Goal: Task Accomplishment & Management: Complete application form

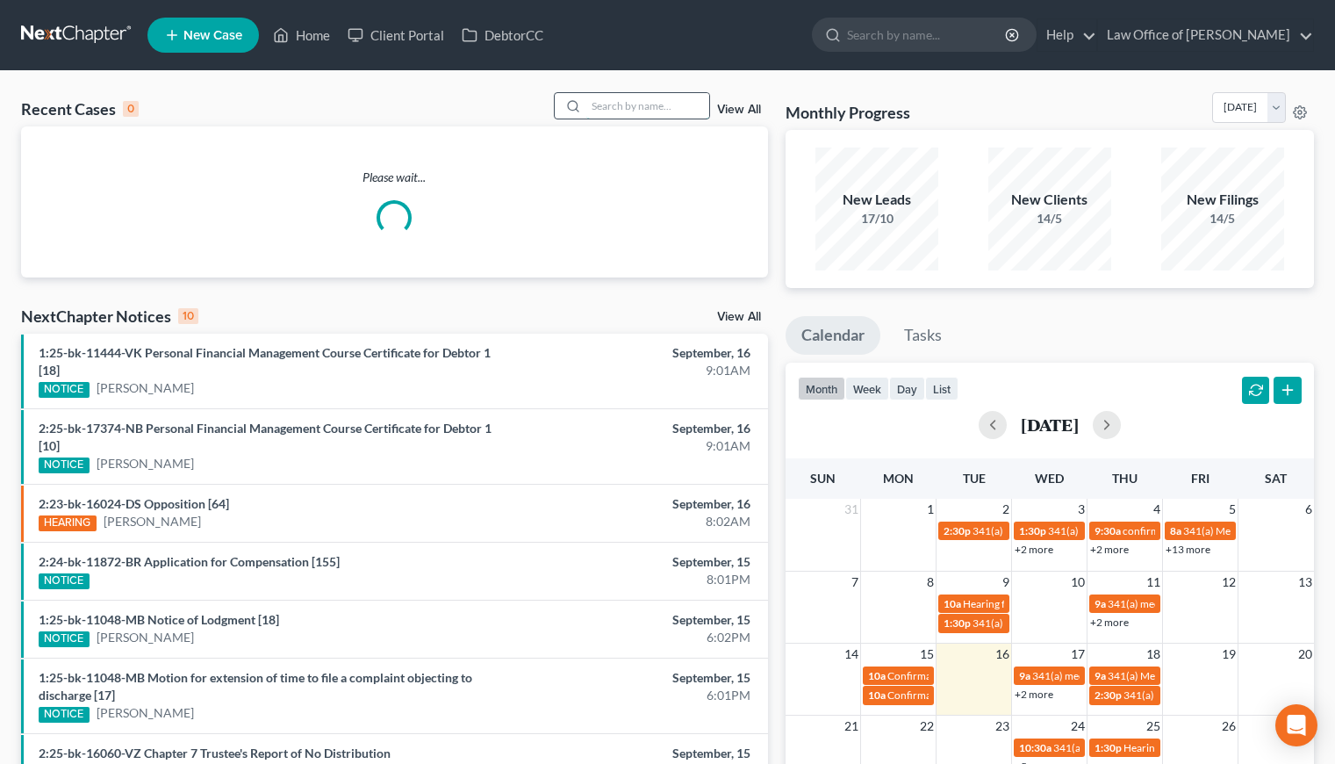
click at [625, 101] on input "search" at bounding box center [647, 105] width 123 height 25
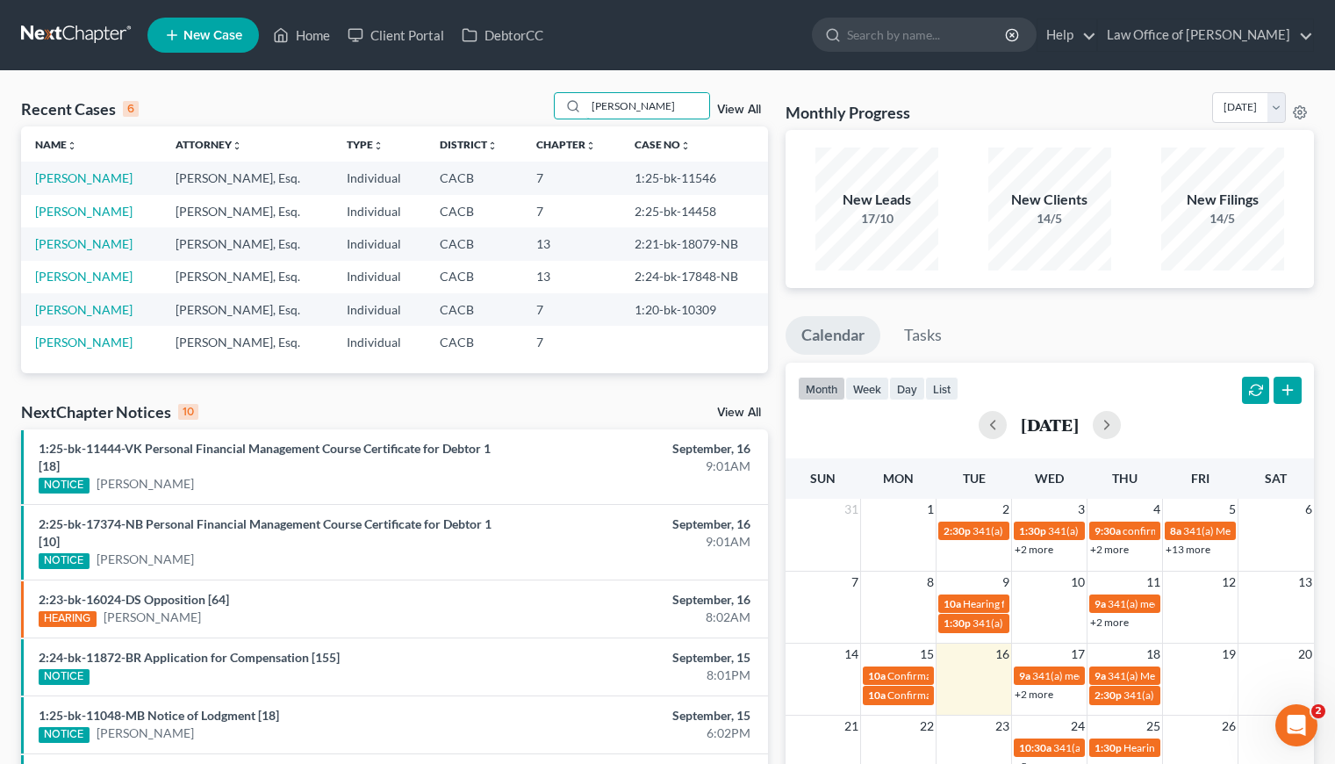
type input "edgar"
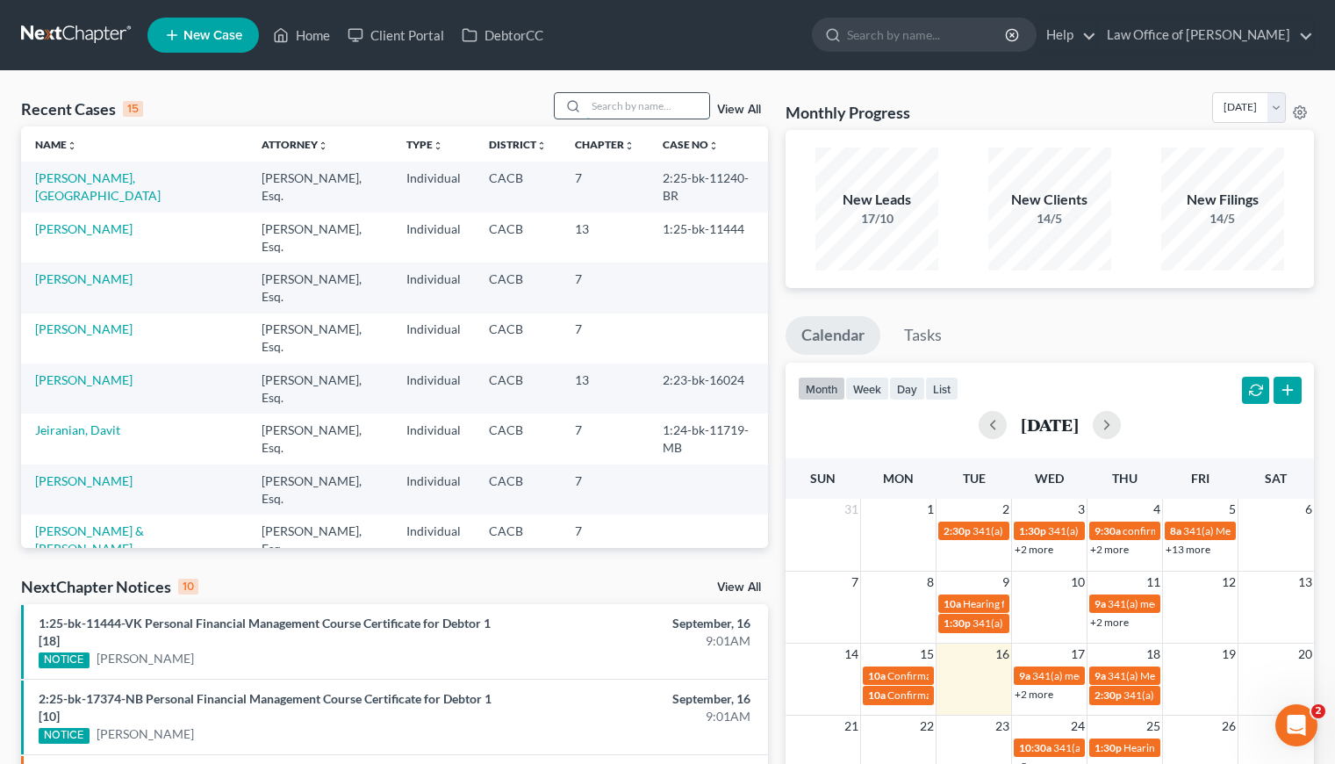
click at [619, 108] on input "search" at bounding box center [647, 105] width 123 height 25
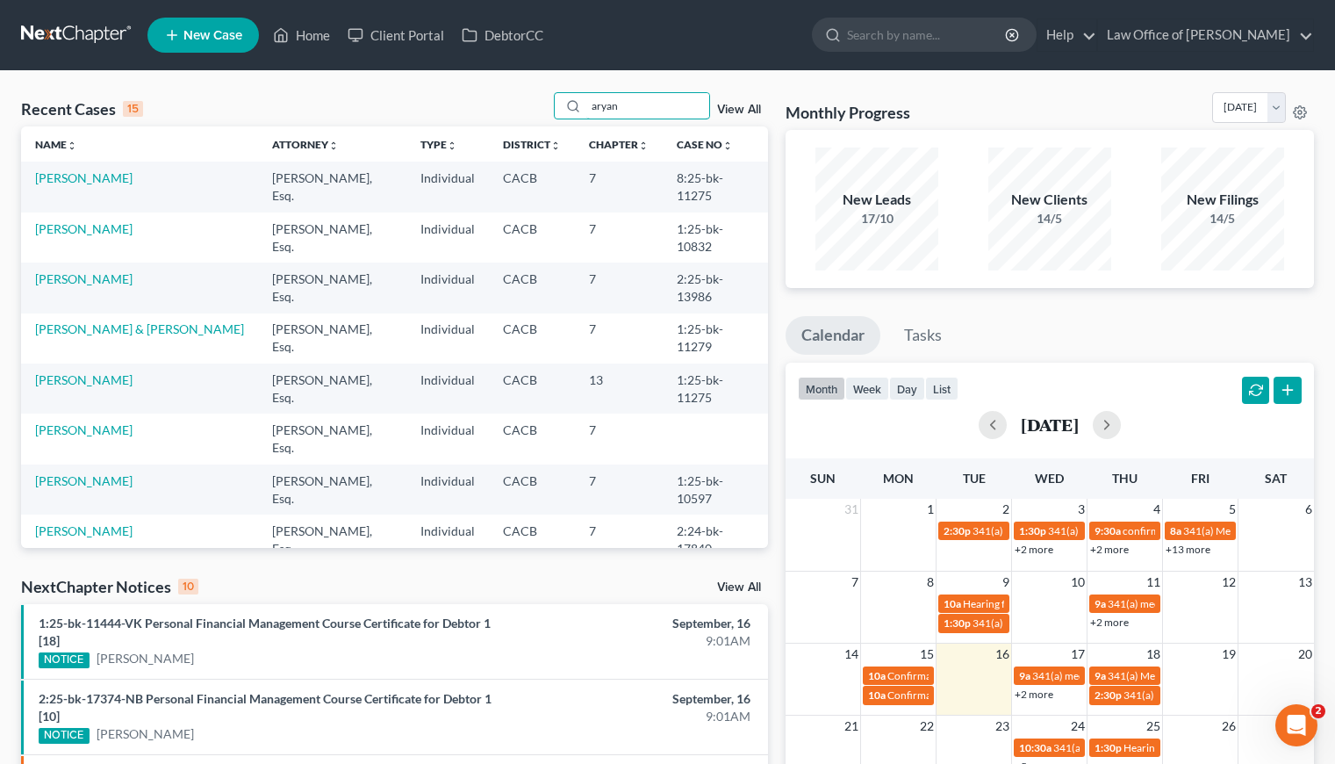
type input "aryan"
click at [206, 38] on span "New Case" at bounding box center [212, 35] width 59 height 13
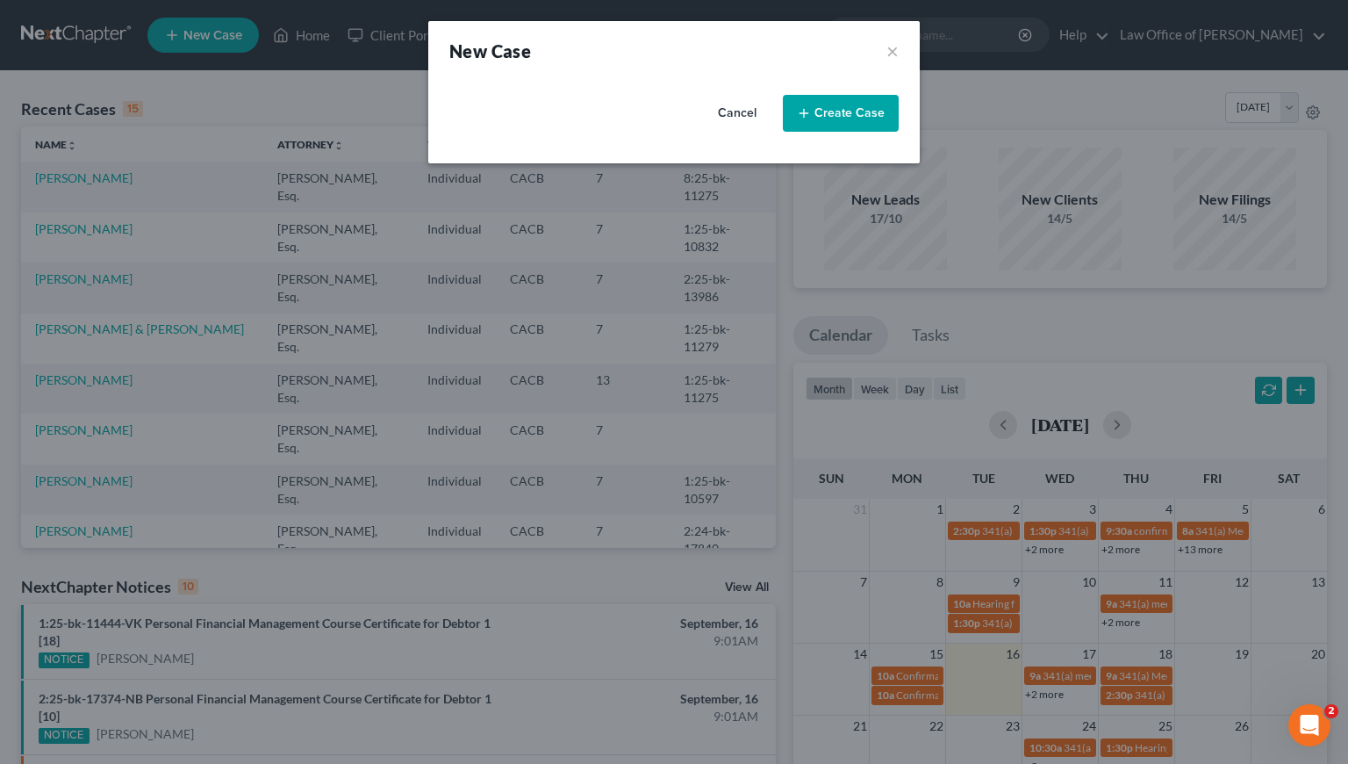
select select "7"
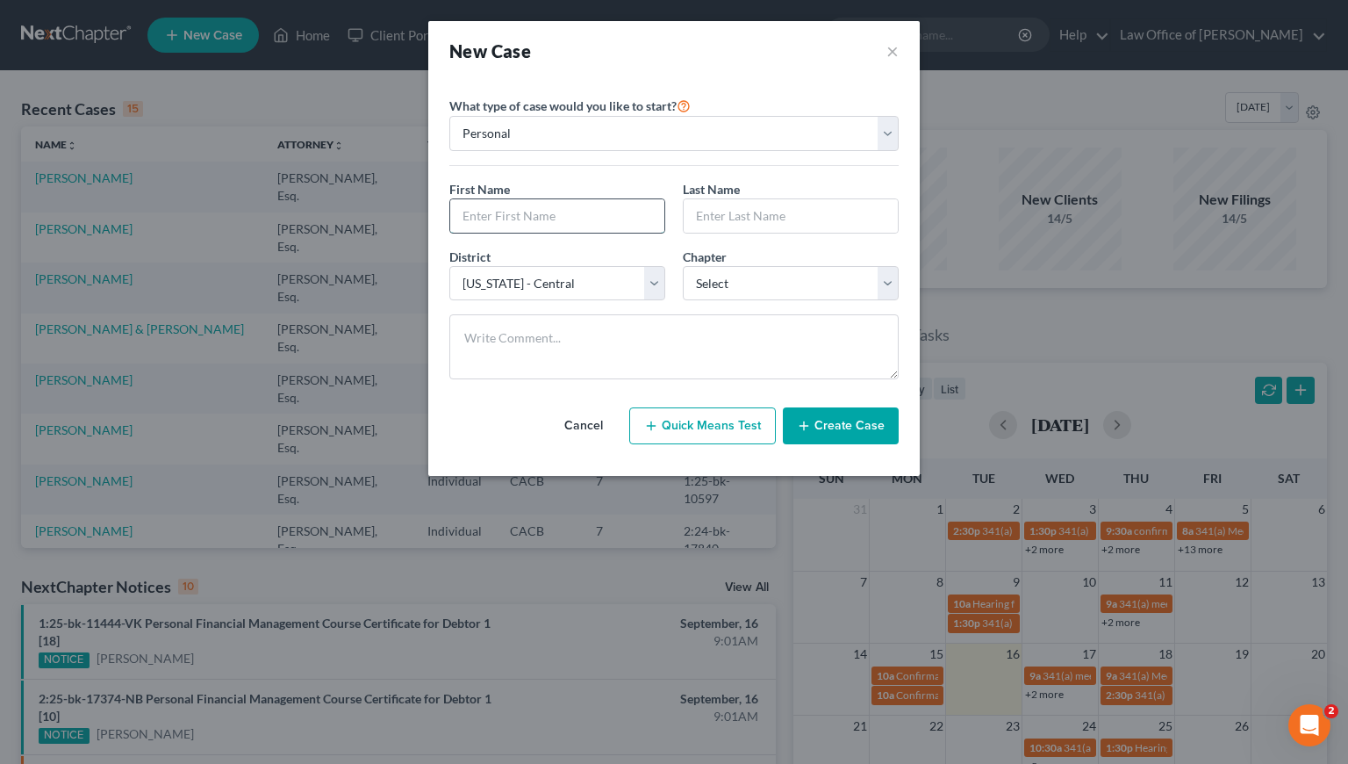
click at [550, 224] on input "text" at bounding box center [557, 215] width 214 height 33
type input "Aryan"
click at [796, 213] on input "text" at bounding box center [791, 215] width 214 height 33
type input "Liaghat"
click at [795, 276] on select "Select 7 11 12 13" at bounding box center [791, 283] width 216 height 35
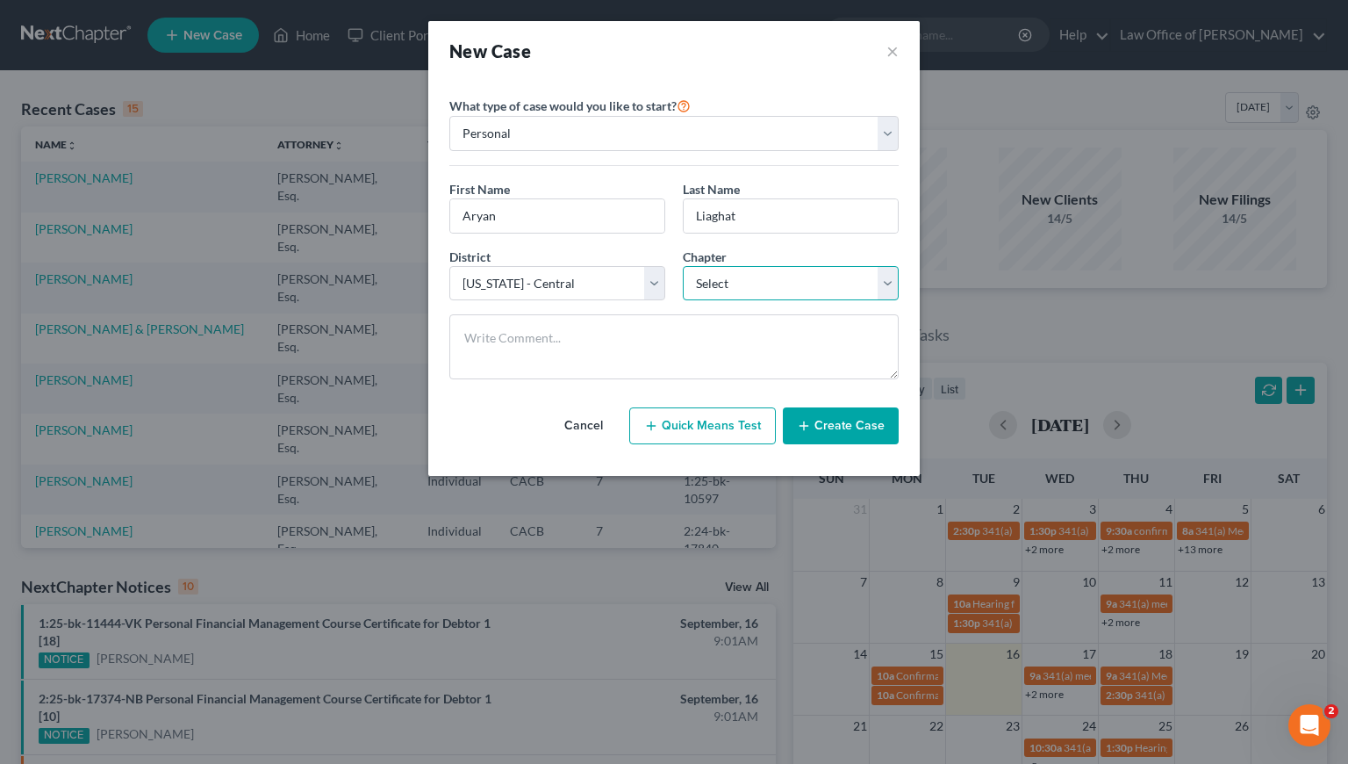
select select "0"
click at [683, 266] on select "Select 7 11 12 13" at bounding box center [791, 283] width 216 height 35
click at [856, 435] on button "Create Case" at bounding box center [841, 425] width 116 height 37
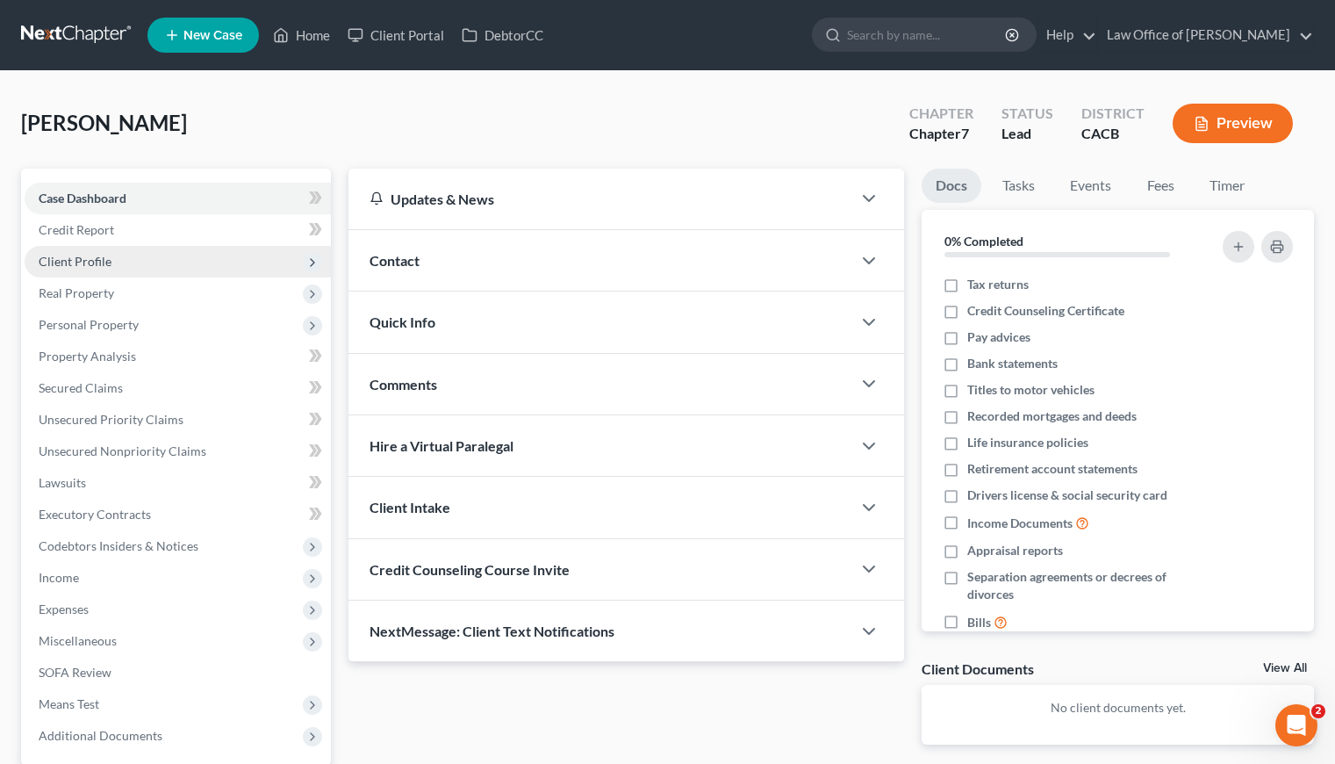
click at [102, 264] on span "Client Profile" at bounding box center [75, 261] width 73 height 15
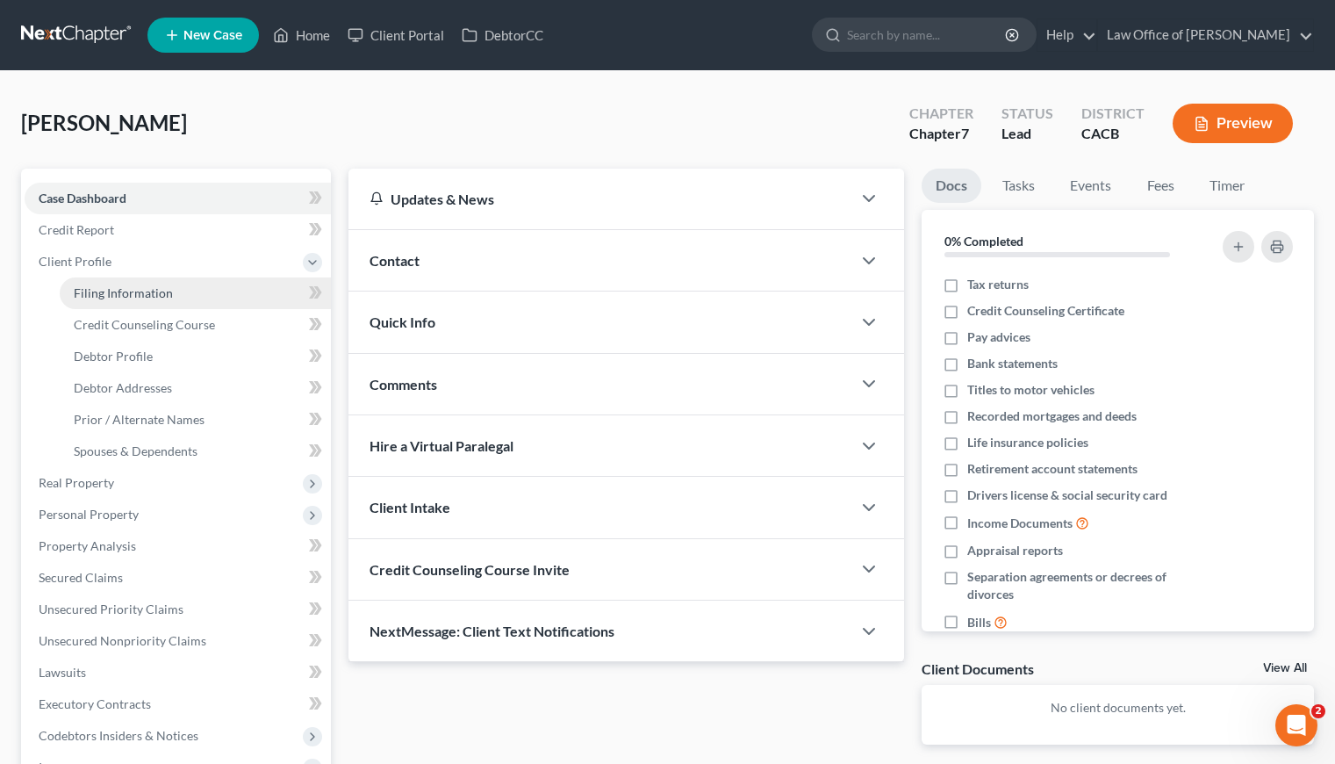
click at [144, 291] on span "Filing Information" at bounding box center [123, 292] width 99 height 15
select select "1"
select select "0"
select select "7"
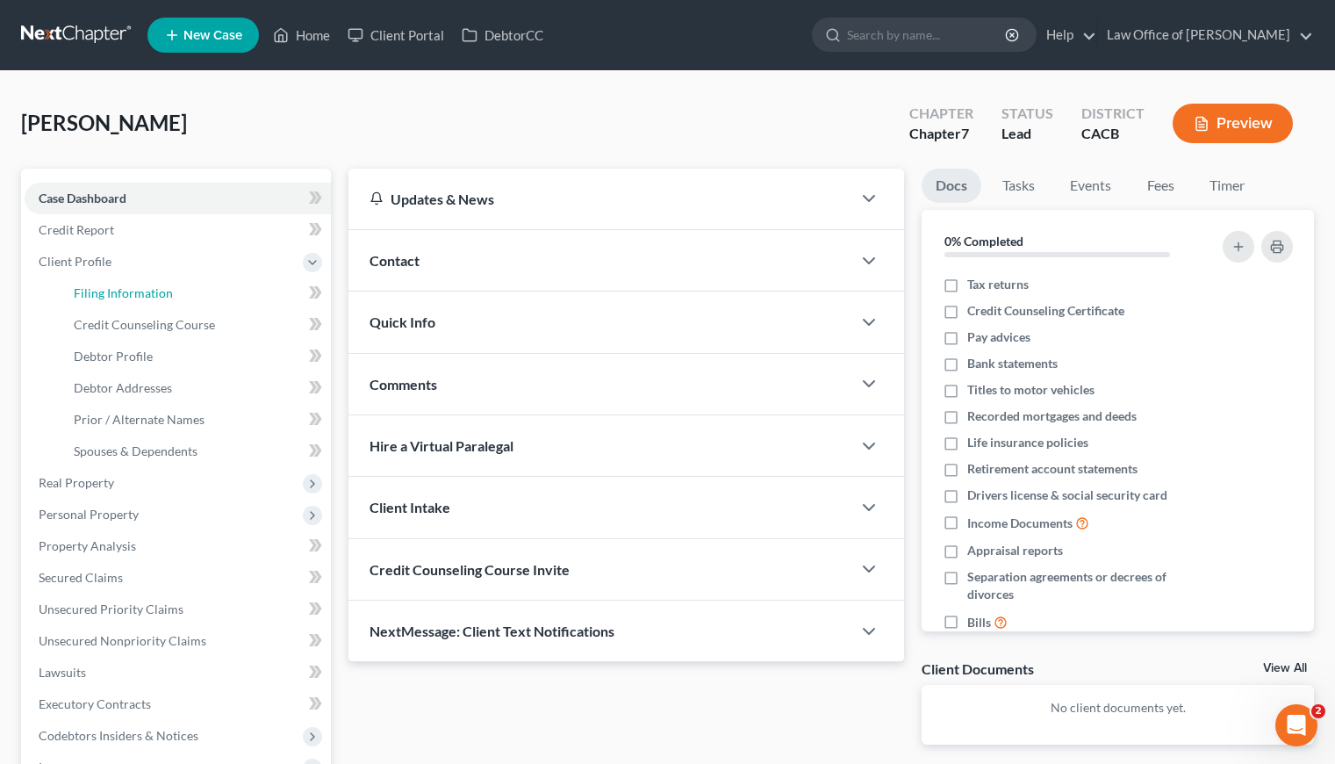
select select "4"
select select "0"
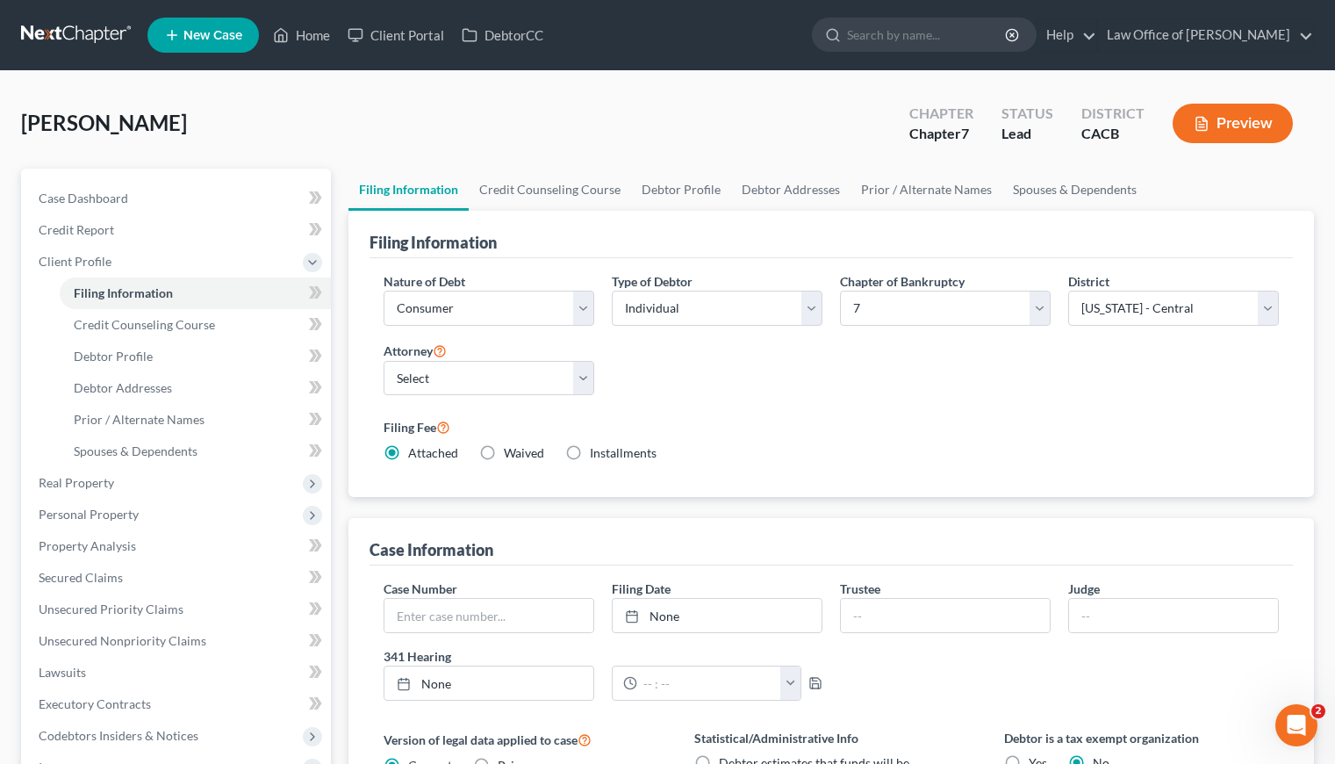
click at [670, 286] on label "Type of Debtor" at bounding box center [652, 281] width 81 height 18
click at [674, 313] on select "Select Individual Joint" at bounding box center [717, 308] width 211 height 35
select select "1"
click at [612, 291] on select "Select Individual Joint" at bounding box center [717, 308] width 211 height 35
click at [492, 137] on div "Liaghat, Aryan Upgraded Chapter Chapter 7 Status Lead District CACB Preview" at bounding box center [667, 130] width 1293 height 76
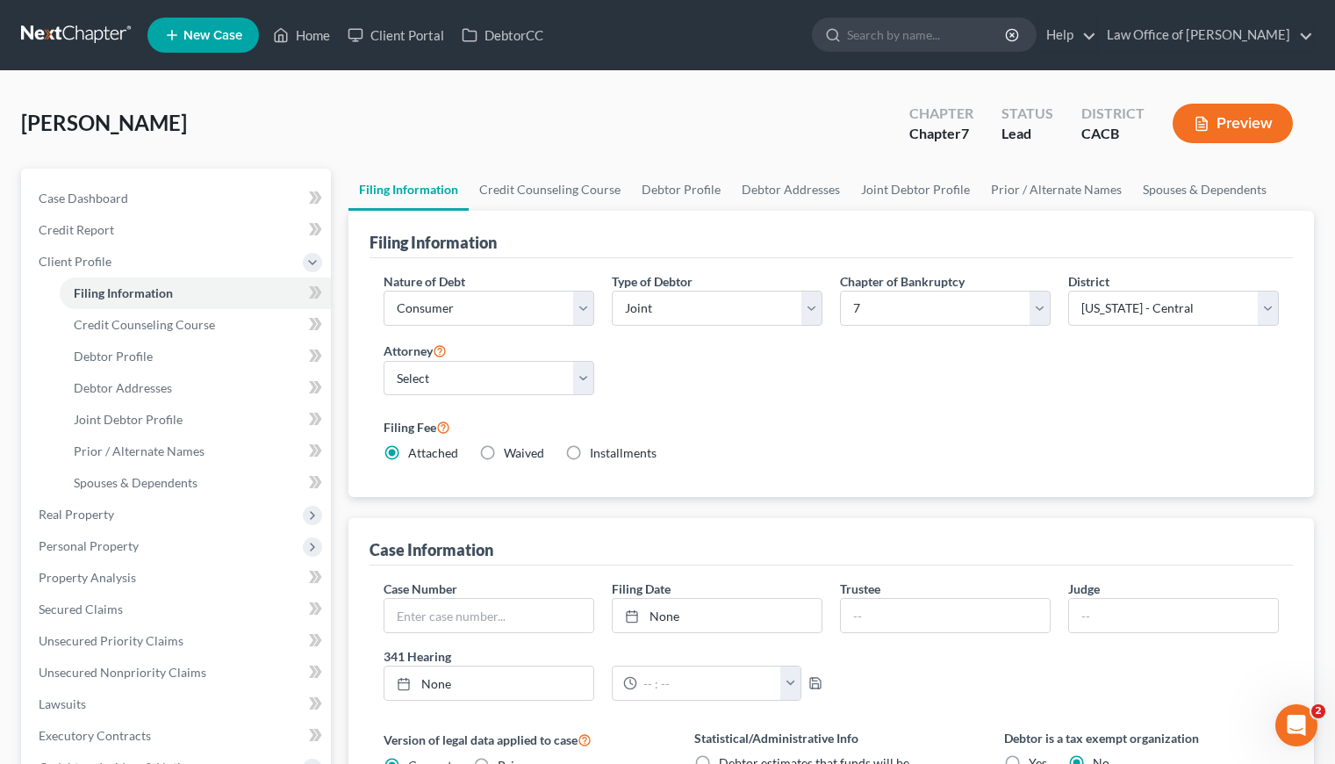
click at [290, 120] on div "Liaghat, Aryan Upgraded Chapter Chapter 7 Status Lead District CACB Preview" at bounding box center [667, 130] width 1293 height 76
click at [908, 423] on label "Filing Fee" at bounding box center [831, 426] width 895 height 21
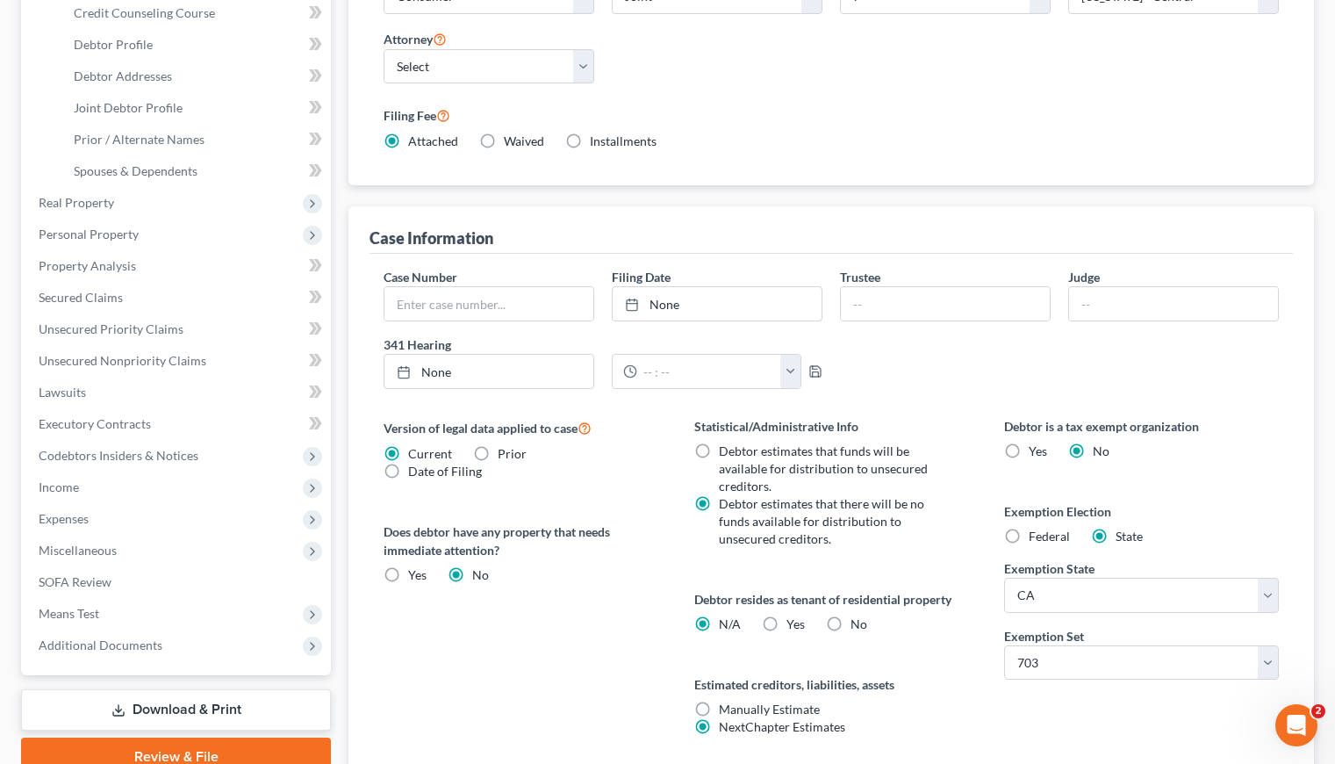
scroll to position [448, 0]
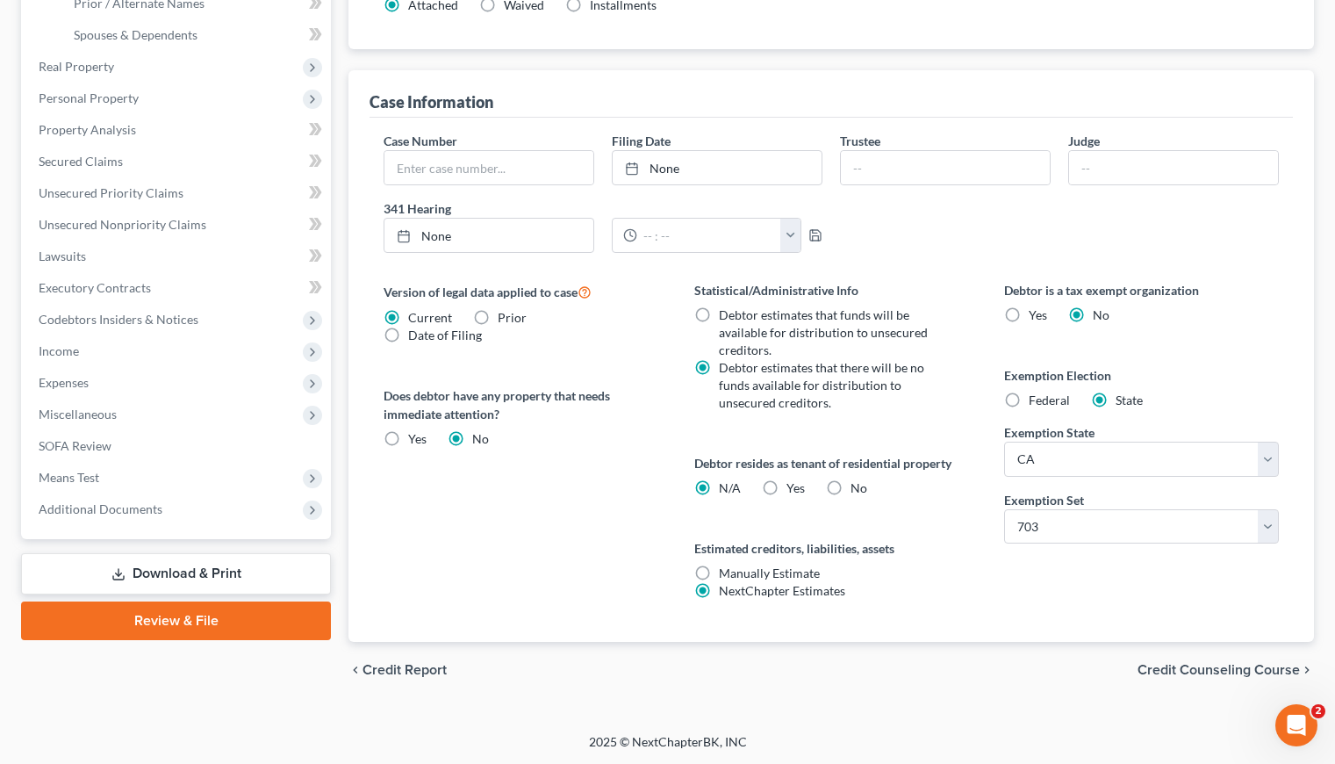
click at [982, 649] on div "chevron_left Credit Report Credit Counseling Course chevron_right" at bounding box center [830, 670] width 965 height 56
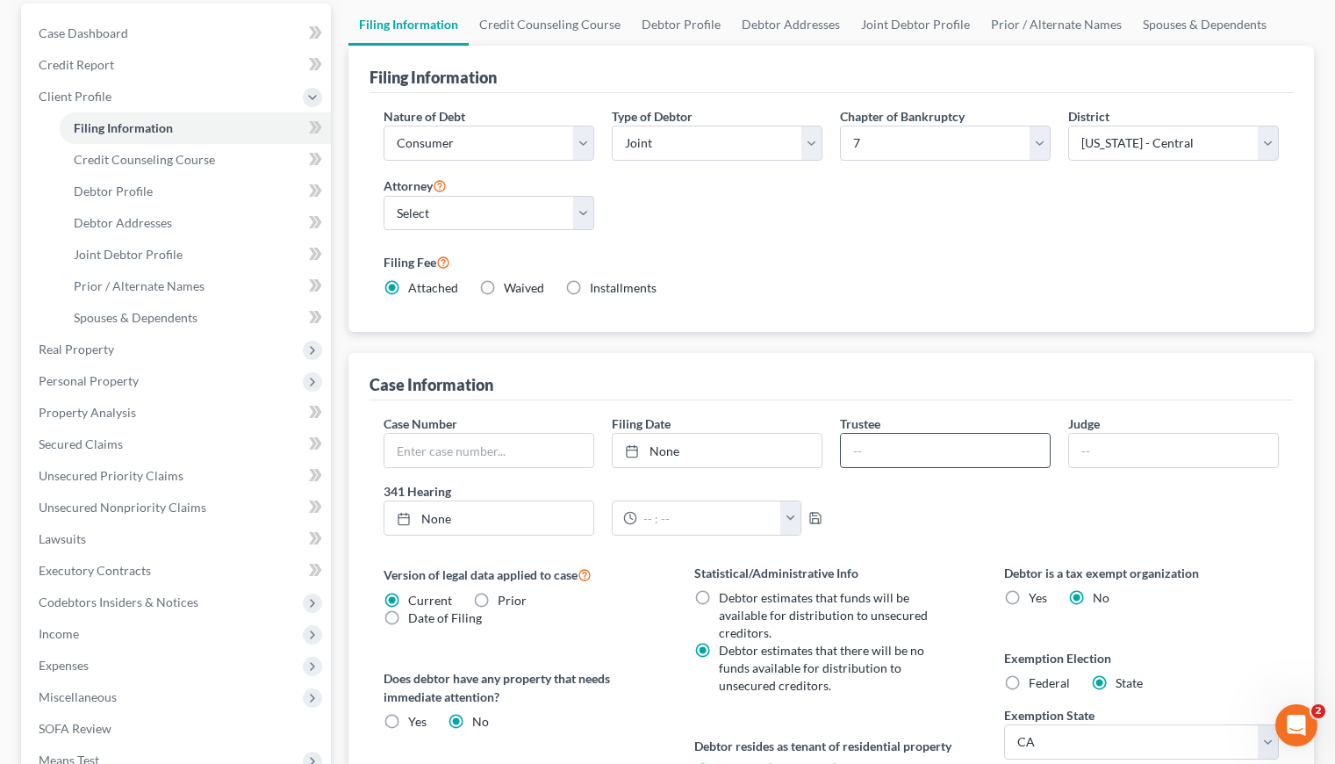
scroll to position [0, 0]
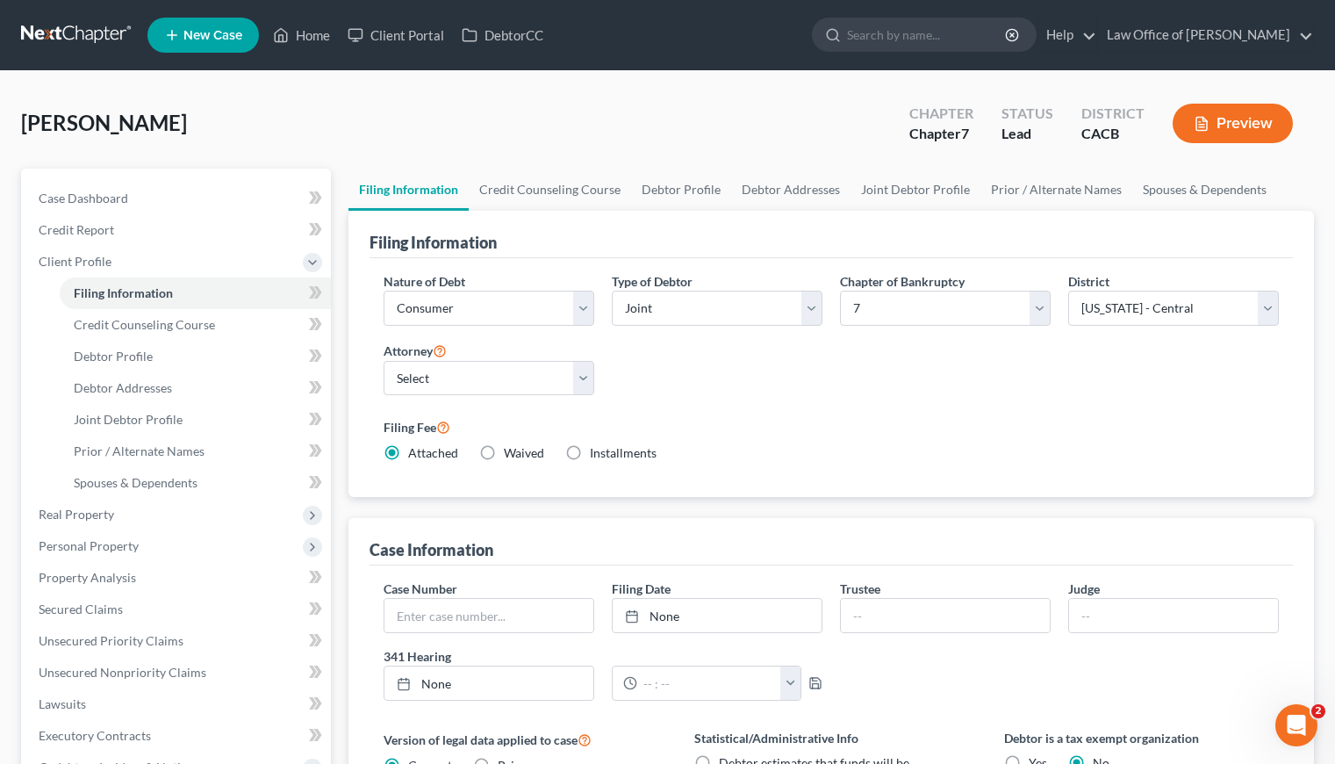
click at [791, 371] on div "Nature of Debt Select Business Consumer Other Nature of Business Select Clearin…" at bounding box center [831, 374] width 913 height 205
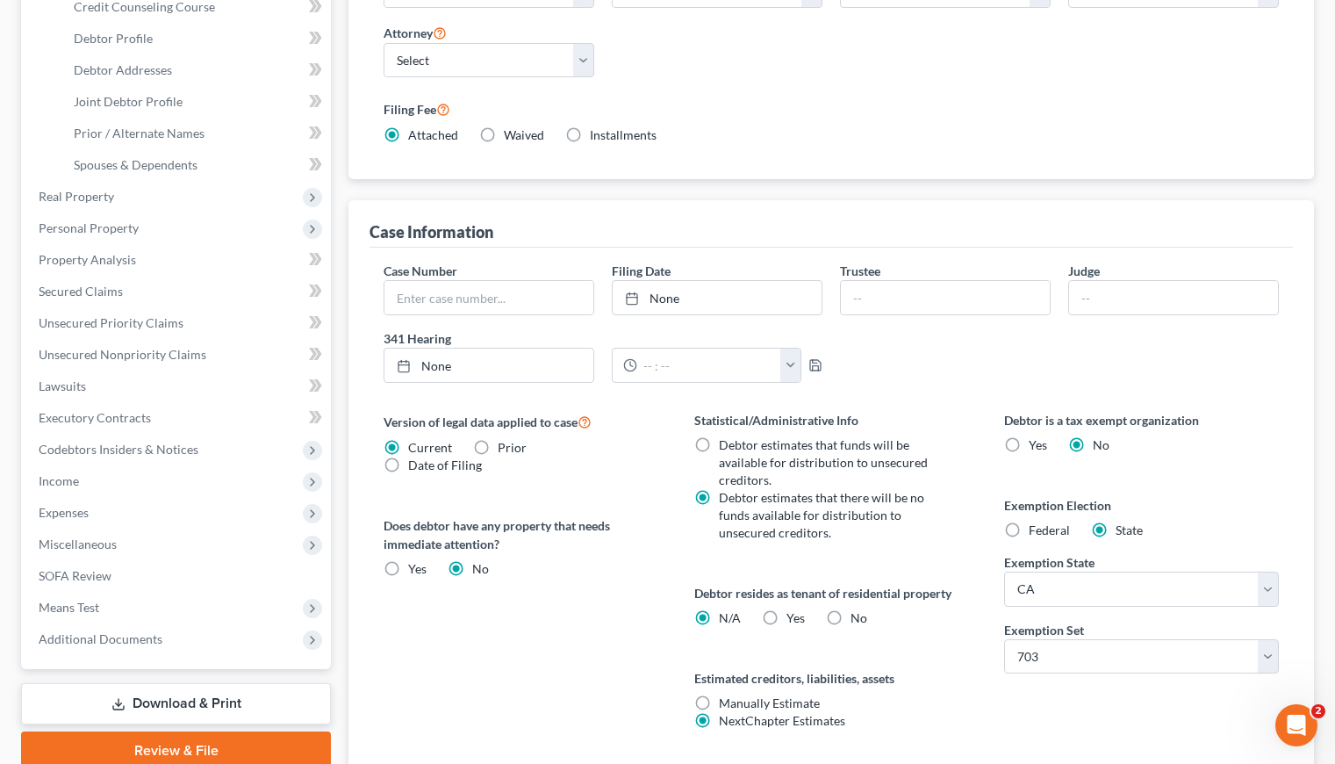
scroll to position [448, 0]
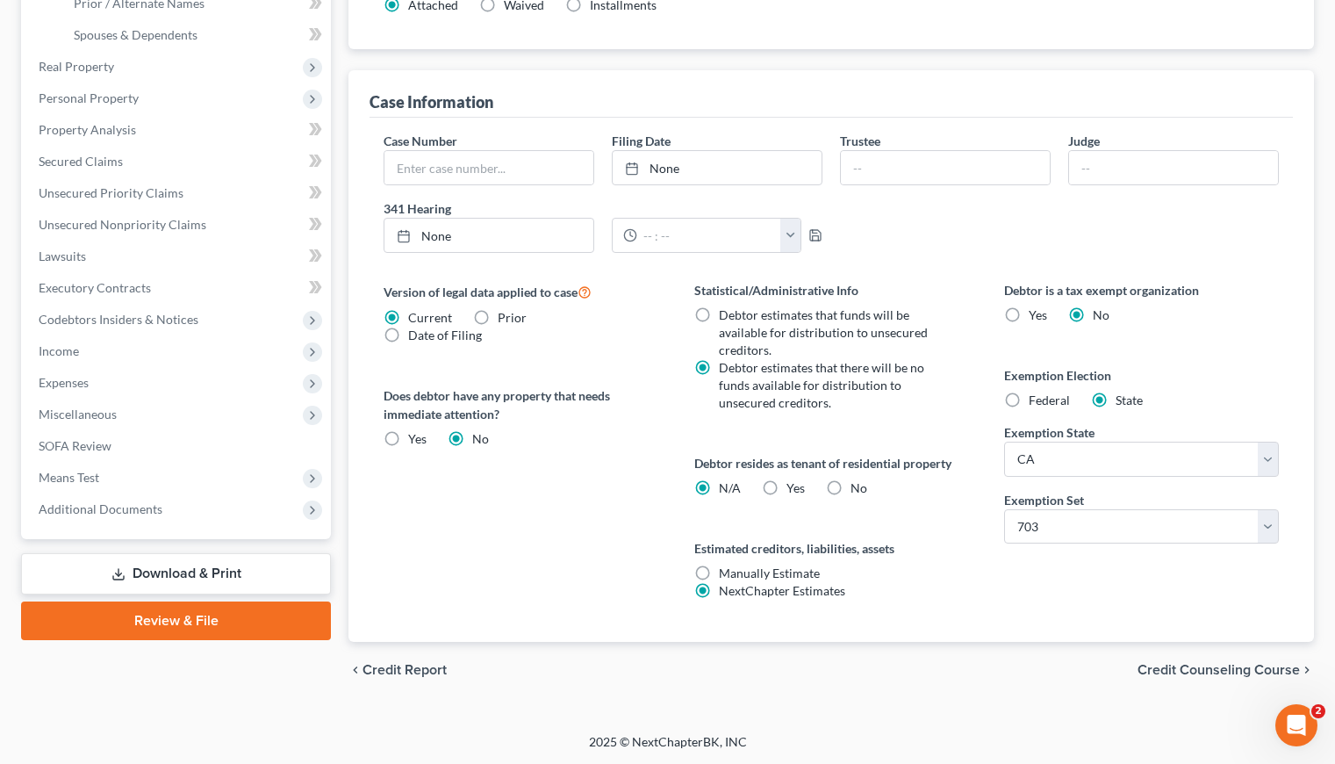
click at [1082, 608] on div "Debtor is a tax exempt organization Yes No Exemption Election Federal State Exe…" at bounding box center [1142, 461] width 310 height 361
click at [993, 613] on div "Debtor is a tax exempt organization Yes No Exemption Election Federal State Exe…" at bounding box center [1142, 461] width 310 height 361
click at [786, 488] on label "Yes Yes" at bounding box center [795, 488] width 18 height 18
click at [793, 488] on input "Yes Yes" at bounding box center [798, 484] width 11 height 11
radio input "true"
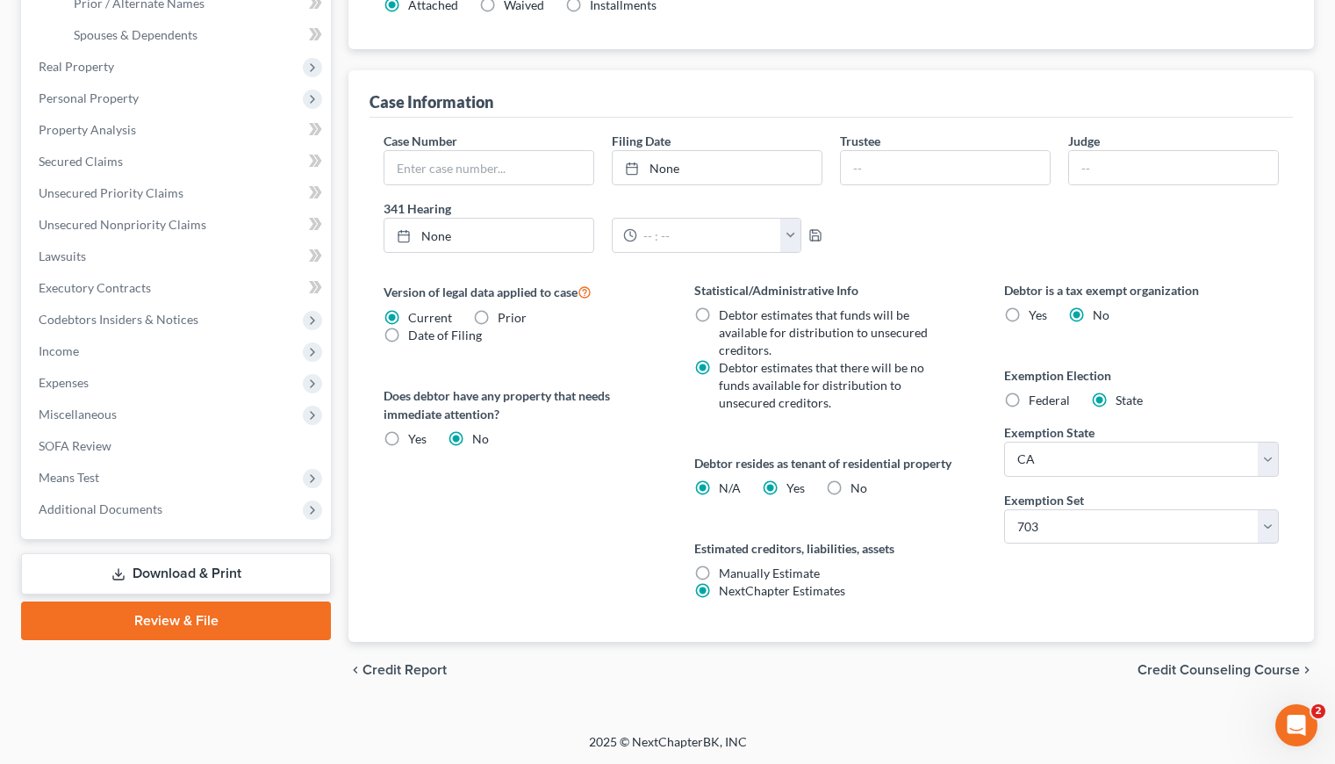
radio input "false"
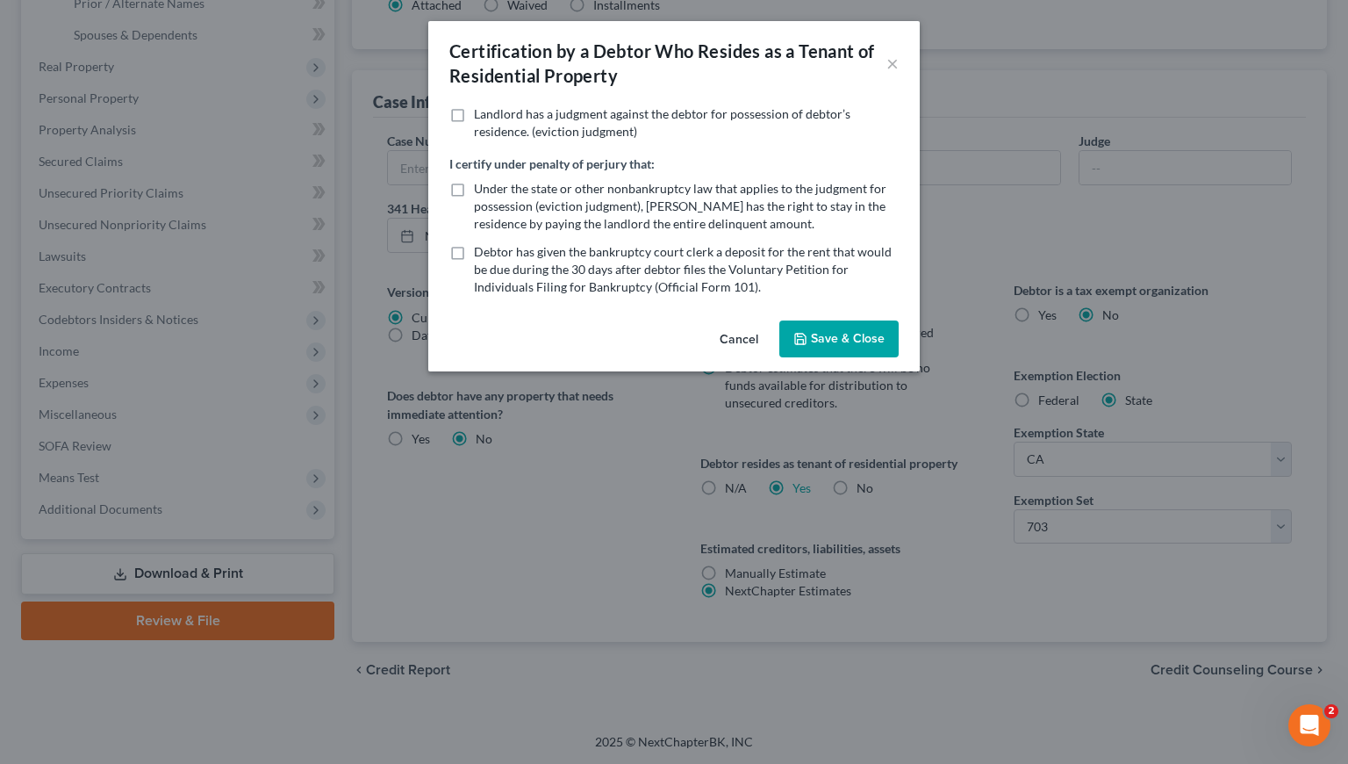
click at [855, 336] on button "Save & Close" at bounding box center [838, 338] width 119 height 37
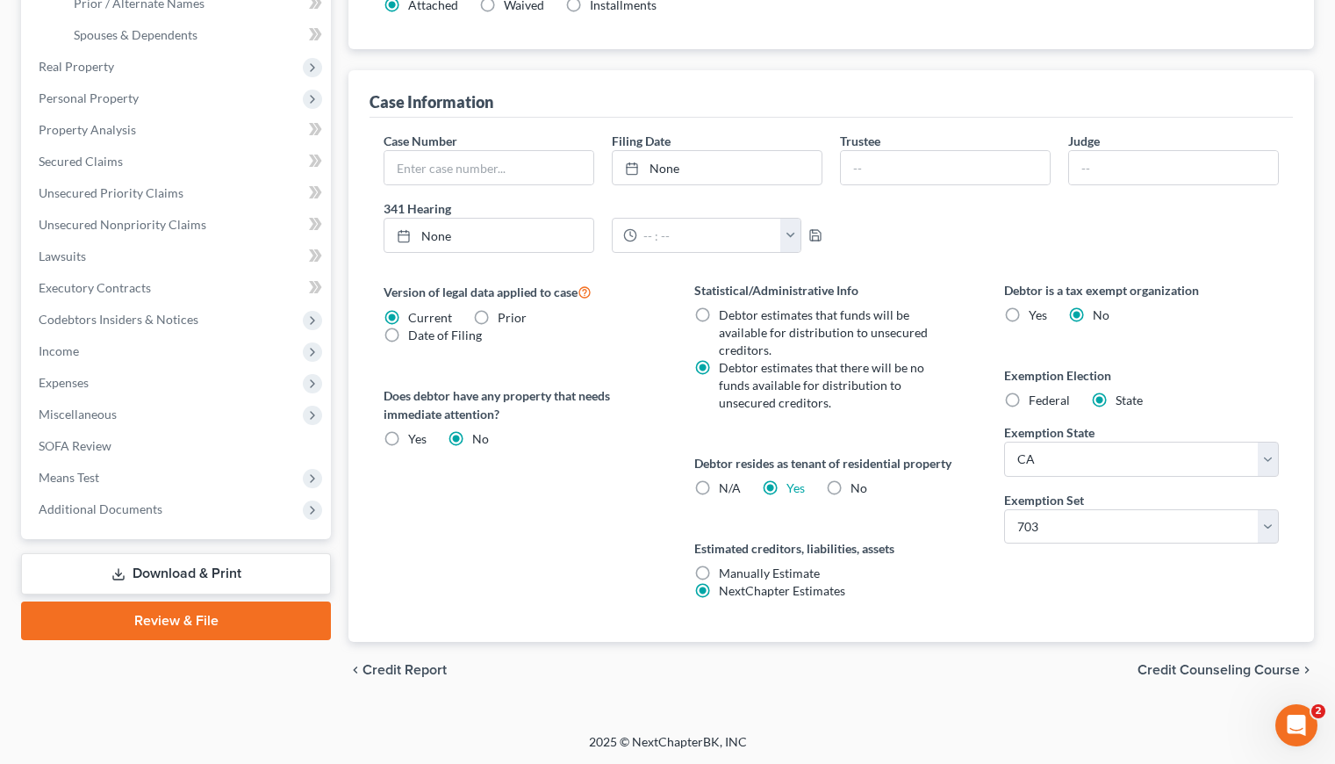
click at [1023, 618] on div "Debtor is a tax exempt organization Yes No Exemption Election Federal State Exe…" at bounding box center [1142, 461] width 310 height 361
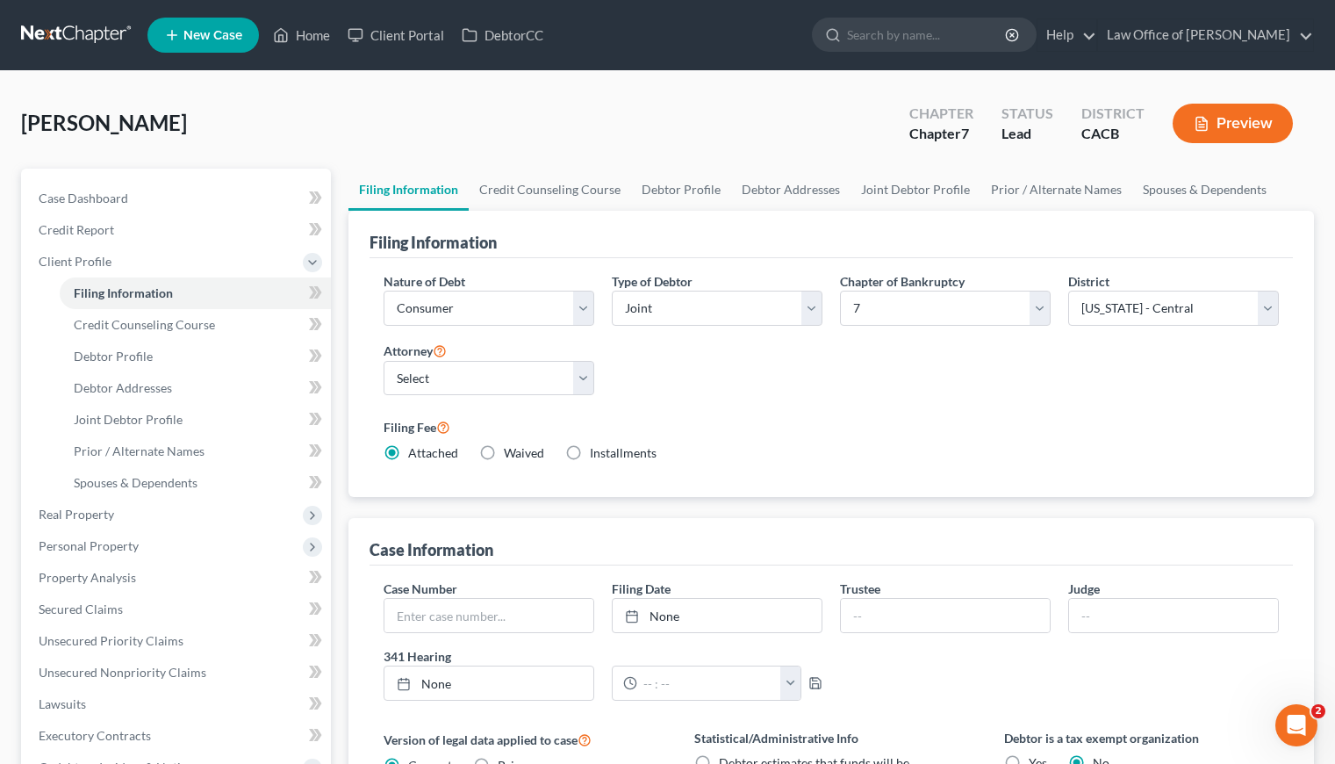
click at [730, 348] on div "Nature of Debt Select Business Consumer Other Nature of Business Select Clearin…" at bounding box center [831, 374] width 913 height 205
click at [716, 397] on div "Nature of Debt Select Business Consumer Other Nature of Business Select Clearin…" at bounding box center [831, 374] width 913 height 205
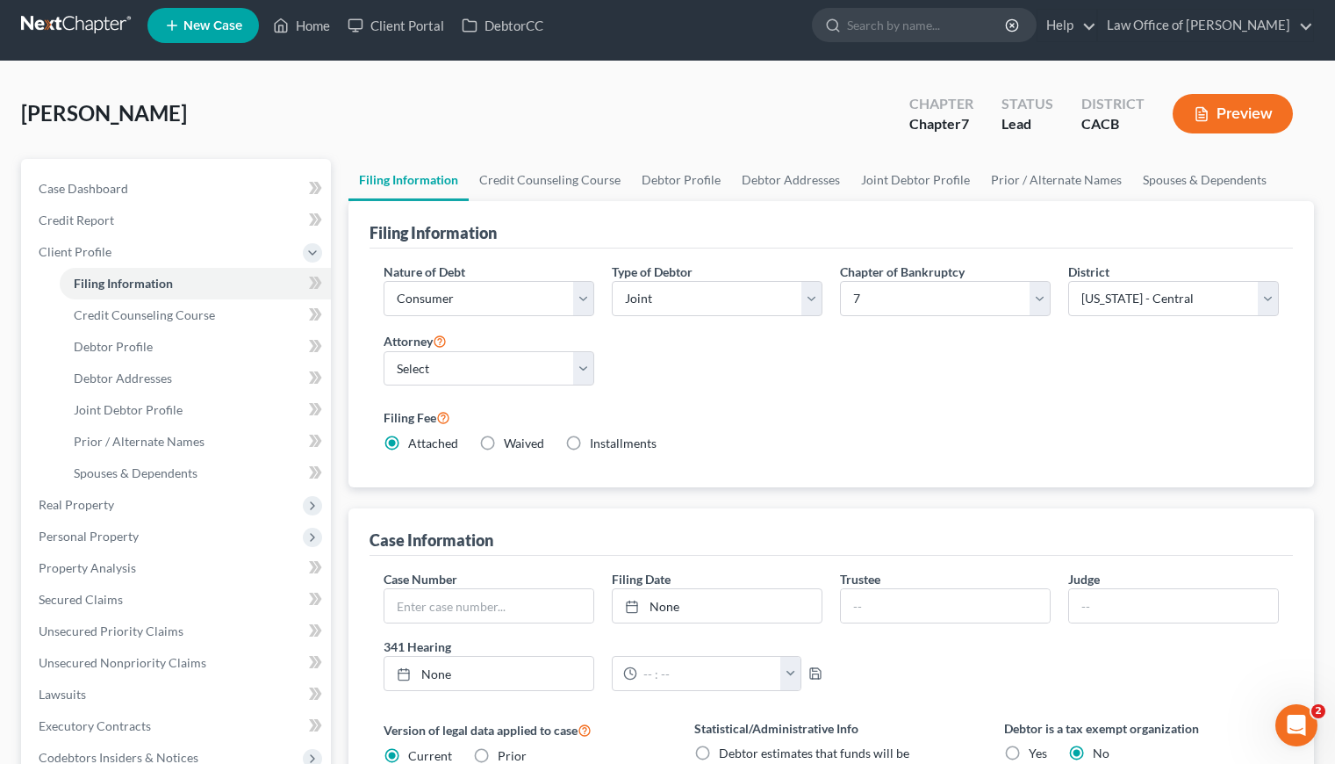
scroll to position [448, 0]
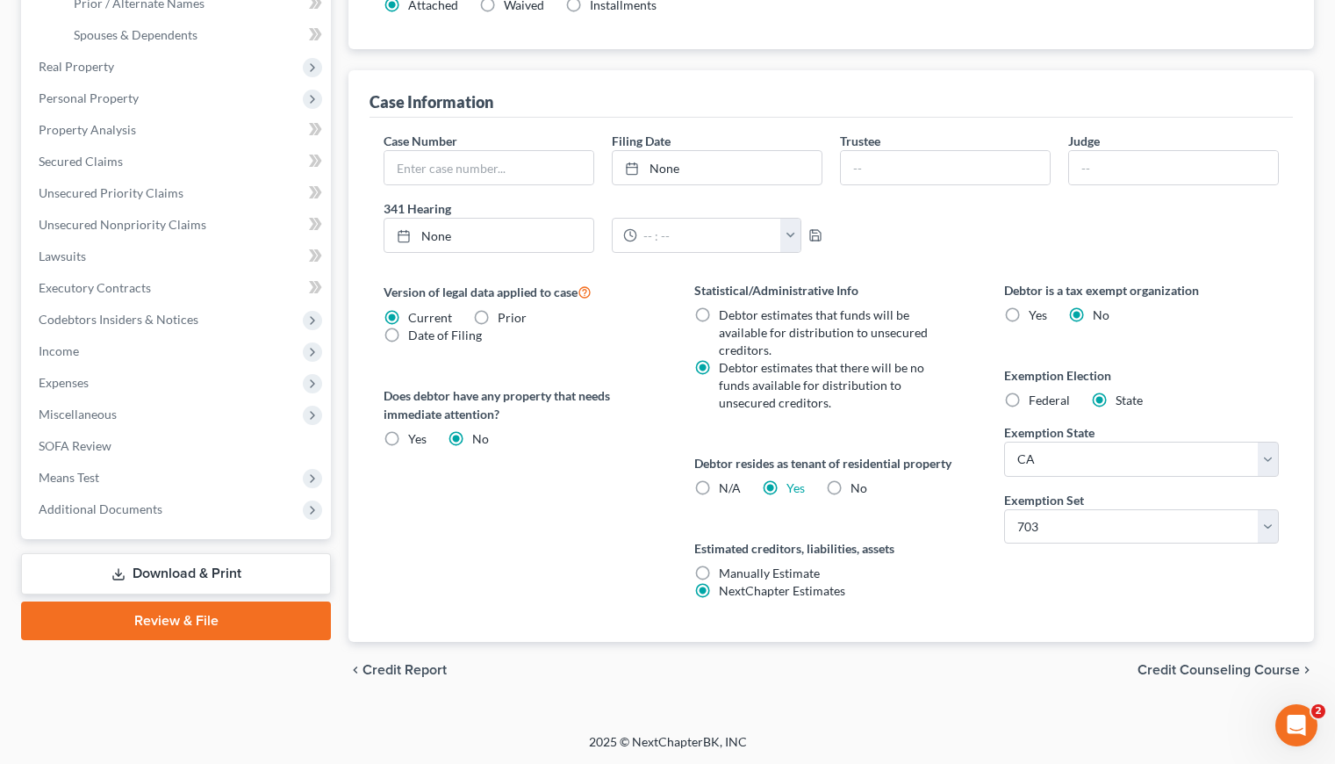
click at [922, 617] on div "Statistical/Administrative Info Debtor estimates that funds will be available f…" at bounding box center [832, 461] width 310 height 361
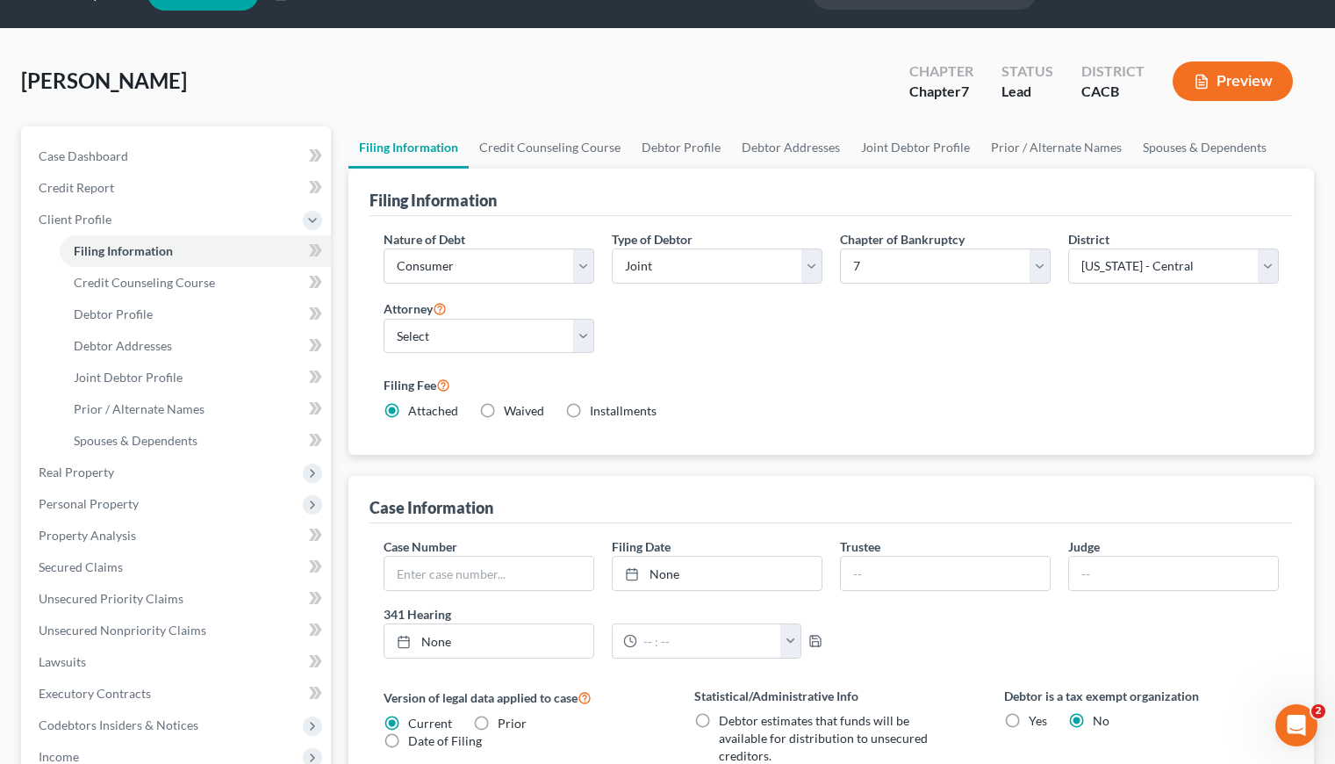
scroll to position [0, 0]
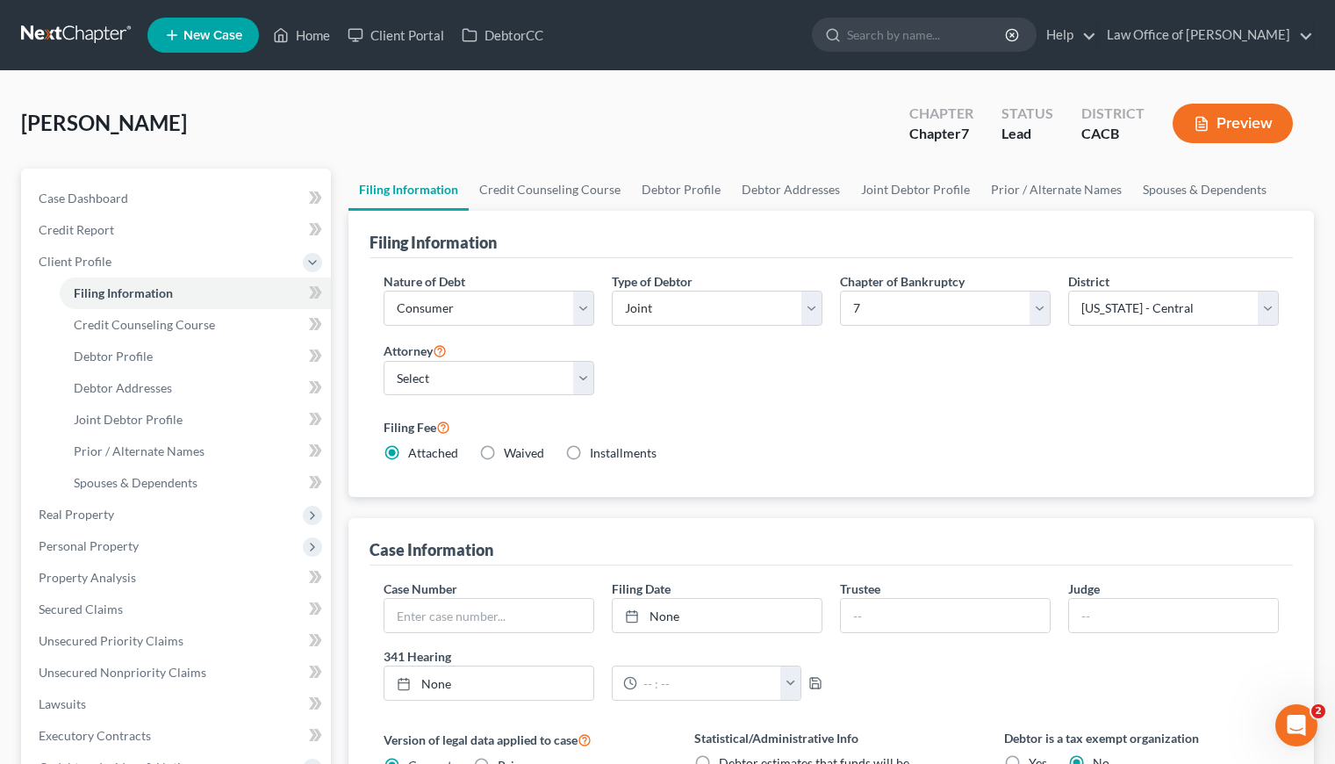
click at [750, 393] on div "Nature of Debt Select Business Consumer Other Nature of Business Select Clearin…" at bounding box center [831, 374] width 913 height 205
click at [566, 182] on link "Credit Counseling Course" at bounding box center [550, 190] width 162 height 42
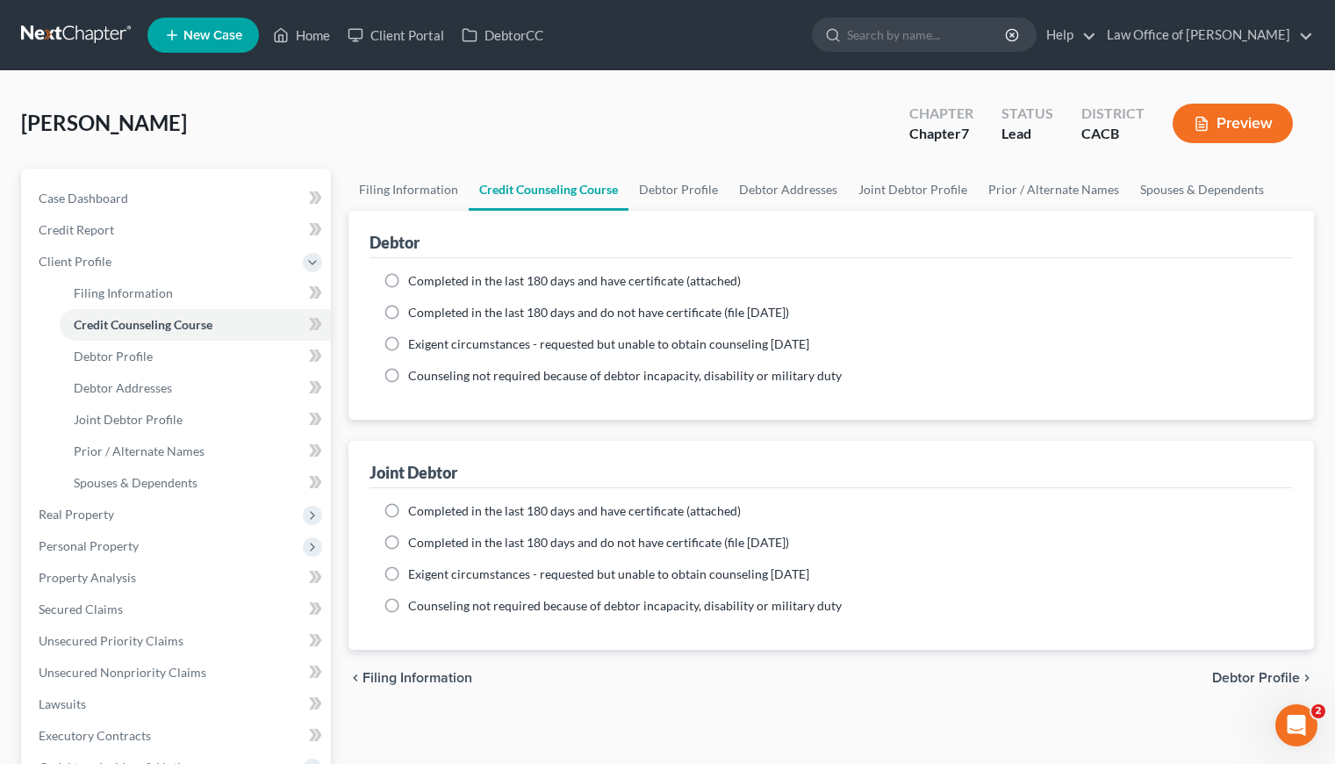
click at [408, 278] on label "Completed in the last 180 days and have certificate (attached)" at bounding box center [574, 281] width 333 height 18
click at [415, 278] on input "Completed in the last 180 days and have certificate (attached)" at bounding box center [420, 277] width 11 height 11
radio input "true"
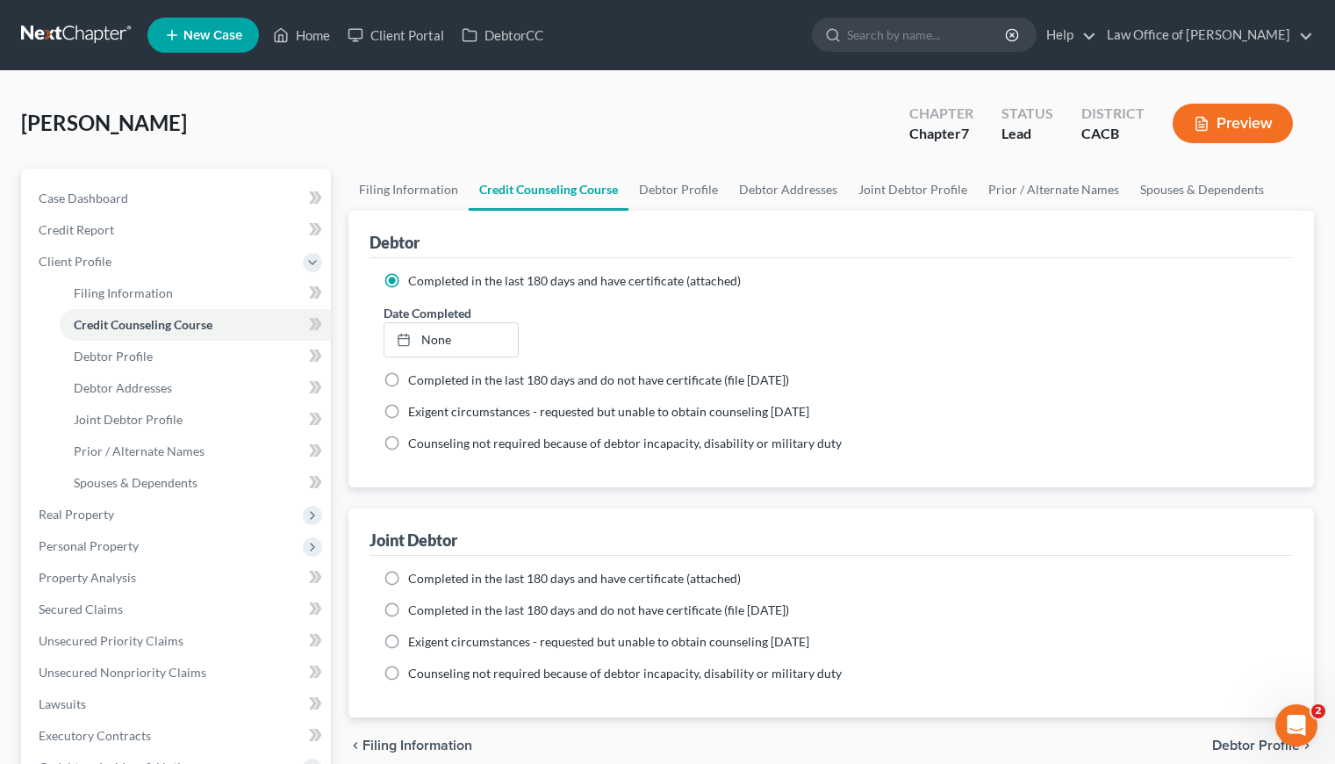
click at [408, 572] on label "Completed in the last 180 days and have certificate (attached)" at bounding box center [574, 579] width 333 height 18
click at [415, 572] on input "Completed in the last 180 days and have certificate (attached)" at bounding box center [420, 575] width 11 height 11
radio input "true"
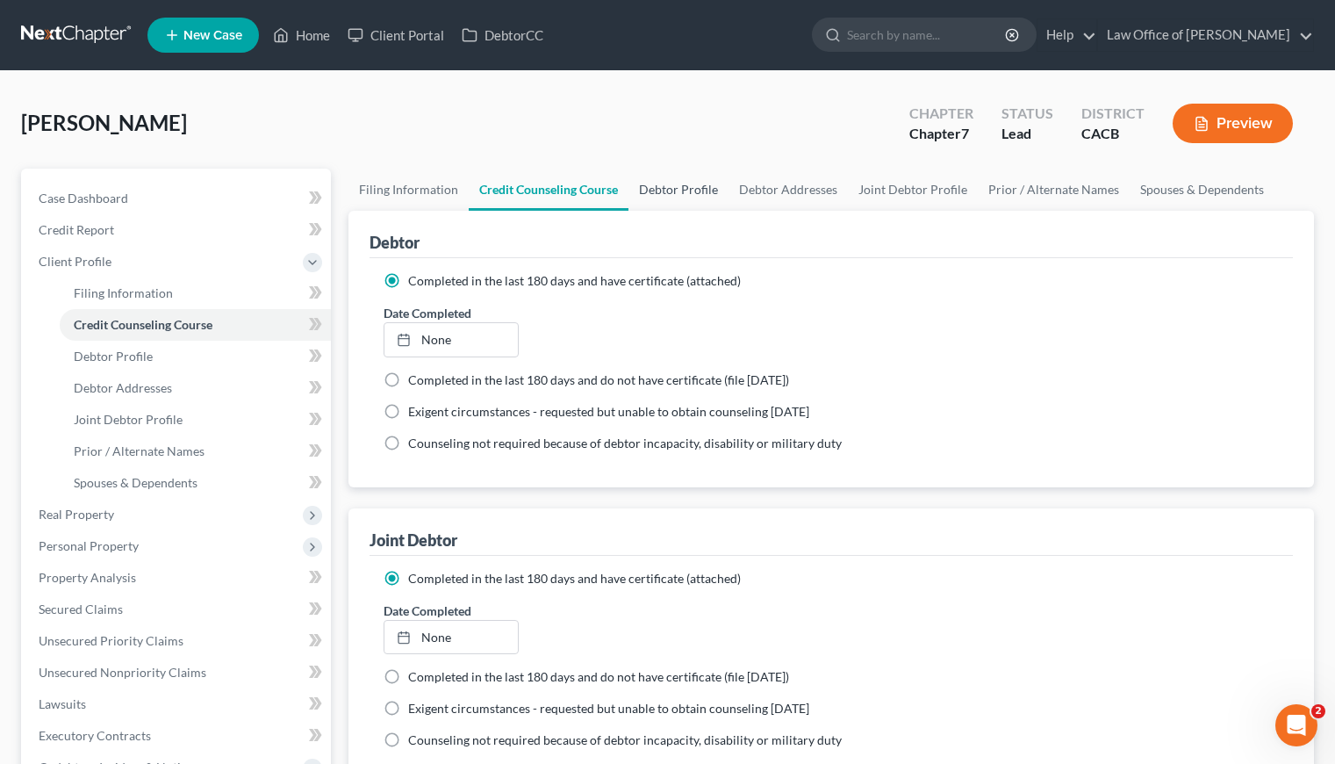
click at [667, 188] on link "Debtor Profile" at bounding box center [678, 190] width 100 height 42
select select "1"
select select "0"
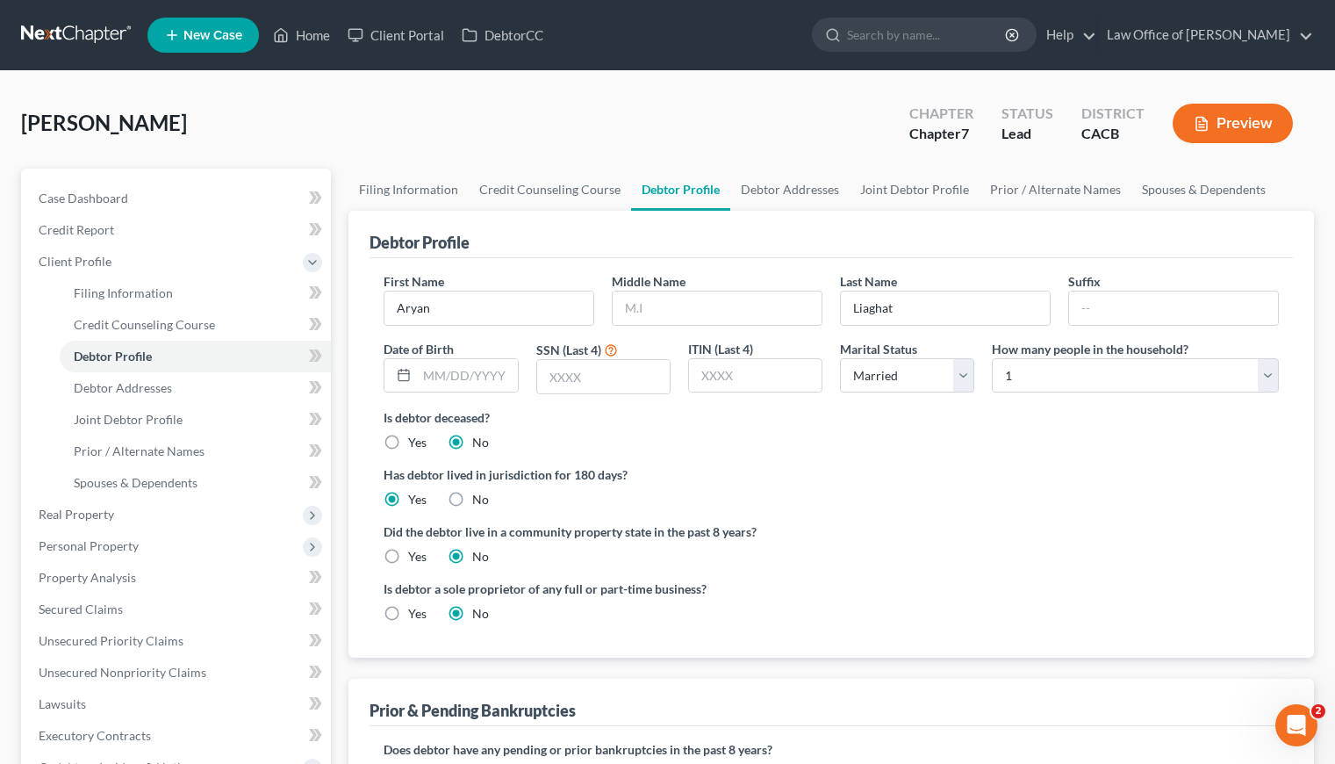
click at [408, 553] on label "Yes" at bounding box center [417, 557] width 18 height 18
click at [415, 553] on input "Yes" at bounding box center [420, 553] width 11 height 11
radio input "true"
radio input "false"
click at [541, 467] on label "Has debtor lived in jurisdiction for 180 days?" at bounding box center [831, 474] width 895 height 18
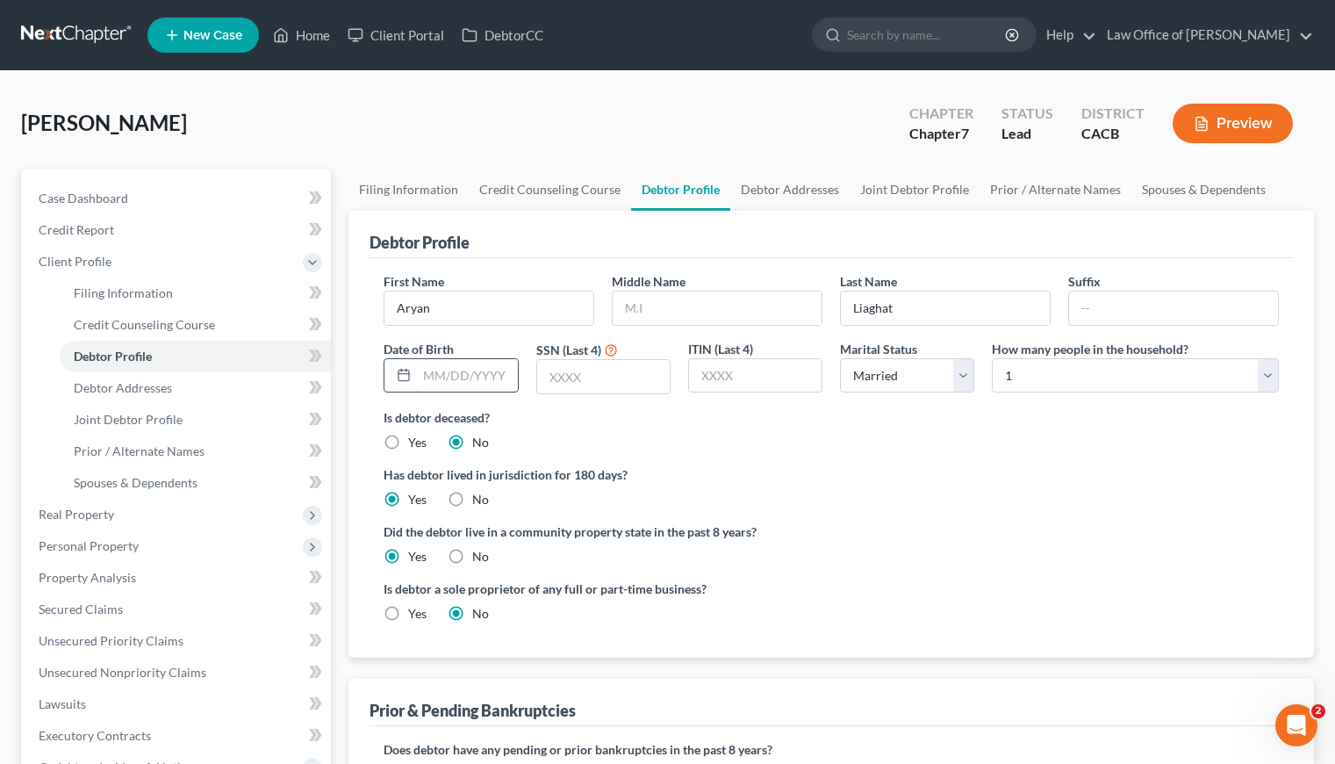
click at [474, 374] on input "text" at bounding box center [467, 375] width 100 height 33
type input "11/05/1985"
click at [612, 383] on input "text" at bounding box center [603, 376] width 133 height 33
click at [611, 381] on input "text" at bounding box center [603, 376] width 133 height 33
type input "4668"
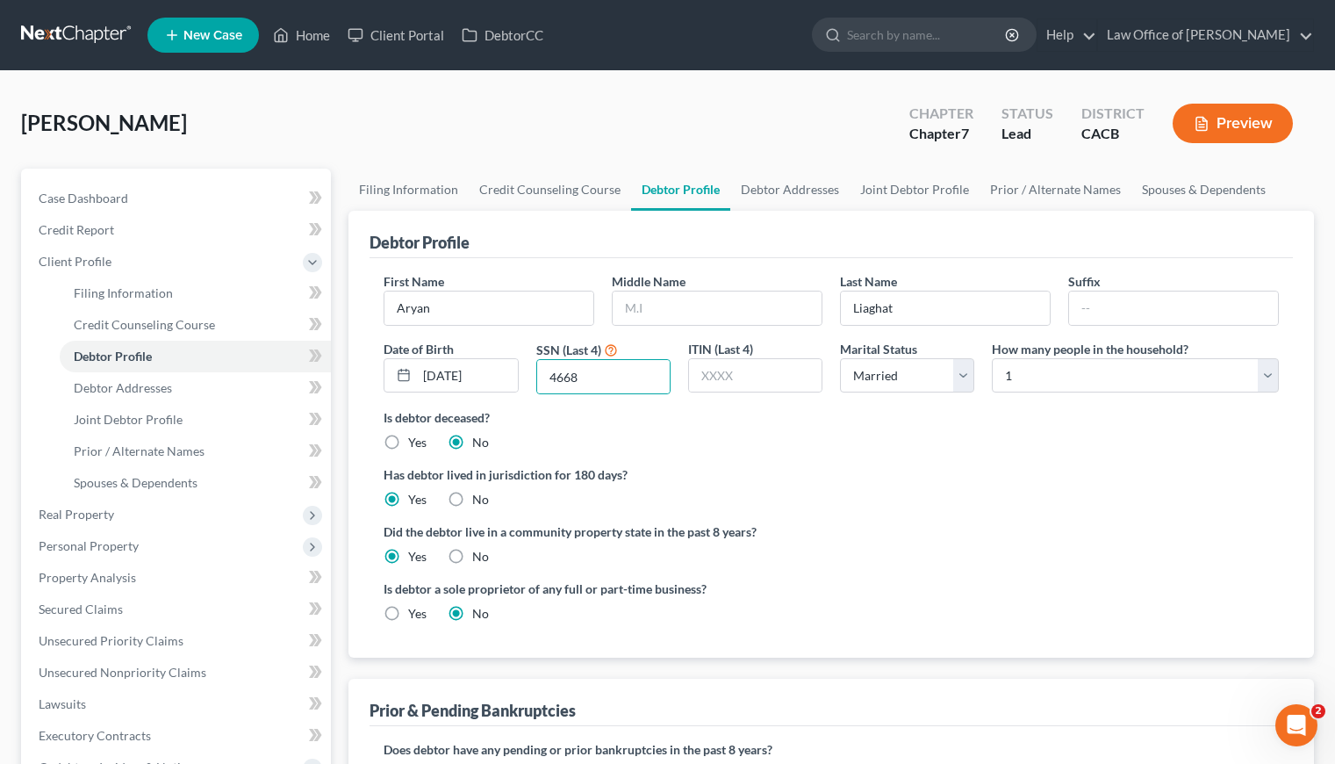
drag, startPoint x: 922, startPoint y: 440, endPoint x: 951, endPoint y: 438, distance: 29.9
click at [922, 439] on div "Is debtor deceased? Yes No" at bounding box center [831, 429] width 895 height 43
click at [1101, 371] on select "Select 1 2 3 4 5 6 7 8 9 10 11 12 13 14 15 16 17 18 19 20" at bounding box center [1135, 375] width 287 height 35
select select "1"
click at [992, 358] on select "Select 1 2 3 4 5 6 7 8 9 10 11 12 13 14 15 16 17 18 19 20" at bounding box center [1135, 375] width 287 height 35
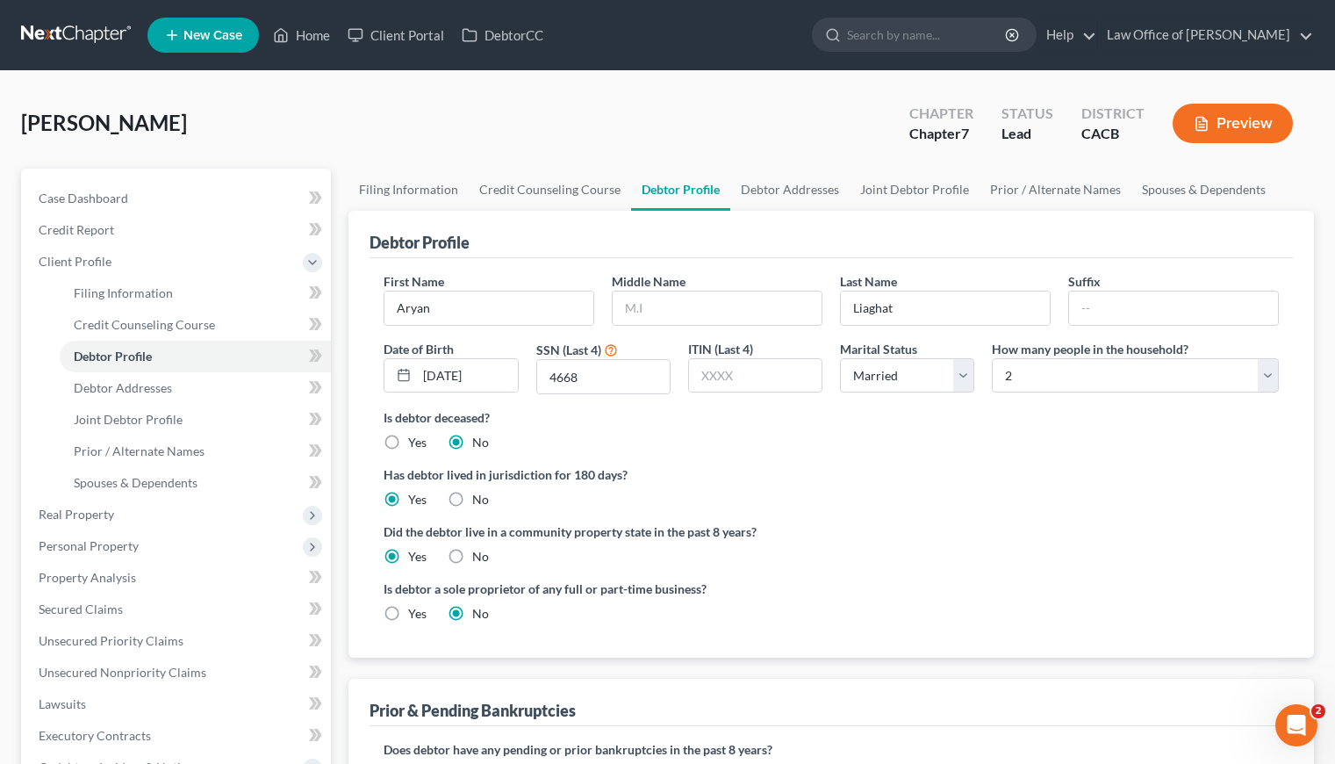
click at [872, 467] on label "Has debtor lived in jurisdiction for 180 days?" at bounding box center [831, 474] width 895 height 18
click at [822, 187] on link "Debtor Addresses" at bounding box center [789, 190] width 119 height 42
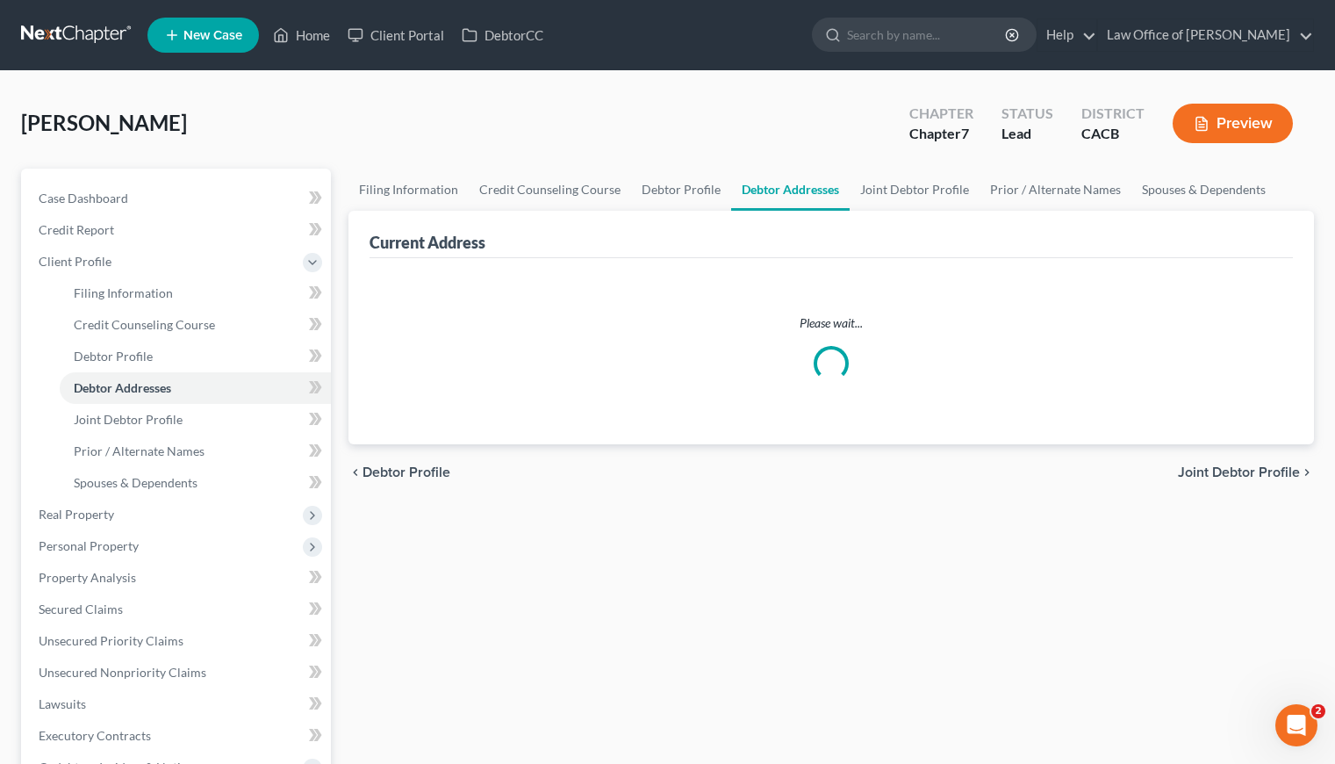
select select "0"
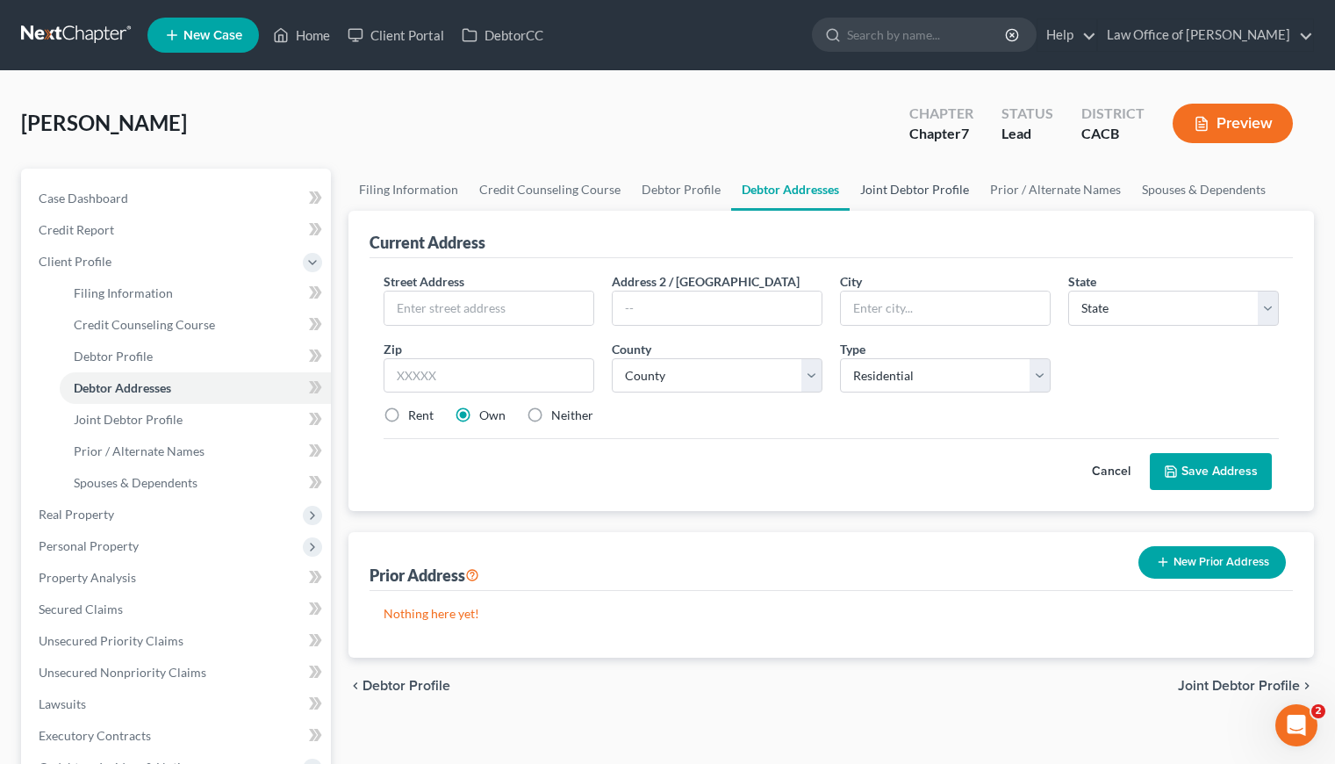
click at [915, 191] on link "Joint Debtor Profile" at bounding box center [915, 190] width 130 height 42
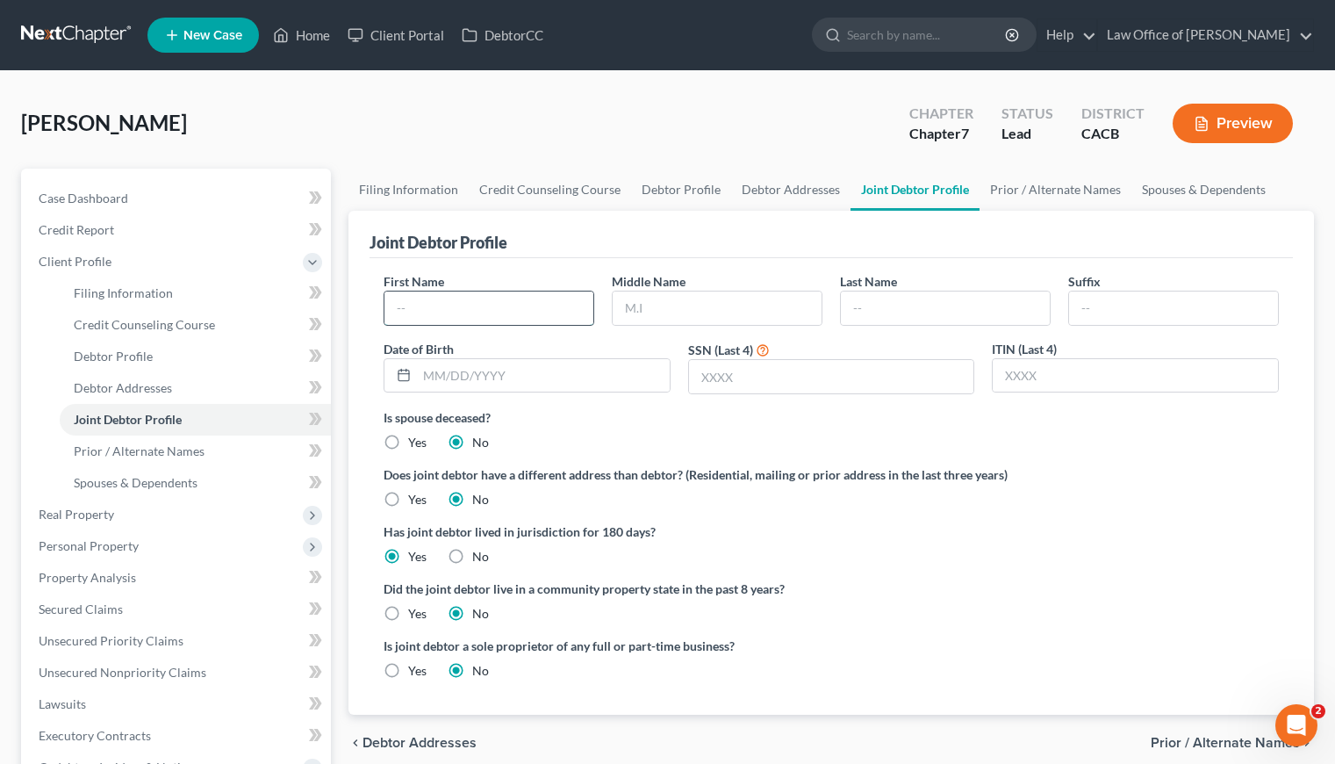
click at [454, 318] on input "text" at bounding box center [488, 307] width 209 height 33
type input "Brian"
click at [693, 302] on input "text" at bounding box center [717, 307] width 209 height 33
type input "Allen"
click at [917, 309] on input "text" at bounding box center [945, 307] width 209 height 33
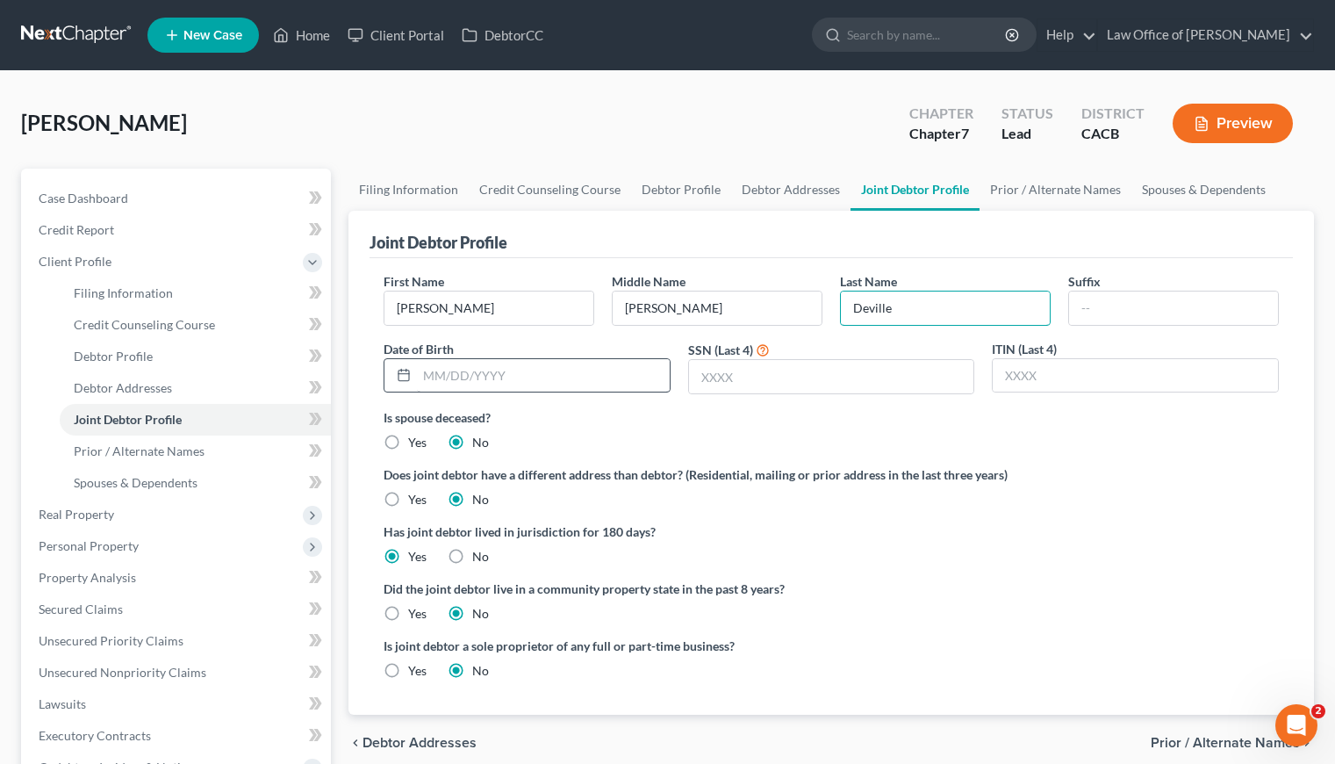
type input "Deville"
click at [532, 376] on input "text" at bounding box center [543, 375] width 253 height 33
type input "02/21/1985"
click at [743, 434] on div "Is spouse deceased? Yes No" at bounding box center [831, 429] width 895 height 43
click at [408, 615] on label "Yes" at bounding box center [417, 614] width 18 height 18
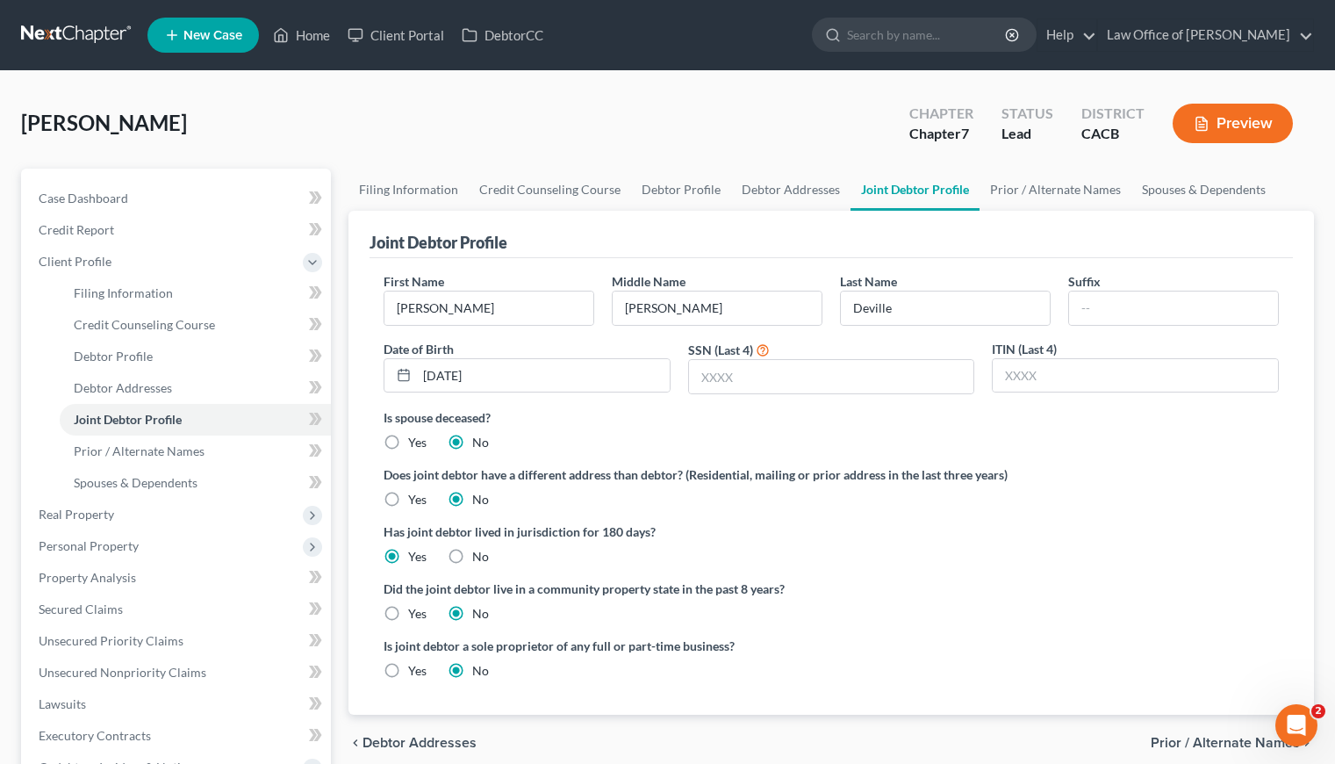
click at [415, 615] on input "Yes" at bounding box center [420, 610] width 11 height 11
radio input "true"
radio input "false"
click at [831, 378] on input "text" at bounding box center [831, 376] width 285 height 33
type input "9978"
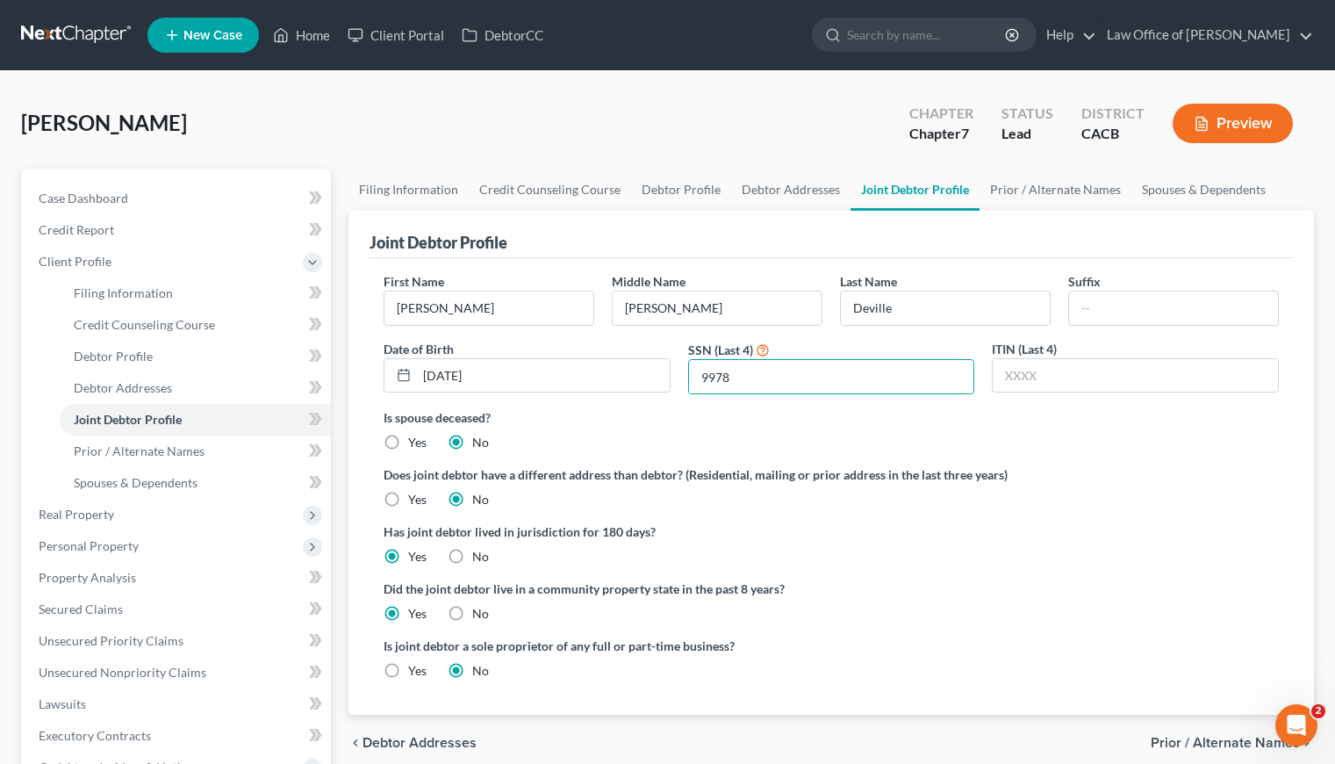
click at [943, 498] on div "Does joint debtor have a different address than debtor? (Residential, mailing o…" at bounding box center [831, 486] width 895 height 43
click at [788, 183] on link "Debtor Addresses" at bounding box center [790, 190] width 119 height 42
select select "0"
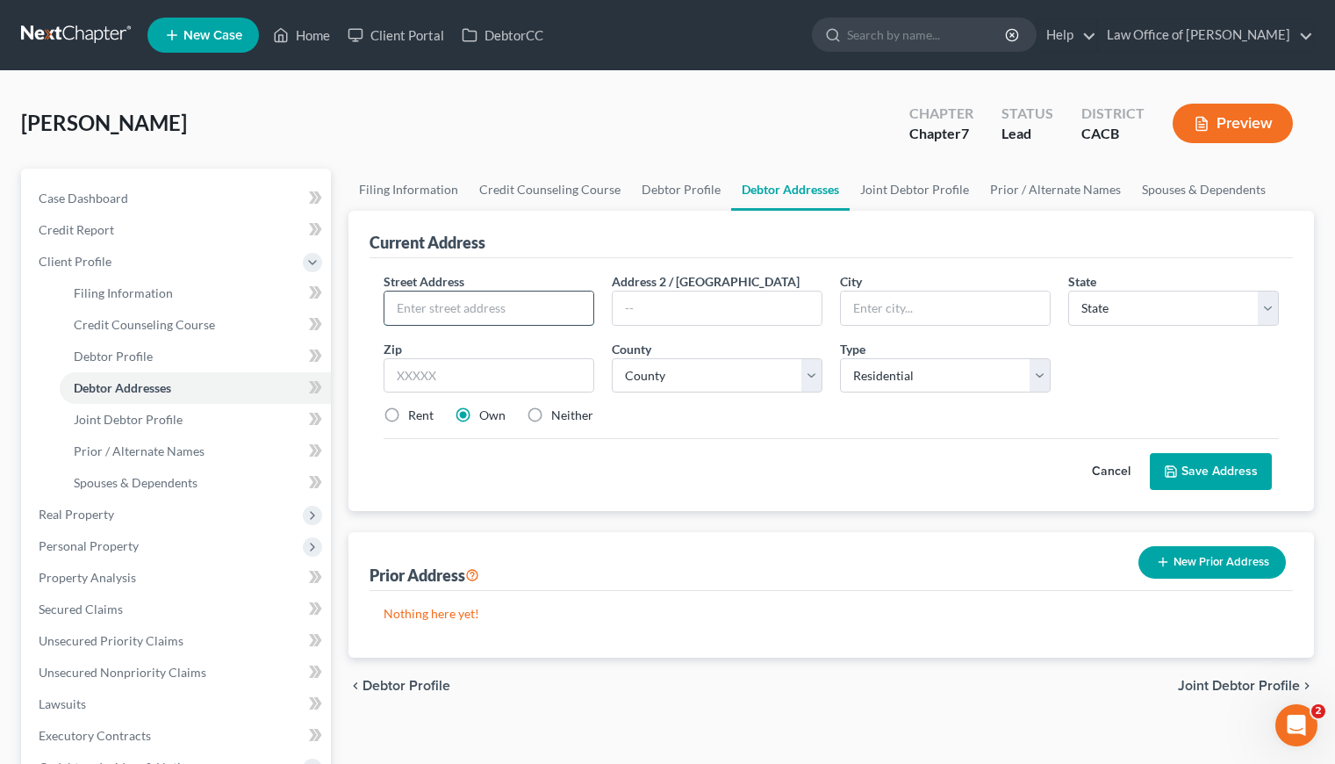
click at [481, 291] on input "text" at bounding box center [488, 307] width 209 height 33
type input "2520 1/2"
click at [471, 364] on input "text" at bounding box center [489, 375] width 211 height 35
type input "90057"
click at [520, 430] on div "Street Address * 2520 1/2 Address 2 / PO Box City * State * State AL AK AR AZ C…" at bounding box center [831, 355] width 913 height 167
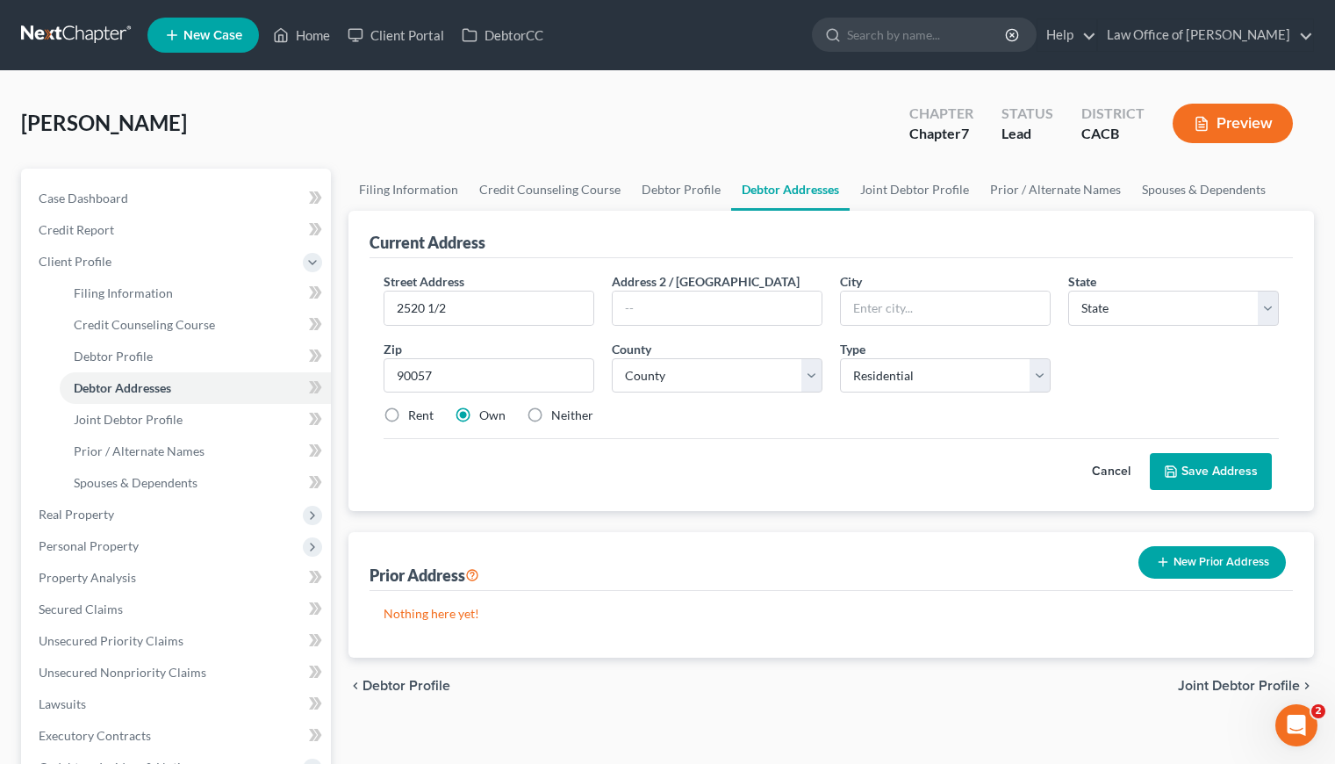
type input "Los Angeles"
select select "4"
click at [408, 414] on label "Rent" at bounding box center [420, 415] width 25 height 18
click at [415, 414] on input "Rent" at bounding box center [420, 411] width 11 height 11
radio input "true"
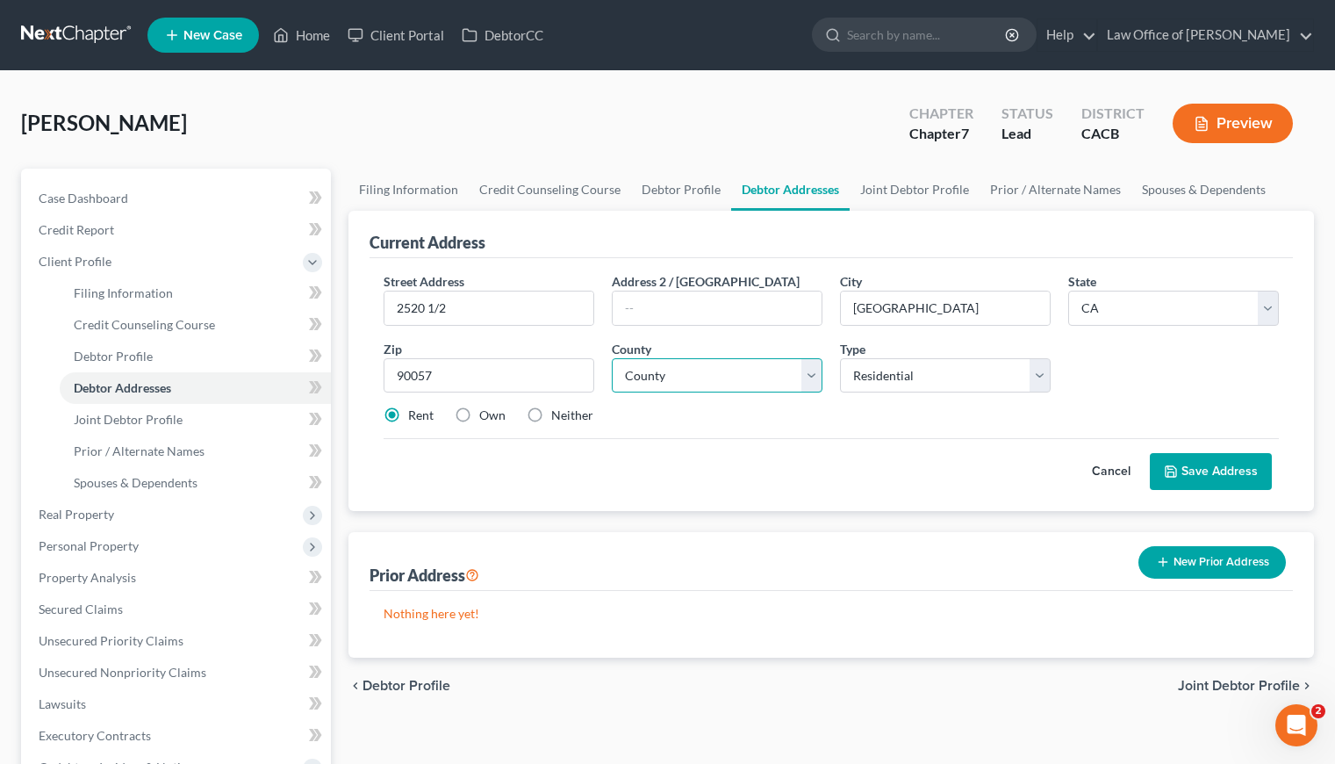
click at [734, 385] on select "County Alameda County Alpine County Amador County Butte County Calaveras County…" at bounding box center [717, 375] width 211 height 35
select select "18"
click at [612, 358] on select "County Alameda County Alpine County Amador County Butte County Calaveras County…" at bounding box center [717, 375] width 211 height 35
click at [707, 512] on div "Current Address Street Address * 2520 1/2 Address 2 / PO Box City * Los Angeles…" at bounding box center [830, 434] width 965 height 447
click at [822, 491] on div "Street Address * 2520 1/2 Address 2 / PO Box City * Los Angeles State * State A…" at bounding box center [831, 384] width 923 height 253
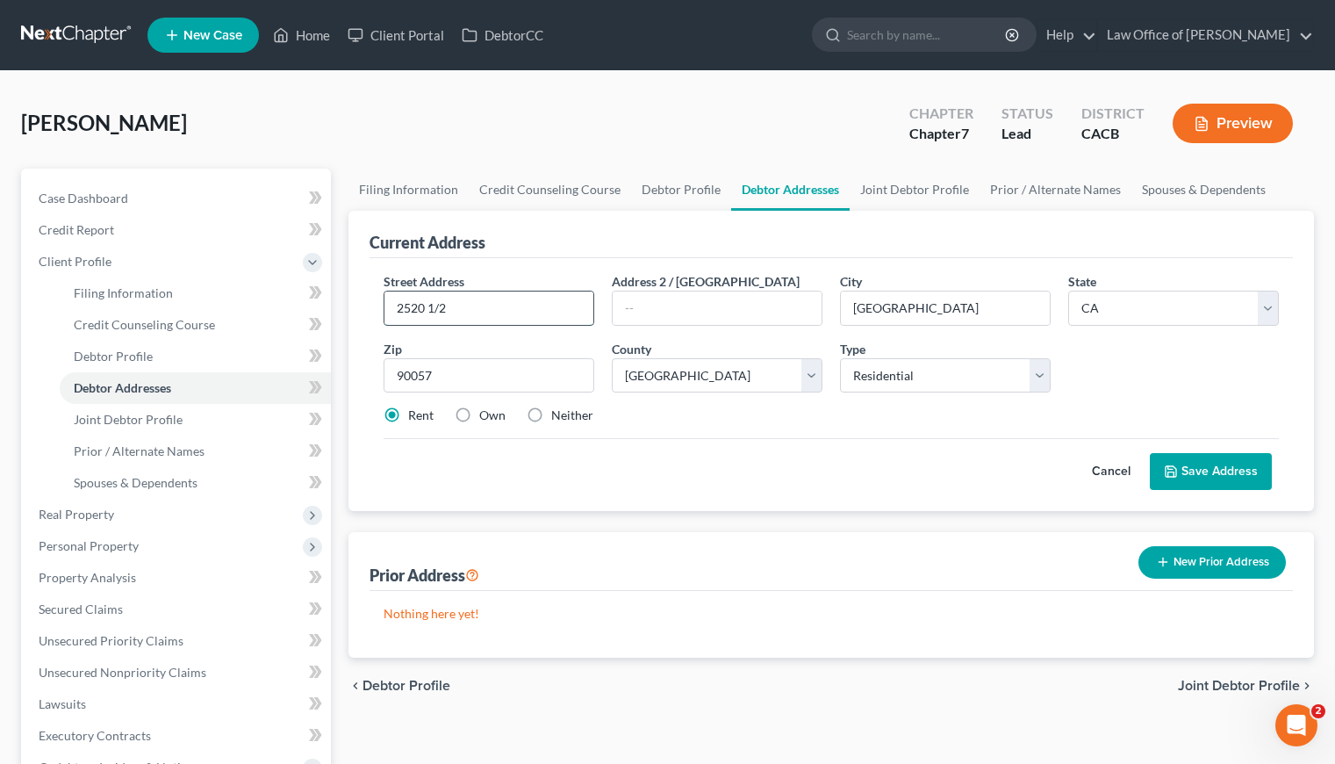
click at [517, 305] on input "2520 1/2" at bounding box center [488, 307] width 209 height 33
type input "2520 1/2 Ocean View Ave"
click at [718, 445] on div "Cancel Save Address" at bounding box center [831, 464] width 895 height 52
click at [1215, 471] on button "Save Address" at bounding box center [1211, 471] width 122 height 37
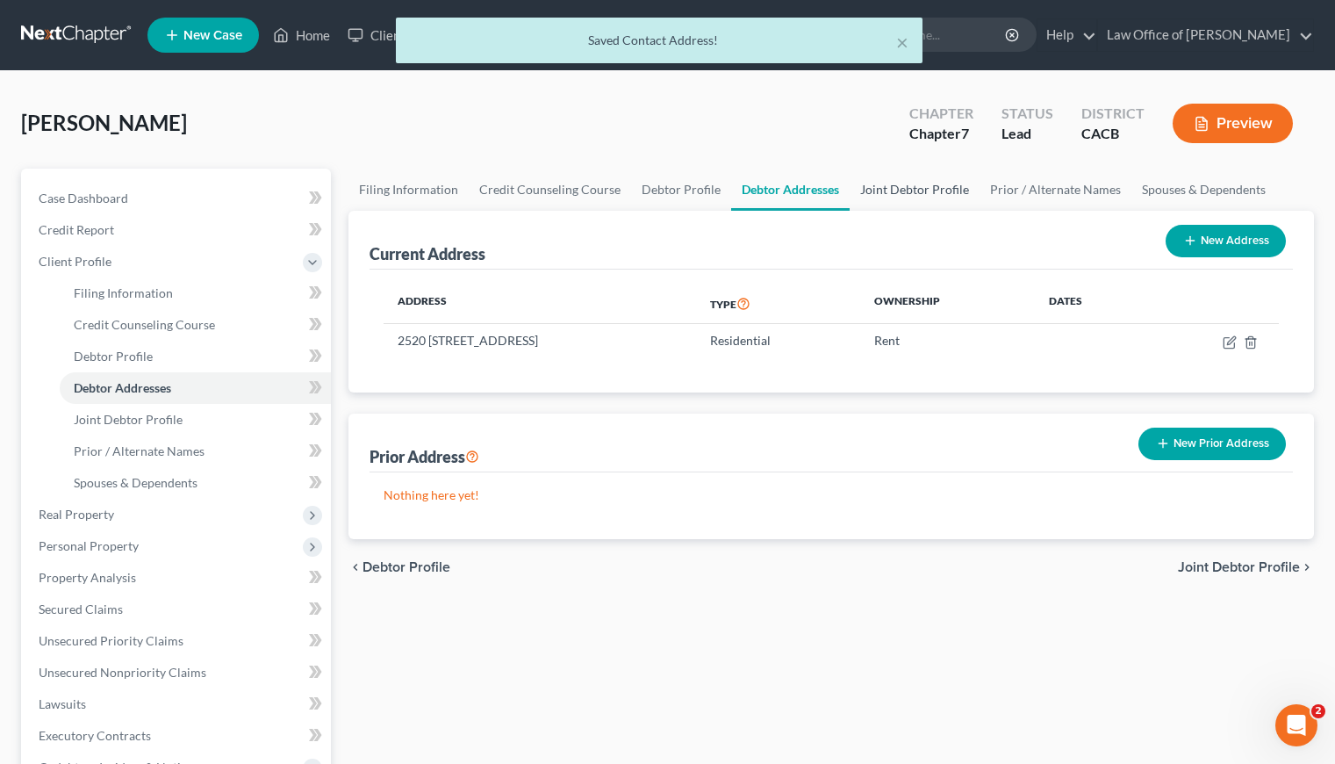
click at [933, 189] on link "Joint Debtor Profile" at bounding box center [915, 190] width 130 height 42
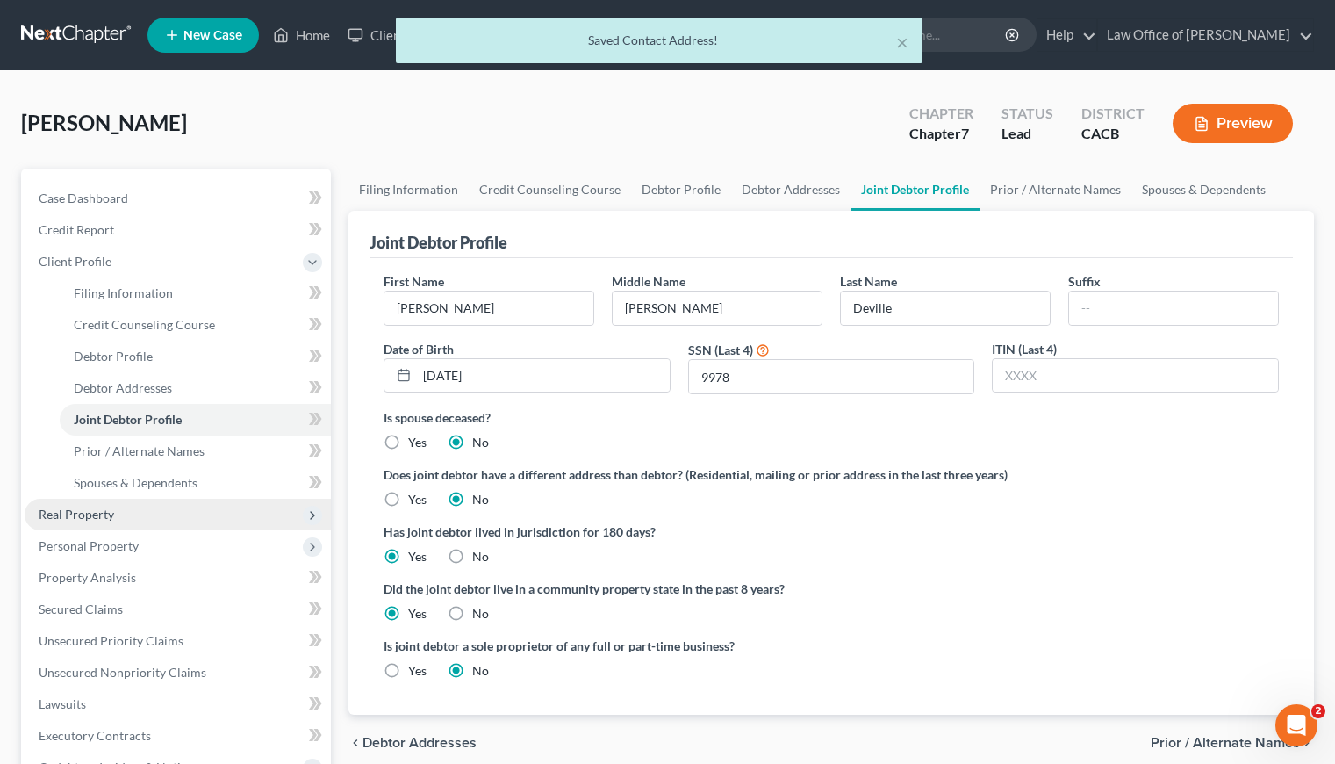
click at [92, 514] on span "Real Property" at bounding box center [76, 513] width 75 height 15
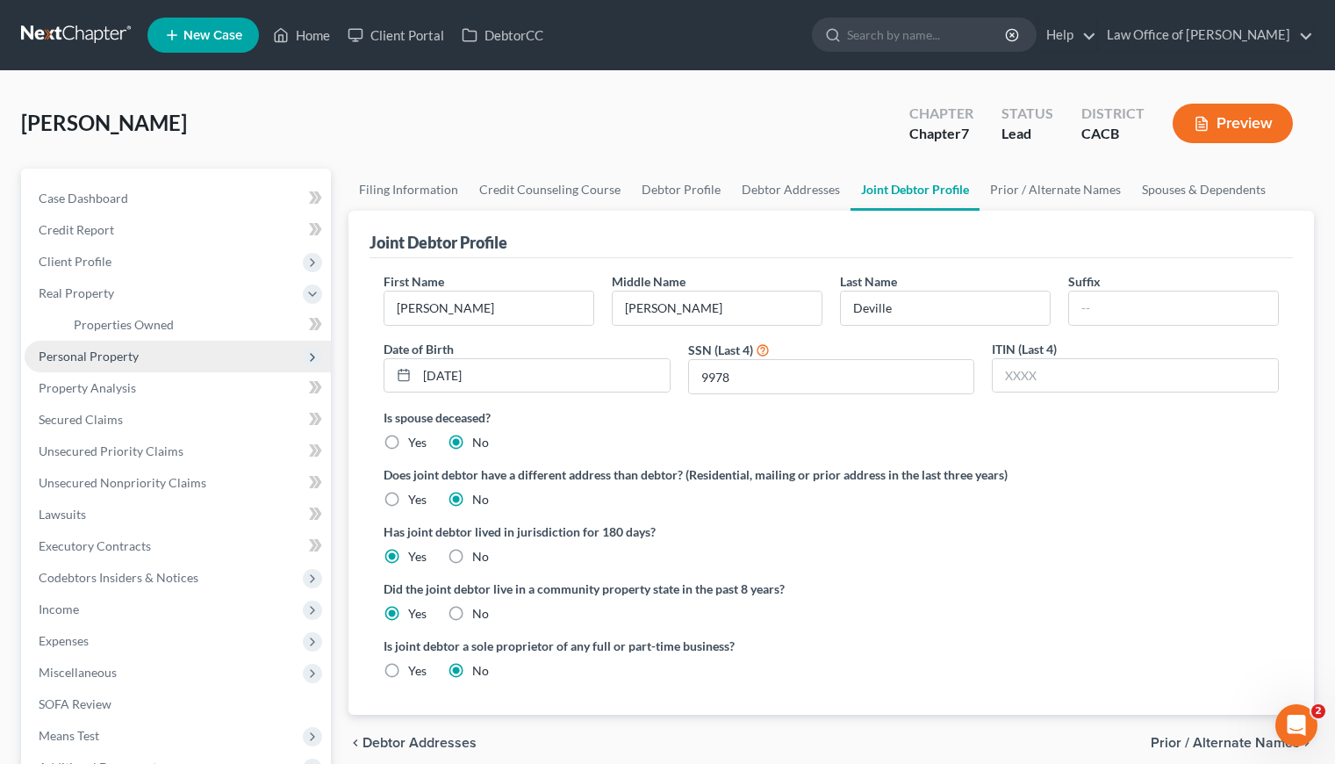
click at [109, 355] on span "Personal Property" at bounding box center [89, 355] width 100 height 15
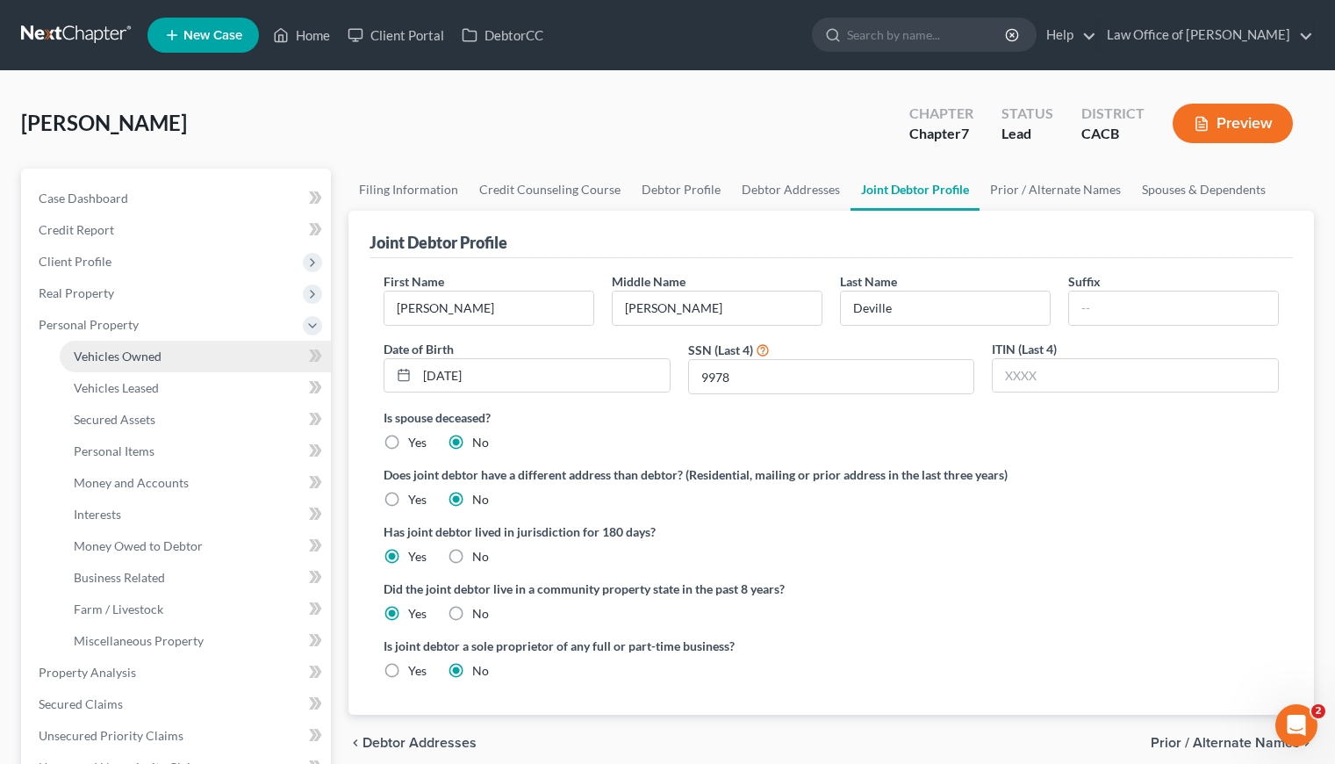
click at [137, 357] on span "Vehicles Owned" at bounding box center [118, 355] width 88 height 15
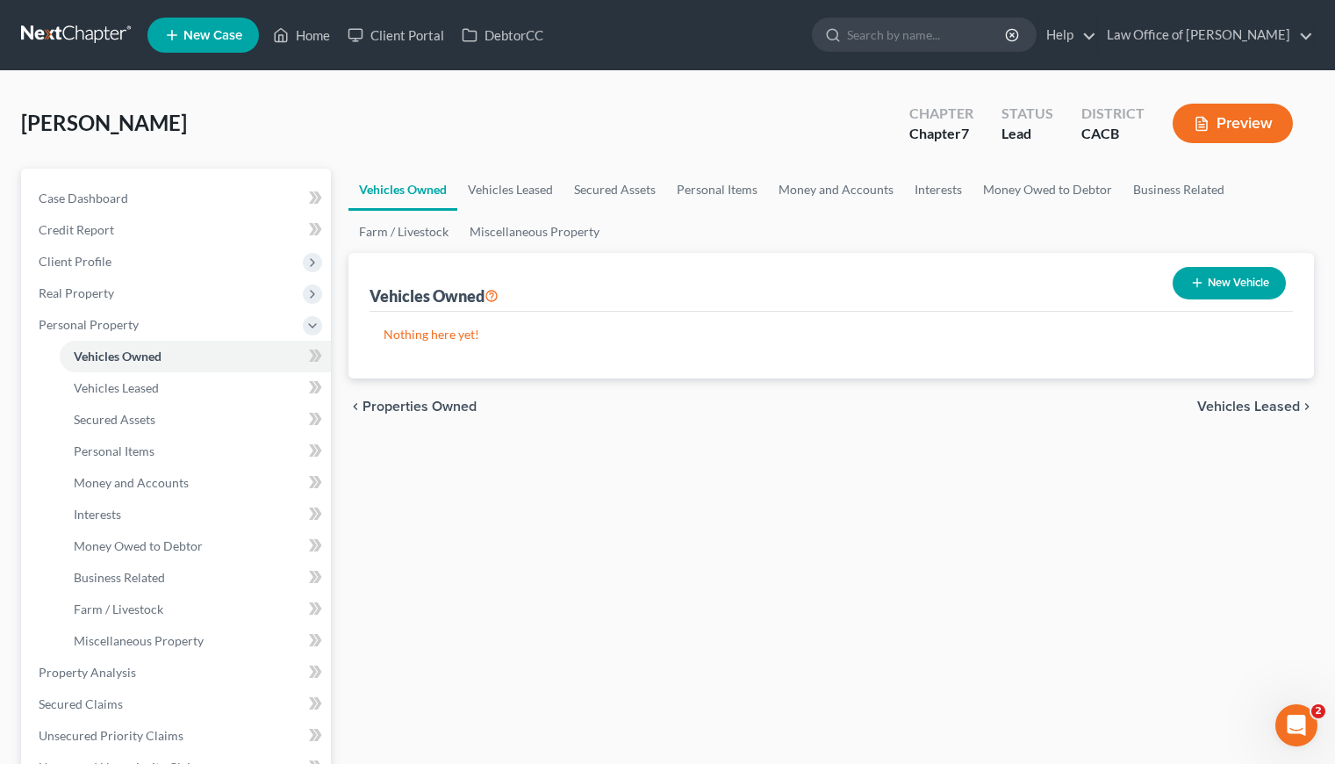
click at [981, 493] on div "Vehicles Owned Vehicles Leased Secured Assets Personal Items Money and Accounts…" at bounding box center [831, 676] width 983 height 1014
click at [531, 537] on div "Vehicles Owned Vehicles Leased Secured Assets Personal Items Money and Accounts…" at bounding box center [831, 676] width 983 height 1014
click at [685, 177] on link "Personal Items" at bounding box center [717, 190] width 102 height 42
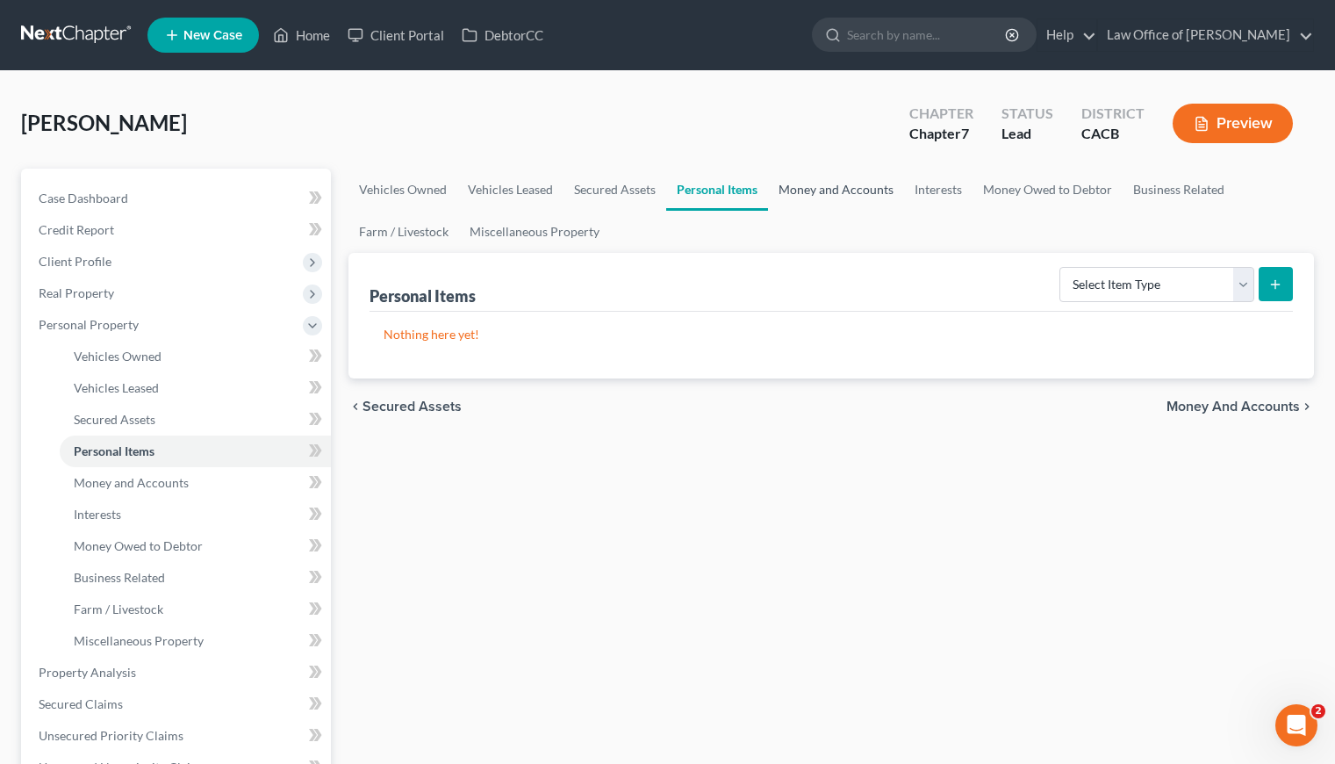
click at [836, 191] on link "Money and Accounts" at bounding box center [836, 190] width 136 height 42
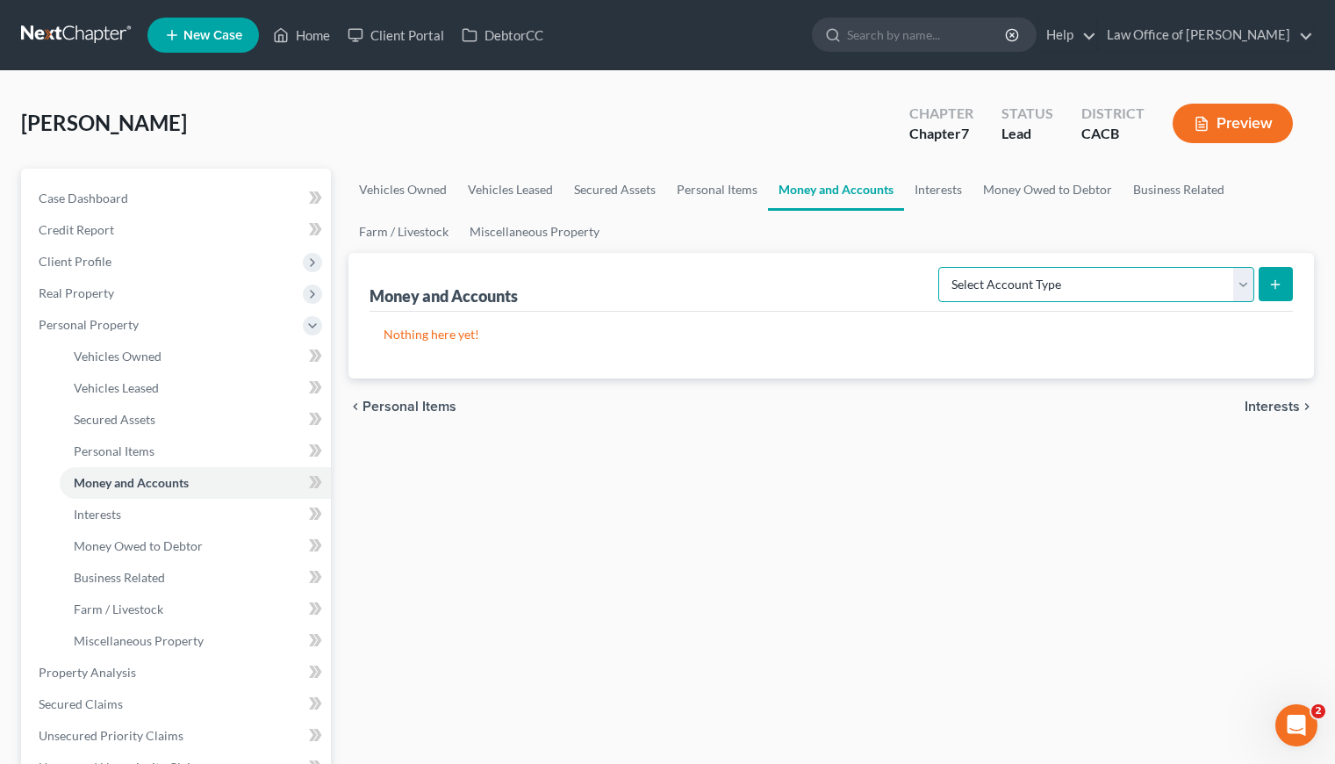
click at [1015, 277] on select "Select Account Type Brokerage Cash on Hand Certificates of Deposit Checking Acc…" at bounding box center [1096, 284] width 316 height 35
select select "checking"
click at [942, 267] on select "Select Account Type Brokerage Cash on Hand Certificates of Deposit Checking Acc…" at bounding box center [1096, 284] width 316 height 35
click at [1279, 282] on icon "submit" at bounding box center [1275, 284] width 14 height 14
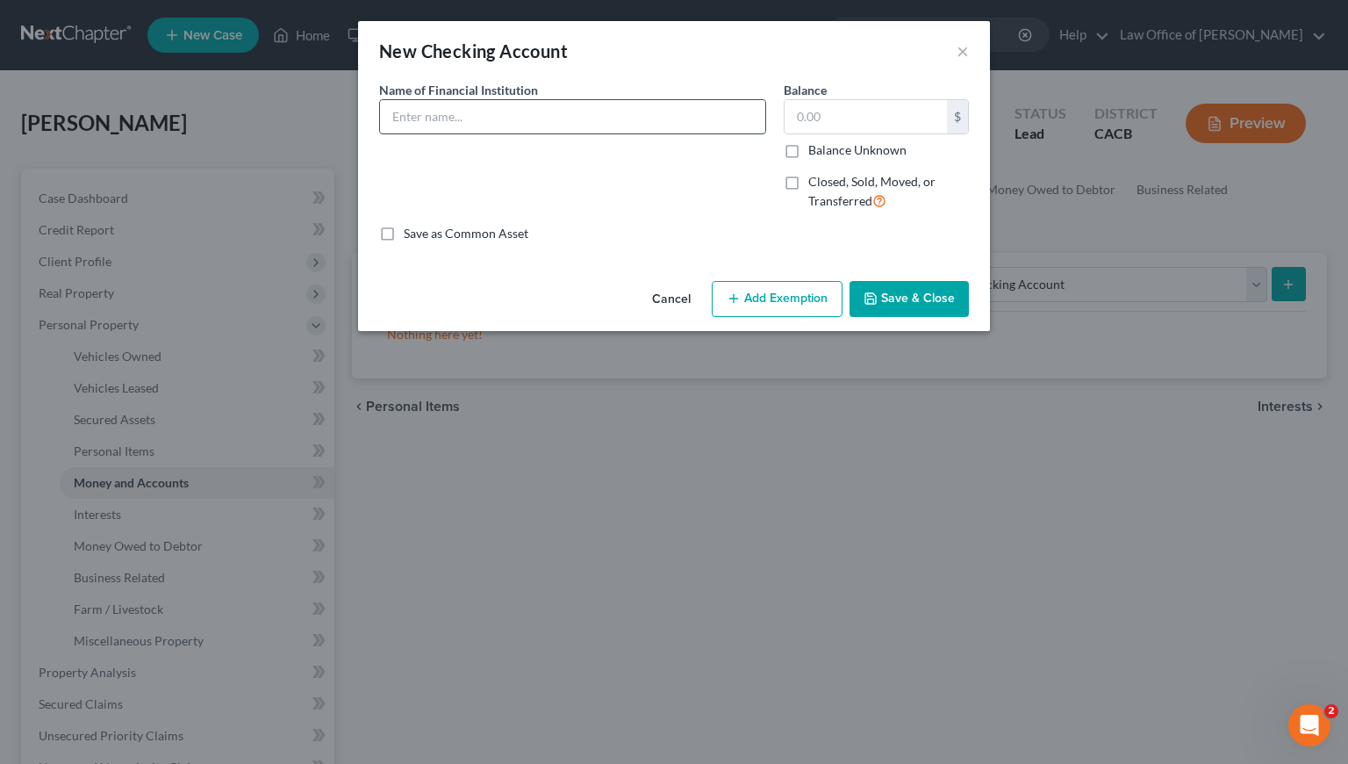
click at [489, 119] on input "text" at bounding box center [572, 116] width 385 height 33
type input "HSS Federal Credit Union (Debtor 1 Personal)"
click at [847, 118] on input "text" at bounding box center [866, 116] width 162 height 33
type input "1,000"
click at [947, 293] on button "Save & Close" at bounding box center [909, 299] width 119 height 37
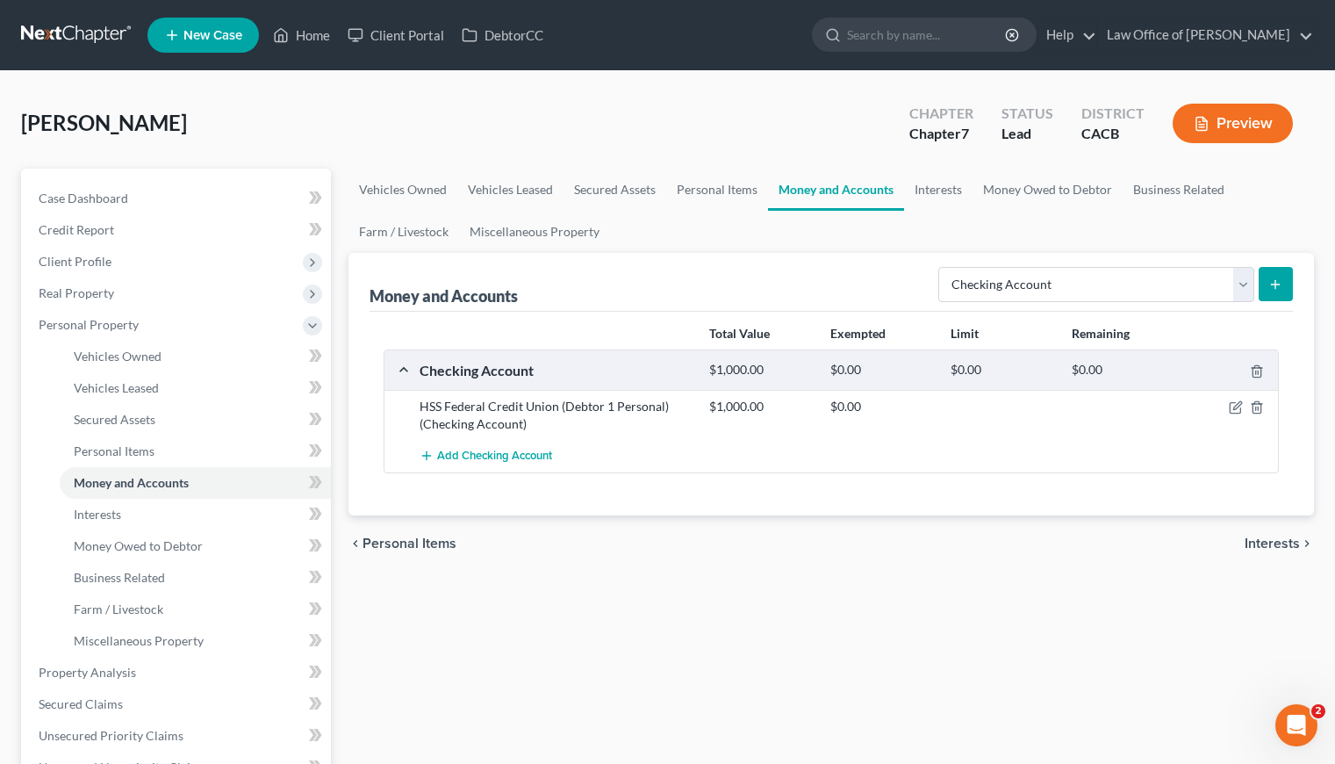
click at [721, 531] on div "chevron_left Personal Items Interests chevron_right" at bounding box center [830, 543] width 965 height 56
click at [707, 184] on link "Personal Items" at bounding box center [717, 190] width 102 height 42
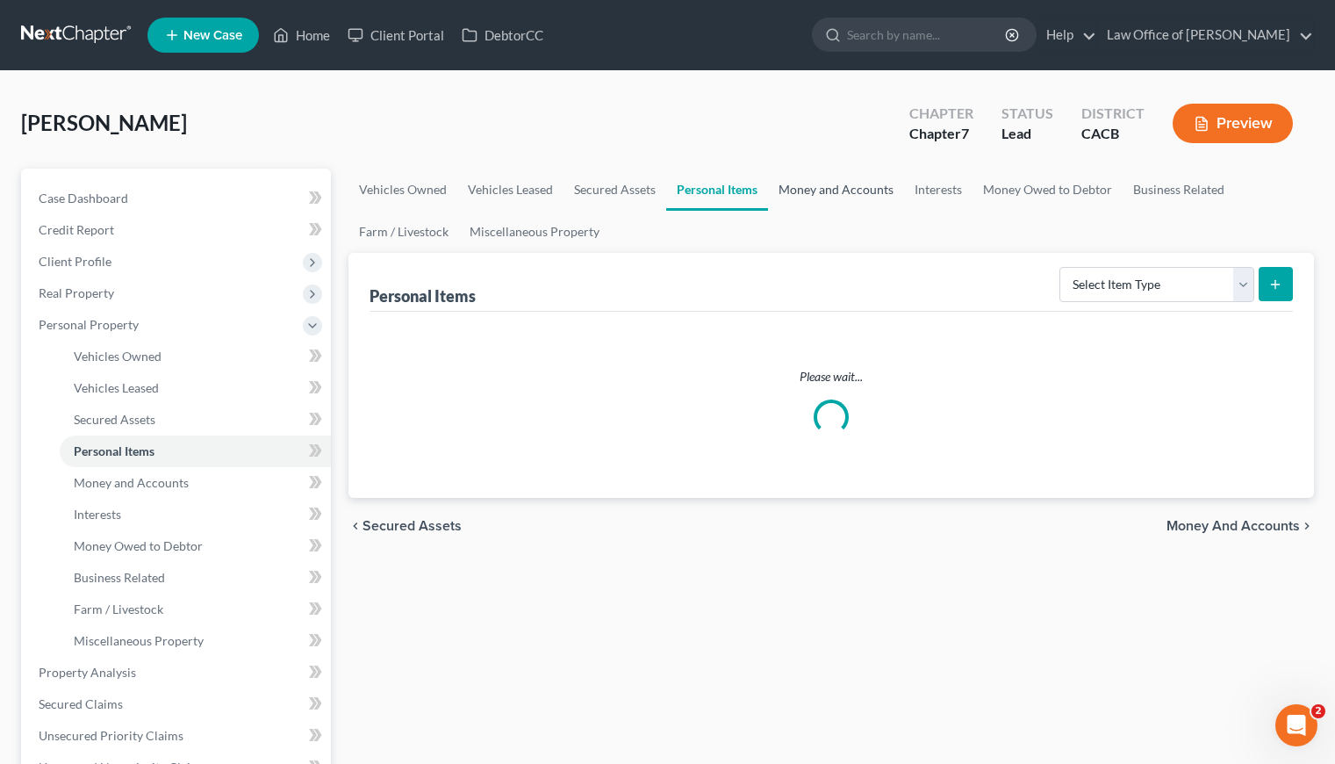
click at [823, 185] on link "Money and Accounts" at bounding box center [836, 190] width 136 height 42
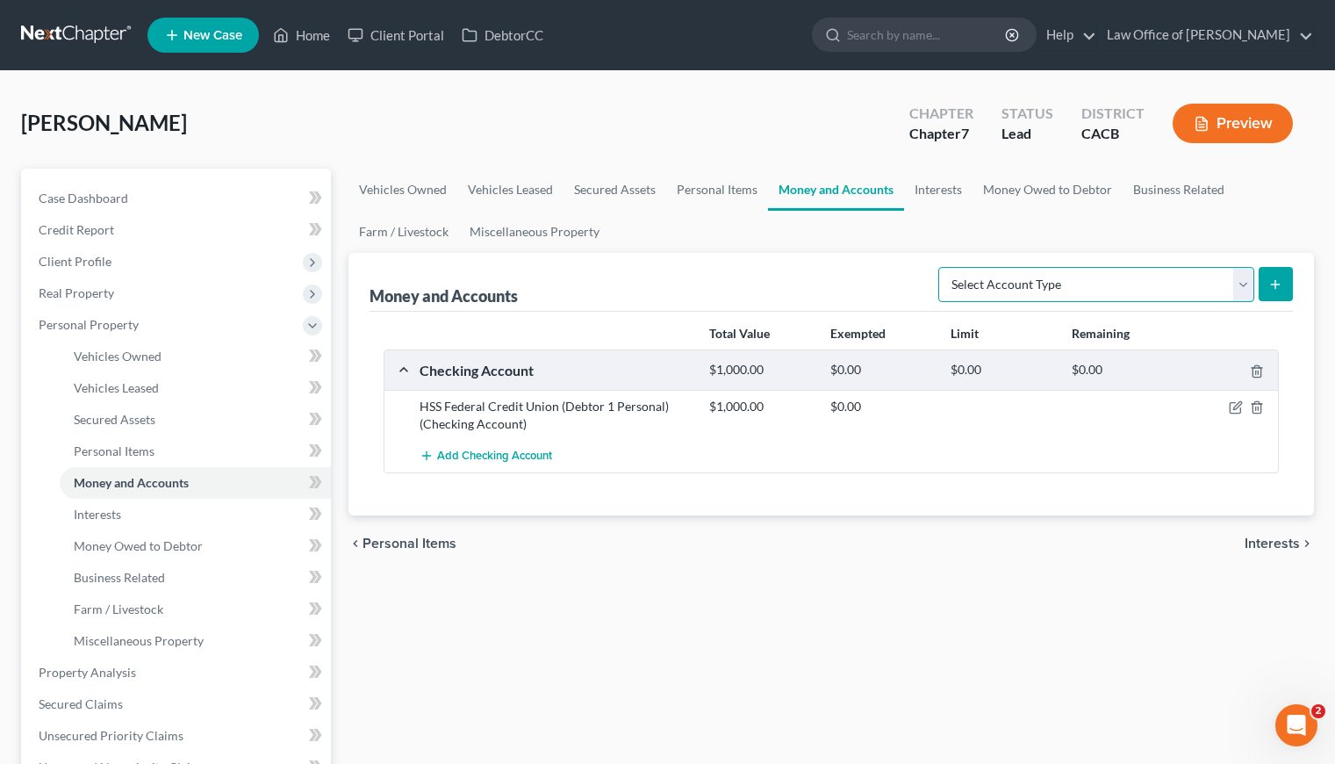
click at [1130, 293] on select "Select Account Type Brokerage Cash on Hand Certificates of Deposit Checking Acc…" at bounding box center [1096, 284] width 316 height 35
select select "savings"
click at [942, 267] on select "Select Account Type Brokerage Cash on Hand Certificates of Deposit Checking Acc…" at bounding box center [1096, 284] width 316 height 35
click at [1282, 294] on button "submit" at bounding box center [1276, 284] width 34 height 34
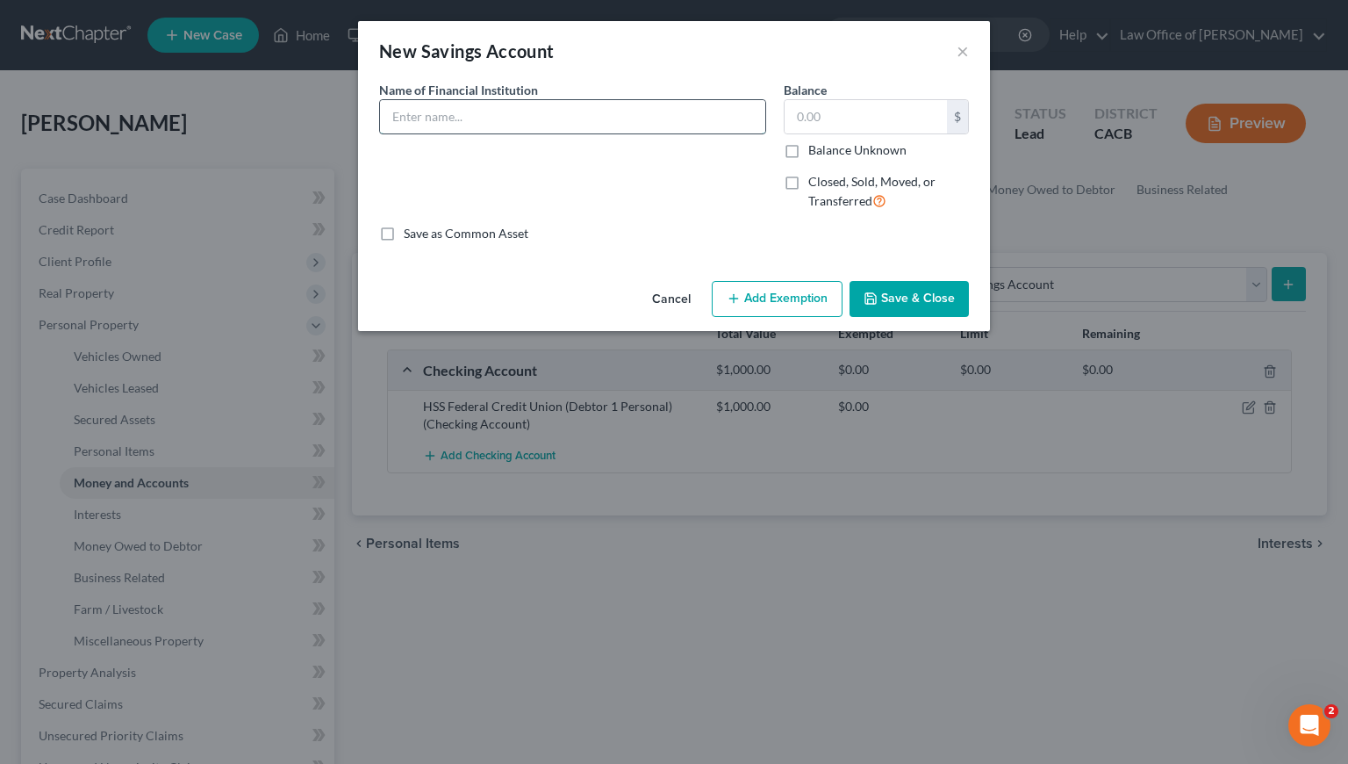
click at [483, 121] on input "text" at bounding box center [572, 116] width 385 height 33
type input "HSS Federal Credit Union (Debtor 1 Personal)"
click at [864, 122] on input "text" at bounding box center [866, 116] width 162 height 33
type input "50"
click at [866, 278] on div "Cancel Add Exemption Save & Close" at bounding box center [674, 303] width 632 height 58
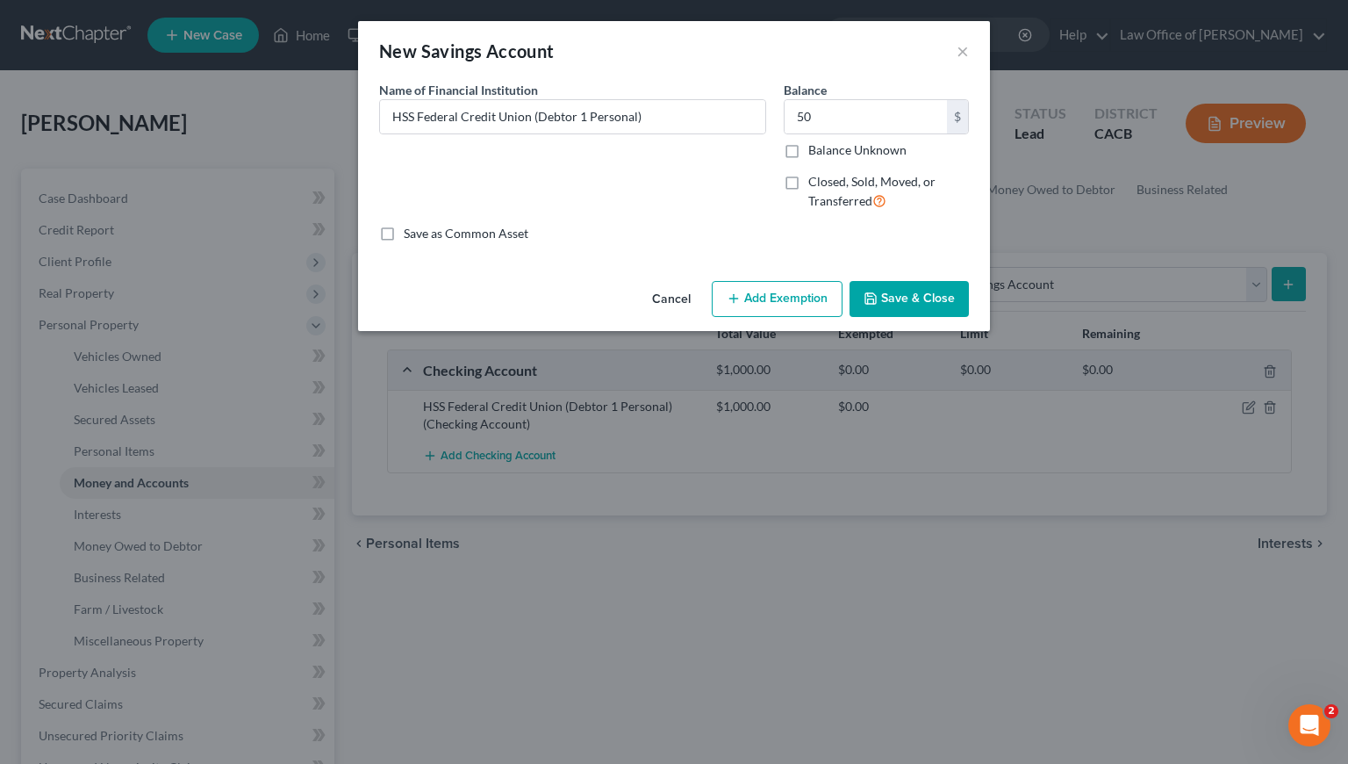
click at [901, 291] on button "Save & Close" at bounding box center [909, 299] width 119 height 37
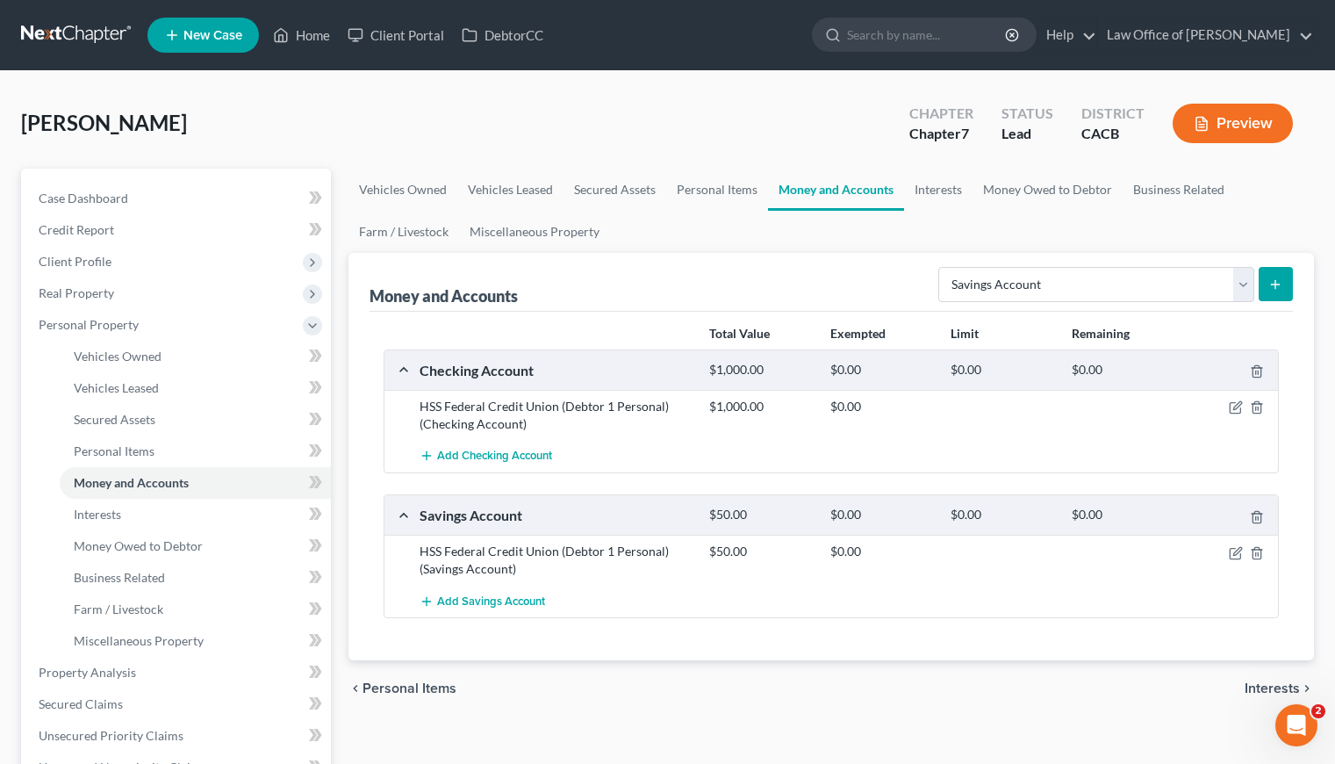
click at [668, 680] on div "chevron_left Personal Items Interests chevron_right" at bounding box center [830, 688] width 965 height 56
click at [713, 192] on link "Personal Items" at bounding box center [717, 190] width 102 height 42
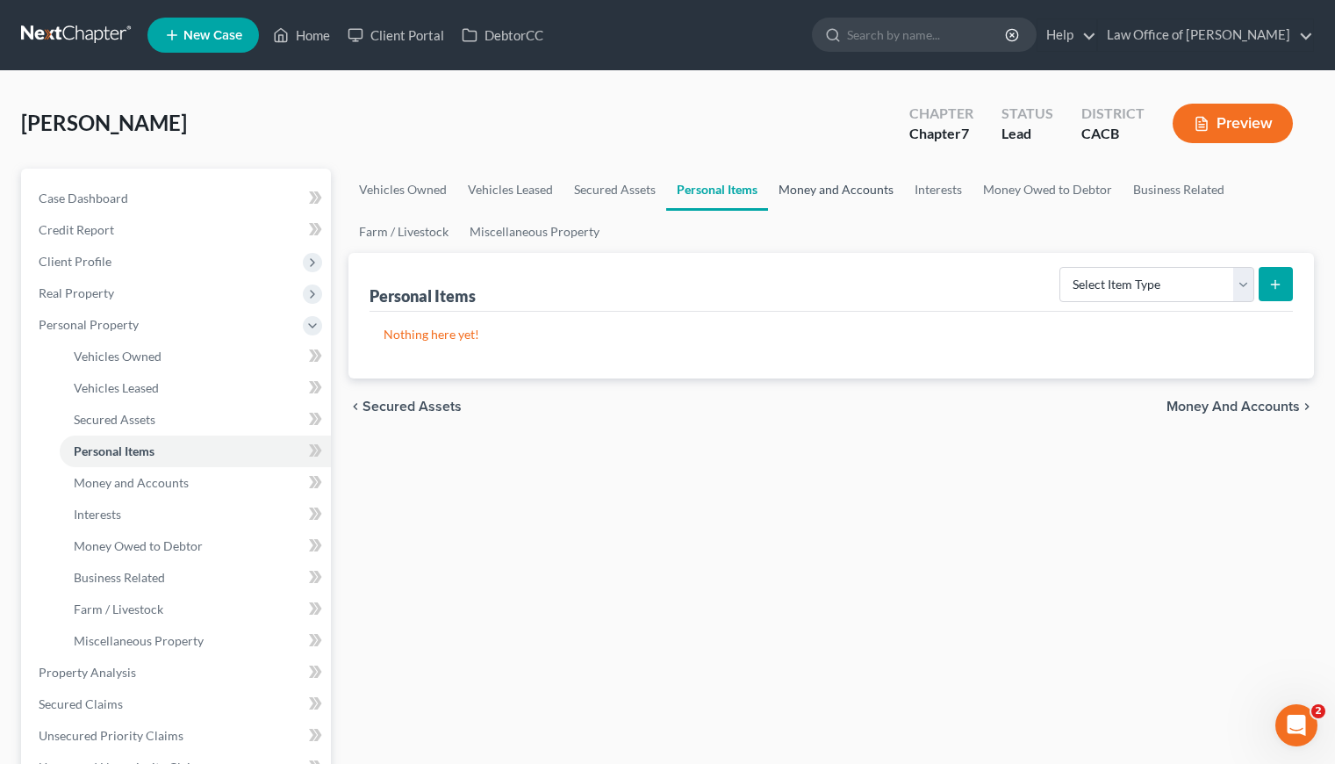
click at [823, 184] on link "Money and Accounts" at bounding box center [836, 190] width 136 height 42
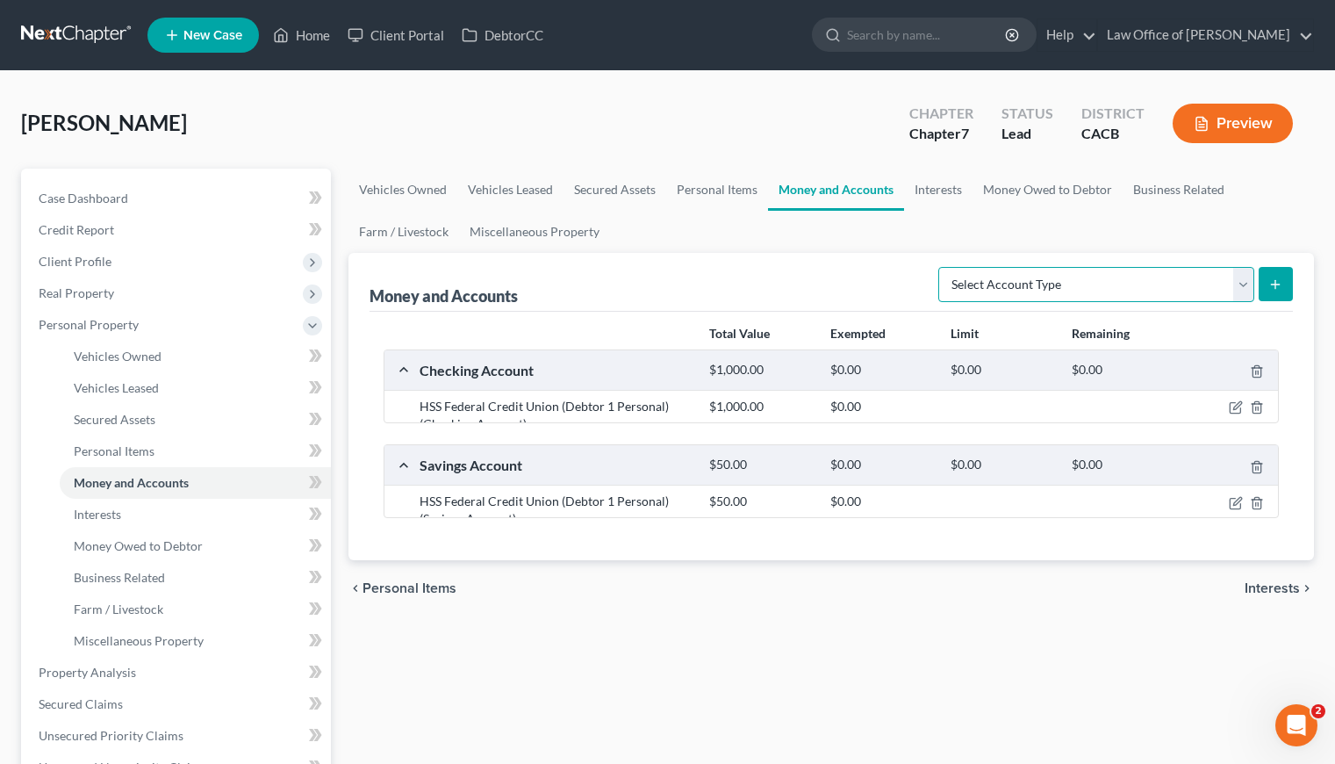
click at [1038, 272] on select "Select Account Type Brokerage Cash on Hand Certificates of Deposit Checking Acc…" at bounding box center [1096, 284] width 316 height 35
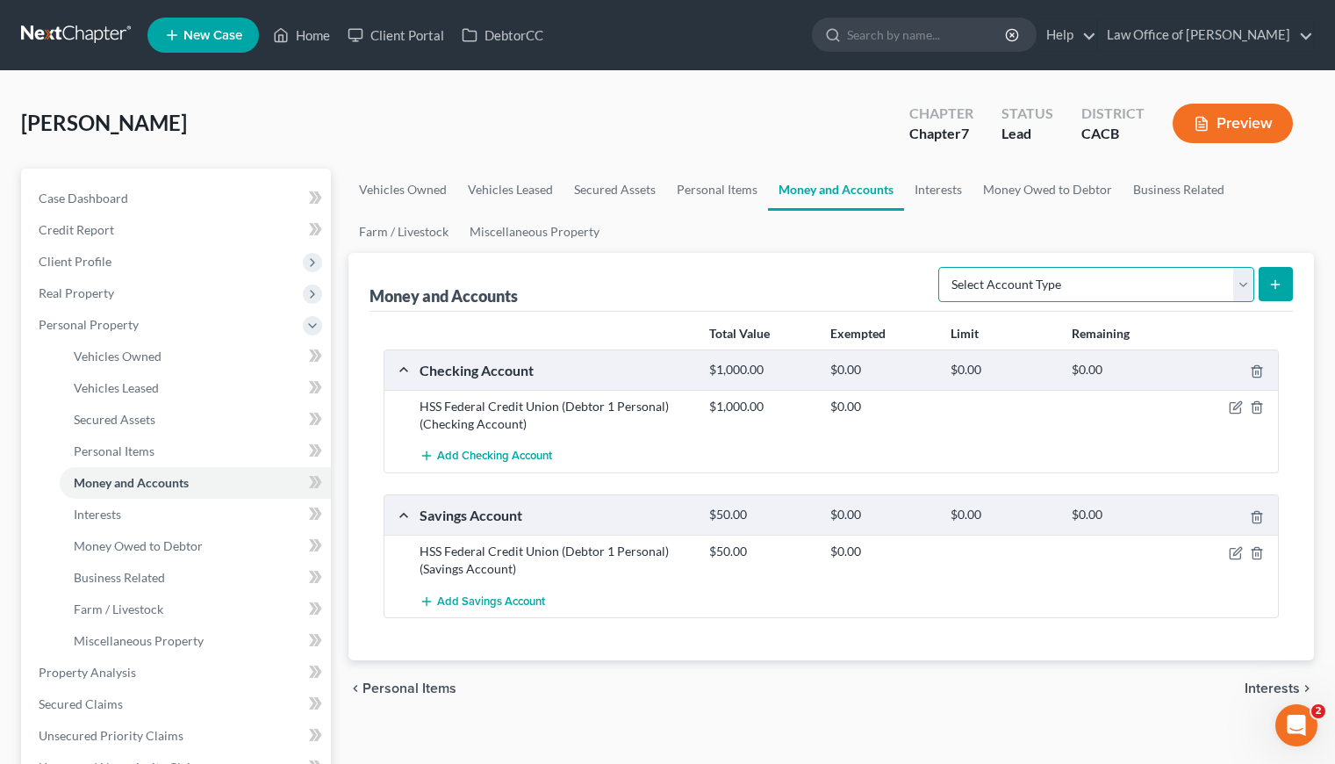
select select "brokerage"
click at [942, 267] on select "Select Account Type Brokerage Cash on Hand Certificates of Deposit Checking Acc…" at bounding box center [1096, 284] width 316 height 35
click at [1267, 282] on button "submit" at bounding box center [1276, 284] width 34 height 34
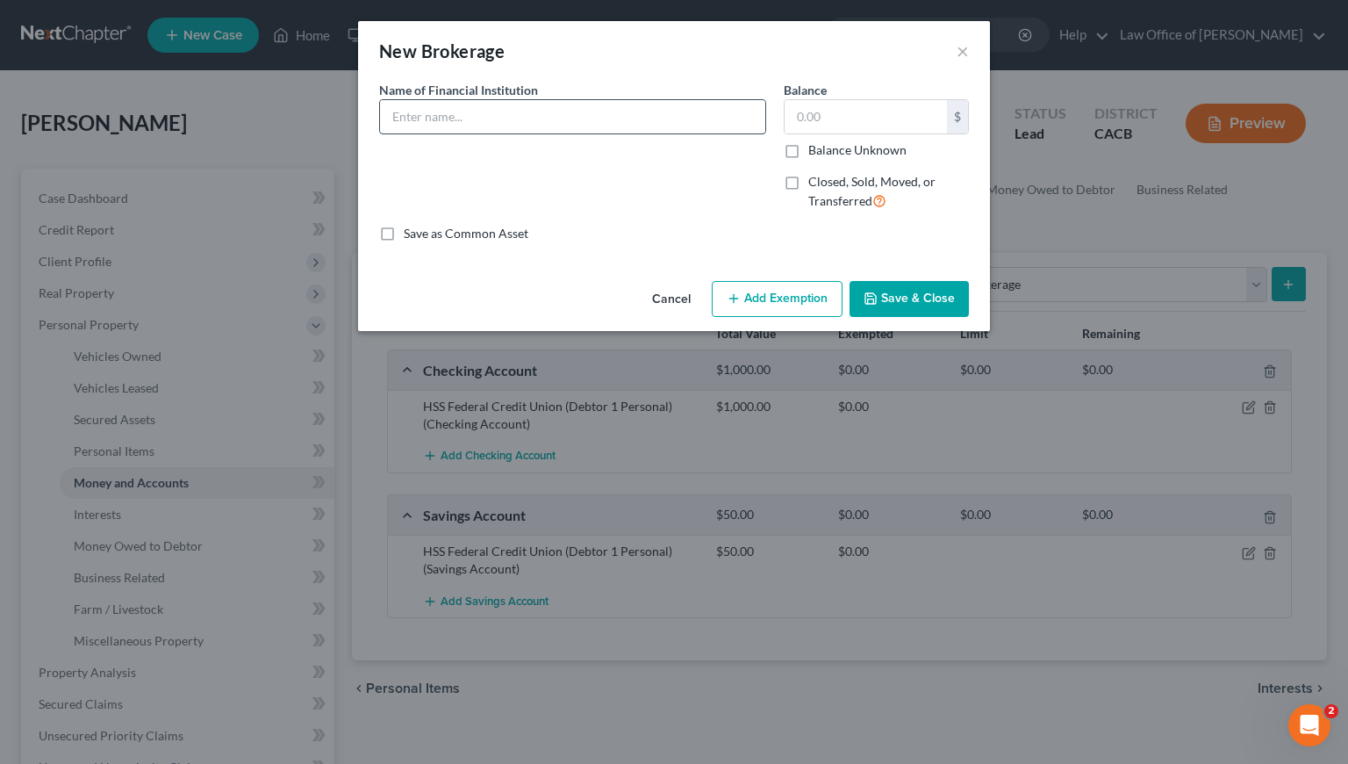
click at [519, 123] on input "text" at bounding box center [572, 116] width 385 height 33
type input "Acorn (Debtor 1)"
click at [879, 117] on input "text" at bounding box center [866, 116] width 162 height 33
type input "100"
click at [425, 119] on input "Acorn (Debtor 1)" at bounding box center [572, 116] width 385 height 33
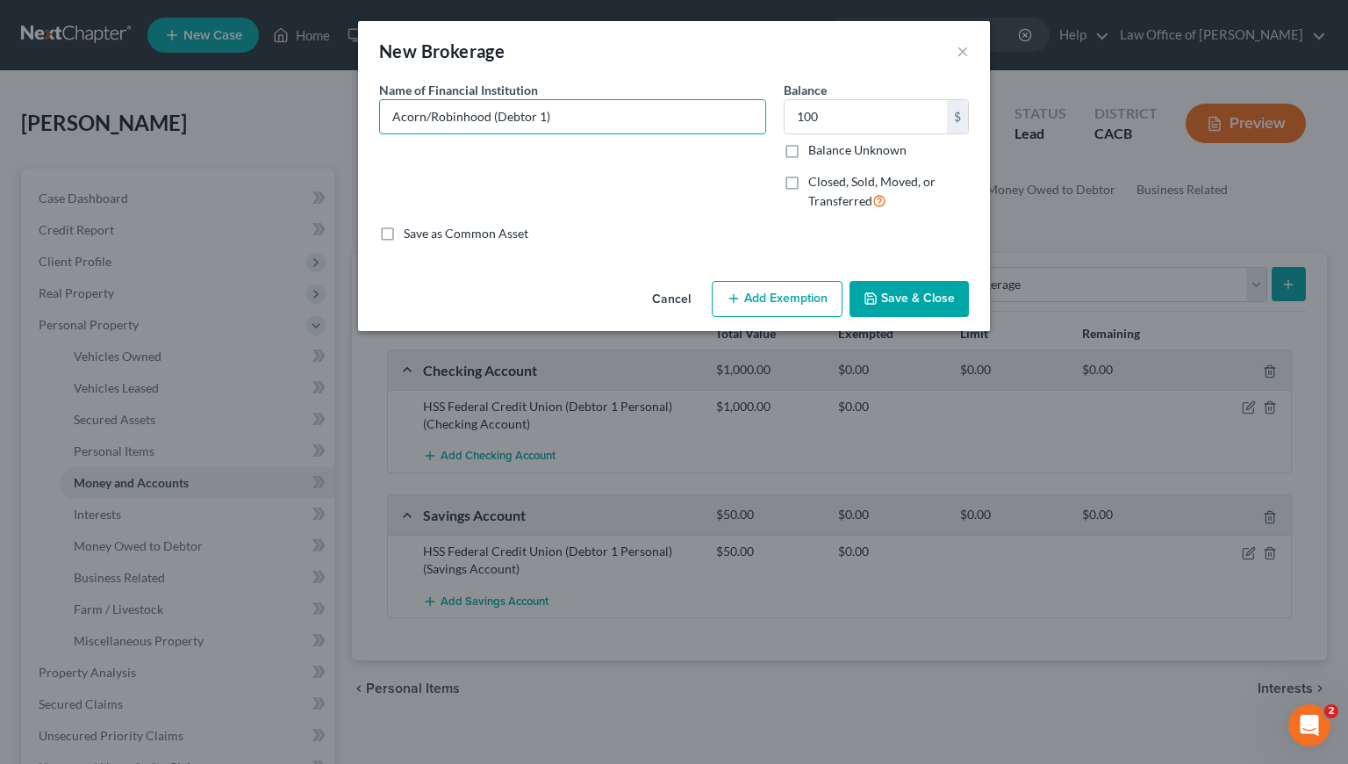
type input "Acorn/Robinhood (Debtor 1)"
click at [907, 294] on button "Save & Close" at bounding box center [909, 299] width 119 height 37
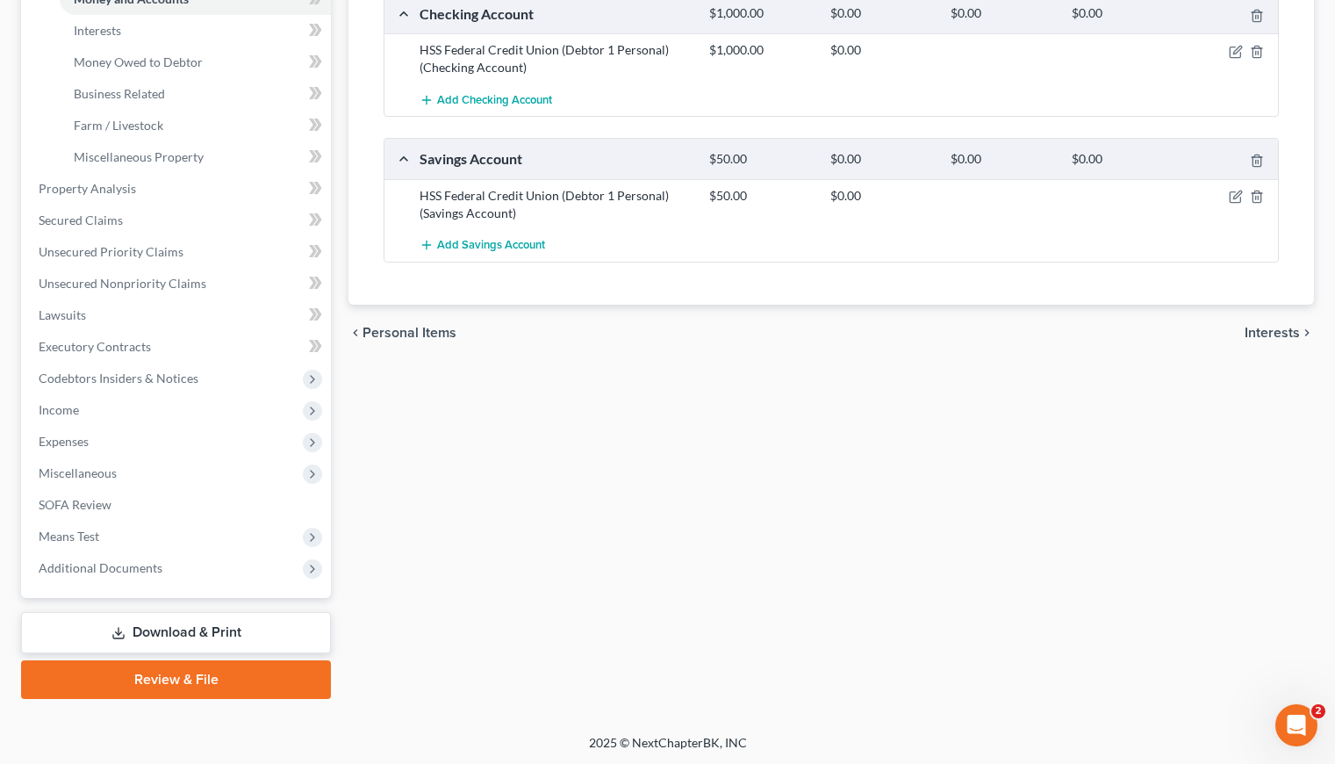
click at [819, 535] on div "Vehicles Owned Vehicles Leased Secured Assets Personal Items Money and Accounts…" at bounding box center [831, 192] width 983 height 1014
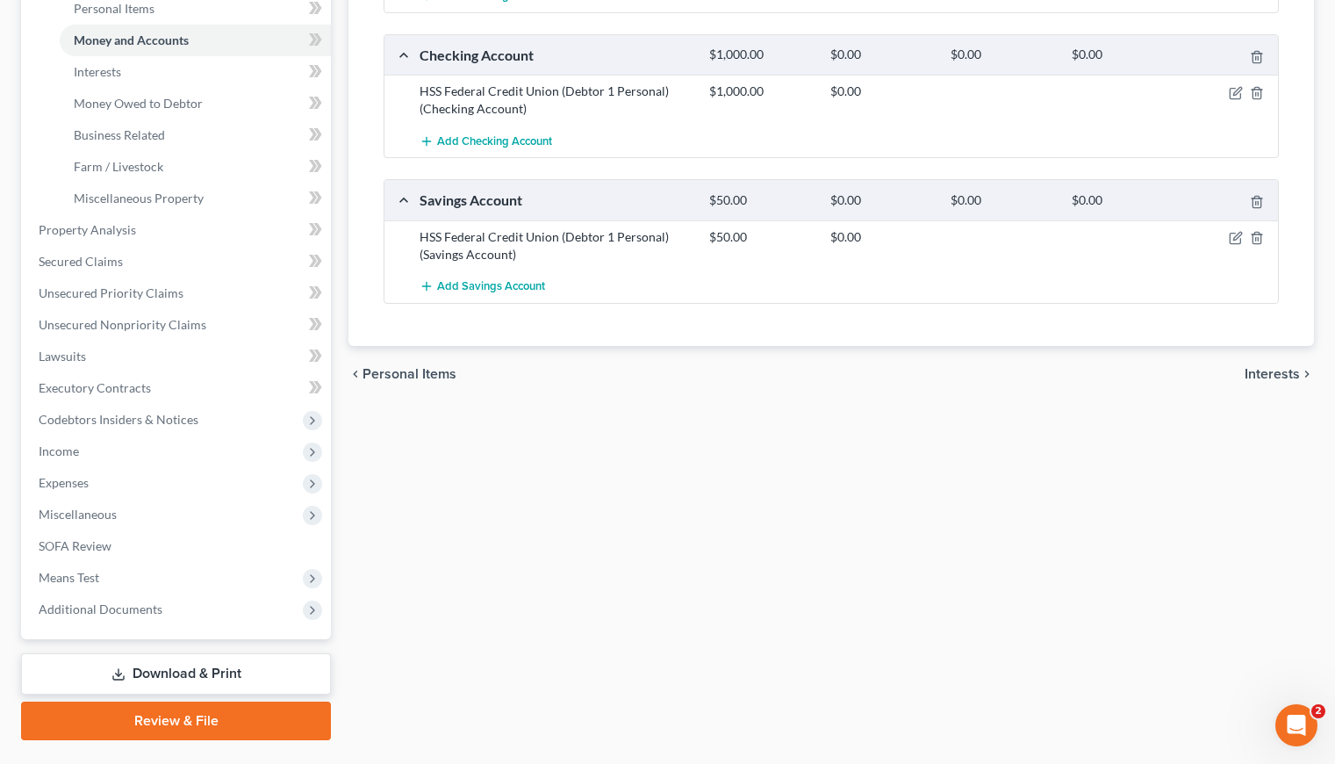
scroll to position [441, 0]
click at [530, 140] on span "Add Checking Account" at bounding box center [494, 142] width 115 height 14
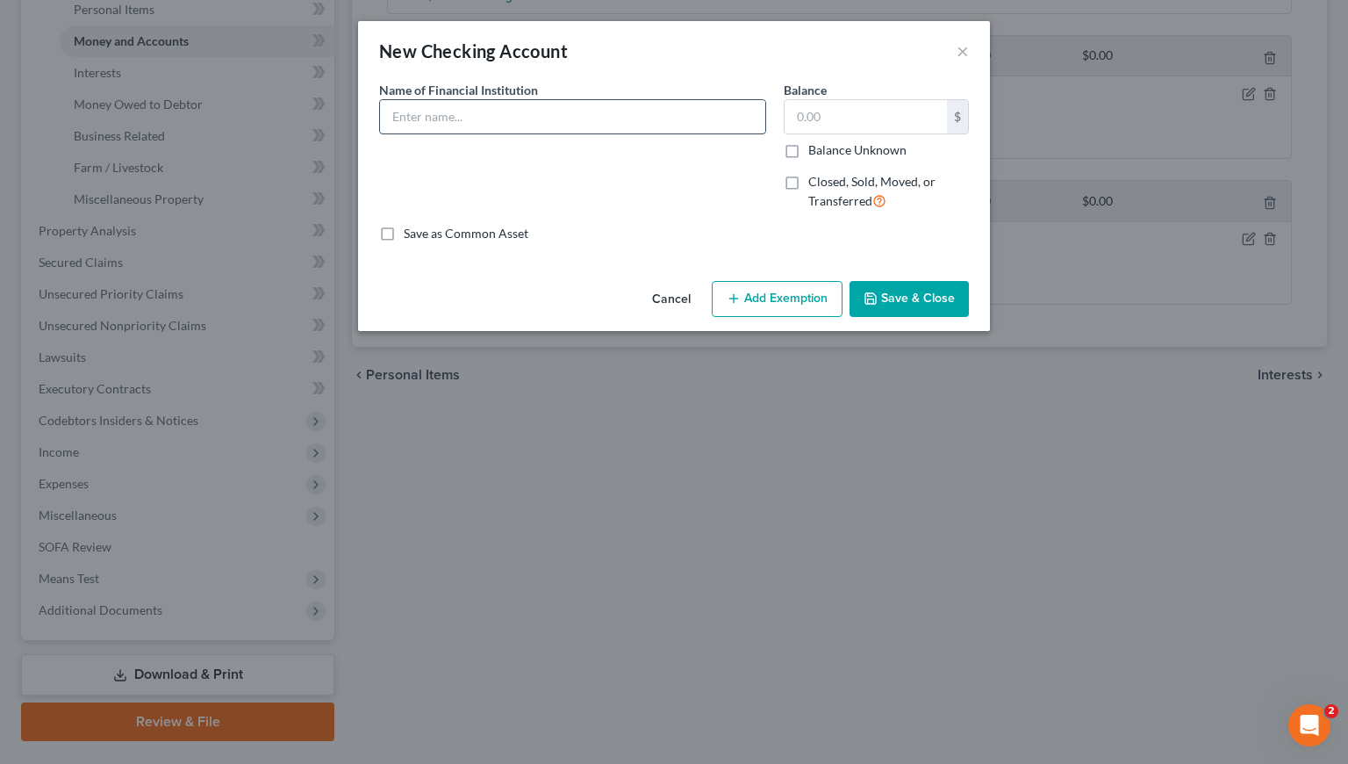
click at [502, 120] on input "text" at bounding box center [572, 116] width 385 height 33
type input "US Bank (Debtor 2 Personal)"
click at [880, 112] on input "text" at bounding box center [866, 116] width 162 height 33
type input "1,000"
click at [917, 296] on button "Save & Close" at bounding box center [909, 299] width 119 height 37
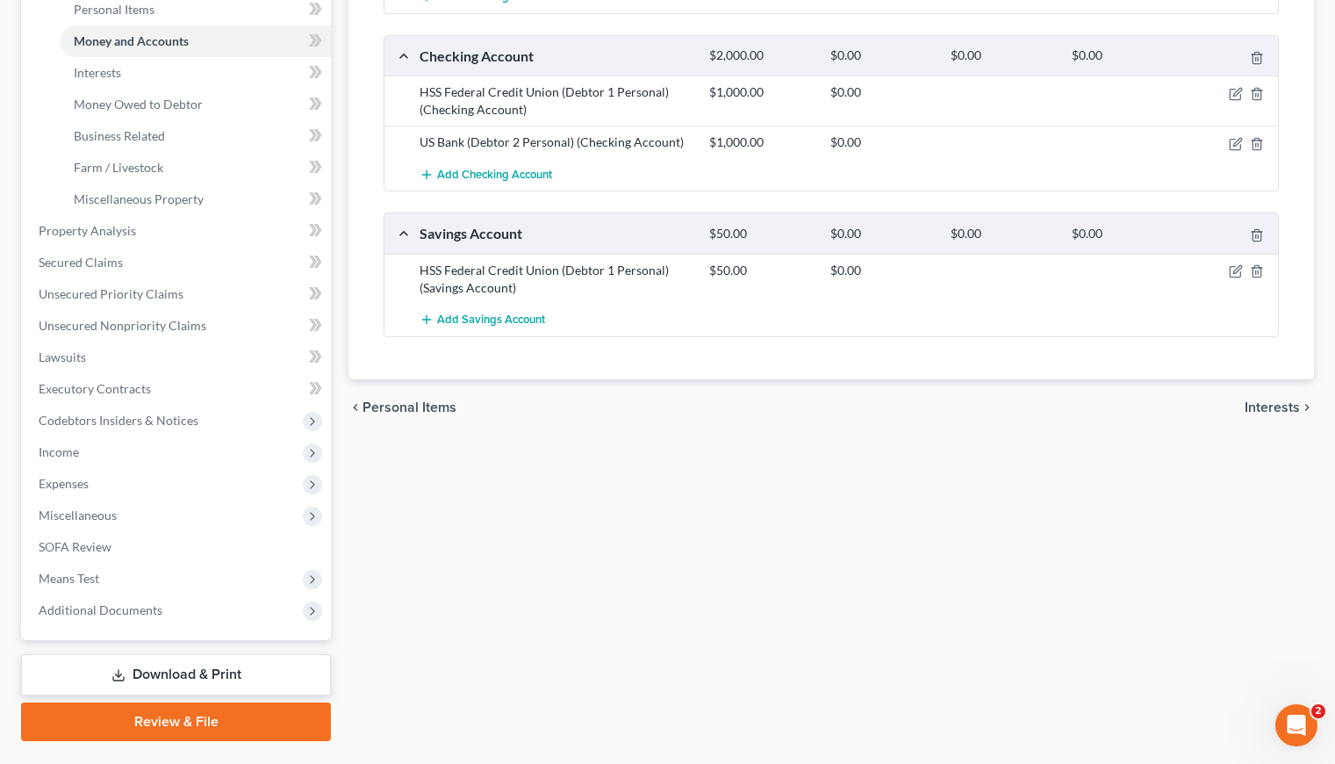
click at [666, 420] on div "chevron_left Personal Items Interests chevron_right" at bounding box center [830, 407] width 965 height 56
click at [644, 474] on div "Vehicles Owned Vehicles Leased Secured Assets Personal Items Money and Accounts…" at bounding box center [831, 234] width 983 height 1014
click at [658, 436] on div "Vehicles Owned Vehicles Leased Secured Assets Personal Items Money and Accounts…" at bounding box center [831, 234] width 983 height 1014
click at [635, 543] on div "Vehicles Owned Vehicles Leased Secured Assets Personal Items Money and Accounts…" at bounding box center [831, 234] width 983 height 1014
click at [486, 319] on span "Add Savings Account" at bounding box center [491, 319] width 108 height 14
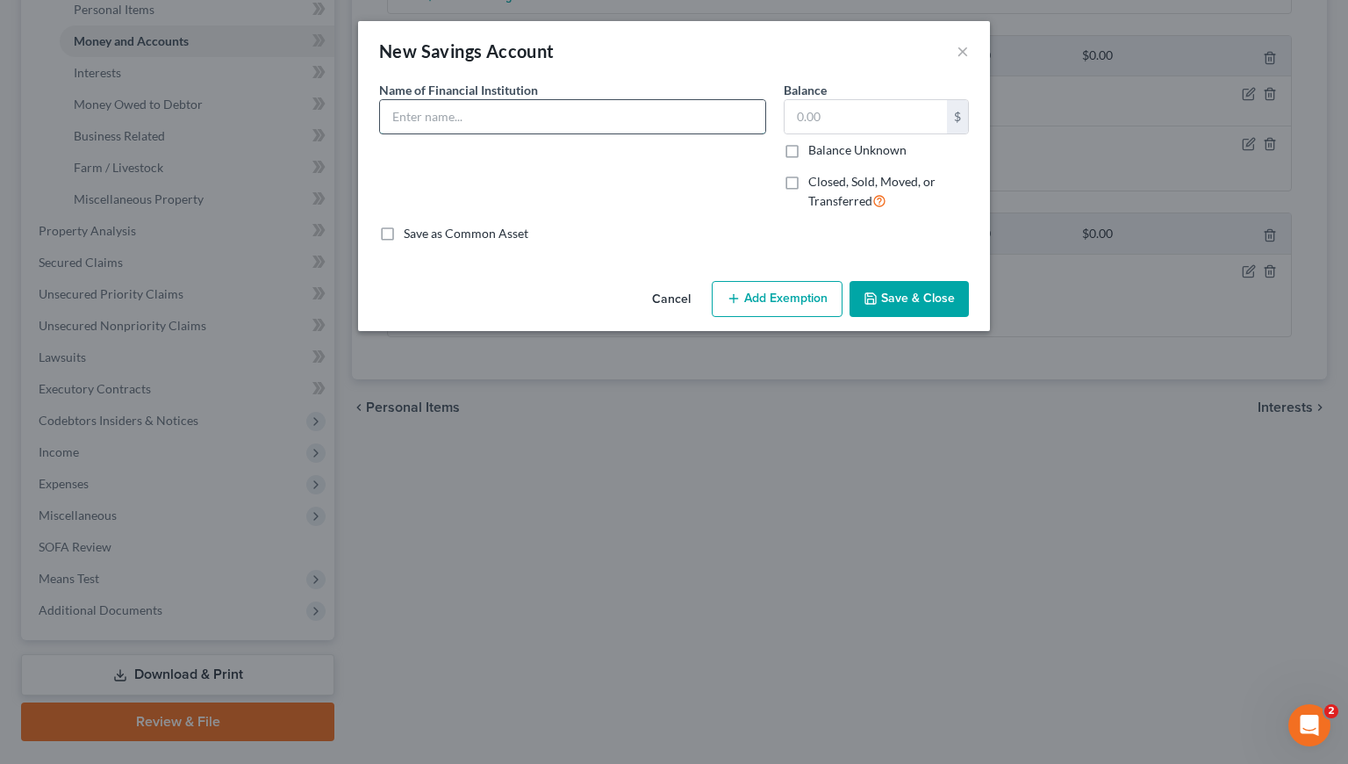
click at [486, 116] on input "text" at bounding box center [572, 116] width 385 height 33
type input "US Bank (Debtor 2 Personal)"
click at [839, 111] on input "text" at bounding box center [866, 116] width 162 height 33
type input "0.00"
click at [922, 304] on button "Save & Close" at bounding box center [909, 299] width 119 height 37
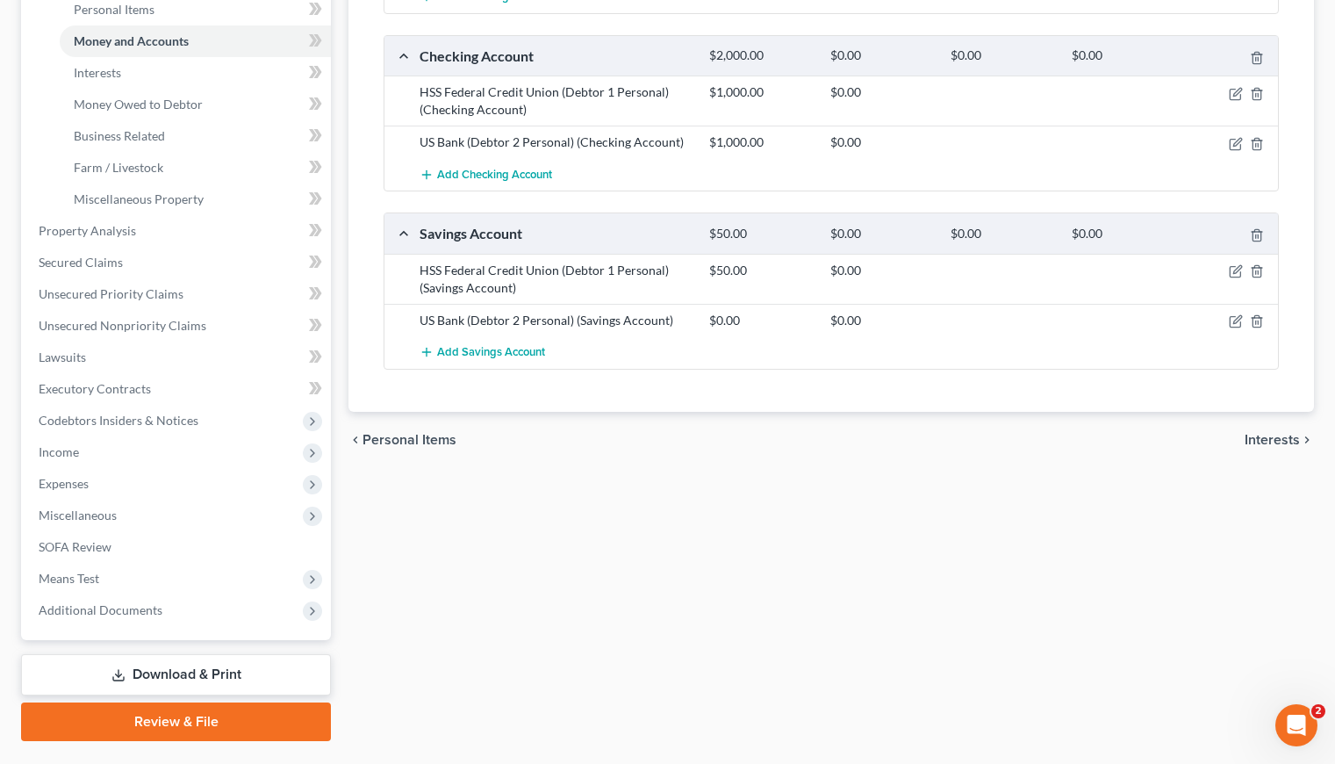
click at [697, 513] on div "Vehicles Owned Vehicles Leased Secured Assets Personal Items Money and Accounts…" at bounding box center [831, 234] width 983 height 1014
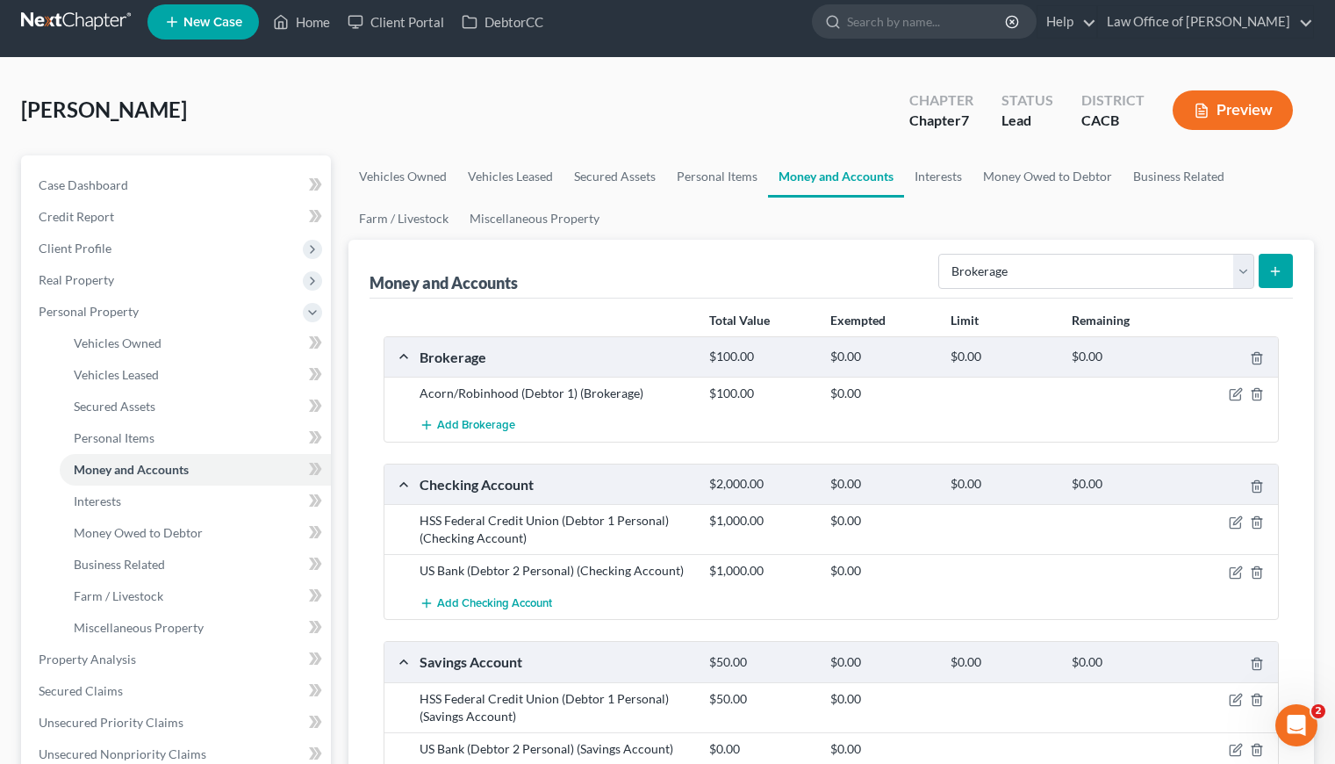
scroll to position [0, 0]
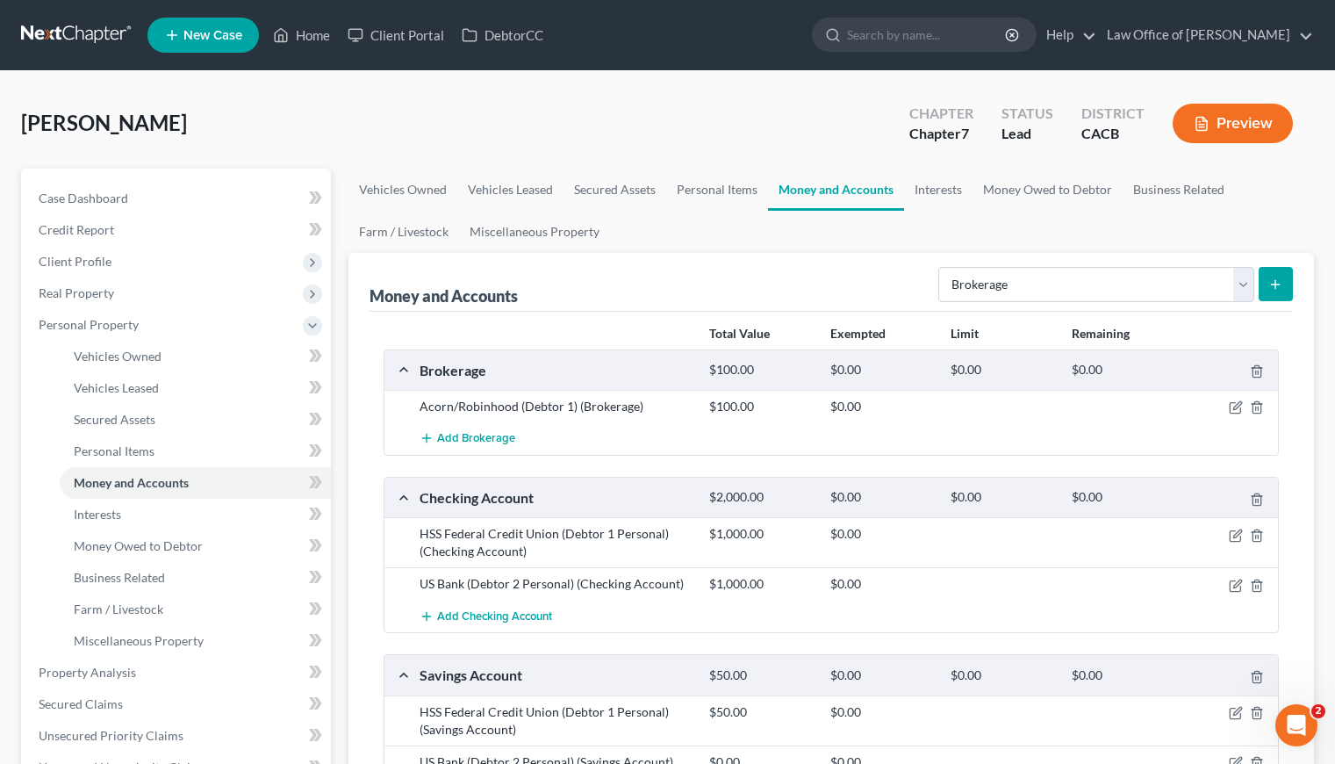
click at [868, 269] on div "Money and Accounts Select Account Type Brokerage Cash on Hand Certificates of D…" at bounding box center [831, 282] width 923 height 59
click at [942, 189] on link "Interests" at bounding box center [938, 190] width 68 height 42
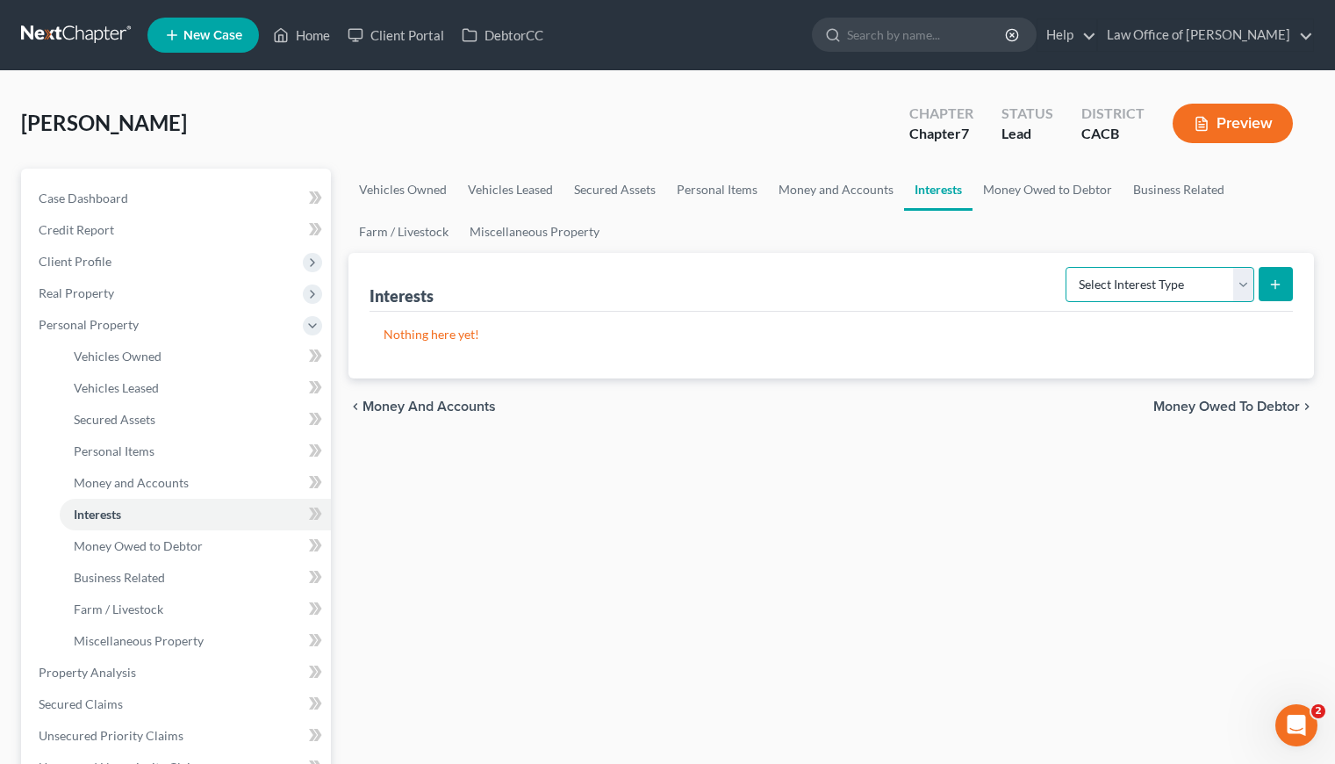
click at [1128, 279] on select "Select Interest Type 401K Annuity Bond Education IRA Government Bond Government…" at bounding box center [1160, 284] width 189 height 35
select select "whole_life_insurance"
click at [1067, 267] on select "Select Interest Type 401K Annuity Bond Education IRA Government Bond Government…" at bounding box center [1160, 284] width 189 height 35
click at [1282, 282] on icon "submit" at bounding box center [1275, 284] width 14 height 14
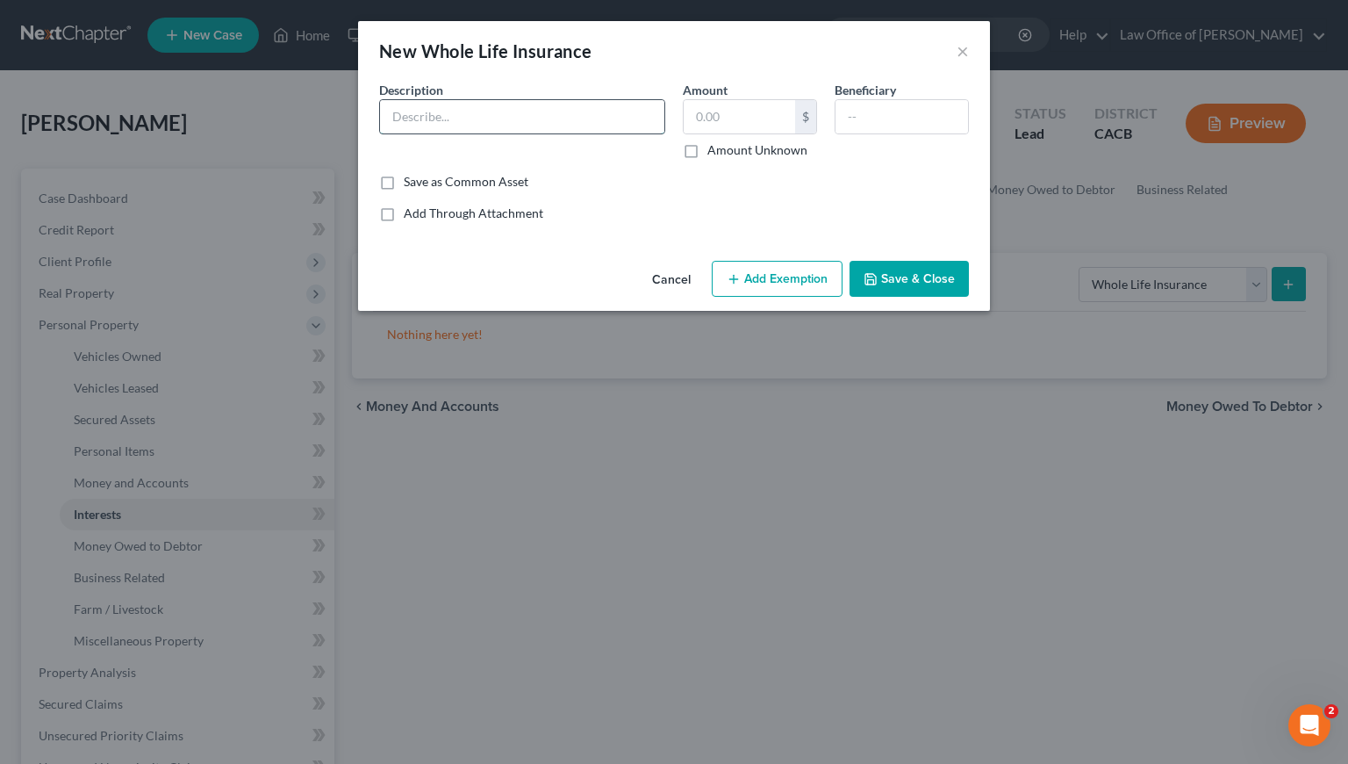
click at [439, 126] on input "text" at bounding box center [522, 116] width 284 height 33
type input "Fidelity (Debtor 1)"
click at [696, 116] on input "text" at bounding box center [739, 116] width 111 height 33
click at [888, 115] on input "text" at bounding box center [902, 116] width 133 height 33
type input "Next of Kin"
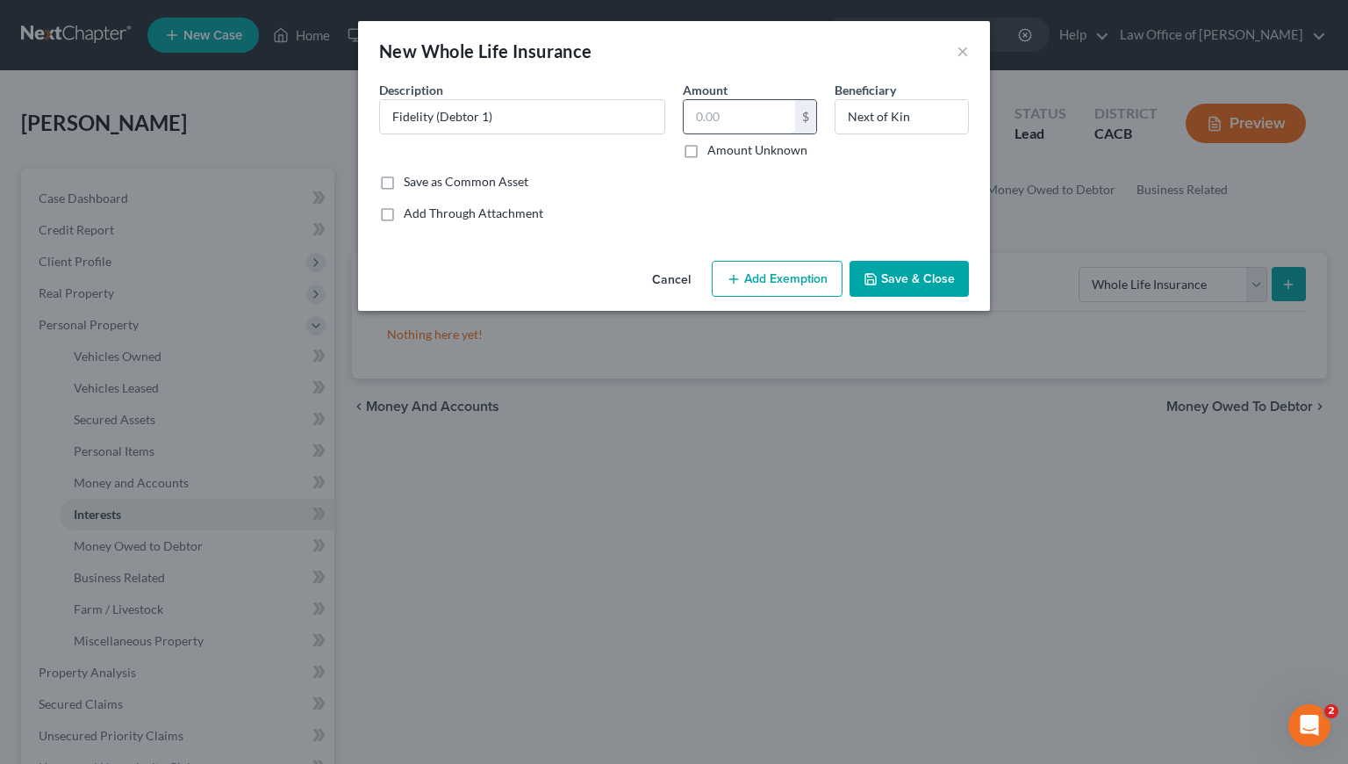
click at [714, 111] on input "text" at bounding box center [739, 116] width 111 height 33
type input "1,500"
click at [934, 277] on button "Save & Close" at bounding box center [909, 279] width 119 height 37
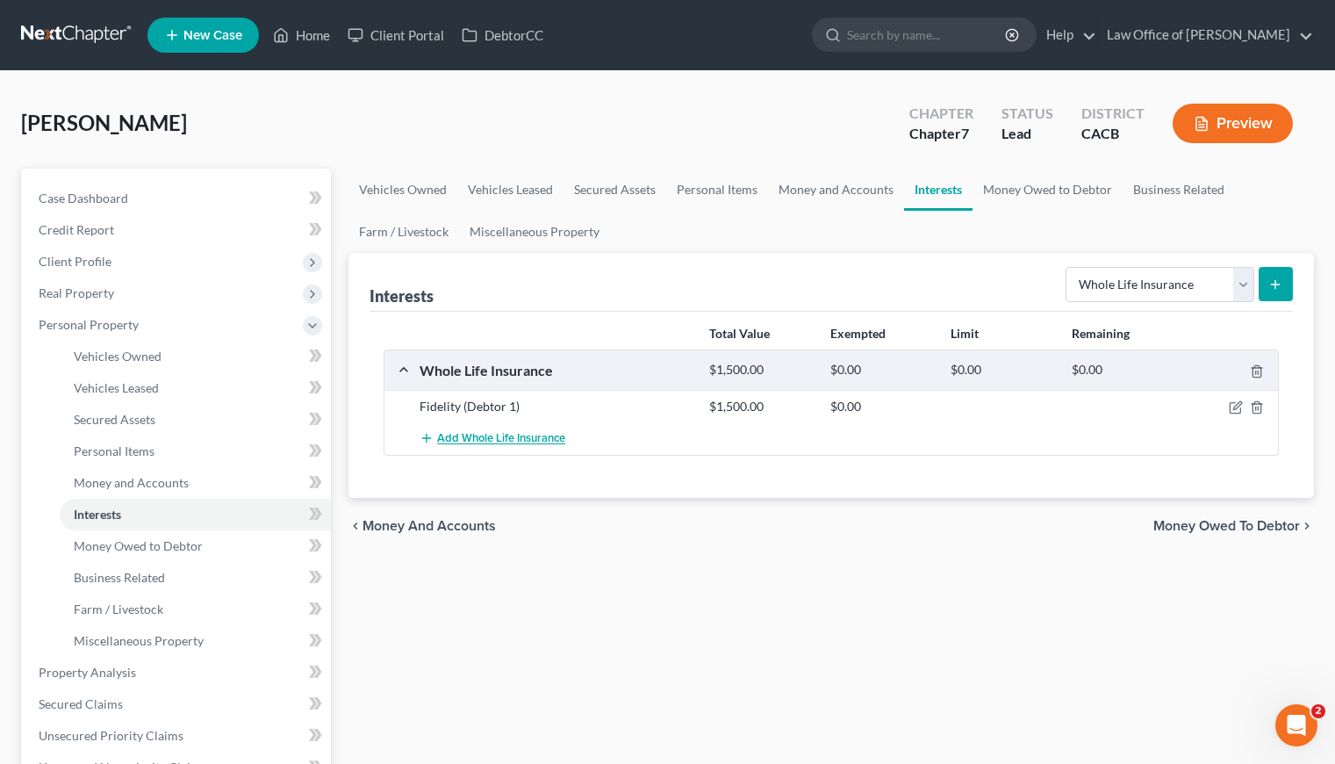
click at [507, 438] on span "Add Whole Life Insurance" at bounding box center [501, 439] width 128 height 14
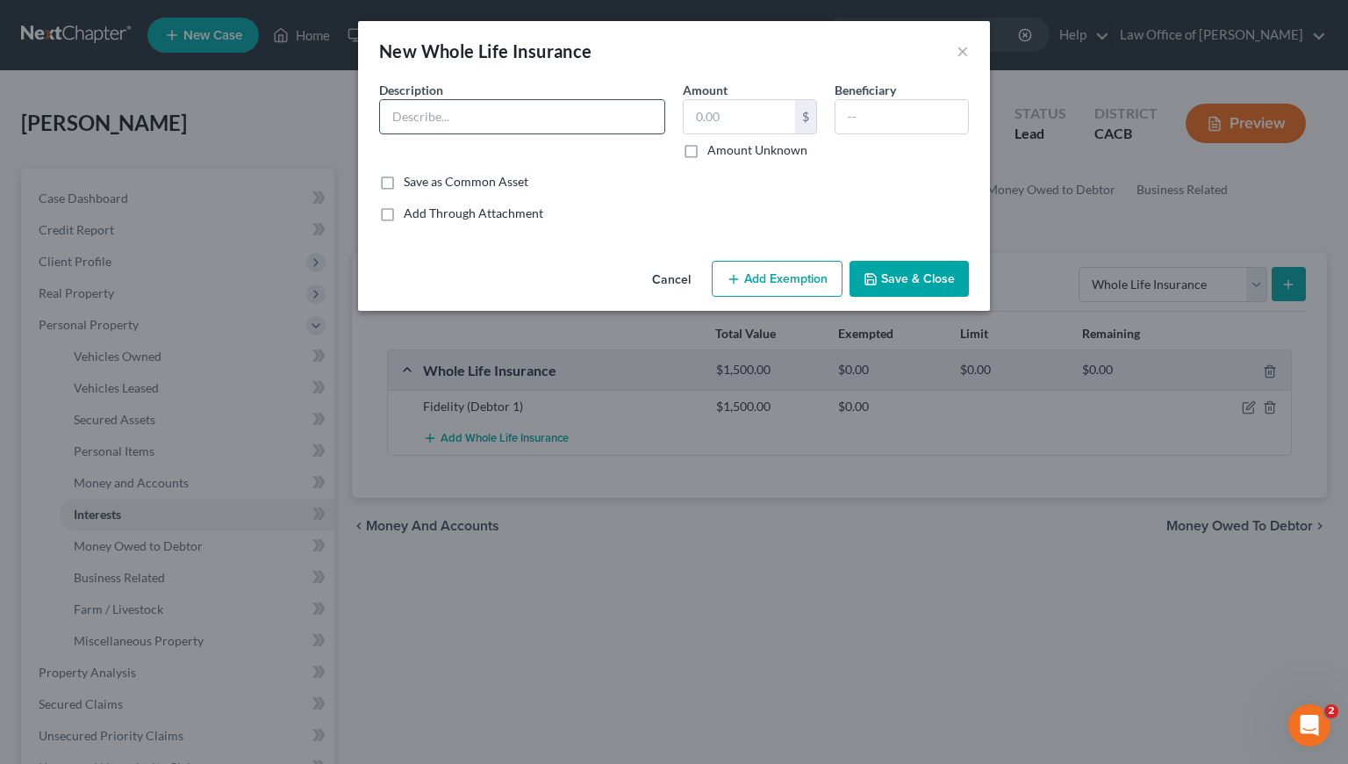
click at [471, 108] on input "text" at bounding box center [522, 116] width 284 height 33
type input "Fidelity (Debtor 2)"
click at [850, 120] on input "text" at bounding box center [902, 116] width 133 height 33
type input "Next of Kin"
click at [736, 117] on input "text" at bounding box center [739, 116] width 111 height 33
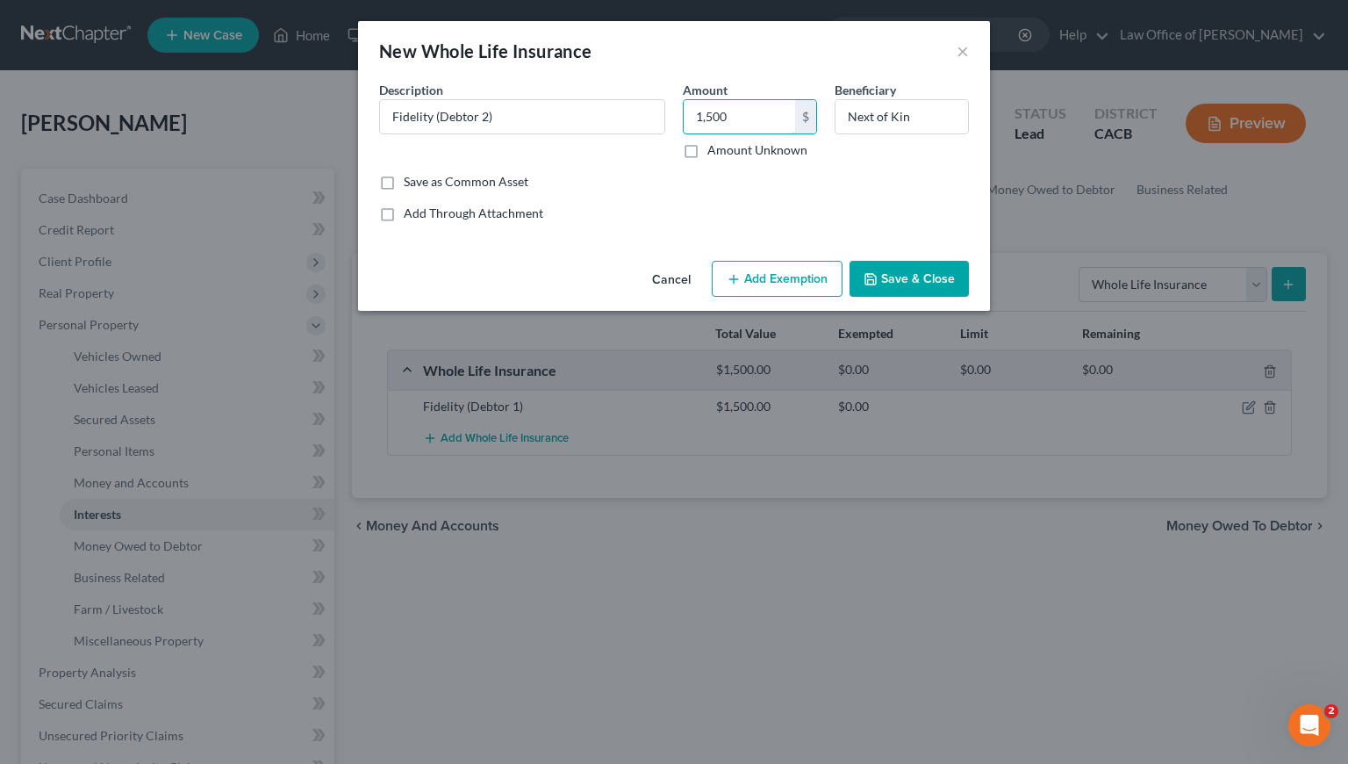
type input "1,500"
click at [918, 287] on button "Save & Close" at bounding box center [909, 279] width 119 height 37
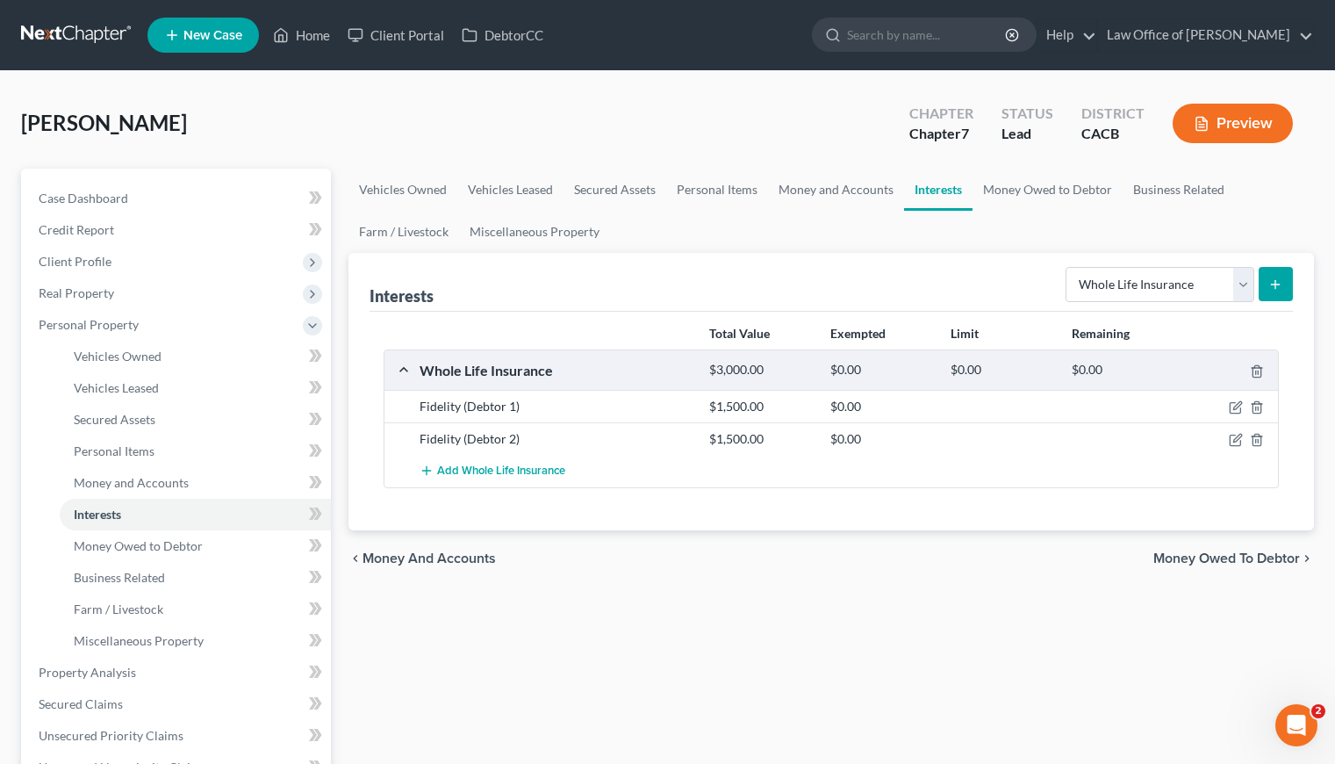
click at [911, 497] on div "Total Value Exempted Limit Remaining Whole Life Insurance $3,000.00 $0.00 $0.00…" at bounding box center [831, 421] width 923 height 219
click at [860, 621] on div "Vehicles Owned Vehicles Leased Secured Assets Personal Items Money and Accounts…" at bounding box center [831, 676] width 983 height 1014
click at [710, 607] on div "Vehicles Owned Vehicles Leased Secured Assets Personal Items Money and Accounts…" at bounding box center [831, 676] width 983 height 1014
click at [771, 568] on div "chevron_left Money and Accounts Money Owed to Debtor chevron_right" at bounding box center [830, 558] width 965 height 56
click at [1118, 276] on select "Select Interest Type 401K Annuity Bond Education IRA Government Bond Government…" at bounding box center [1160, 284] width 189 height 35
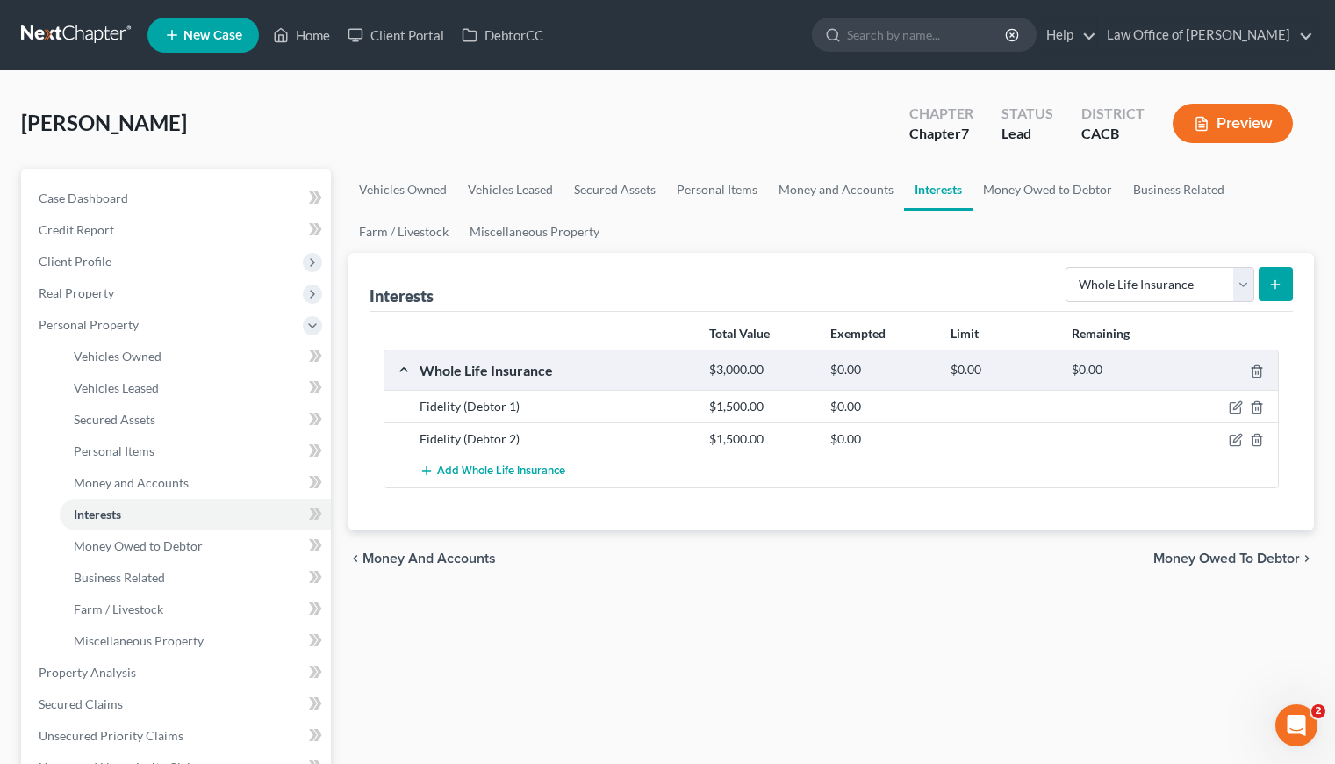
click at [842, 268] on div "Interests Select Interest Type 401K Annuity Bond Education IRA Government Bond …" at bounding box center [831, 282] width 923 height 59
click at [714, 635] on div "Vehicles Owned Vehicles Leased Secured Assets Personal Items Money and Accounts…" at bounding box center [831, 676] width 983 height 1014
click at [807, 600] on div "Vehicles Owned Vehicles Leased Secured Assets Personal Items Money and Accounts…" at bounding box center [831, 676] width 983 height 1014
click at [1161, 287] on select "Select Interest Type 401K Annuity Bond Education IRA Government Bond Government…" at bounding box center [1160, 284] width 189 height 35
select select "401k"
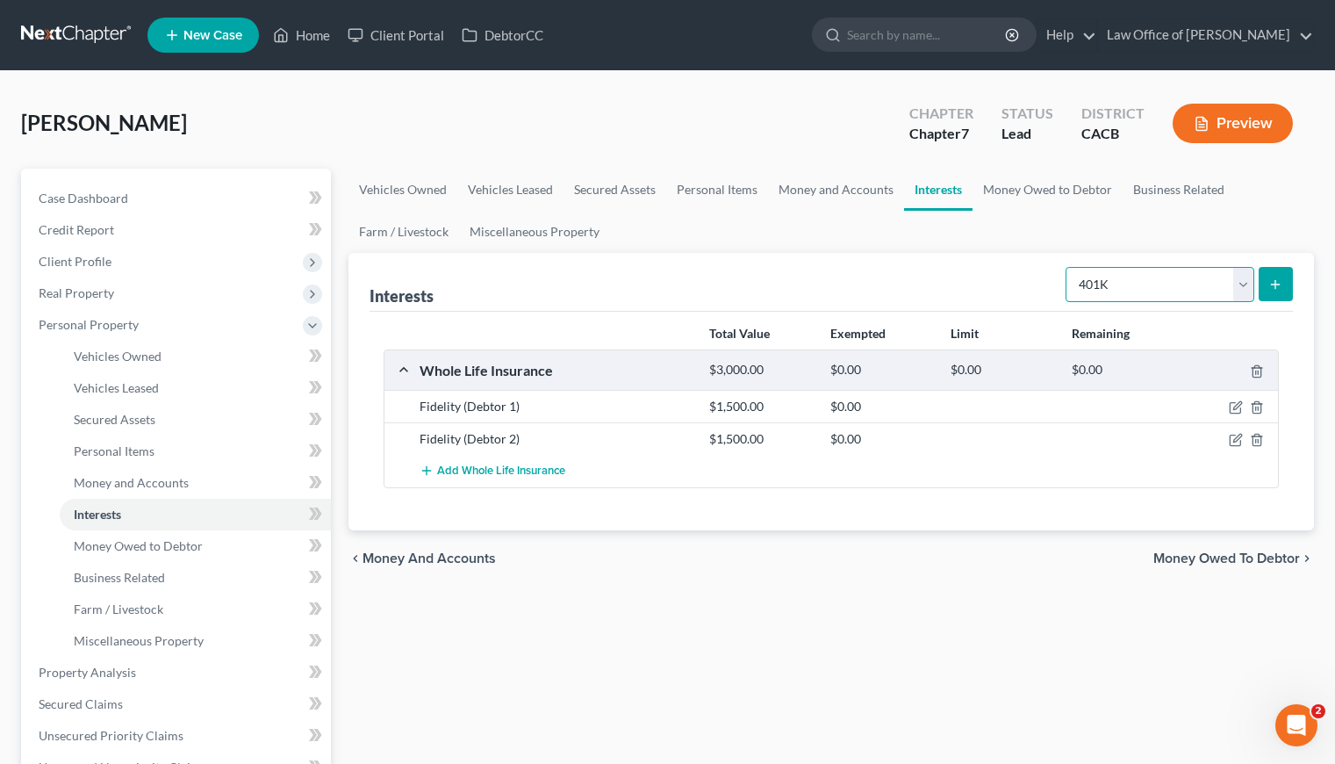
click at [1067, 267] on select "Select Interest Type 401K Annuity Bond Education IRA Government Bond Government…" at bounding box center [1160, 284] width 189 height 35
click at [1278, 273] on button "submit" at bounding box center [1276, 284] width 34 height 34
click at [843, 179] on link "Money and Accounts" at bounding box center [836, 190] width 136 height 42
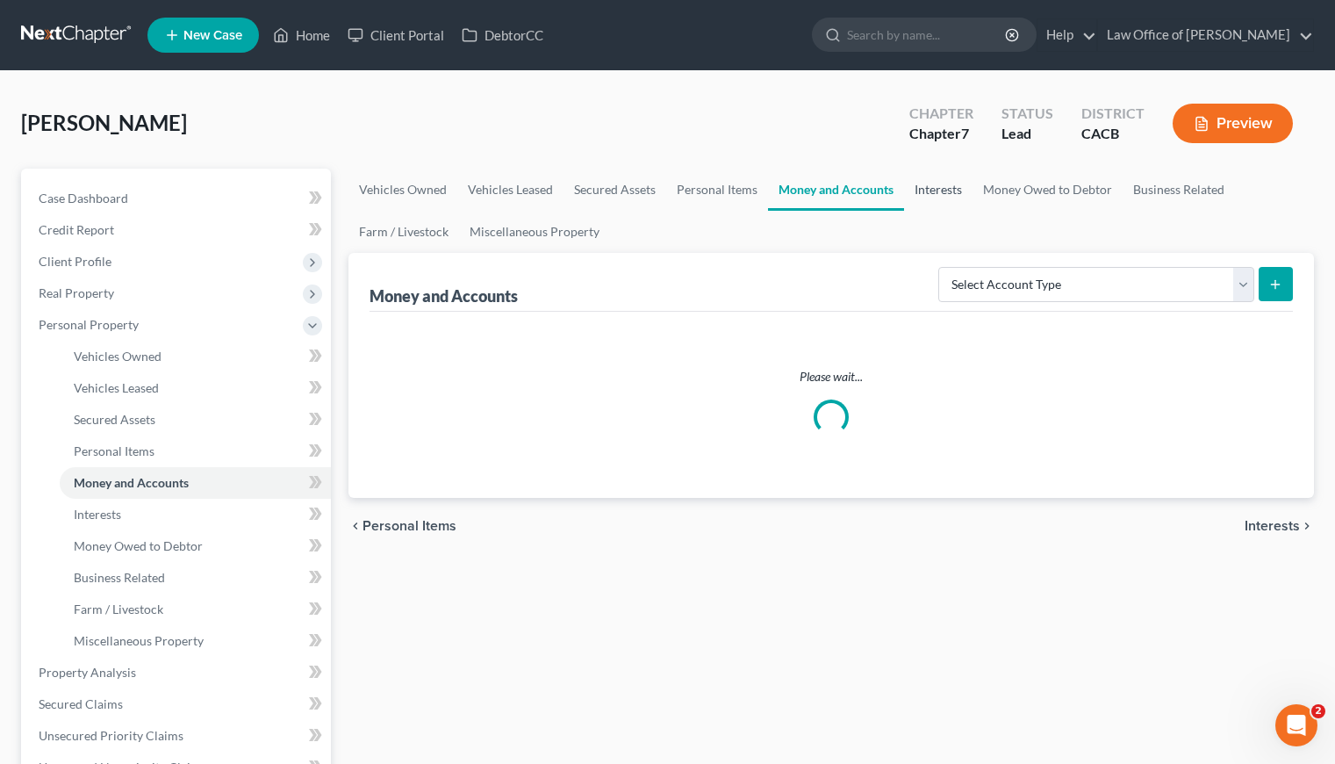
click at [945, 187] on link "Interests" at bounding box center [938, 190] width 68 height 42
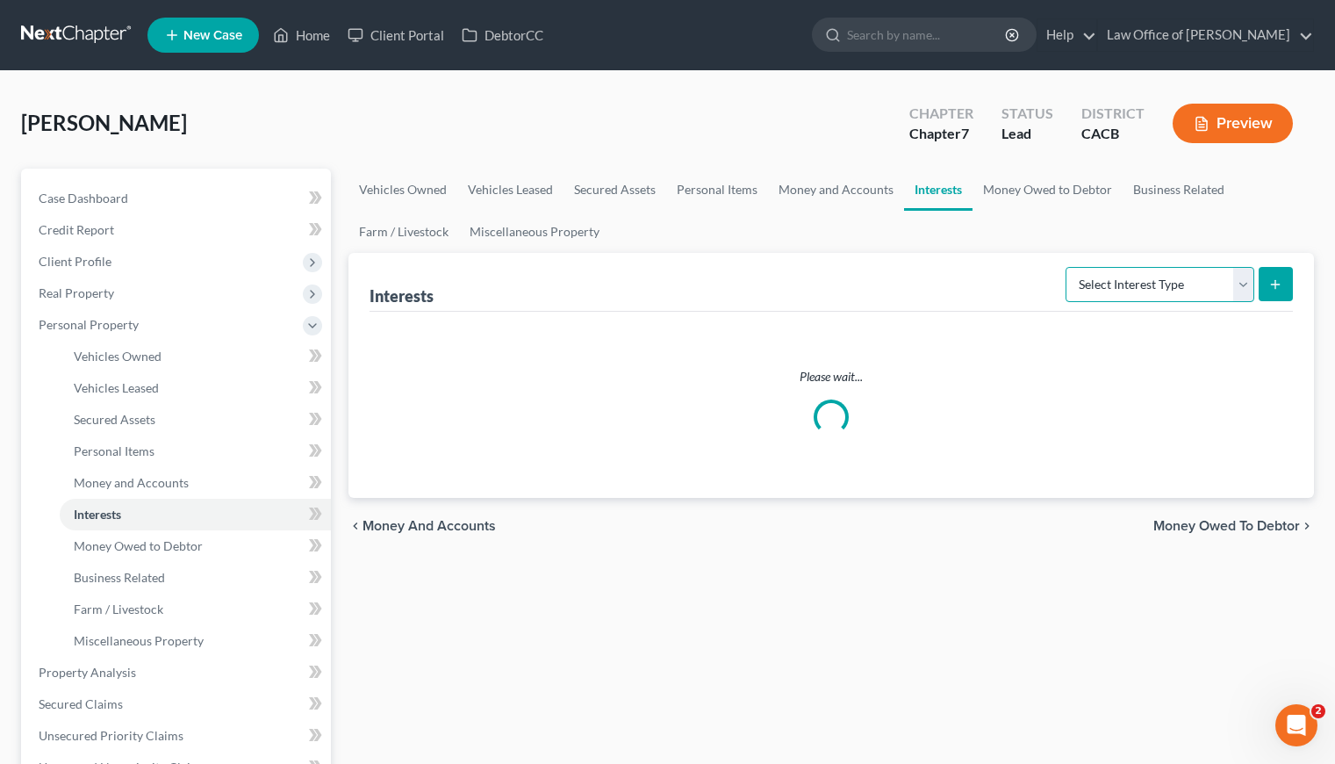
click at [1158, 283] on select "Select Interest Type 401K Annuity Bond Education IRA Government Bond Government…" at bounding box center [1160, 284] width 189 height 35
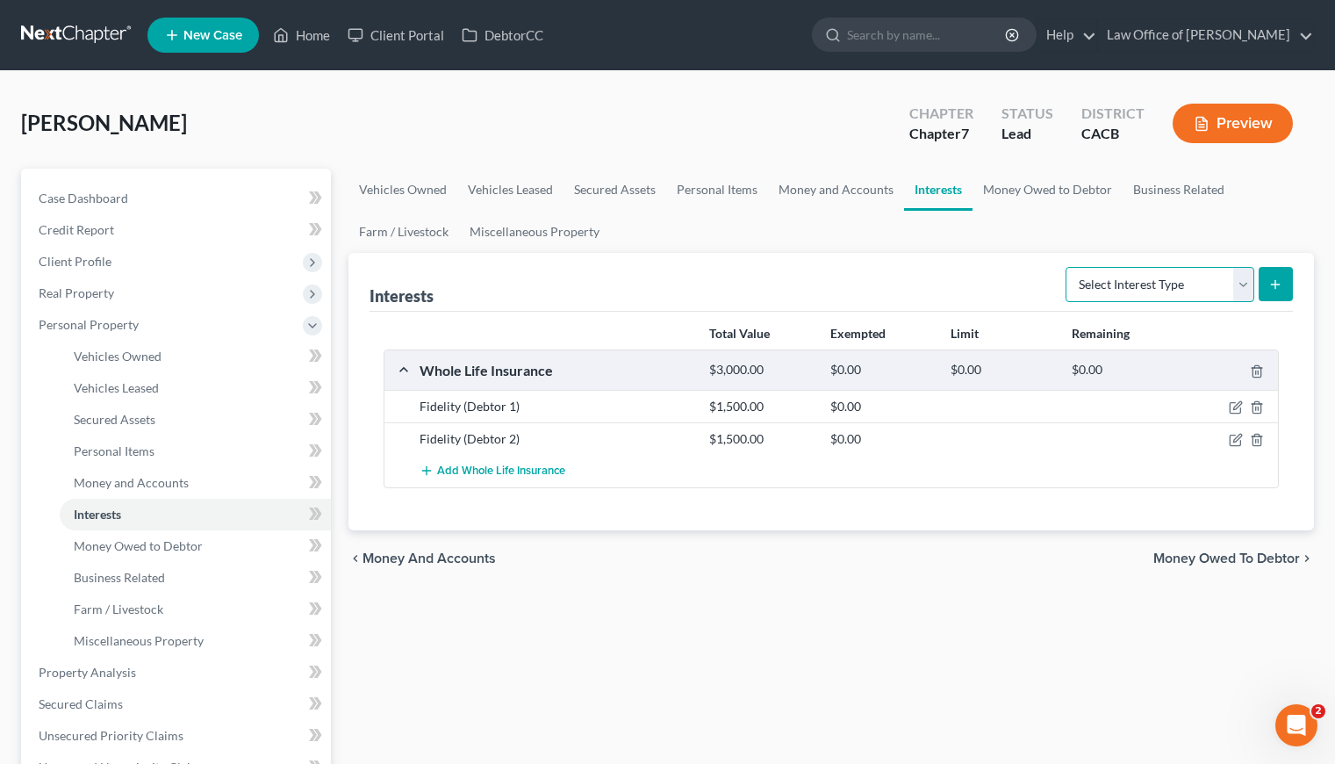
select select "401k"
click at [1067, 267] on select "Select Interest Type 401K Annuity Bond Education IRA Government Bond Government…" at bounding box center [1160, 284] width 189 height 35
click at [1275, 284] on line "submit" at bounding box center [1275, 284] width 0 height 8
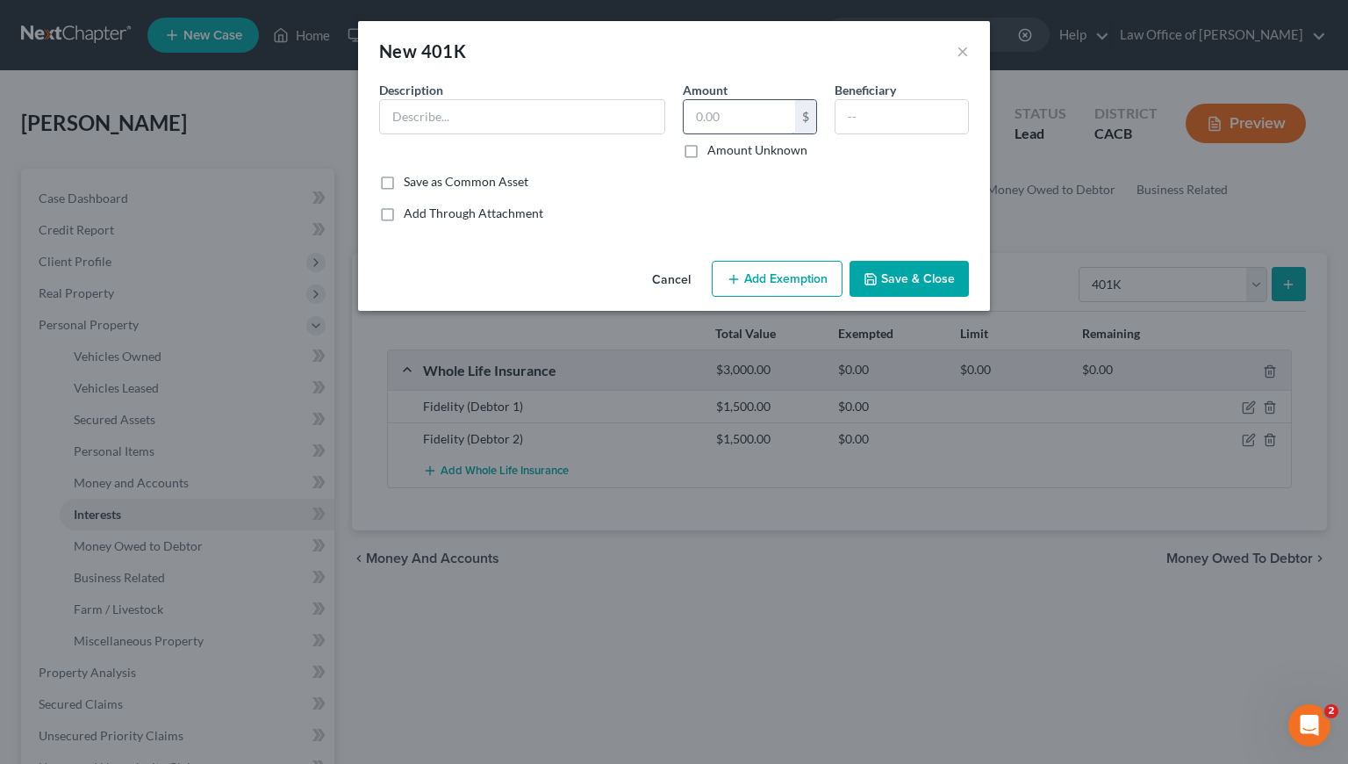
click at [775, 114] on input "text" at bounding box center [739, 116] width 111 height 33
type input "137"
click at [866, 104] on input "text" at bounding box center [902, 116] width 133 height 33
type input "Next of Kin"
click at [430, 116] on input "text" at bounding box center [522, 116] width 284 height 33
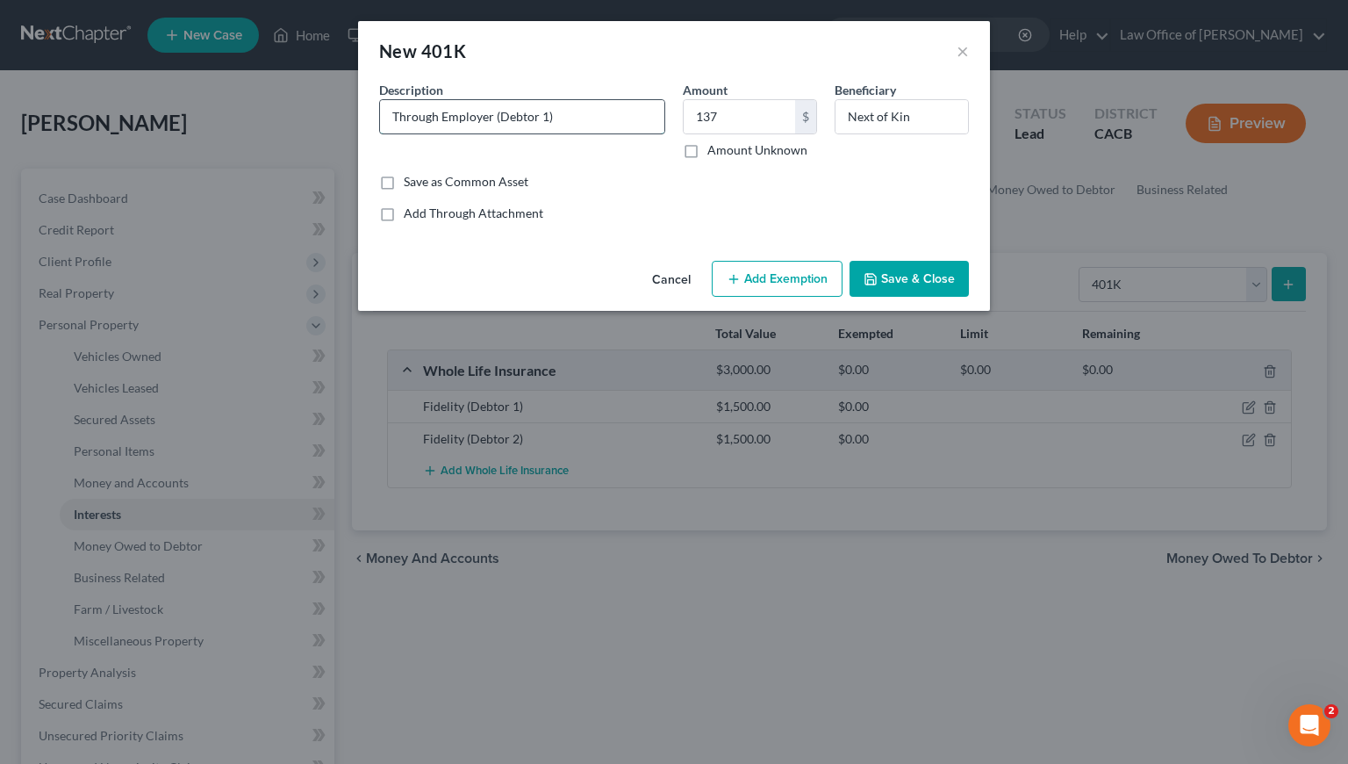
click at [392, 113] on input "Through Employer (Debtor 1)" at bounding box center [522, 116] width 284 height 33
click at [448, 114] on input "Guideline Through Employer (Debtor 1)" at bounding box center [522, 116] width 284 height 33
click at [551, 116] on input "Guideline (Through Employer (Debtor 1)" at bounding box center [522, 116] width 284 height 33
click at [632, 121] on input "Guideline (Through Employer) (Debtor 1)" at bounding box center [522, 116] width 284 height 33
type input "Guideline (Through Employer) (Debtor 1)"
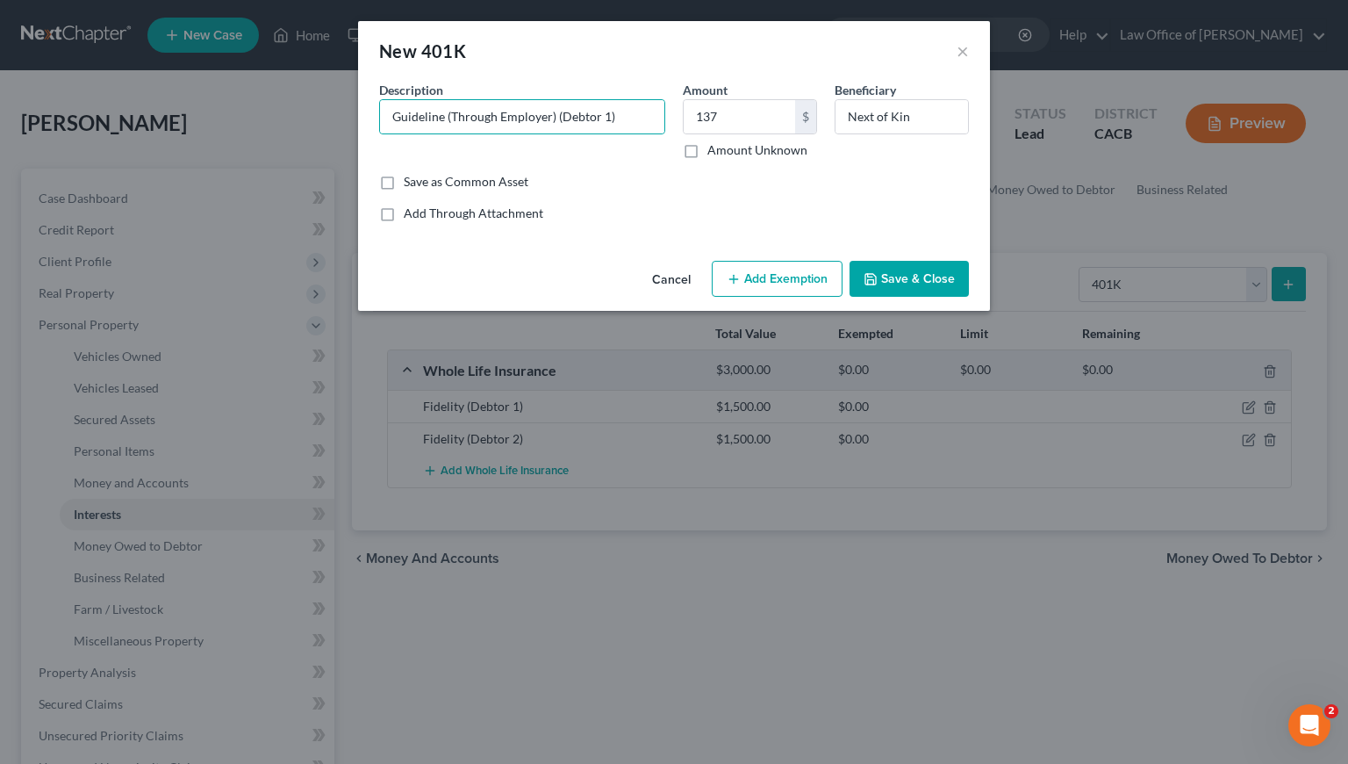
click at [915, 284] on button "Save & Close" at bounding box center [909, 279] width 119 height 37
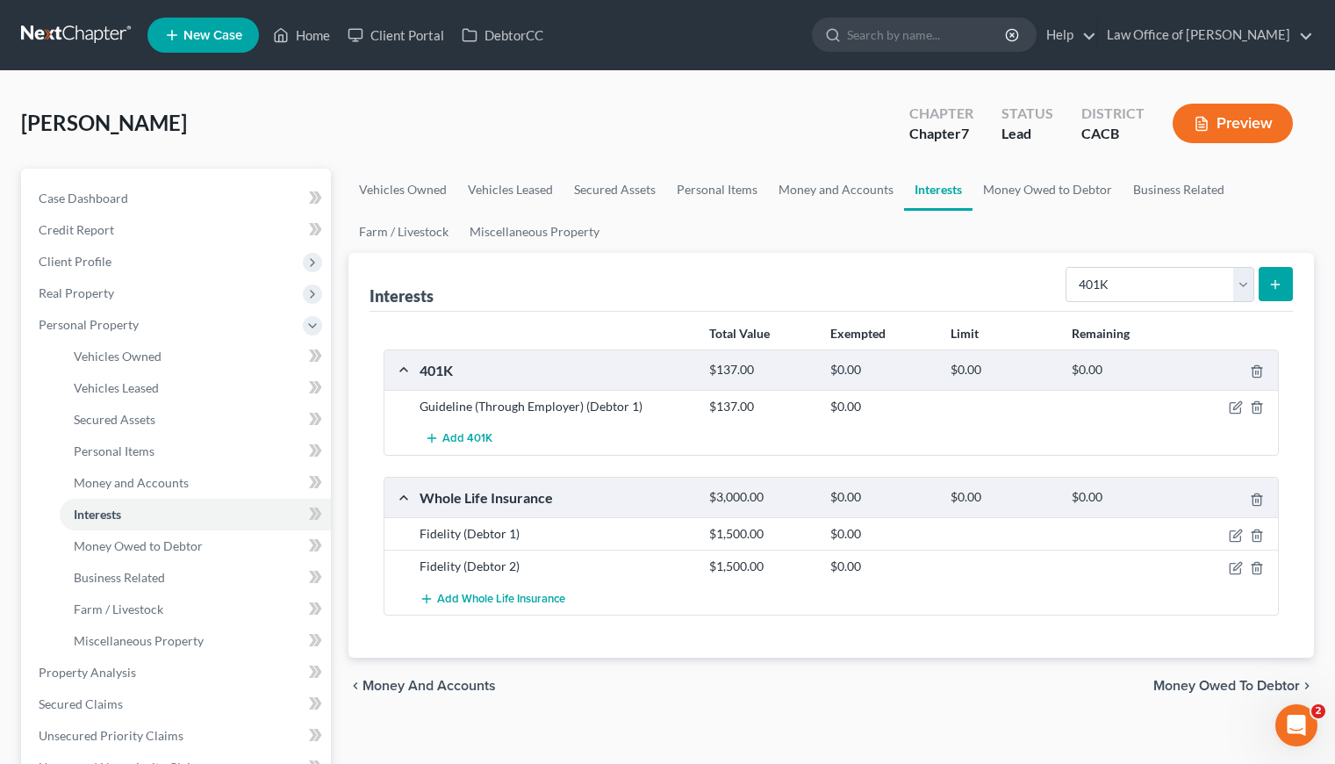
drag, startPoint x: 743, startPoint y: 676, endPoint x: 747, endPoint y: 667, distance: 9.8
click at [743, 675] on div "chevron_left Money and Accounts Money Owed to Debtor chevron_right" at bounding box center [830, 685] width 965 height 56
click at [1028, 236] on ul "Vehicles Owned Vehicles Leased Secured Assets Personal Items Money and Accounts…" at bounding box center [830, 211] width 965 height 84
click at [704, 691] on div "chevron_left Money and Accounts Money Owed to Debtor chevron_right" at bounding box center [830, 685] width 965 height 56
click at [472, 440] on span "Add 401K" at bounding box center [467, 439] width 50 height 14
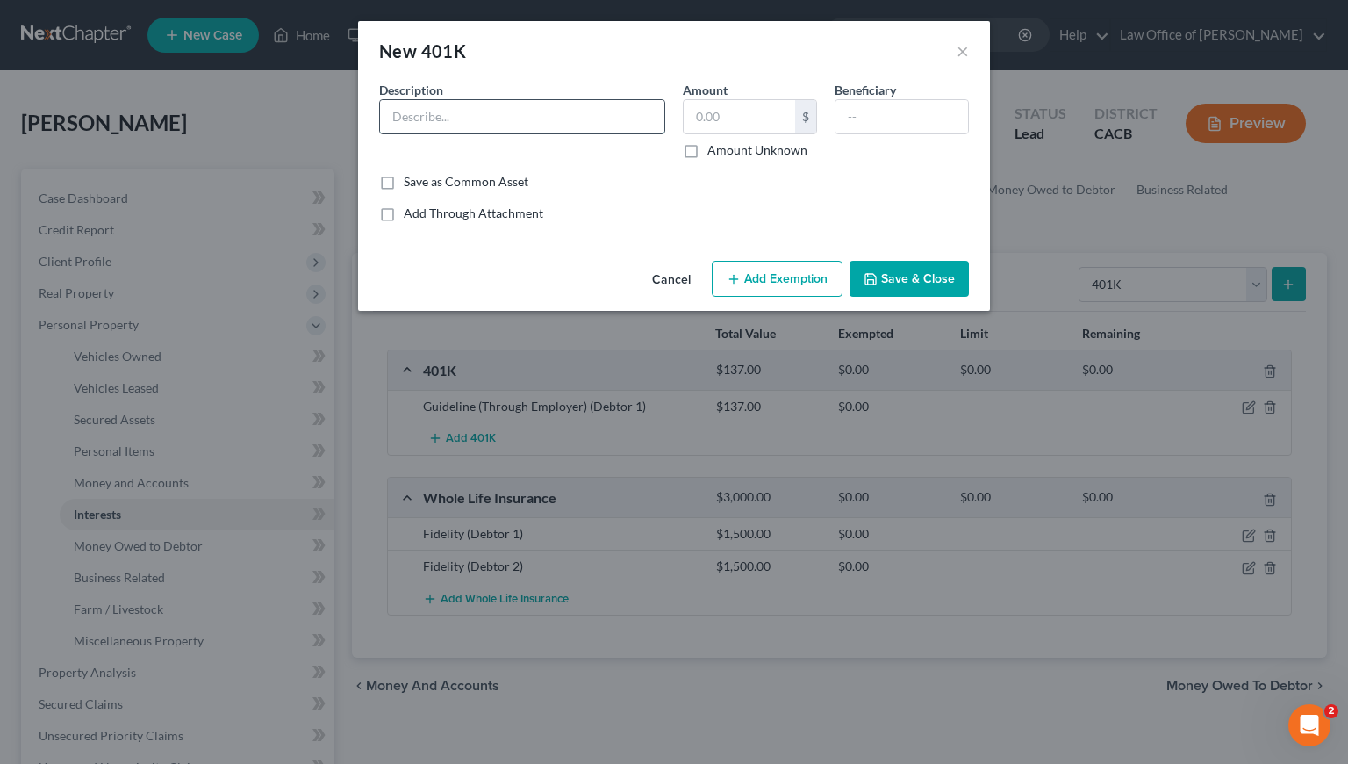
click at [483, 111] on input "text" at bounding box center [522, 116] width 284 height 33
type input "Asensis"
click at [649, 279] on button "Cancel" at bounding box center [671, 279] width 67 height 35
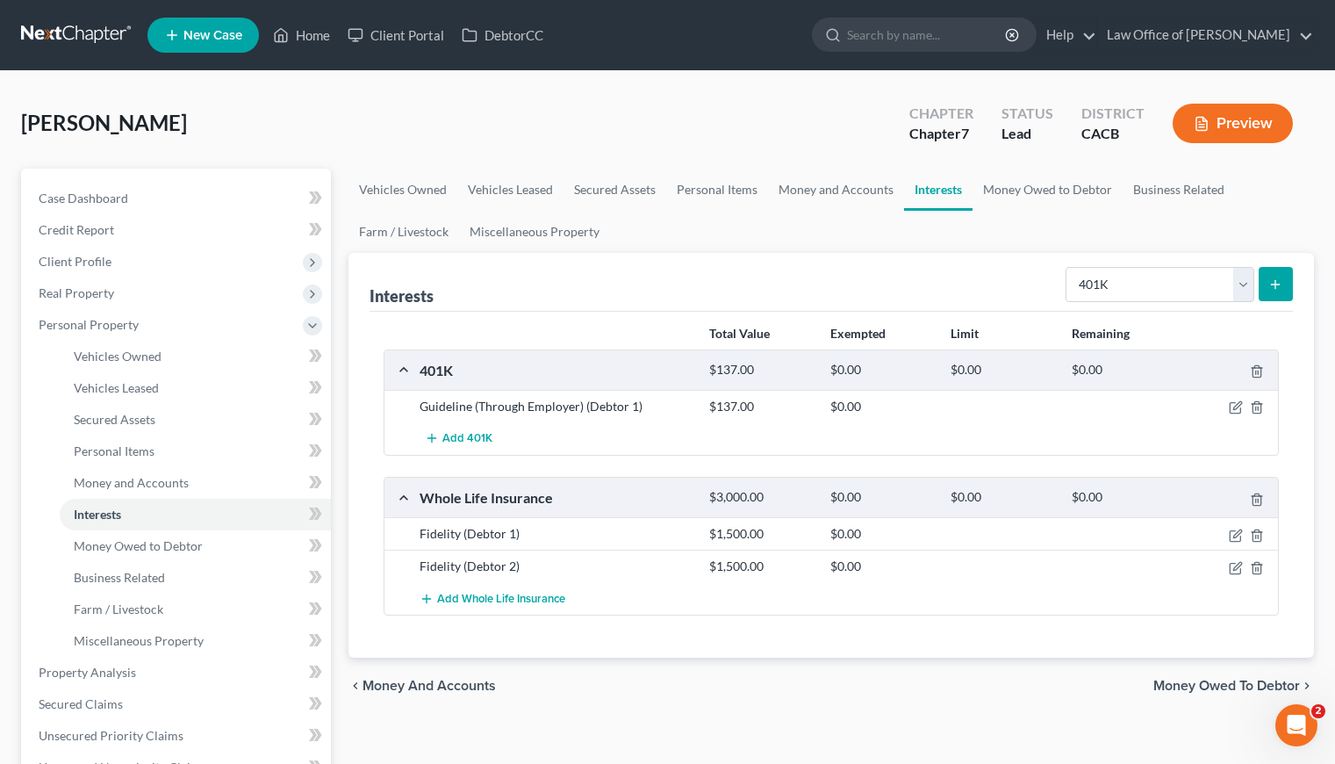
click at [842, 666] on div "chevron_left Money and Accounts Money Owed to Debtor chevron_right" at bounding box center [830, 685] width 965 height 56
click at [839, 232] on ul "Vehicles Owned Vehicles Leased Secured Assets Personal Items Money and Accounts…" at bounding box center [830, 211] width 965 height 84
click at [1108, 277] on select "Select Interest Type 401K Annuity Bond Education IRA Government Bond Government…" at bounding box center [1160, 284] width 189 height 35
select select "other_retirement_plan"
click at [1067, 267] on select "Select Interest Type 401K Annuity Bond Education IRA Government Bond Government…" at bounding box center [1160, 284] width 189 height 35
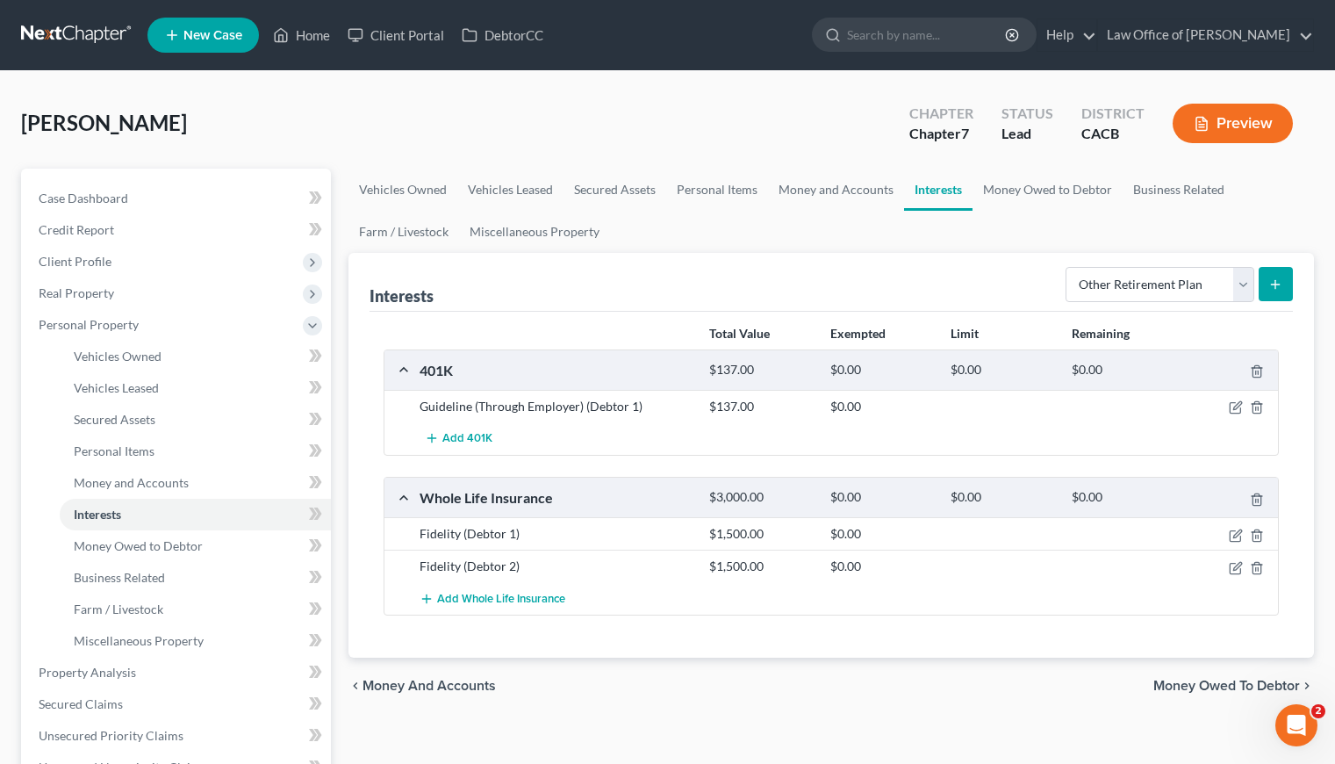
click at [1288, 283] on button "submit" at bounding box center [1276, 284] width 34 height 34
click at [855, 190] on link "Money and Accounts" at bounding box center [836, 190] width 136 height 42
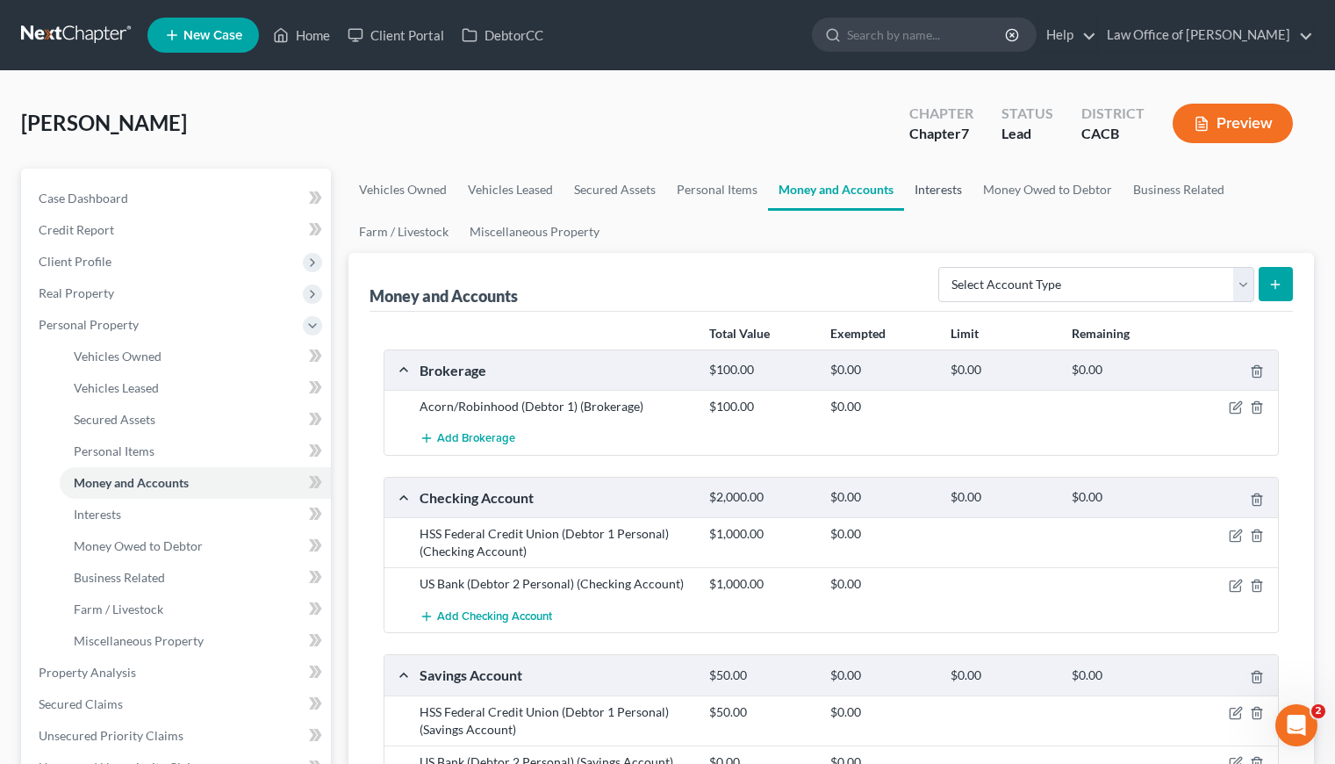
click at [932, 190] on link "Interests" at bounding box center [938, 190] width 68 height 42
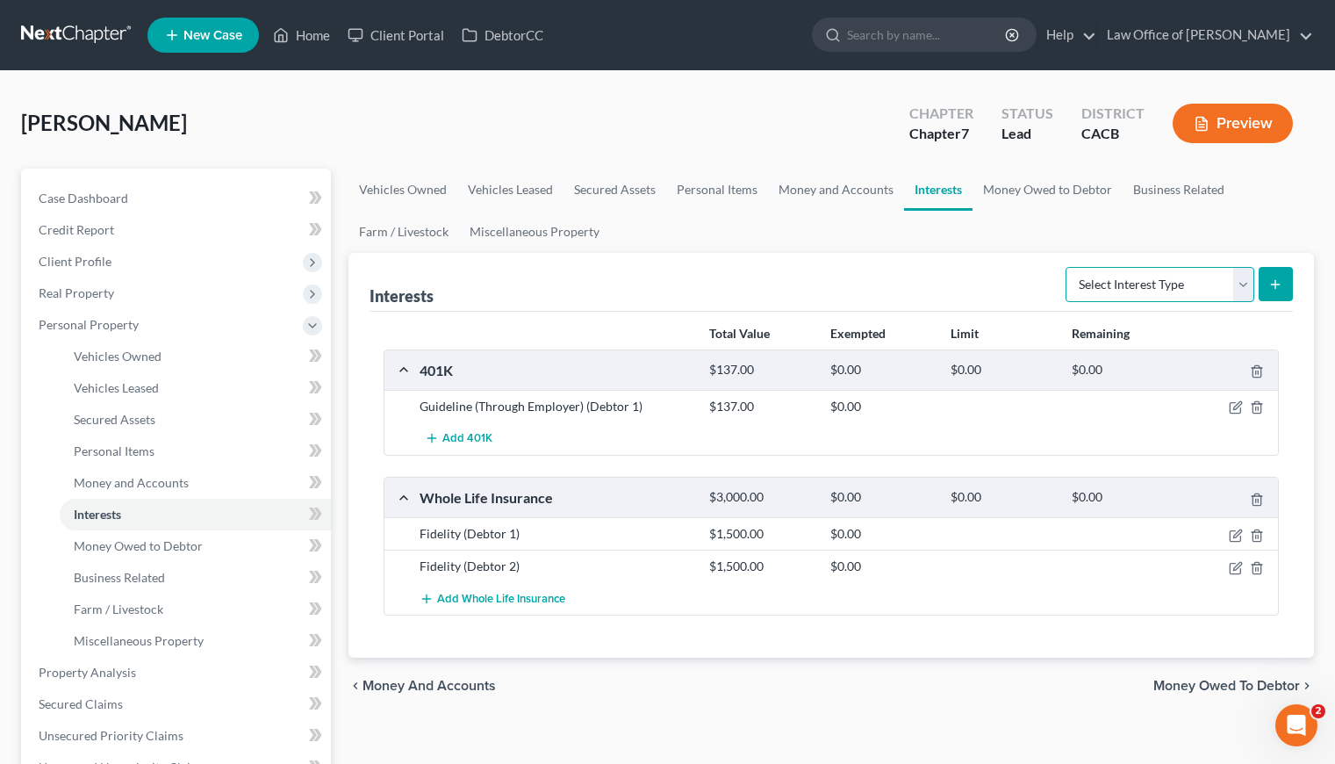
click at [1160, 290] on select "Select Interest Type 401K Annuity Bond Education IRA Government Bond Government…" at bounding box center [1160, 284] width 189 height 35
select select "other_retirement_plan"
click at [1067, 267] on select "Select Interest Type 401K Annuity Bond Education IRA Government Bond Government…" at bounding box center [1160, 284] width 189 height 35
click at [1281, 284] on icon "submit" at bounding box center [1275, 284] width 14 height 14
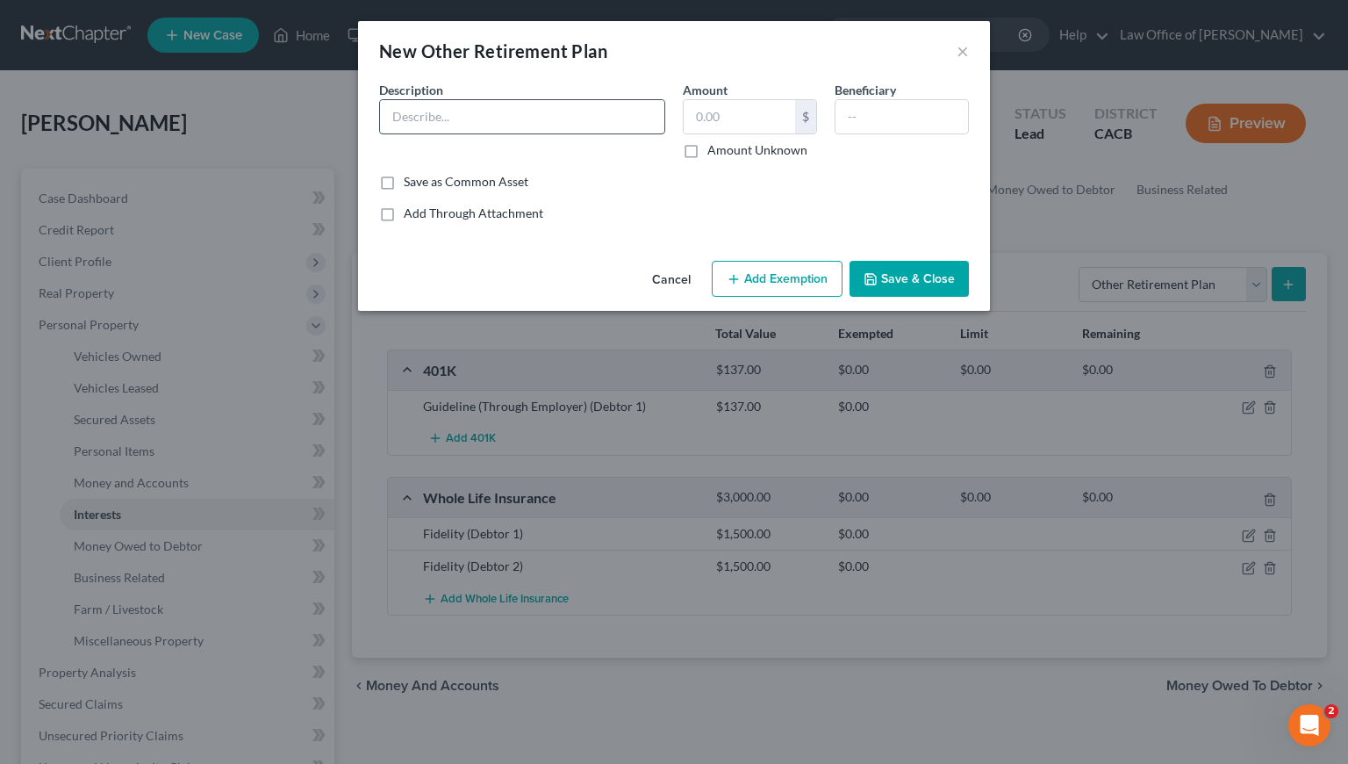
click at [494, 112] on input "text" at bounding box center [522, 116] width 284 height 33
type input "Through old employer (Debtor 2 )"
click at [704, 120] on input "text" at bounding box center [739, 116] width 111 height 33
type input "50"
click at [915, 122] on input "text" at bounding box center [902, 116] width 133 height 33
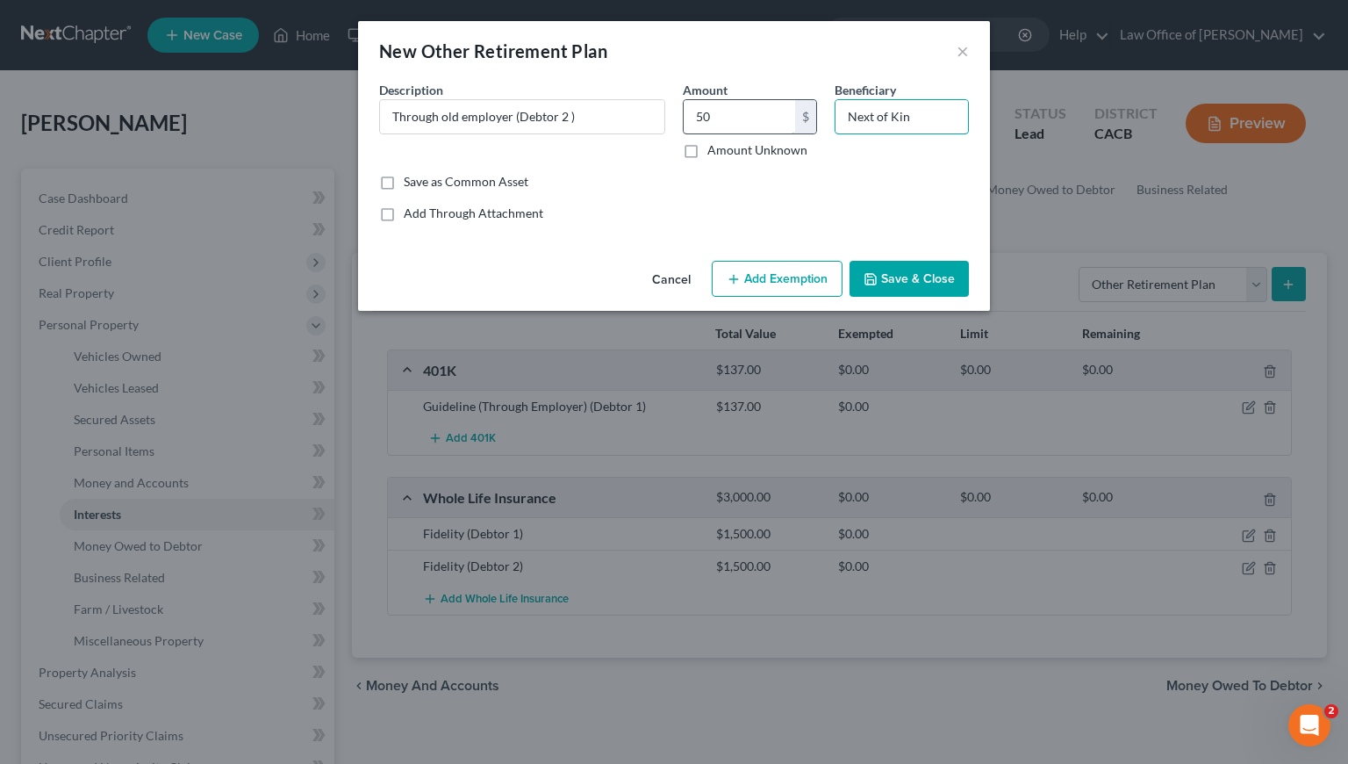
type input "Next of Kin"
click at [779, 115] on input "50" at bounding box center [739, 116] width 111 height 33
type input "56"
click at [626, 203] on div "Common Asset Select Description * Through old employer (Debtor 2 ) Amount 56 $ …" at bounding box center [674, 151] width 590 height 141
click at [397, 115] on input "Through old employer (Debtor 2 )" at bounding box center [522, 116] width 284 height 33
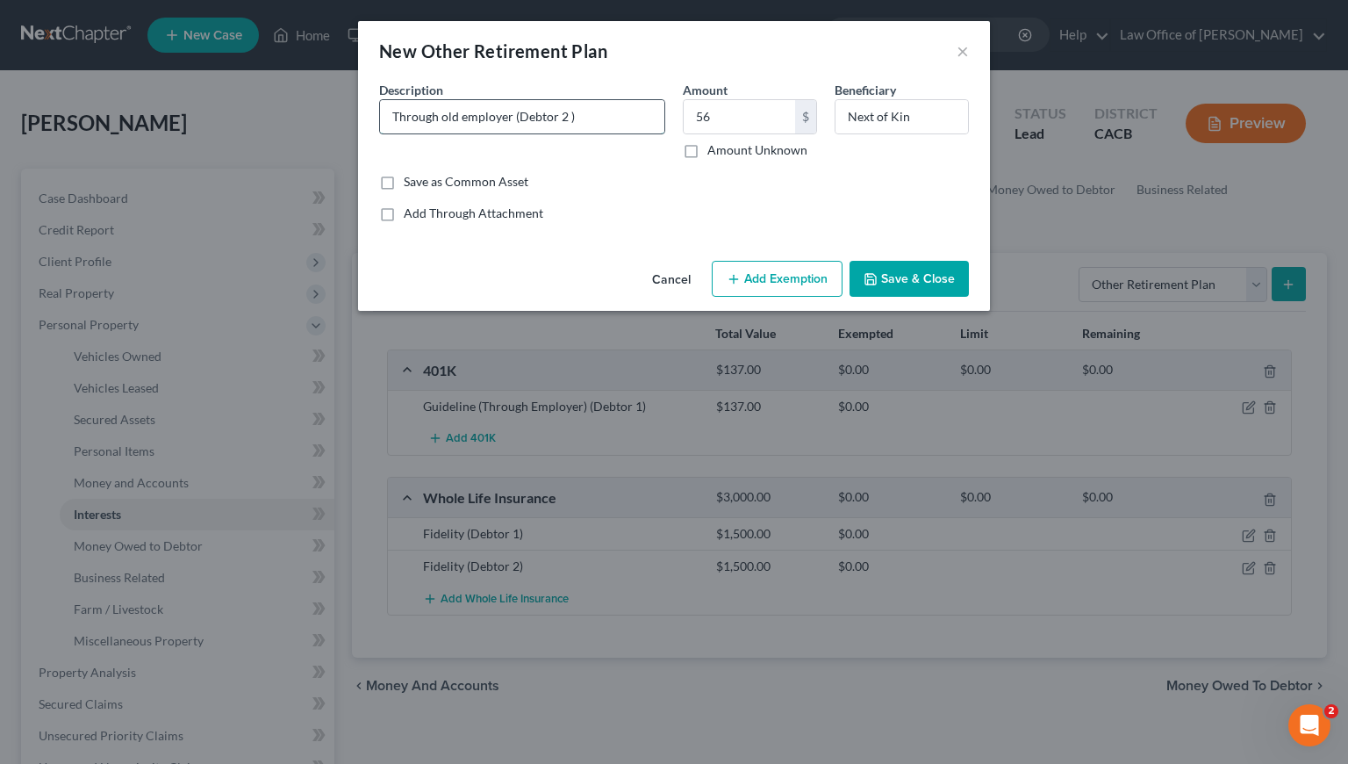
click at [393, 113] on input "Through old employer (Debtor 2 )" at bounding box center [522, 116] width 284 height 33
type input "Assensis Through old employer (Debtor 2 )"
click at [889, 276] on button "Save & Close" at bounding box center [909, 279] width 119 height 37
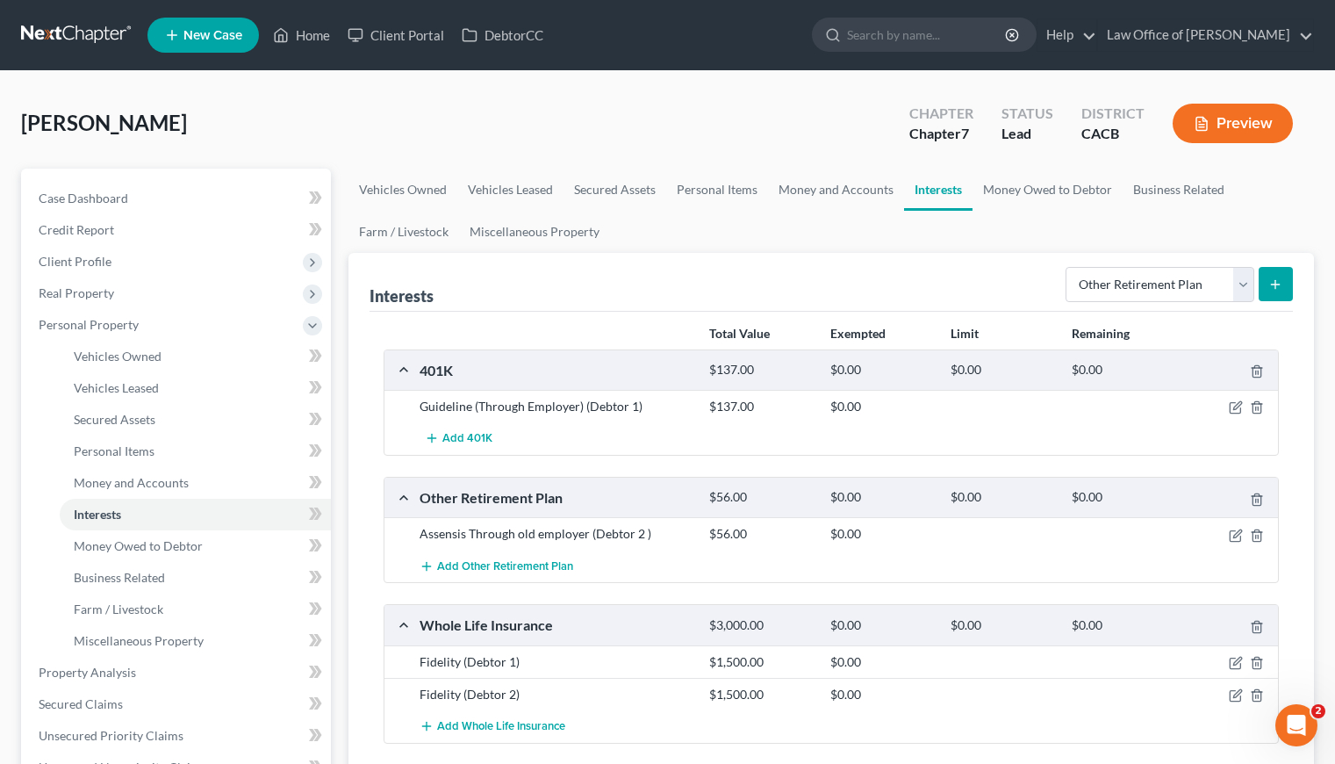
click at [578, 276] on div "Interests Select Interest Type 401K Annuity Bond Education IRA Government Bond …" at bounding box center [831, 282] width 923 height 59
click at [802, 278] on div "Interests Select Interest Type 401K Annuity Bond Education IRA Government Bond …" at bounding box center [831, 282] width 923 height 59
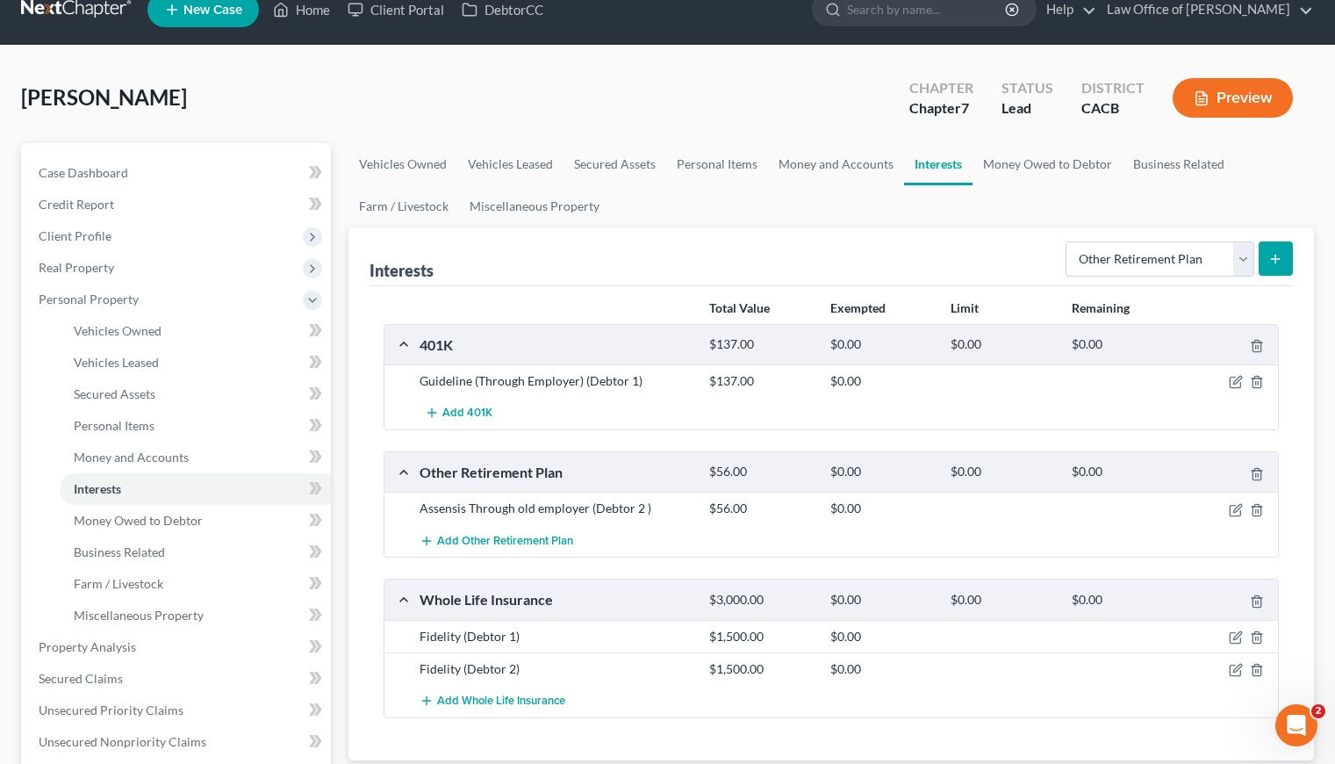
scroll to position [39, 0]
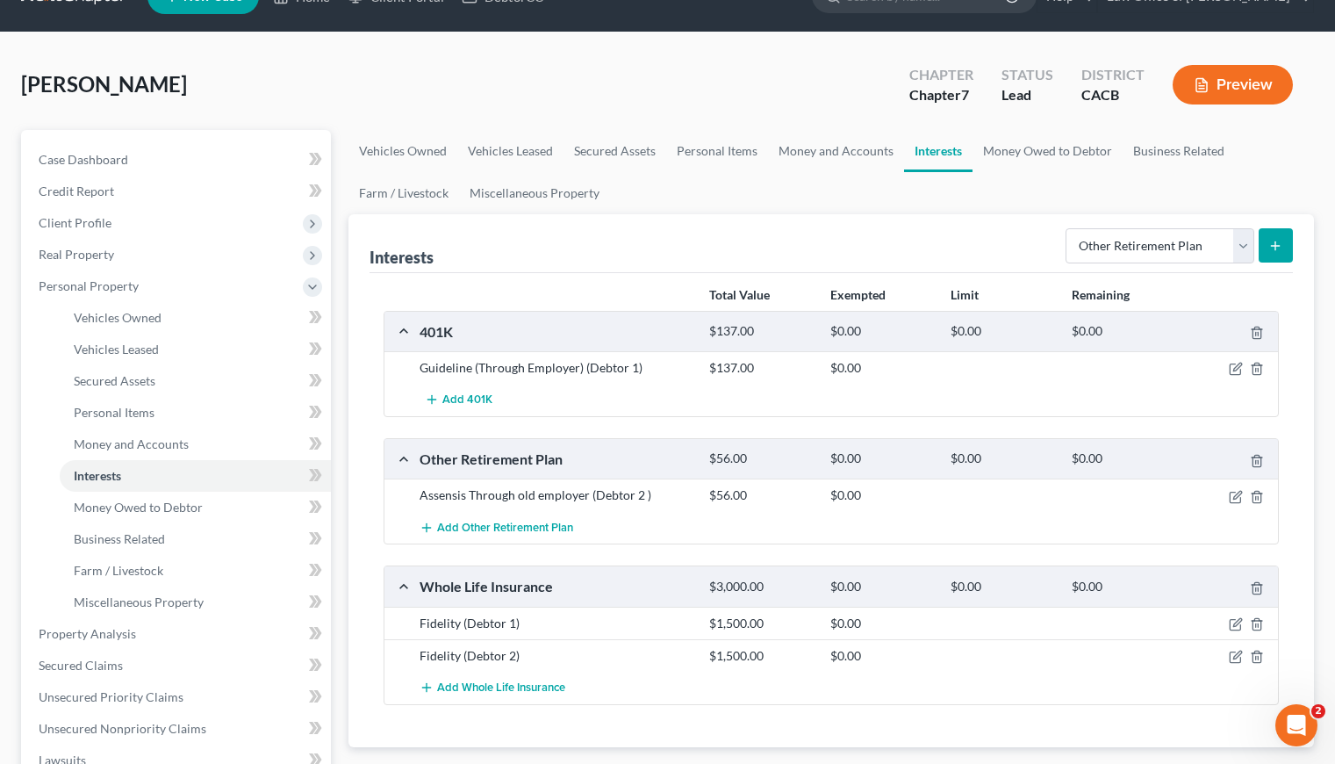
click at [449, 88] on div "Liaghat, Aryan Upgraded Chapter Chapter 7 Status Lead District CACB Preview" at bounding box center [667, 92] width 1293 height 76
click at [1235, 498] on icon "button" at bounding box center [1237, 495] width 8 height 8
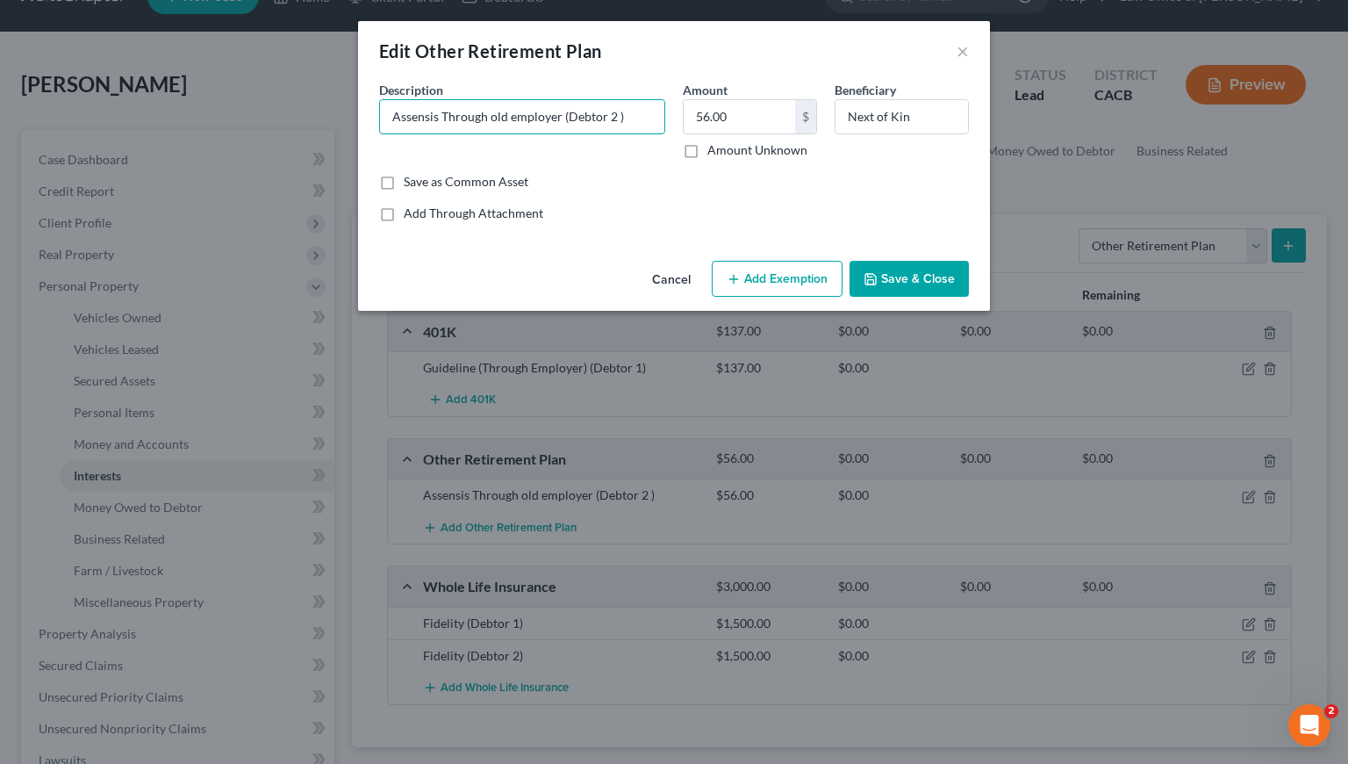
drag, startPoint x: 440, startPoint y: 118, endPoint x: 398, endPoint y: 134, distance: 44.5
click at [392, 118] on input "Assensis Through old employer (Debtor 2 )" at bounding box center [522, 116] width 284 height 33
click at [565, 118] on input "Ascensus (Through old employer (Debtor 2 )" at bounding box center [522, 116] width 284 height 33
type input "Ascensus (Through old employer) (Debtor 2 )"
click at [916, 266] on button "Save & Close" at bounding box center [909, 279] width 119 height 37
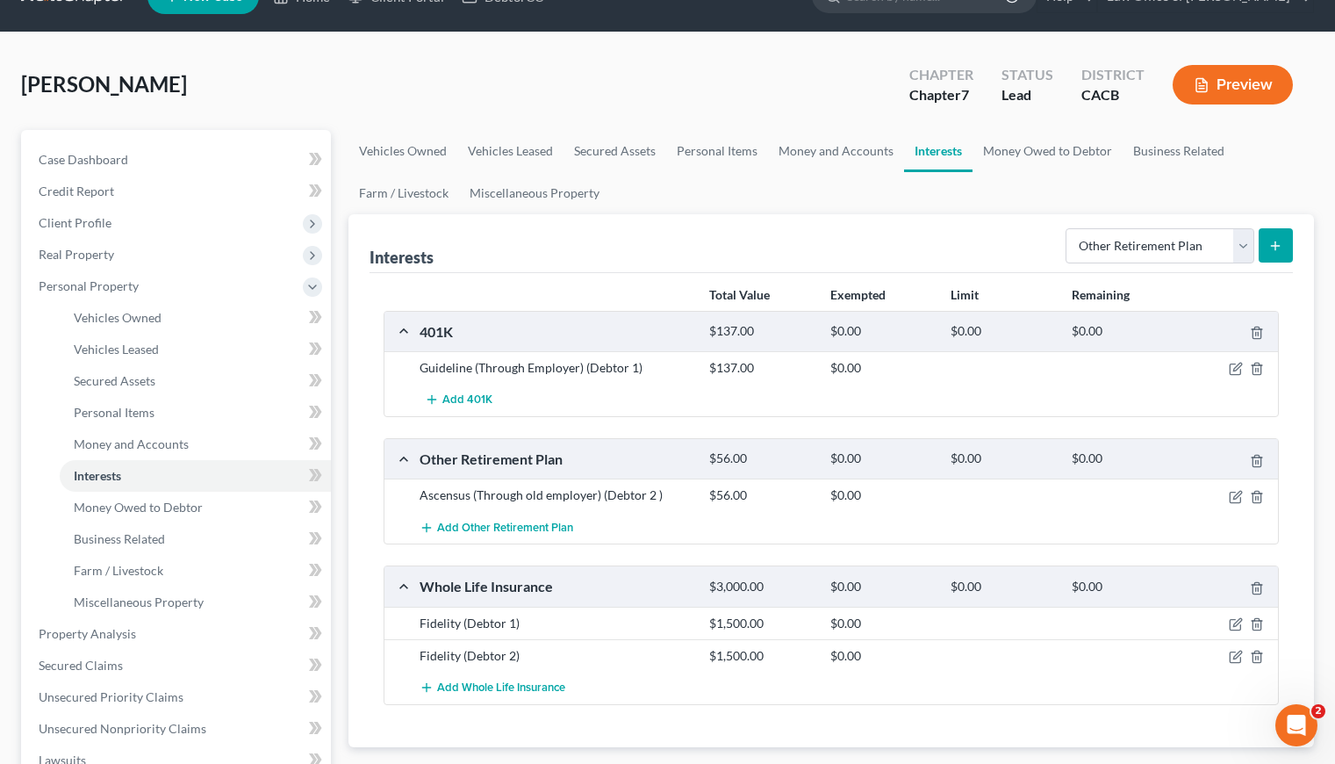
click at [742, 205] on ul "Vehicles Owned Vehicles Leased Secured Assets Personal Items Money and Accounts…" at bounding box center [830, 172] width 965 height 84
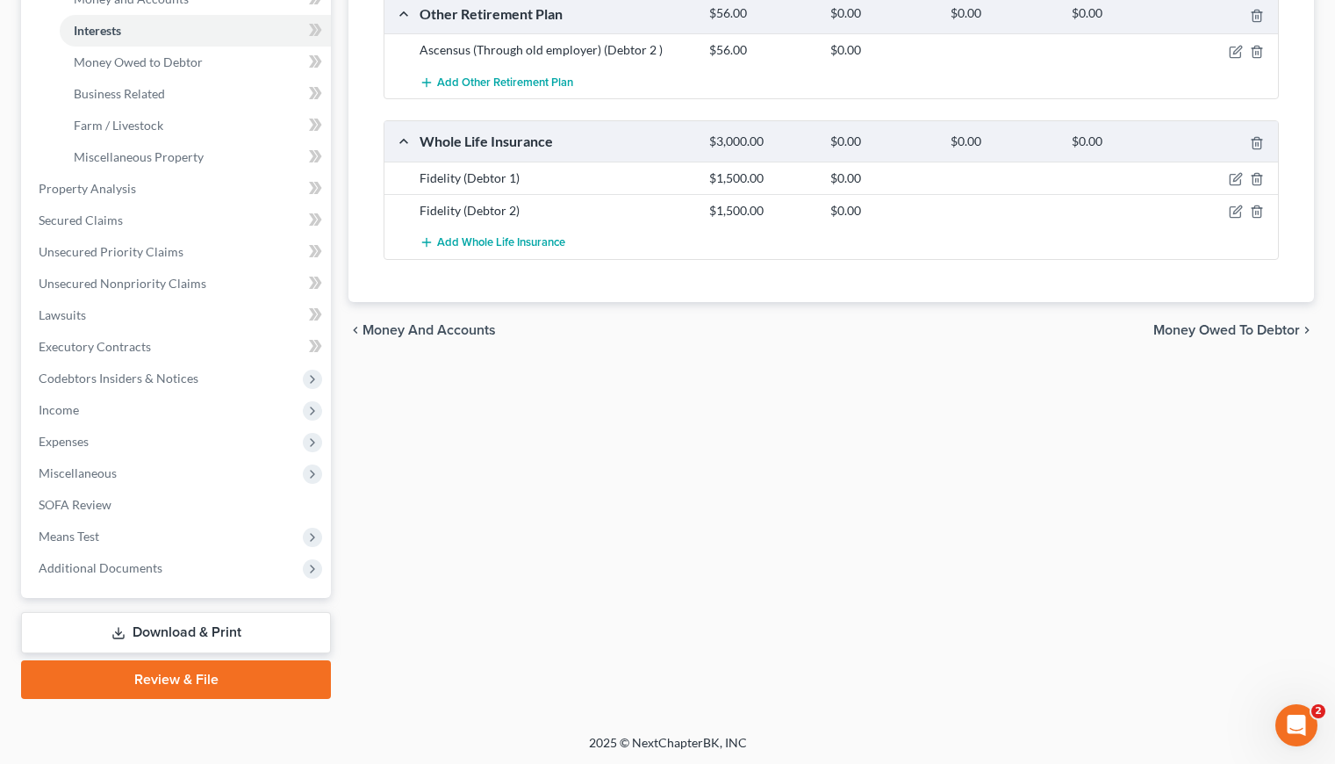
click at [659, 517] on div "Vehicles Owned Vehicles Leased Secured Assets Personal Items Money and Accounts…" at bounding box center [831, 192] width 983 height 1014
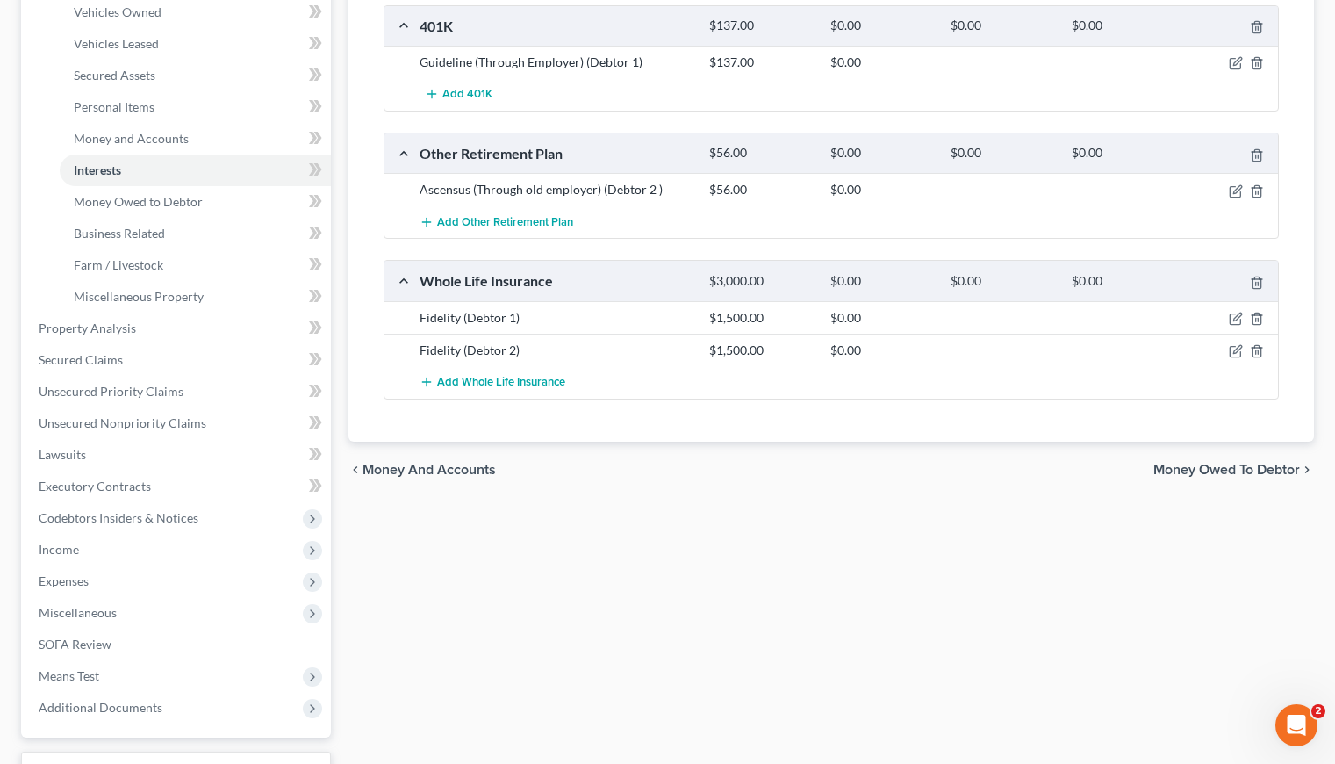
scroll to position [90, 0]
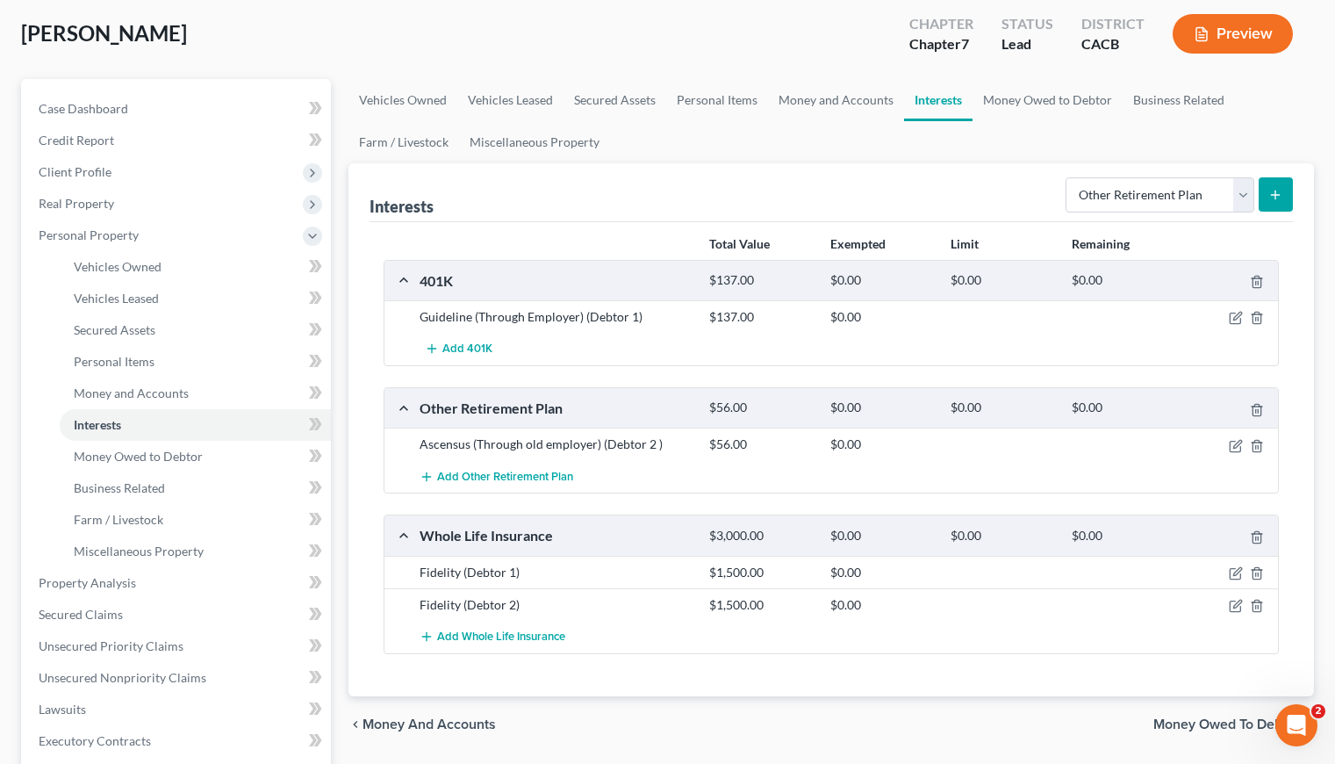
click at [671, 707] on div "chevron_left Money and Accounts Money Owed to Debtor chevron_right" at bounding box center [830, 724] width 965 height 56
click at [625, 703] on div "chevron_left Money and Accounts Money Owed to Debtor chevron_right" at bounding box center [830, 724] width 965 height 56
click at [394, 34] on div "Liaghat, Aryan Upgraded Chapter Chapter 7 Status Lead District CACB Preview" at bounding box center [667, 41] width 1293 height 76
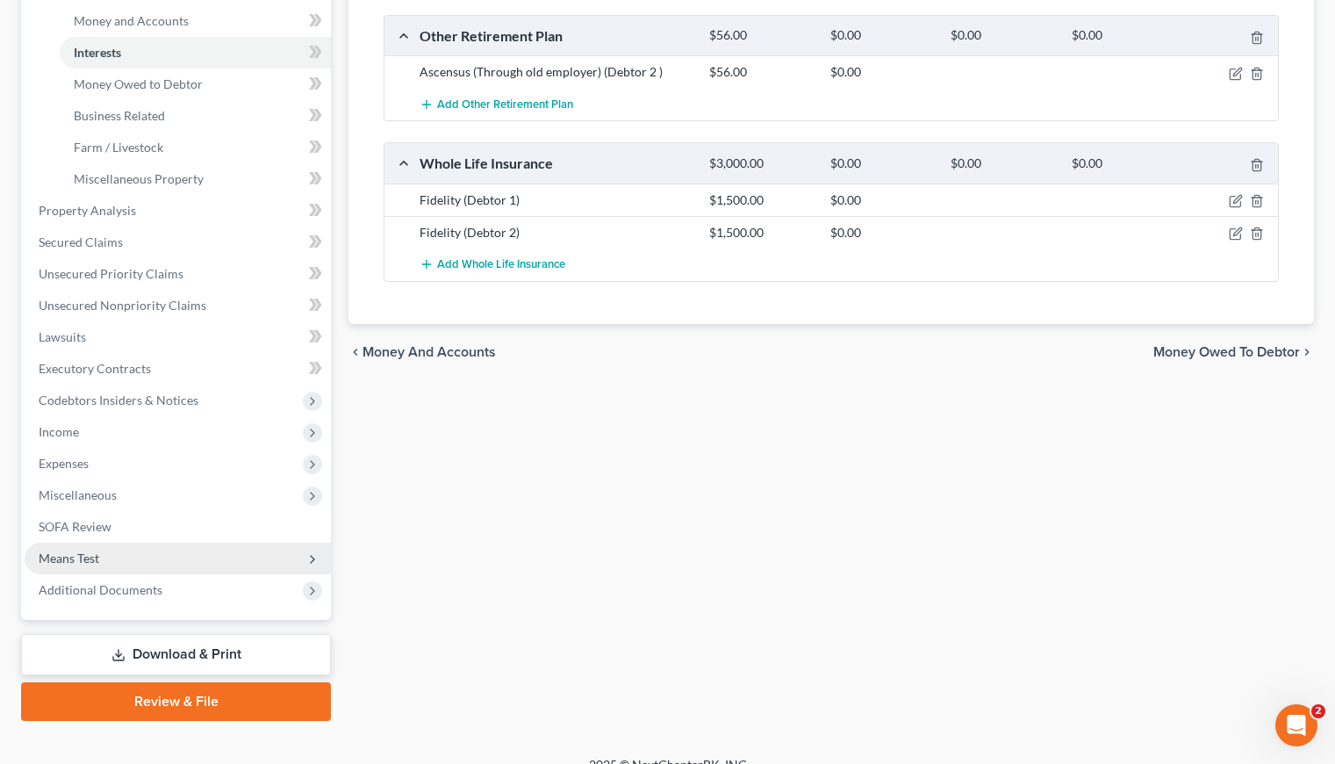
scroll to position [484, 0]
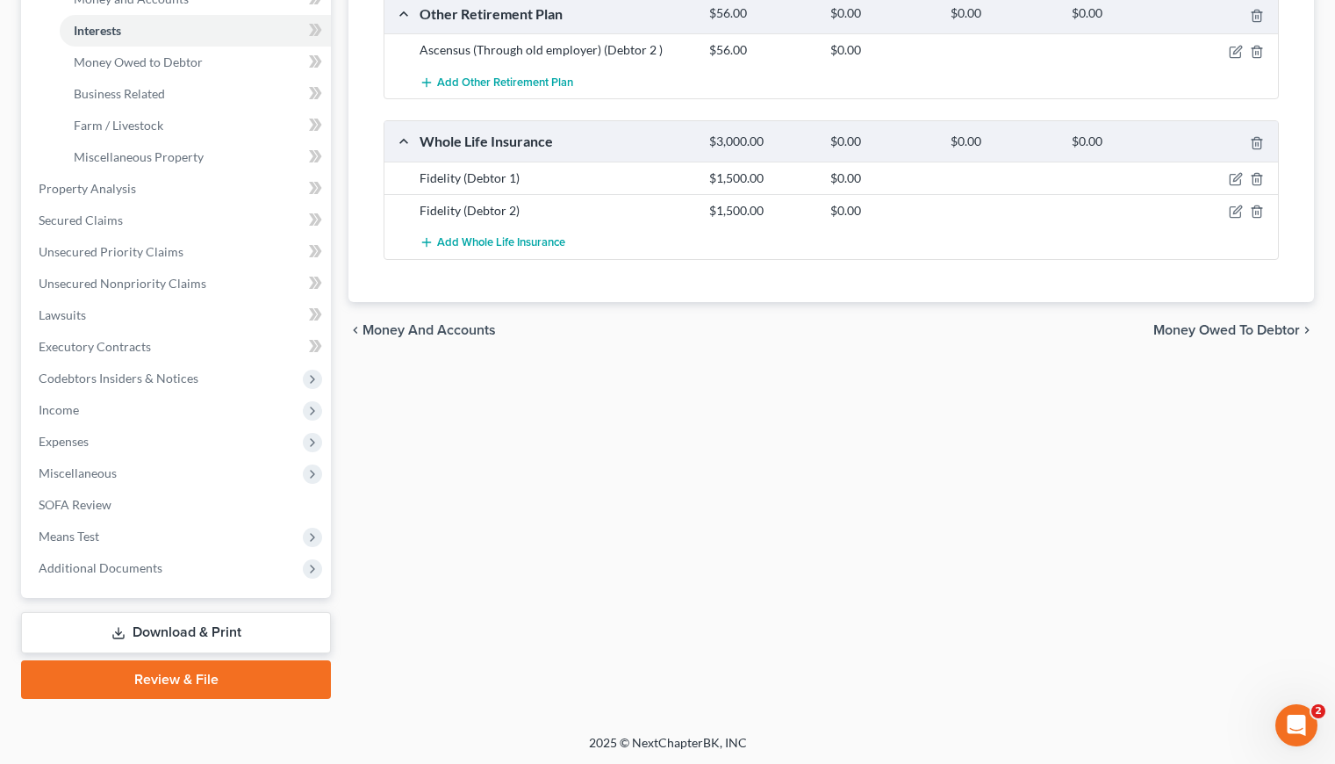
drag, startPoint x: 601, startPoint y: 586, endPoint x: 420, endPoint y: 400, distance: 260.1
click at [578, 552] on div "Vehicles Owned Vehicles Leased Secured Assets Personal Items Money and Accounts…" at bounding box center [831, 192] width 983 height 1014
click at [111, 257] on span "Unsecured Priority Claims" at bounding box center [111, 251] width 145 height 15
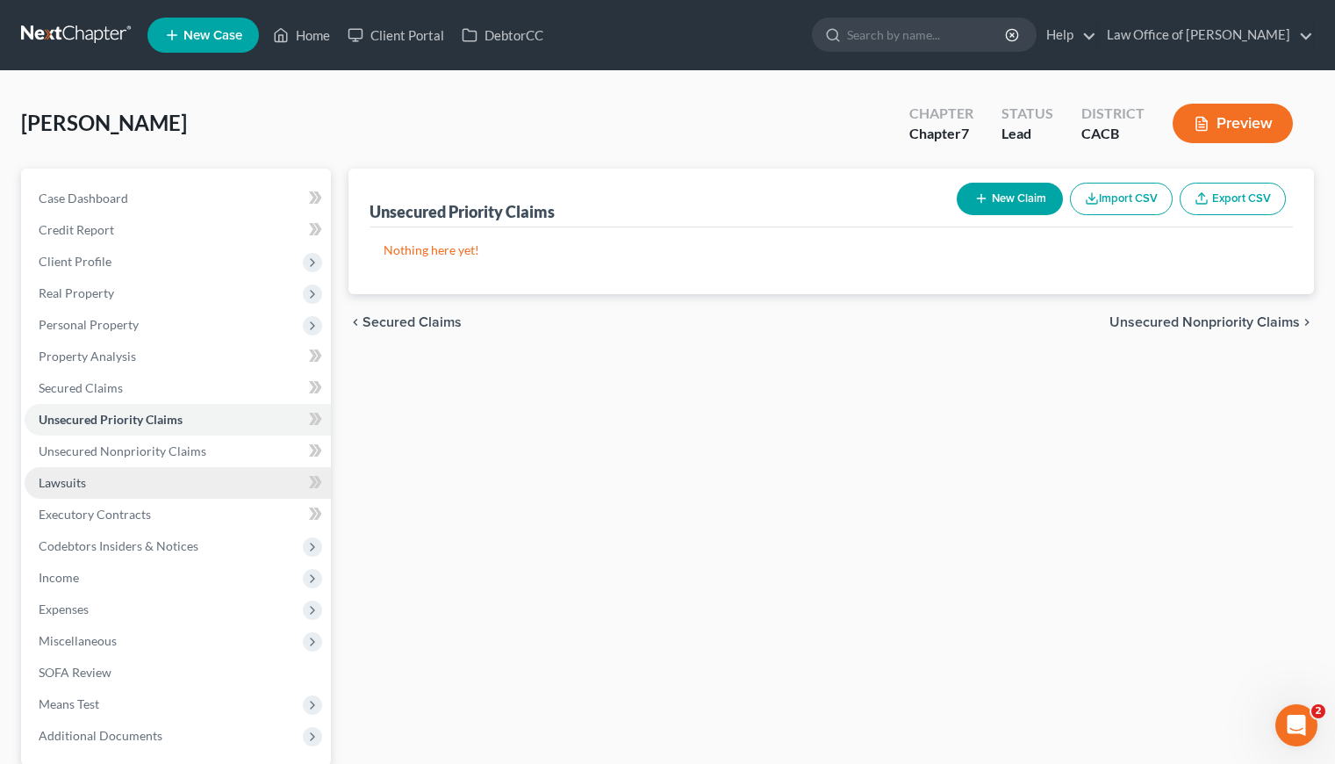
click at [70, 485] on span "Lawsuits" at bounding box center [62, 482] width 47 height 15
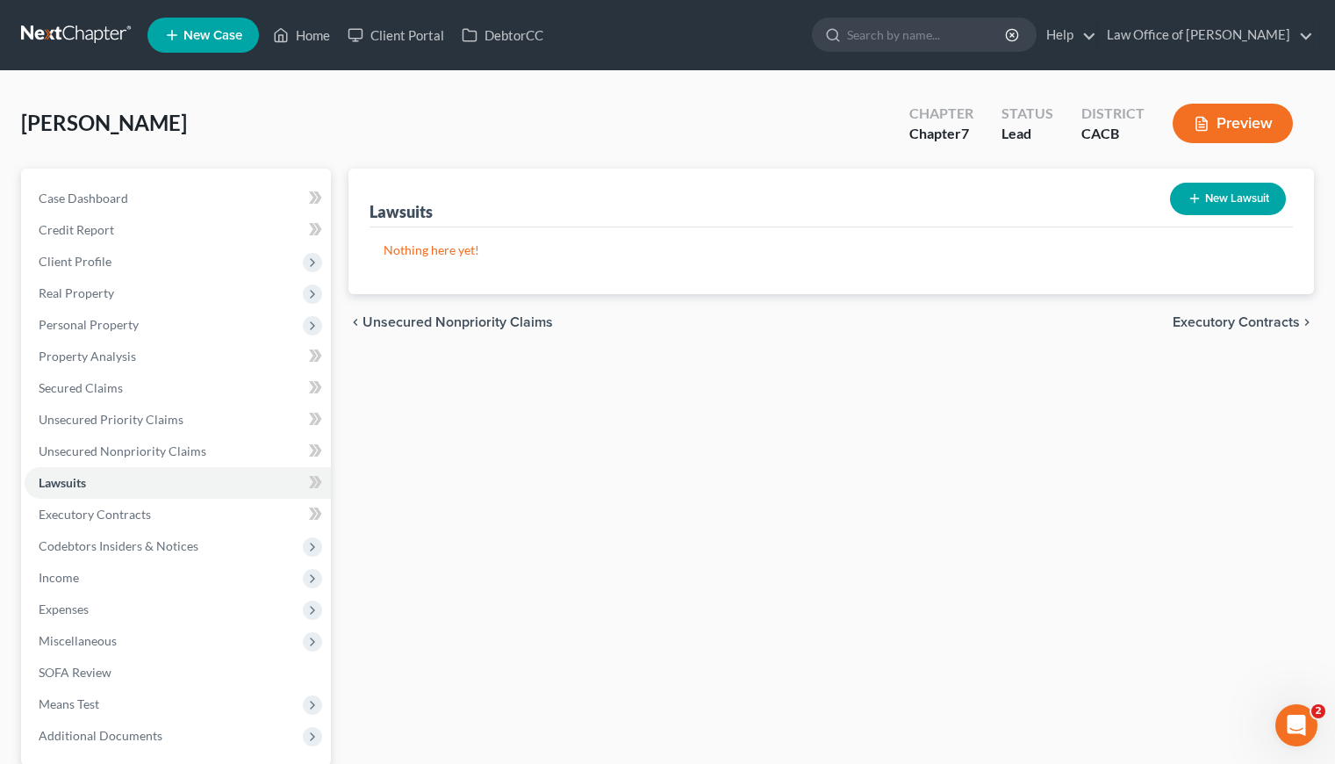
drag, startPoint x: 843, startPoint y: 336, endPoint x: 776, endPoint y: 333, distance: 67.7
click at [842, 336] on div "chevron_left Unsecured Nonpriority Claims Executory Contracts chevron_right" at bounding box center [830, 322] width 965 height 56
click at [71, 578] on span "Income" at bounding box center [59, 577] width 40 height 15
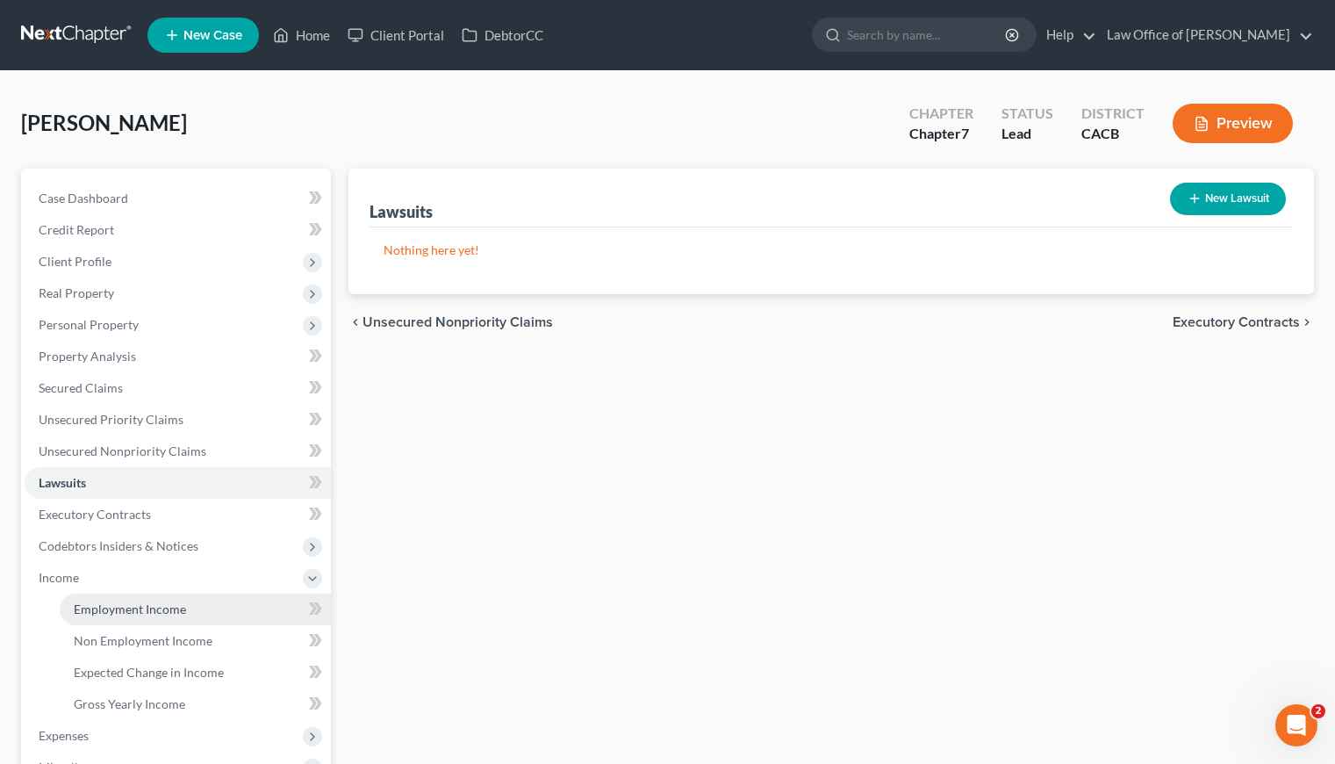
click at [133, 605] on span "Employment Income" at bounding box center [130, 608] width 112 height 15
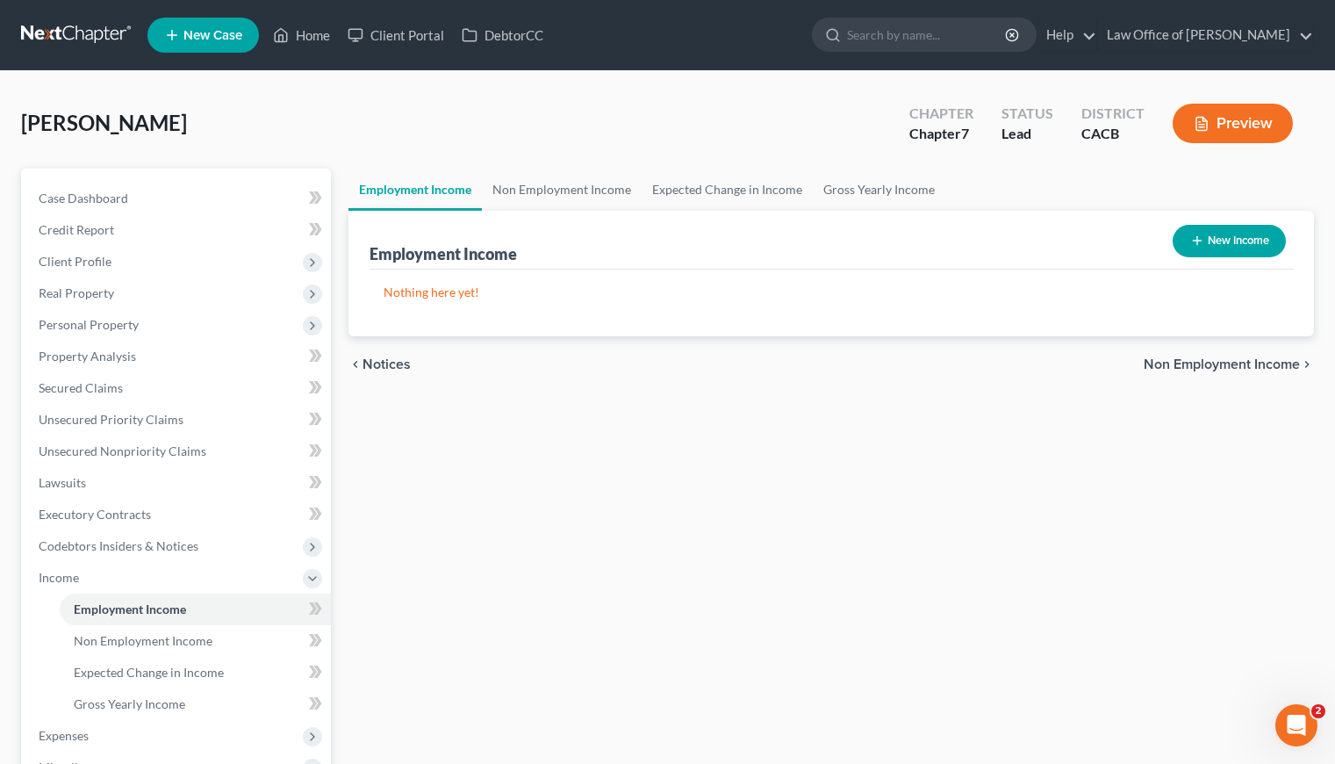
click at [929, 484] on div "Employment Income Non Employment Income Expected Change in Income Gross Yearly …" at bounding box center [831, 581] width 983 height 824
click at [1225, 243] on button "New Income" at bounding box center [1229, 241] width 113 height 32
select select "0"
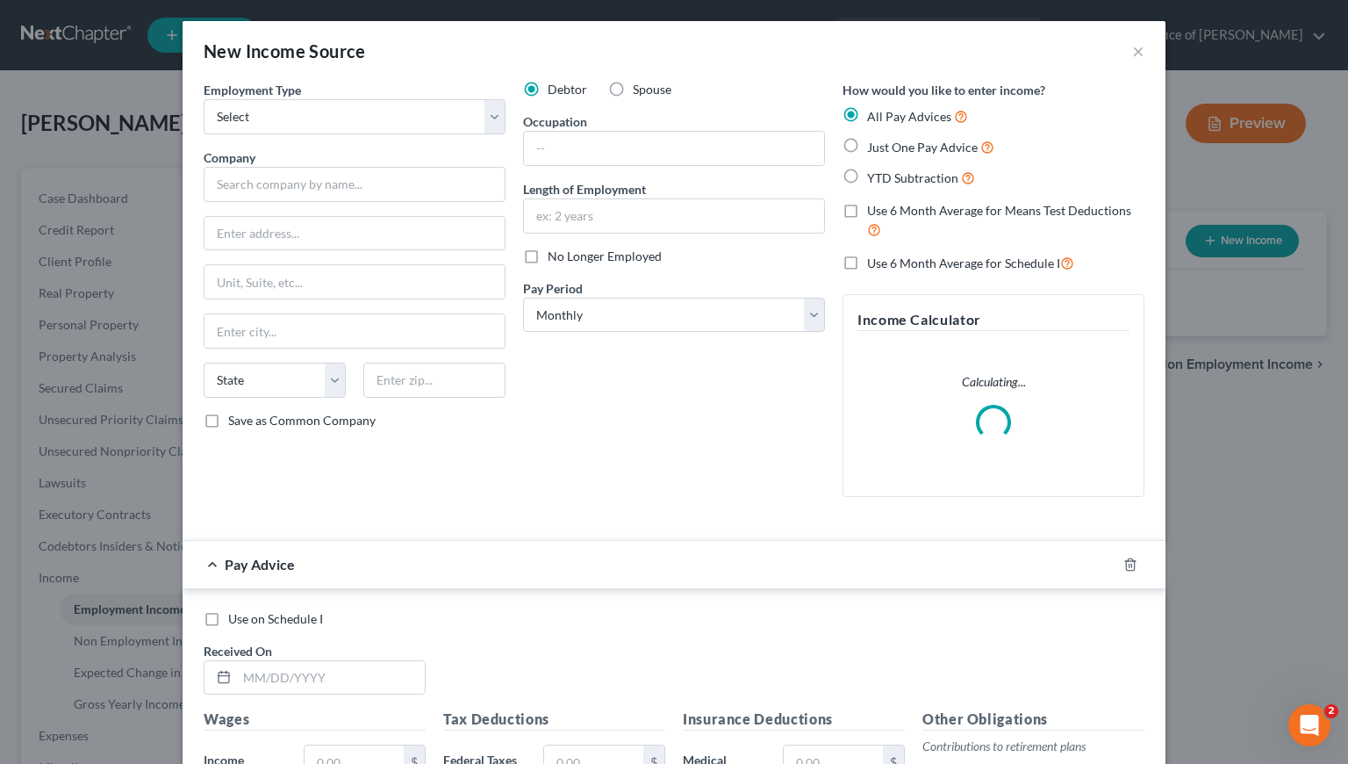
click at [323, 89] on div "Employment Type * Select Full or Part Time Employment Self Employment" at bounding box center [355, 108] width 302 height 54
click at [318, 111] on select "Select Full or Part Time Employment Self Employment" at bounding box center [355, 116] width 302 height 35
select select "0"
click at [204, 99] on select "Select Full or Part Time Employment Self Employment" at bounding box center [355, 116] width 302 height 35
click at [292, 183] on input "text" at bounding box center [355, 184] width 302 height 35
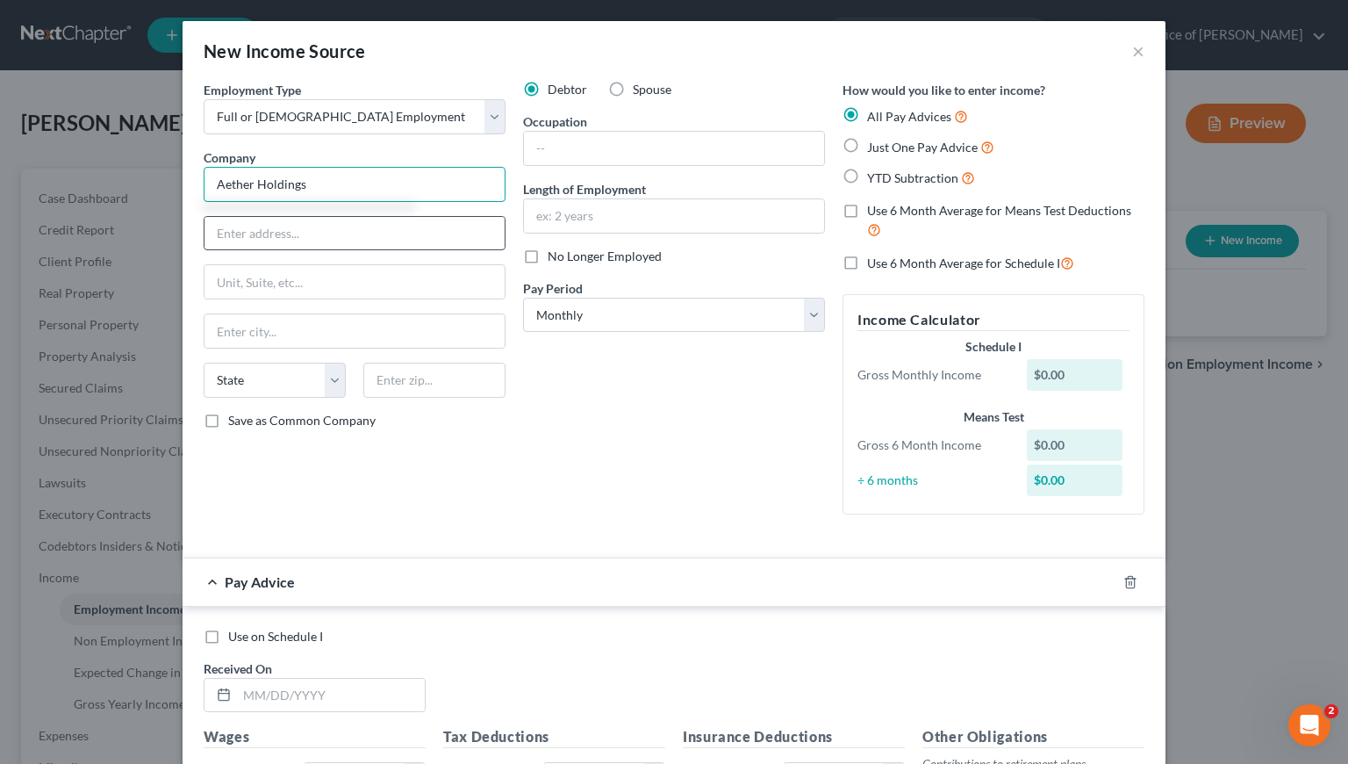
type input "Aether Holdings"
click at [332, 237] on input "text" at bounding box center [355, 233] width 300 height 33
type input "works from house"
click at [867, 144] on label "Just One Pay Advice" at bounding box center [930, 147] width 127 height 20
click at [874, 144] on input "Just One Pay Advice" at bounding box center [879, 142] width 11 height 11
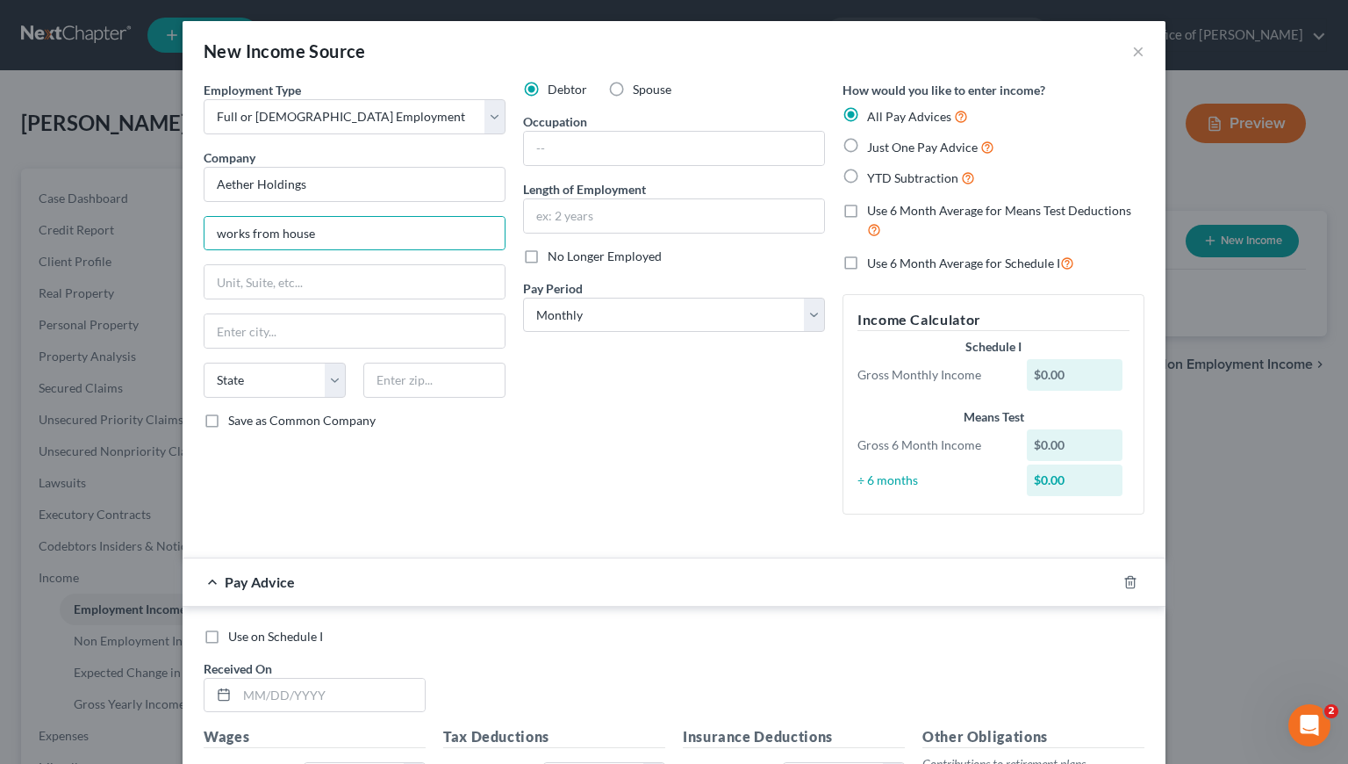
radio input "true"
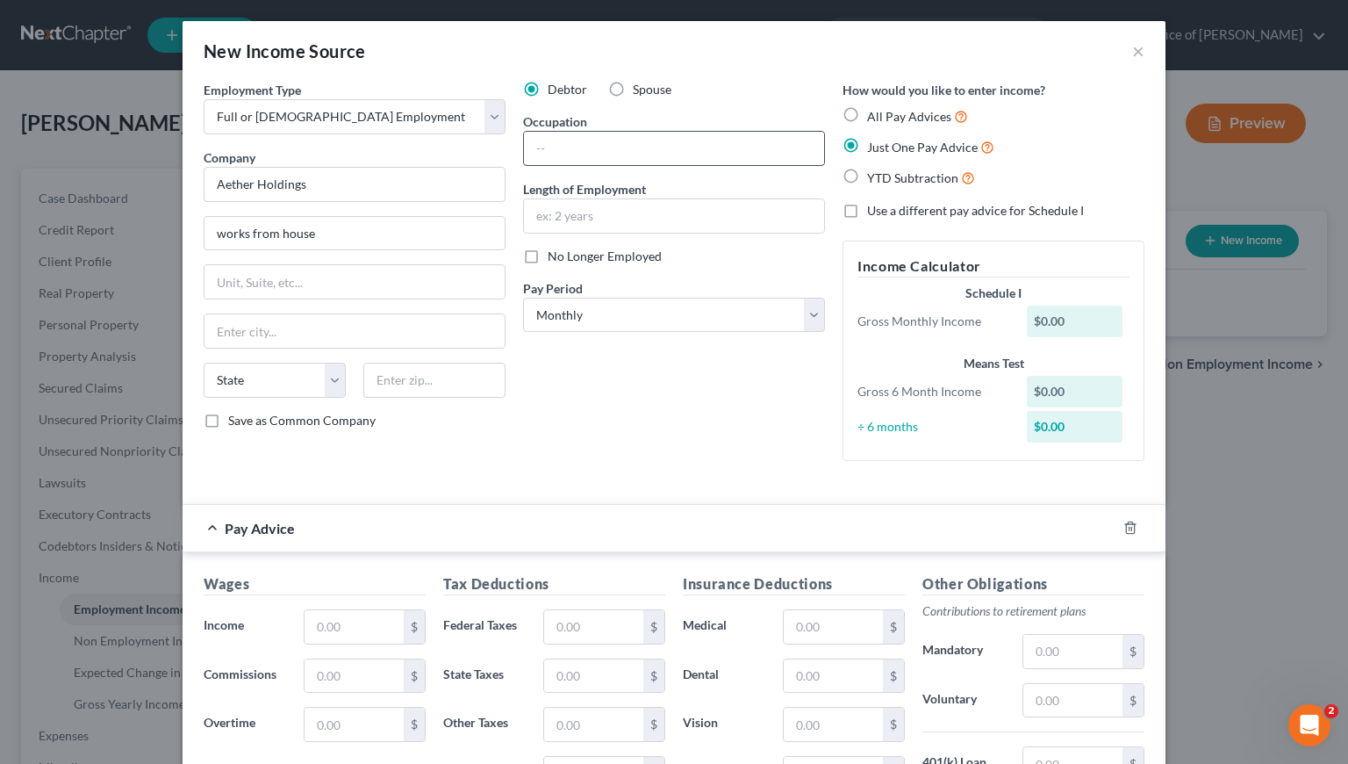
click at [636, 153] on input "text" at bounding box center [674, 148] width 300 height 33
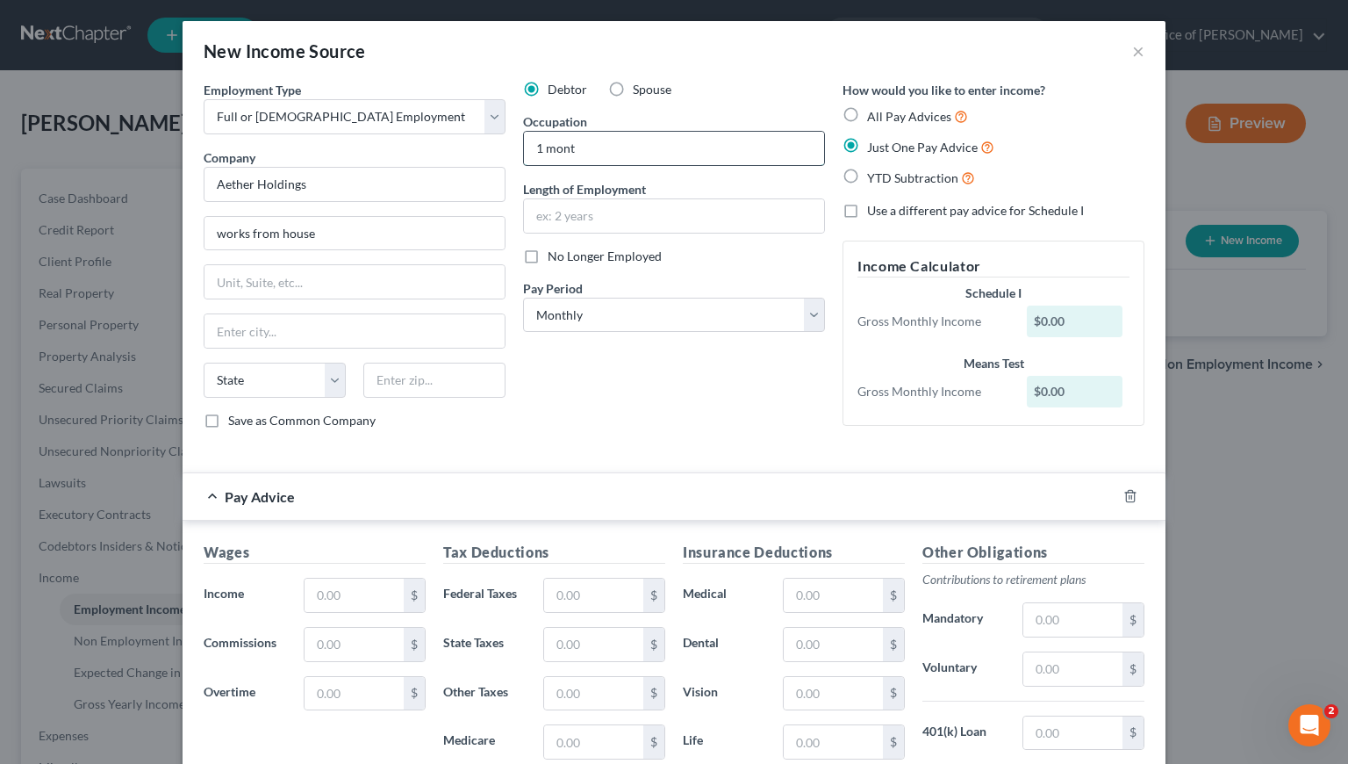
type input "1 month"
drag, startPoint x: 583, startPoint y: 151, endPoint x: 511, endPoint y: 146, distance: 72.2
click at [514, 146] on div "Debtor Spouse Occupation 1 month Length of Employment No Longer Employed Pay Pe…" at bounding box center [673, 262] width 319 height 362
click at [583, 210] on input "text" at bounding box center [674, 215] width 300 height 33
type input "1 month"
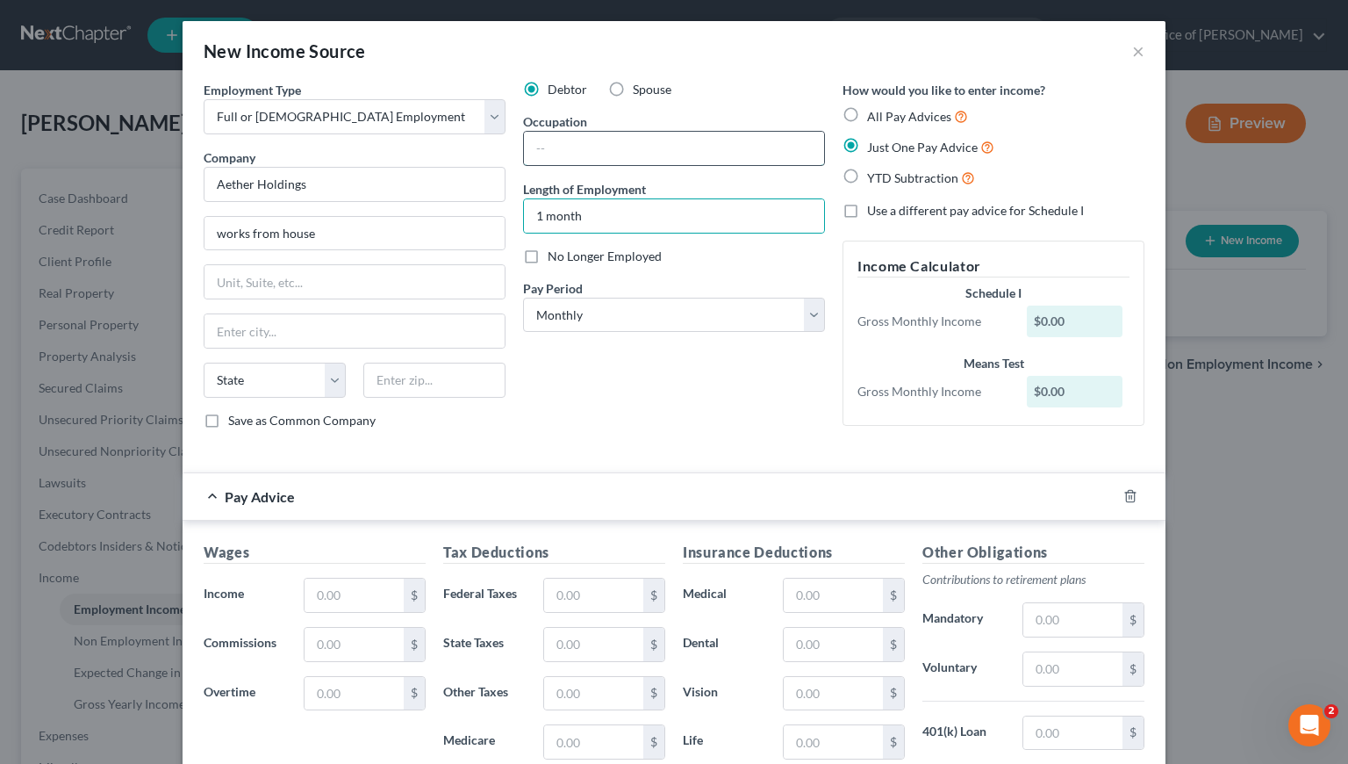
click at [593, 152] on input "text" at bounding box center [674, 148] width 300 height 33
type input "Head of Product"
click at [363, 602] on input "text" at bounding box center [354, 594] width 99 height 33
type input "0.00"
click at [596, 409] on div "Debtor Spouse Occupation Head of Product Length of Employment 1 month No Longer…" at bounding box center [673, 262] width 319 height 362
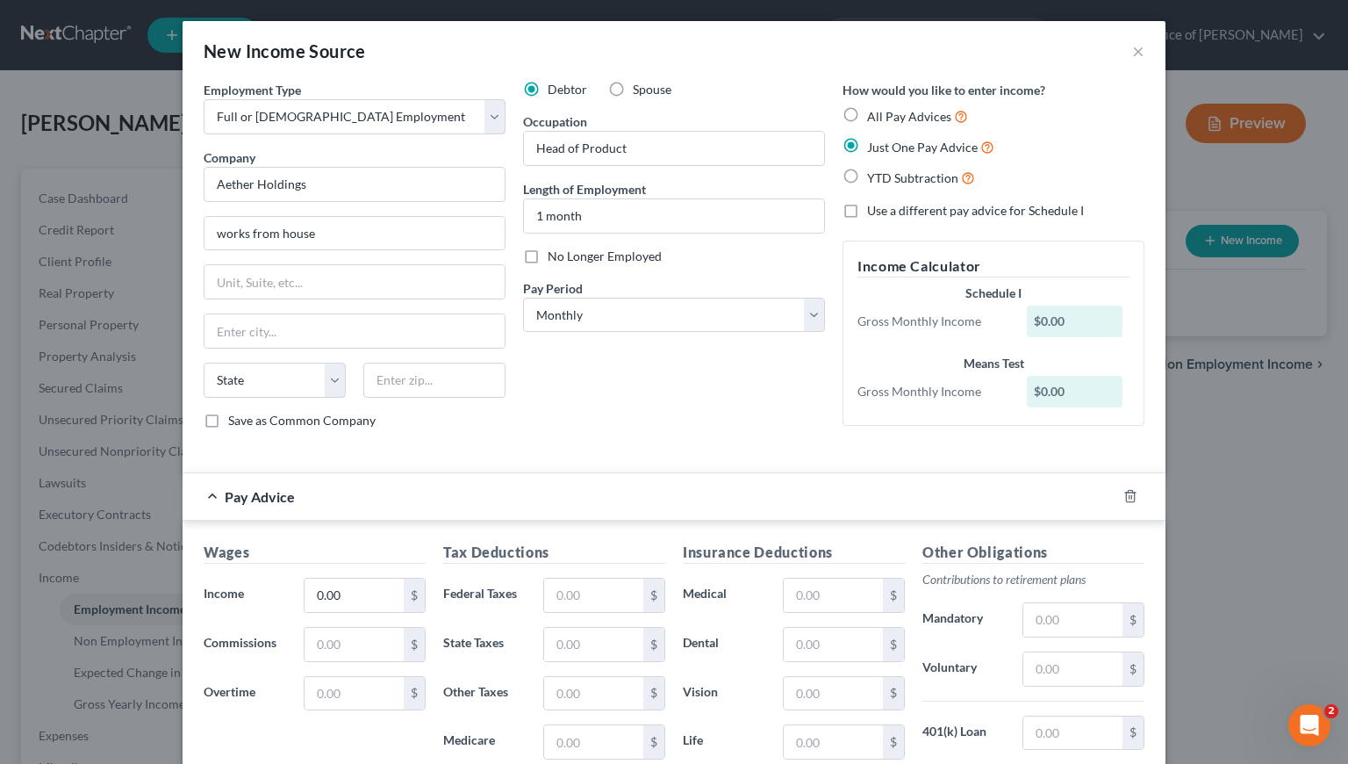
click at [709, 410] on div "Debtor Spouse Occupation Head of Product Length of Employment 1 month No Longer…" at bounding box center [673, 262] width 319 height 362
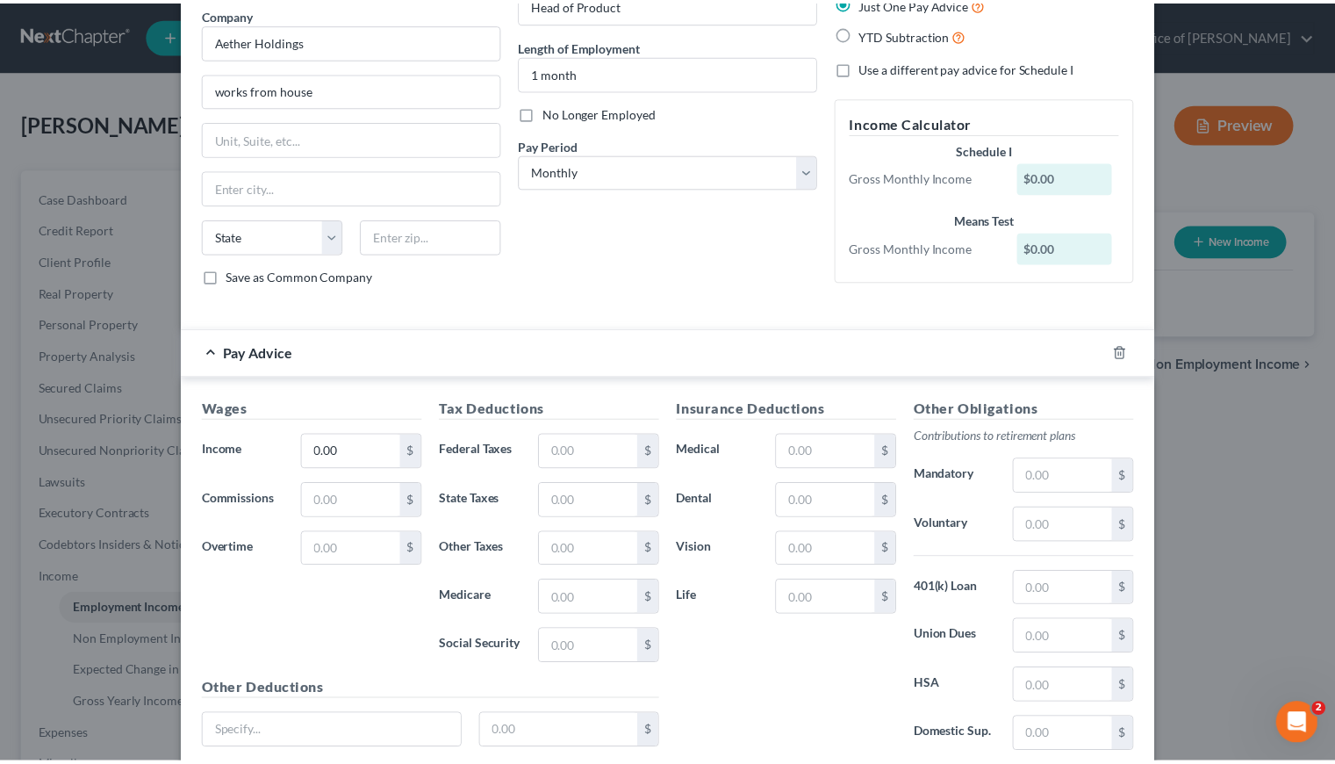
scroll to position [282, 0]
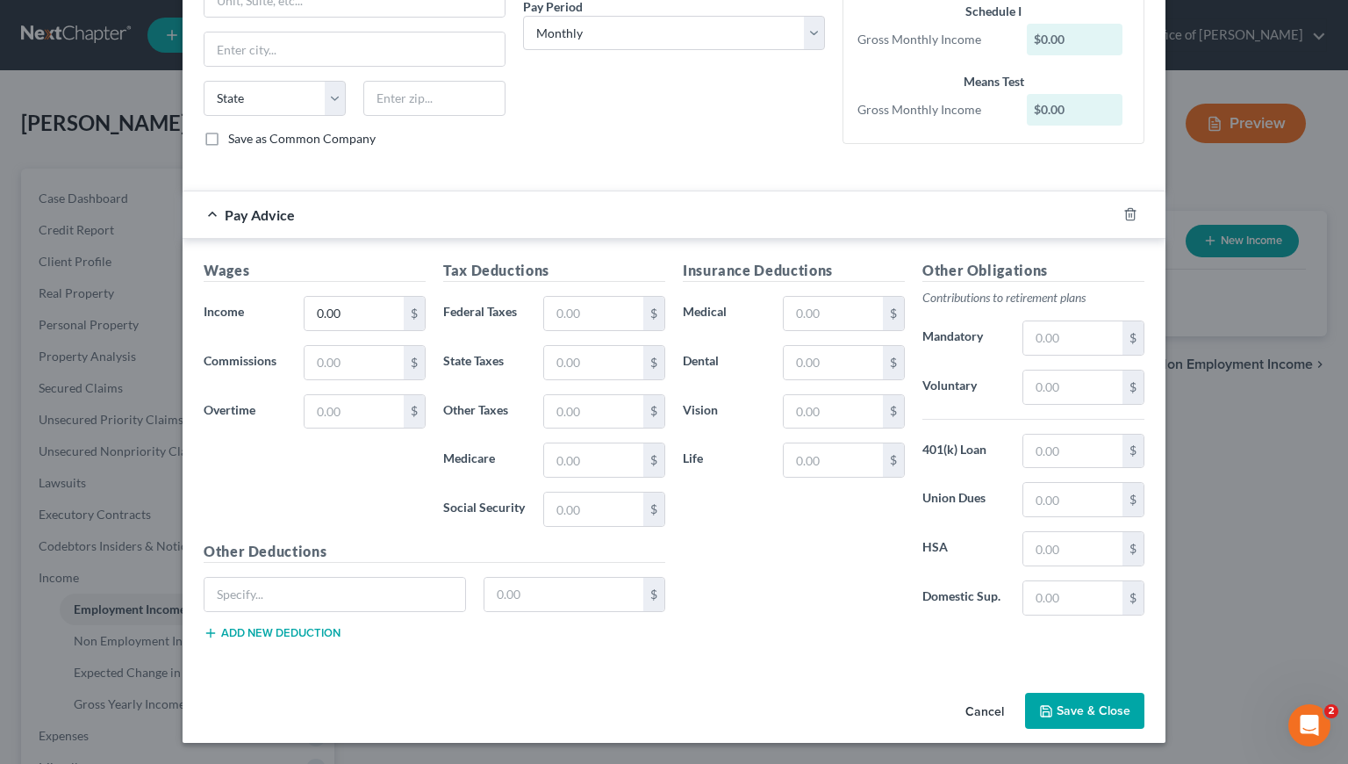
click at [1093, 707] on button "Save & Close" at bounding box center [1084, 711] width 119 height 37
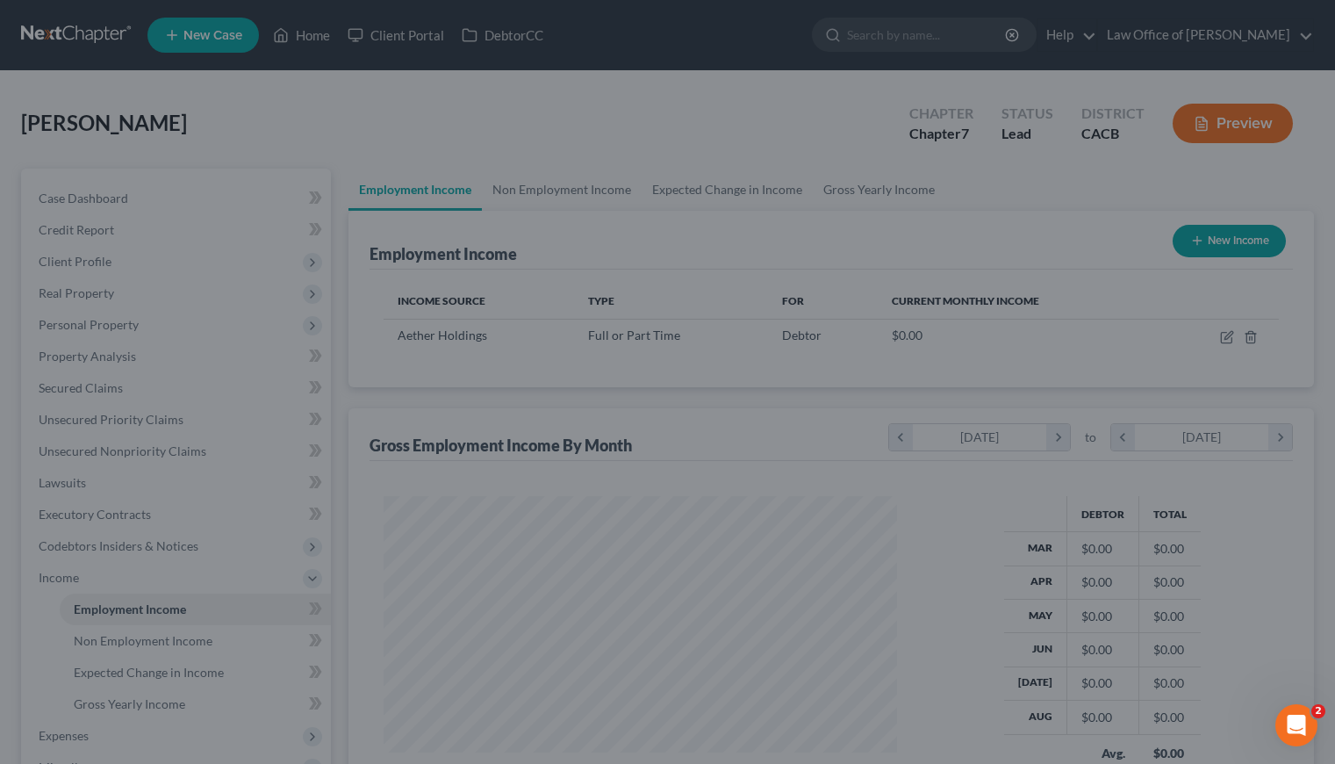
scroll to position [877384, 877157]
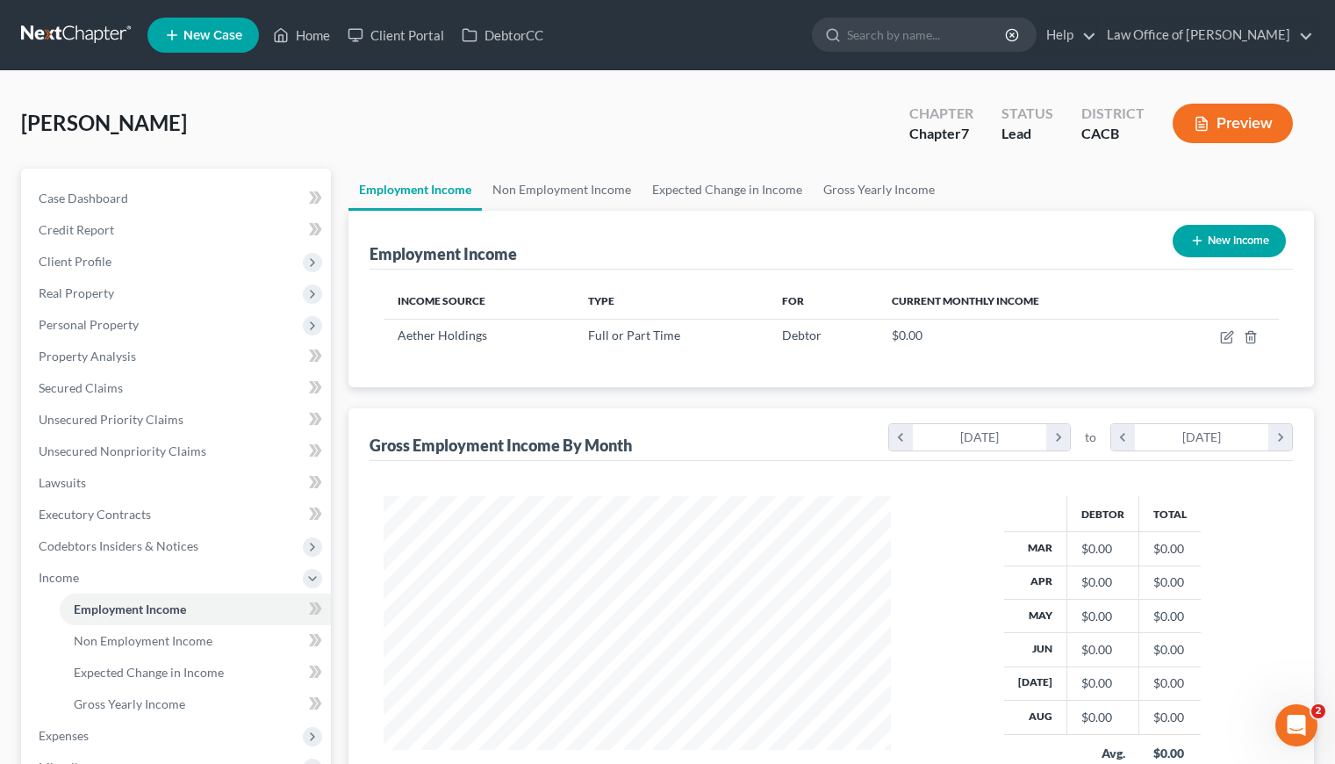
click at [1034, 156] on div "Liaghat, Aryan Upgraded Chapter Chapter 7 Status Lead District CACB Preview" at bounding box center [667, 130] width 1293 height 76
click at [1232, 241] on button "New Income" at bounding box center [1229, 241] width 113 height 32
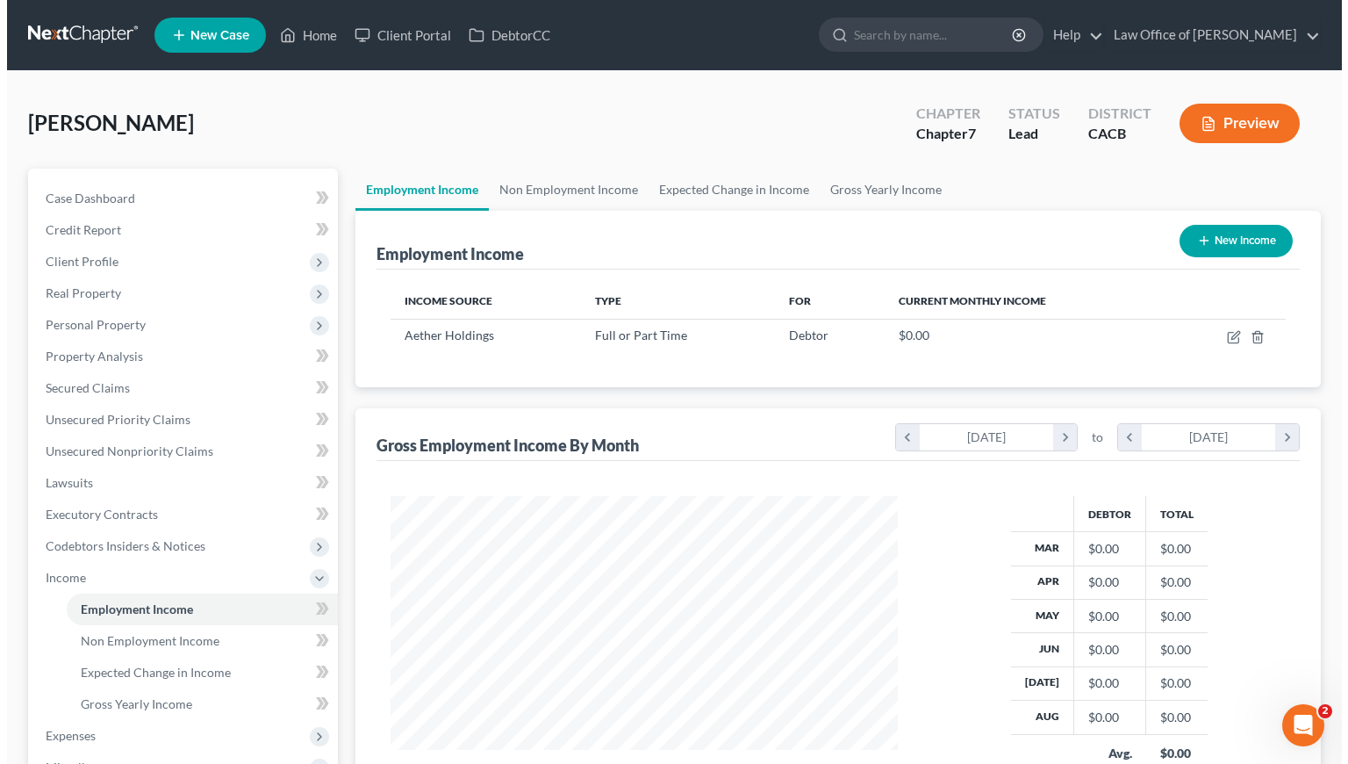
scroll to position [314, 548]
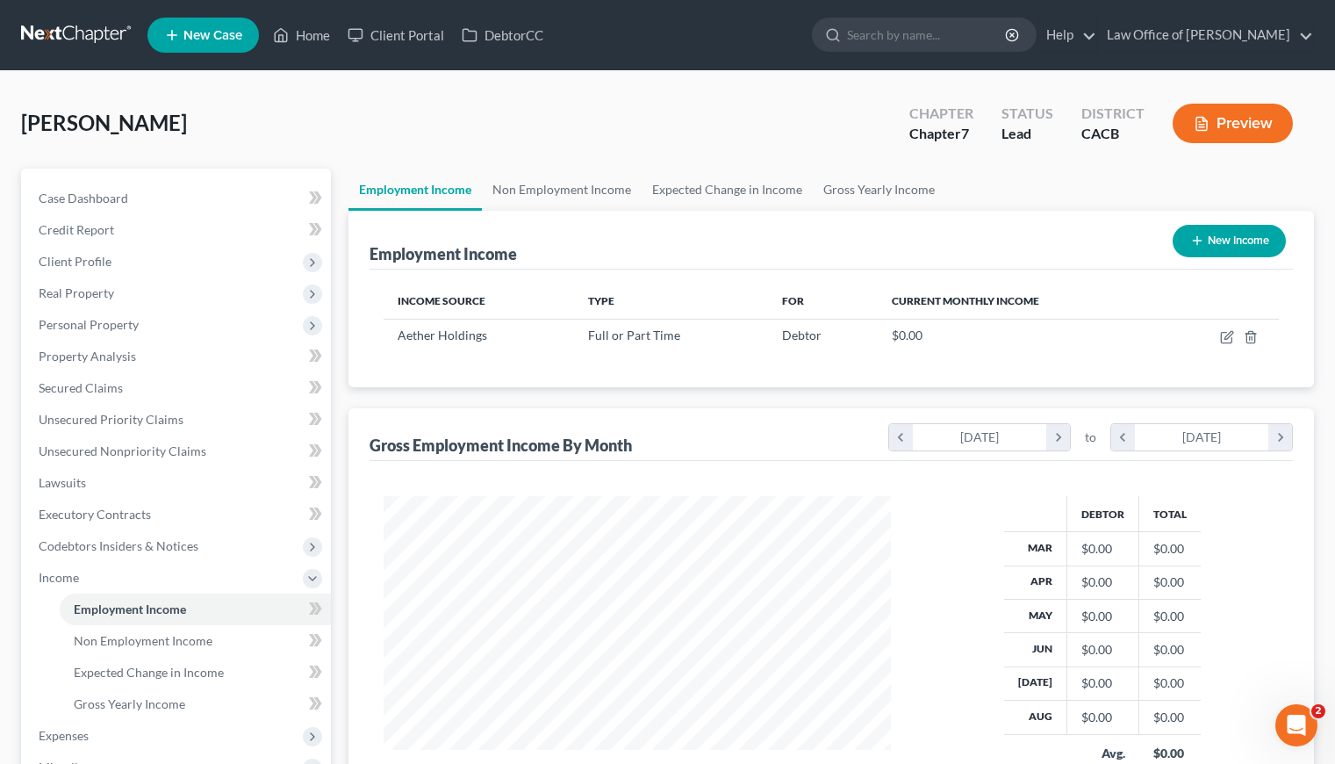
select select "0"
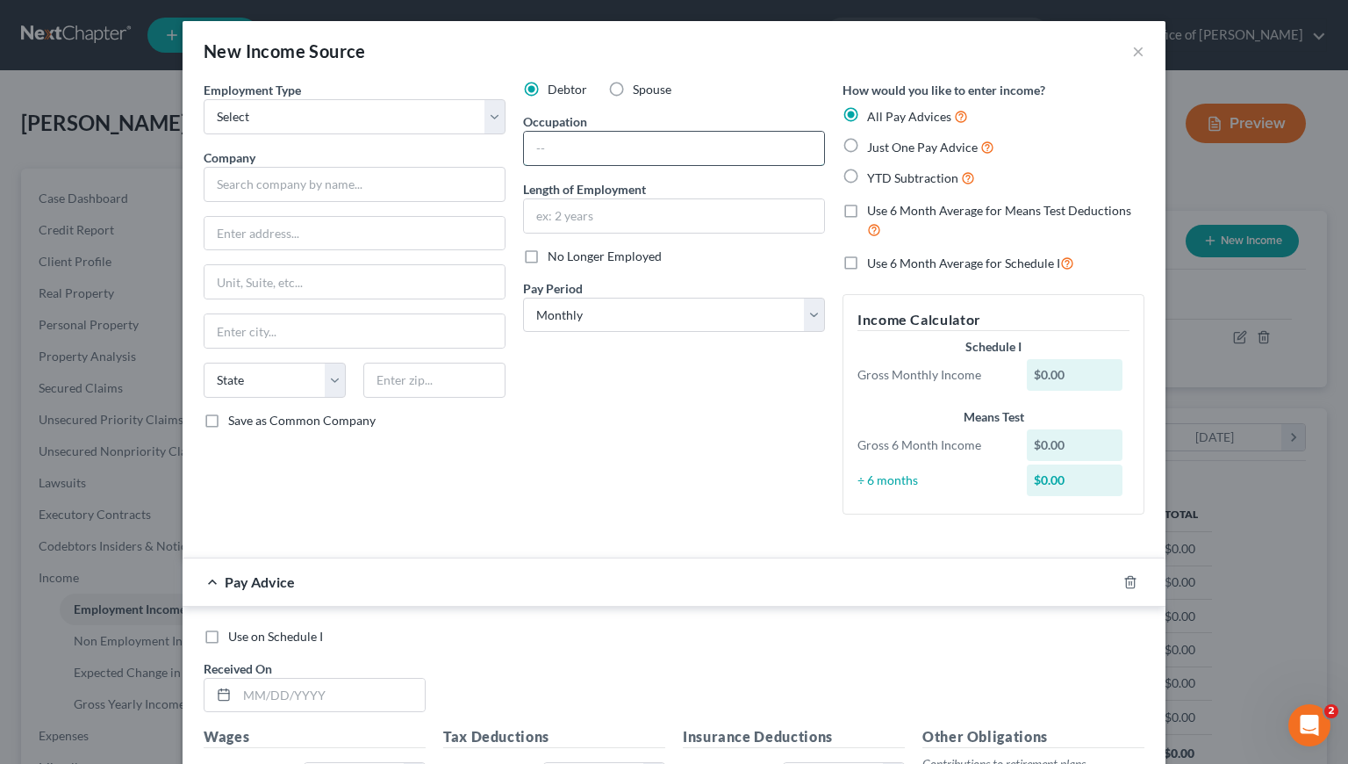
click at [571, 144] on input "text" at bounding box center [674, 148] width 300 height 33
type input "Independen"
drag, startPoint x: 597, startPoint y: 148, endPoint x: 506, endPoint y: 152, distance: 90.5
click at [506, 152] on div "Employment Type * Select Full or Part Time Employment Self Employment Company *…" at bounding box center [674, 312] width 958 height 463
click at [414, 184] on input "text" at bounding box center [355, 184] width 302 height 35
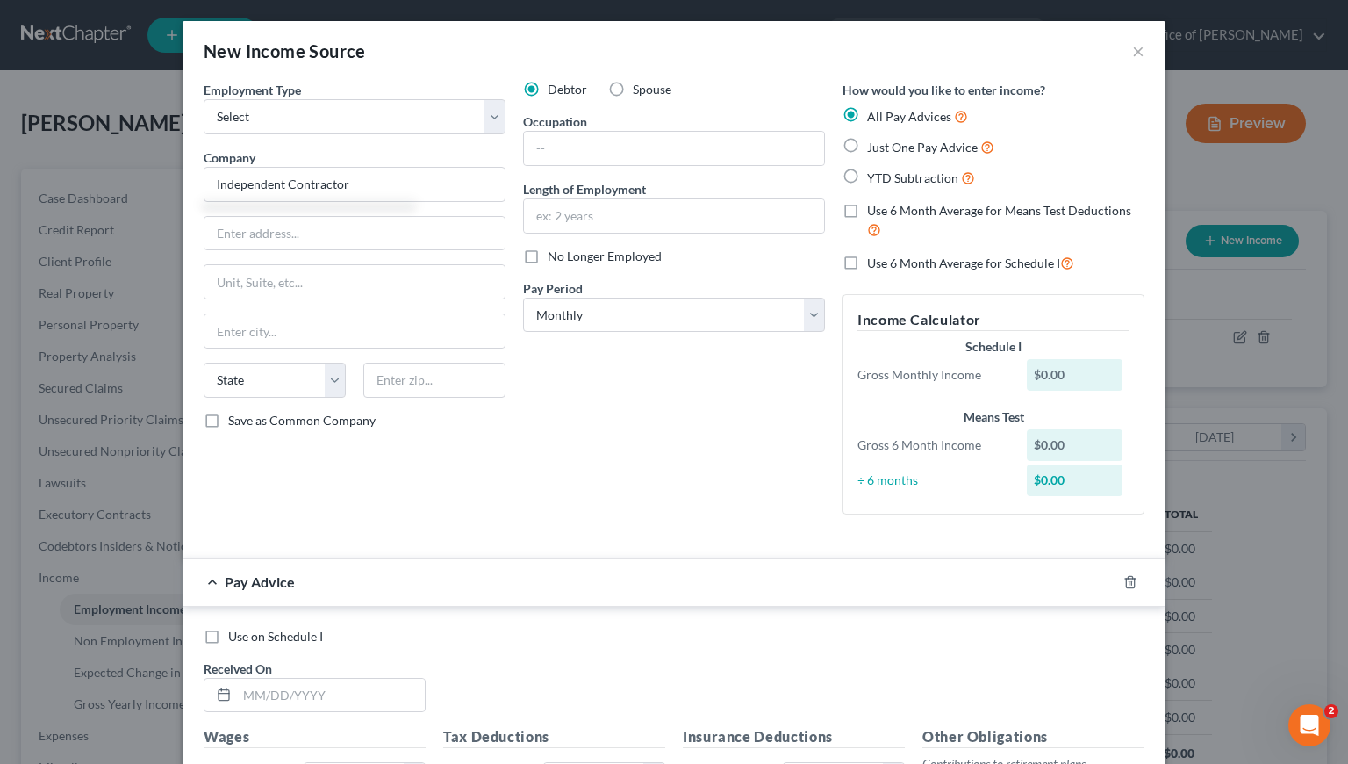
click at [633, 455] on div "Debtor Spouse Occupation Length of Employment No Longer Employed Pay Period * S…" at bounding box center [673, 305] width 319 height 448
type input "Independent Contractor"
click at [867, 138] on label "Just One Pay Advice" at bounding box center [930, 147] width 127 height 20
click at [874, 138] on input "Just One Pay Advice" at bounding box center [879, 142] width 11 height 11
radio input "true"
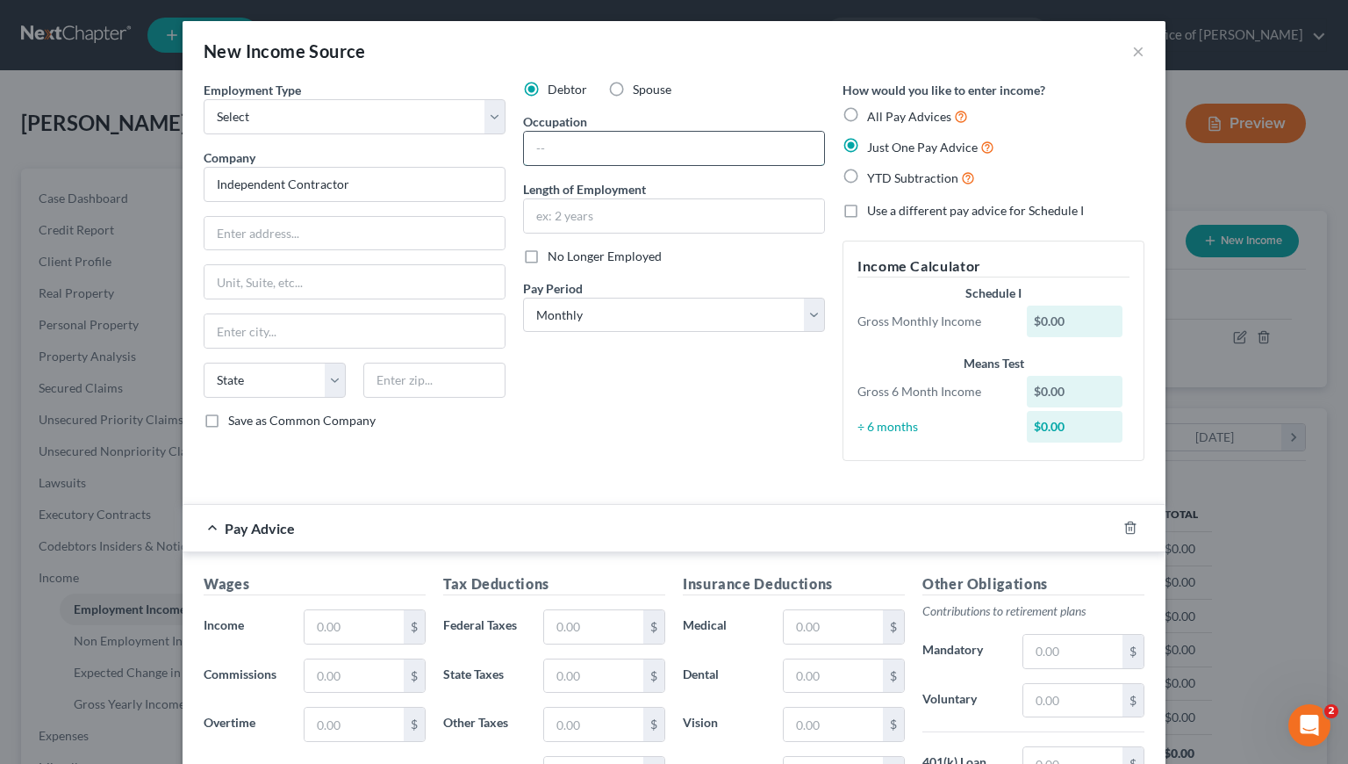
click at [595, 155] on input "text" at bounding box center [674, 148] width 300 height 33
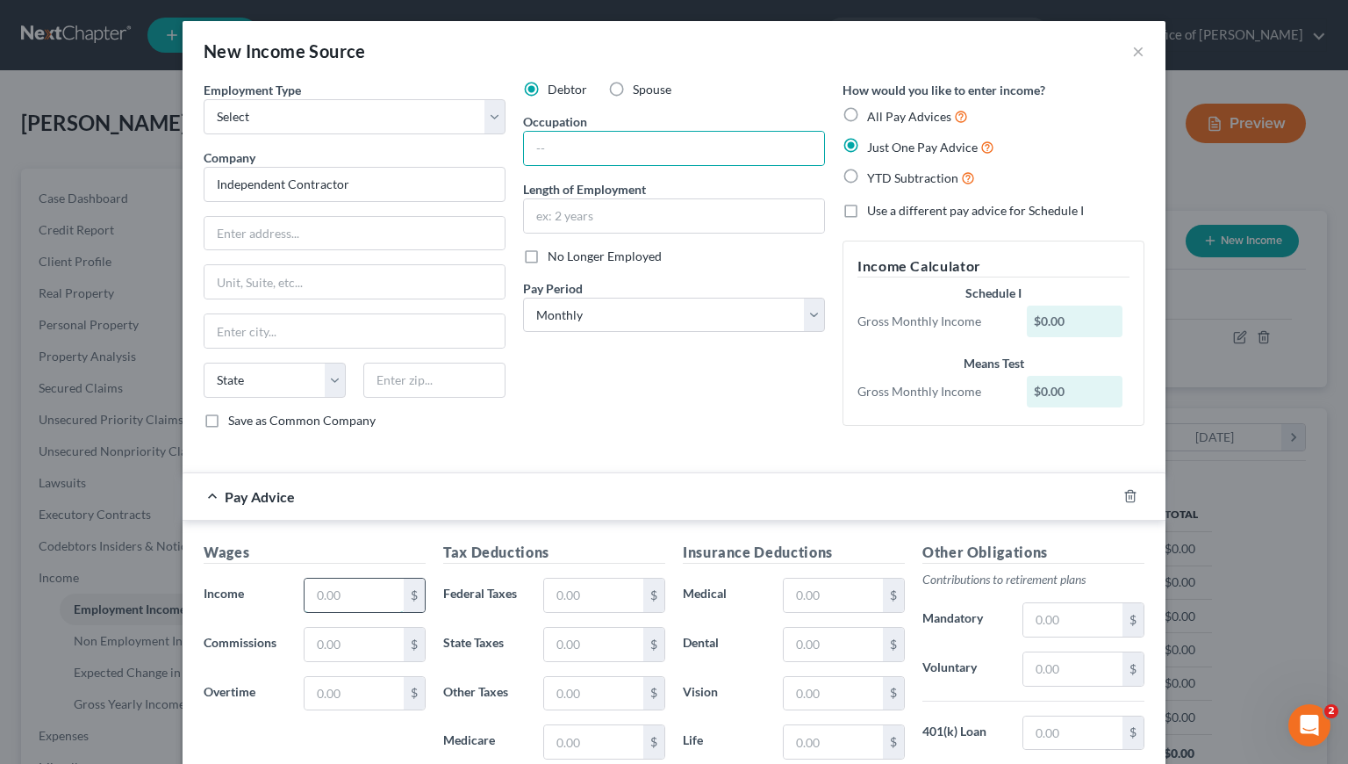
click at [335, 597] on input "text" at bounding box center [354, 594] width 99 height 33
type input "0.00"
click at [618, 405] on div "Debtor Spouse Occupation Length of Employment No Longer Employed Pay Period * S…" at bounding box center [673, 262] width 319 height 362
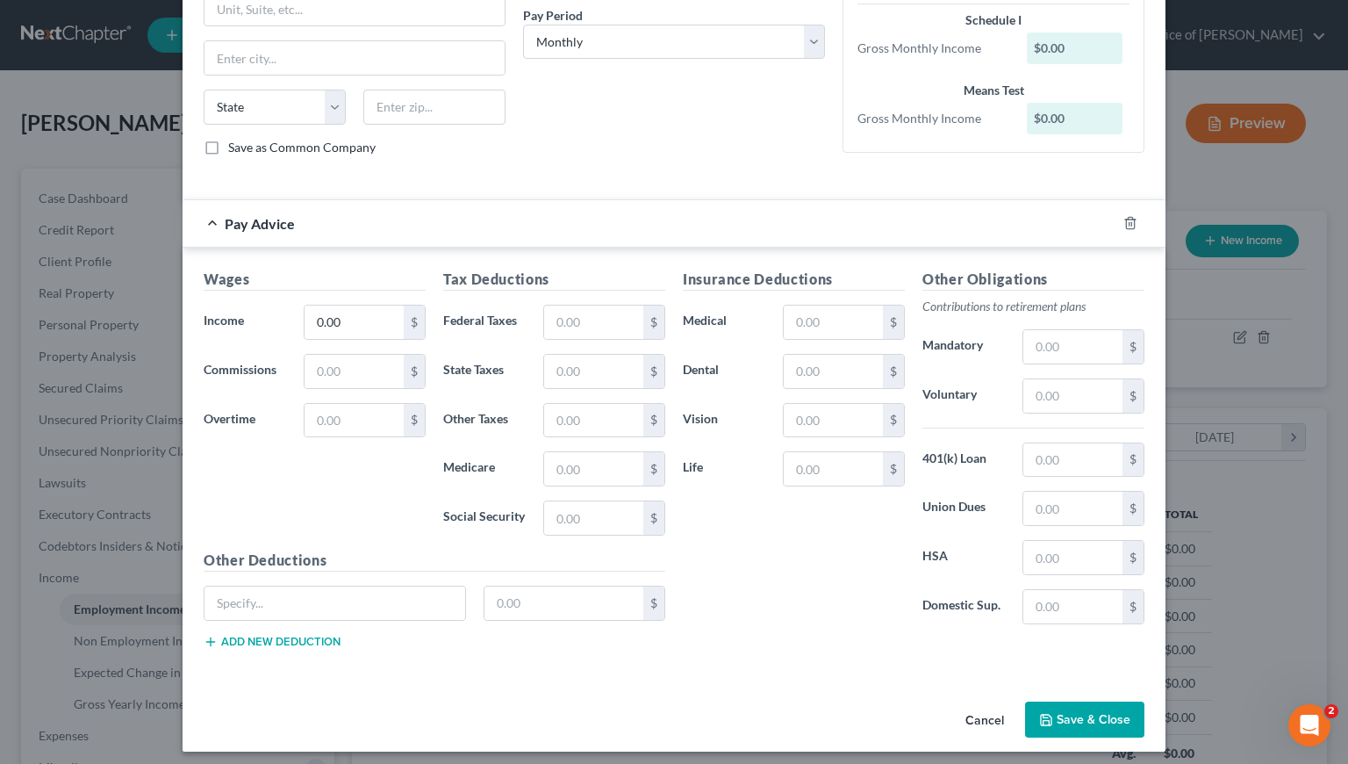
scroll to position [282, 0]
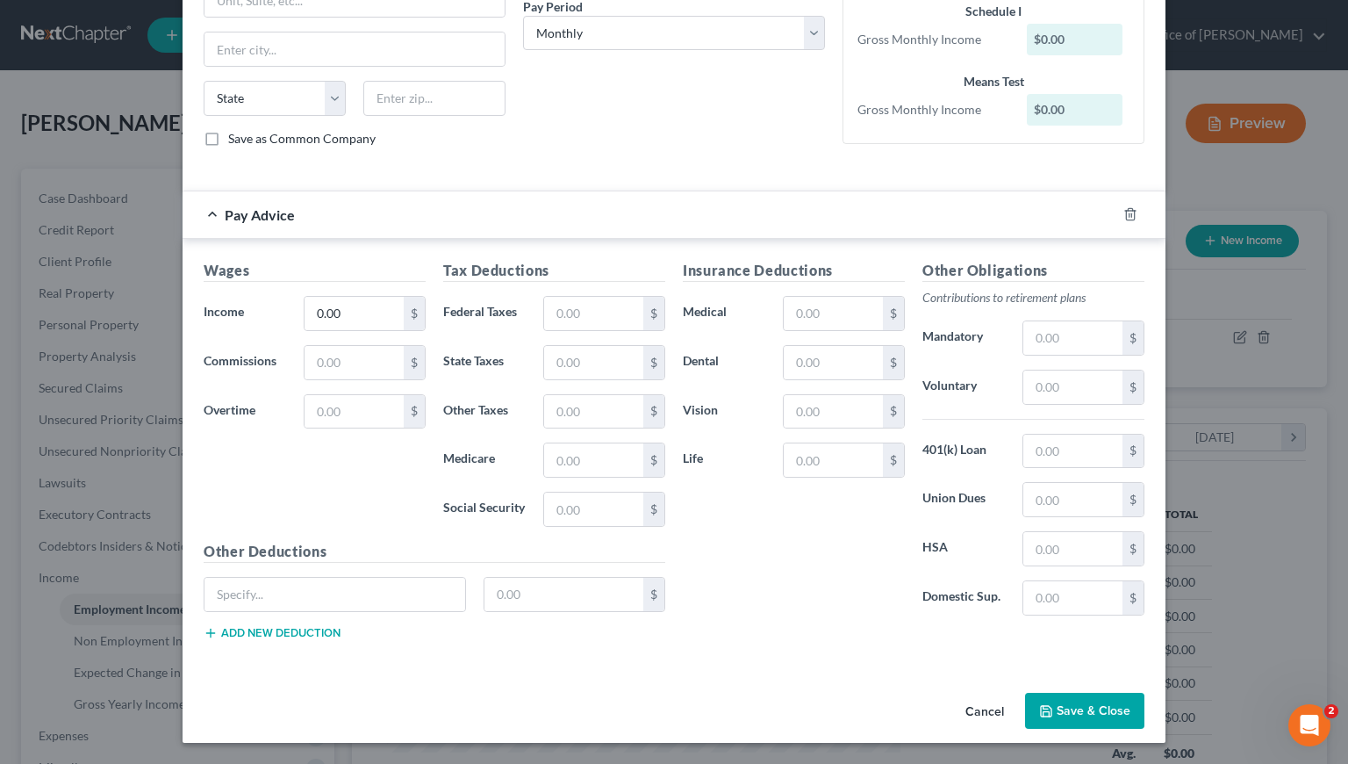
click at [1069, 719] on button "Save & Close" at bounding box center [1084, 711] width 119 height 37
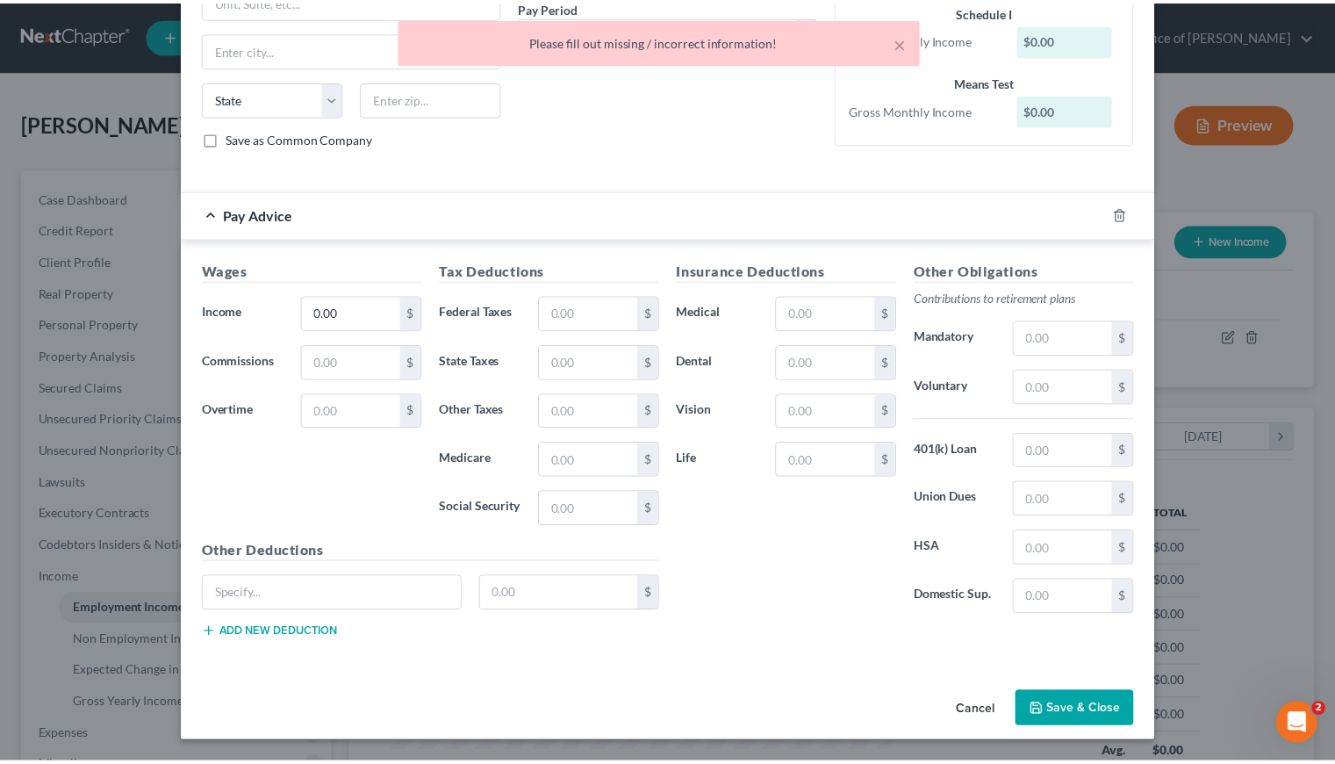
scroll to position [0, 0]
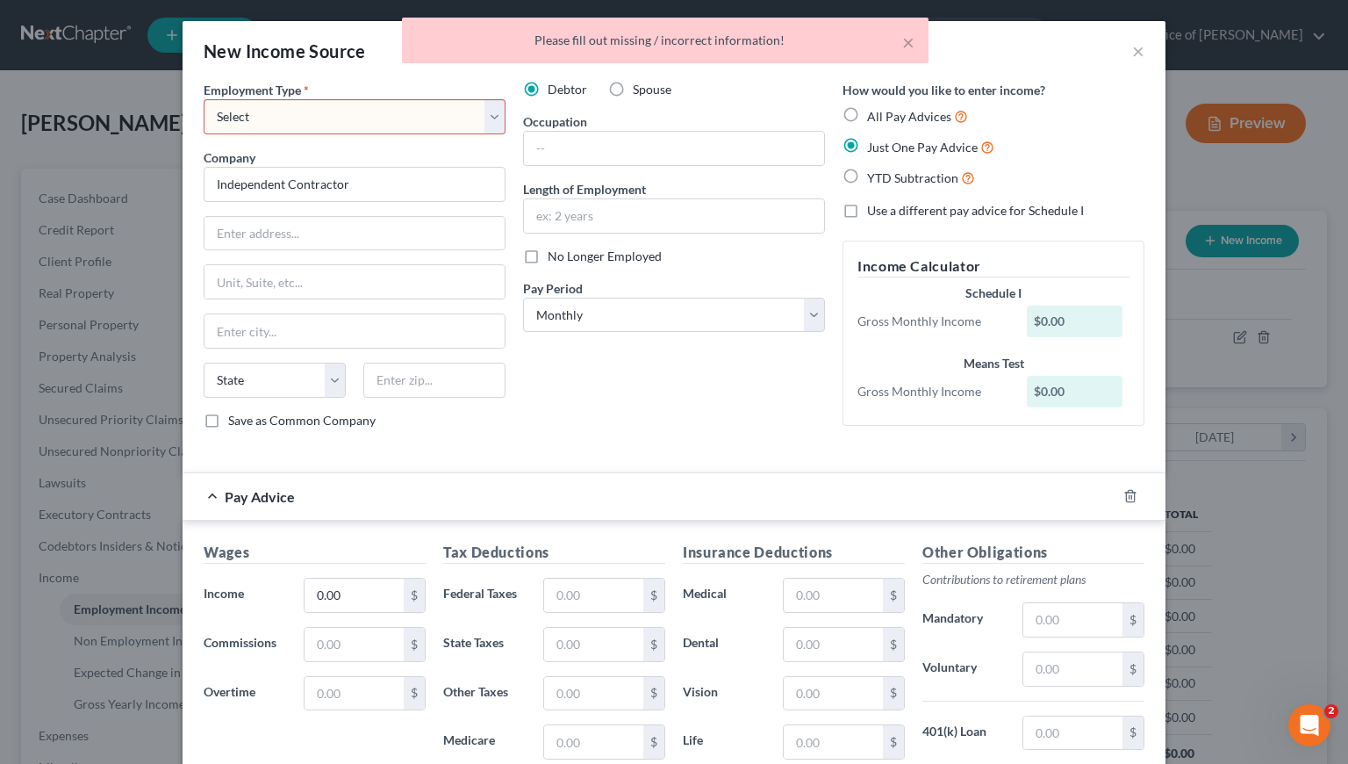
click at [395, 112] on select "Select Full or Part Time Employment Self Employment" at bounding box center [355, 116] width 302 height 35
select select "1"
click at [204, 99] on select "Select Full or Part Time Employment Self Employment" at bounding box center [355, 116] width 302 height 35
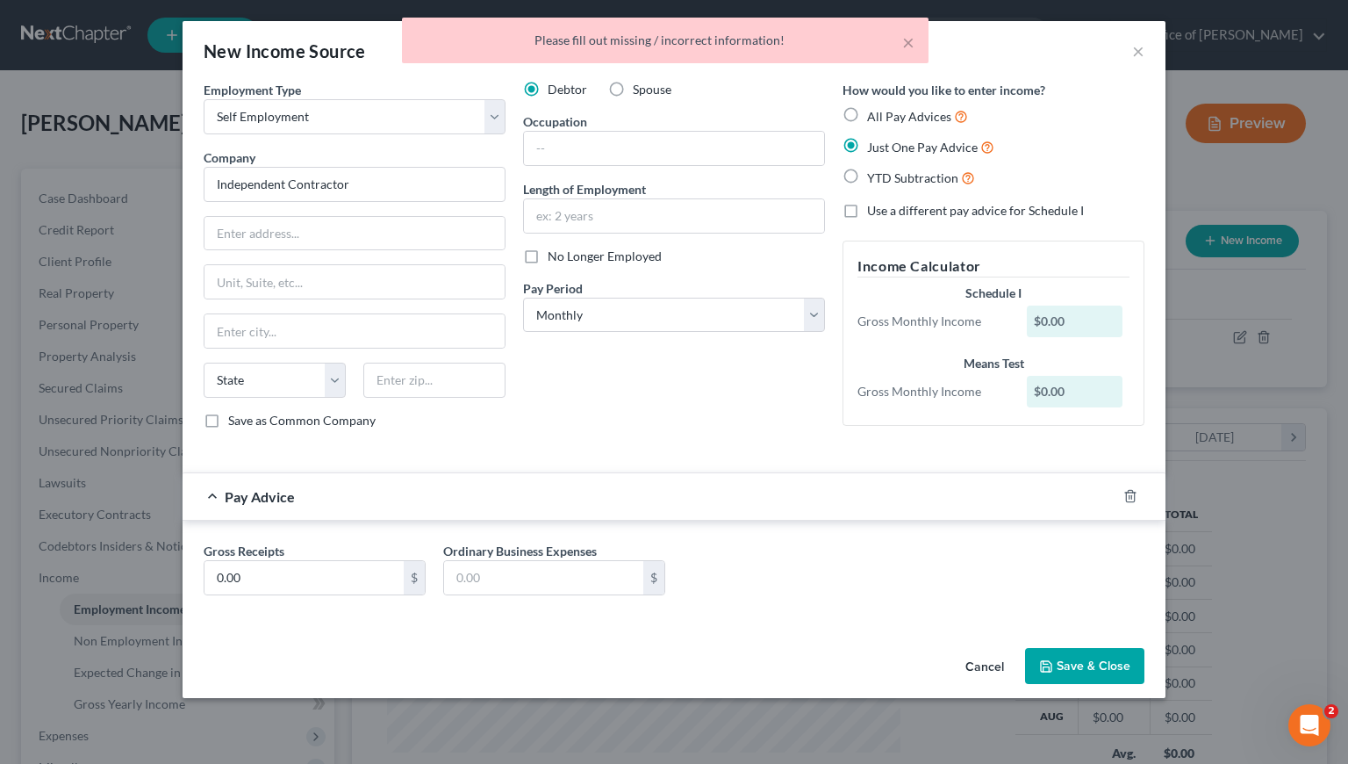
click at [1101, 659] on button "Save & Close" at bounding box center [1084, 666] width 119 height 37
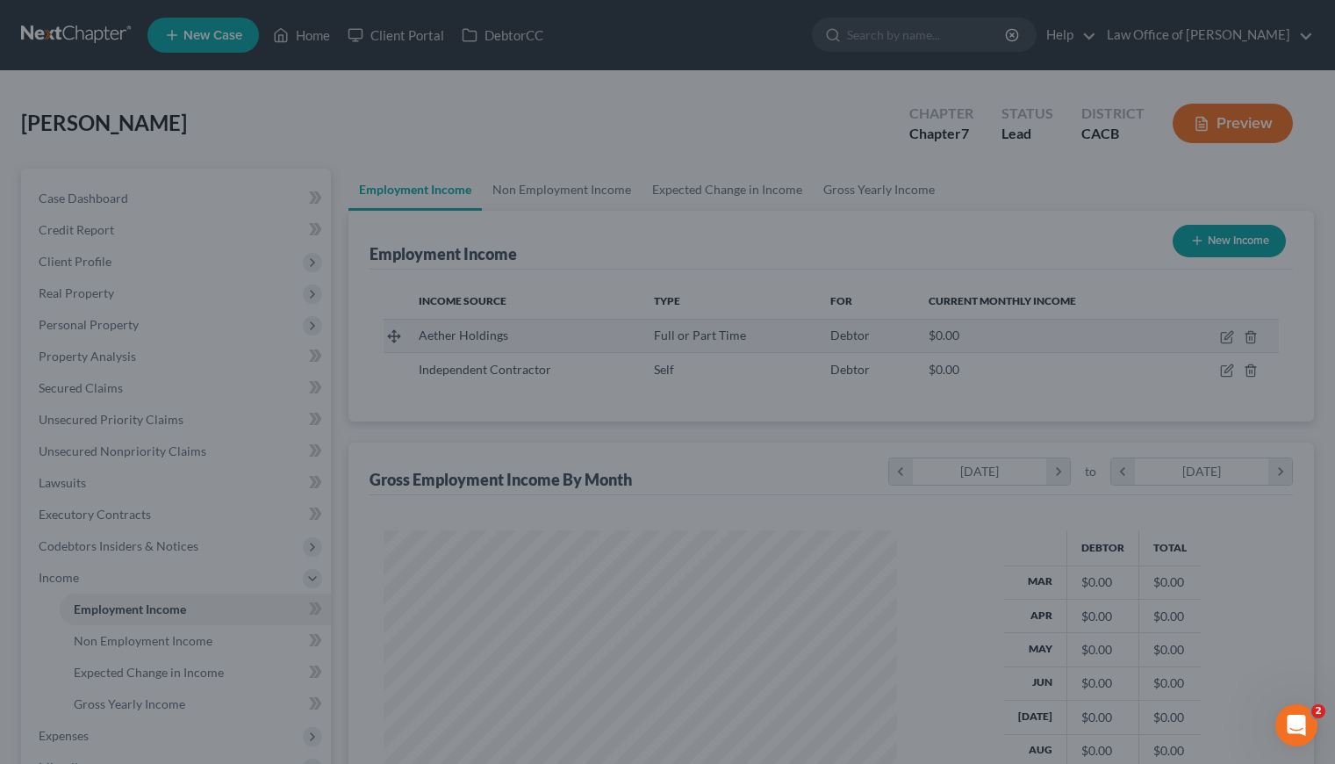
scroll to position [877384, 877157]
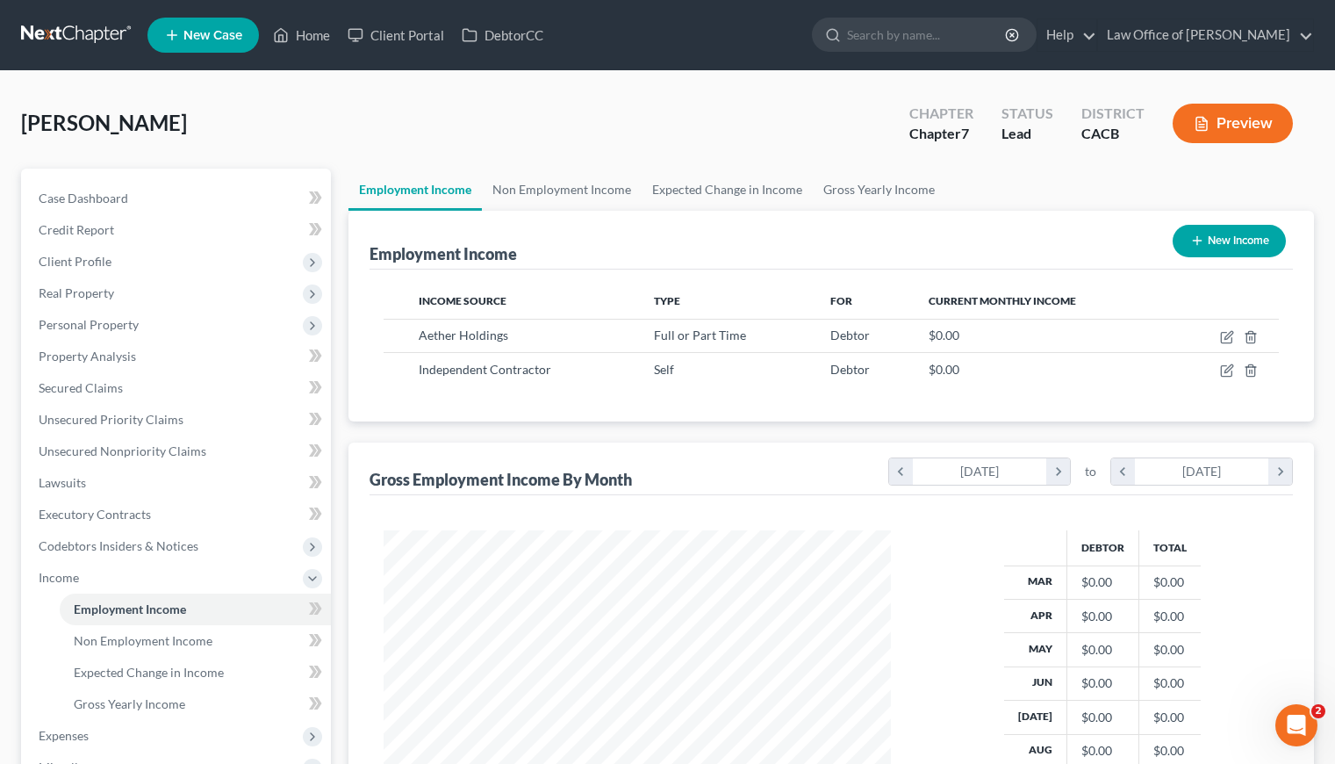
click at [645, 420] on div "Employment Income New Income Income Source Type For Current Monthly Income Aeth…" at bounding box center [830, 549] width 965 height 676
click at [632, 127] on div "Liaghat, Aryan Upgraded Chapter Chapter 7 Status Lead District CACB Preview" at bounding box center [667, 130] width 1293 height 76
click at [601, 117] on div "Liaghat, Aryan Upgraded Chapter Chapter 7 Status Lead District CACB Preview" at bounding box center [667, 130] width 1293 height 76
click at [623, 120] on div "Liaghat, Aryan Upgraded Chapter Chapter 7 Status Lead District CACB Preview" at bounding box center [667, 130] width 1293 height 76
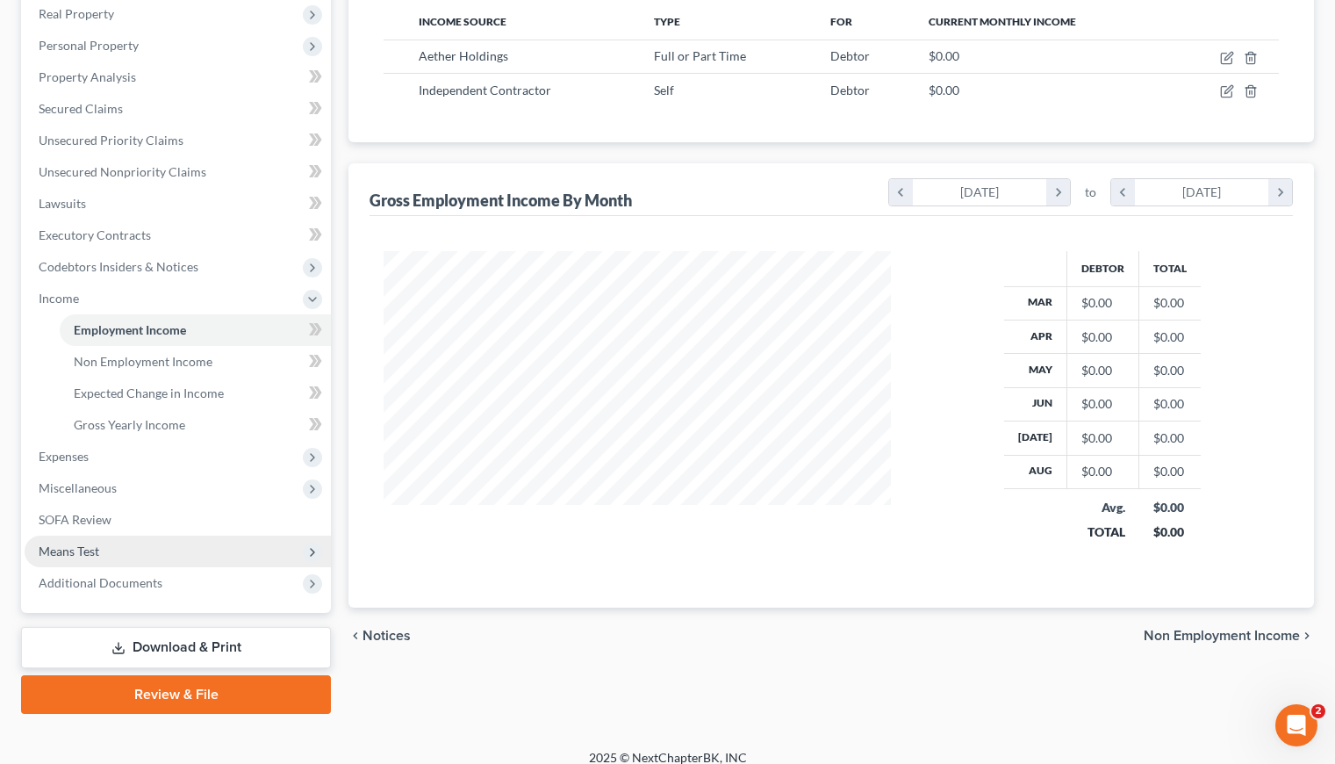
scroll to position [294, 0]
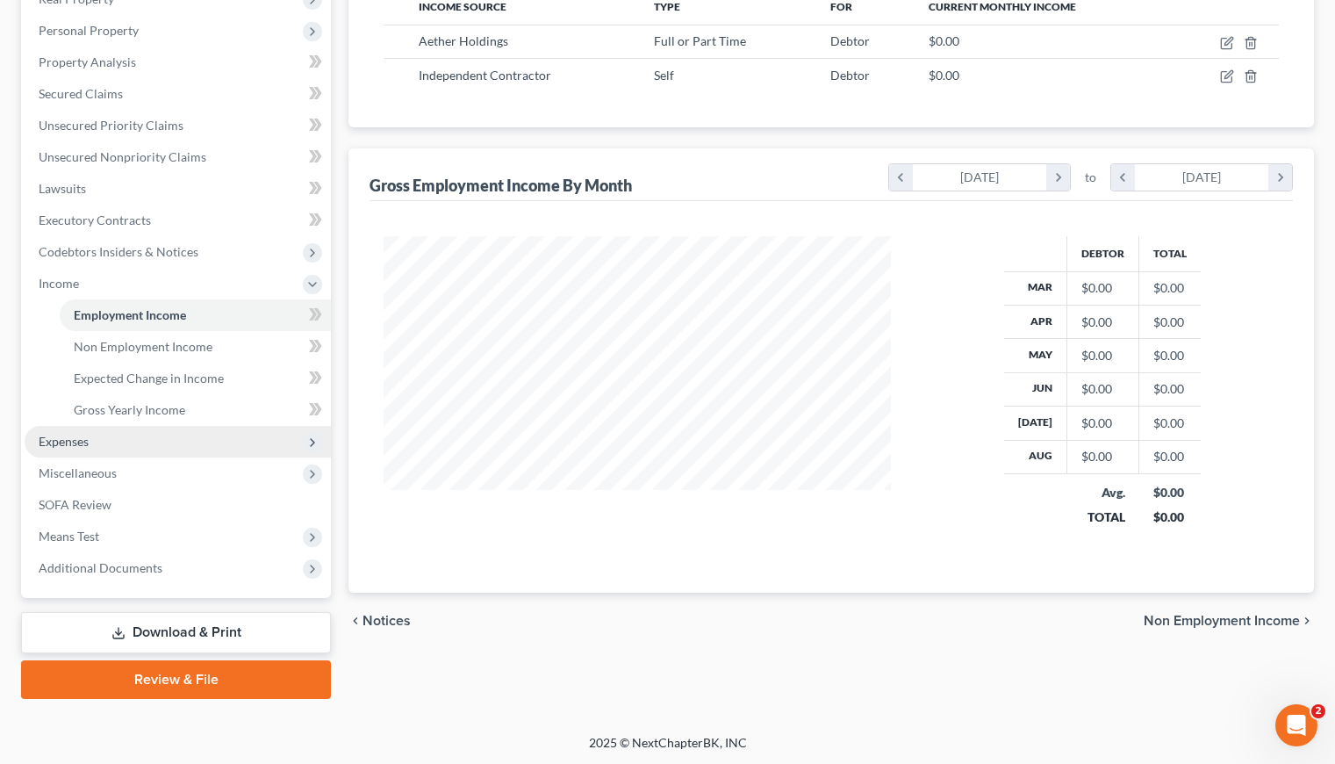
click at [40, 441] on span "Expenses" at bounding box center [64, 441] width 50 height 15
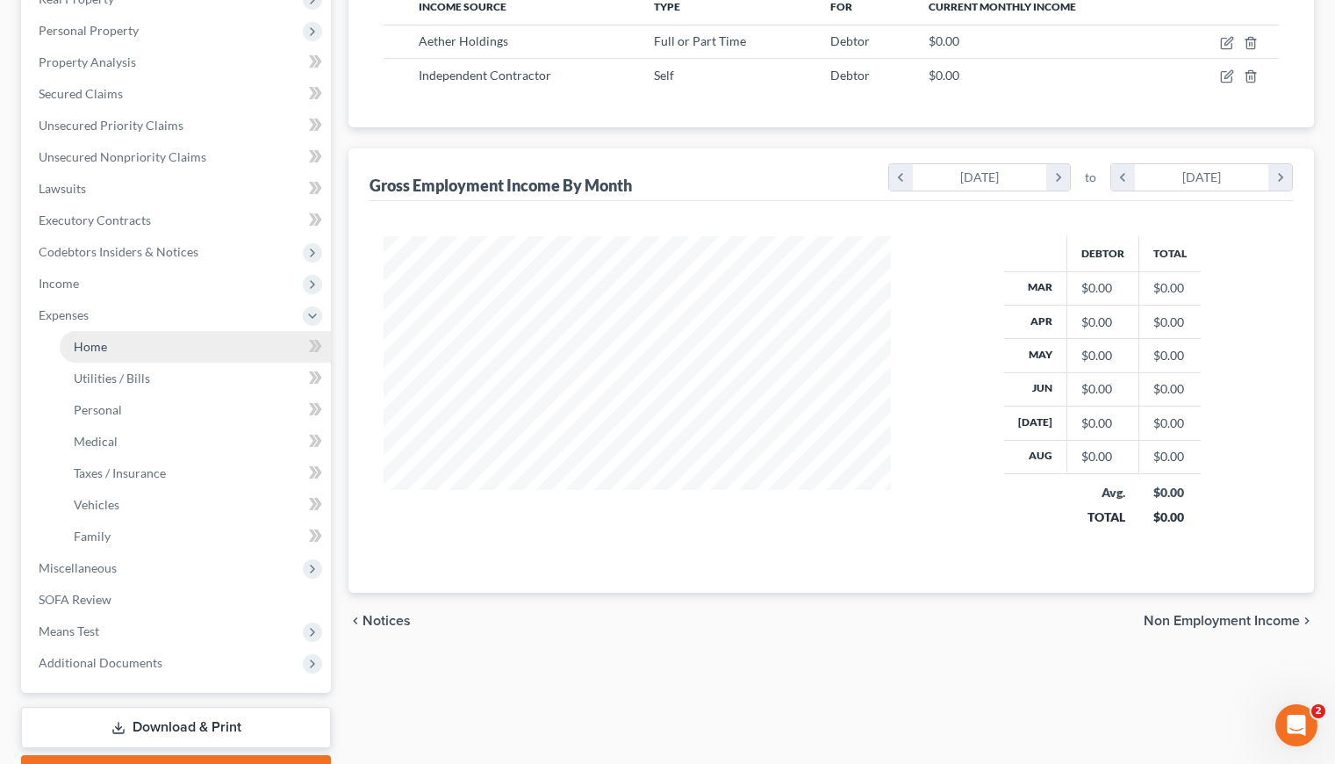
click at [100, 343] on span "Home" at bounding box center [90, 346] width 33 height 15
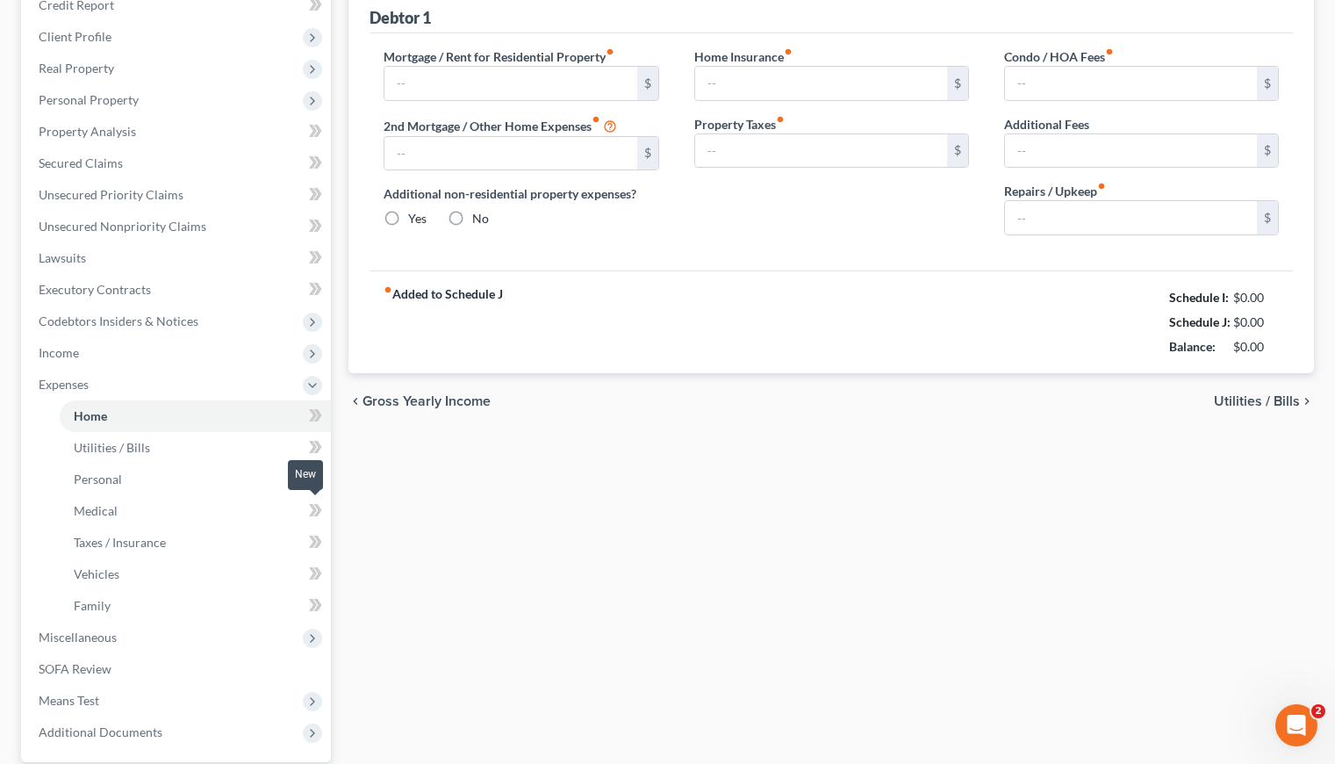
type input "0.00"
radio input "true"
type input "0.00"
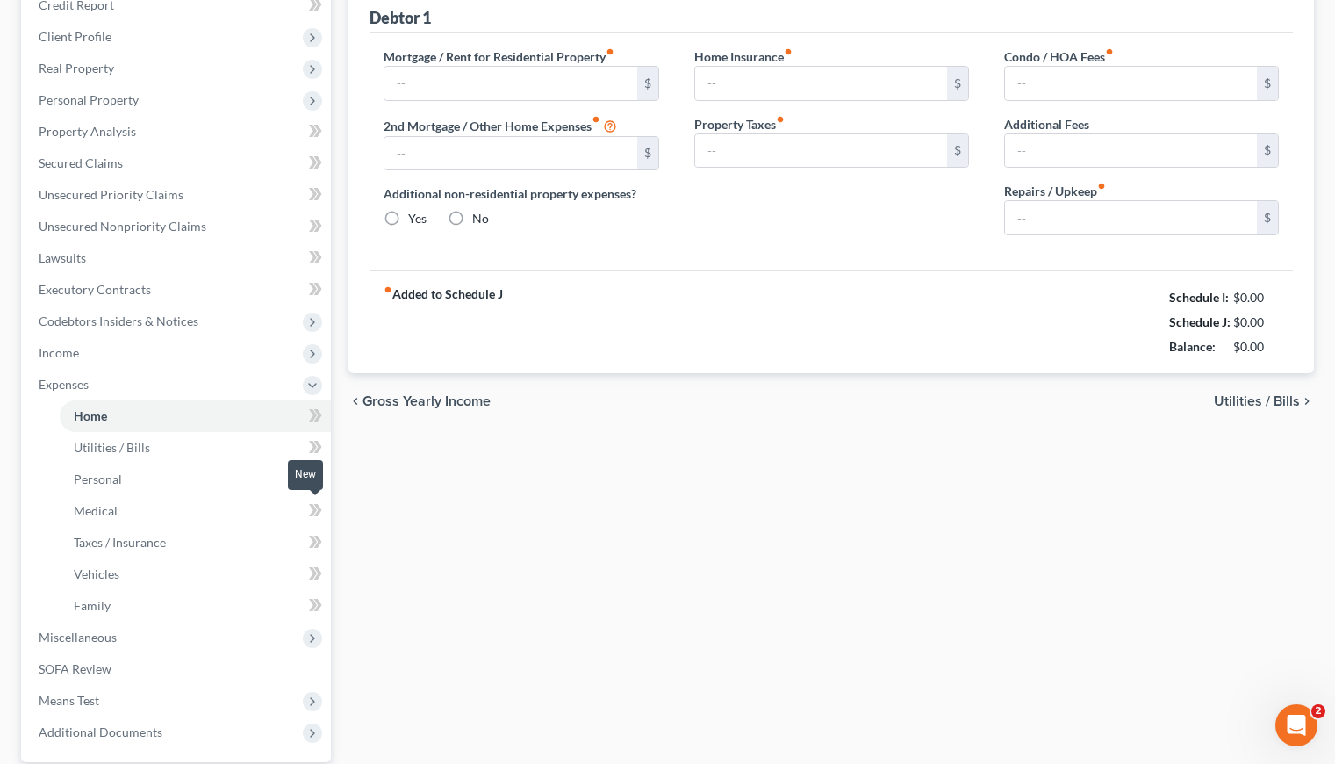
type input "0.00"
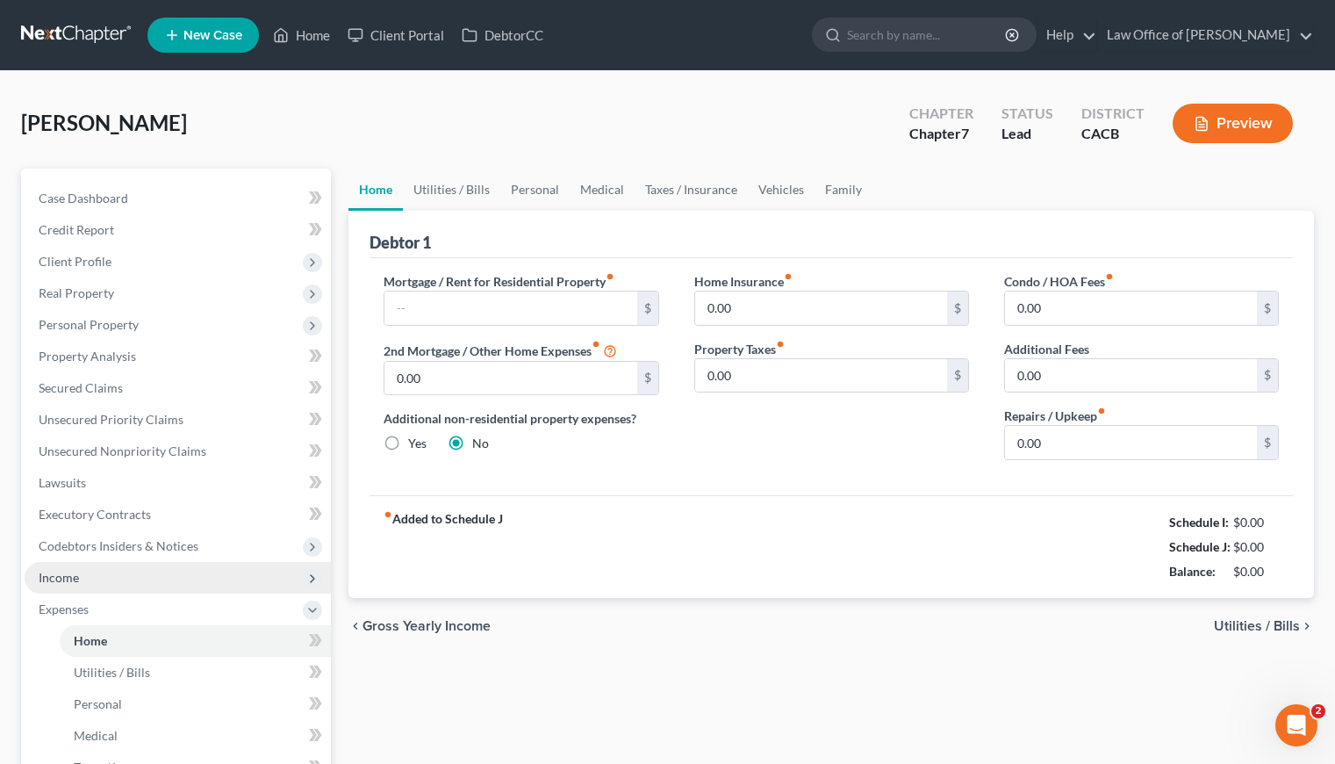
click at [46, 573] on span "Income" at bounding box center [59, 577] width 40 height 15
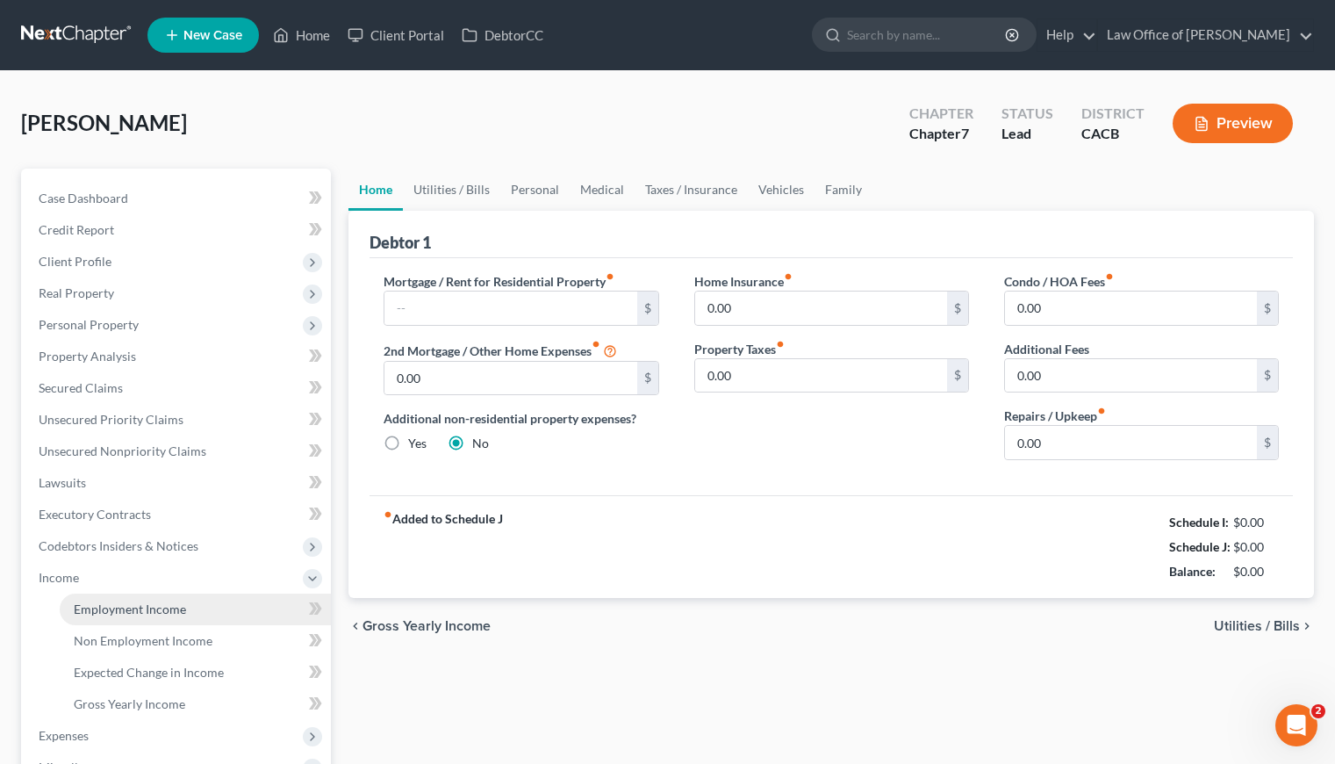
click at [158, 598] on link "Employment Income" at bounding box center [195, 609] width 271 height 32
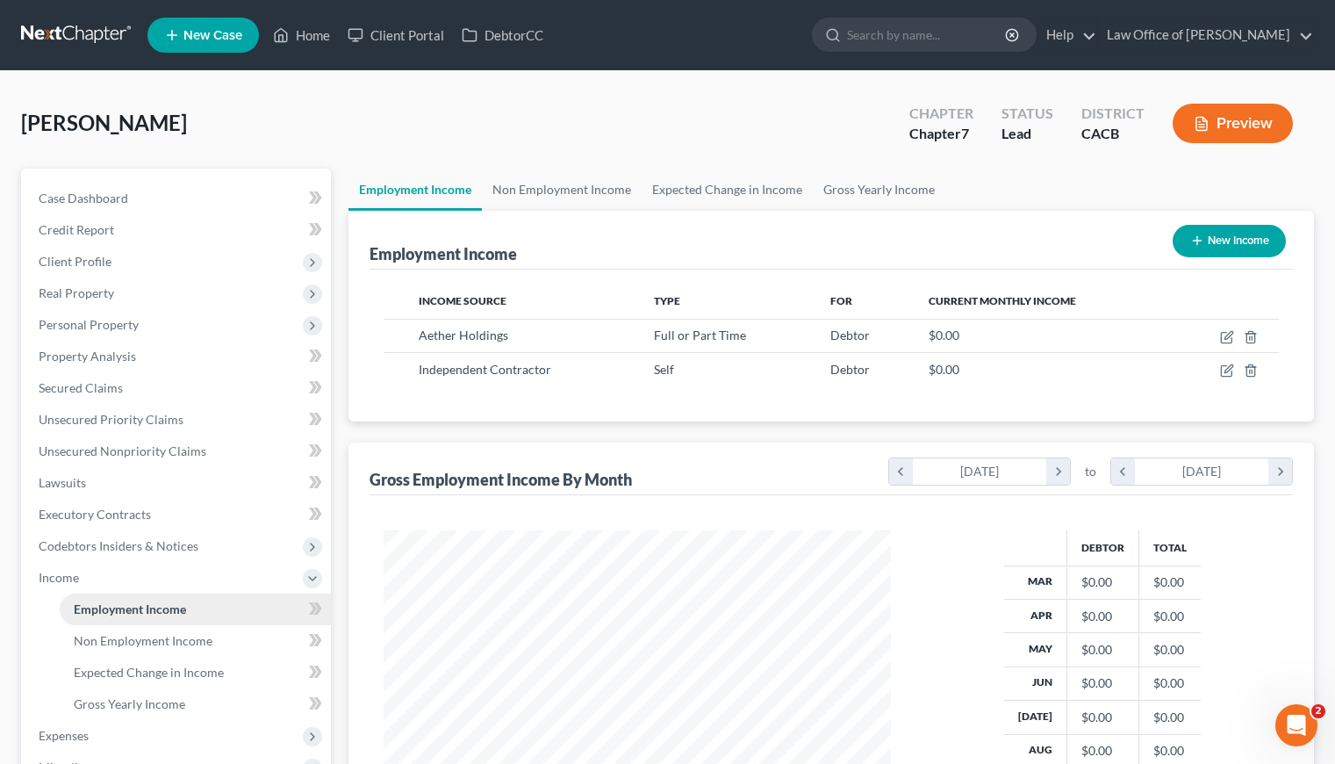
scroll to position [314, 542]
click at [1231, 250] on button "New Income" at bounding box center [1229, 241] width 113 height 32
select select "0"
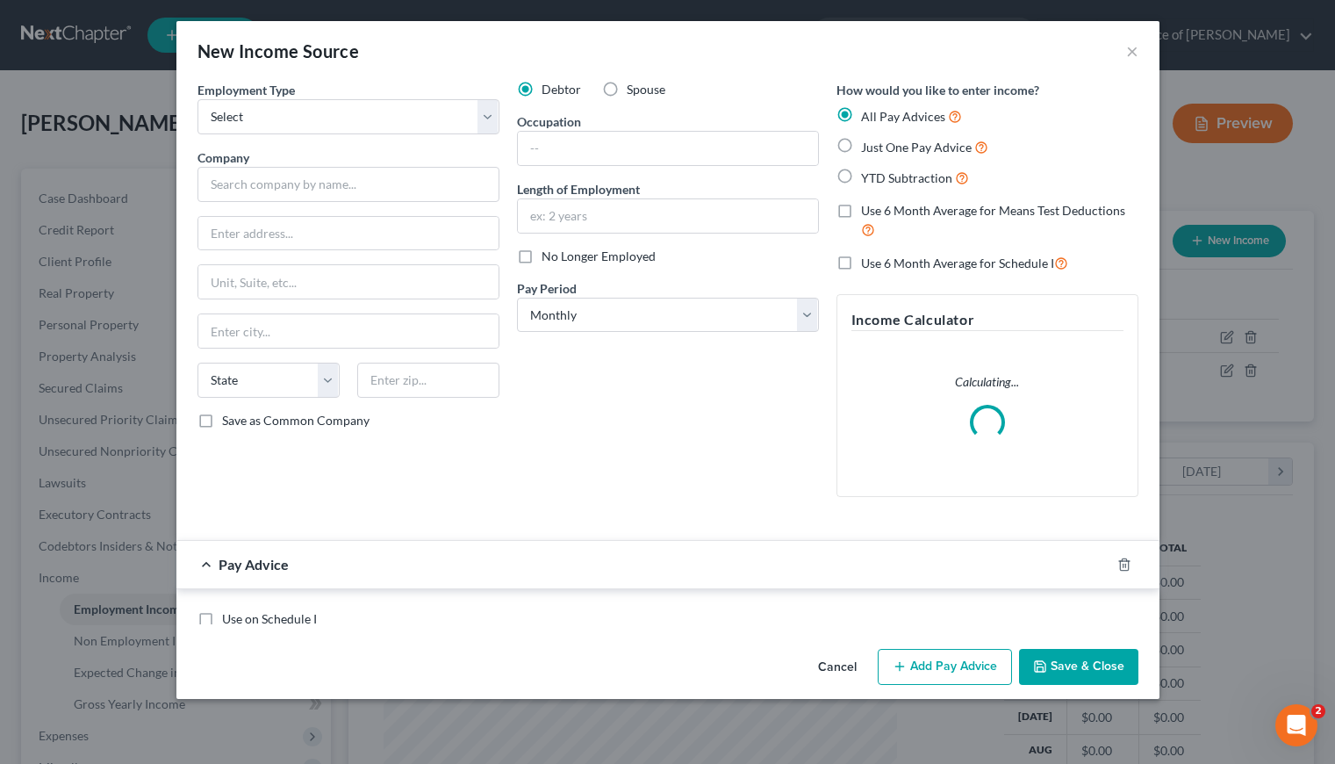
scroll to position [314, 548]
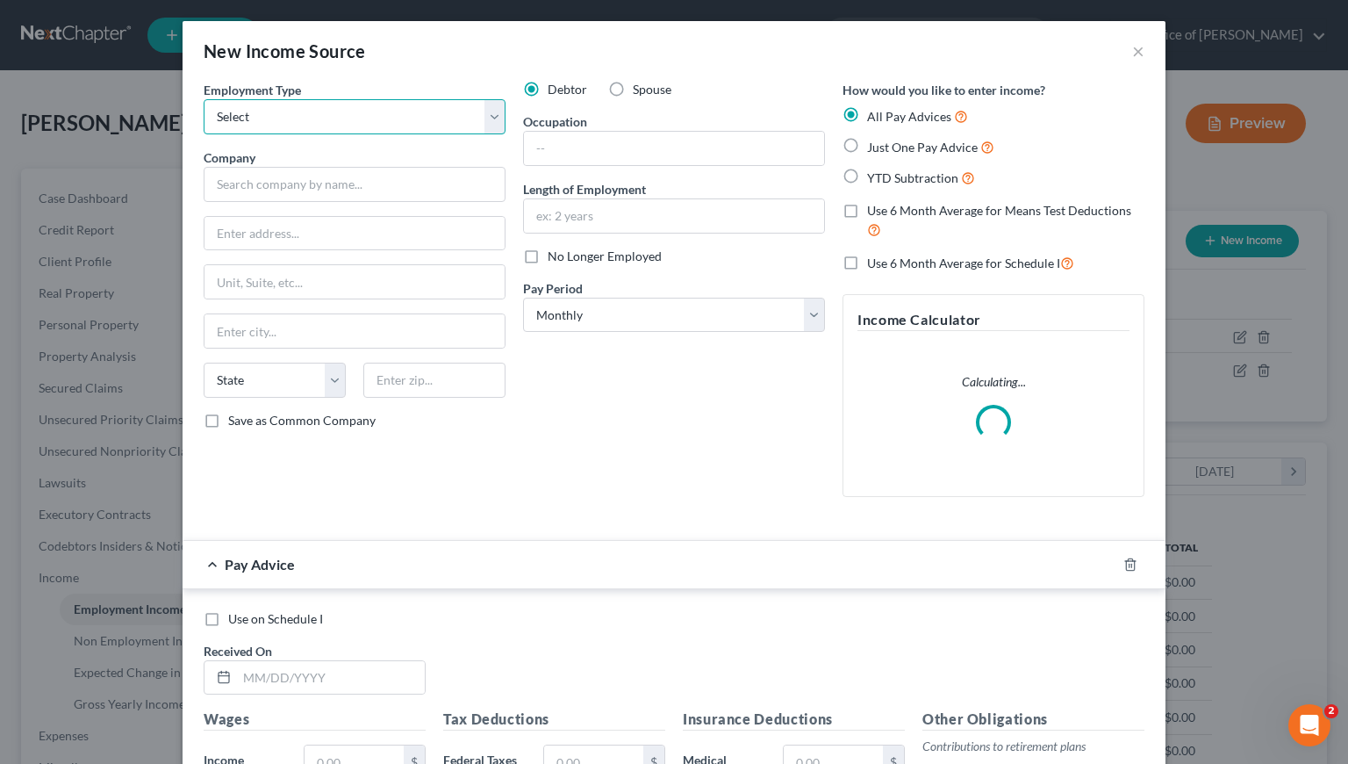
click at [345, 120] on select "Select Full or Part Time Employment Self Employment" at bounding box center [355, 116] width 302 height 35
select select "1"
click at [204, 99] on select "Select Full or Part Time Employment Self Employment" at bounding box center [355, 116] width 302 height 35
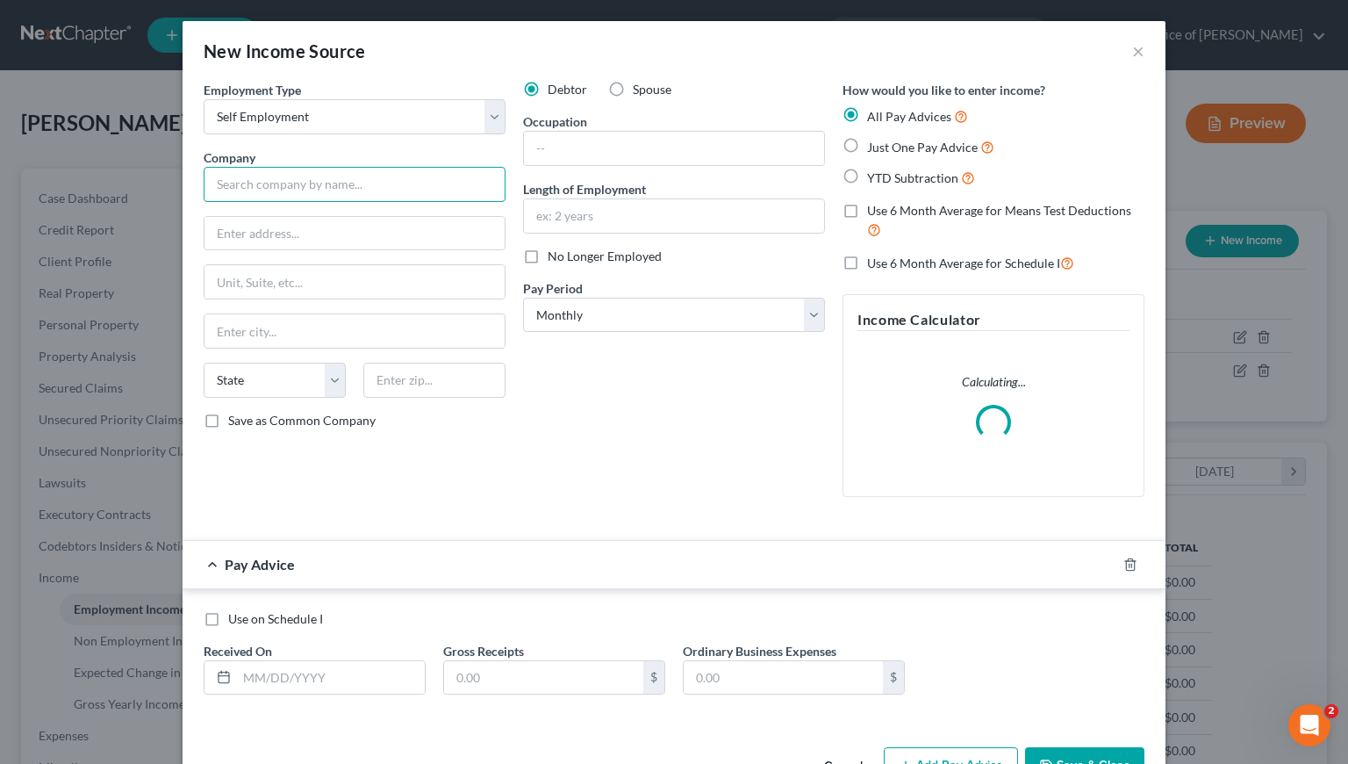
click at [284, 186] on input "text" at bounding box center [355, 184] width 302 height 35
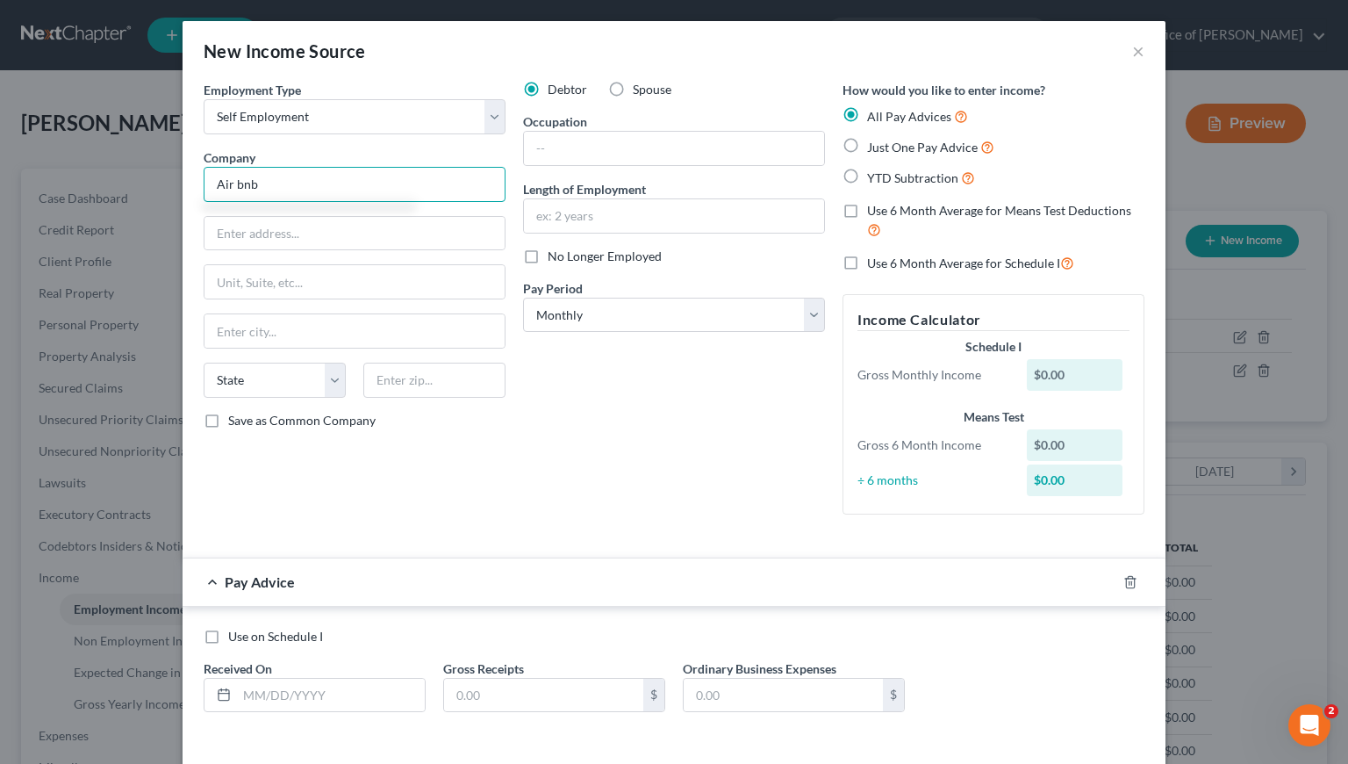
type input "Air bnb"
click at [633, 87] on label "Spouse" at bounding box center [652, 90] width 39 height 18
click at [640, 87] on input "Spouse" at bounding box center [645, 86] width 11 height 11
radio input "true"
click at [867, 143] on label "Just One Pay Advice" at bounding box center [930, 147] width 127 height 20
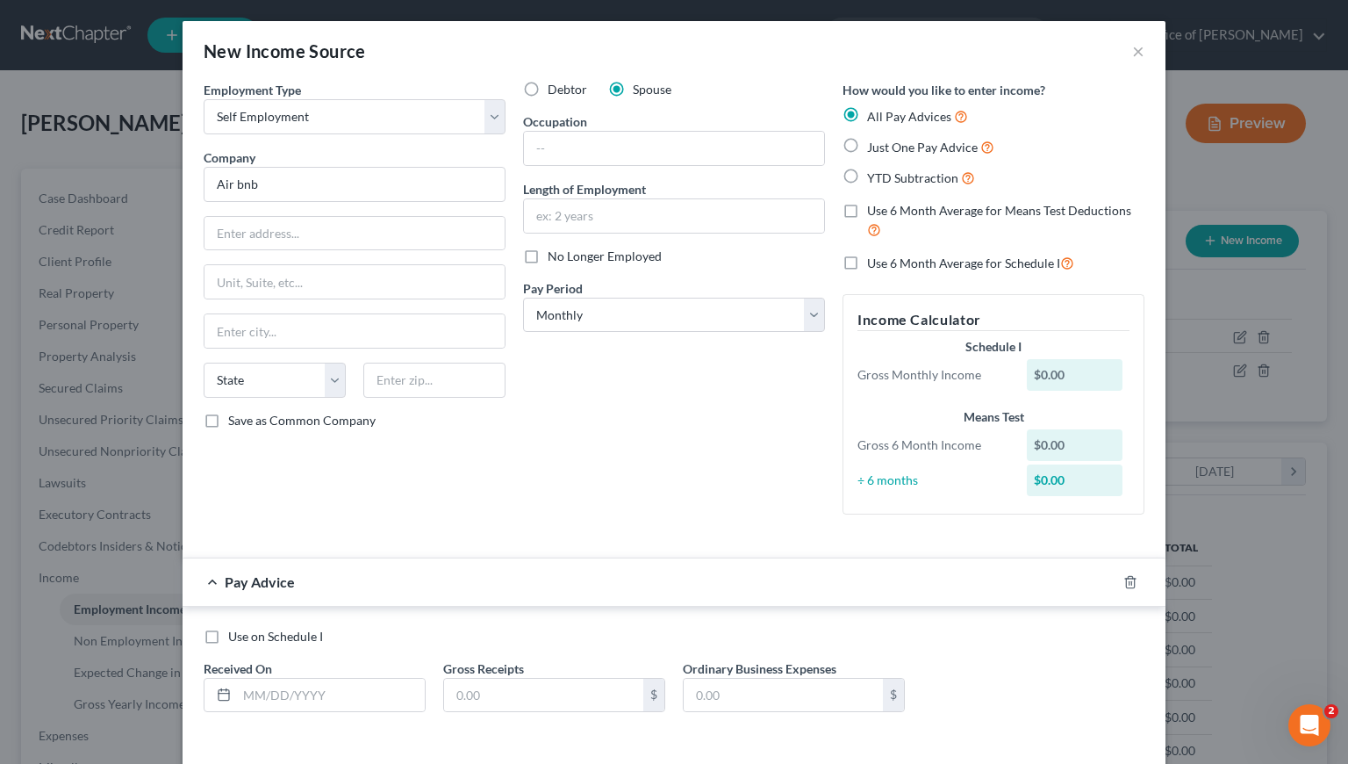
click at [874, 143] on input "Just One Pay Advice" at bounding box center [879, 142] width 11 height 11
radio input "true"
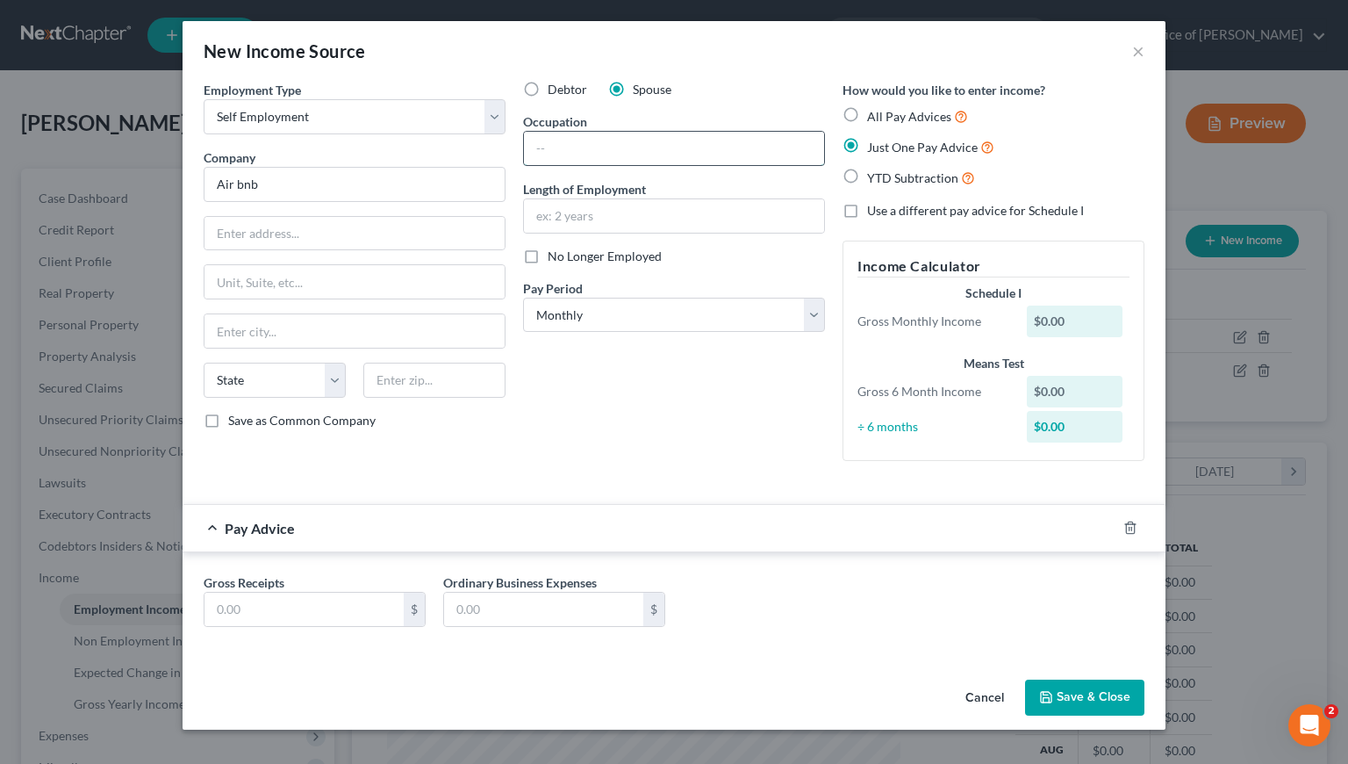
click at [602, 146] on input "text" at bounding box center [674, 148] width 300 height 33
type input "House in Hawaii"
click at [356, 608] on input "text" at bounding box center [304, 608] width 199 height 33
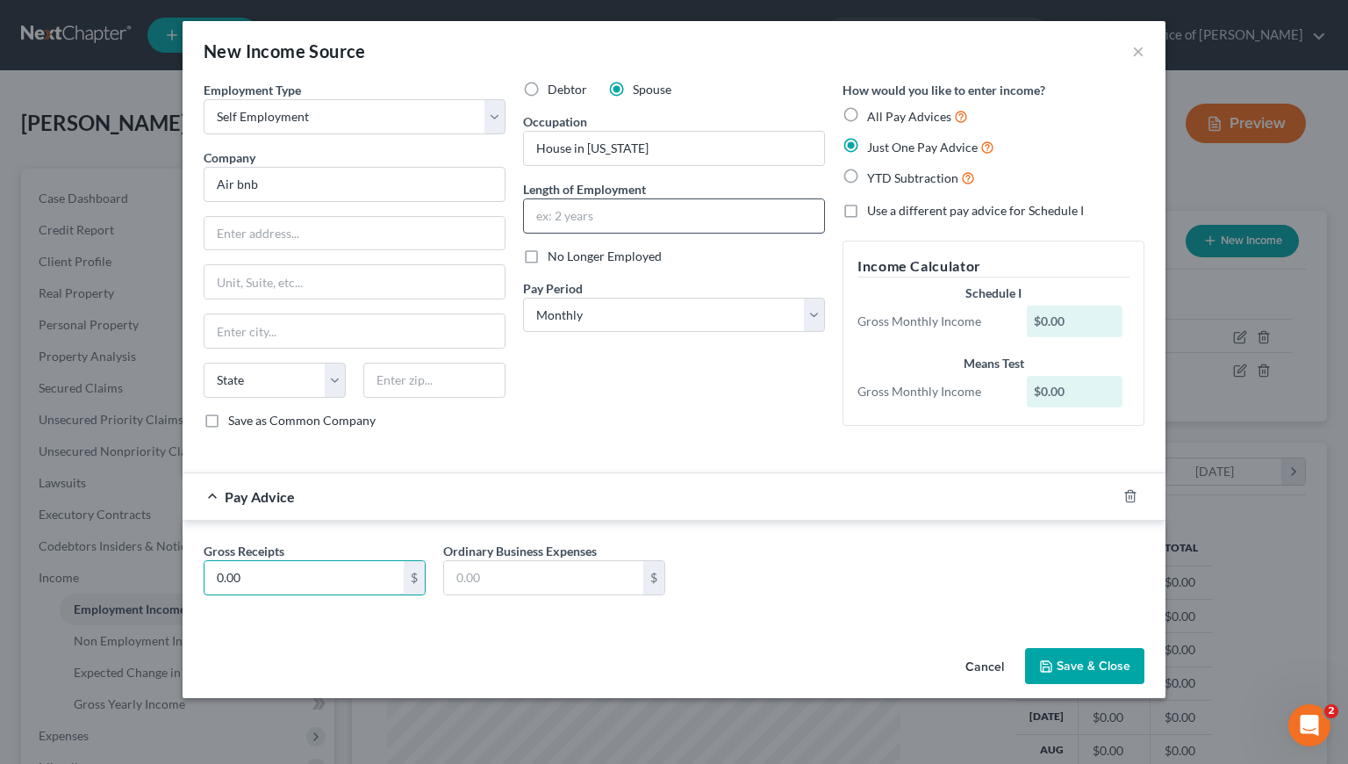
type input "0.00"
click at [650, 220] on input "text" at bounding box center [674, 215] width 300 height 33
click at [563, 222] on input "text" at bounding box center [674, 215] width 300 height 33
type input "5 months"
click at [637, 408] on div "Debtor Spouse Occupation House in Hawaii Length of Employment 5 months No Longe…" at bounding box center [673, 262] width 319 height 362
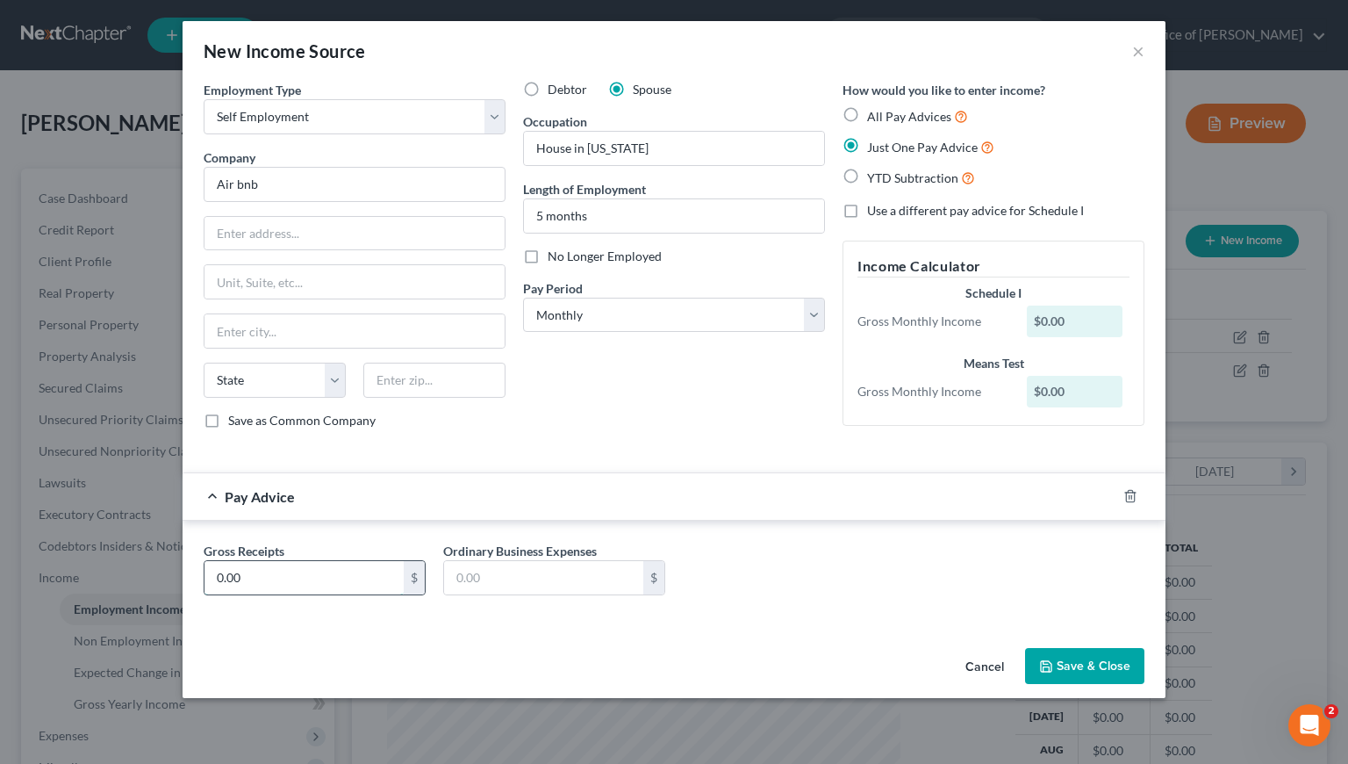
click at [298, 566] on input "0.00" at bounding box center [304, 577] width 199 height 33
type input "1,744"
click at [1081, 671] on button "Save & Close" at bounding box center [1084, 666] width 119 height 37
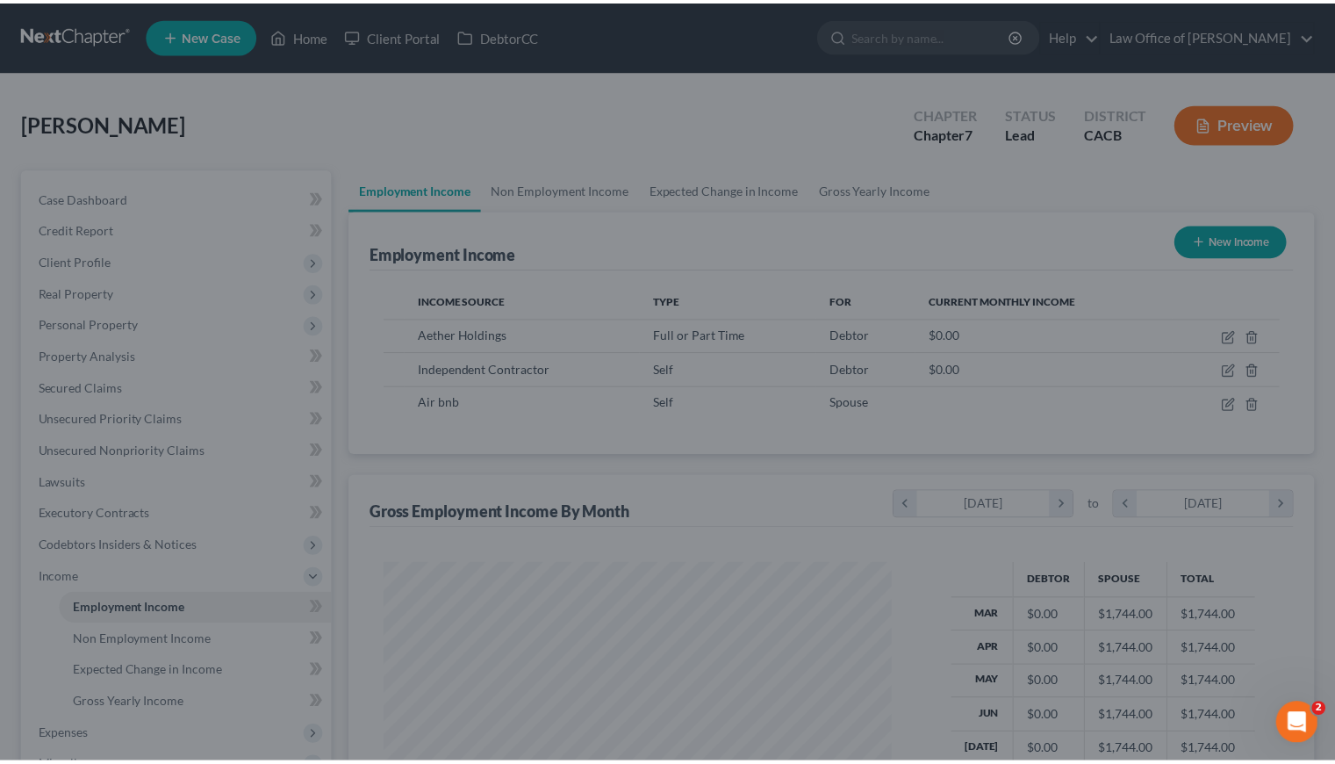
scroll to position [877384, 877157]
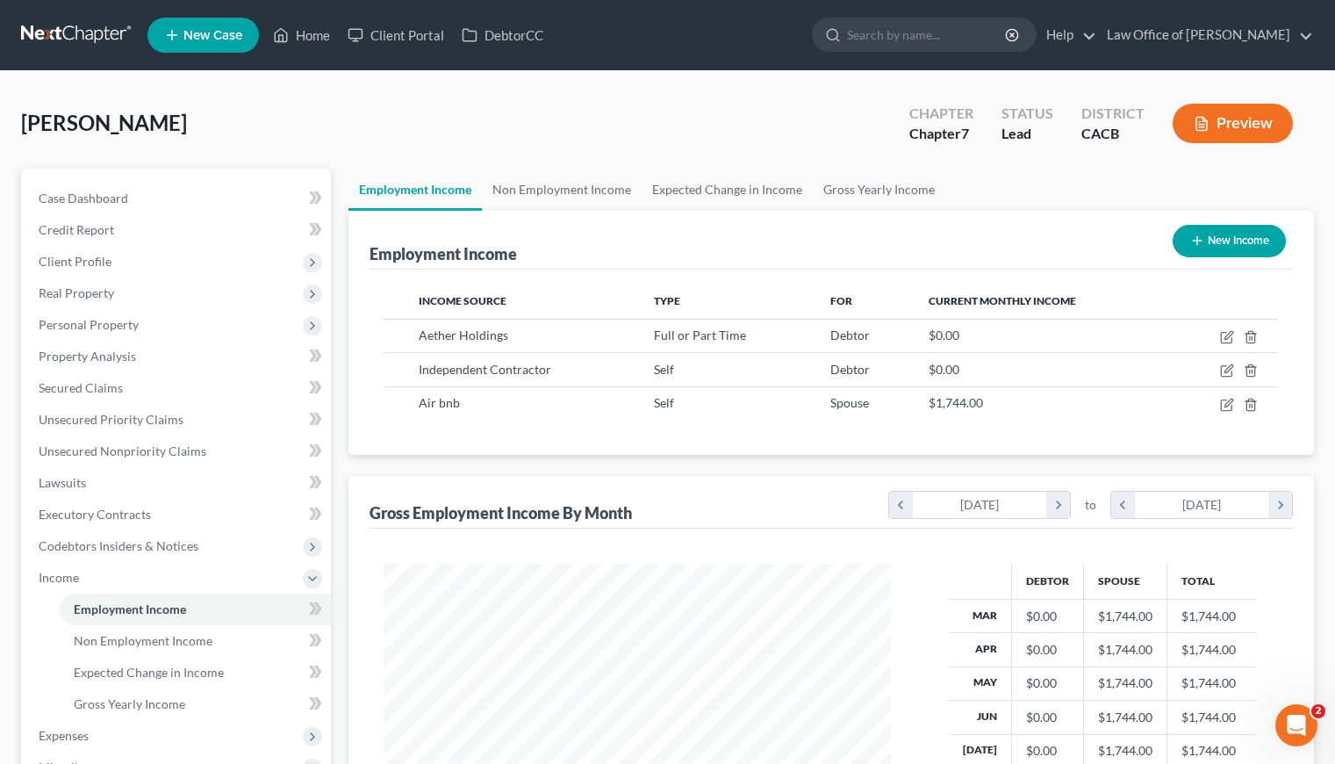
click at [725, 455] on div "Employment Income New Income Income Source Type For Current Monthly Income Aeth…" at bounding box center [830, 565] width 965 height 709
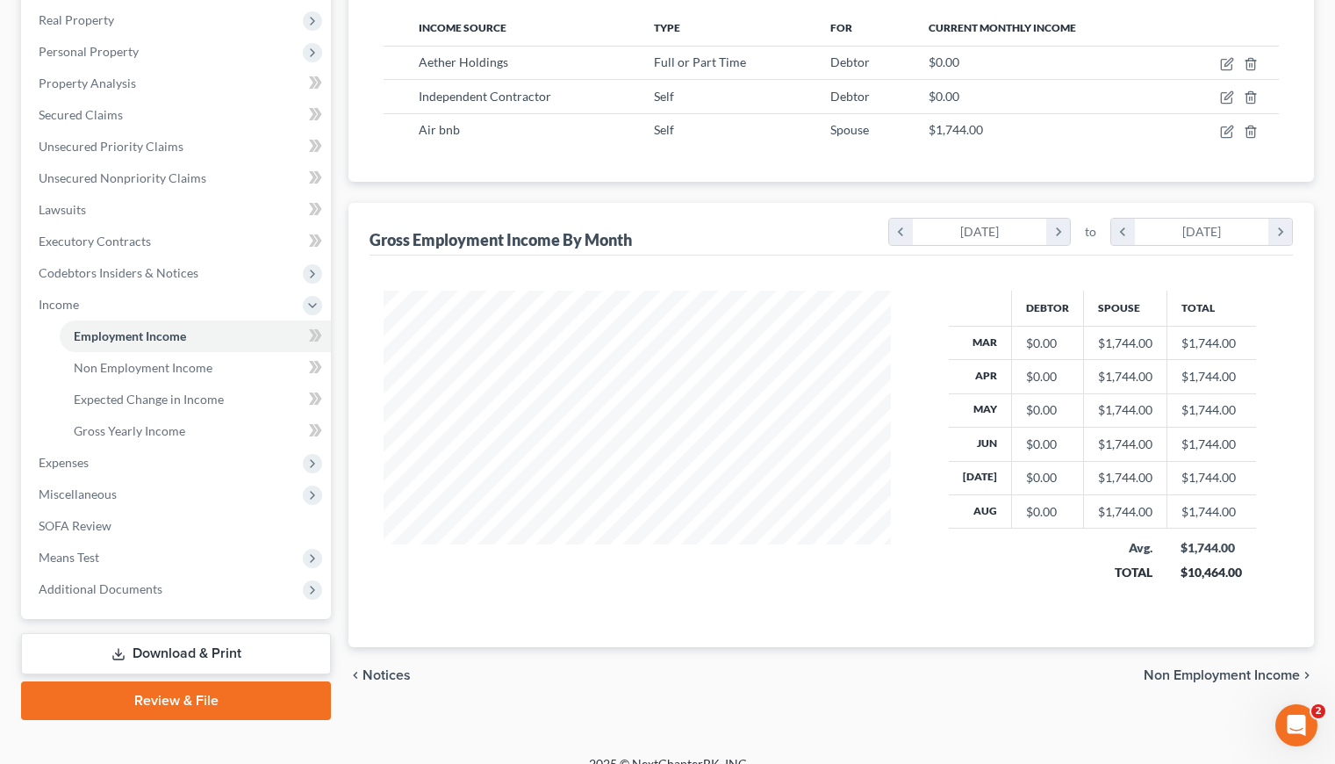
scroll to position [294, 0]
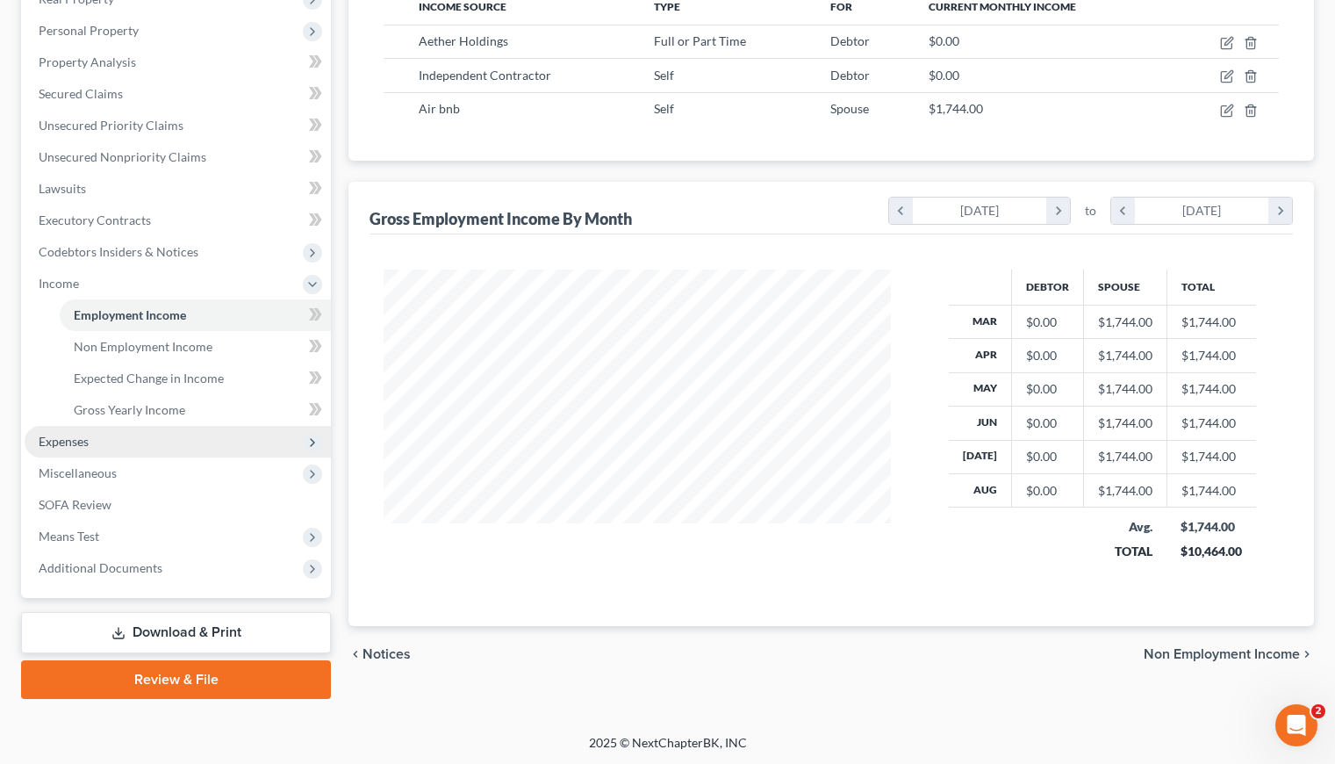
click at [65, 438] on span "Expenses" at bounding box center [64, 441] width 50 height 15
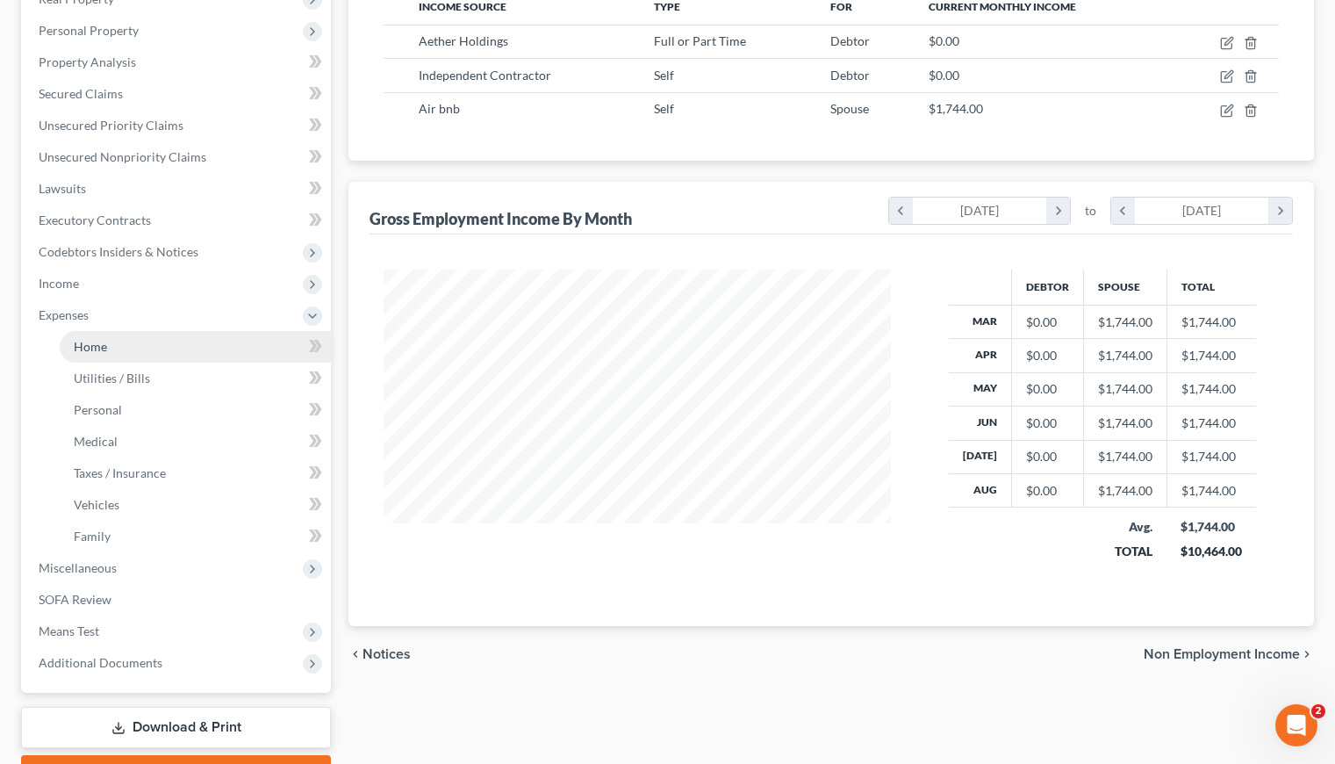
click at [95, 344] on span "Home" at bounding box center [90, 346] width 33 height 15
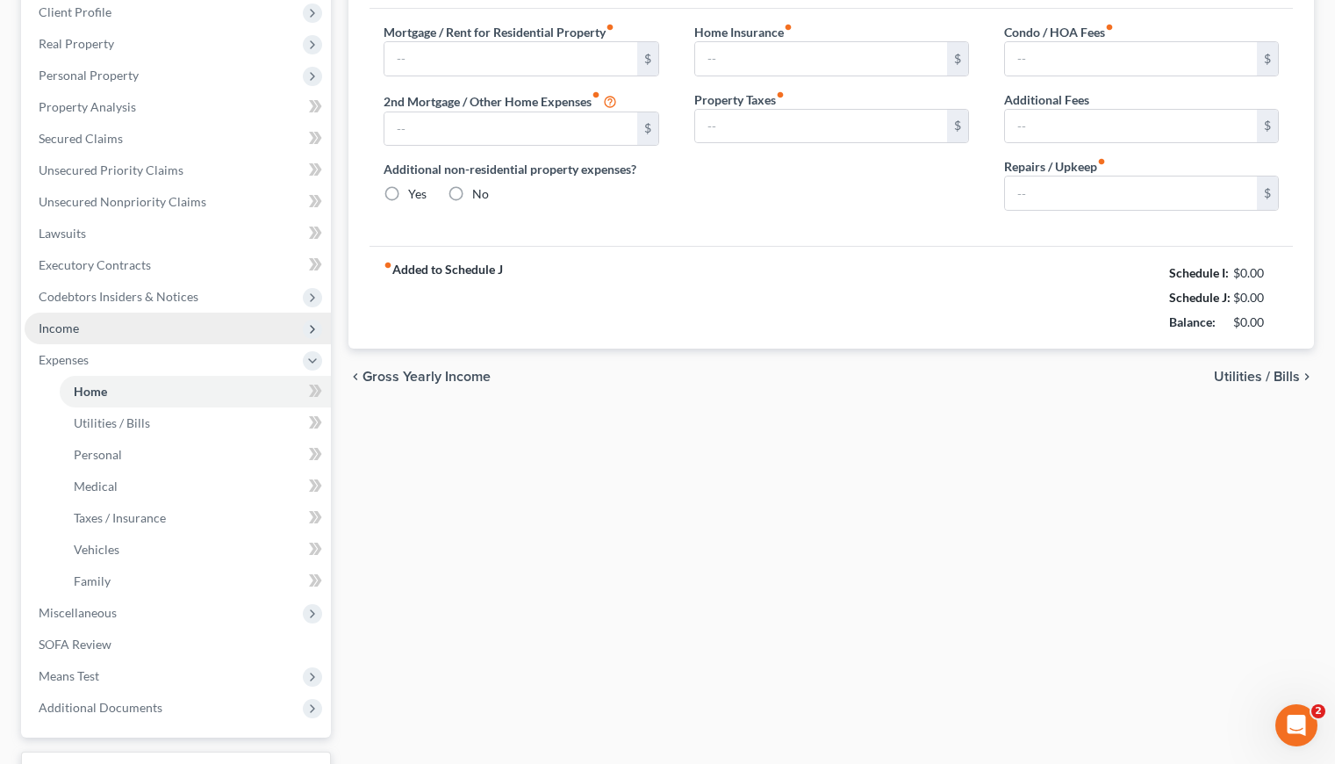
type input "0.00"
radio input "true"
type input "0.00"
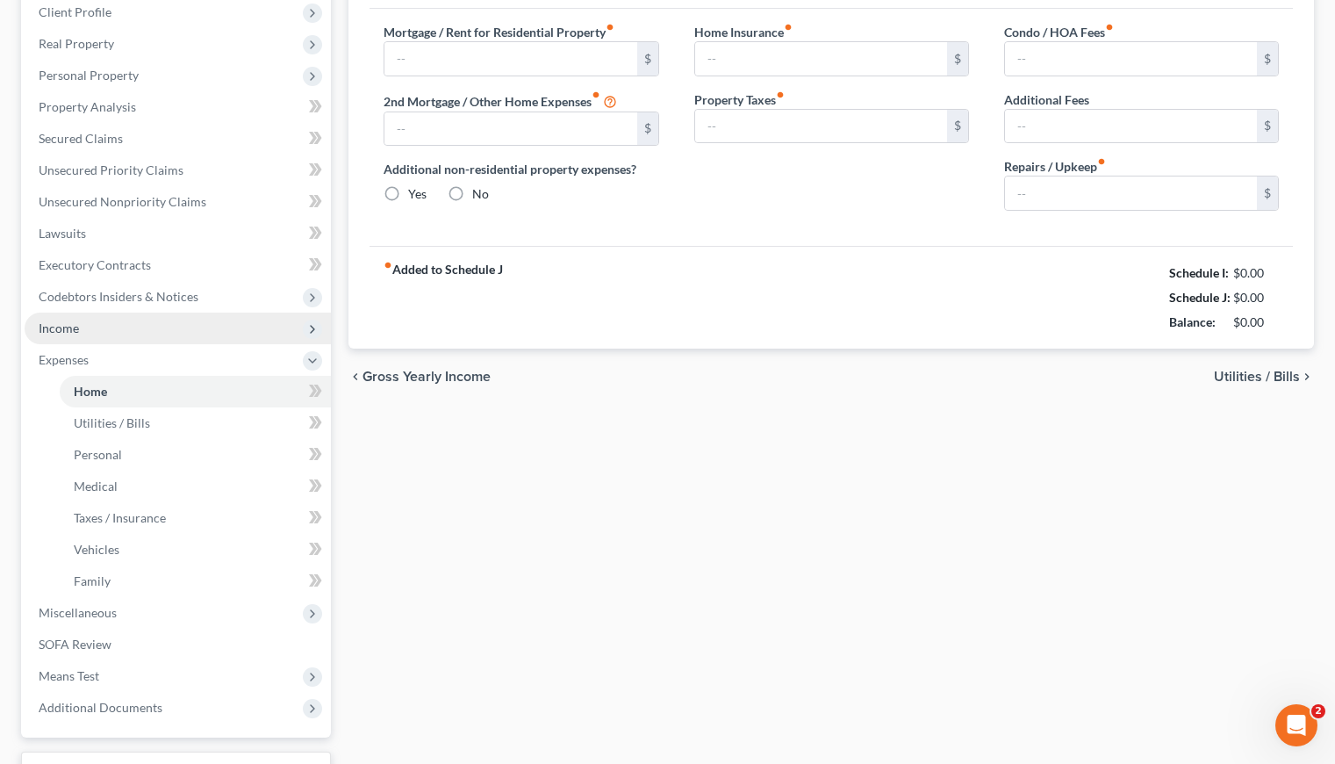
type input "0.00"
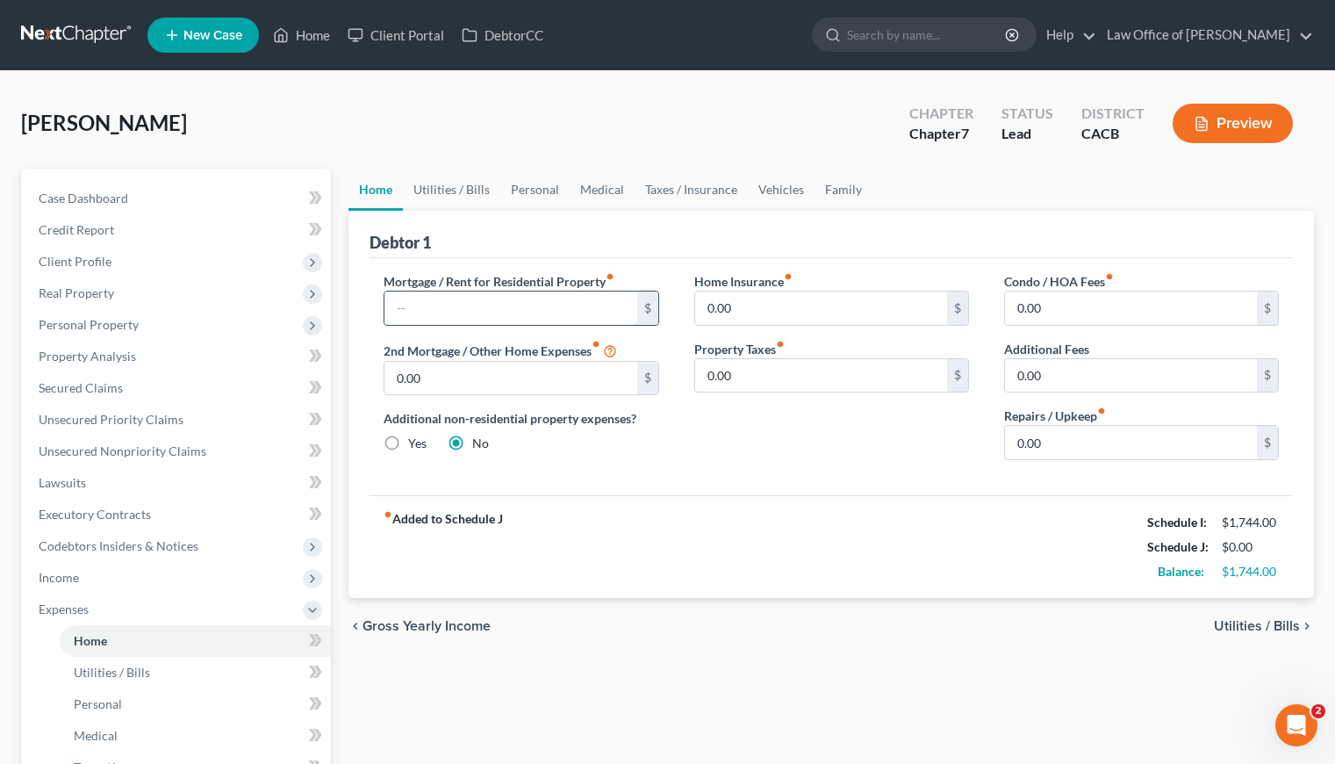
click at [577, 304] on input "text" at bounding box center [510, 307] width 252 height 33
click at [779, 461] on div "Home Insurance fiber_manual_record 0.00 $ Property Taxes fiber_manual_record 0.…" at bounding box center [832, 373] width 310 height 202
click at [470, 305] on input "2,100" at bounding box center [510, 307] width 252 height 33
type input "2,143"
drag, startPoint x: 761, startPoint y: 521, endPoint x: 766, endPoint y: 490, distance: 32.0
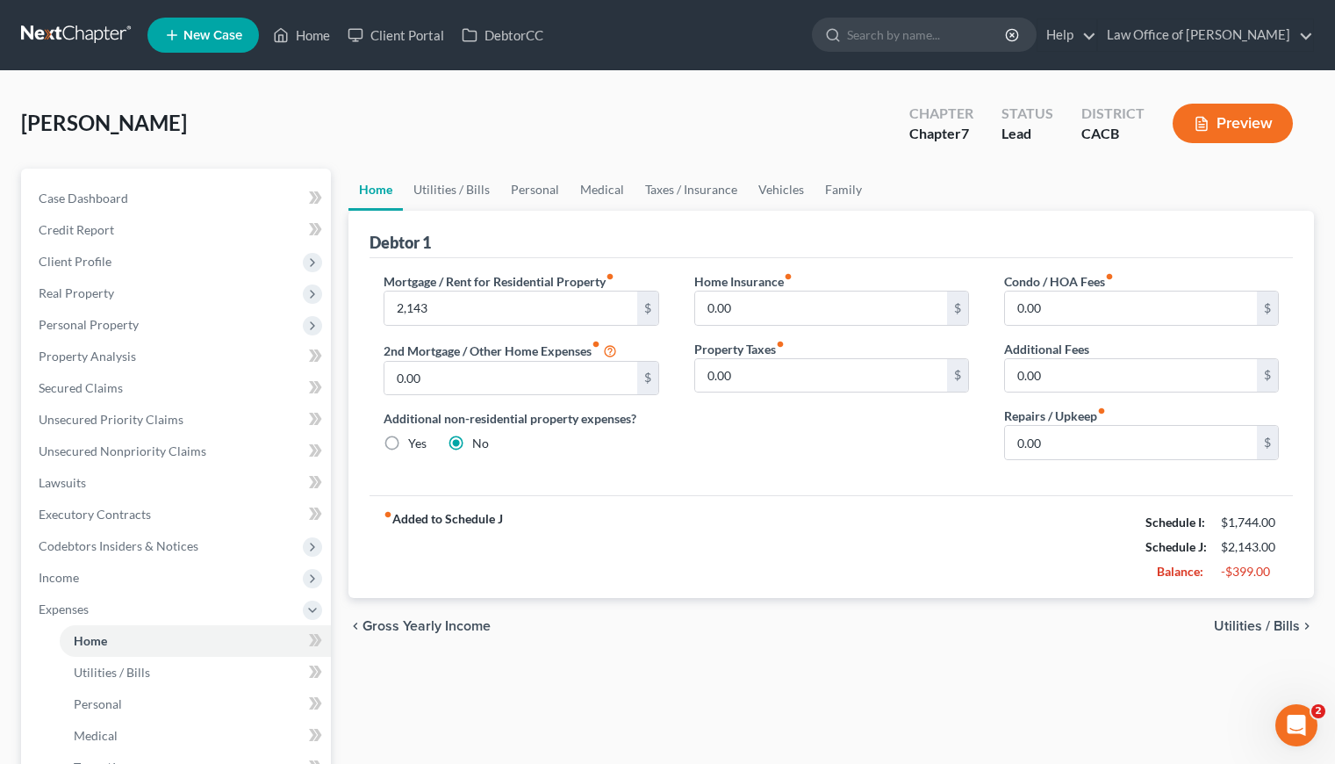
click at [761, 521] on div "fiber_manual_record Added to Schedule J Schedule I: $1,744.00 Schedule J: $2,14…" at bounding box center [831, 546] width 923 height 103
click at [461, 178] on link "Utilities / Bills" at bounding box center [451, 190] width 97 height 42
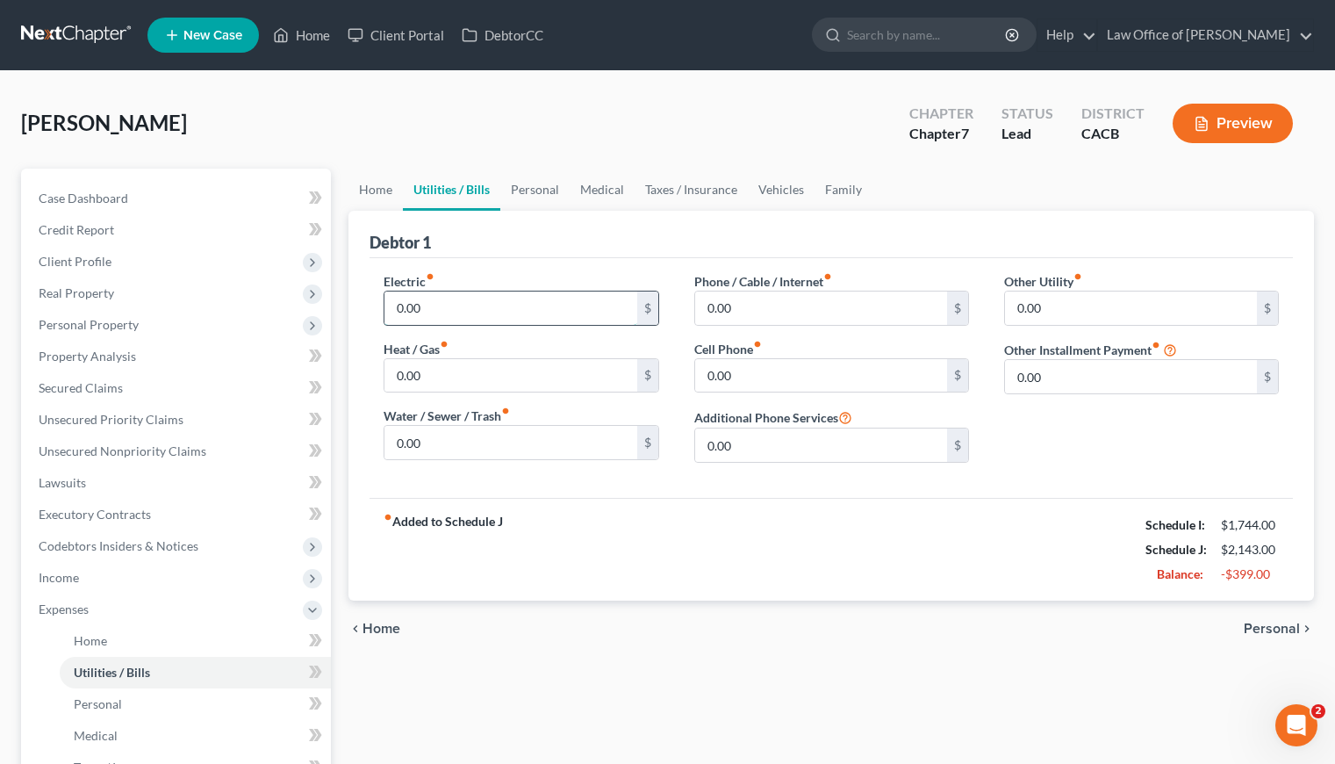
click at [428, 307] on input "0.00" at bounding box center [510, 307] width 252 height 33
type input "70"
click at [449, 453] on input "0.00" at bounding box center [510, 442] width 252 height 33
type input "60"
click at [571, 372] on input "0.00" at bounding box center [510, 375] width 252 height 33
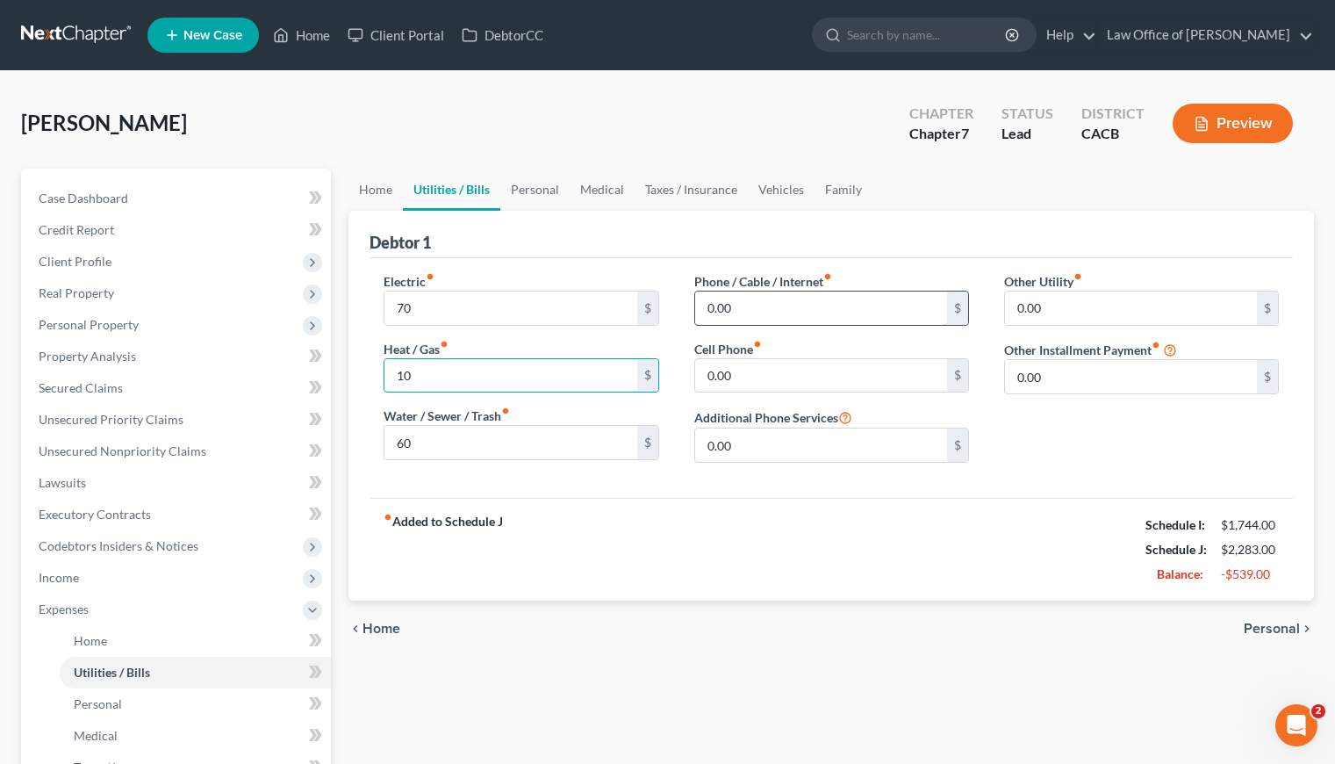
type input "10"
click at [764, 304] on input "0.00" at bounding box center [821, 307] width 252 height 33
type input "90"
click at [760, 378] on input "0.00" at bounding box center [821, 375] width 252 height 33
type input "300"
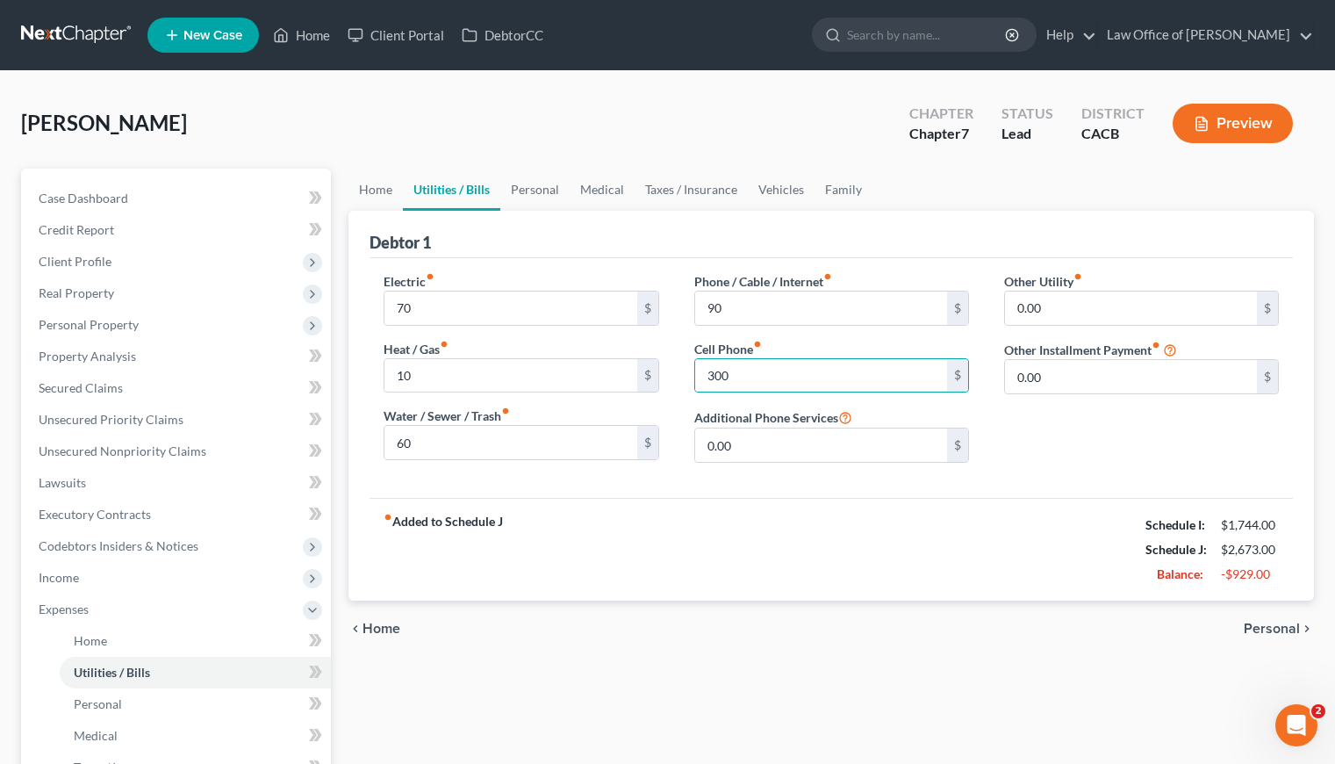
click at [721, 561] on div "fiber_manual_record Added to Schedule J Schedule I: $1,744.00 Schedule J: $2,67…" at bounding box center [831, 549] width 923 height 103
click at [556, 191] on link "Personal" at bounding box center [534, 190] width 69 height 42
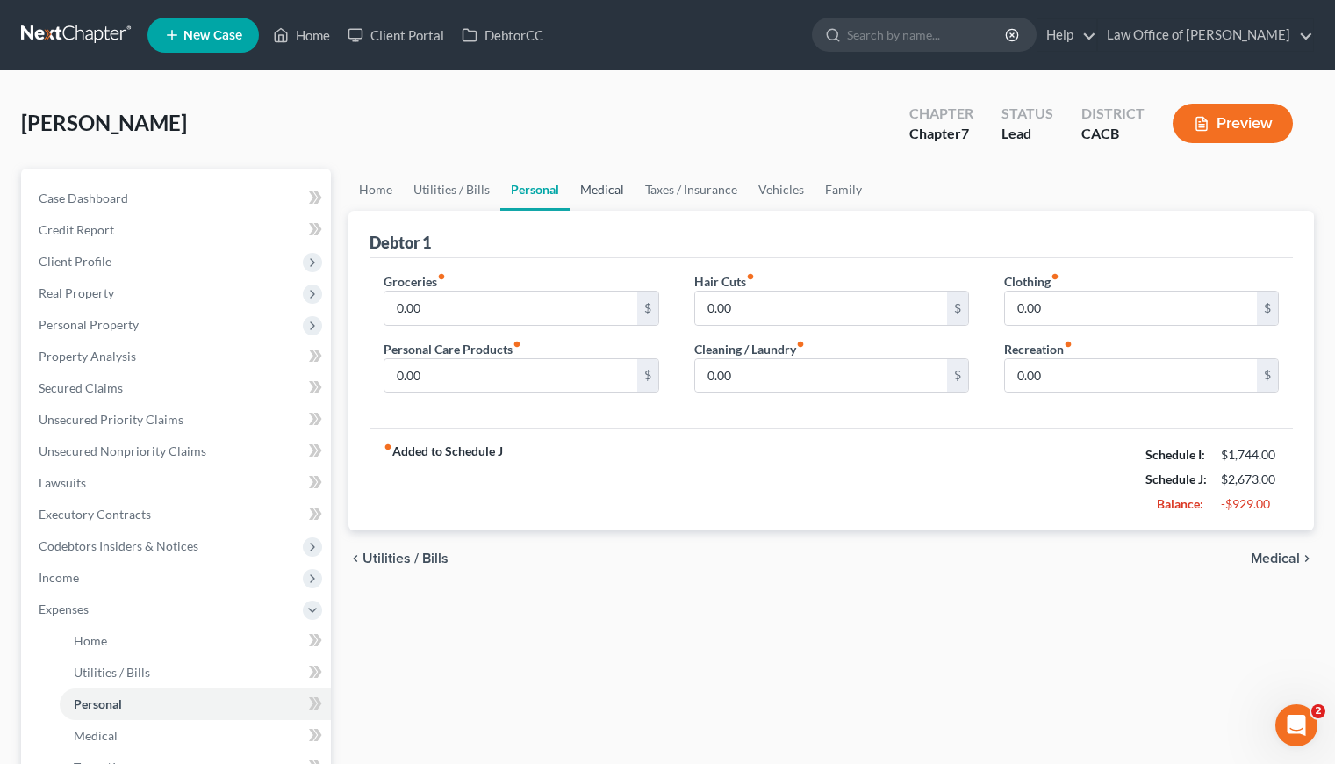
click at [611, 184] on link "Medical" at bounding box center [602, 190] width 65 height 42
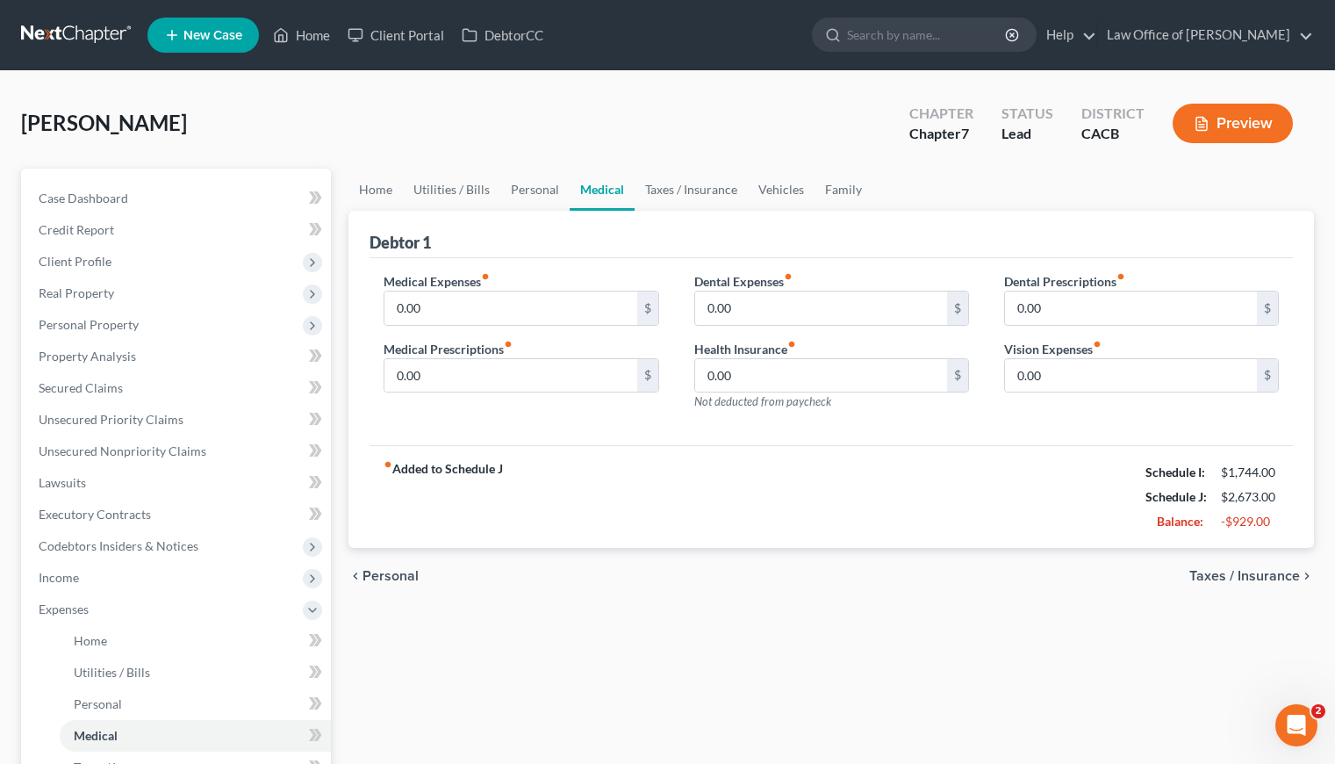
click at [800, 446] on div "fiber_manual_record Added to Schedule J Schedule I: $1,744.00 Schedule J: $2,67…" at bounding box center [831, 496] width 923 height 103
click at [766, 375] on input "0.00" at bounding box center [821, 375] width 252 height 33
click at [544, 186] on link "Personal" at bounding box center [534, 190] width 69 height 42
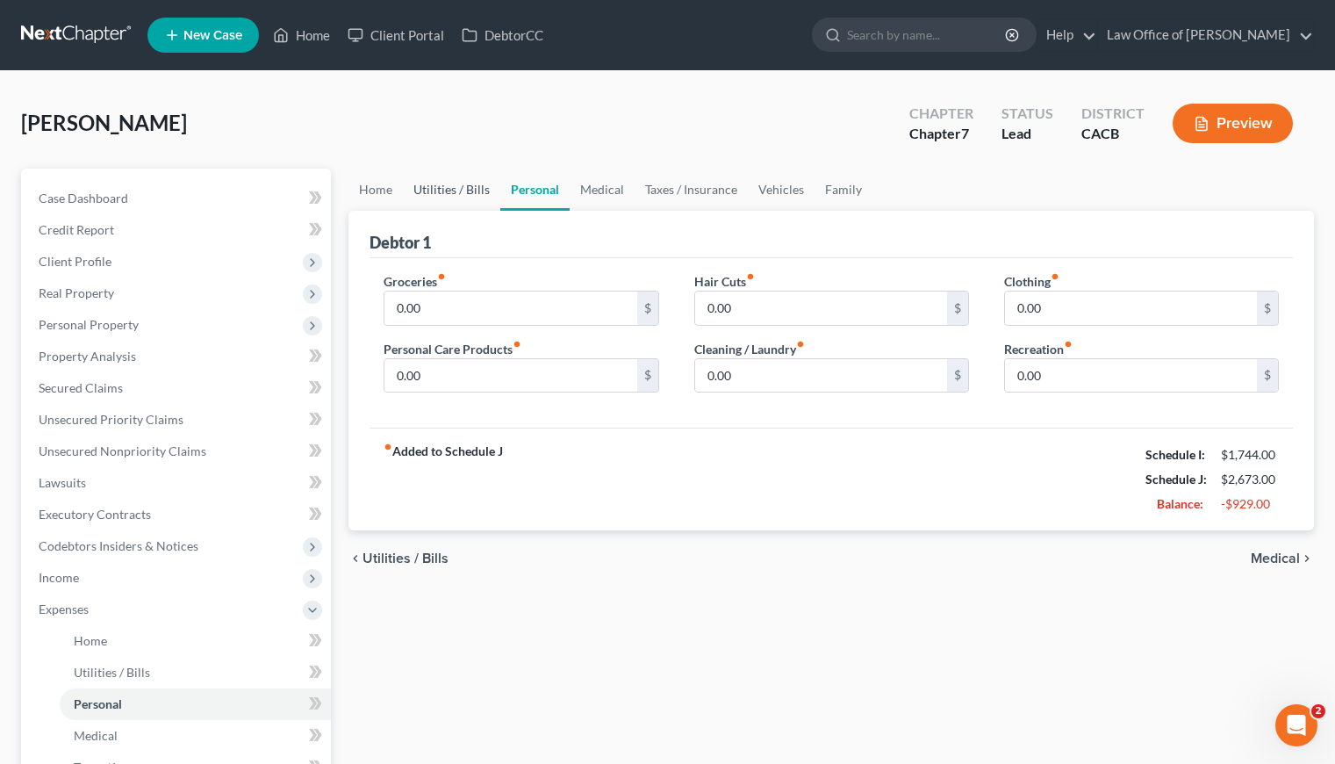
click at [453, 193] on link "Utilities / Bills" at bounding box center [451, 190] width 97 height 42
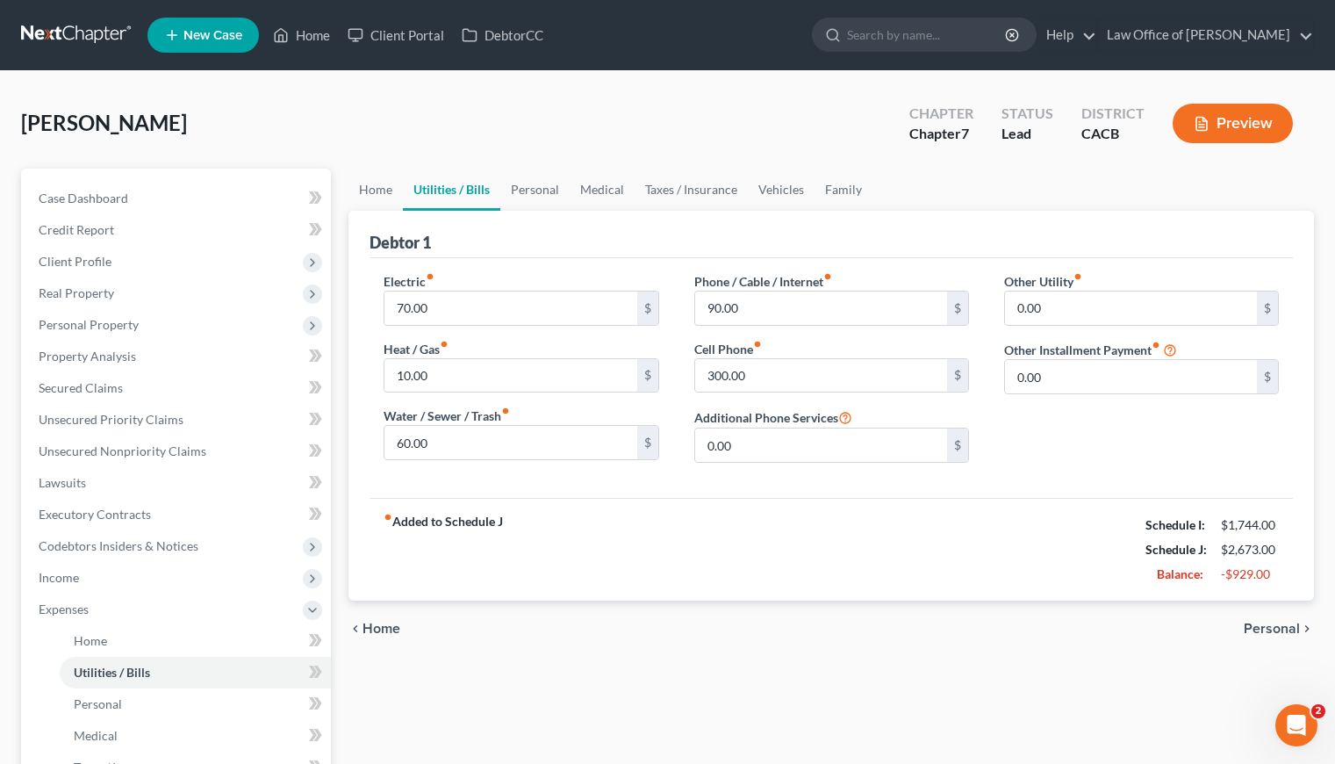
click at [712, 119] on div "Liaghat, Aryan Upgraded Chapter Chapter 7 Status Lead District CACB Preview" at bounding box center [667, 130] width 1293 height 76
click at [704, 189] on link "Taxes / Insurance" at bounding box center [691, 190] width 113 height 42
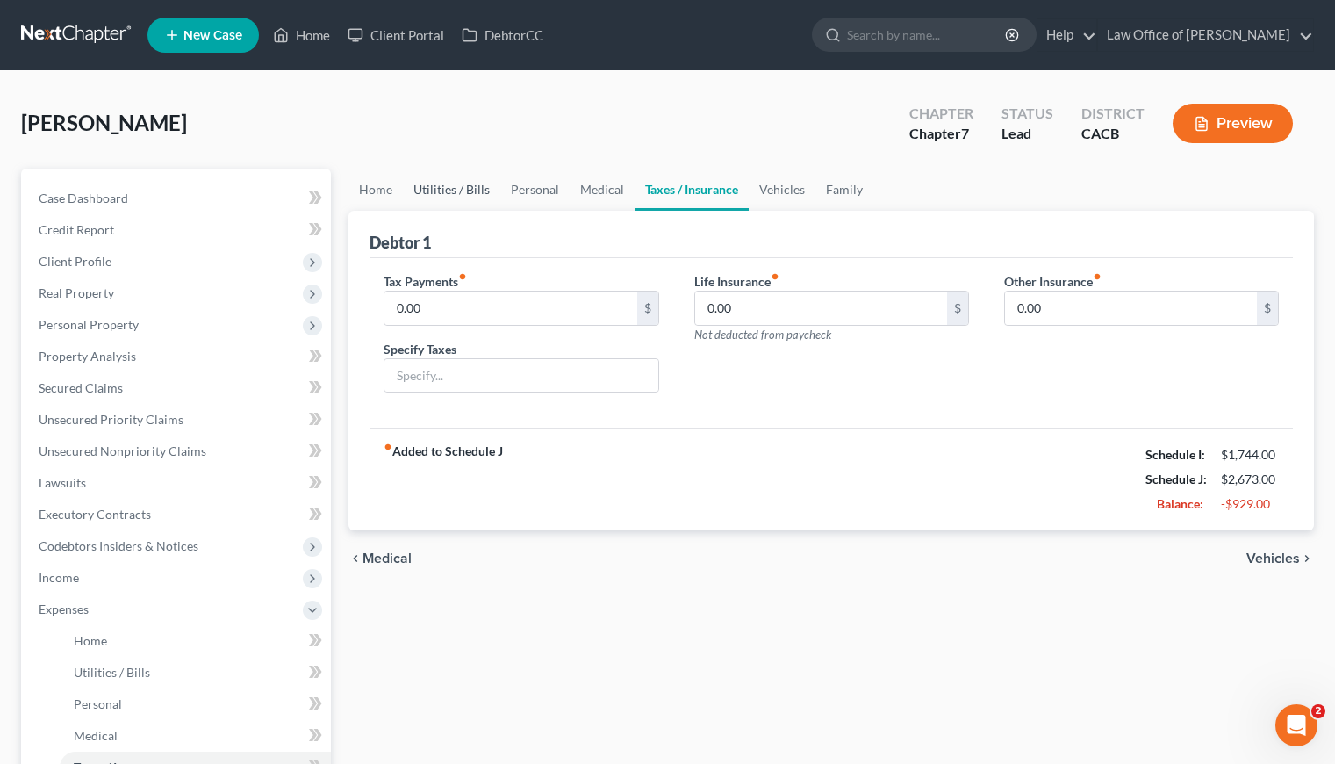
click at [476, 190] on link "Utilities / Bills" at bounding box center [451, 190] width 97 height 42
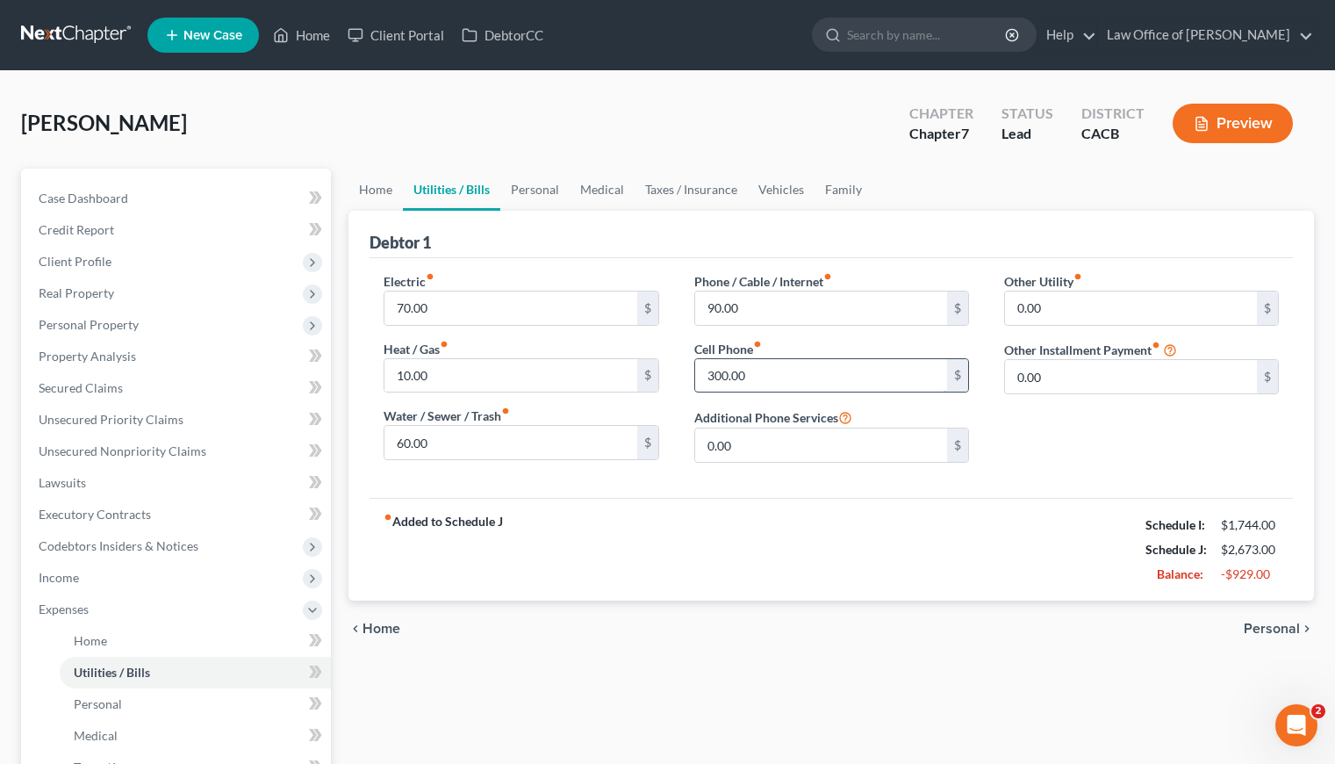
click at [767, 370] on input "300.00" at bounding box center [821, 375] width 252 height 33
type input "315"
click at [592, 187] on link "Medical" at bounding box center [602, 190] width 65 height 42
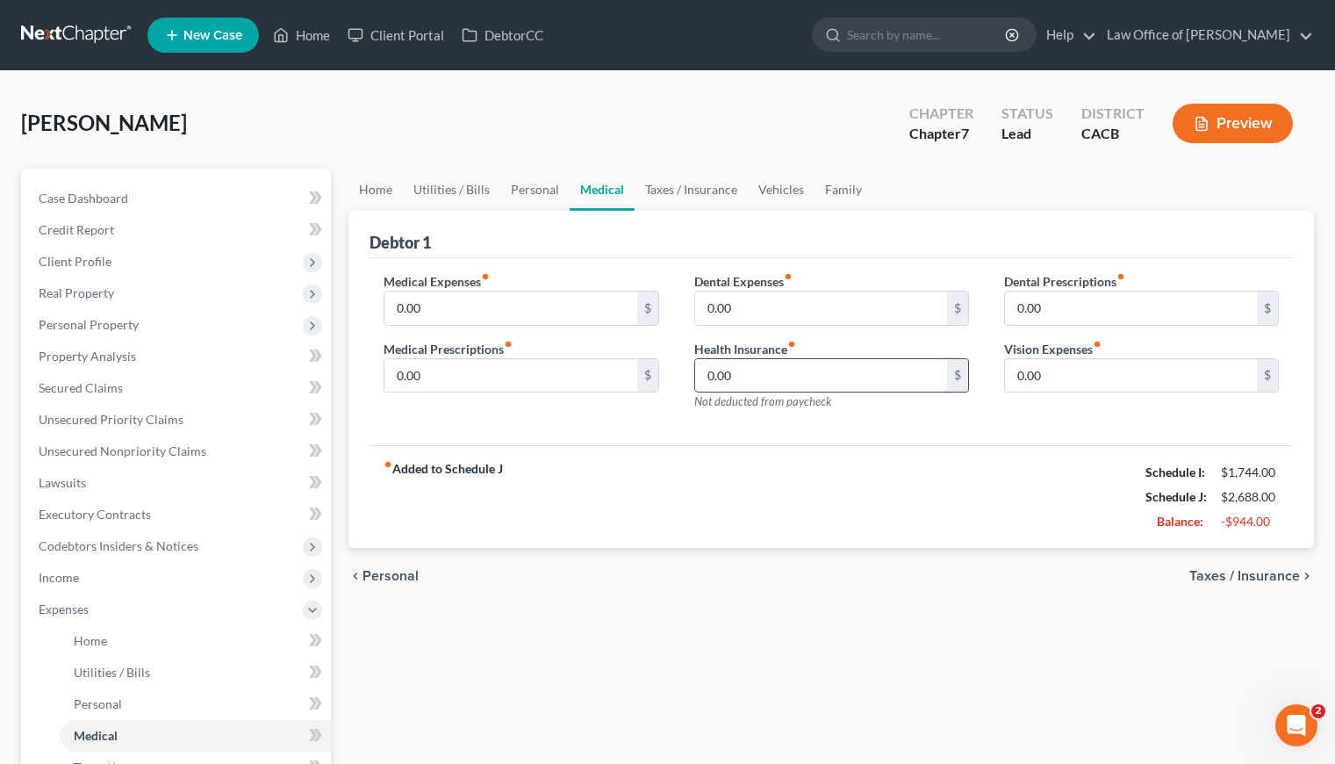
click at [759, 368] on input "0.00" at bounding box center [821, 375] width 252 height 33
click at [513, 423] on div "Medical Expenses fiber_manual_record 0.00 $ Medical Prescriptions fiber_manual_…" at bounding box center [831, 352] width 923 height 188
click at [779, 196] on link "Vehicles" at bounding box center [781, 190] width 67 height 42
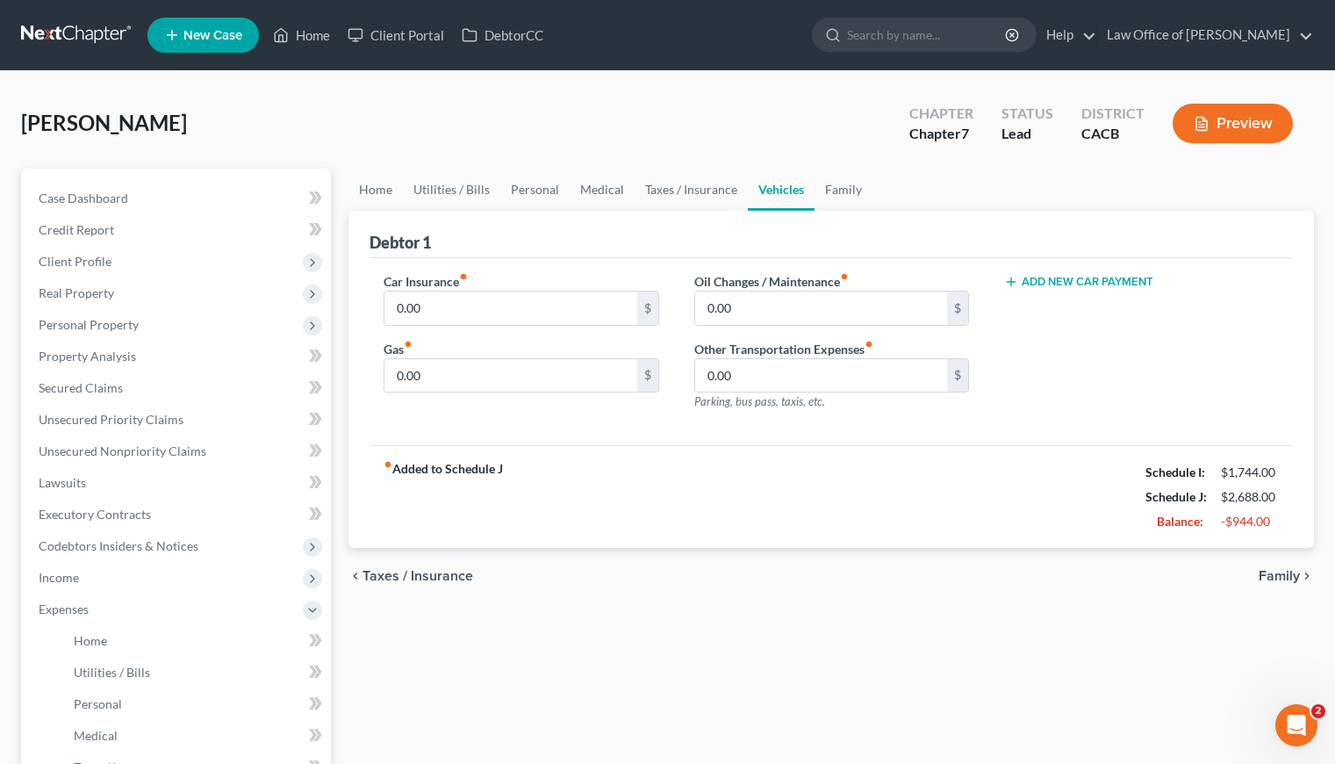
click at [557, 443] on div "Car Insurance fiber_manual_record 0.00 $ Gas fiber_manual_record 0.00 $ Oil Cha…" at bounding box center [831, 352] width 923 height 188
click at [514, 311] on input "0.00" at bounding box center [510, 307] width 252 height 33
type input "215"
click at [471, 445] on div "fiber_manual_record Added to Schedule J Schedule I: $1,744.00 Schedule J: $2,90…" at bounding box center [831, 496] width 923 height 103
click at [738, 453] on div "fiber_manual_record Added to Schedule J Schedule I: $1,744.00 Schedule J: $2,90…" at bounding box center [831, 496] width 923 height 103
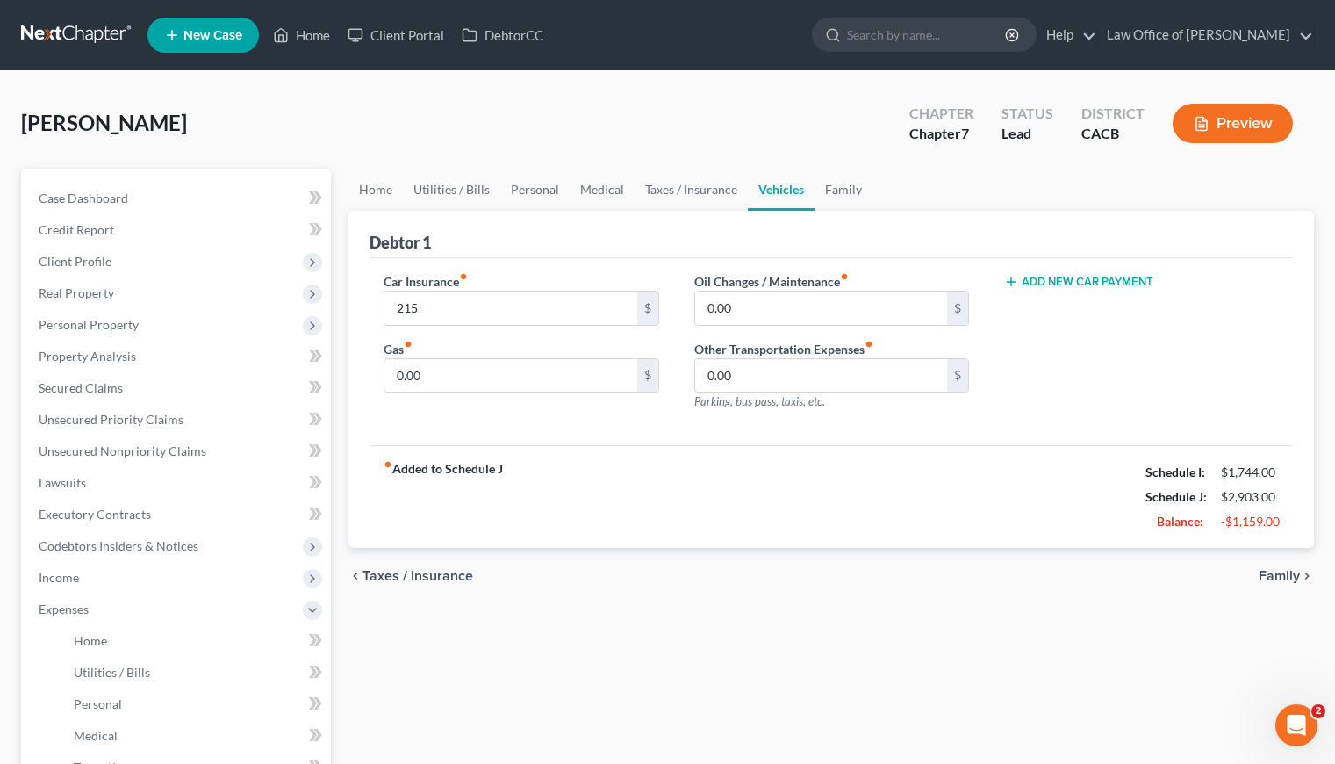
click at [621, 441] on div "Car Insurance fiber_manual_record 215 $ Gas fiber_manual_record 0.00 $ Oil Chan…" at bounding box center [831, 352] width 923 height 188
click at [481, 384] on input "0.00" at bounding box center [510, 375] width 252 height 33
click at [621, 547] on div "fiber_manual_record Added to Schedule J Schedule I: $1,744.00 Schedule J: $2,90…" at bounding box center [831, 496] width 923 height 103
click at [752, 304] on input "0.00" at bounding box center [821, 307] width 252 height 33
type input "1"
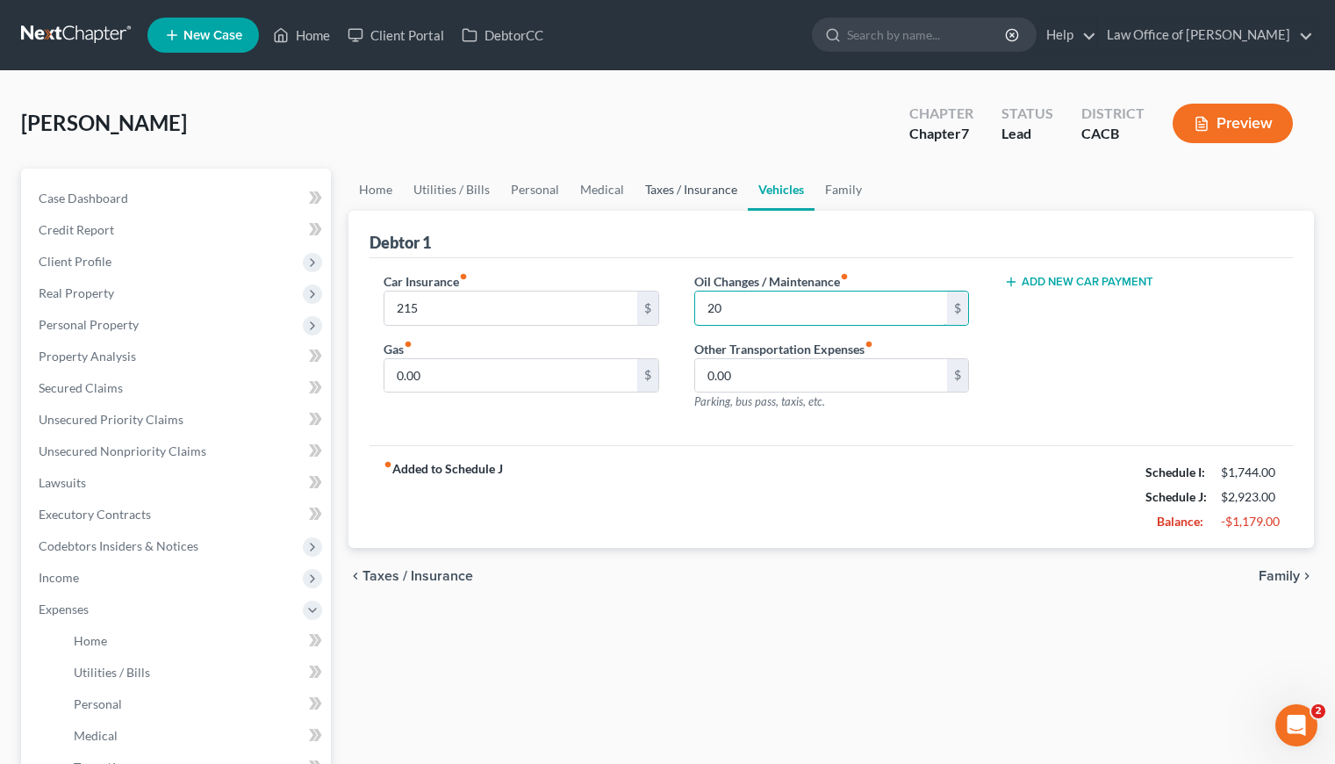
type input "20"
click at [663, 183] on link "Taxes / Insurance" at bounding box center [691, 190] width 113 height 42
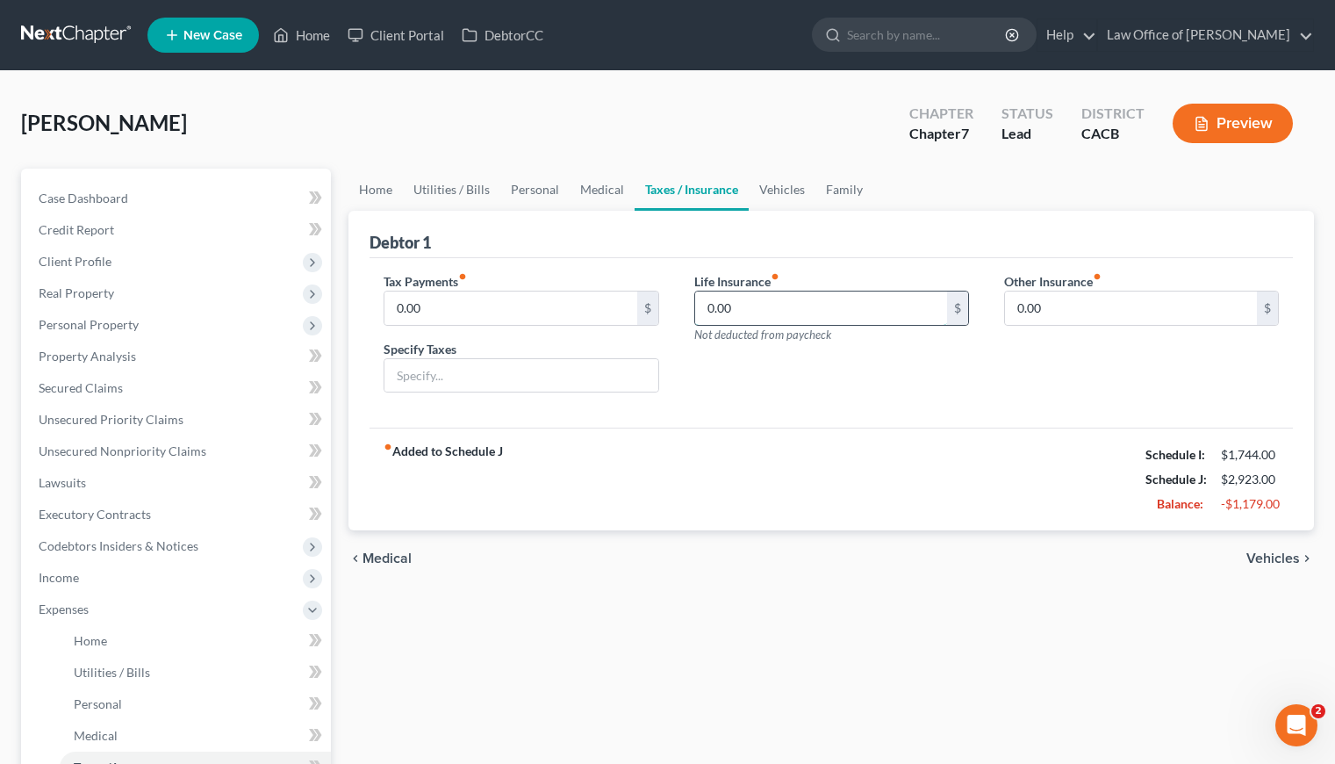
click at [711, 315] on input "0.00" at bounding box center [821, 307] width 252 height 33
type input "200"
click at [947, 481] on div "fiber_manual_record Added to Schedule J Schedule I: $1,744.00 Schedule J: $3,12…" at bounding box center [831, 478] width 923 height 103
click at [851, 191] on link "Family" at bounding box center [844, 190] width 58 height 42
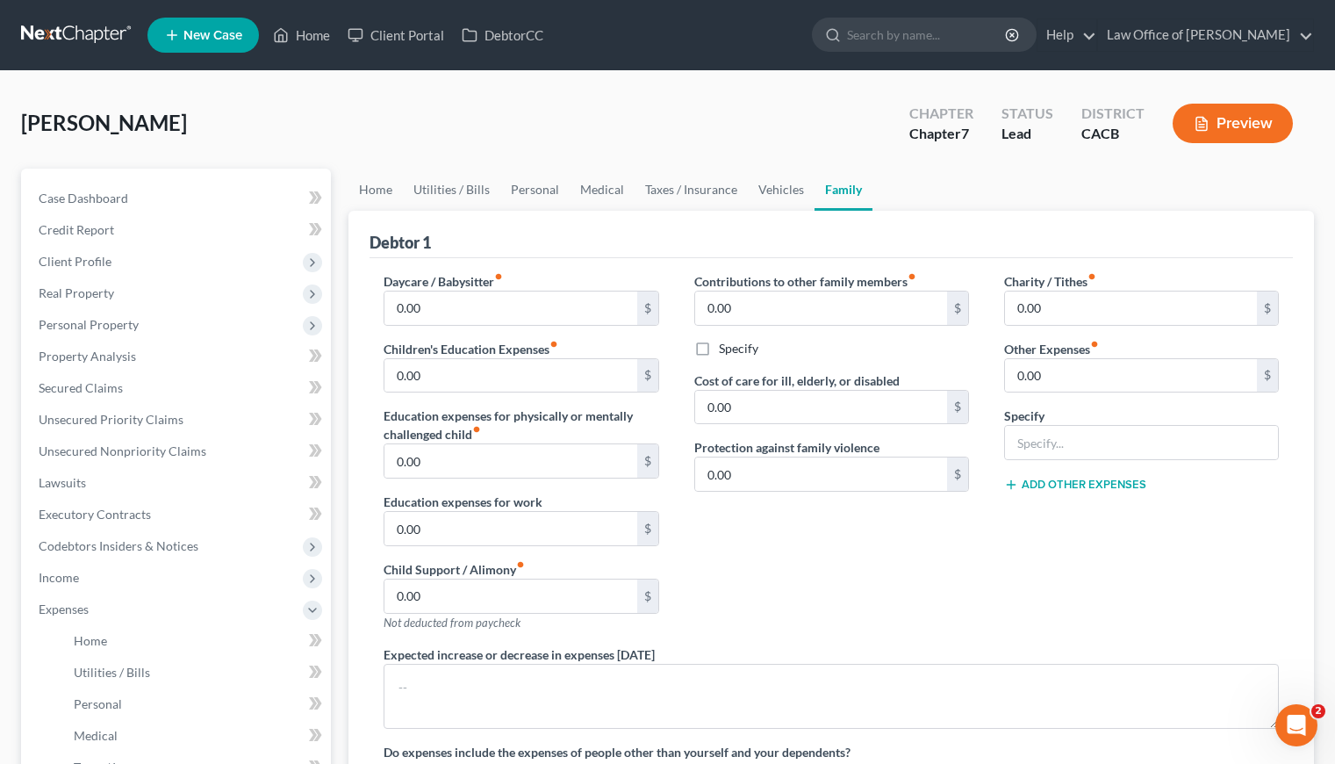
click at [857, 584] on div "Contributions to other family members fiber_manual_record 0.00 $ Specify Cost o…" at bounding box center [832, 458] width 310 height 373
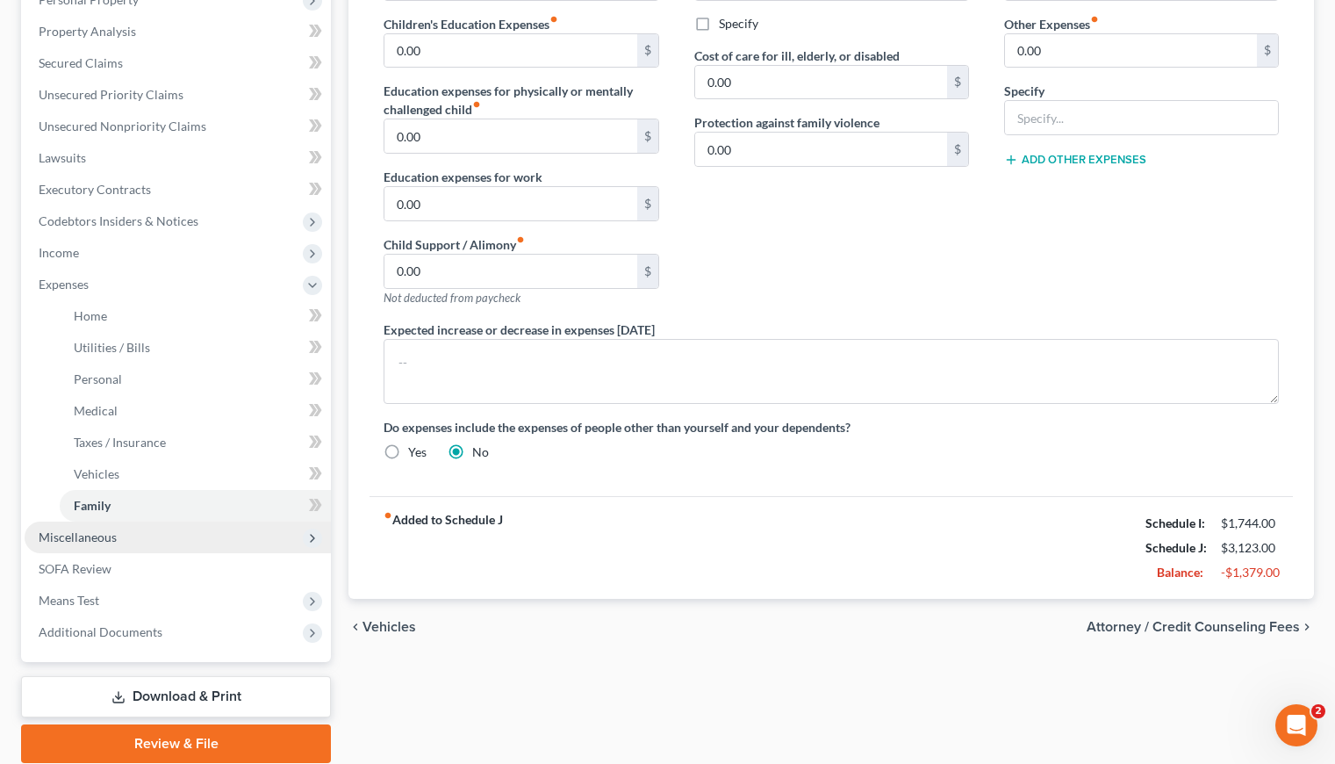
scroll to position [389, 0]
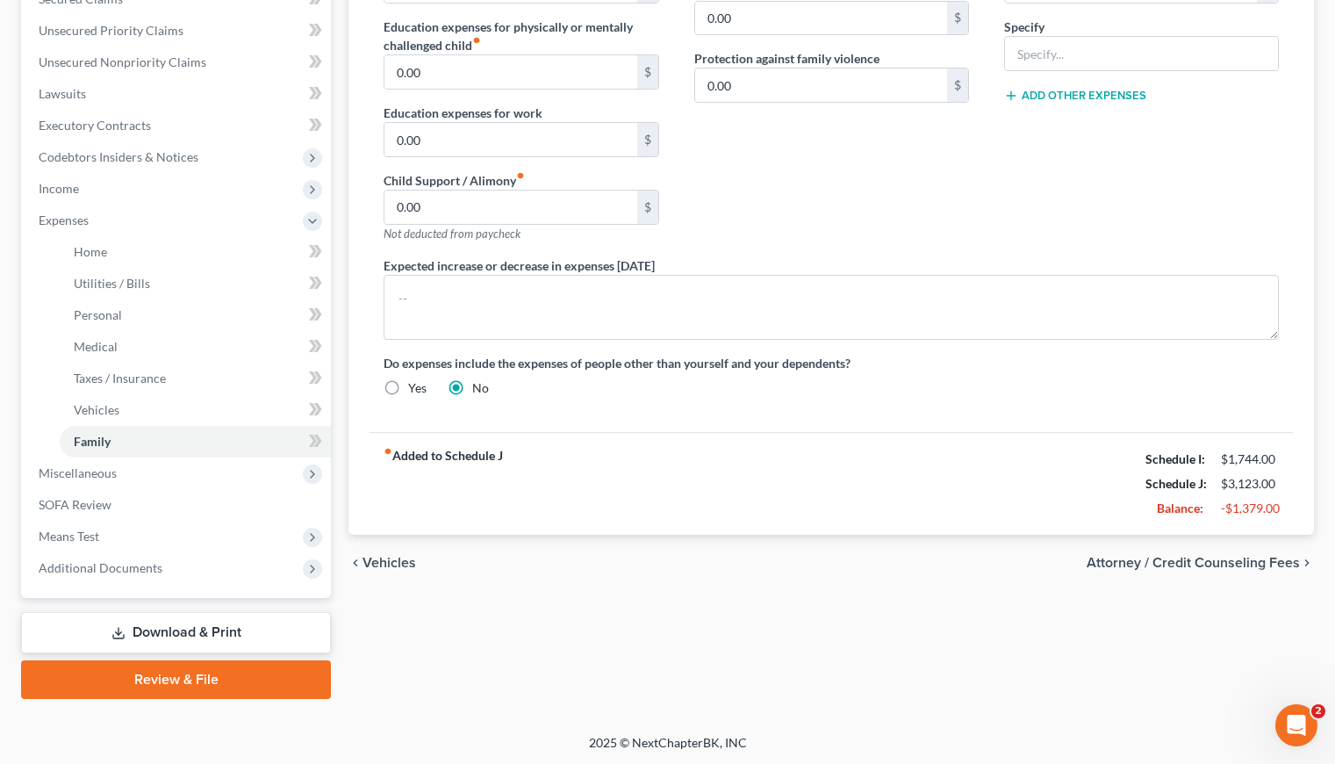
drag, startPoint x: 617, startPoint y: 595, endPoint x: 616, endPoint y: 584, distance: 11.4
click at [617, 591] on div "Home Utilities / Bills Personal Medical Taxes / Insurance Vehicles Family Debto…" at bounding box center [831, 239] width 983 height 919
drag, startPoint x: 760, startPoint y: 635, endPoint x: 750, endPoint y: 610, distance: 26.7
click at [764, 628] on div "Home Utilities / Bills Personal Medical Taxes / Insurance Vehicles Family Debto…" at bounding box center [831, 239] width 983 height 919
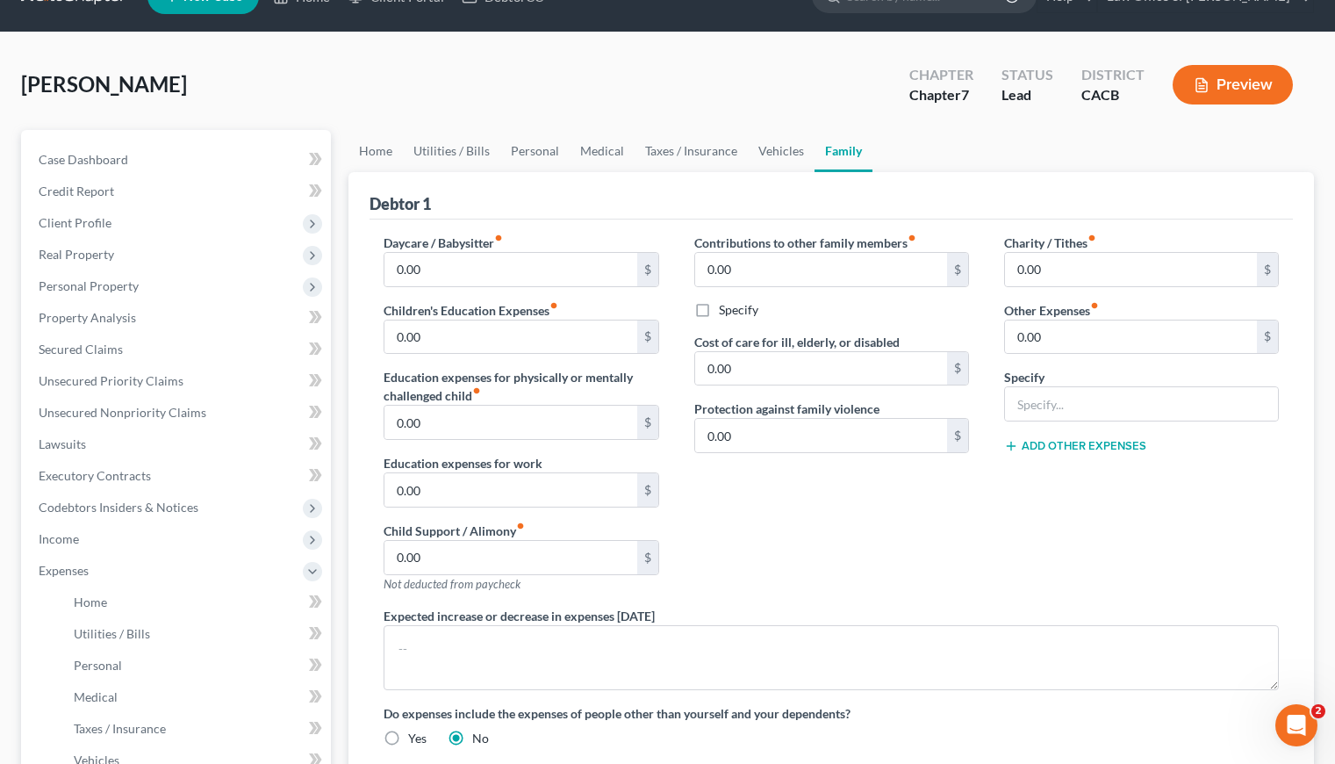
scroll to position [0, 0]
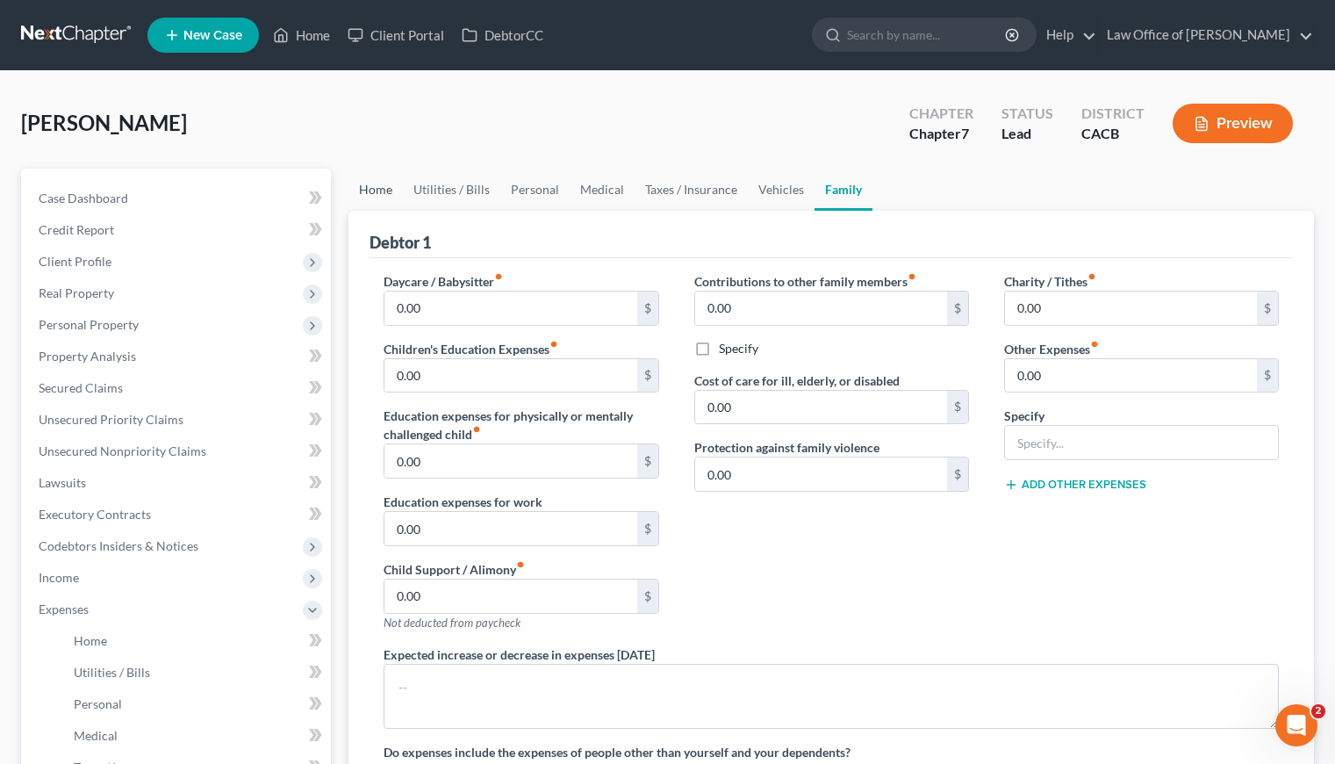
click at [388, 184] on link "Home" at bounding box center [375, 190] width 54 height 42
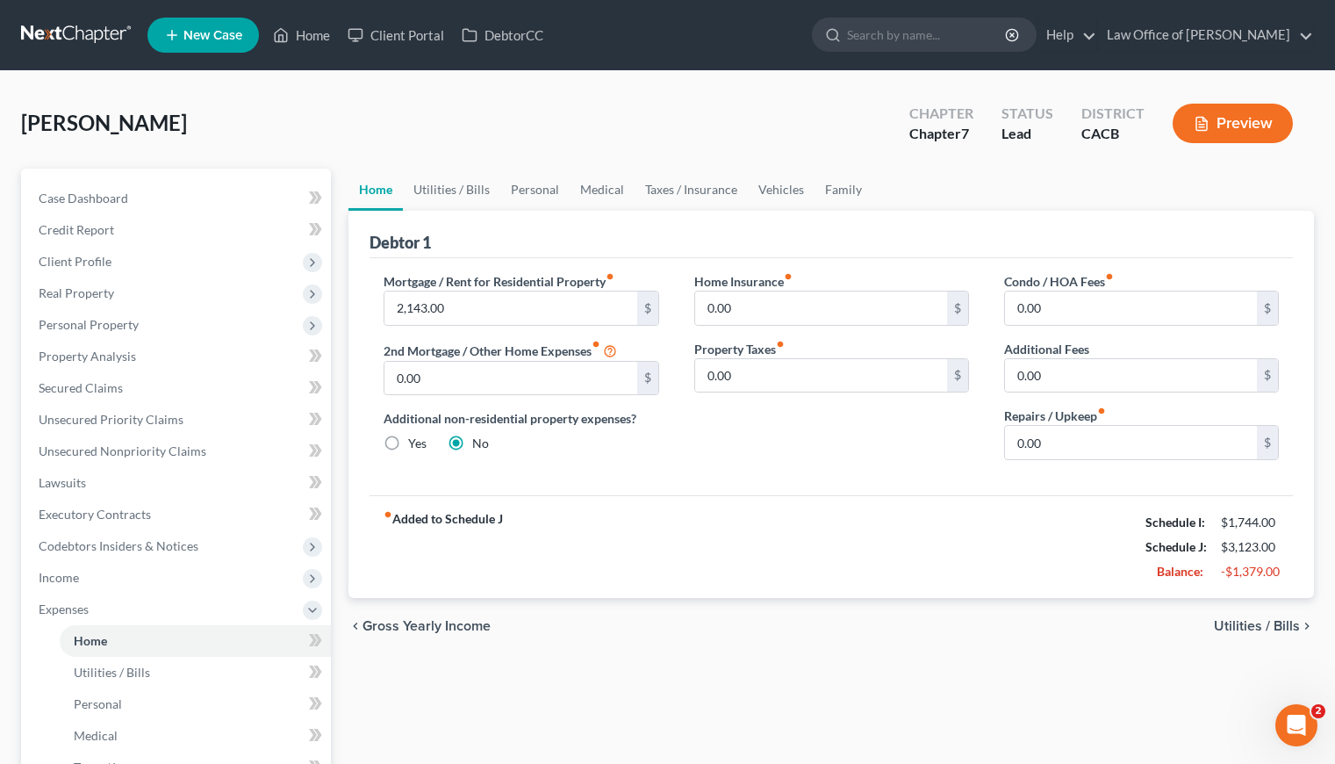
click at [747, 487] on div "Mortgage / Rent for Residential Property fiber_manual_record 2,143.00 $ 2nd Mor…" at bounding box center [831, 376] width 923 height 237
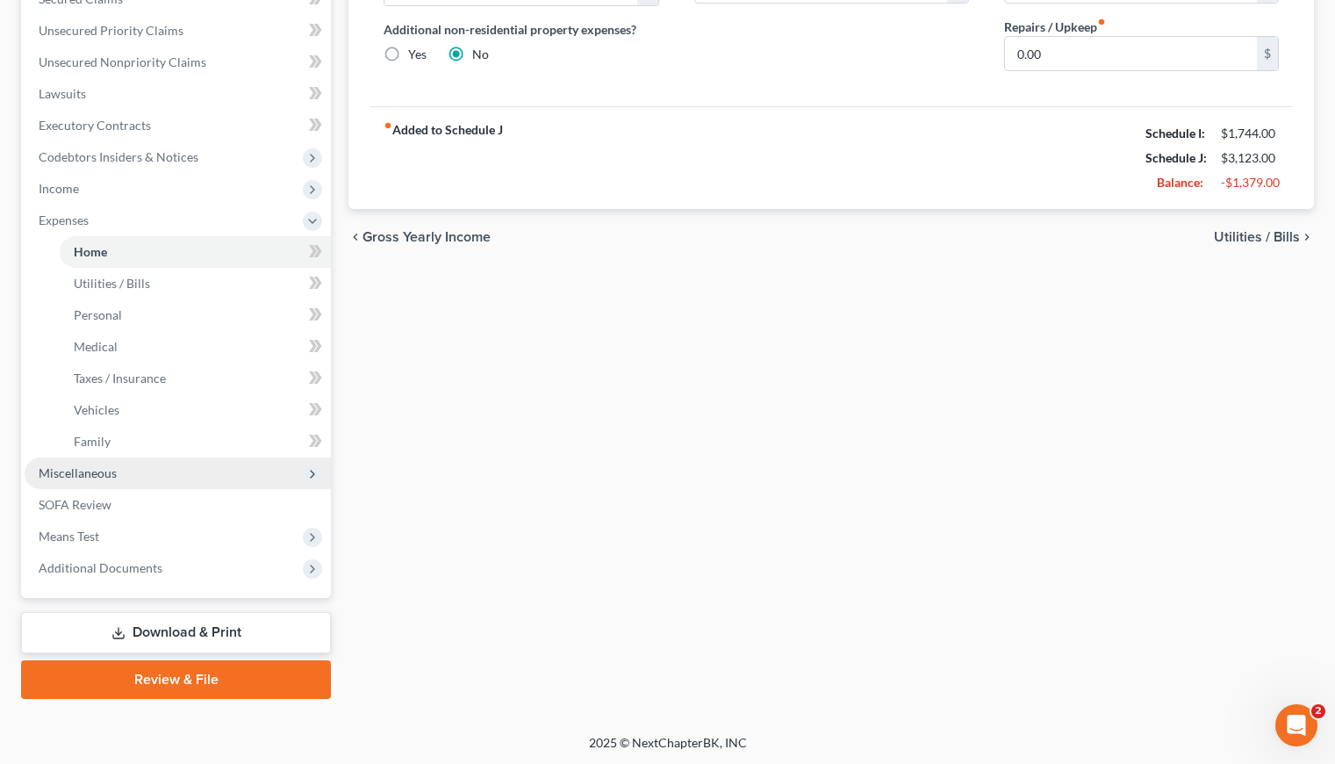
click at [107, 469] on span "Miscellaneous" at bounding box center [78, 472] width 78 height 15
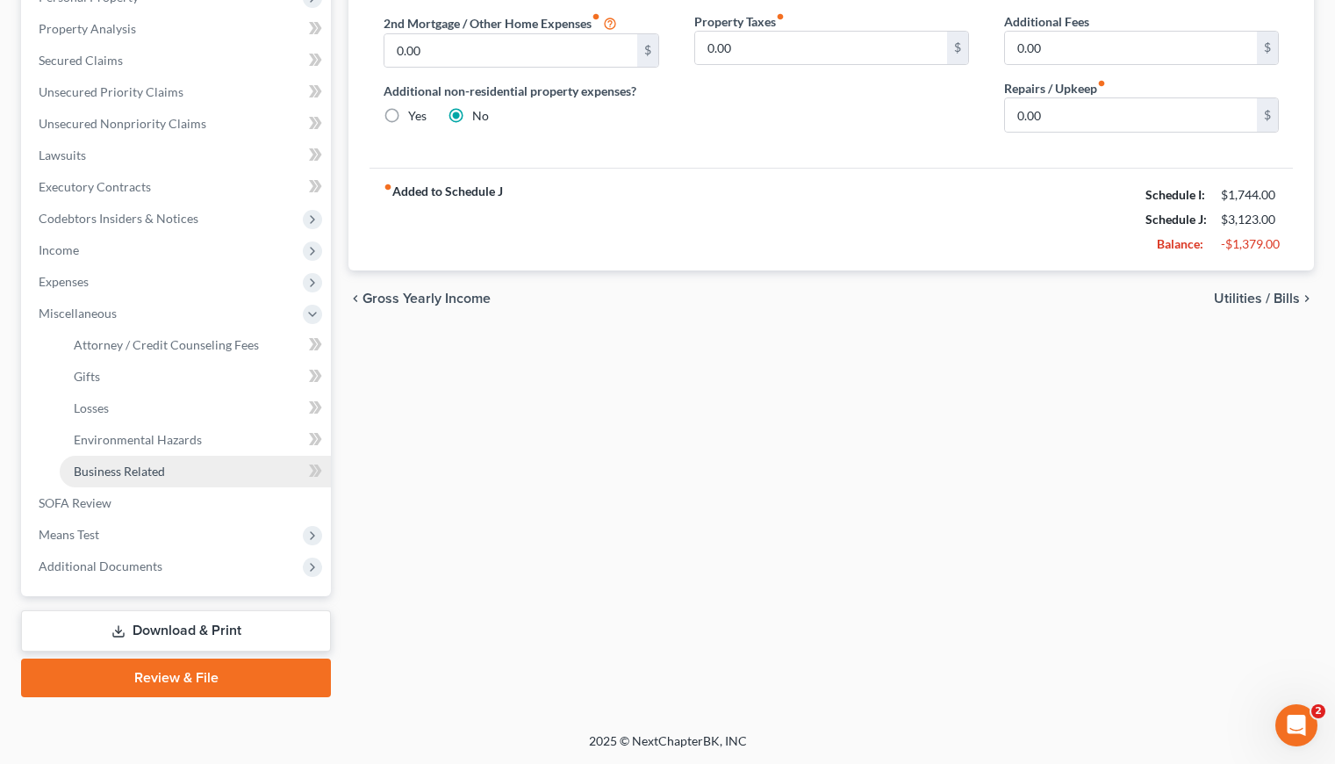
scroll to position [326, 0]
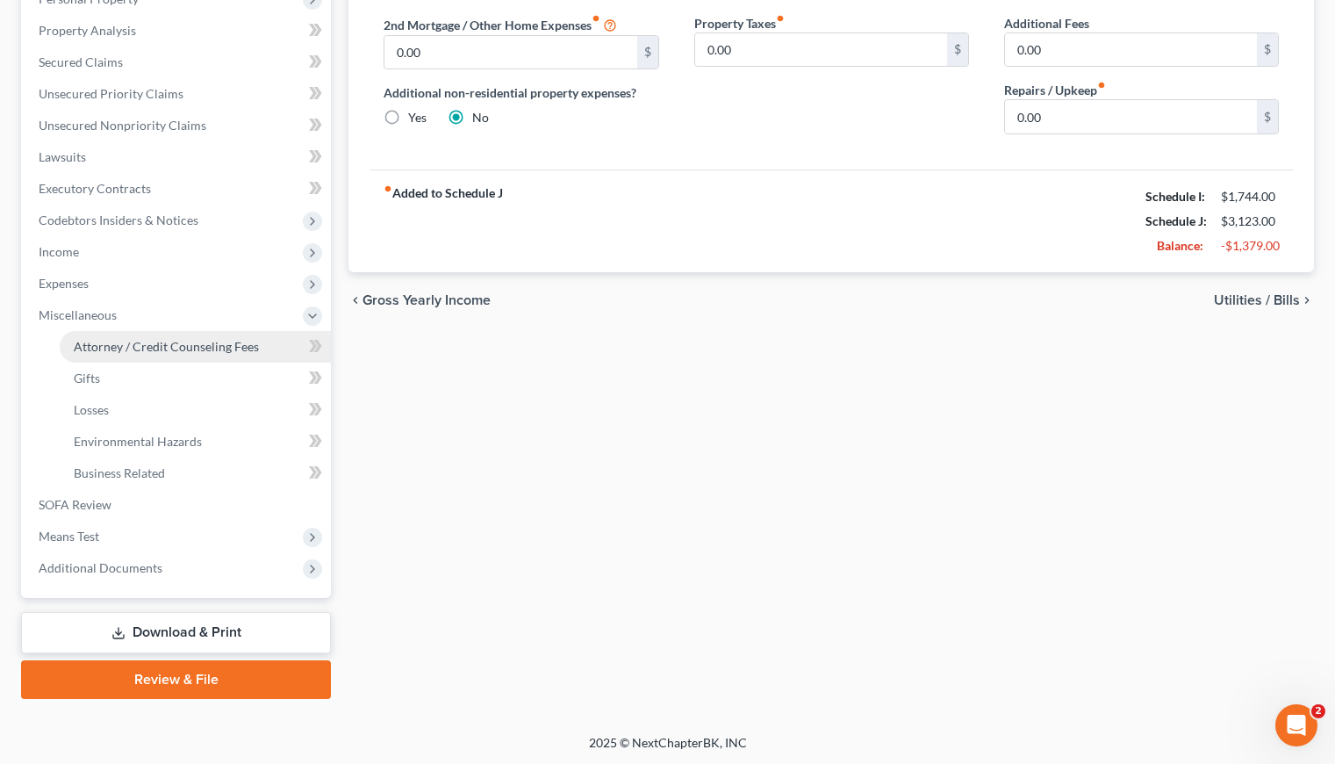
click at [169, 331] on link "Attorney / Credit Counseling Fees" at bounding box center [195, 347] width 271 height 32
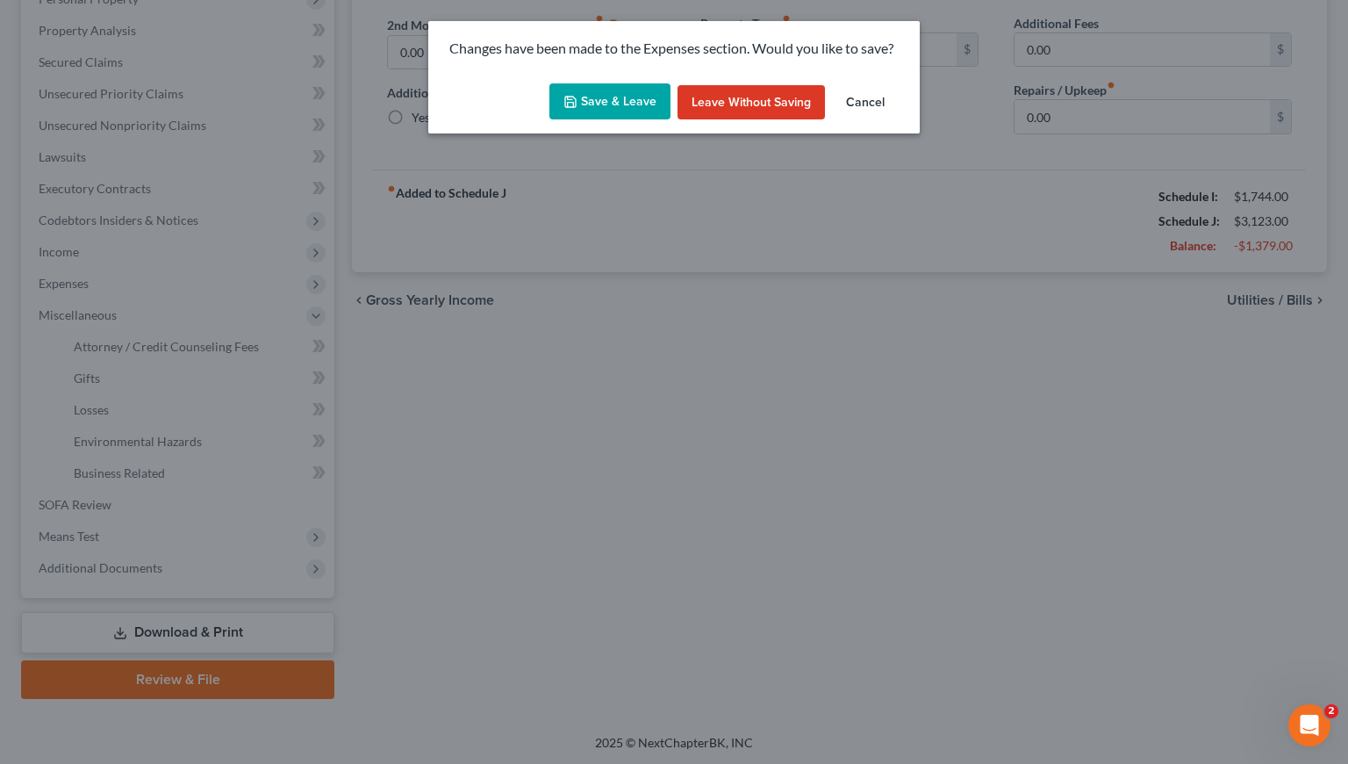
click at [674, 111] on div "Save & Leave Leave without Saving Cancel" at bounding box center [674, 105] width 492 height 58
click at [649, 109] on button "Save & Leave" at bounding box center [609, 101] width 121 height 37
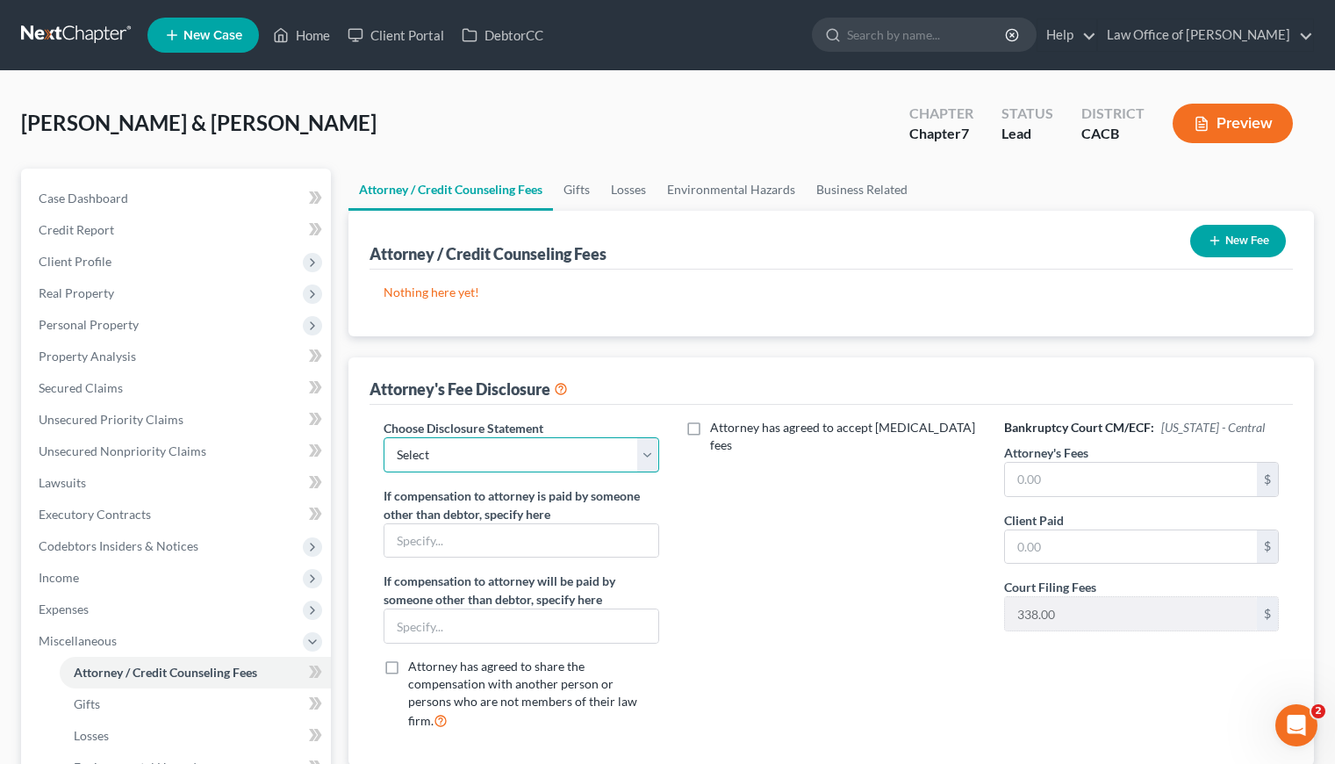
click at [558, 463] on select "Select Disclosure of Attorney Compensation" at bounding box center [521, 454] width 275 height 35
select select "0"
click at [384, 437] on select "Select Disclosure of Attorney Compensation" at bounding box center [521, 454] width 275 height 35
click at [1045, 476] on input "text" at bounding box center [1131, 479] width 252 height 33
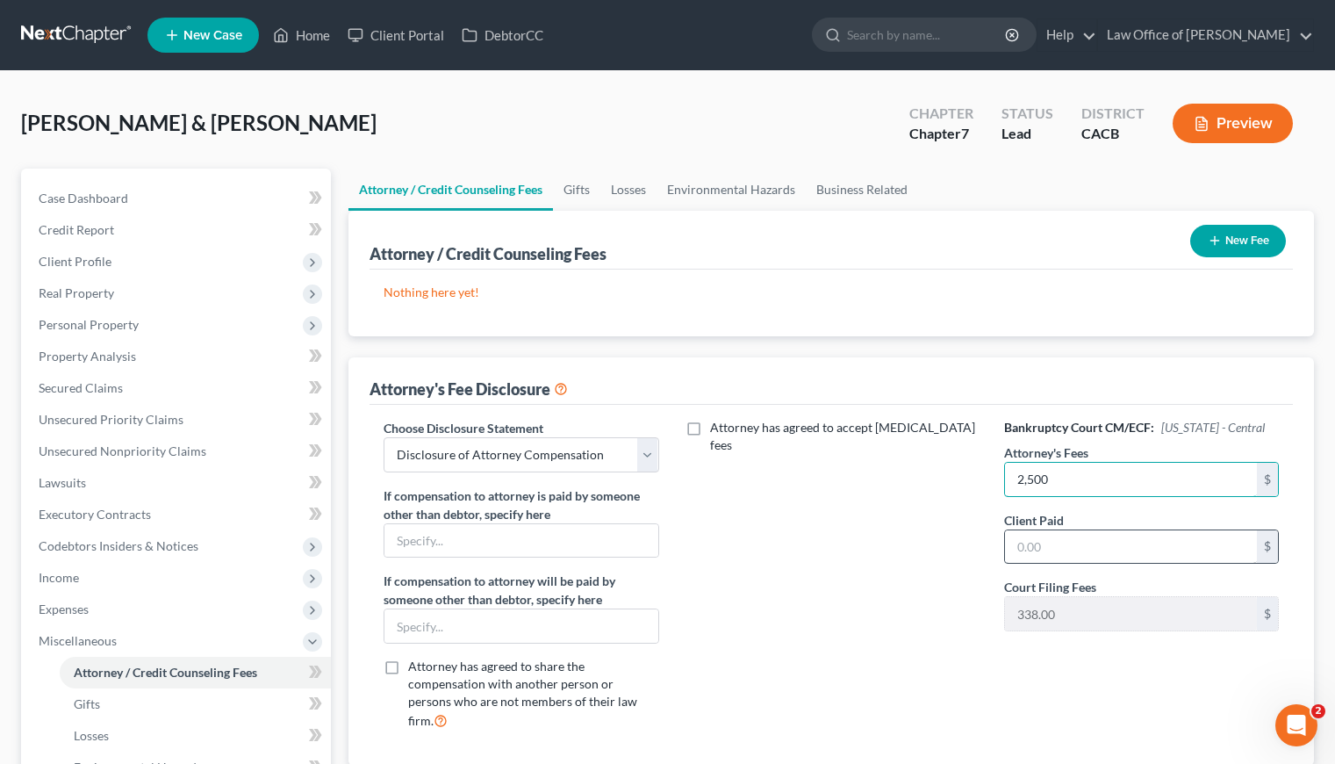
type input "2,500"
click at [1087, 547] on input "text" at bounding box center [1131, 546] width 252 height 33
type input "2,500"
click at [867, 589] on div "Attorney has agreed to accept retainer fees" at bounding box center [832, 582] width 310 height 326
click at [1221, 233] on button "New Fee" at bounding box center [1238, 241] width 96 height 32
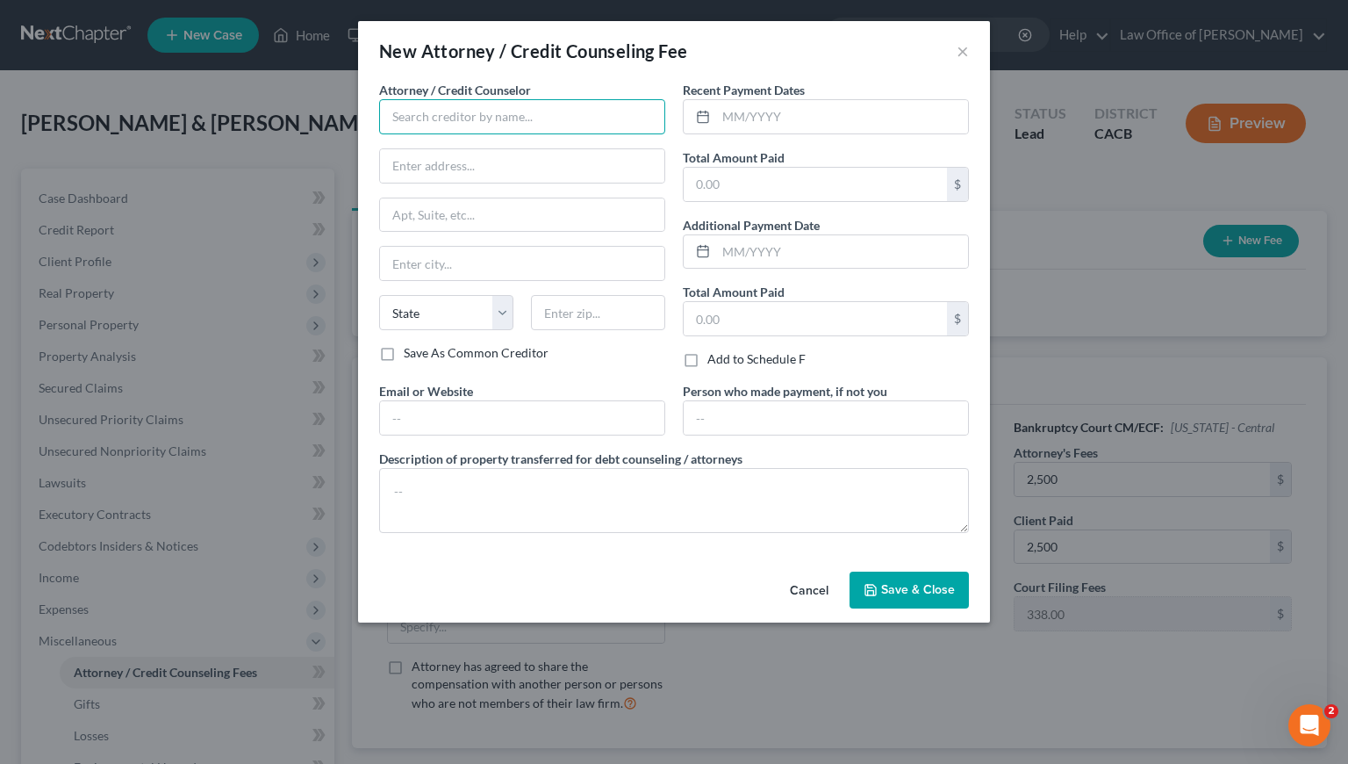
click at [474, 113] on input "text" at bounding box center [522, 116] width 286 height 35
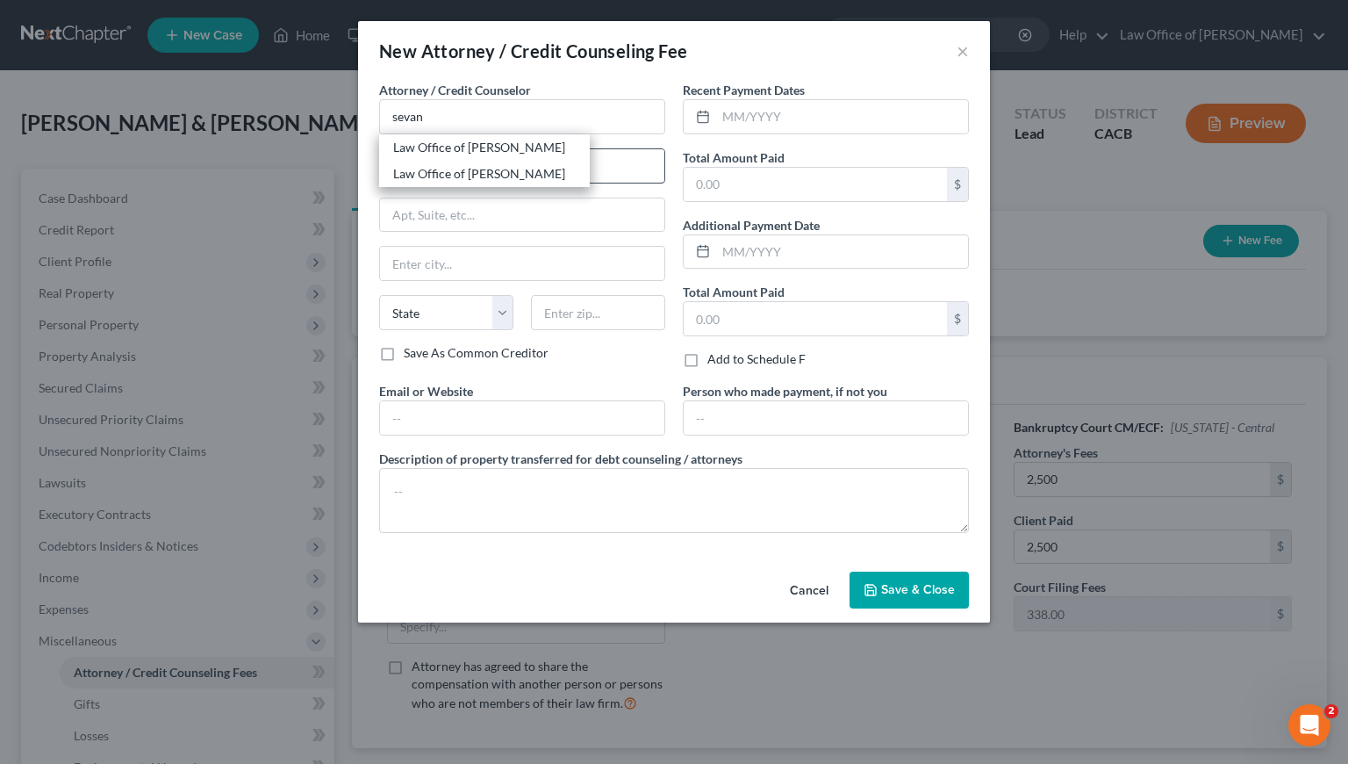
click at [470, 178] on div "Law Office of [PERSON_NAME]" at bounding box center [484, 174] width 183 height 18
type input "Law Office of [PERSON_NAME]"
type input "450 North Brand Boulevard, Suite 600"
type input "Glendale"
select select "4"
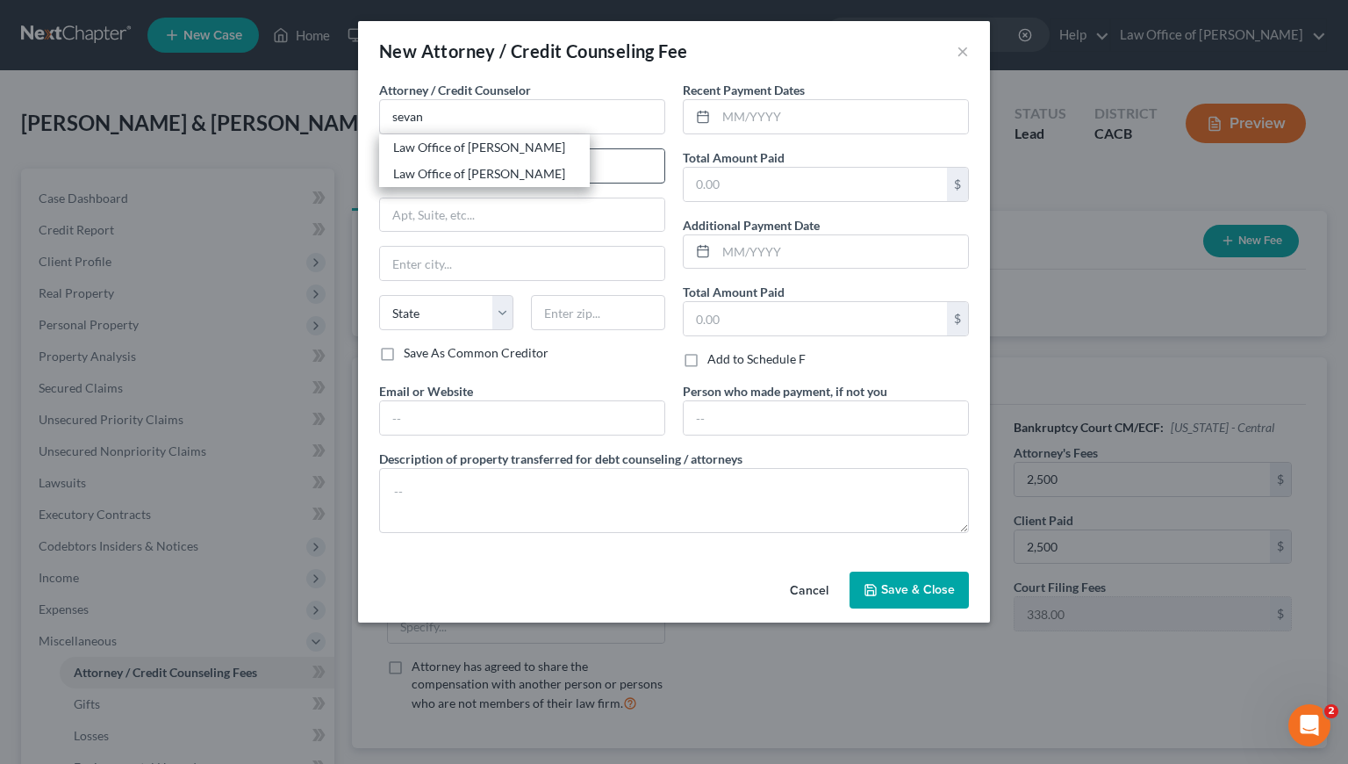
type input "91203"
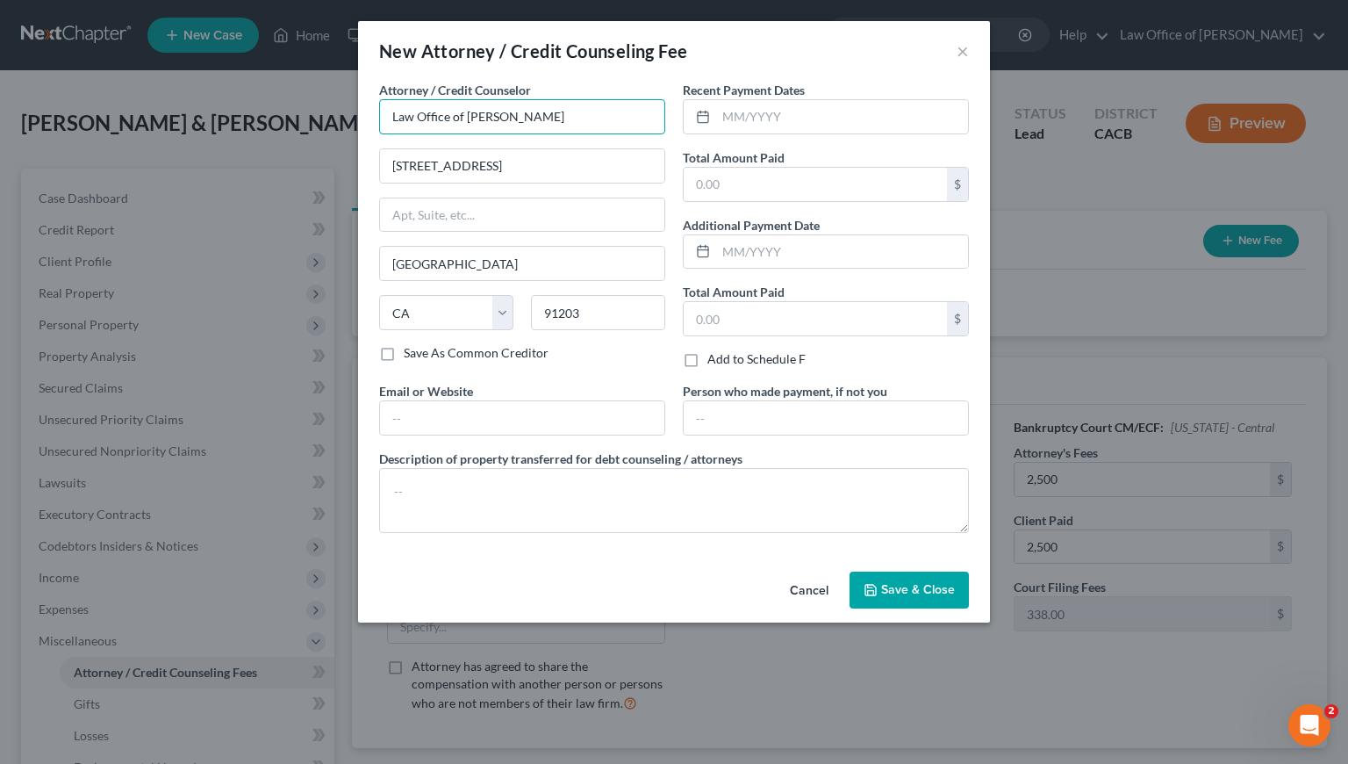
drag, startPoint x: 578, startPoint y: 108, endPoint x: 349, endPoint y: 119, distance: 229.4
click at [349, 119] on div "New Attorney / Credit Counseling Fee × Attorney / Credit Counselor * Law Office…" at bounding box center [674, 382] width 1348 height 764
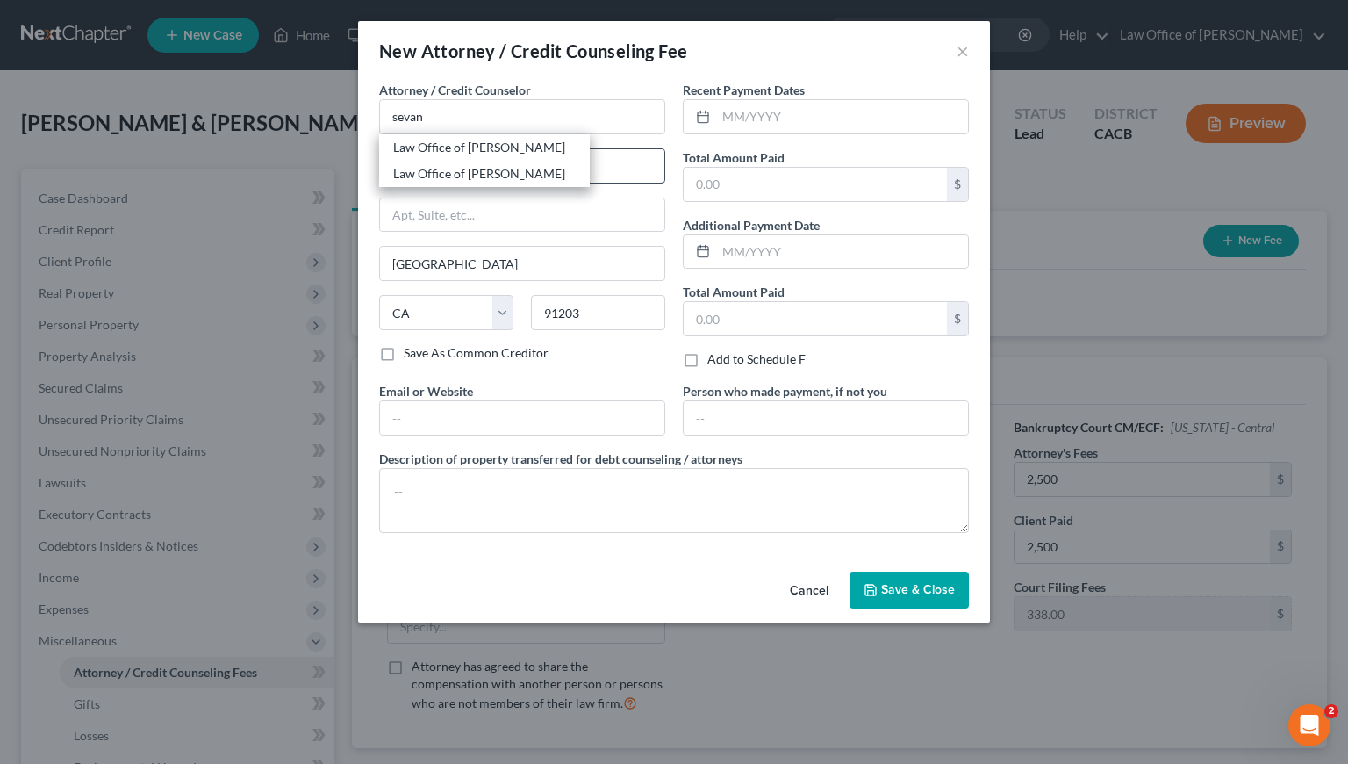
click at [451, 152] on div "Law Office of [PERSON_NAME]" at bounding box center [484, 148] width 183 height 18
type input "Law Office of [PERSON_NAME]"
type input "516 Burchett St., Suite 200"
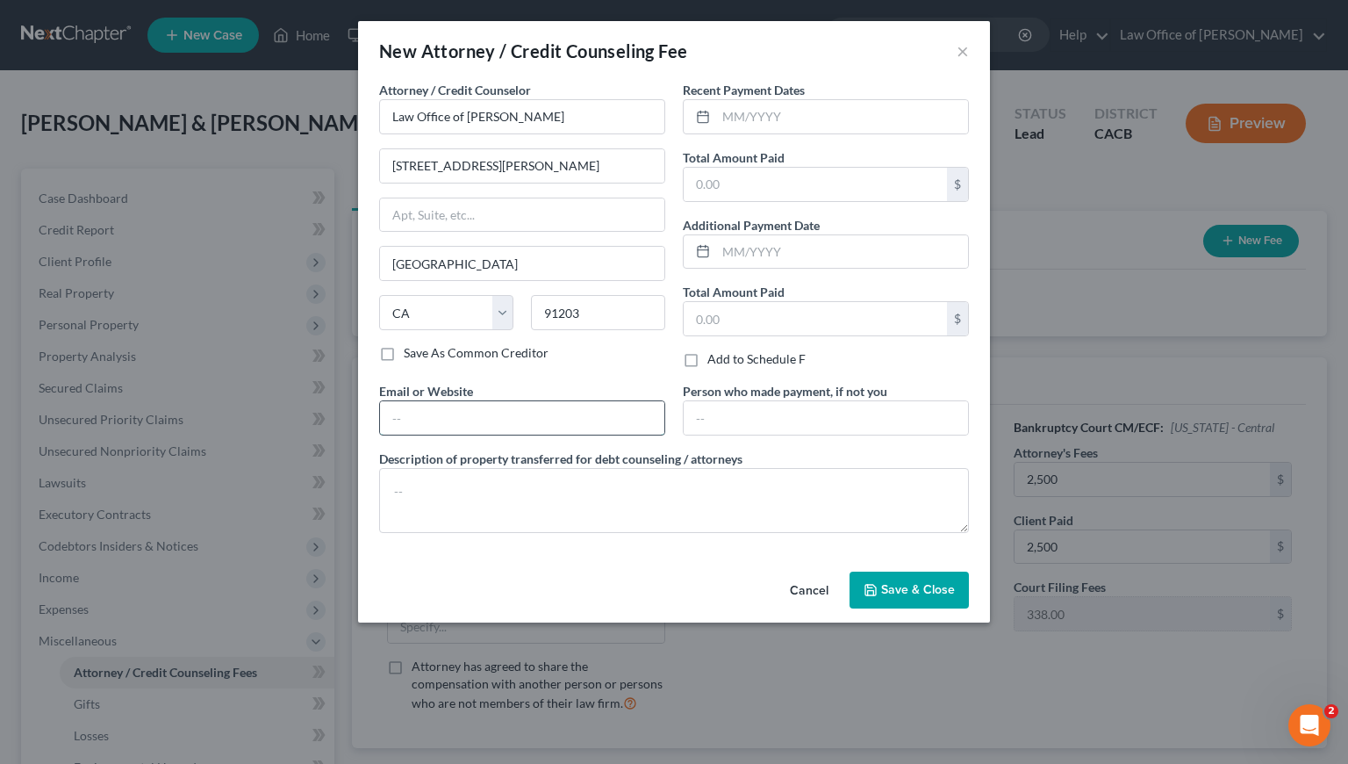
click at [451, 420] on input "text" at bounding box center [522, 417] width 284 height 33
type input "GorginianLaw.com"
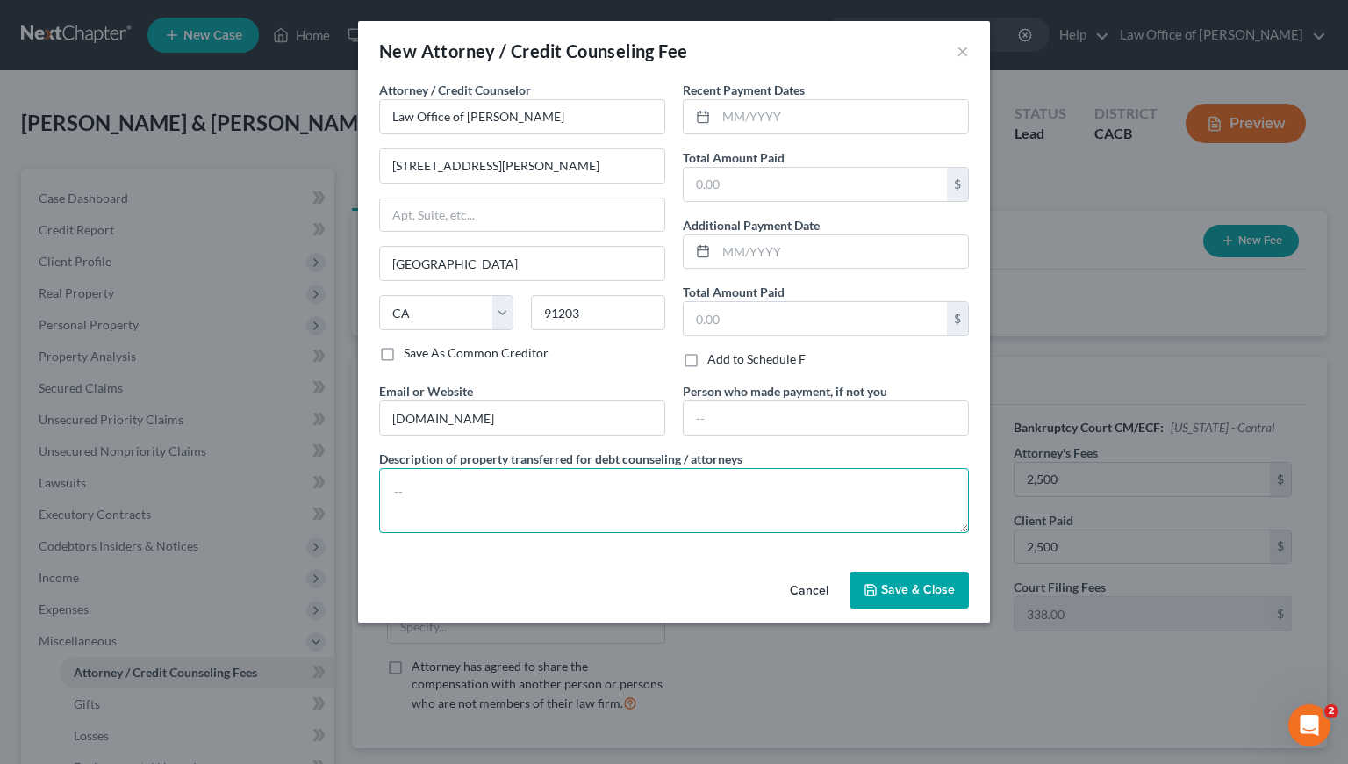
click at [484, 501] on textarea at bounding box center [674, 500] width 590 height 65
type textarea "Debtor's Funds."
drag, startPoint x: 858, startPoint y: 126, endPoint x: 857, endPoint y: 111, distance: 15.0
click at [858, 118] on input "text" at bounding box center [842, 116] width 252 height 33
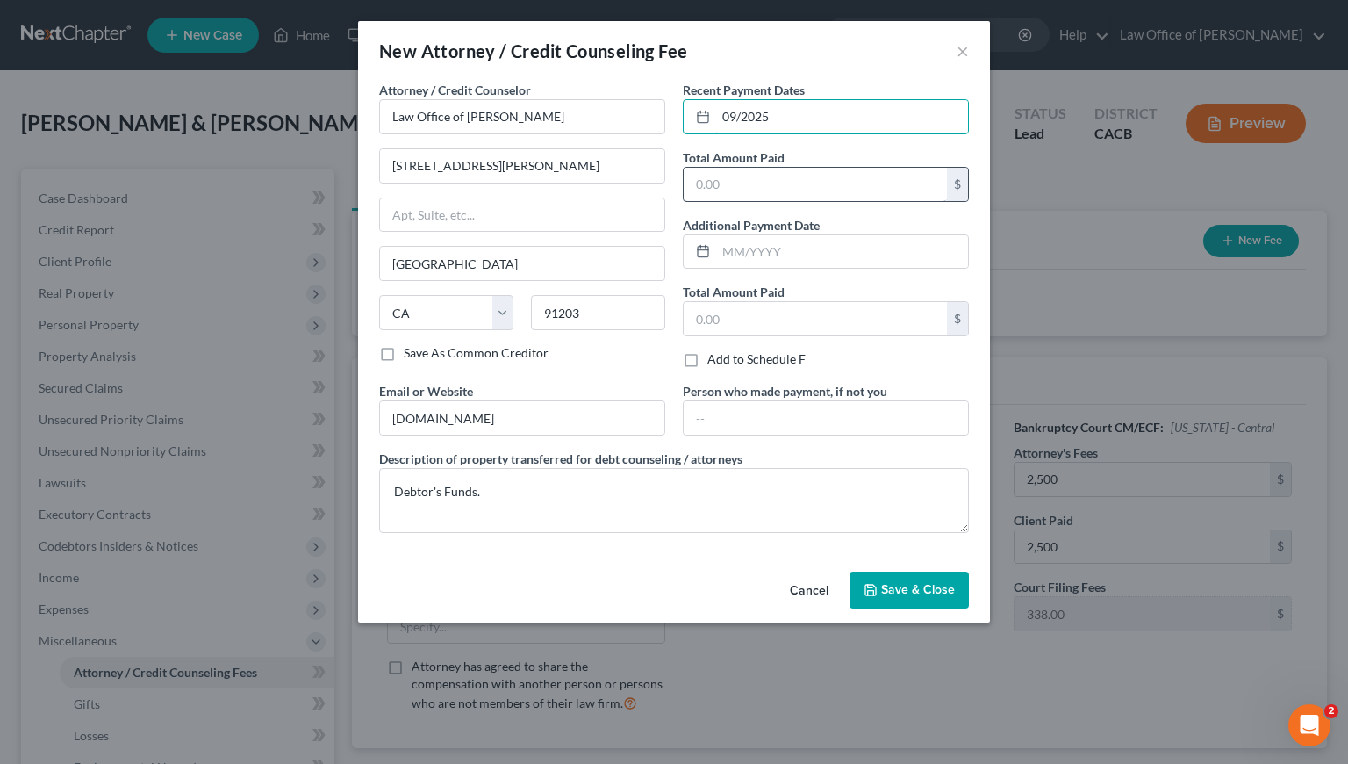
type input "09/2025"
click at [717, 190] on input "text" at bounding box center [815, 184] width 263 height 33
type input "2,500"
drag, startPoint x: 919, startPoint y: 595, endPoint x: 1006, endPoint y: 495, distance: 132.5
click at [919, 594] on span "Save & Close" at bounding box center [918, 589] width 74 height 15
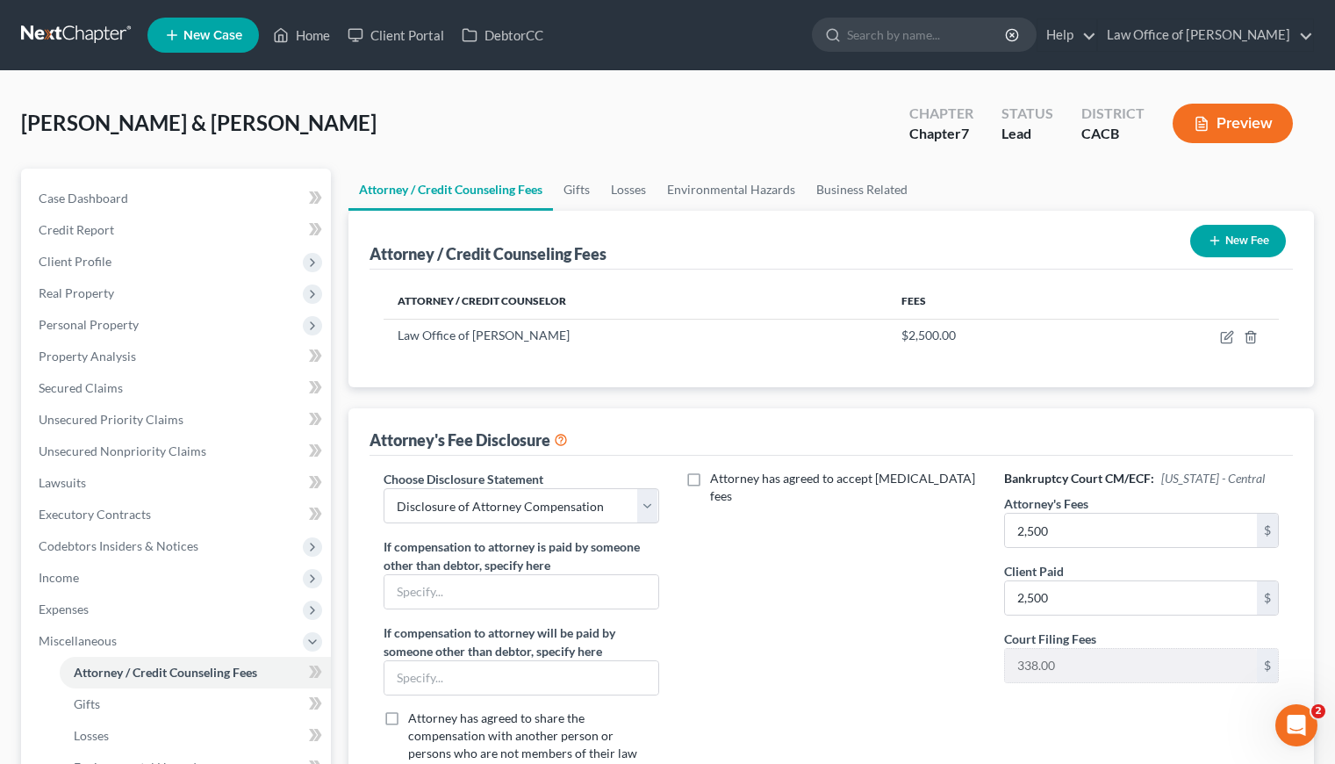
click at [1256, 241] on button "New Fee" at bounding box center [1238, 241] width 96 height 32
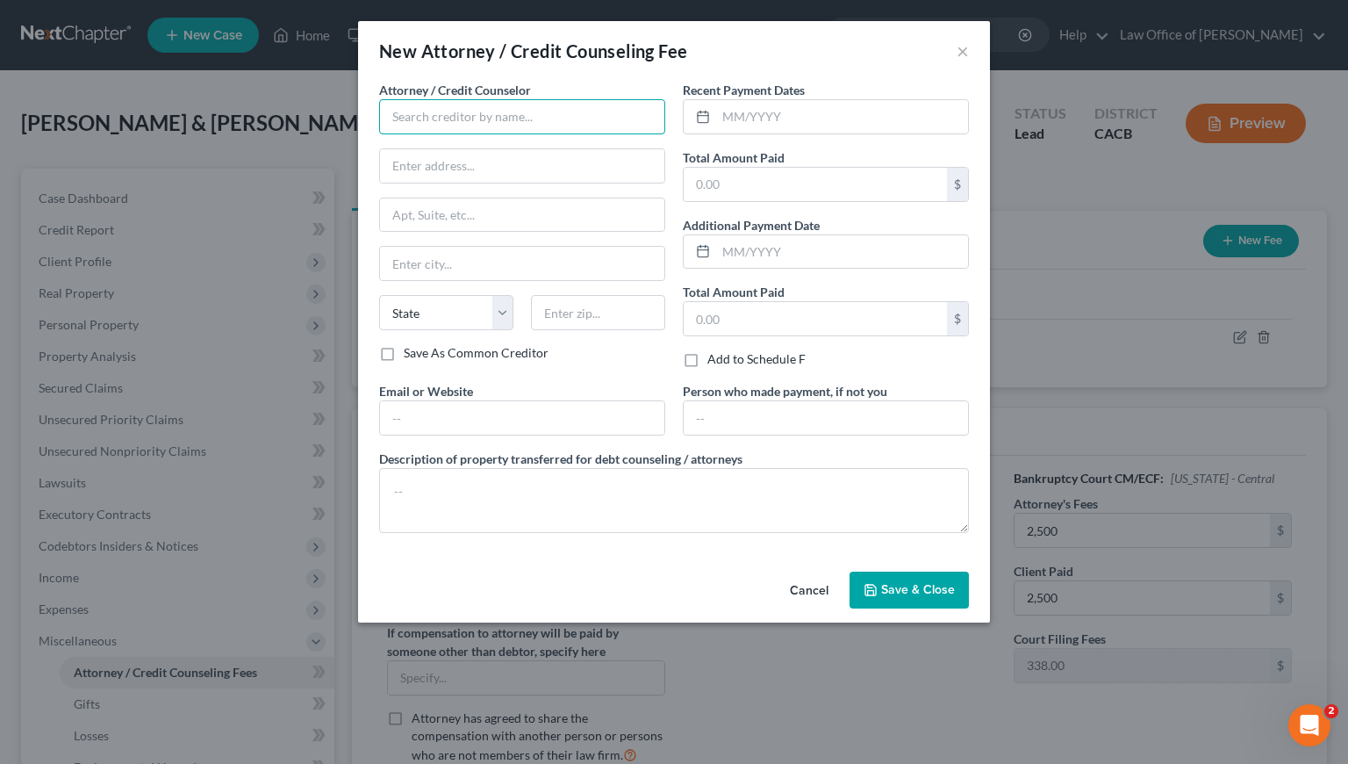
click at [520, 117] on input "text" at bounding box center [522, 116] width 286 height 35
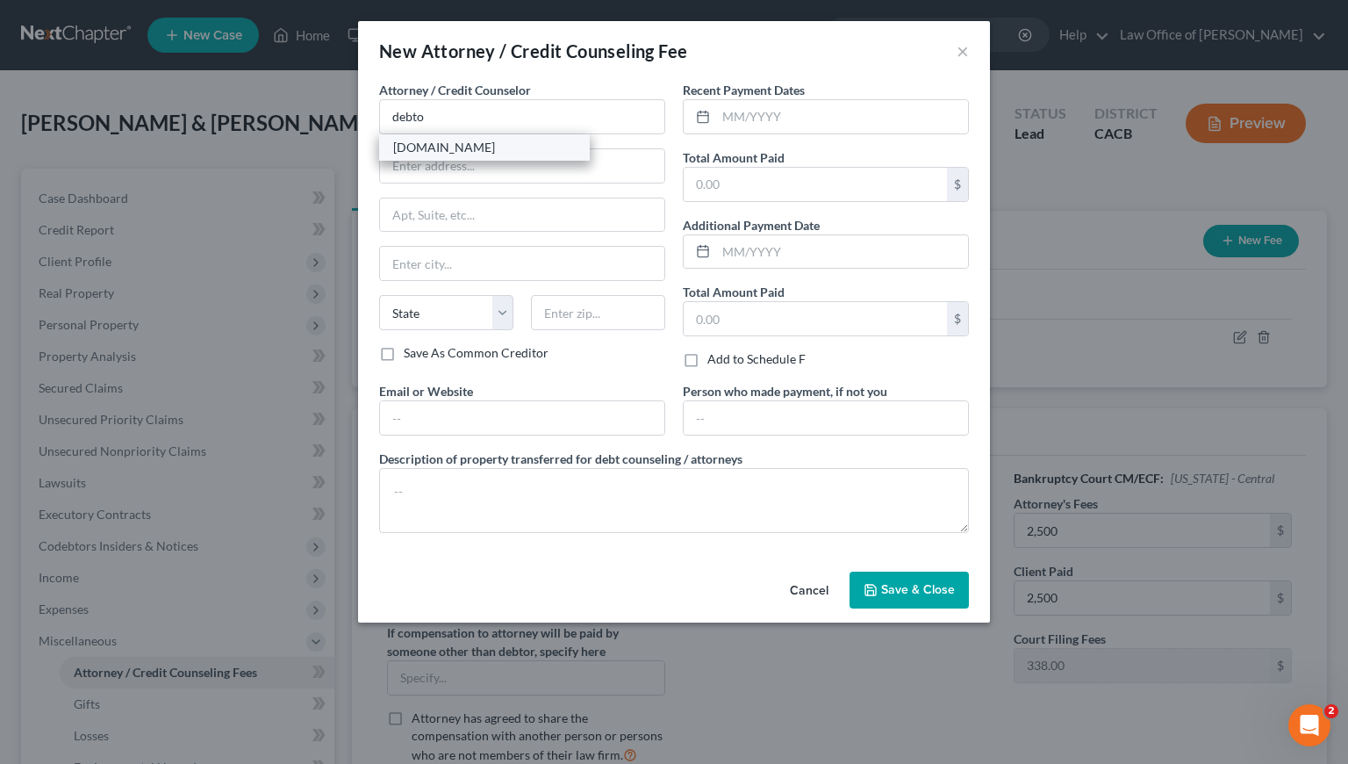
click at [431, 147] on div "DebtorCC.org" at bounding box center [484, 148] width 183 height 18
type input "DebtorCC.org"
type input "Online Course"
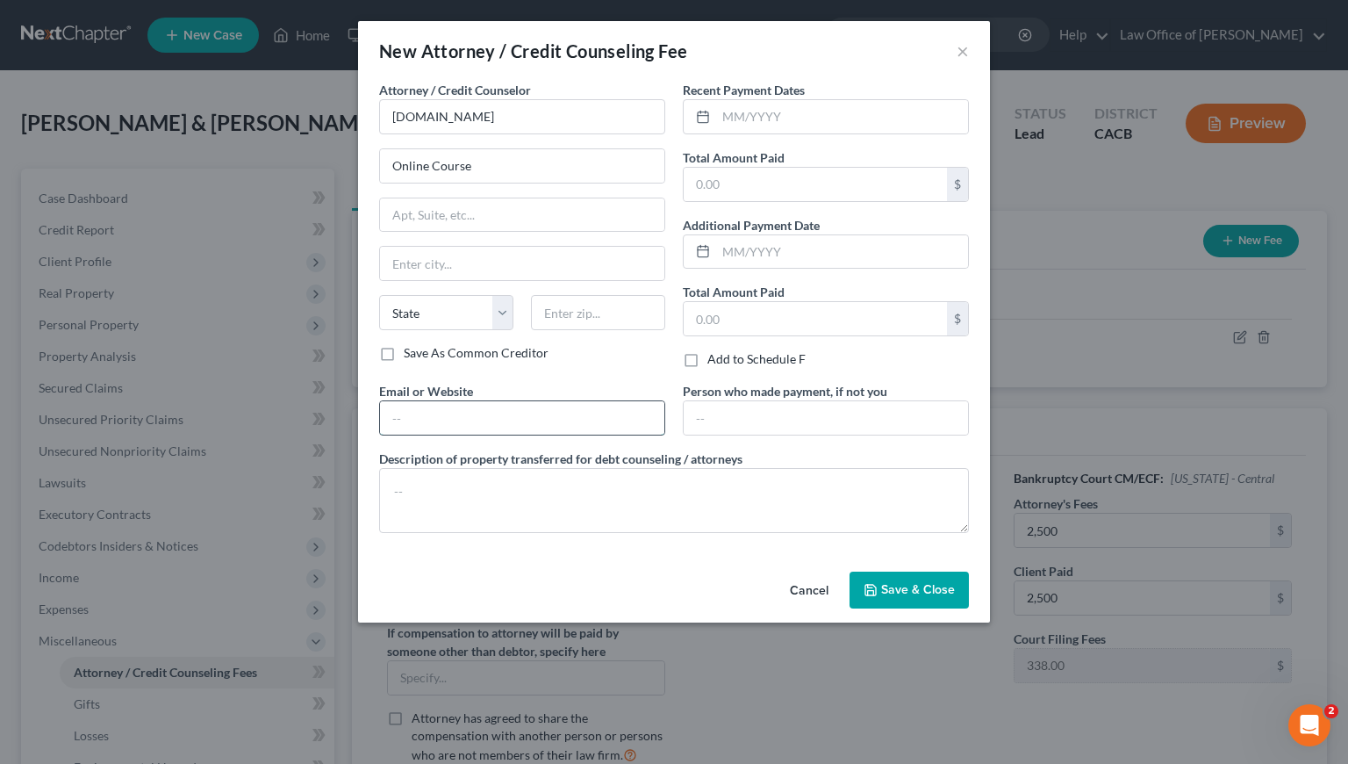
click at [477, 423] on input "text" at bounding box center [522, 417] width 284 height 33
type input "DebtorCC.org"
click at [497, 499] on textarea at bounding box center [674, 500] width 590 height 65
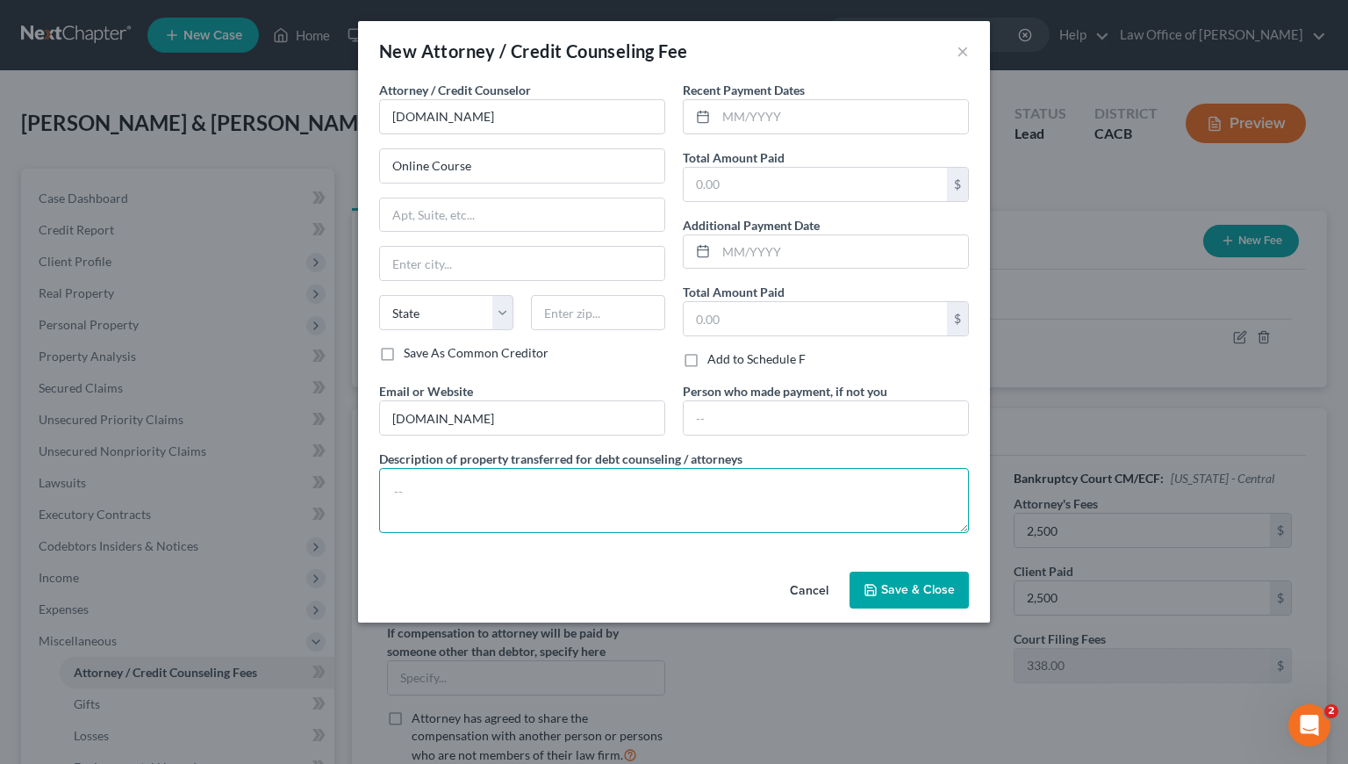
paste textarea "Debtor's Funds."
type textarea "Debtor's Funds."
drag, startPoint x: 798, startPoint y: 91, endPoint x: 795, endPoint y: 112, distance: 21.2
click at [798, 92] on label "Recent Payment Dates" at bounding box center [744, 90] width 122 height 18
click at [795, 118] on input "text" at bounding box center [842, 116] width 252 height 33
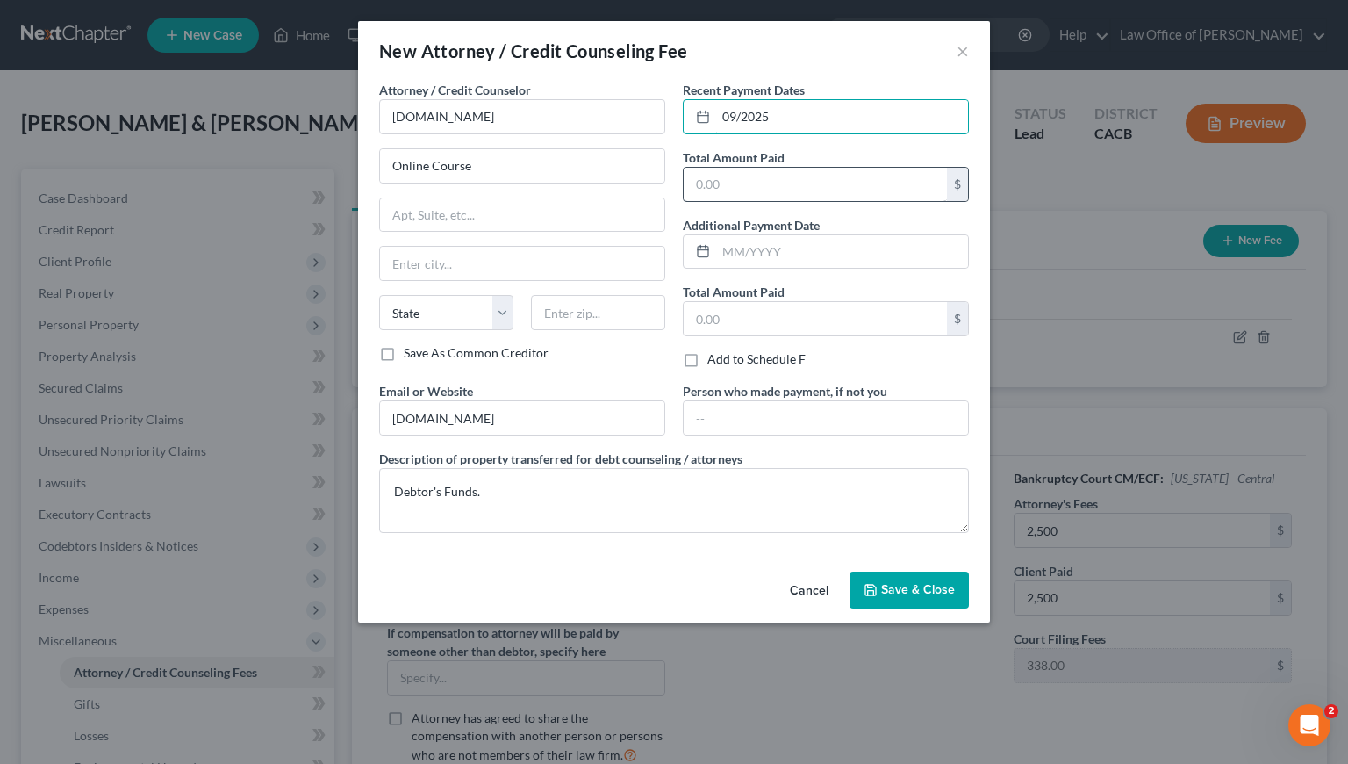
type input "09/2025"
click at [762, 180] on input "text" at bounding box center [815, 184] width 263 height 33
type input "19.95"
click at [917, 589] on span "Save & Close" at bounding box center [918, 589] width 74 height 15
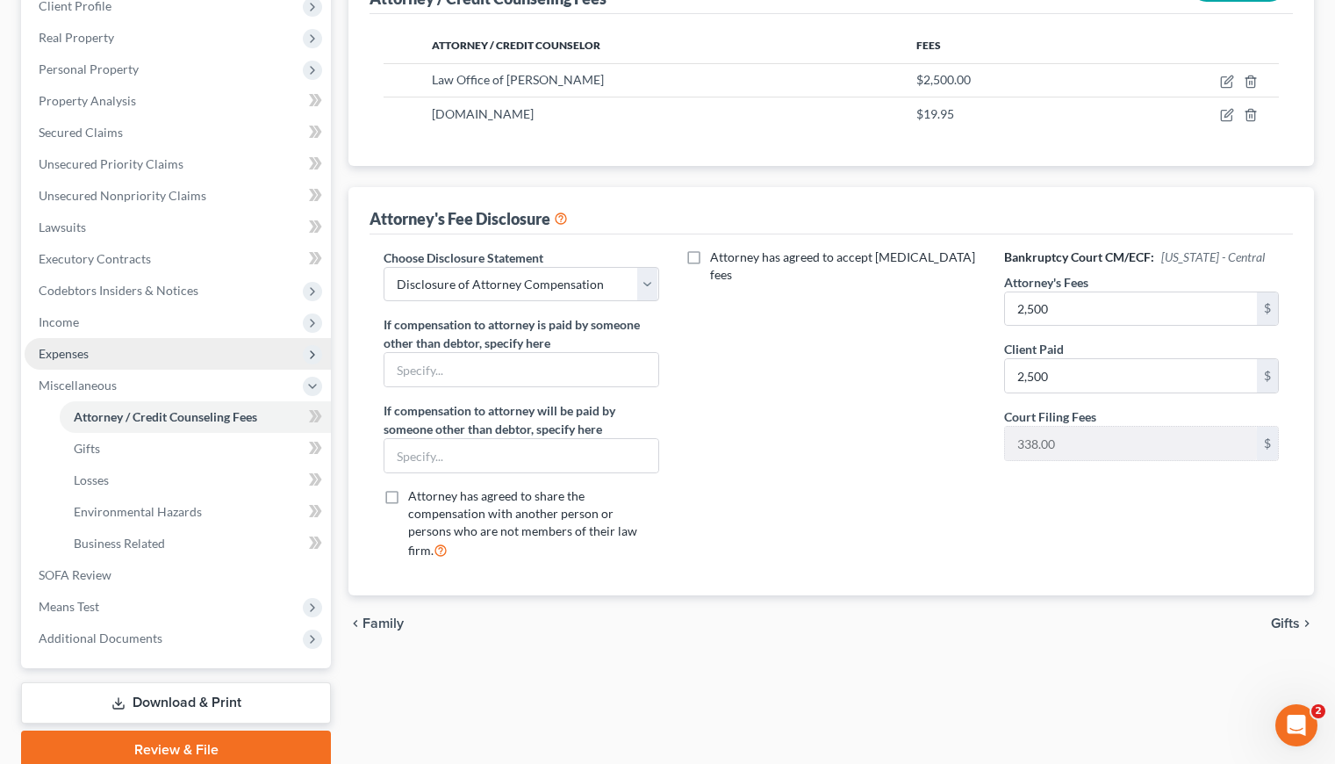
scroll to position [255, 0]
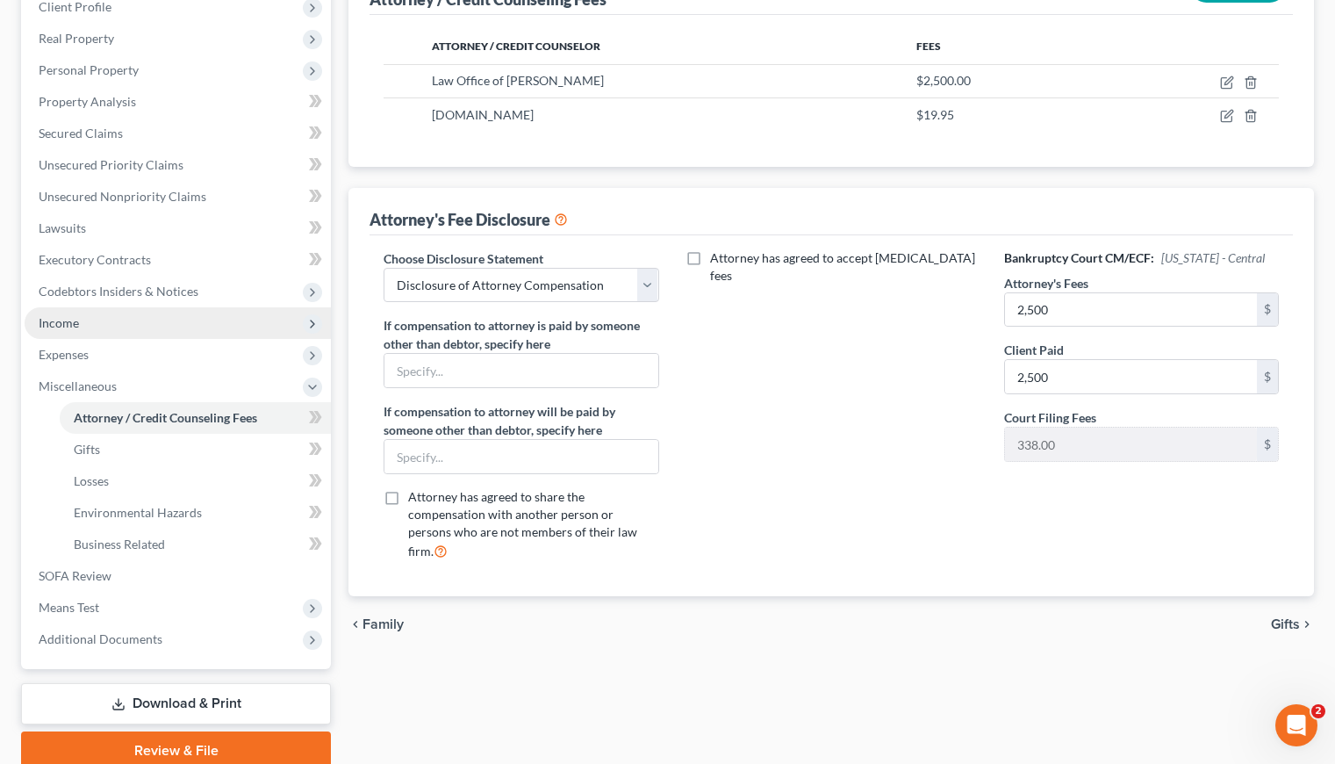
click at [61, 320] on span "Income" at bounding box center [59, 322] width 40 height 15
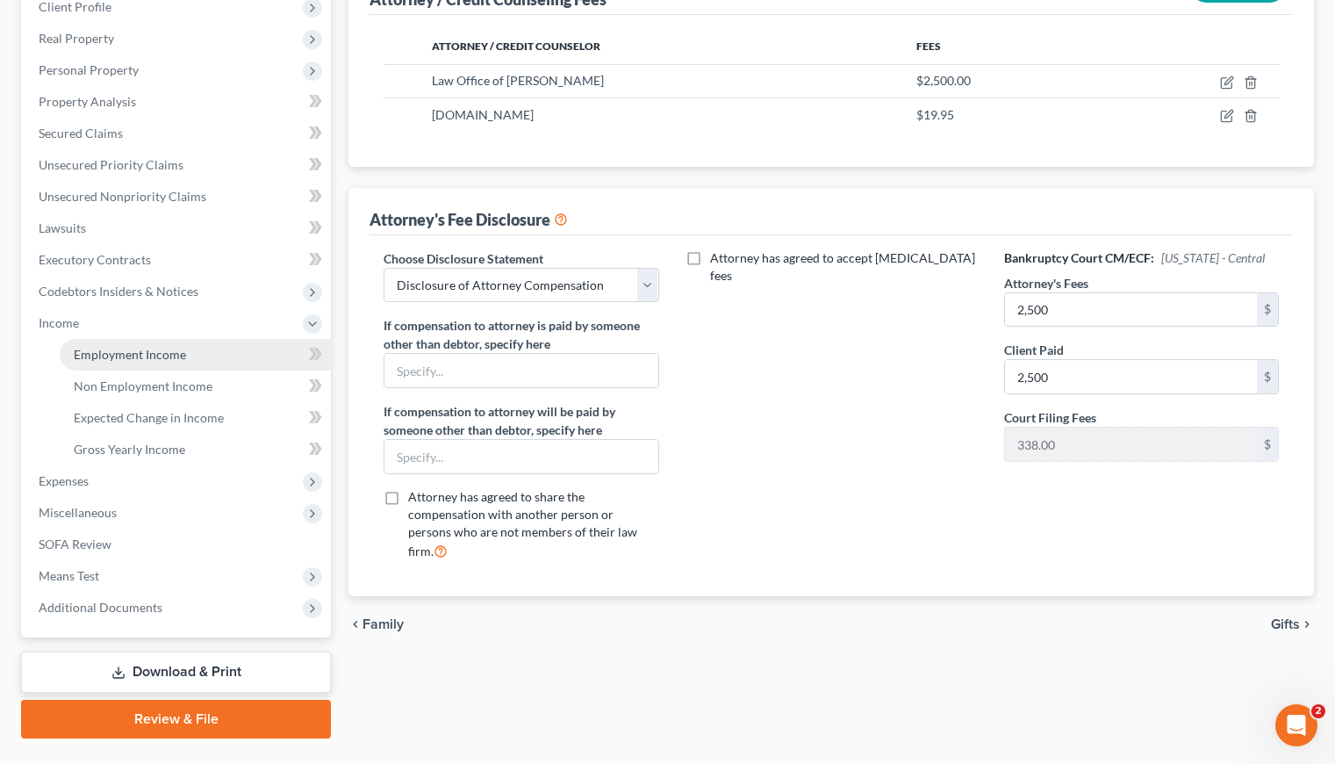
click at [114, 348] on span "Employment Income" at bounding box center [130, 354] width 112 height 15
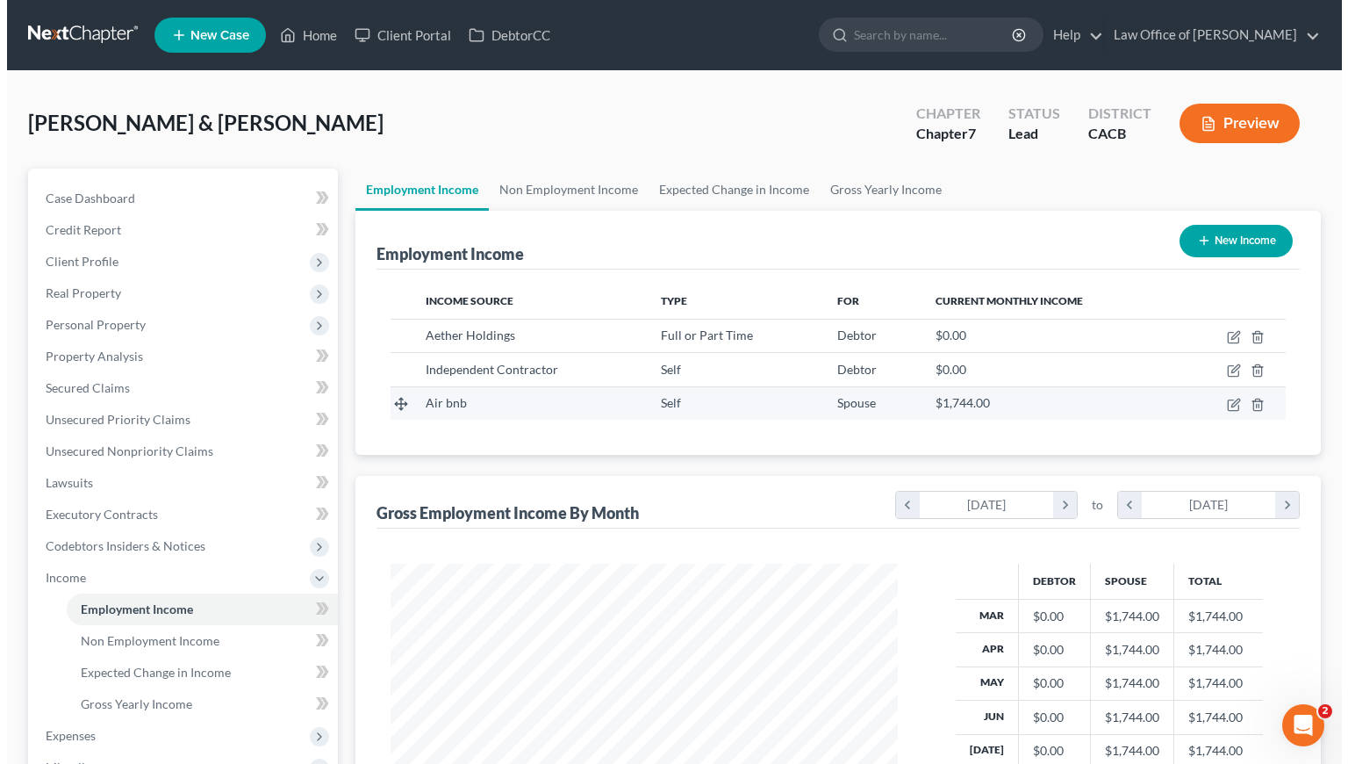
scroll to position [314, 542]
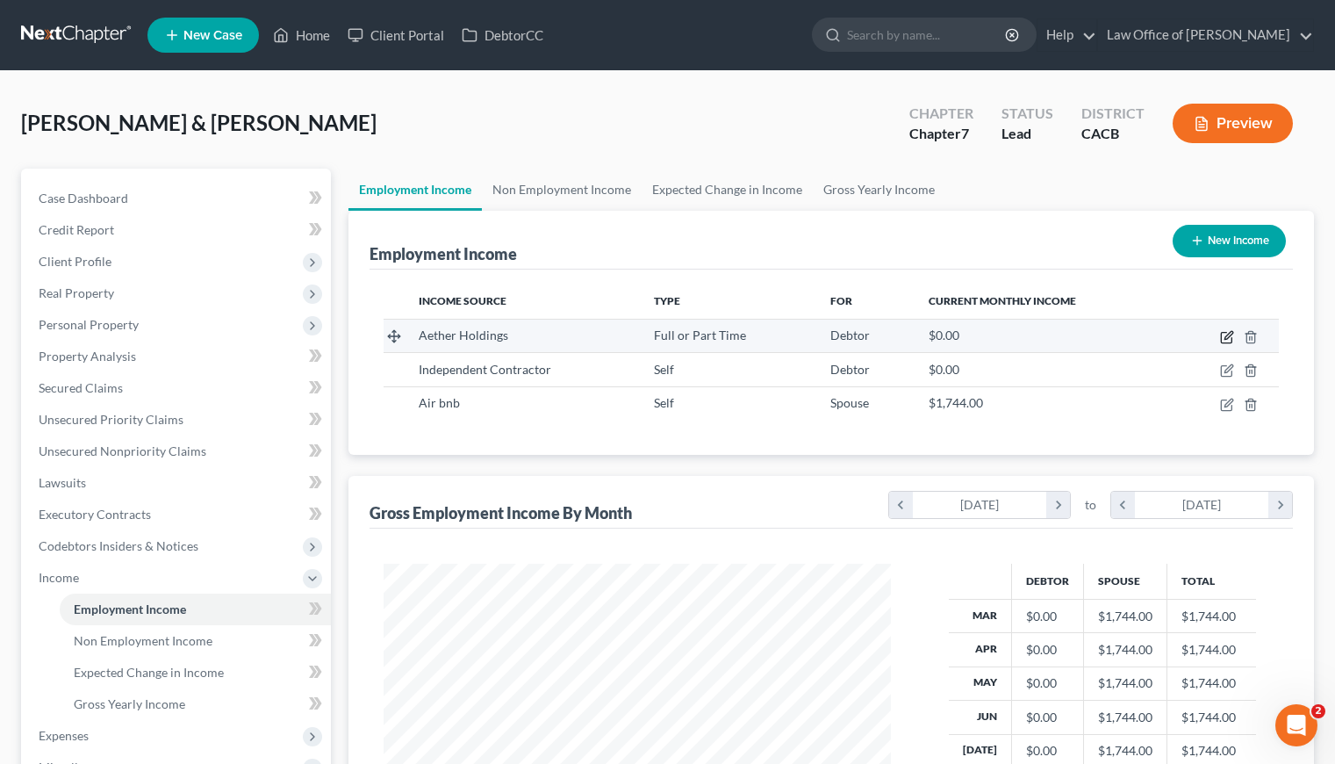
click at [1231, 336] on icon "button" at bounding box center [1227, 337] width 14 height 14
select select "0"
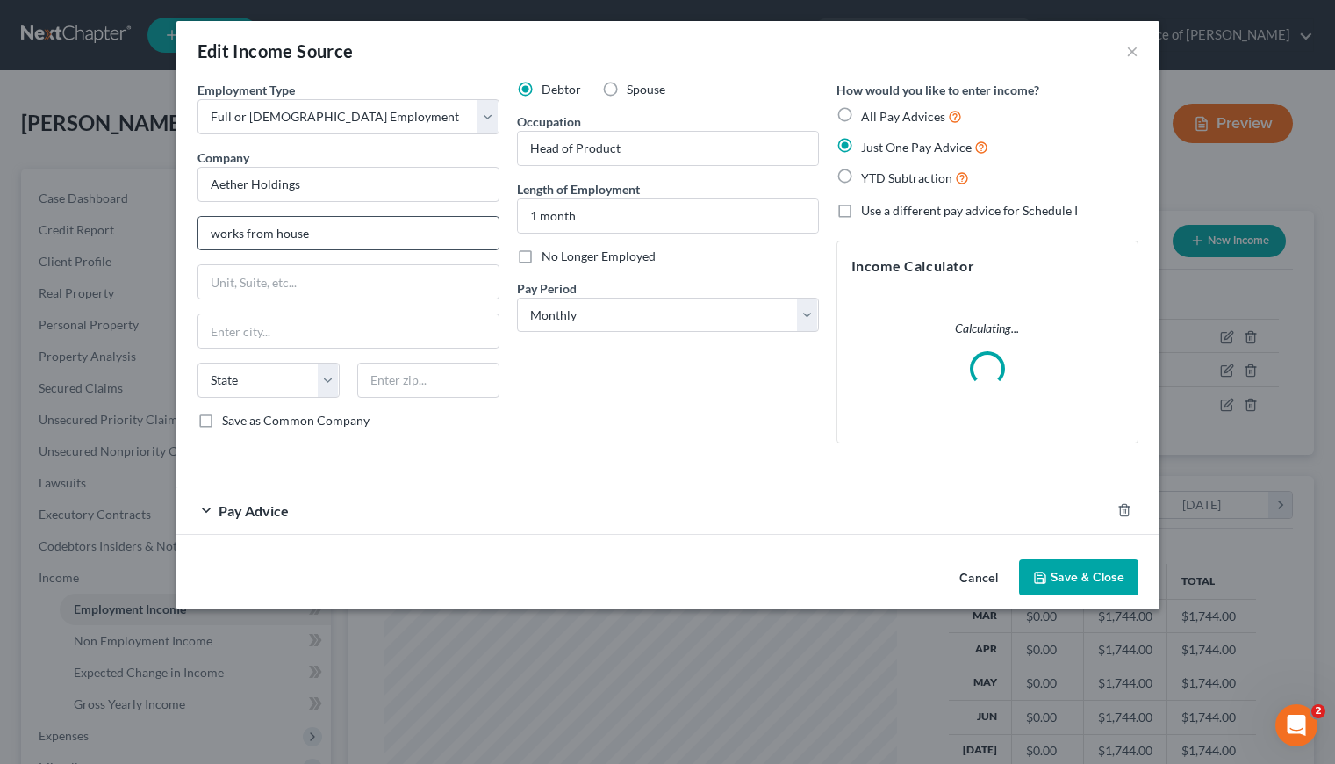
scroll to position [314, 548]
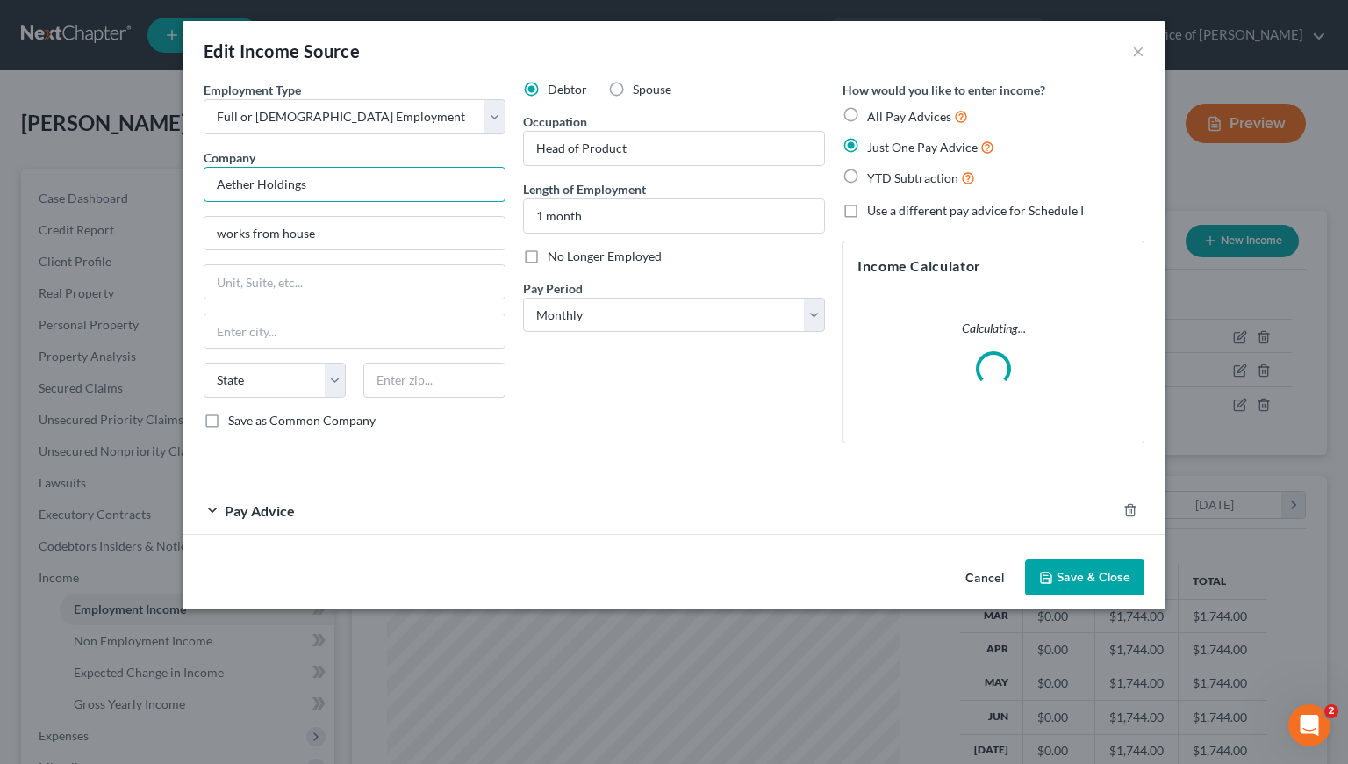
click at [332, 184] on input "Aether Holdings" at bounding box center [355, 184] width 302 height 35
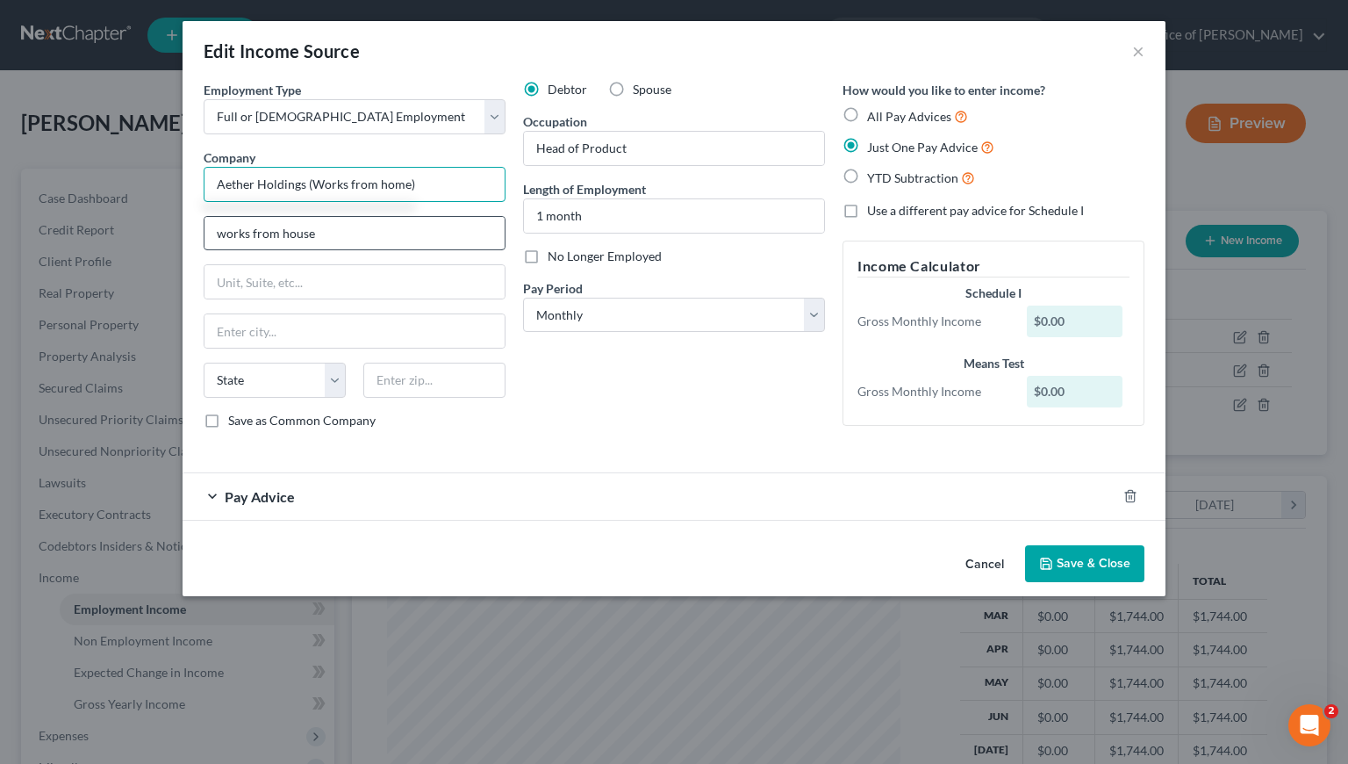
type input "Aether Holdings (Works from home)"
drag, startPoint x: 335, startPoint y: 233, endPoint x: 206, endPoint y: 227, distance: 129.2
click at [206, 227] on input "works from house" at bounding box center [355, 233] width 300 height 33
type input "2520 1/2 Ocean View Ave"
click at [401, 370] on input "text" at bounding box center [434, 379] width 142 height 35
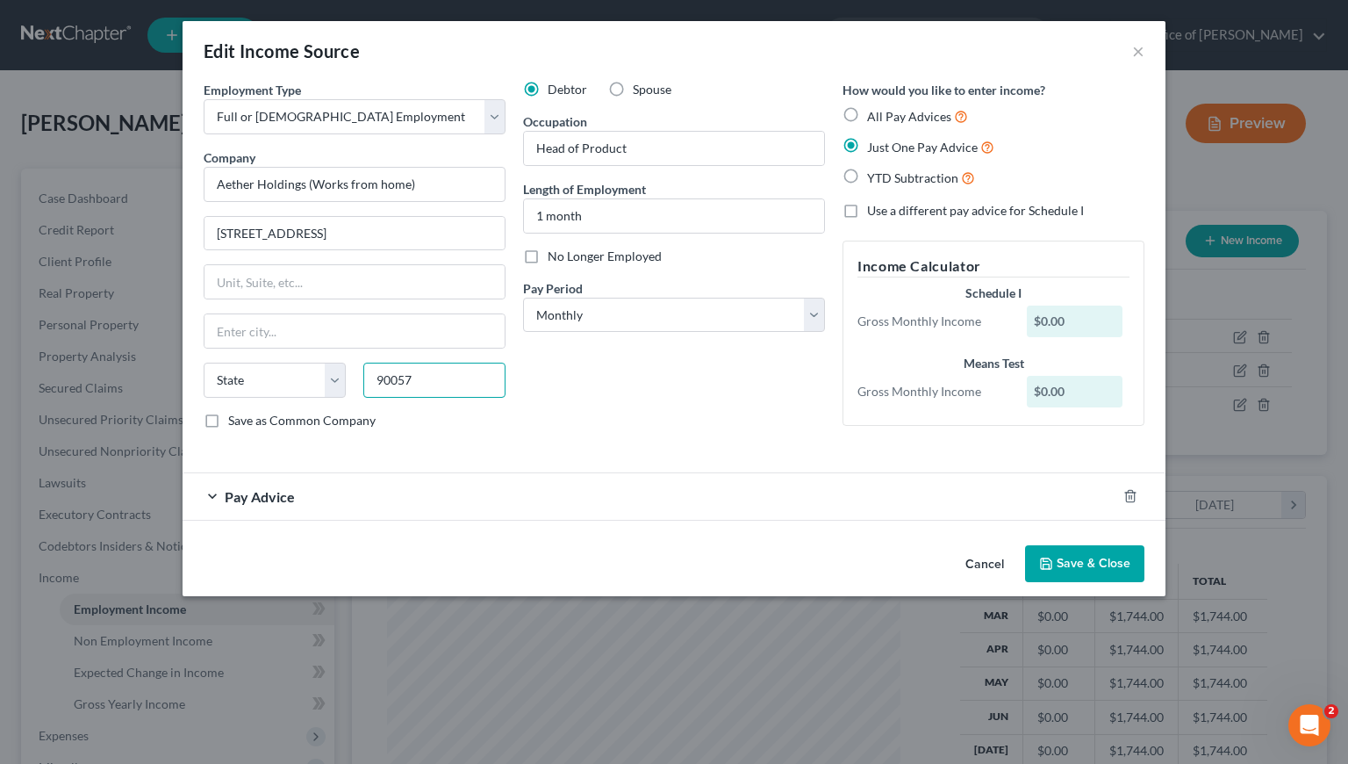
type input "90057"
click at [563, 402] on div "Debtor Spouse Occupation Head of Product Length of Employment 1 month No Longer…" at bounding box center [673, 262] width 319 height 362
type input "Los Angeles"
select select "4"
click at [1081, 561] on button "Save & Close" at bounding box center [1084, 563] width 119 height 37
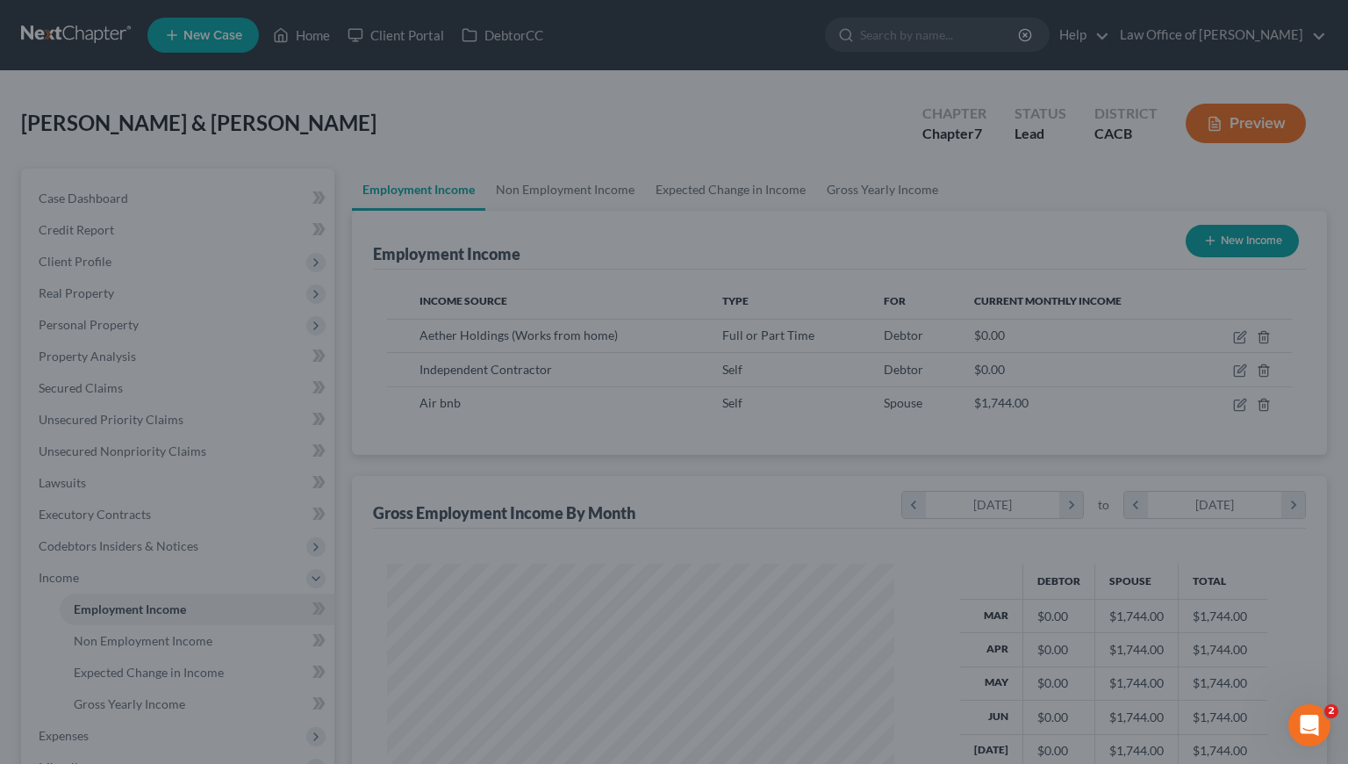
scroll to position [877384, 877157]
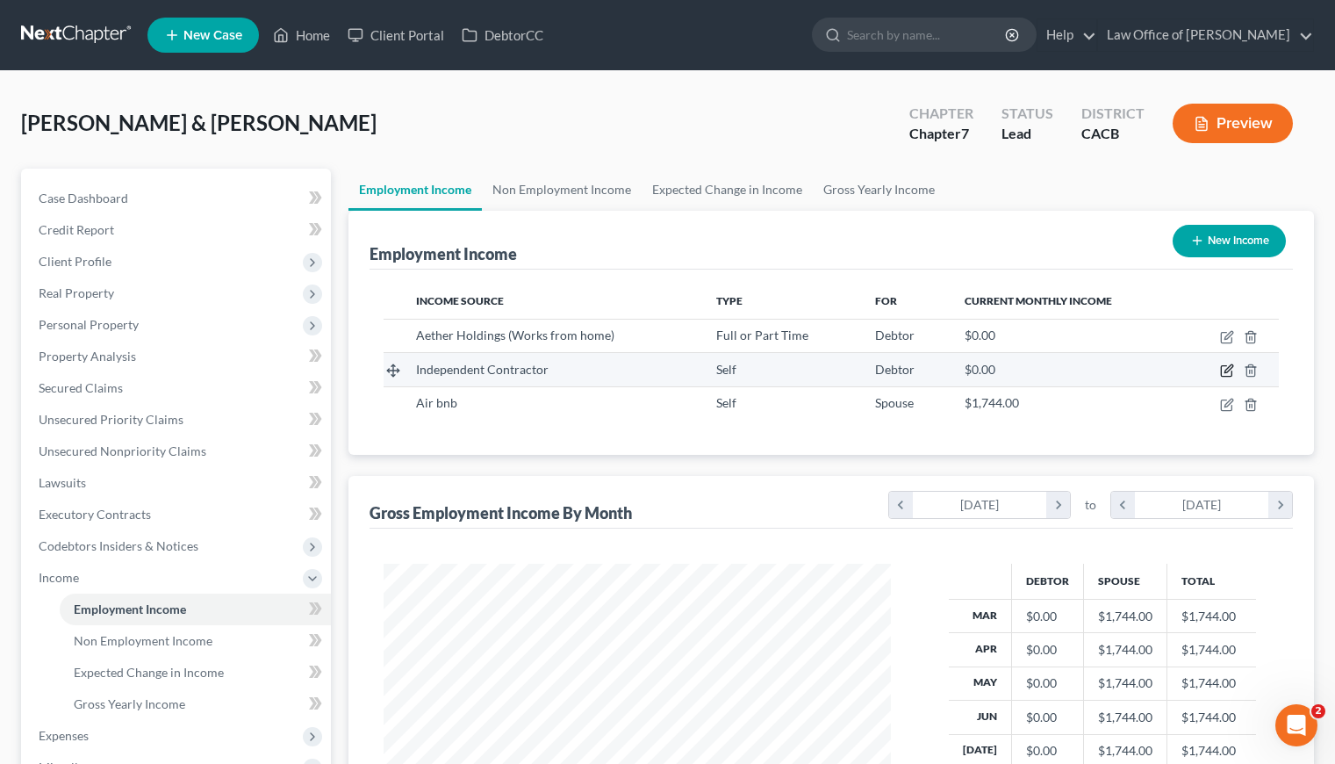
click at [1227, 372] on icon "button" at bounding box center [1227, 370] width 14 height 14
select select "1"
select select "0"
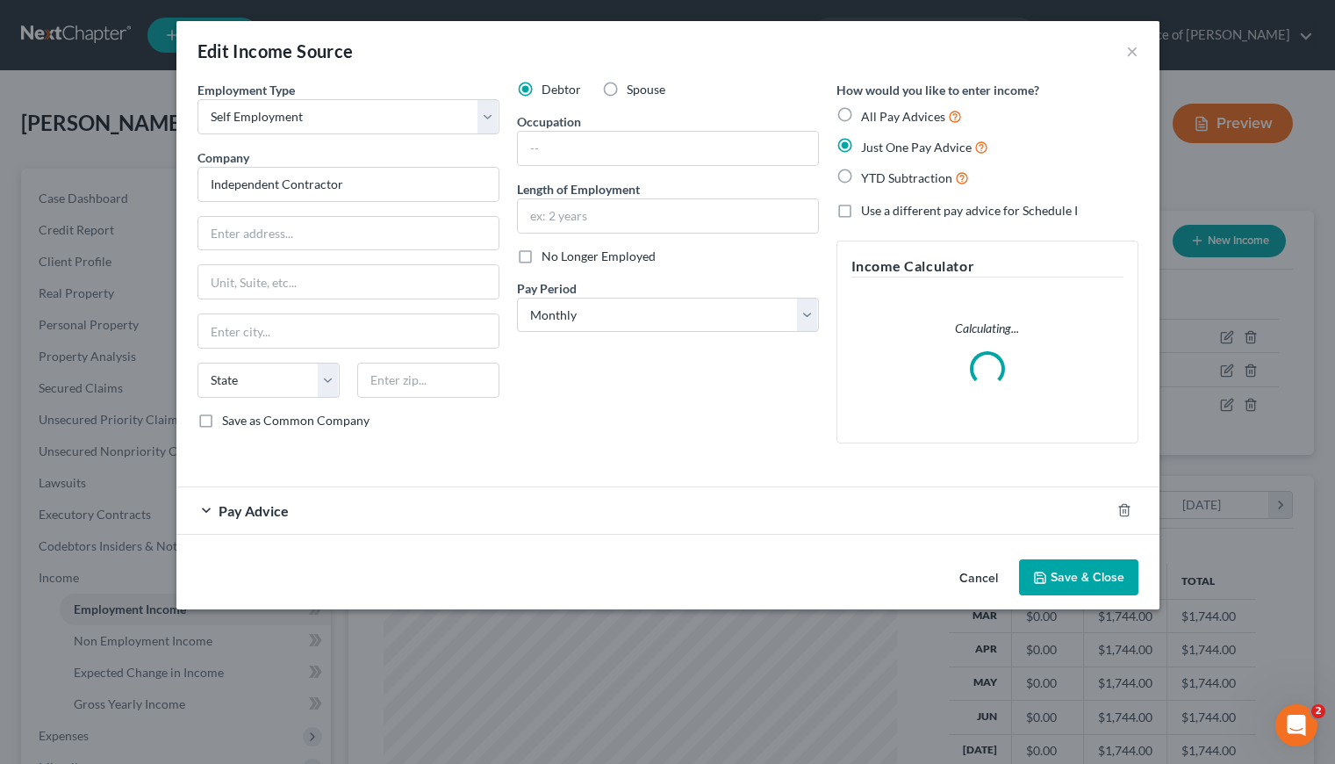
scroll to position [314, 548]
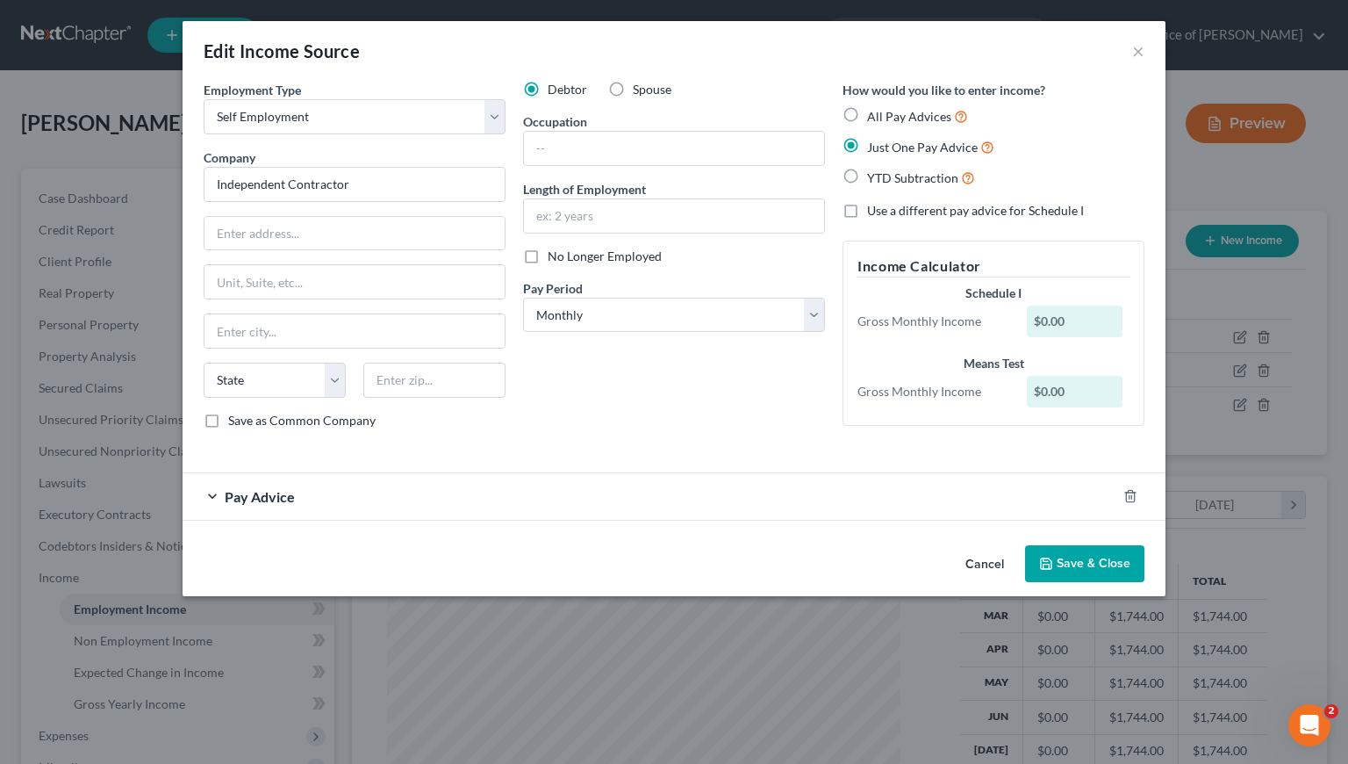
click at [815, 512] on div "Pay Advice" at bounding box center [650, 496] width 934 height 47
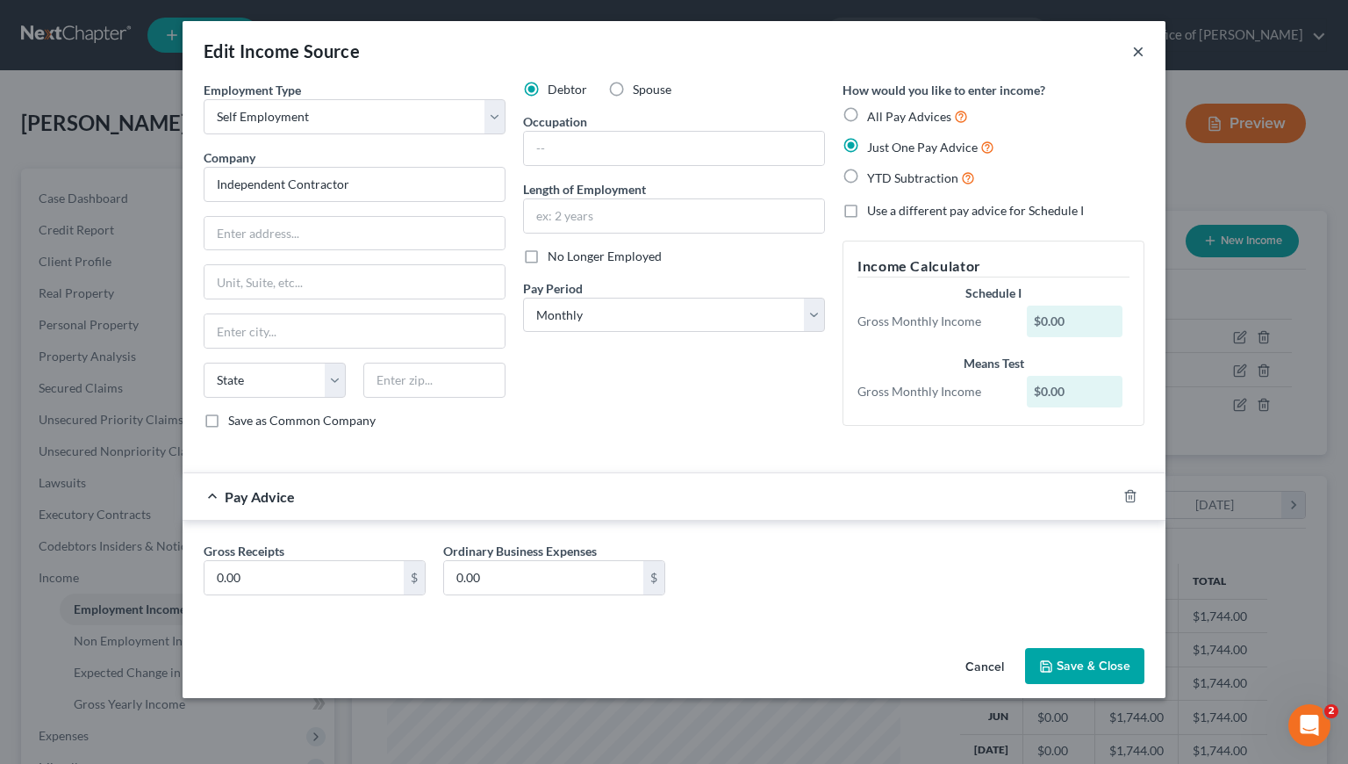
click at [1141, 50] on button "×" at bounding box center [1138, 50] width 12 height 21
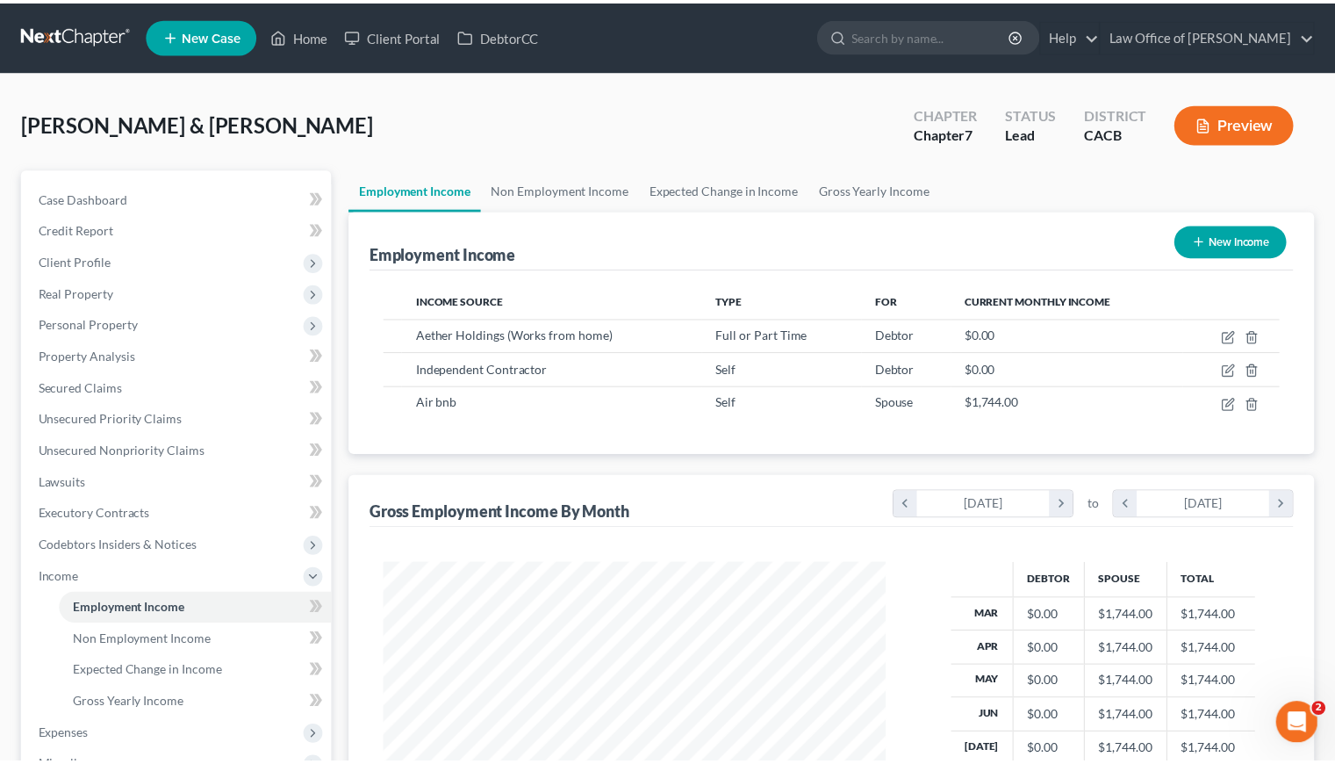
scroll to position [877384, 877157]
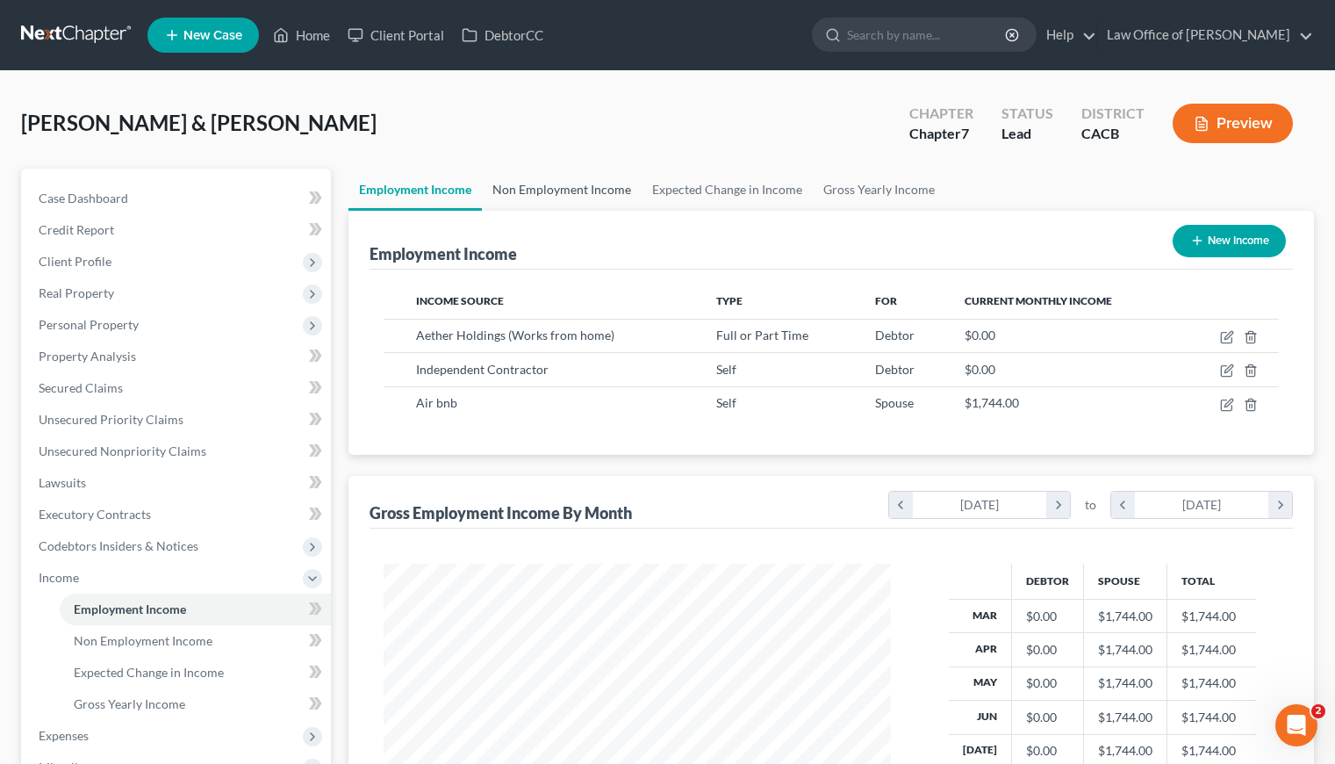
click at [584, 183] on link "Non Employment Income" at bounding box center [562, 190] width 160 height 42
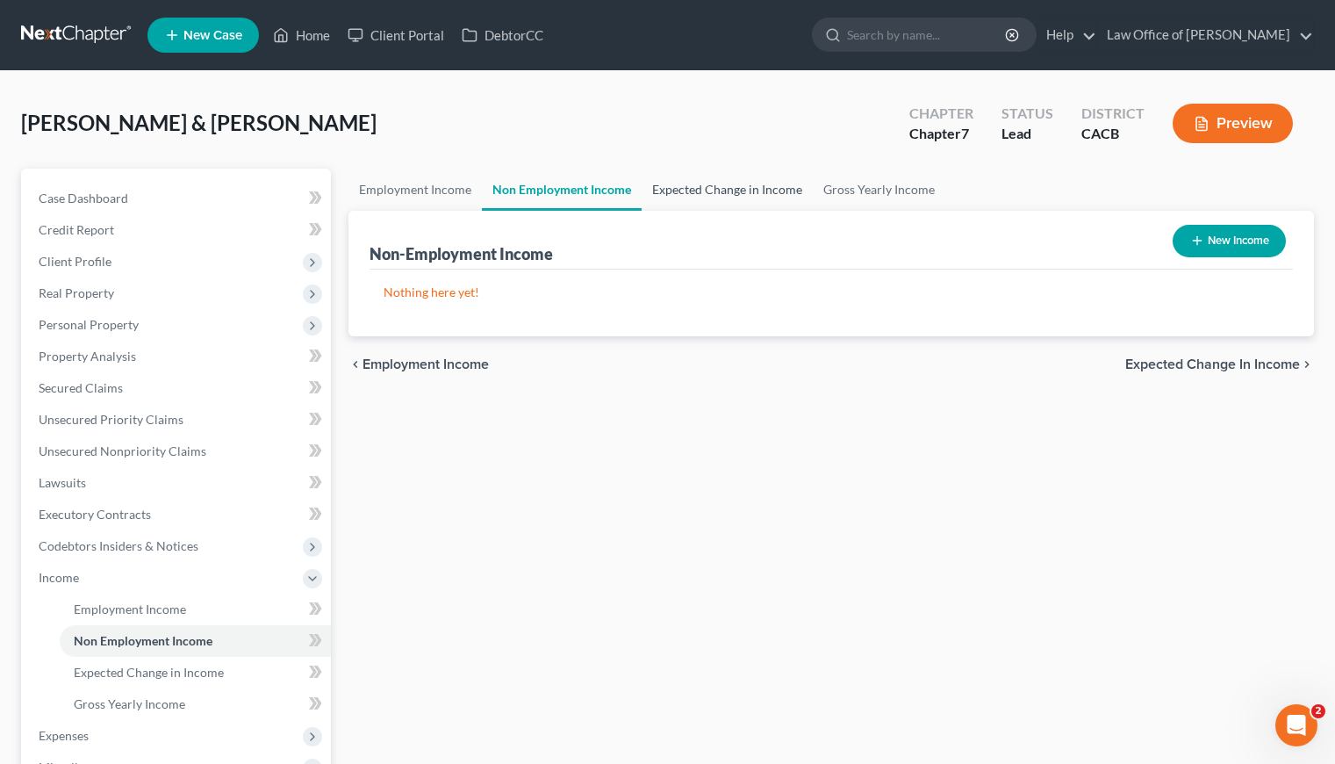
click at [743, 187] on link "Expected Change in Income" at bounding box center [727, 190] width 171 height 42
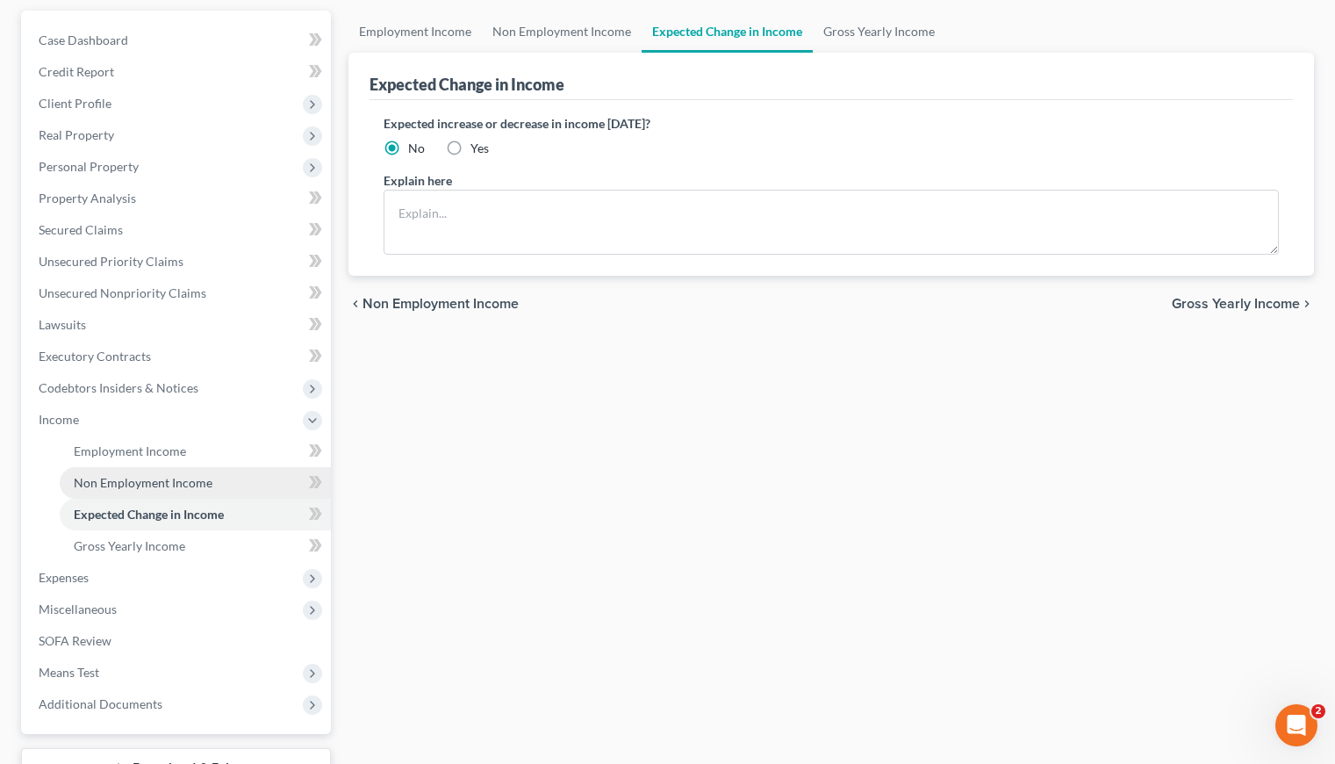
scroll to position [116, 0]
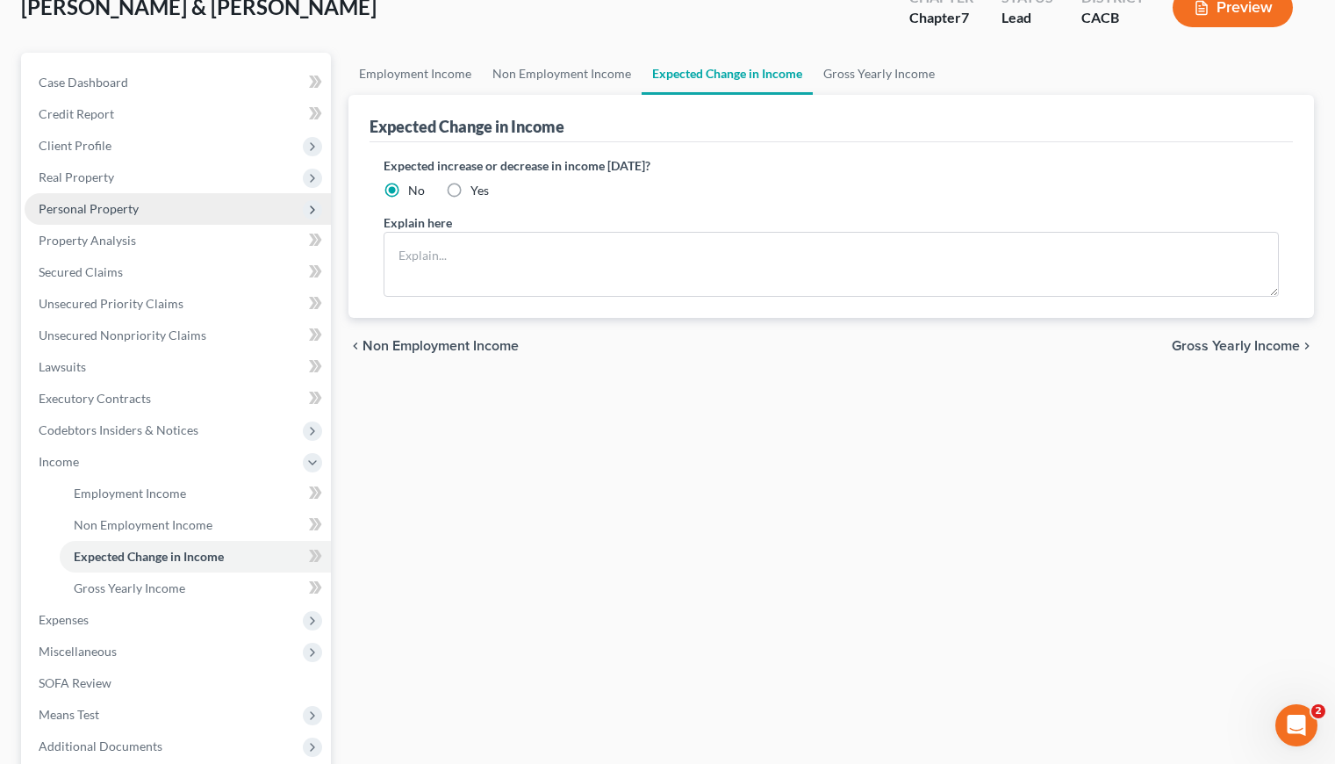
click at [95, 199] on span "Personal Property" at bounding box center [178, 209] width 306 height 32
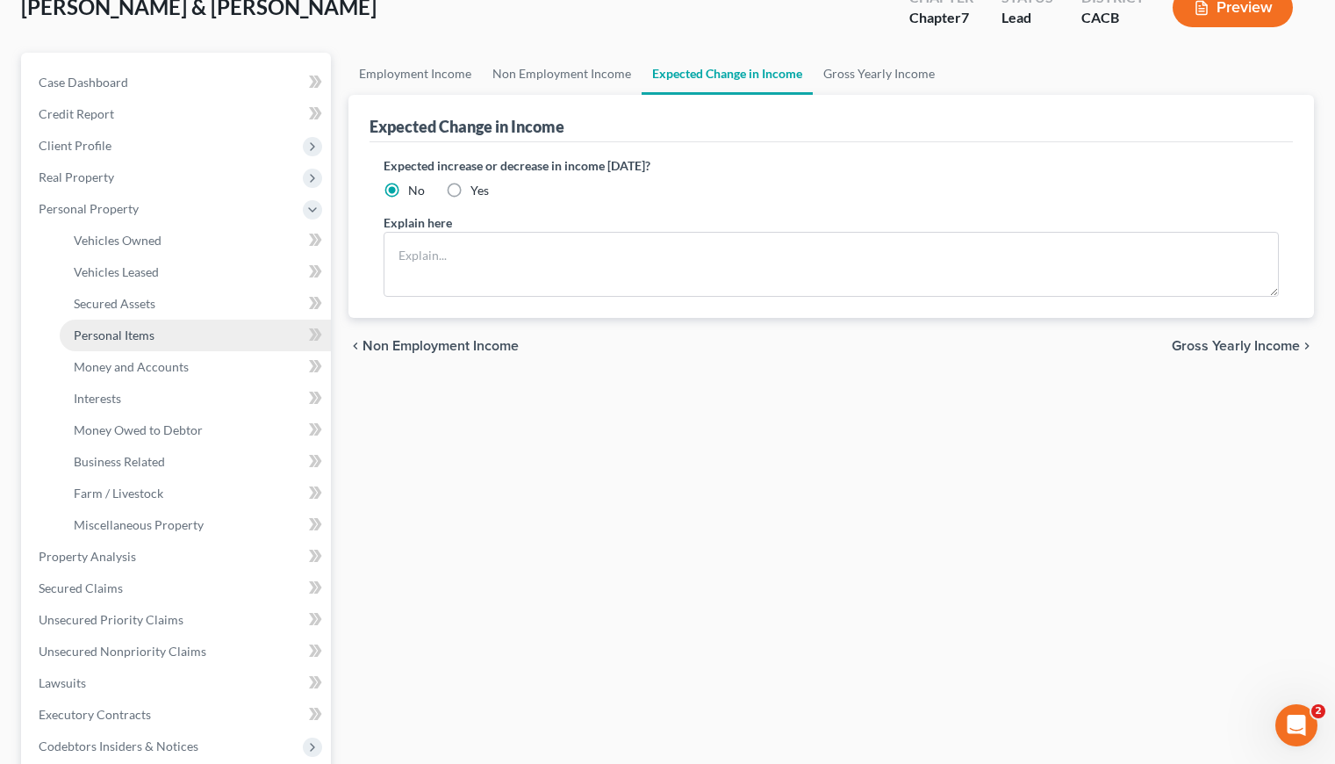
click at [139, 330] on span "Personal Items" at bounding box center [114, 334] width 81 height 15
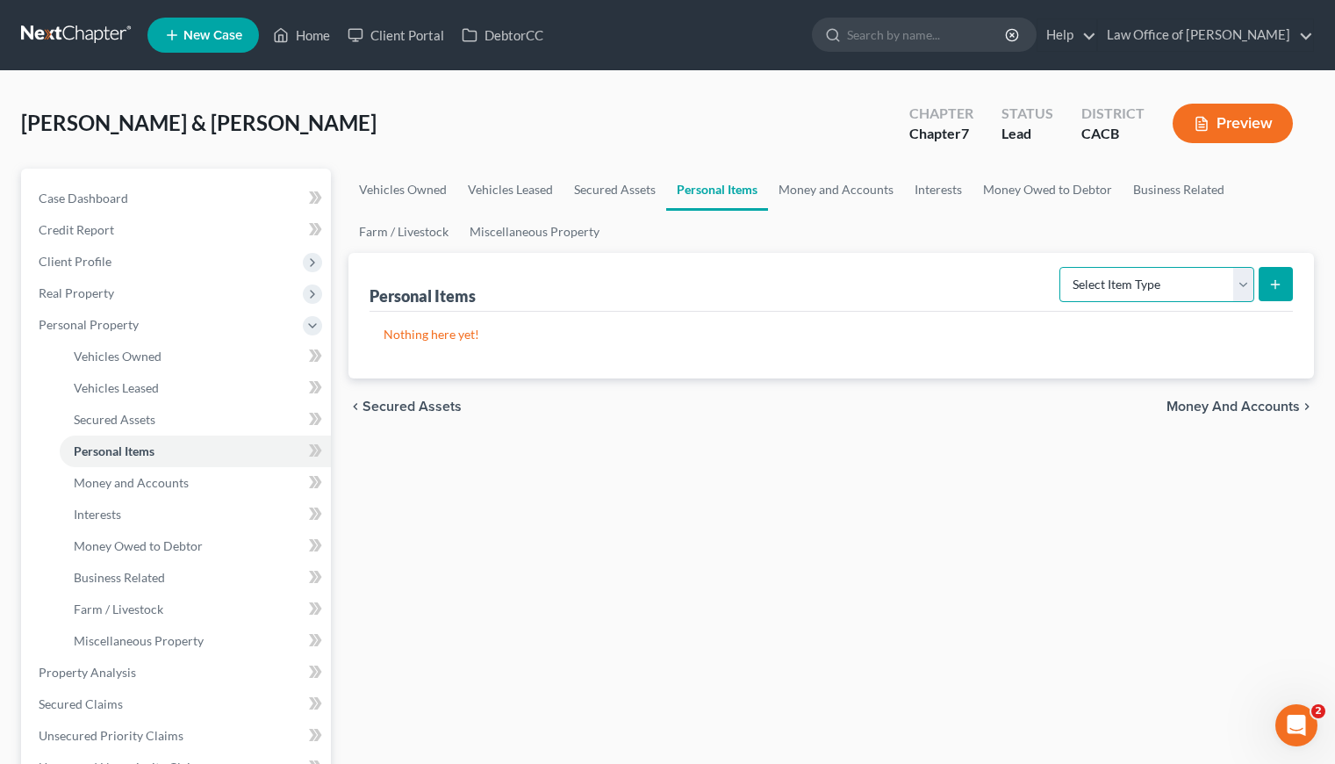
click at [1095, 278] on select "Select Item Type Clothing Collectibles Of Value Electronics Firearms Household …" at bounding box center [1156, 284] width 195 height 35
select select "clothing"
click at [1061, 267] on select "Select Item Type Clothing Collectibles Of Value Electronics Firearms Household …" at bounding box center [1156, 284] width 195 height 35
click at [1278, 284] on line "submit" at bounding box center [1276, 284] width 8 height 0
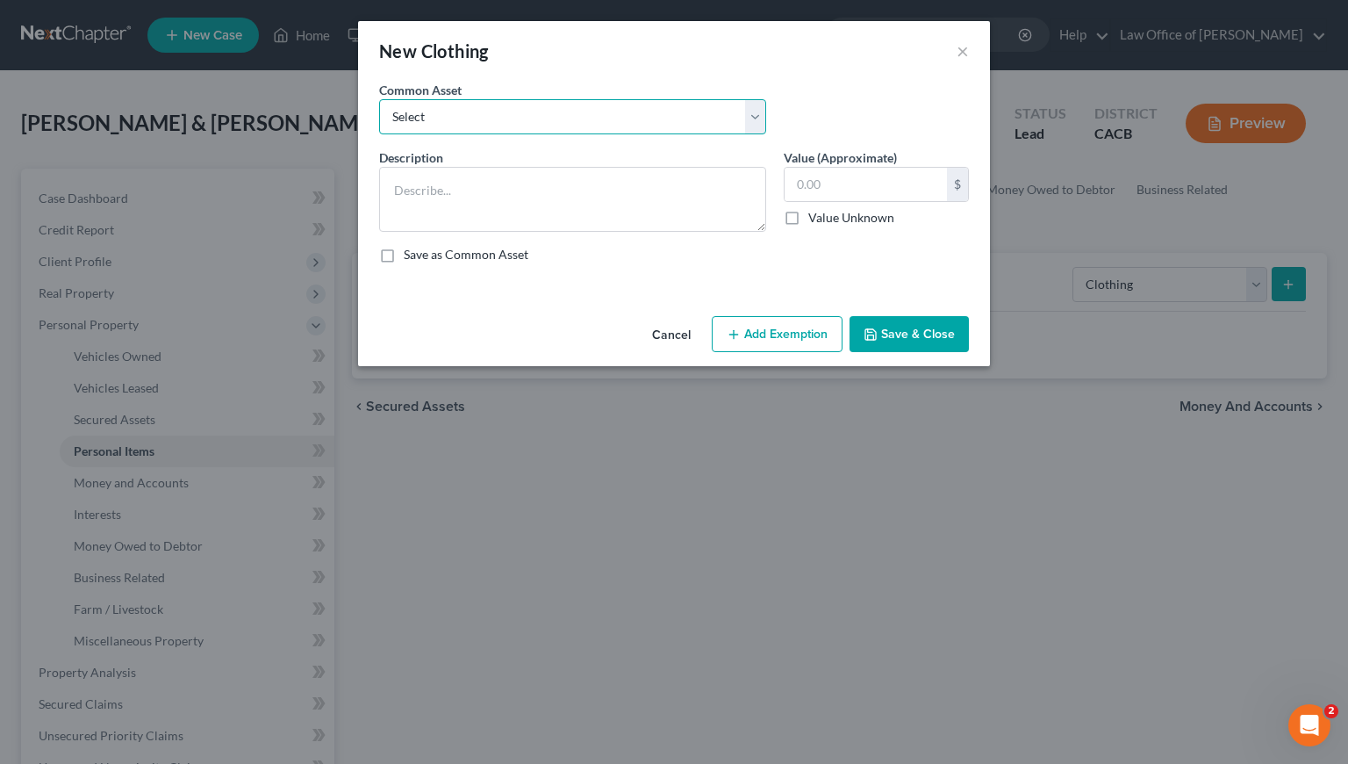
click at [489, 122] on select "Select Wardrobe and clothing" at bounding box center [572, 116] width 387 height 35
select select "0"
click at [379, 99] on select "Select Wardrobe and clothing" at bounding box center [572, 116] width 387 height 35
type textarea "Wardrobe and clothing"
type input "2,000.00"
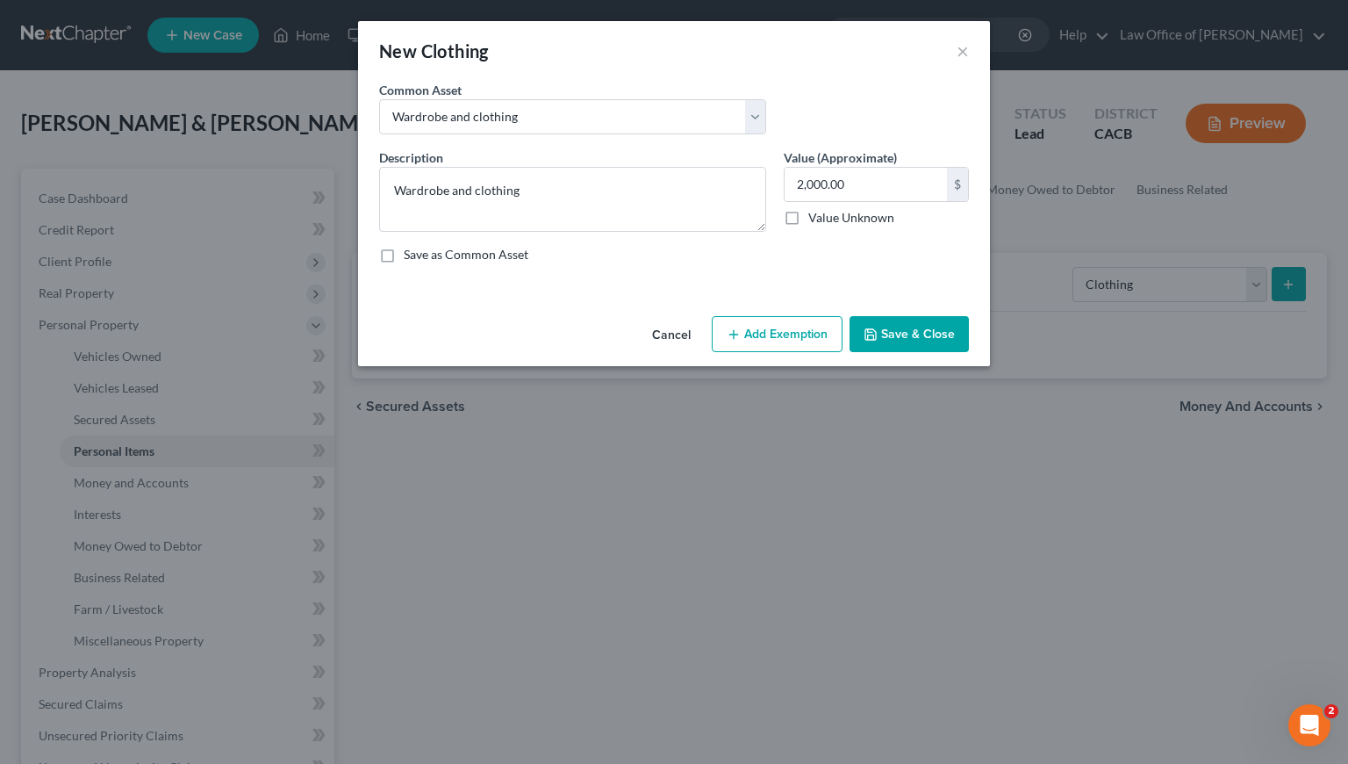
click at [807, 340] on button "Add Exemption" at bounding box center [777, 334] width 131 height 37
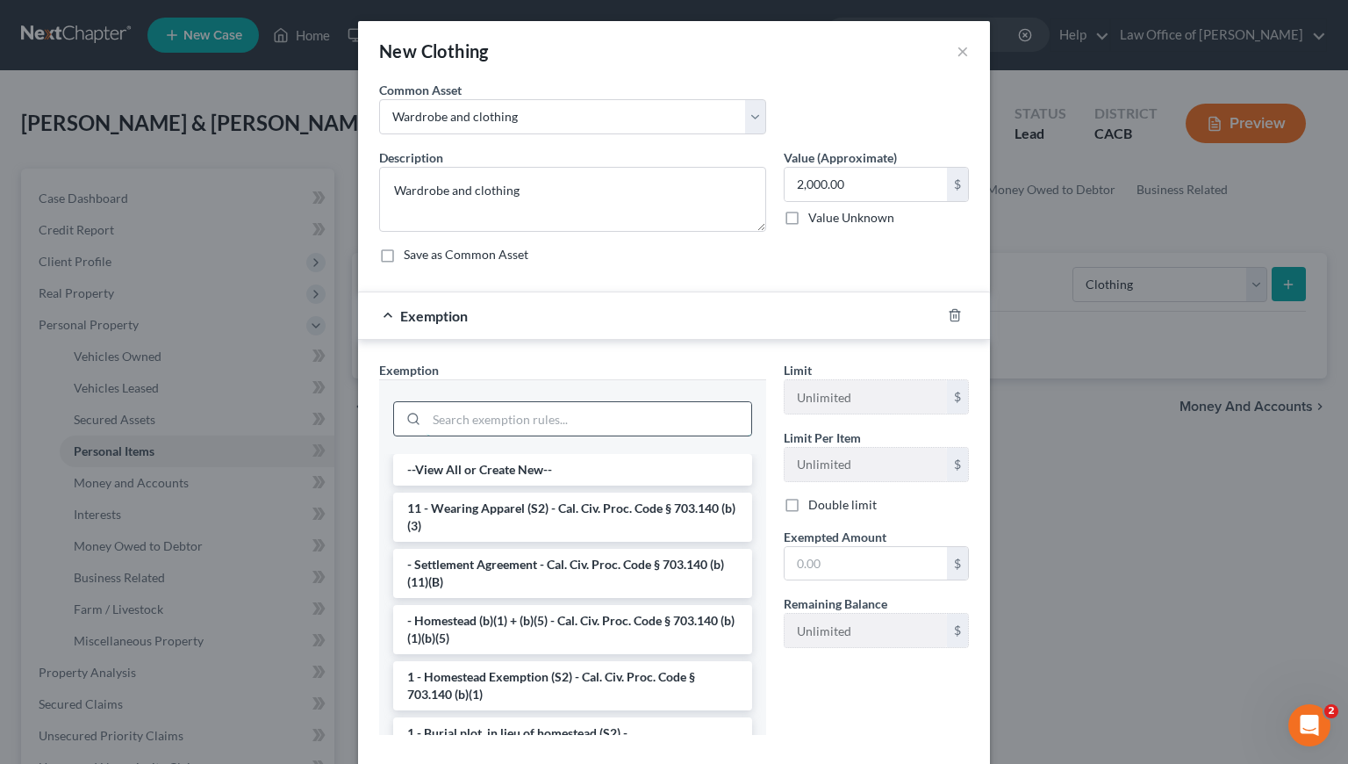
click at [568, 417] on input "search" at bounding box center [589, 418] width 325 height 33
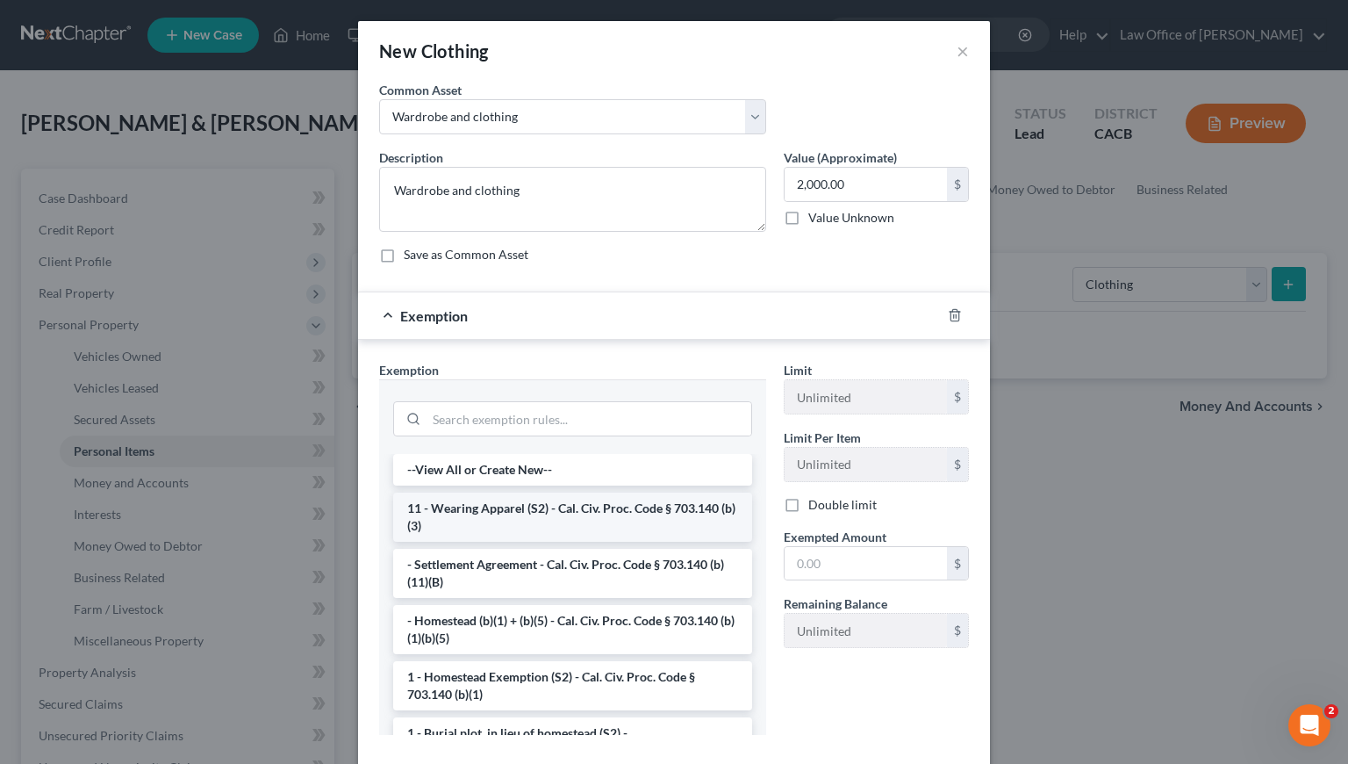
click at [506, 516] on li "11 - Wearing Apparel (S2) - Cal. Civ. Proc. Code § 703.140 (b)(3)" at bounding box center [572, 516] width 359 height 49
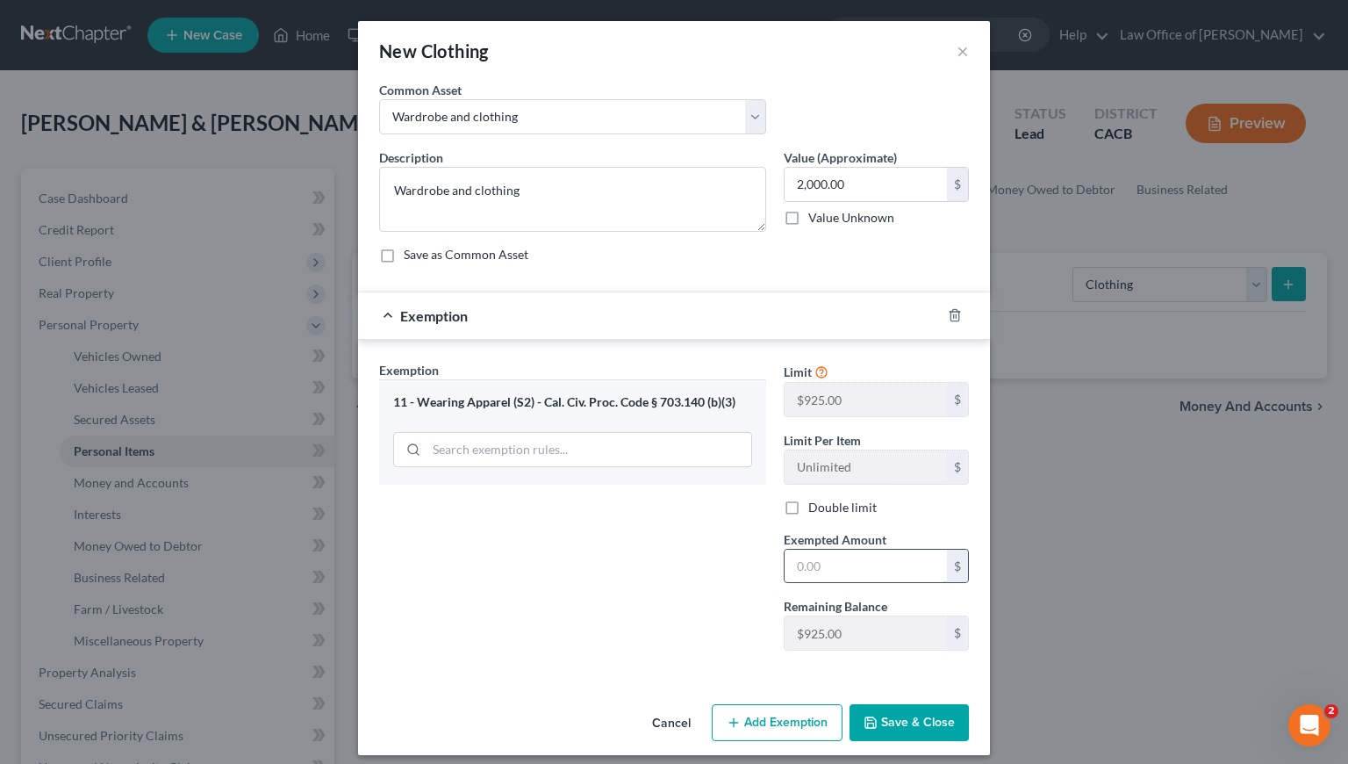
click at [863, 566] on input "text" at bounding box center [866, 565] width 162 height 33
type input "2,000"
click at [901, 730] on button "Save & Close" at bounding box center [909, 722] width 119 height 37
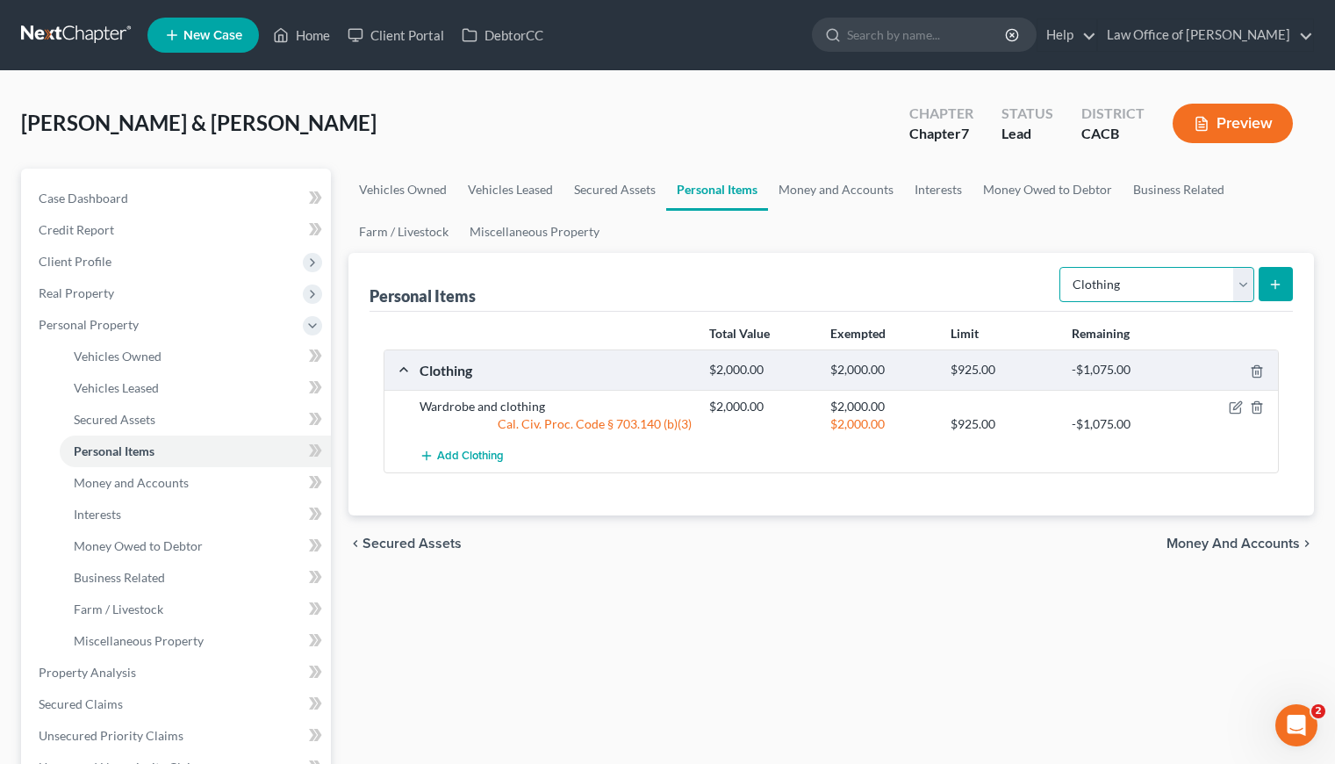
click at [1133, 281] on select "Select Item Type Clothing Collectibles Of Value Electronics Firearms Household …" at bounding box center [1156, 284] width 195 height 35
select select "electronics"
click at [1061, 267] on select "Select Item Type Clothing Collectibles Of Value Electronics Firearms Household …" at bounding box center [1156, 284] width 195 height 35
click at [1281, 293] on button "submit" at bounding box center [1276, 284] width 34 height 34
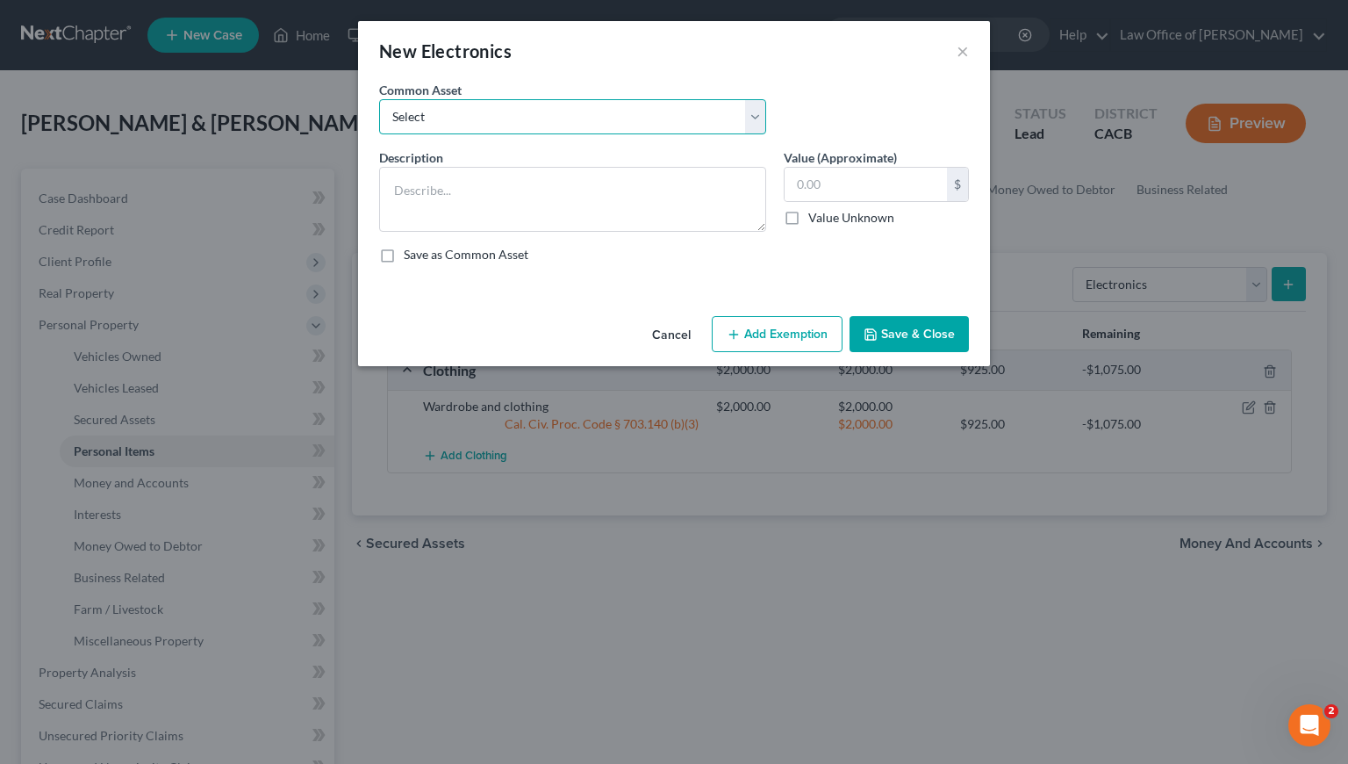
click at [525, 105] on select "Select General electronics, equipment and recreational personal property." at bounding box center [572, 116] width 387 height 35
select select "0"
click at [379, 99] on select "Select General electronics, equipment and recreational personal property." at bounding box center [572, 116] width 387 height 35
type textarea "General electronics, equipment and recreational personal property."
type input "2,000.00"
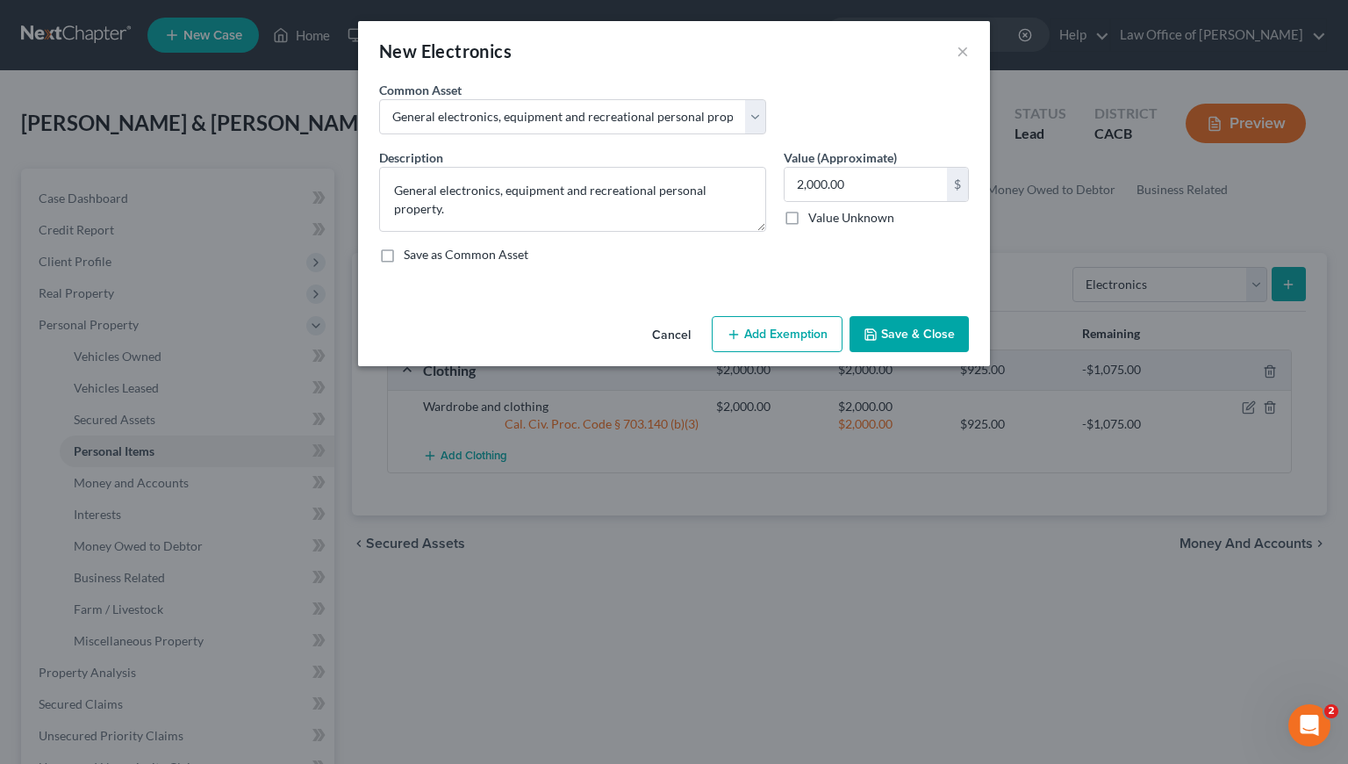
click at [807, 335] on button "Add Exemption" at bounding box center [777, 334] width 131 height 37
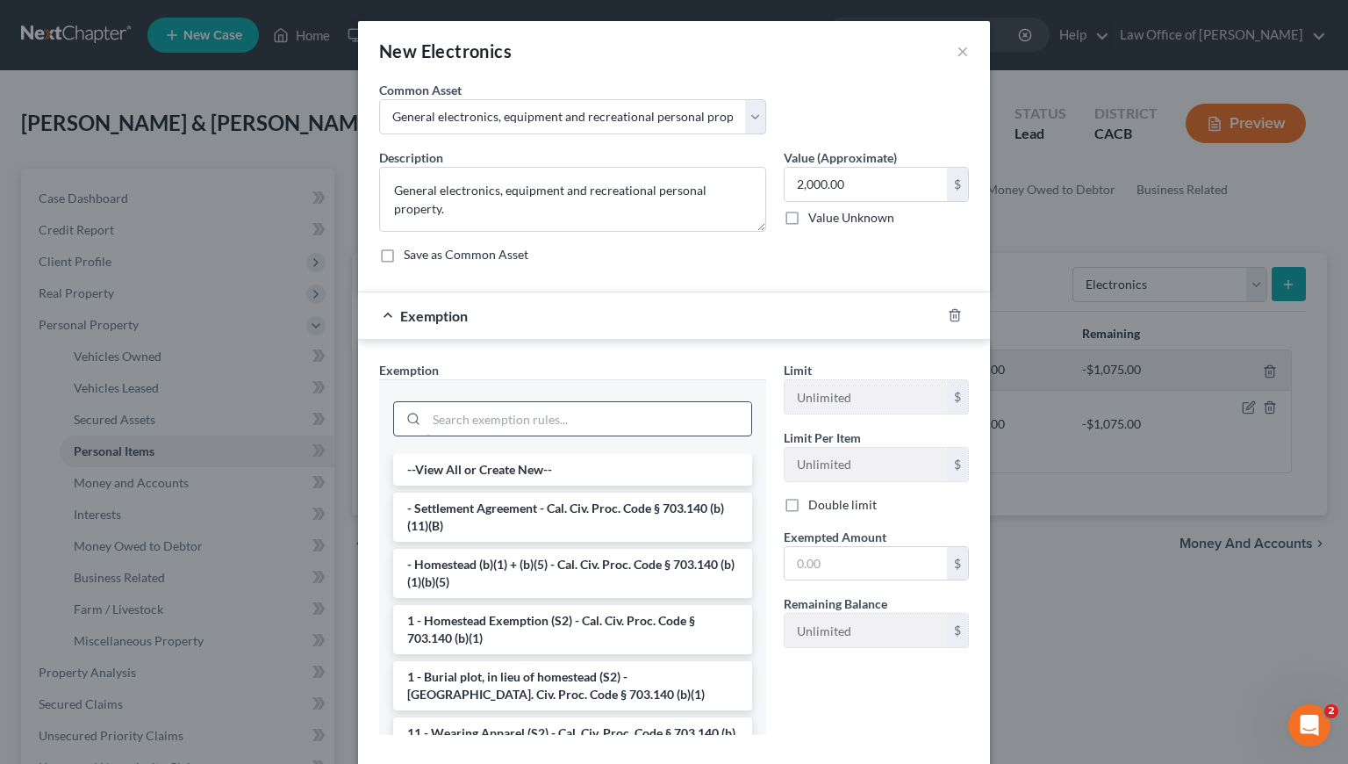
click at [563, 421] on input "search" at bounding box center [589, 418] width 325 height 33
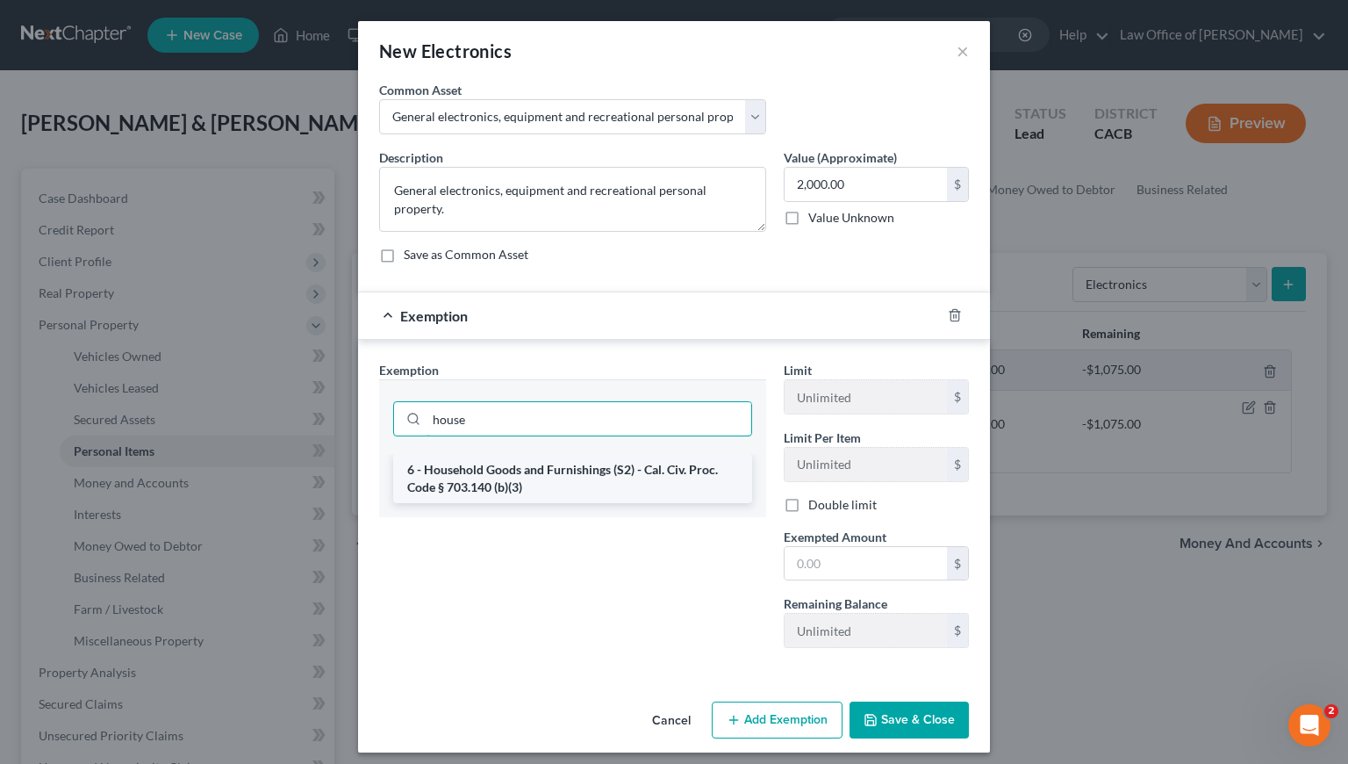
type input "house"
click at [574, 477] on li "6 - Household Goods and Furnishings (S2) - Cal. Civ. Proc. Code § 703.140 (b)(3)" at bounding box center [572, 478] width 359 height 49
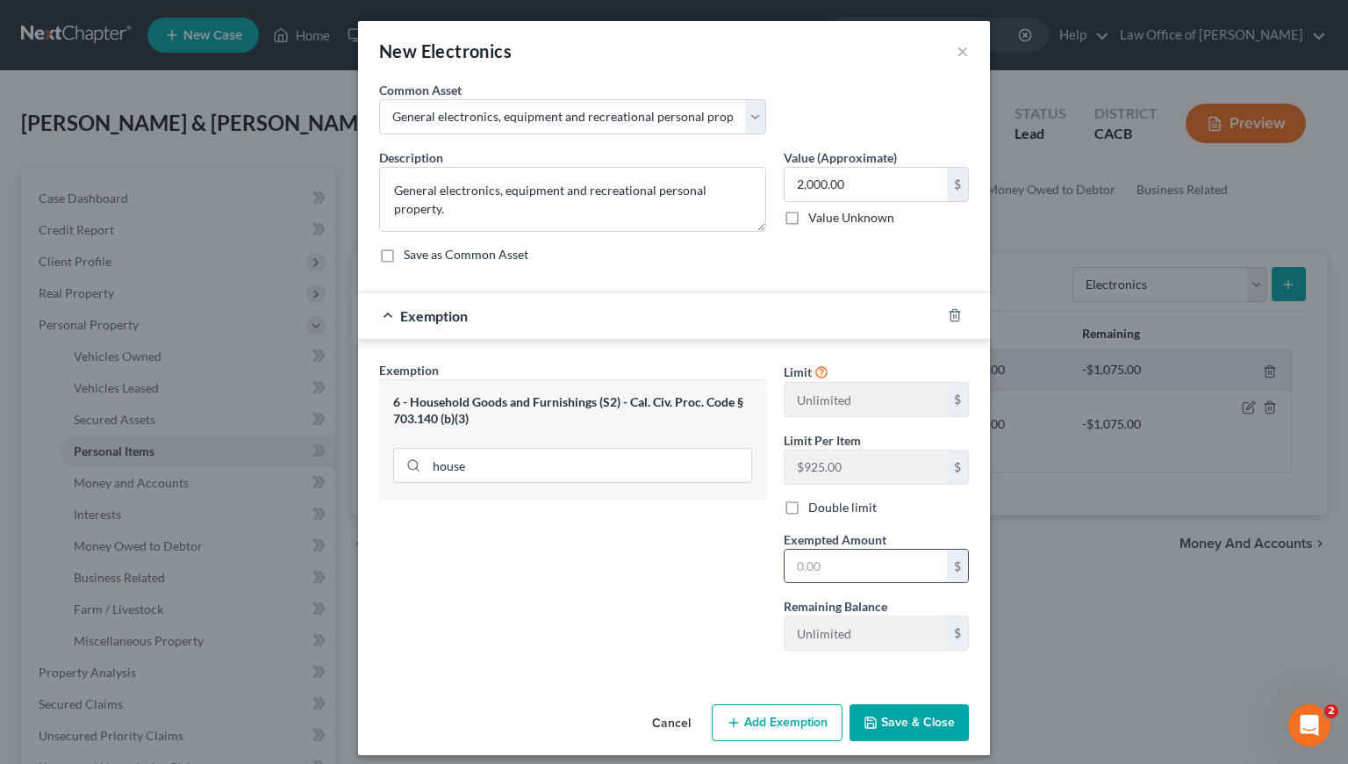
click at [832, 556] on input "text" at bounding box center [866, 565] width 162 height 33
type input "2,000"
click at [919, 721] on button "Save & Close" at bounding box center [909, 722] width 119 height 37
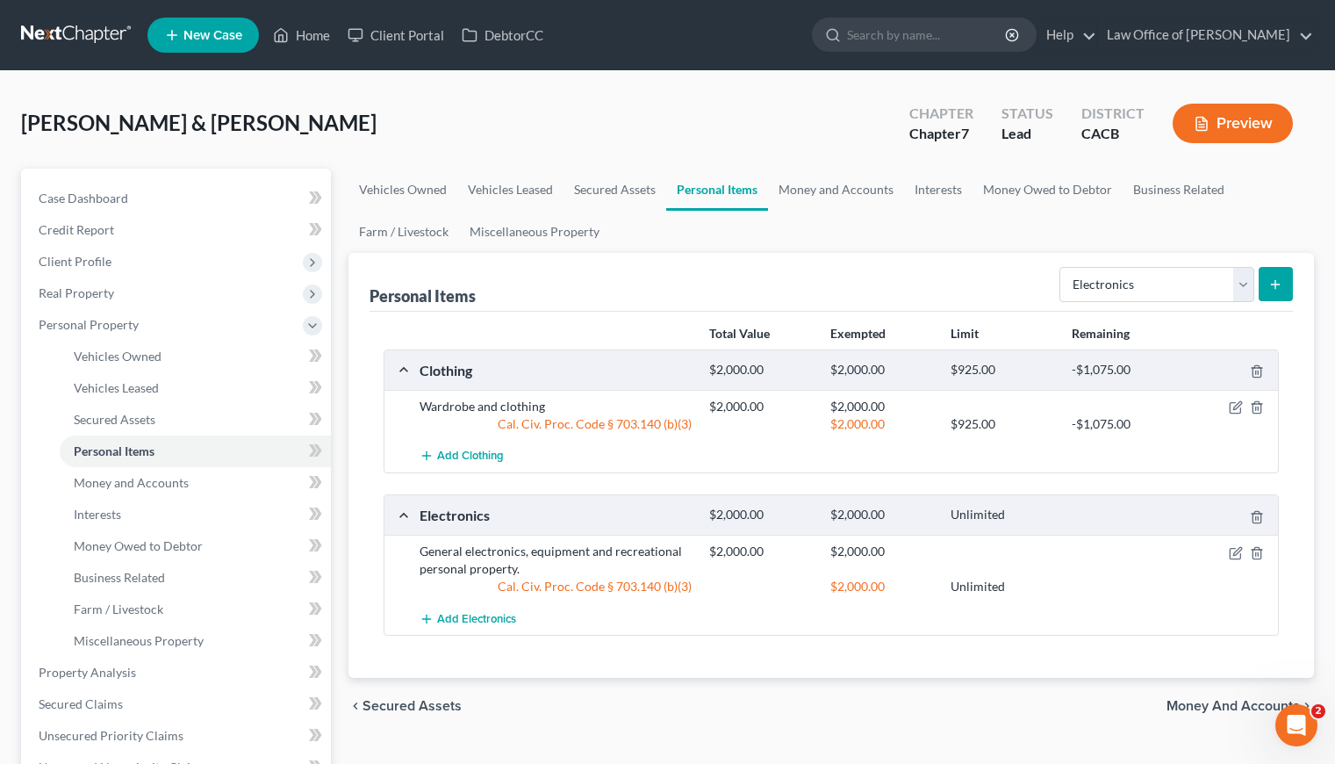
click at [592, 634] on div "Electronics $2,000.00 $2,000.00 Unlimited General electronics, equipment and re…" at bounding box center [831, 564] width 895 height 141
click at [567, 672] on div "Total Value Exempted Limit Remaining Clothing $2,000.00 $2,000.00 $925.00 -$1,0…" at bounding box center [831, 495] width 923 height 367
click at [1152, 283] on select "Select Item Type Clothing Collectibles Of Value Electronics Firearms Household …" at bounding box center [1156, 284] width 195 height 35
select select "household_goods"
click at [1061, 267] on select "Select Item Type Clothing Collectibles Of Value Electronics Firearms Household …" at bounding box center [1156, 284] width 195 height 35
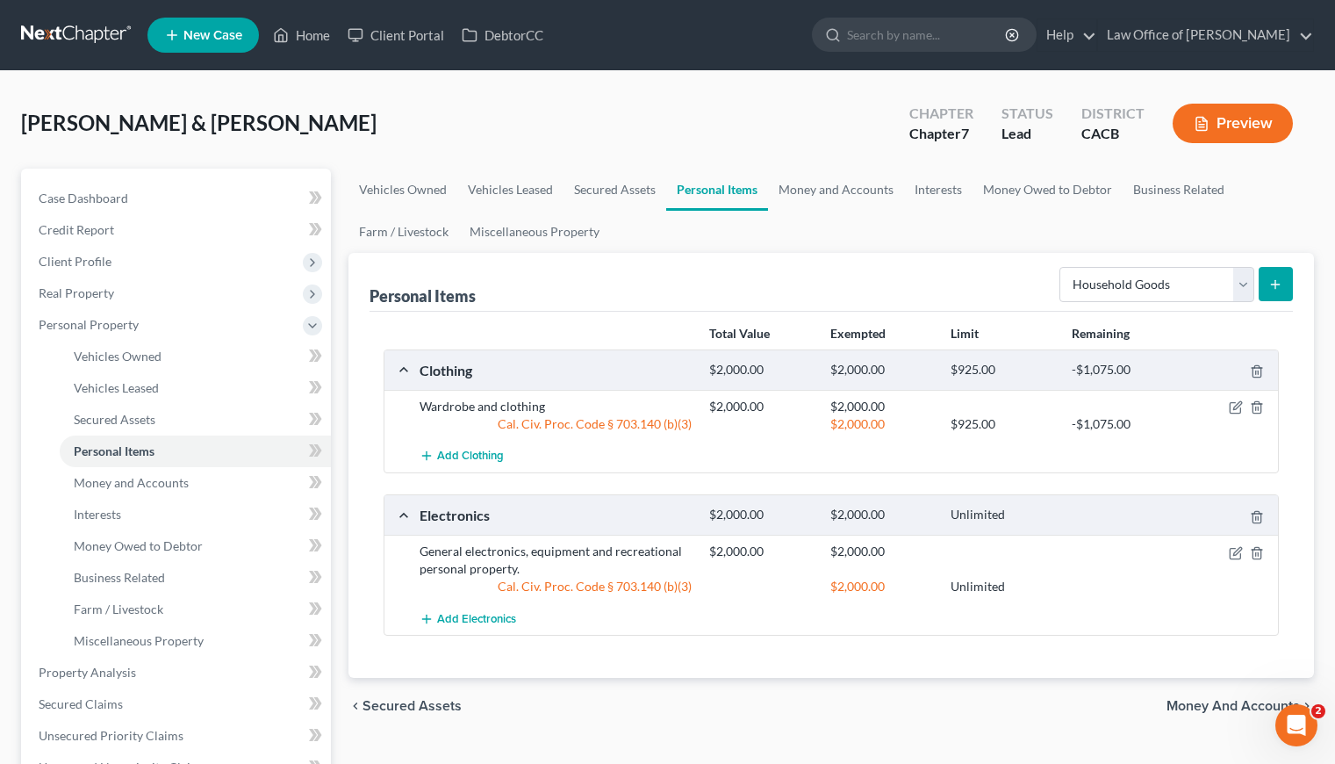
click at [1270, 277] on icon "submit" at bounding box center [1275, 284] width 14 height 14
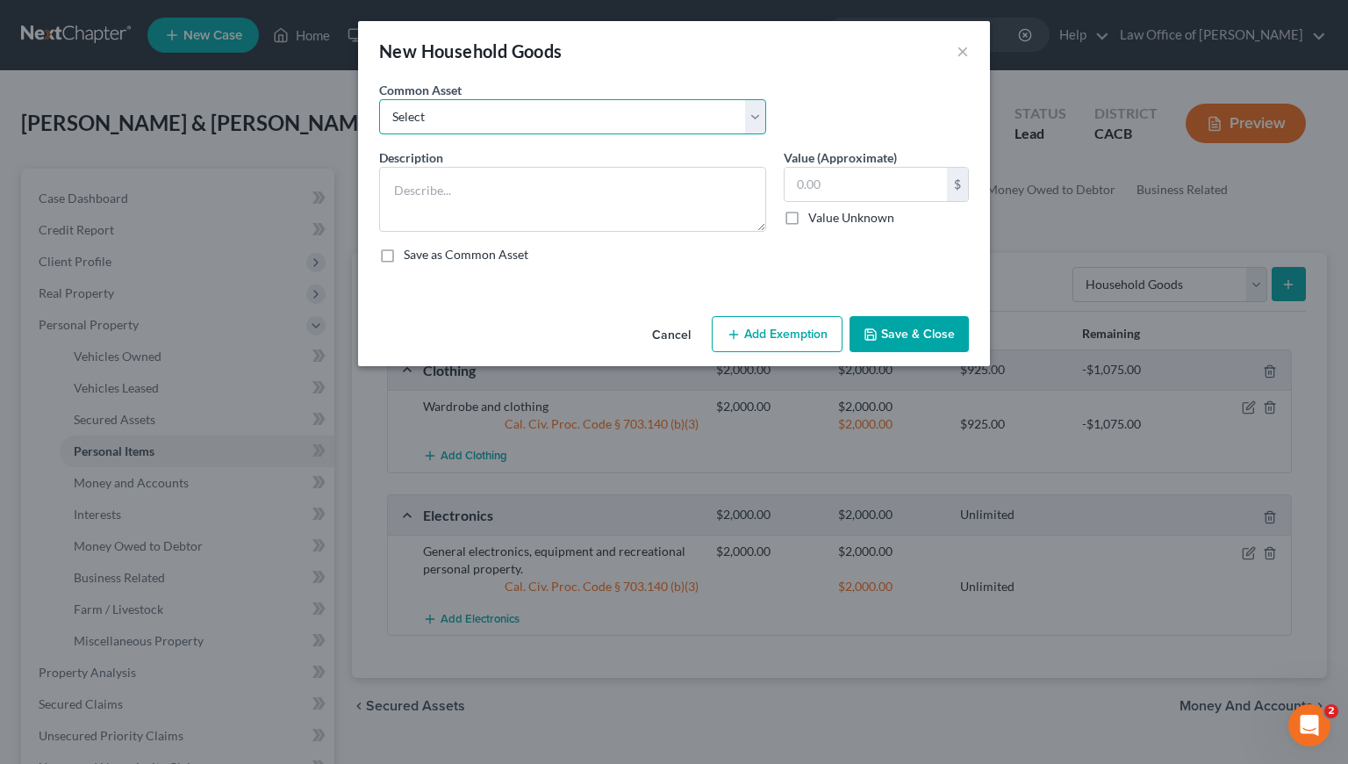
click at [578, 120] on select "Select Household Goods, Furnishings and Appliances." at bounding box center [572, 116] width 387 height 35
select select "0"
click at [379, 99] on select "Select Household Goods, Furnishings and Appliances." at bounding box center [572, 116] width 387 height 35
type textarea "Household Goods, Furnishings and Appliances."
type input "3,000.00"
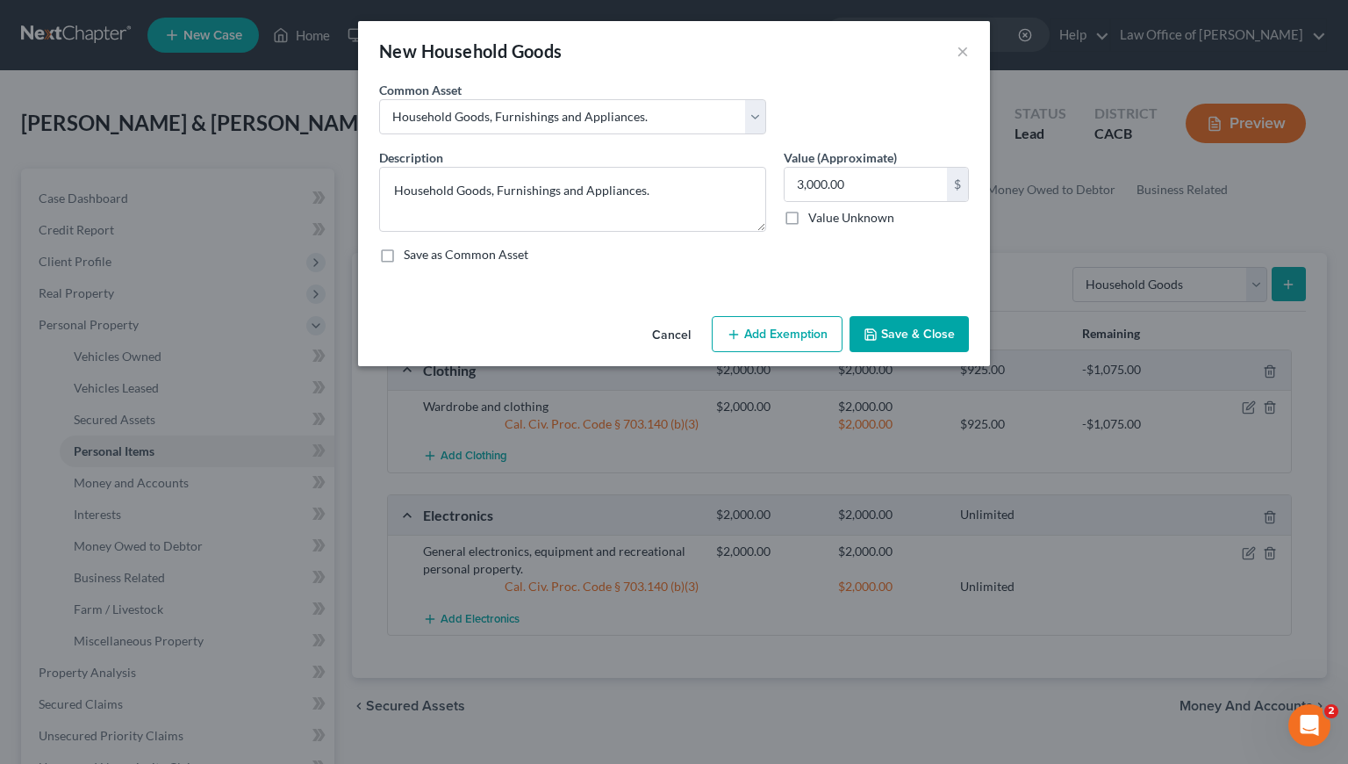
click at [767, 325] on button "Add Exemption" at bounding box center [777, 334] width 131 height 37
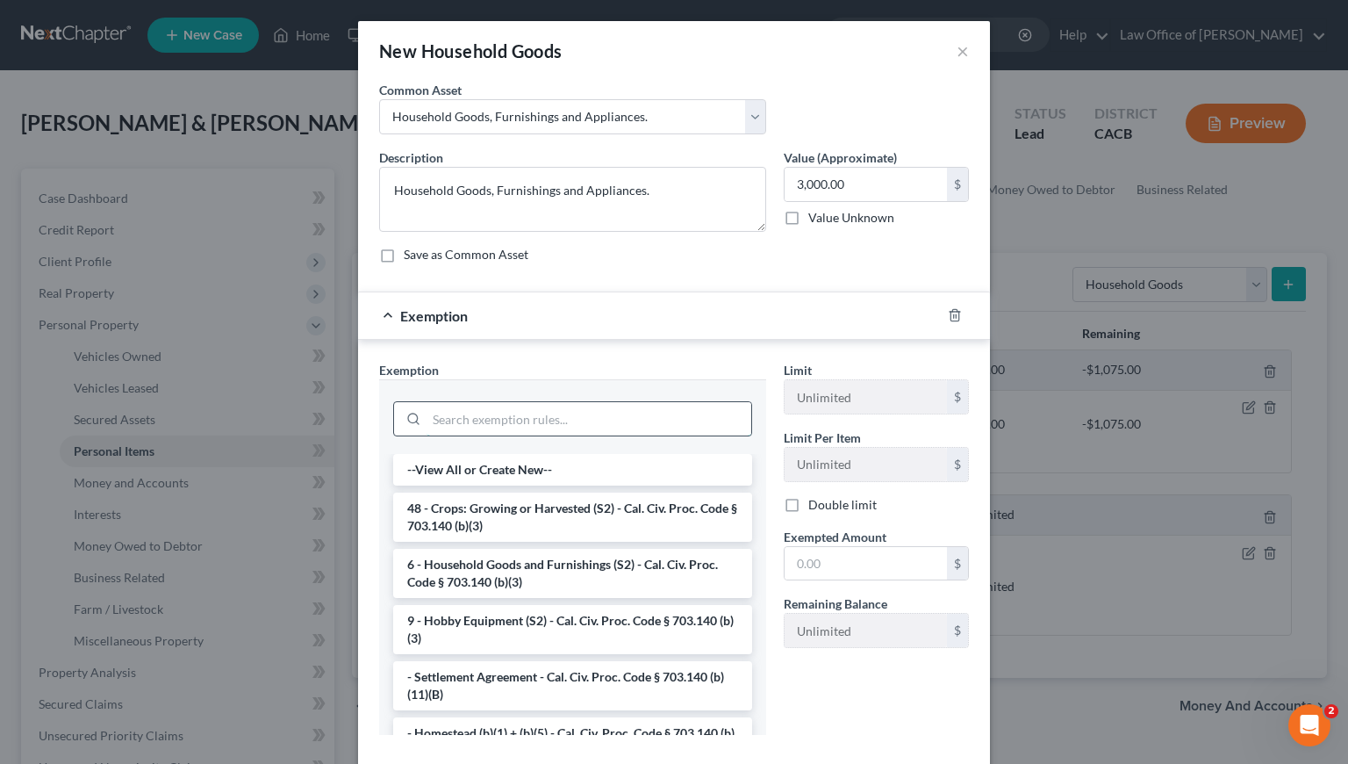
click at [561, 413] on input "search" at bounding box center [589, 418] width 325 height 33
click at [569, 570] on li "6 - Household Goods and Furnishings (S2) - Cal. Civ. Proc. Code § 703.140 (b)(3)" at bounding box center [572, 573] width 359 height 49
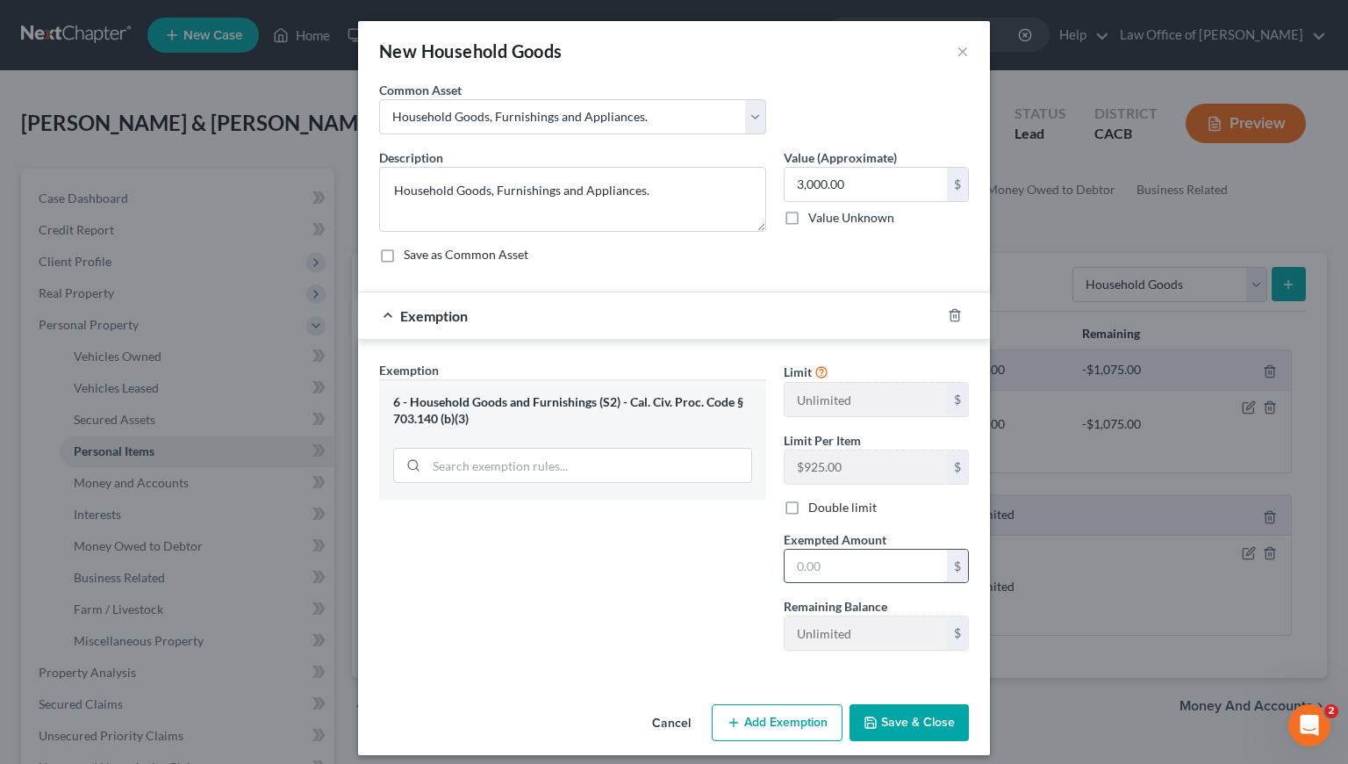
click at [893, 560] on input "text" at bounding box center [866, 565] width 162 height 33
type input "3,000"
click at [895, 715] on button "Save & Close" at bounding box center [909, 722] width 119 height 37
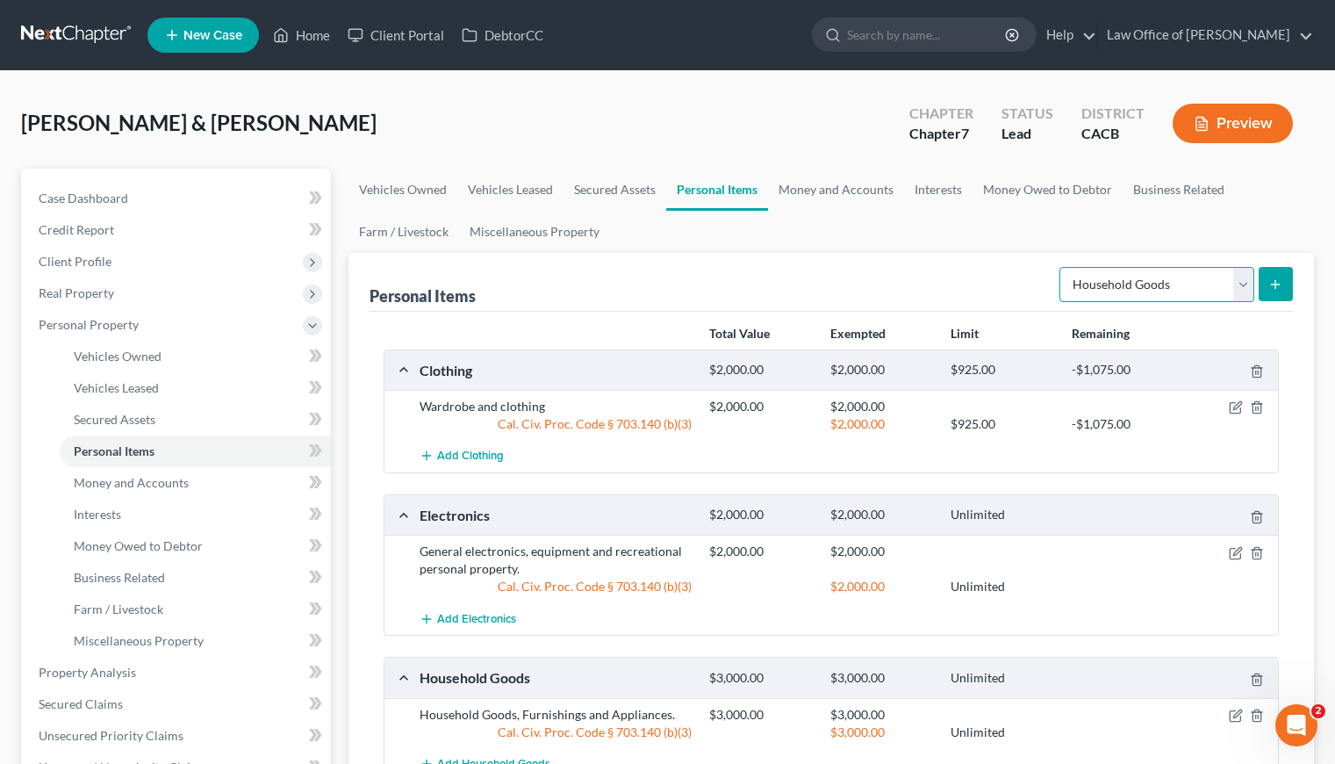
click at [1150, 297] on select "Select Item Type Clothing Collectibles Of Value Electronics Firearms Household …" at bounding box center [1156, 284] width 195 height 35
select select "jewelry"
click at [1061, 267] on select "Select Item Type Clothing Collectibles Of Value Electronics Firearms Household …" at bounding box center [1156, 284] width 195 height 35
click at [1276, 275] on button "submit" at bounding box center [1276, 284] width 34 height 34
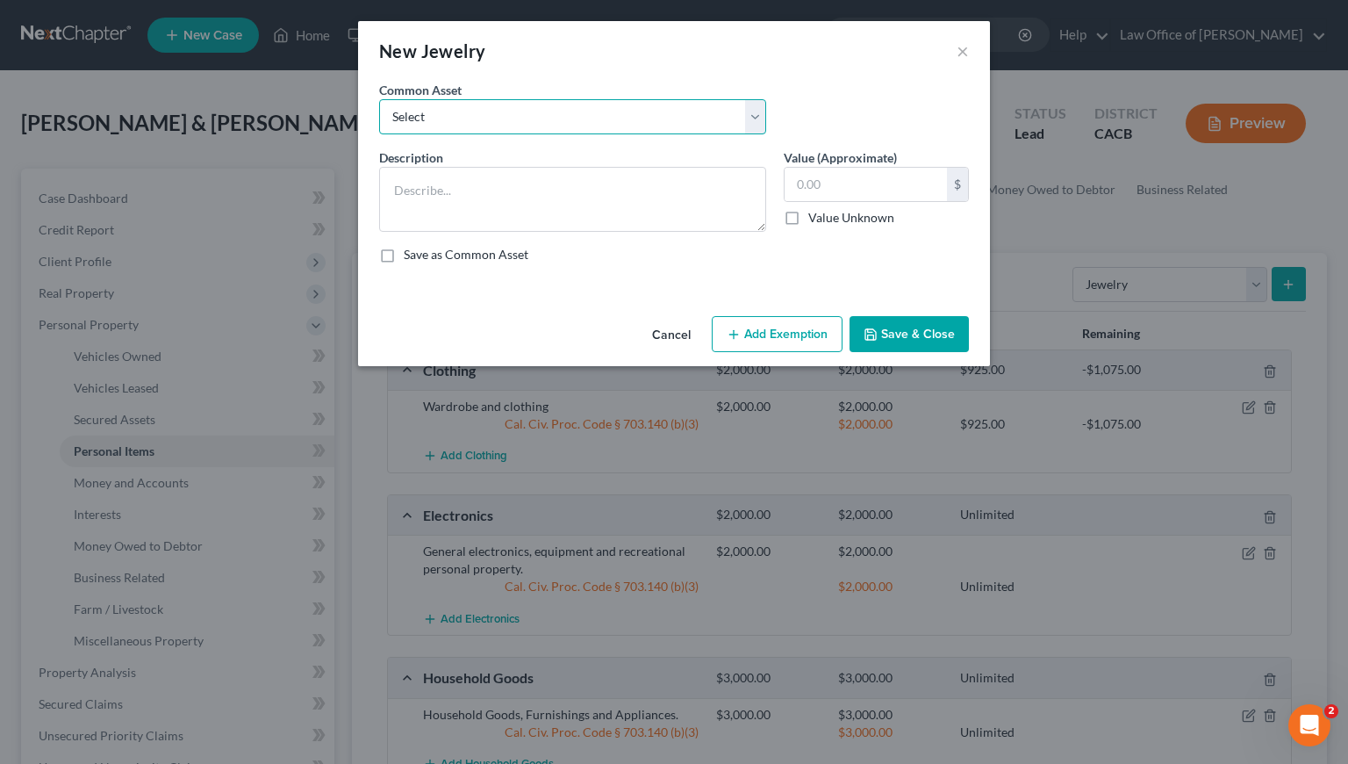
click at [471, 106] on select "Select Jewelry and personal valuable items (i.e. costume jewelry), includes non…" at bounding box center [572, 116] width 387 height 35
select select "0"
click at [379, 99] on select "Select Jewelry and personal valuable items (i.e. costume jewelry), includes non…" at bounding box center [572, 116] width 387 height 35
type textarea "Jewelry and personal valuable items (i.e. costume jewelry), includes non-debtor…"
type input "1,500.00"
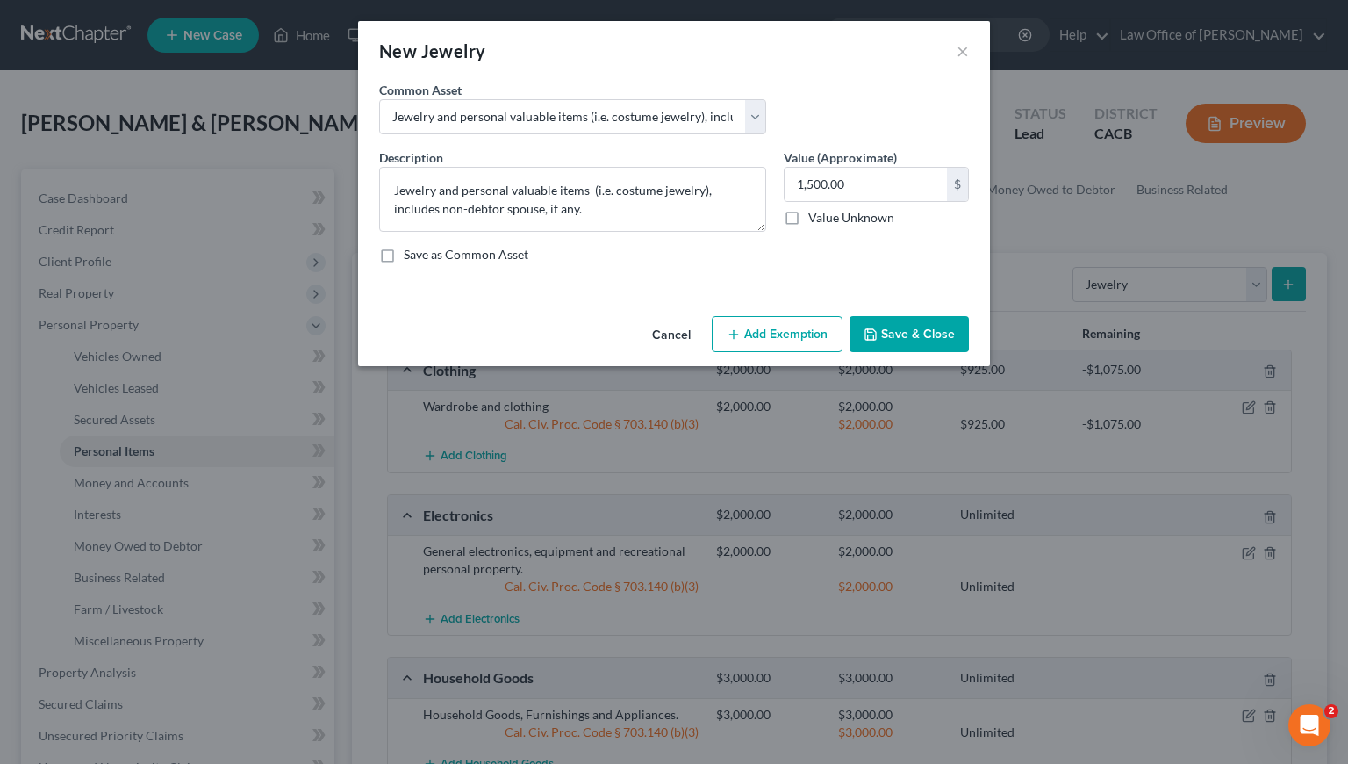
click at [794, 334] on button "Add Exemption" at bounding box center [777, 334] width 131 height 37
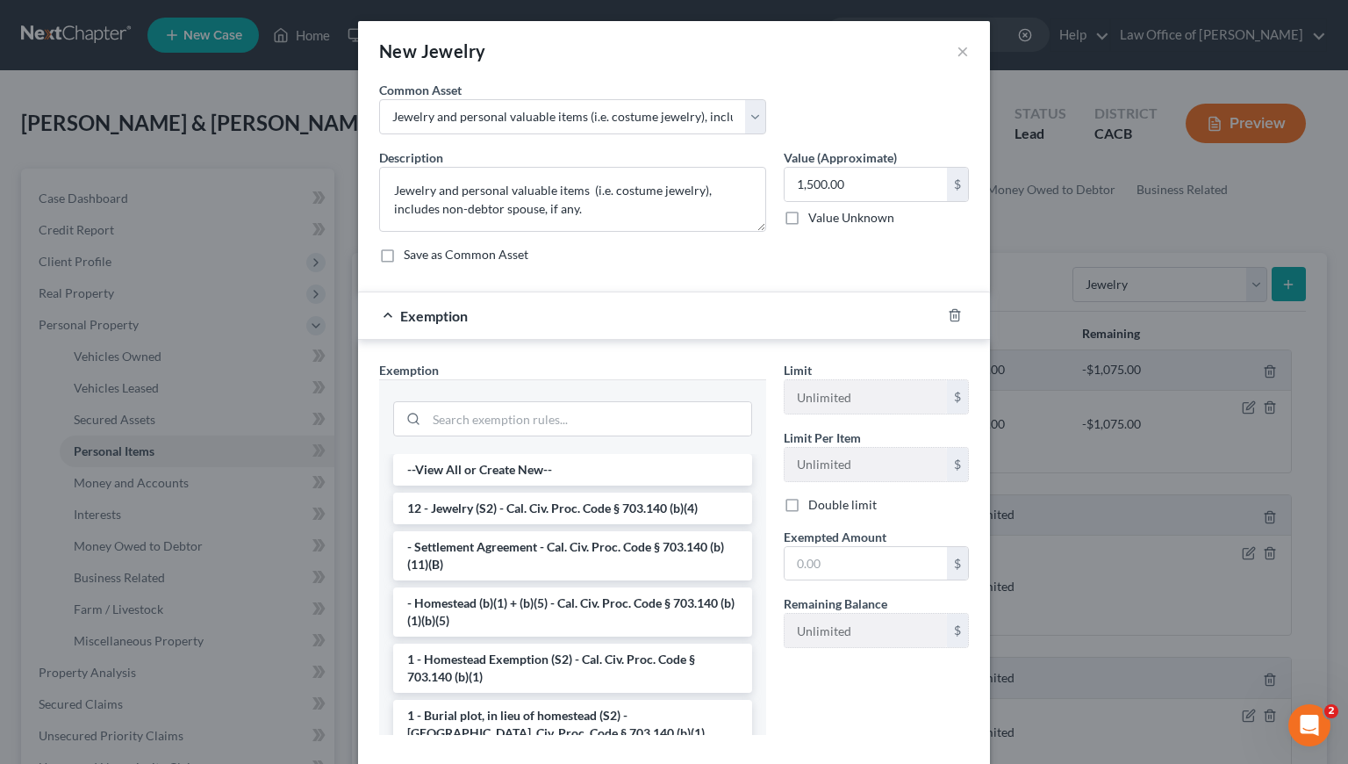
drag, startPoint x: 515, startPoint y: 516, endPoint x: 575, endPoint y: 514, distance: 59.7
click at [515, 515] on li "12 - Jewelry (S2) - Cal. Civ. Proc. Code § 703.140 (b)(4)" at bounding box center [572, 508] width 359 height 32
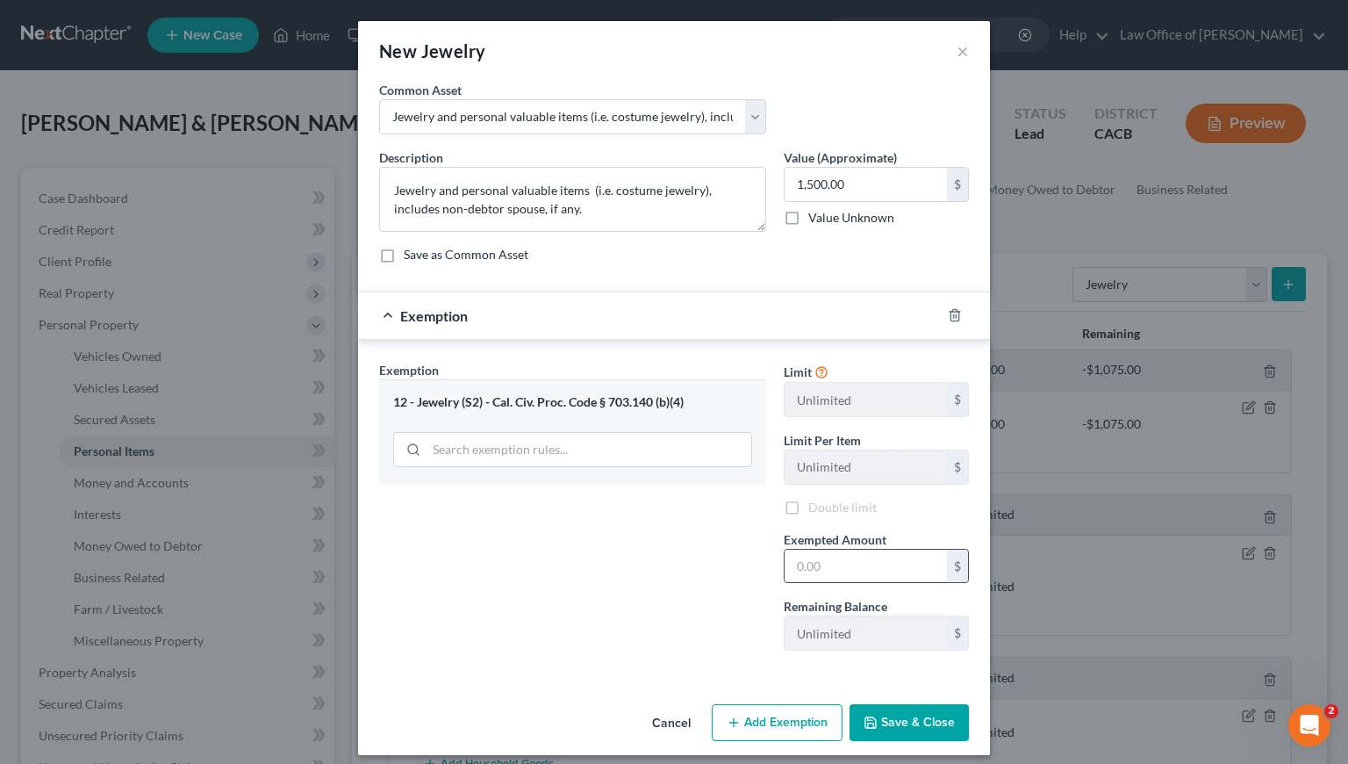
click at [833, 561] on input "text" at bounding box center [866, 565] width 162 height 33
type input "1,500"
click at [879, 720] on button "Save & Close" at bounding box center [909, 722] width 119 height 37
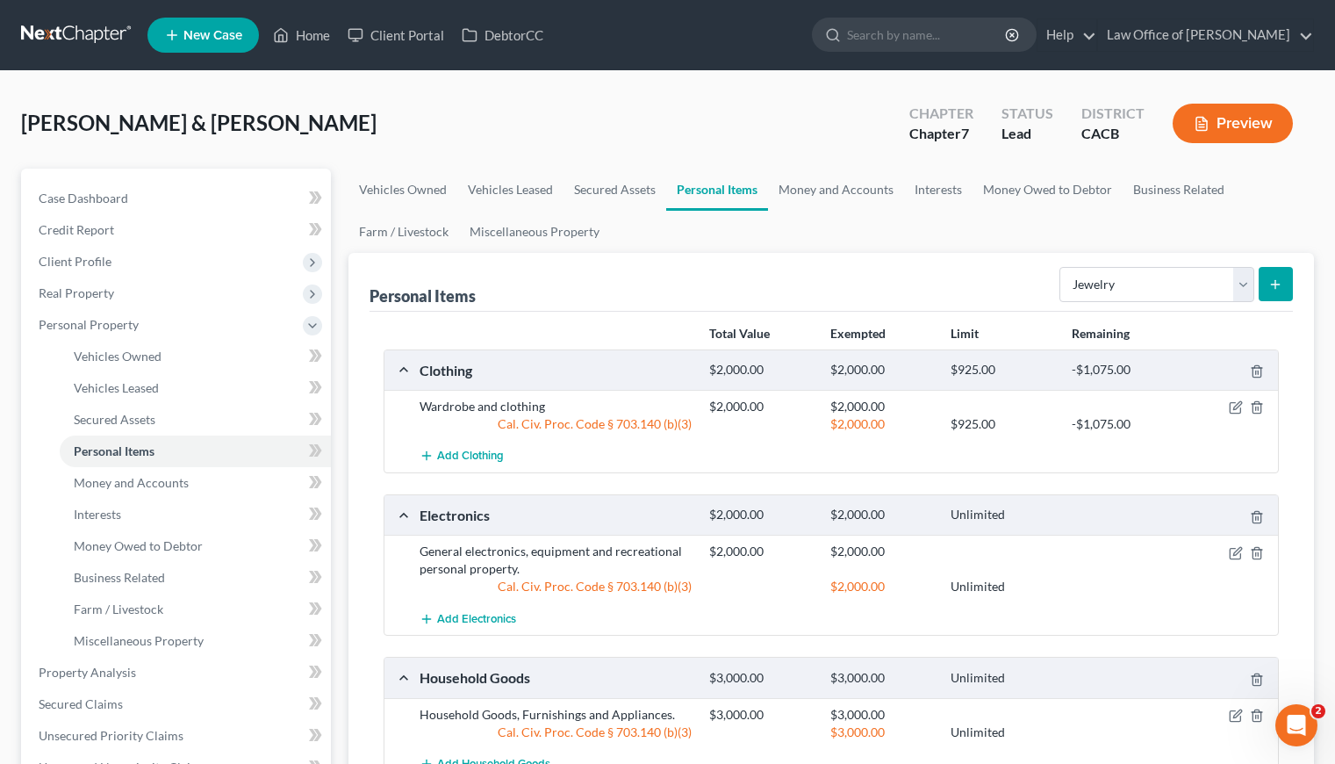
click at [715, 119] on div "Liaghat, Aryan & Deville, Brian Upgraded Chapter Chapter 7 Status Lead District…" at bounding box center [667, 130] width 1293 height 76
click at [822, 190] on link "Money and Accounts" at bounding box center [836, 190] width 136 height 42
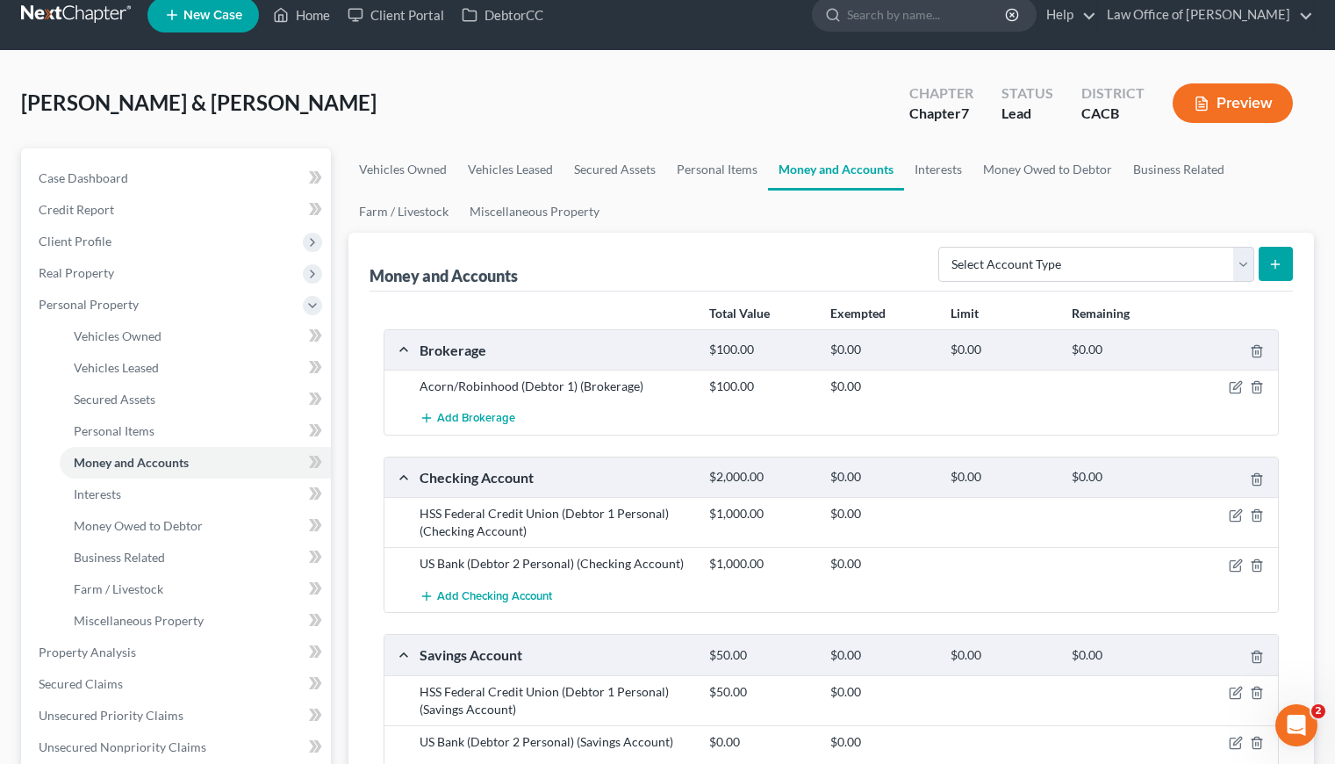
scroll to position [39, 0]
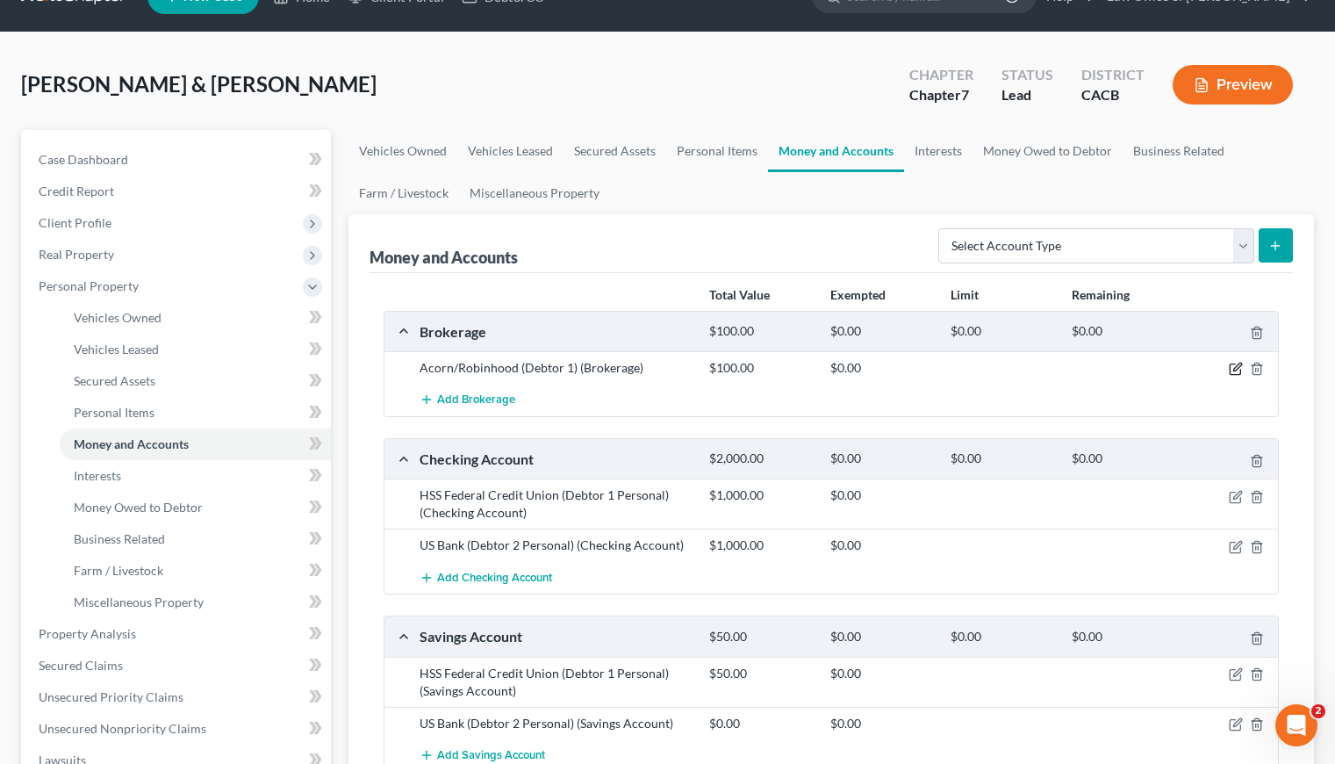
click at [1231, 370] on icon "button" at bounding box center [1236, 369] width 14 height 14
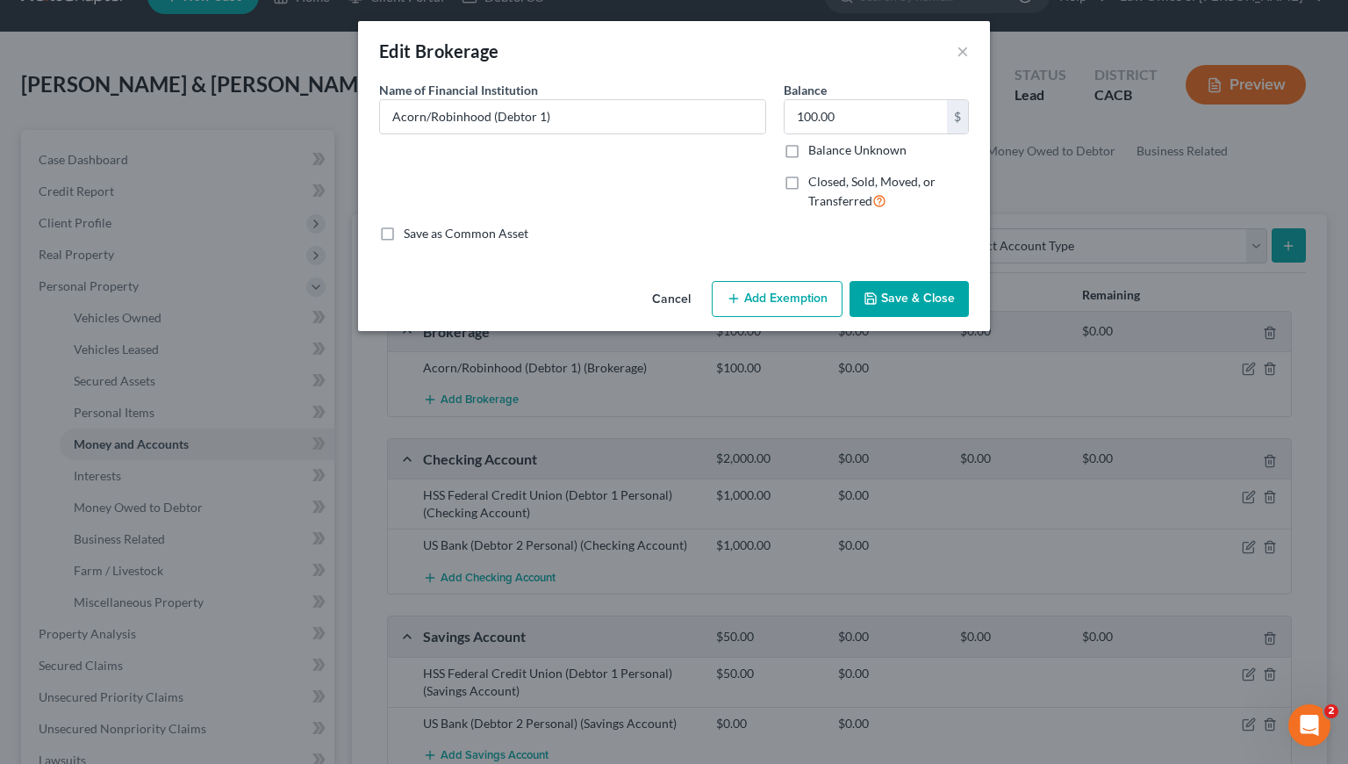
click at [800, 299] on button "Add Exemption" at bounding box center [777, 299] width 131 height 37
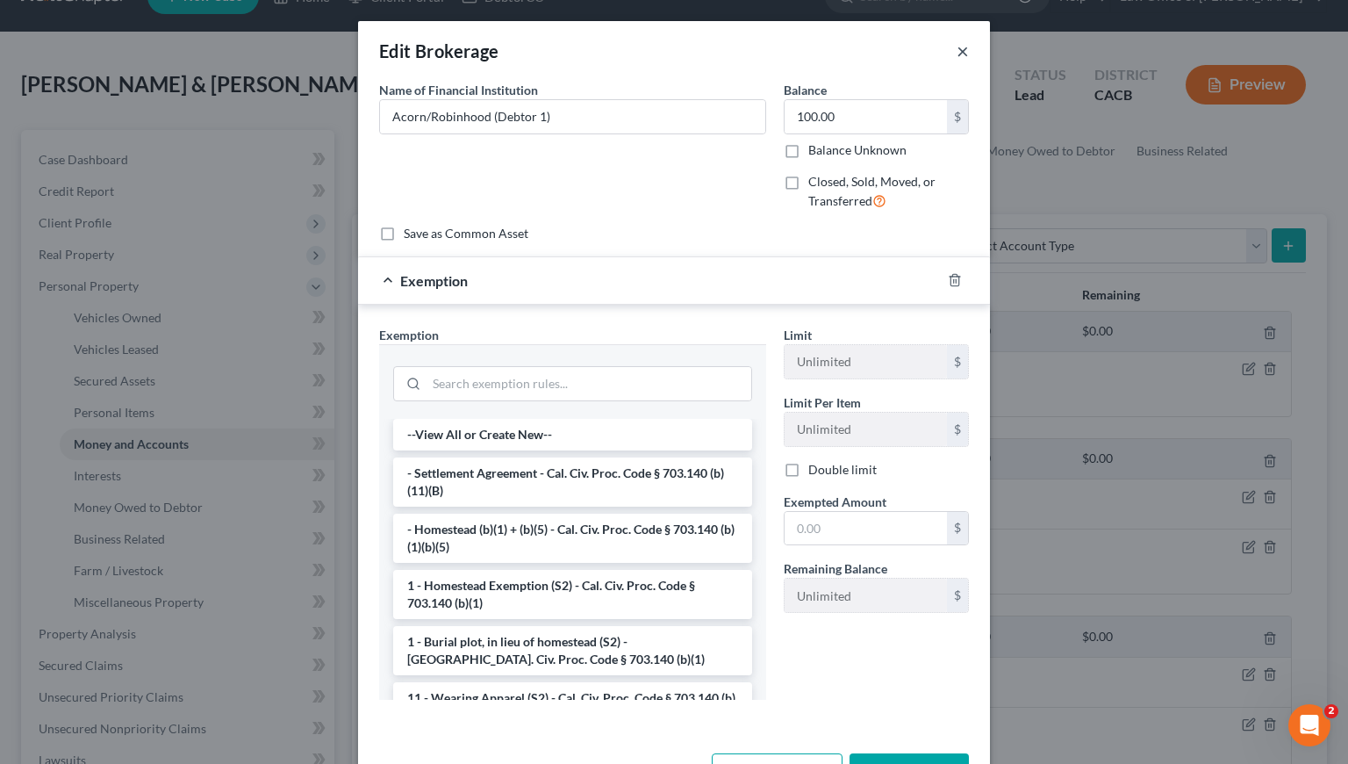
click at [957, 49] on button "×" at bounding box center [963, 50] width 12 height 21
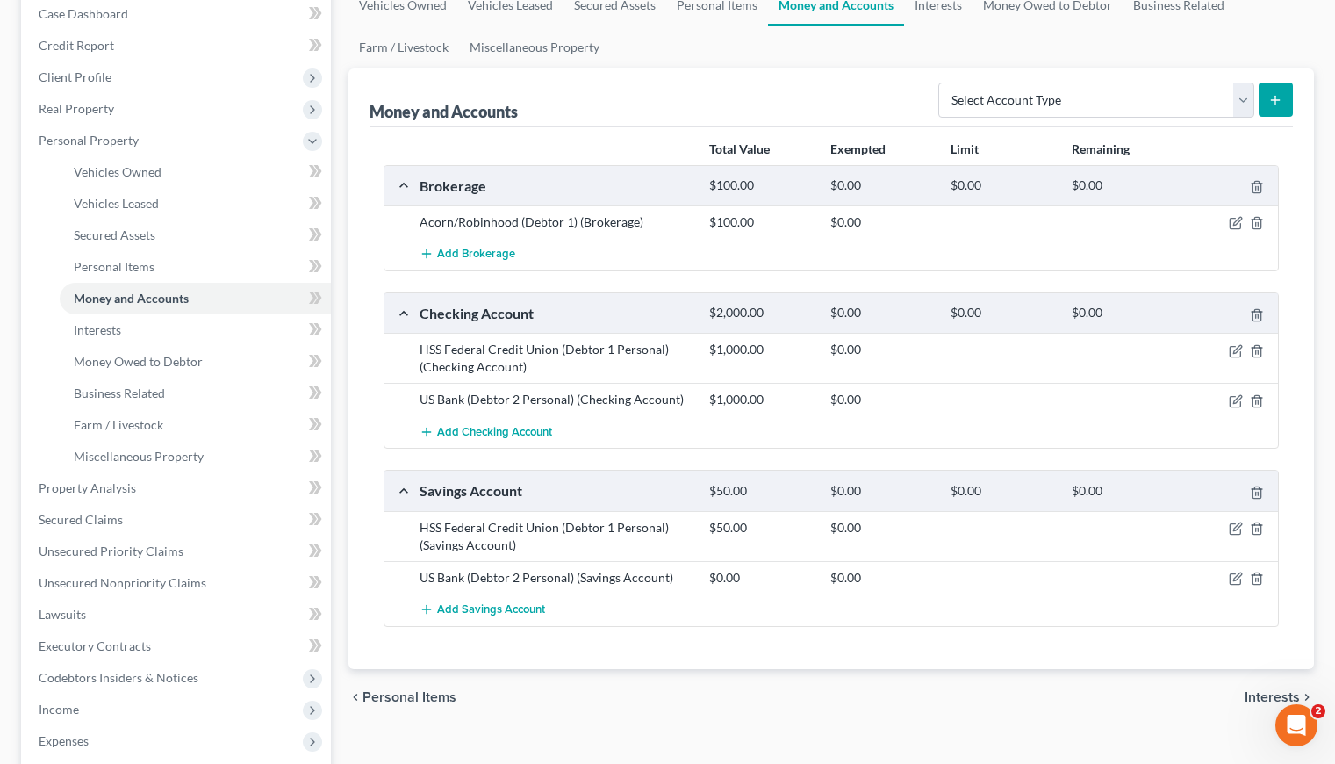
scroll to position [221, 0]
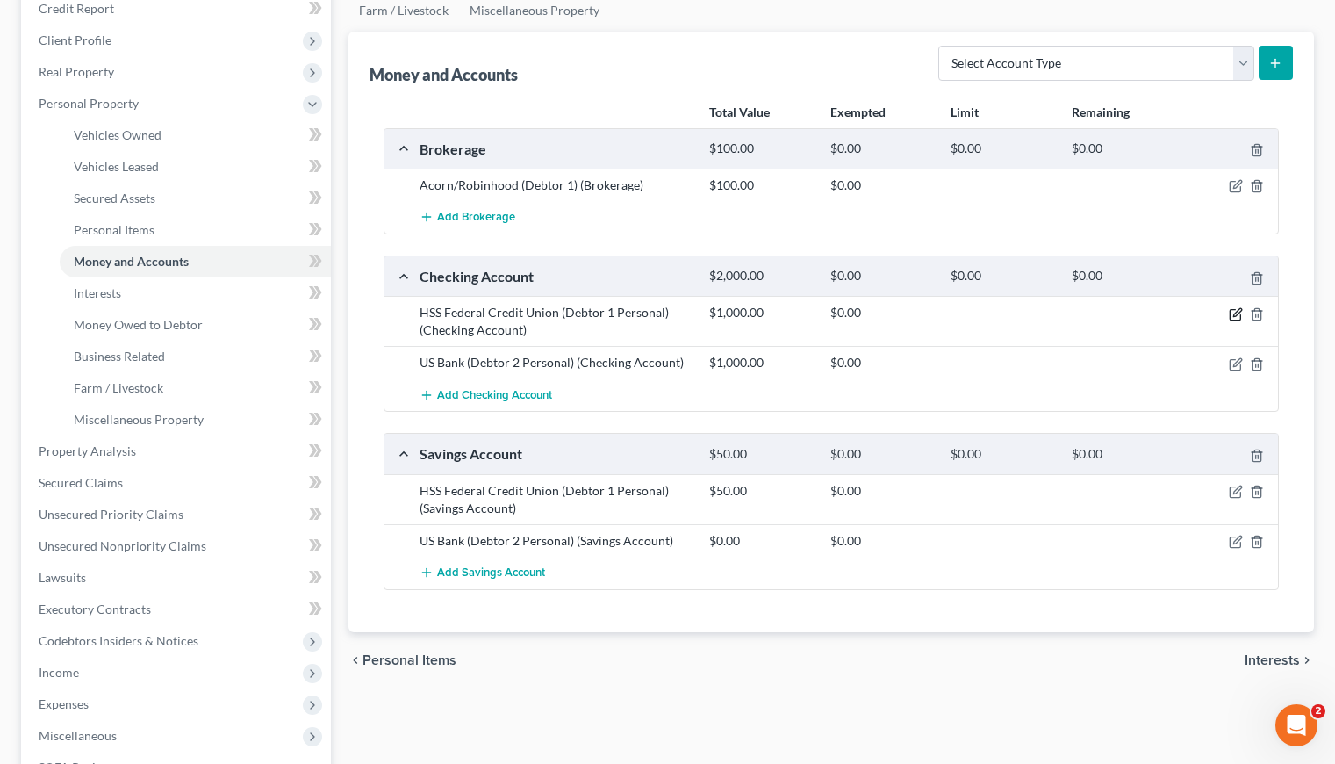
click at [1235, 312] on icon "button" at bounding box center [1236, 314] width 14 height 14
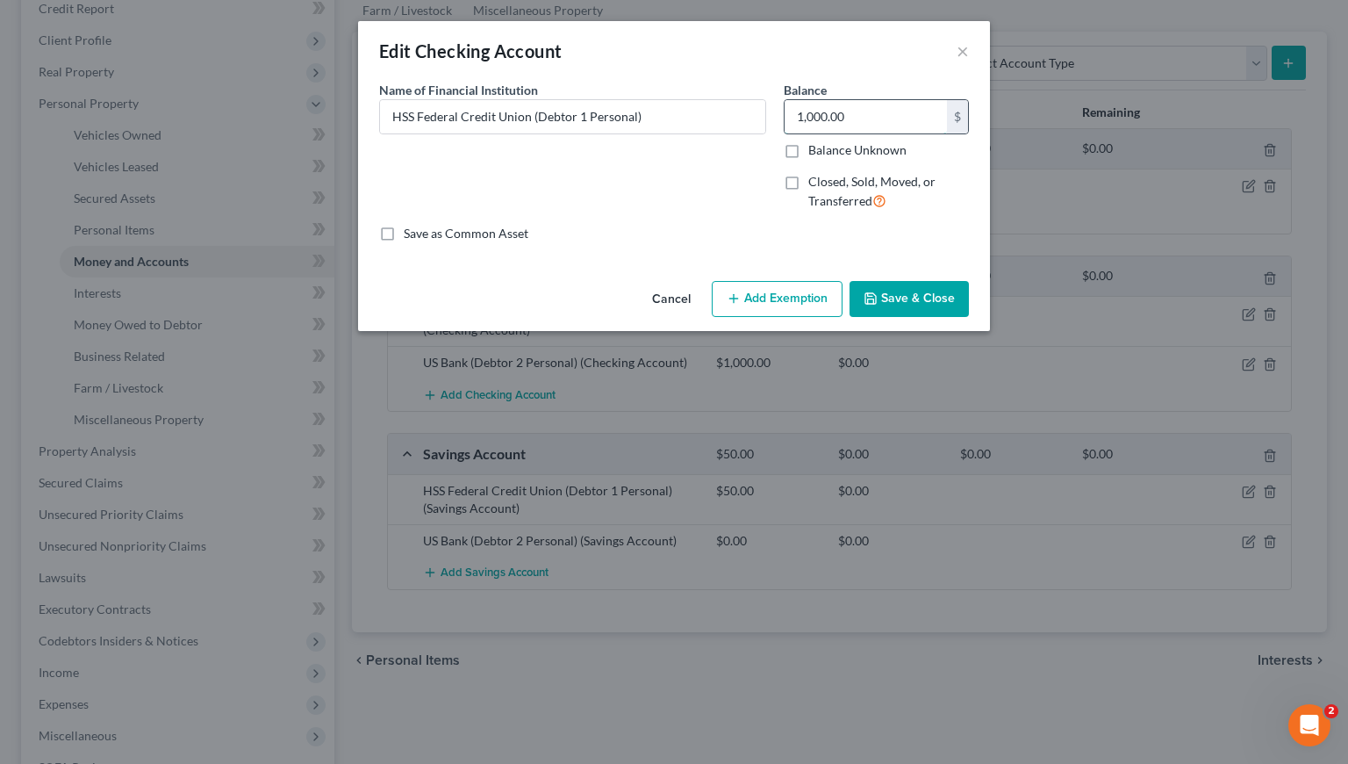
drag, startPoint x: 895, startPoint y: 110, endPoint x: 861, endPoint y: 118, distance: 35.1
click at [858, 113] on input "1,000.00" at bounding box center [866, 116] width 162 height 33
type input "800"
click at [779, 305] on button "Add Exemption" at bounding box center [777, 299] width 131 height 37
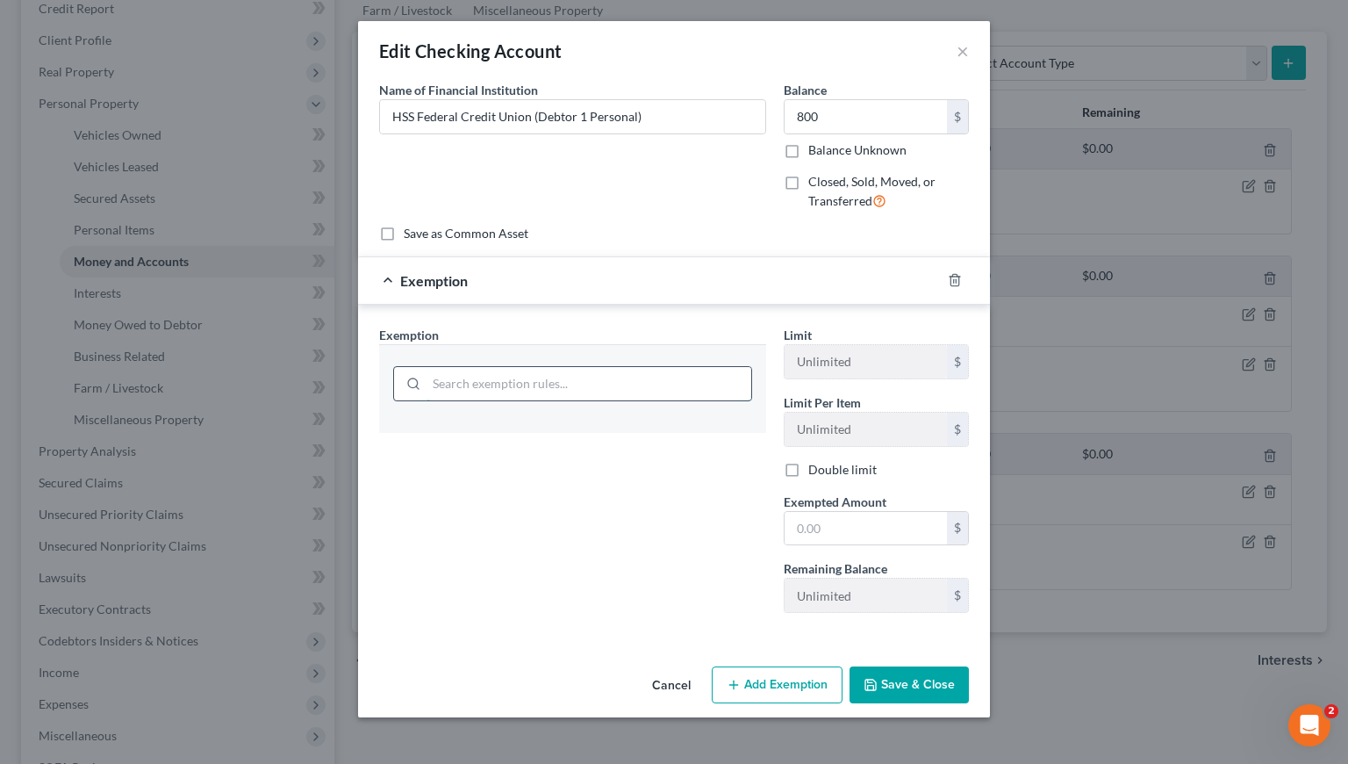
click at [616, 390] on input "search" at bounding box center [589, 383] width 325 height 33
type input "8"
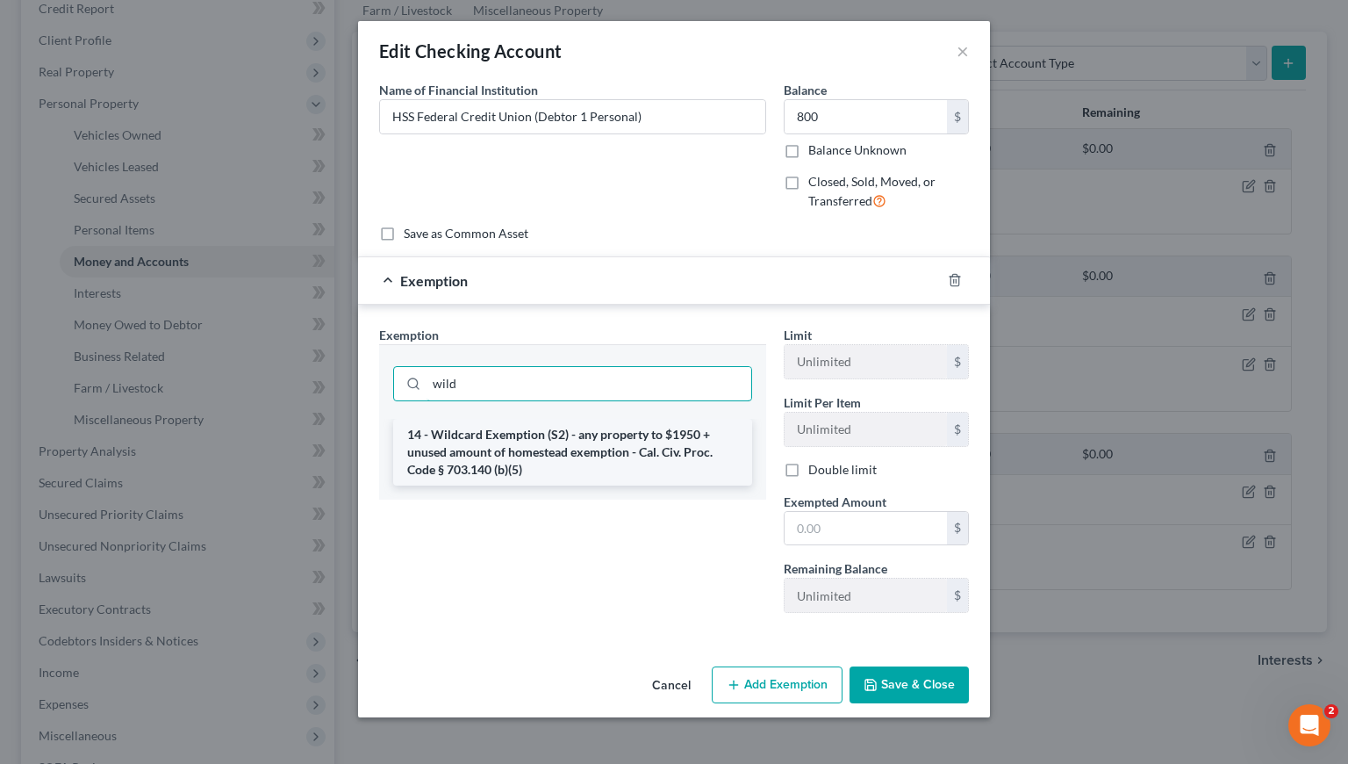
type input "wild"
click at [596, 470] on li "14 - Wildcard Exemption (S2) - any property to $1950 + unused amount of homeste…" at bounding box center [572, 452] width 359 height 67
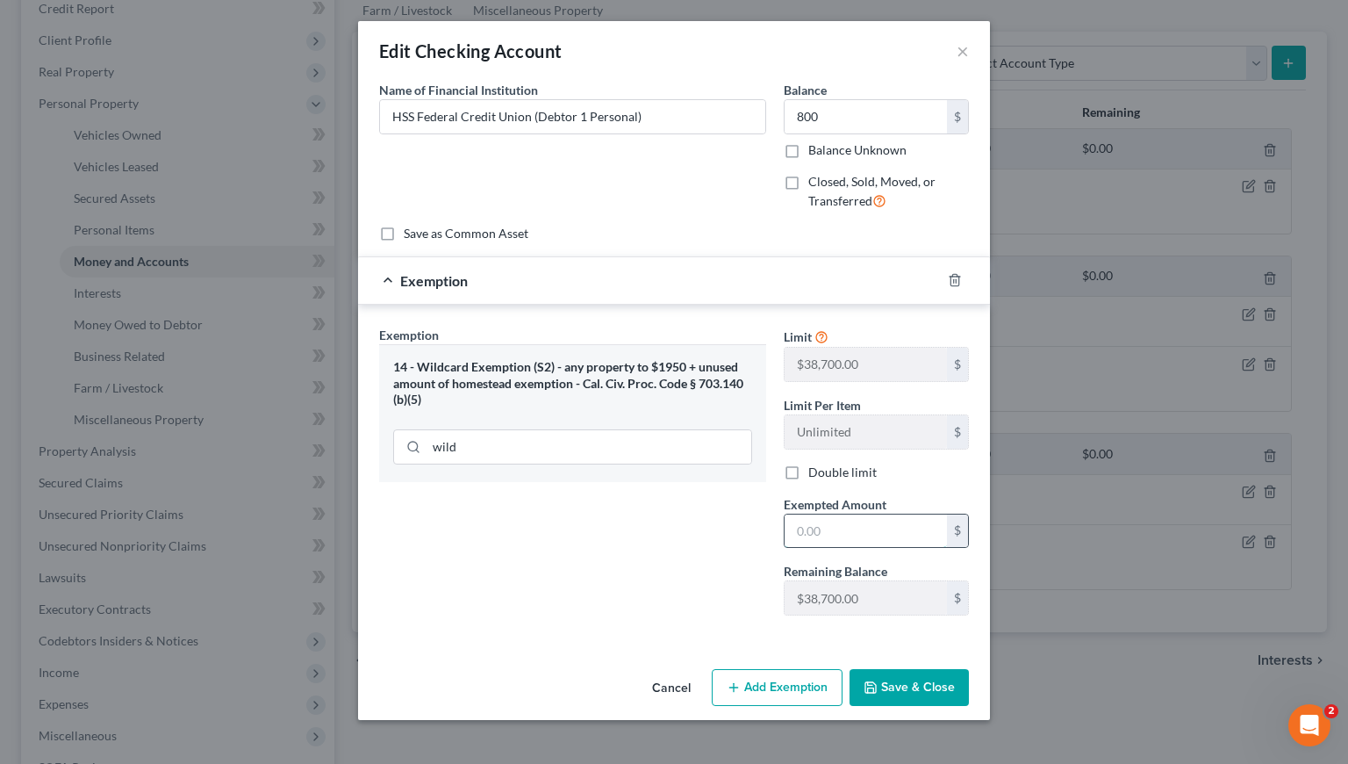
click at [829, 530] on input "text" at bounding box center [866, 530] width 162 height 33
type input "800"
click at [933, 690] on button "Save & Close" at bounding box center [909, 687] width 119 height 37
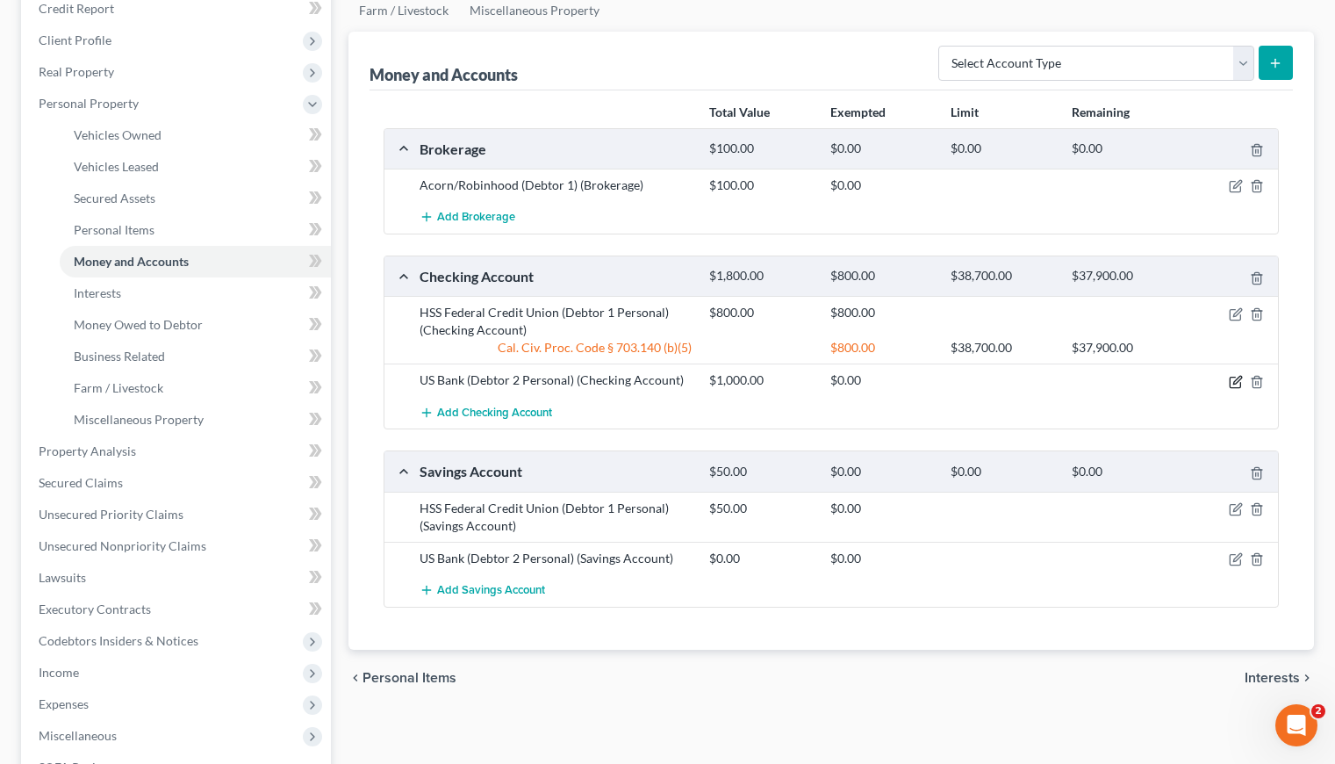
click at [1233, 377] on icon "button" at bounding box center [1236, 382] width 14 height 14
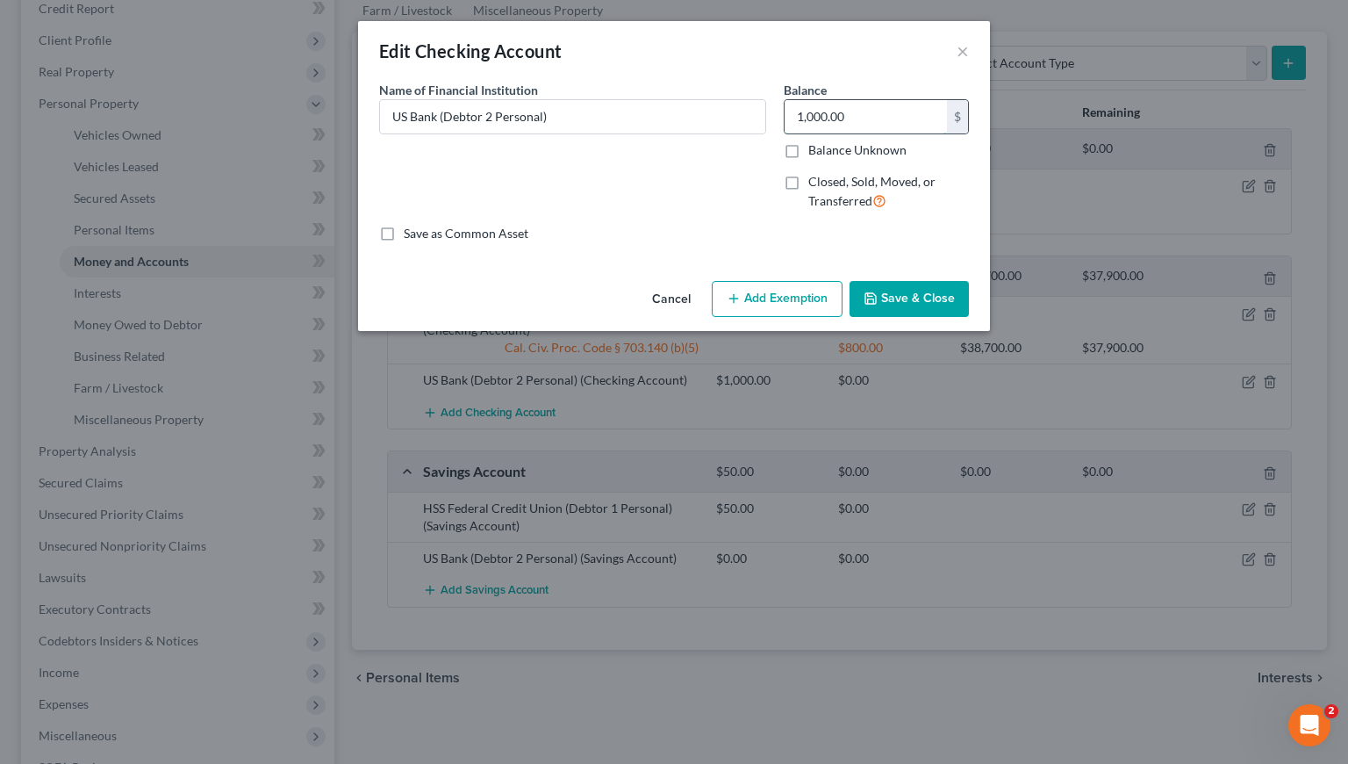
drag, startPoint x: 876, startPoint y: 115, endPoint x: 922, endPoint y: 111, distance: 46.7
click at [922, 111] on input "1,000.00" at bounding box center [866, 116] width 162 height 33
type input "500"
click at [786, 299] on button "Add Exemption" at bounding box center [777, 299] width 131 height 37
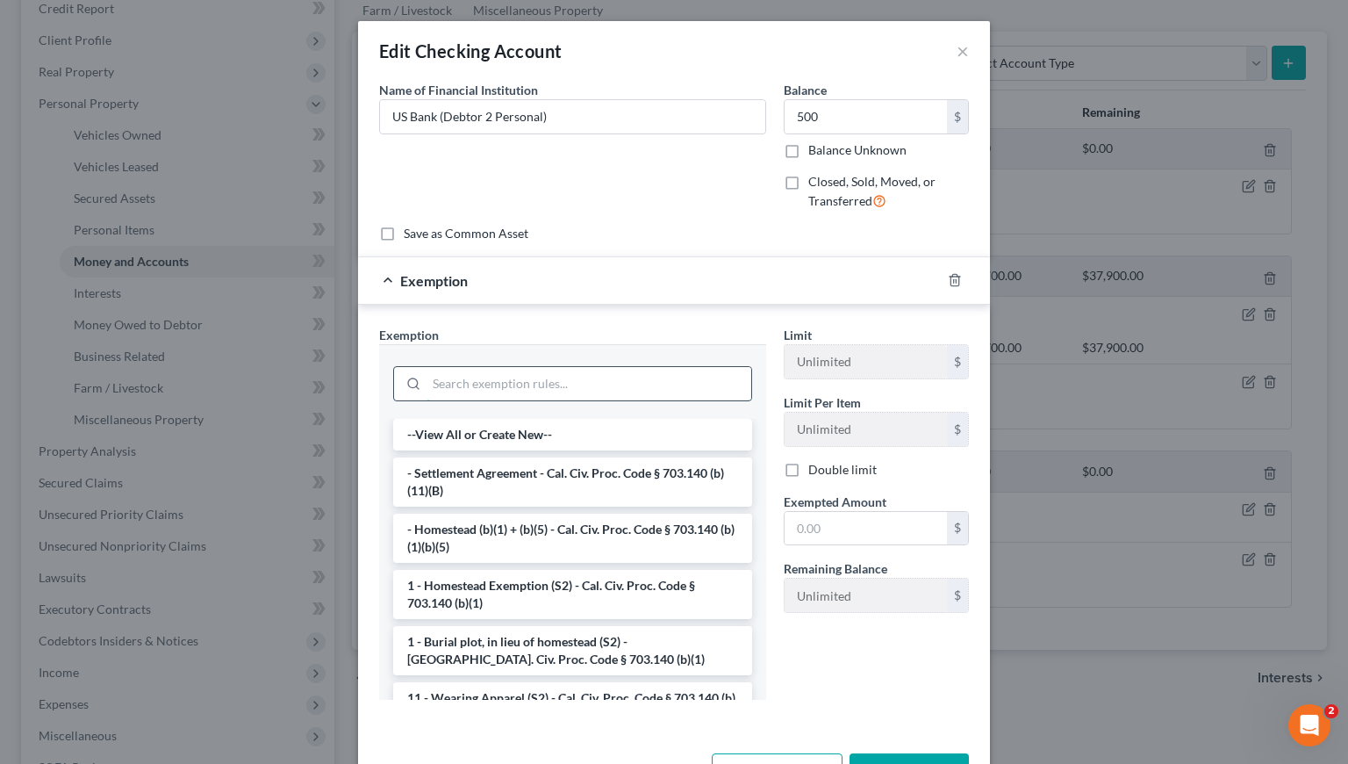
click at [535, 380] on input "search" at bounding box center [589, 383] width 325 height 33
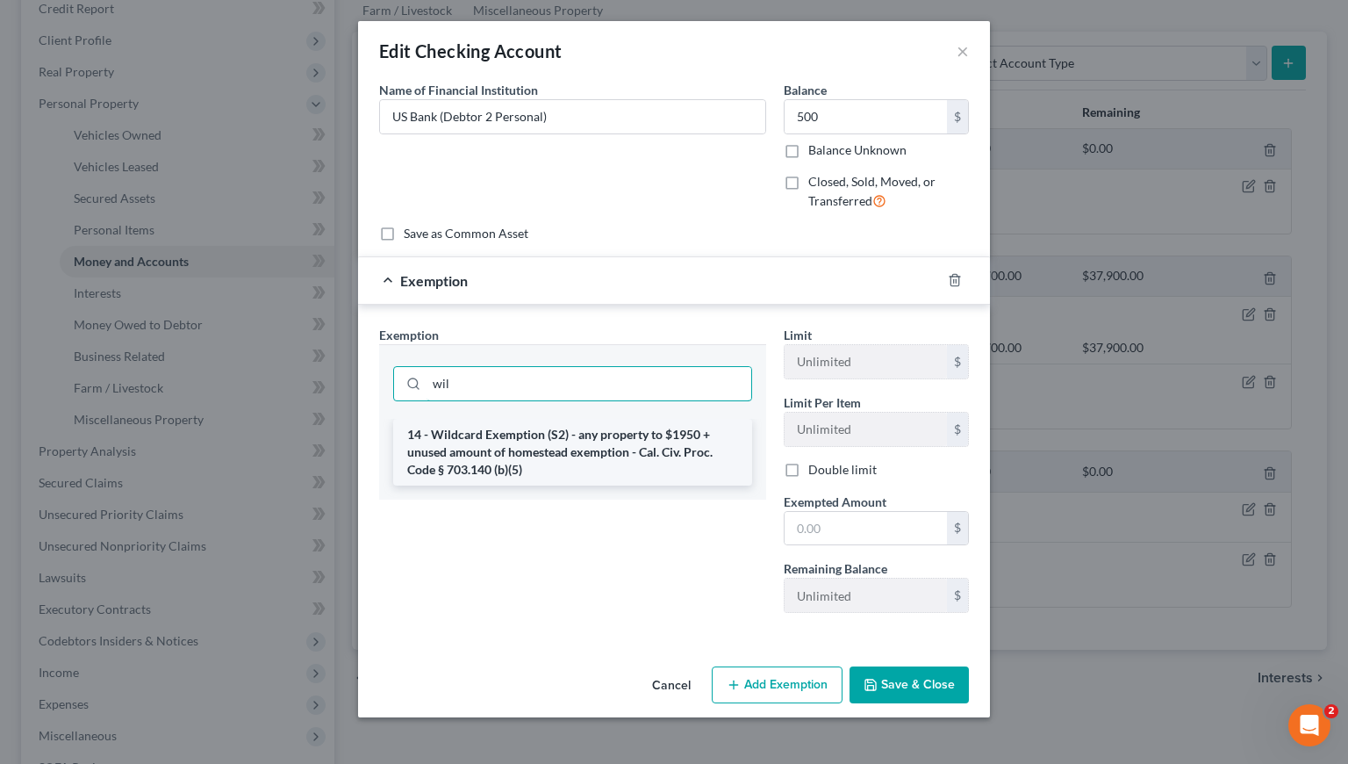
type input "wil"
click at [544, 463] on li "14 - Wildcard Exemption (S2) - any property to $1950 + unused amount of homeste…" at bounding box center [572, 452] width 359 height 67
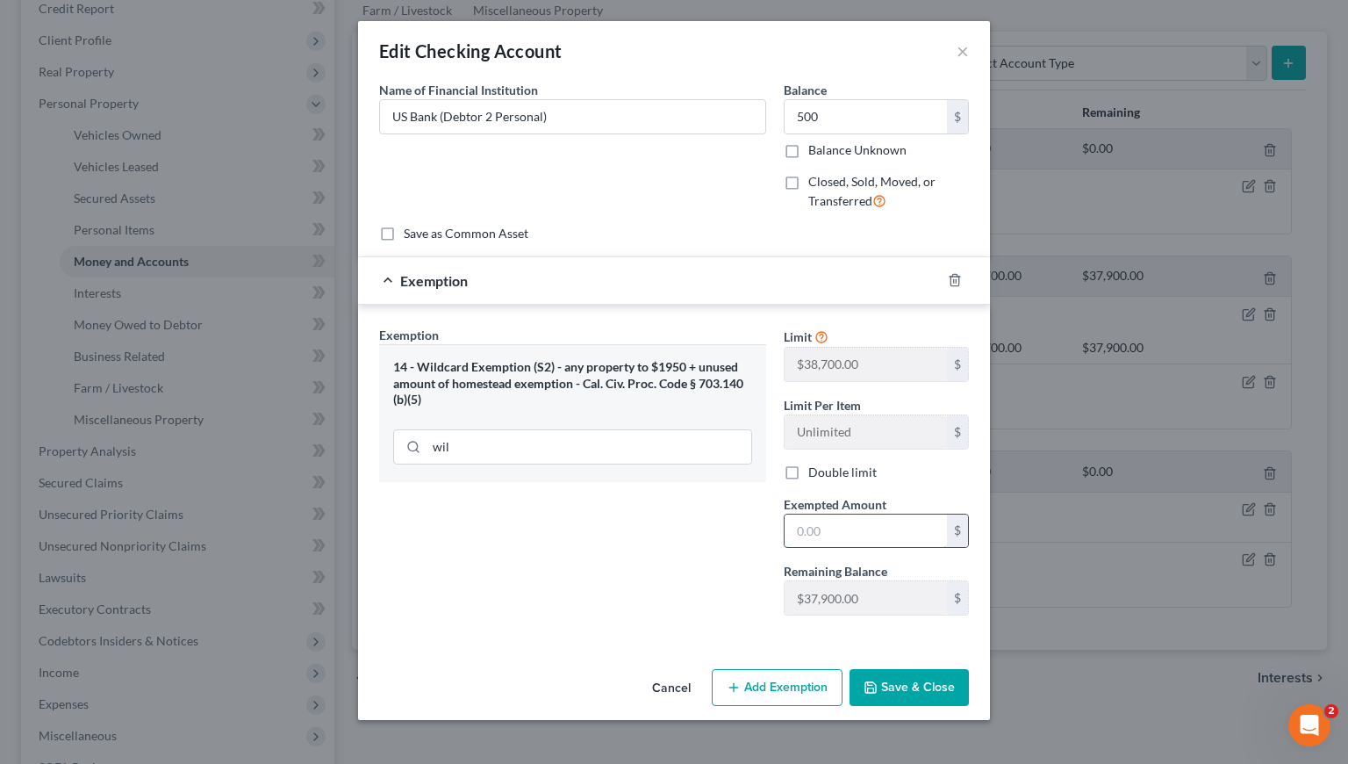
click at [822, 540] on input "text" at bounding box center [866, 530] width 162 height 33
type input "500"
click at [938, 686] on button "Save & Close" at bounding box center [909, 687] width 119 height 37
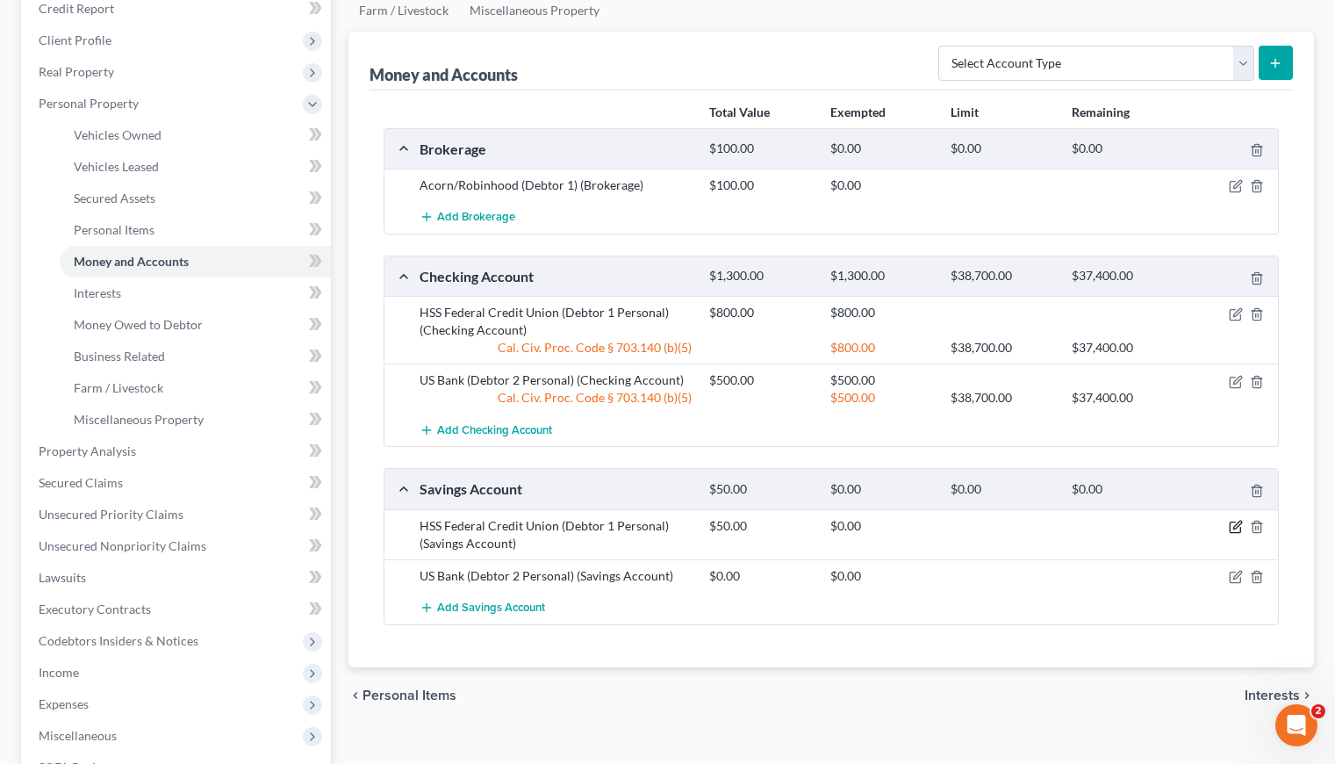
click at [1237, 528] on icon "button" at bounding box center [1236, 527] width 14 height 14
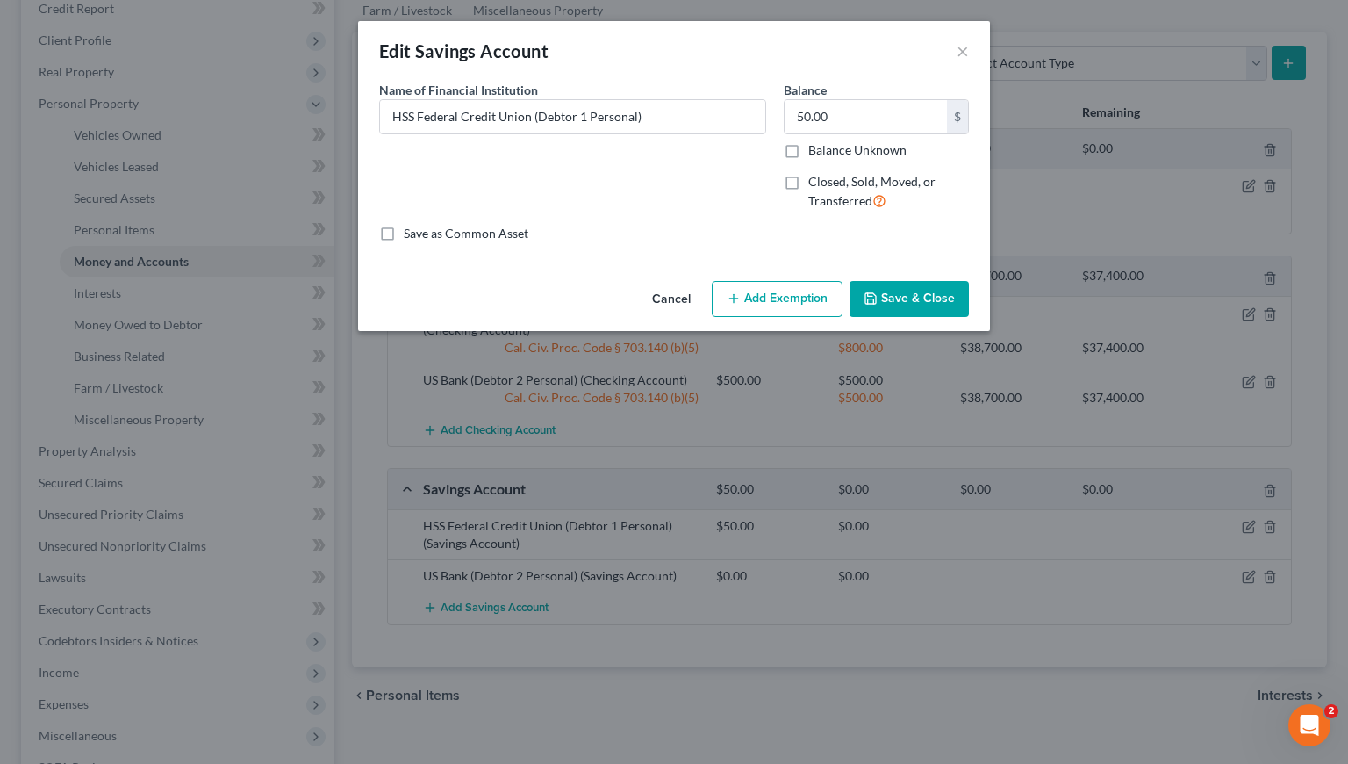
click at [791, 310] on button "Add Exemption" at bounding box center [777, 299] width 131 height 37
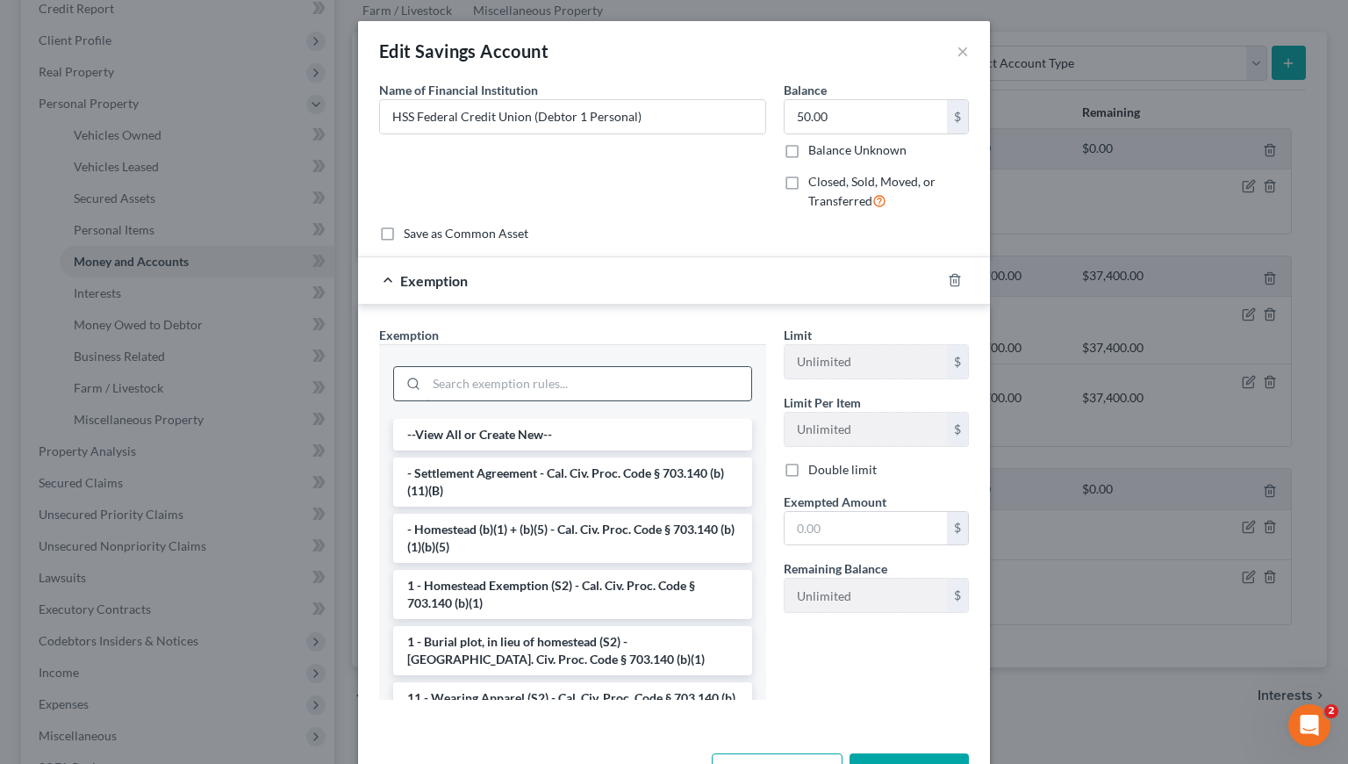
click at [529, 377] on input "search" at bounding box center [589, 383] width 325 height 33
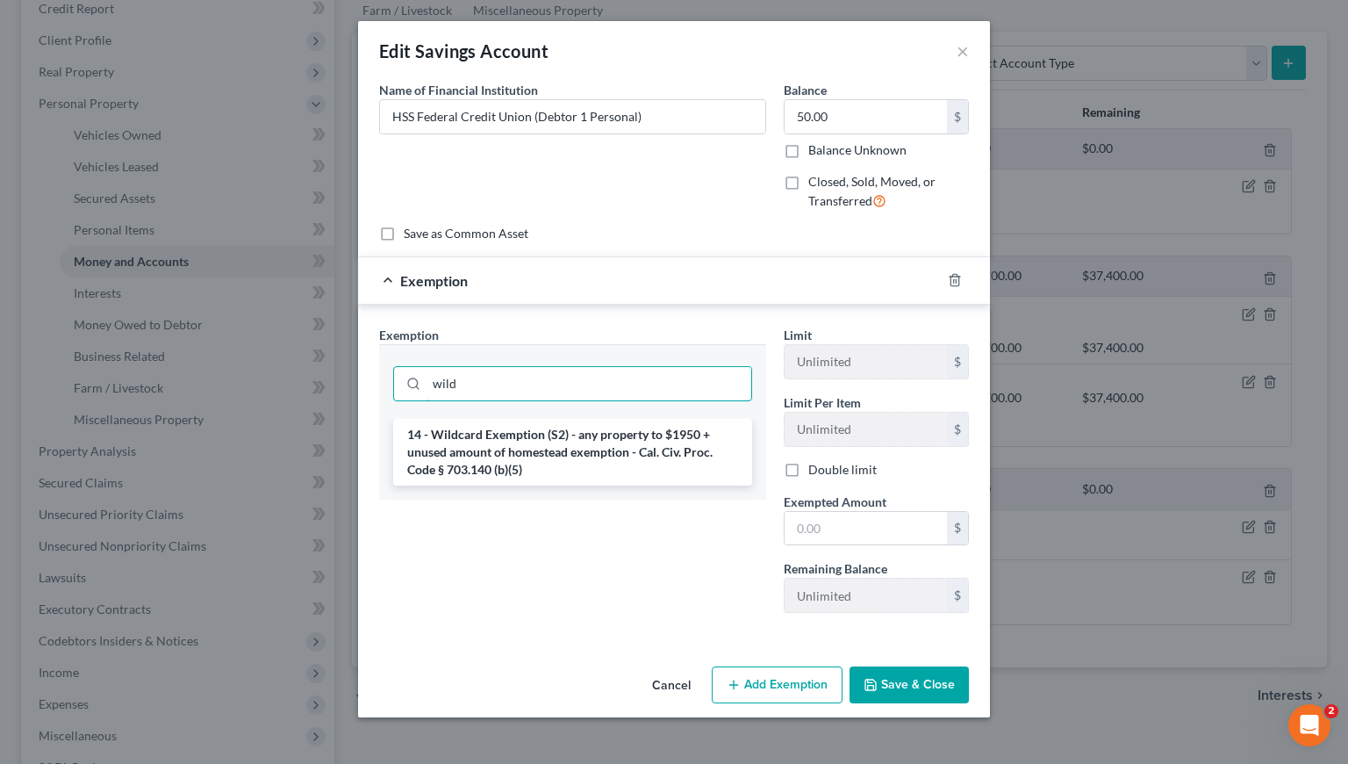
type input "wild"
click at [571, 459] on li "14 - Wildcard Exemption (S2) - any property to $1950 + unused amount of homeste…" at bounding box center [572, 452] width 359 height 67
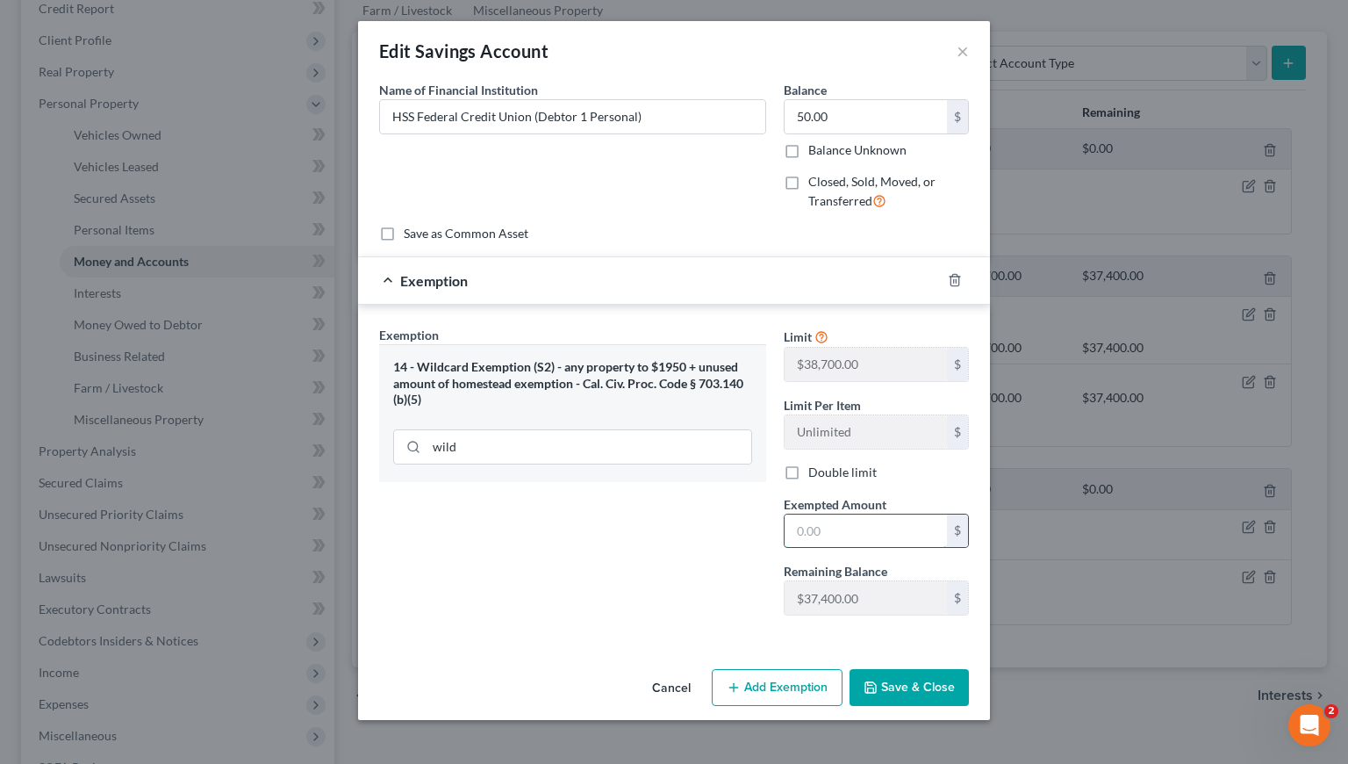
click at [813, 527] on input "text" at bounding box center [866, 530] width 162 height 33
type input "50"
click at [720, 624] on div "Exemption Set must be selected for CA. Exemption * 14 - Wildcard Exemption (S2)…" at bounding box center [572, 478] width 405 height 304
click at [944, 699] on button "Save & Close" at bounding box center [909, 687] width 119 height 37
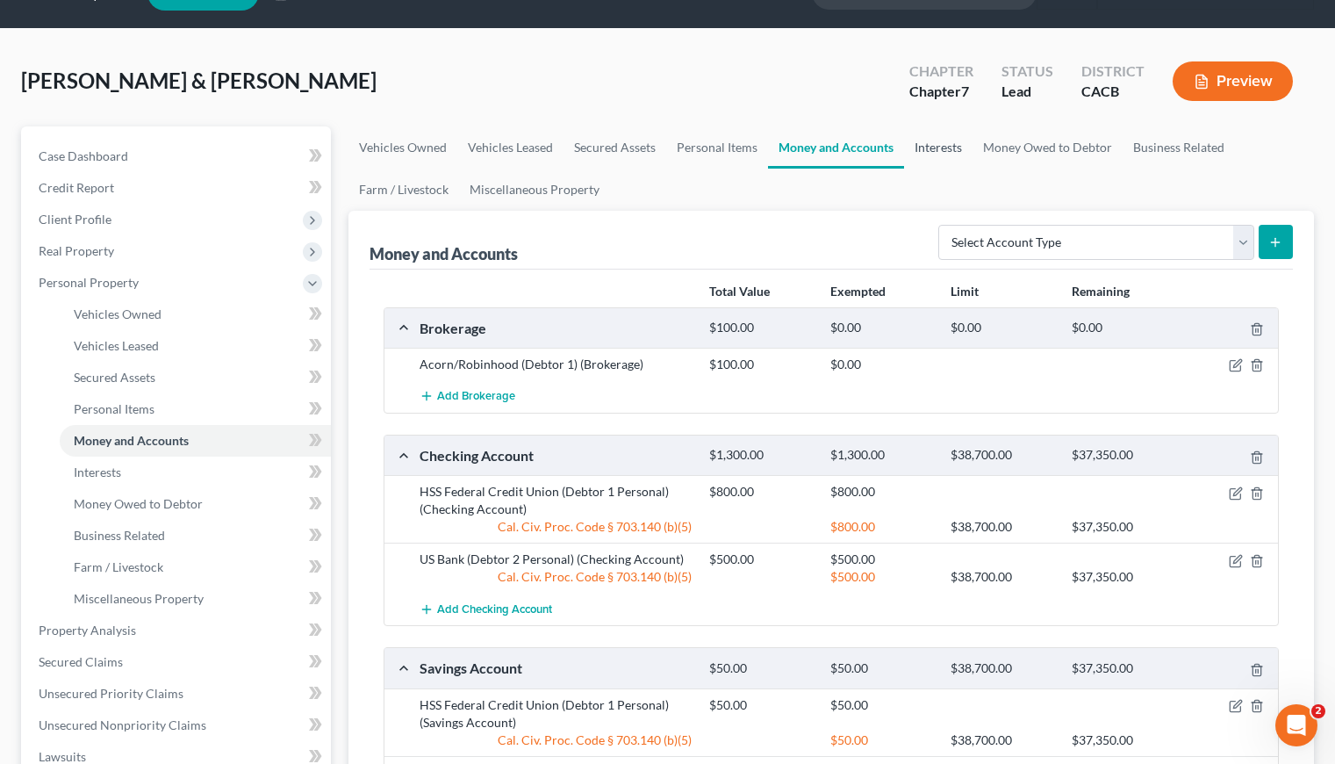
click at [938, 139] on link "Interests" at bounding box center [938, 147] width 68 height 42
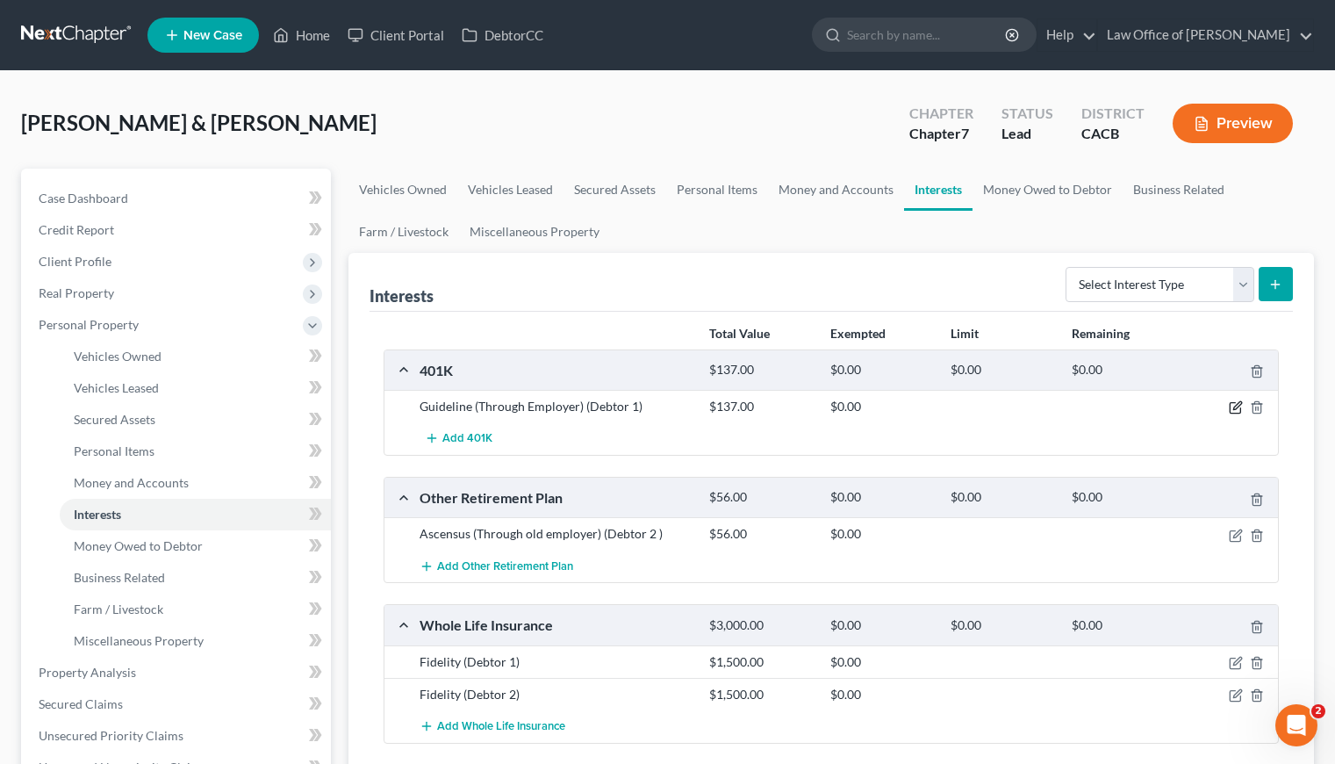
click at [1238, 407] on icon "button" at bounding box center [1236, 407] width 14 height 14
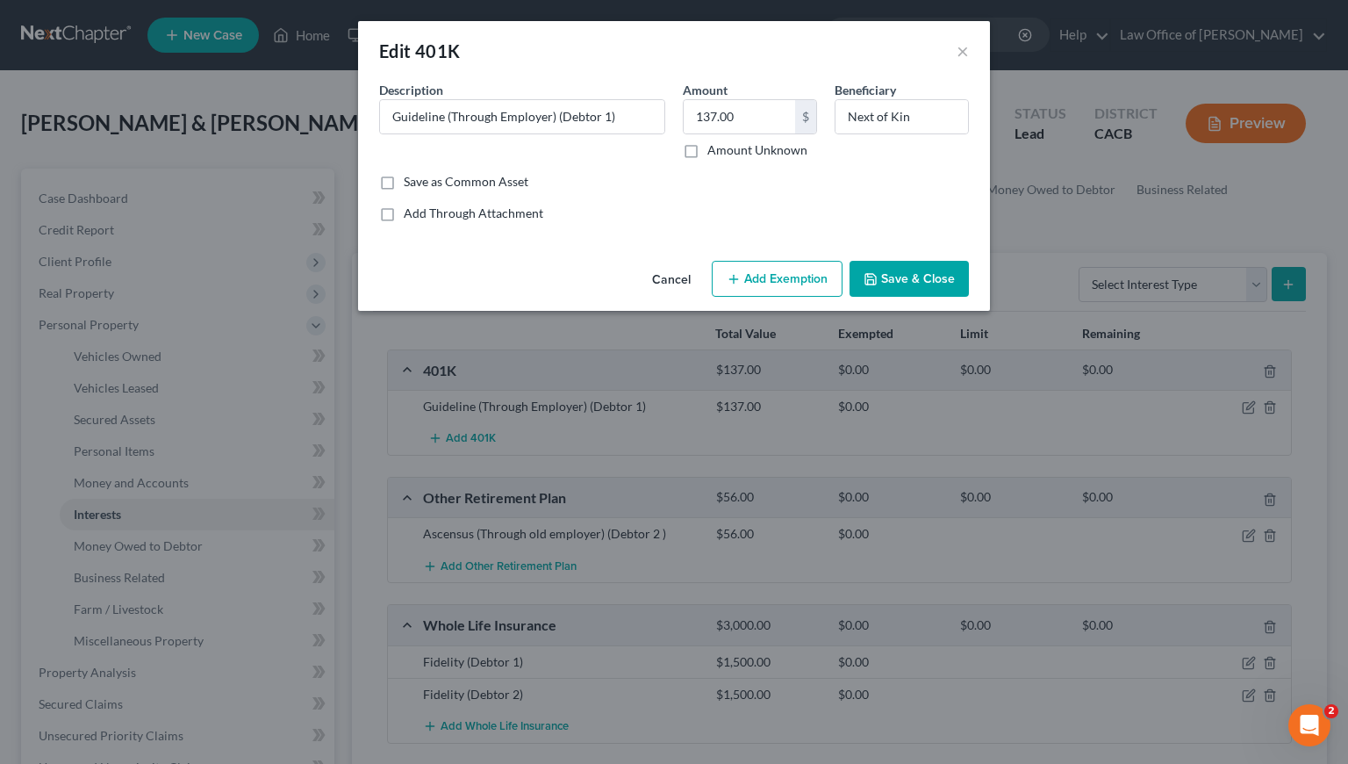
click at [844, 283] on div "Cancel Add Exemption Save & Close" at bounding box center [674, 283] width 632 height 58
click at [745, 274] on button "Add Exemption" at bounding box center [777, 279] width 131 height 37
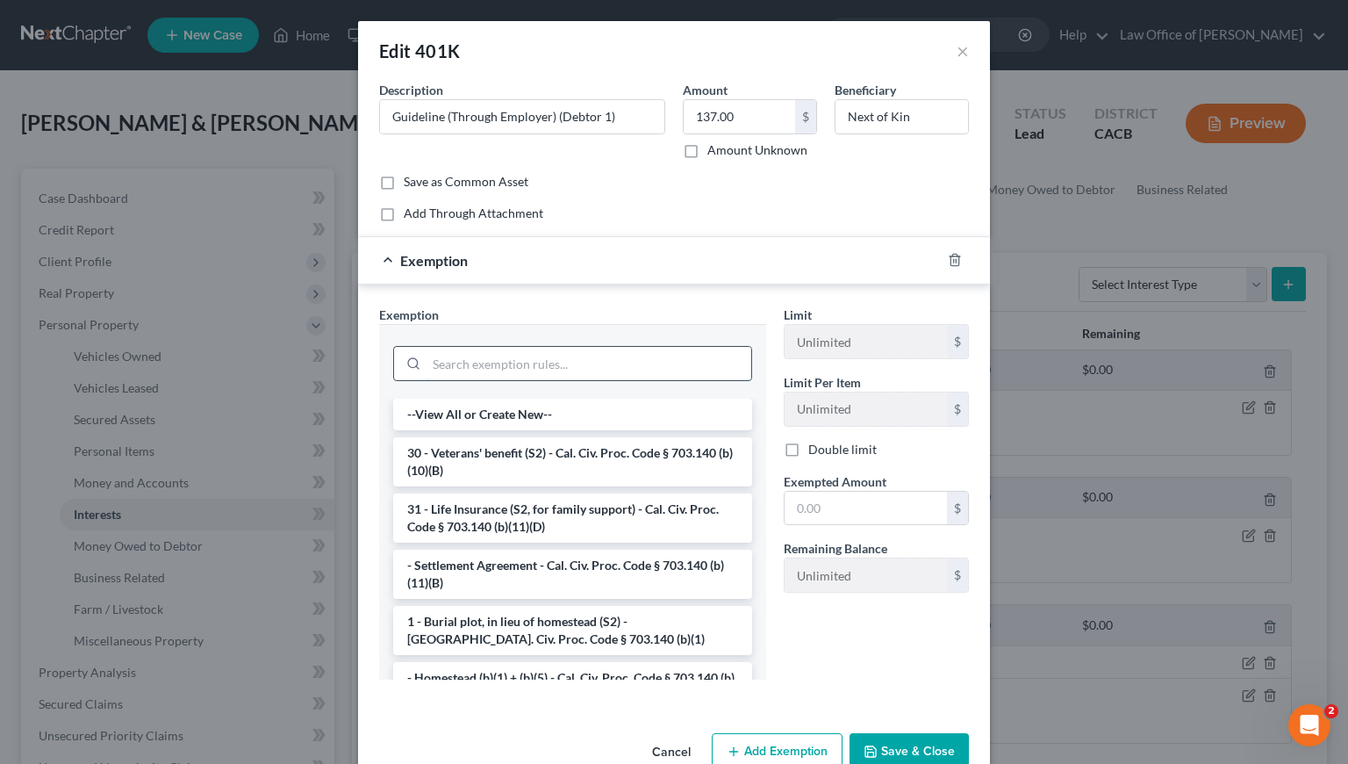
click at [531, 361] on input "search" at bounding box center [589, 363] width 325 height 33
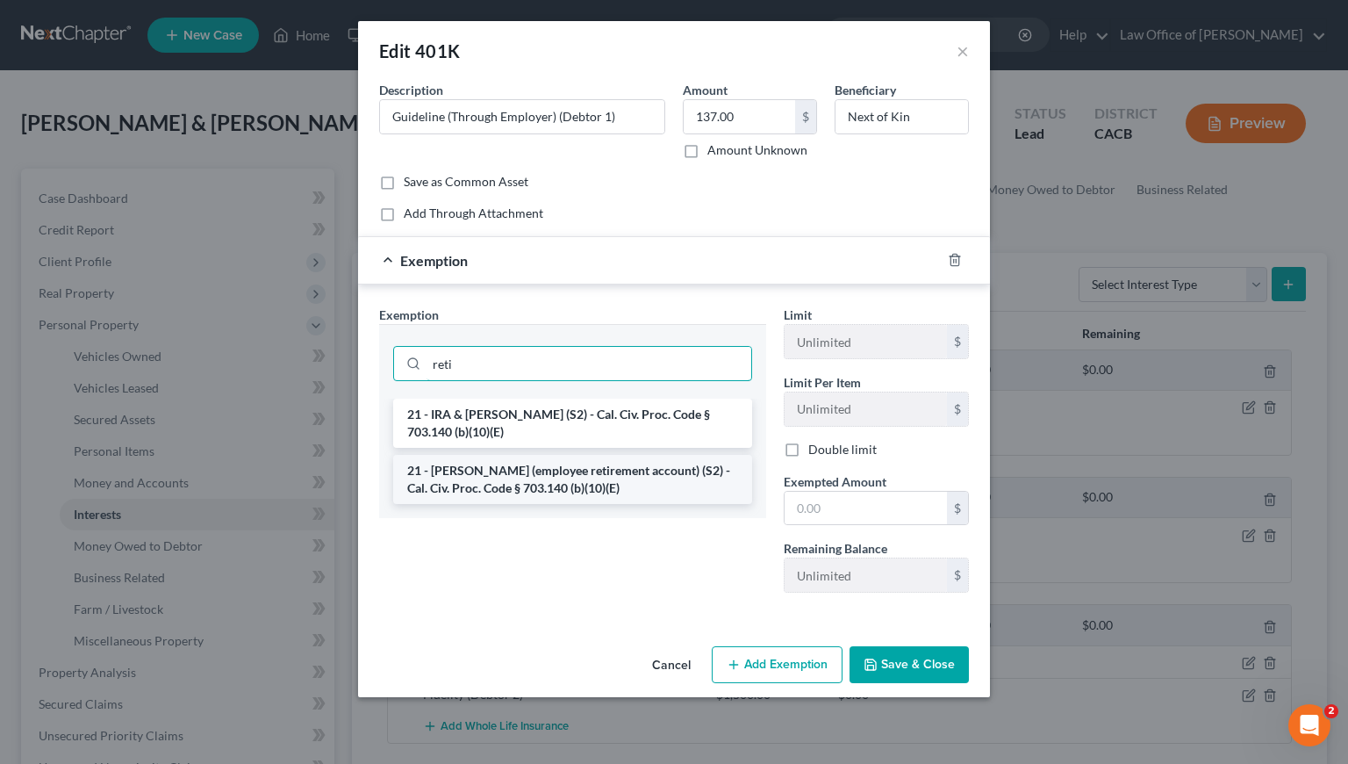
type input "reti"
click at [603, 476] on li "21 - ERISA (employee retirement account) (S2) - Cal. Civ. Proc. Code § 703.140 …" at bounding box center [572, 479] width 359 height 49
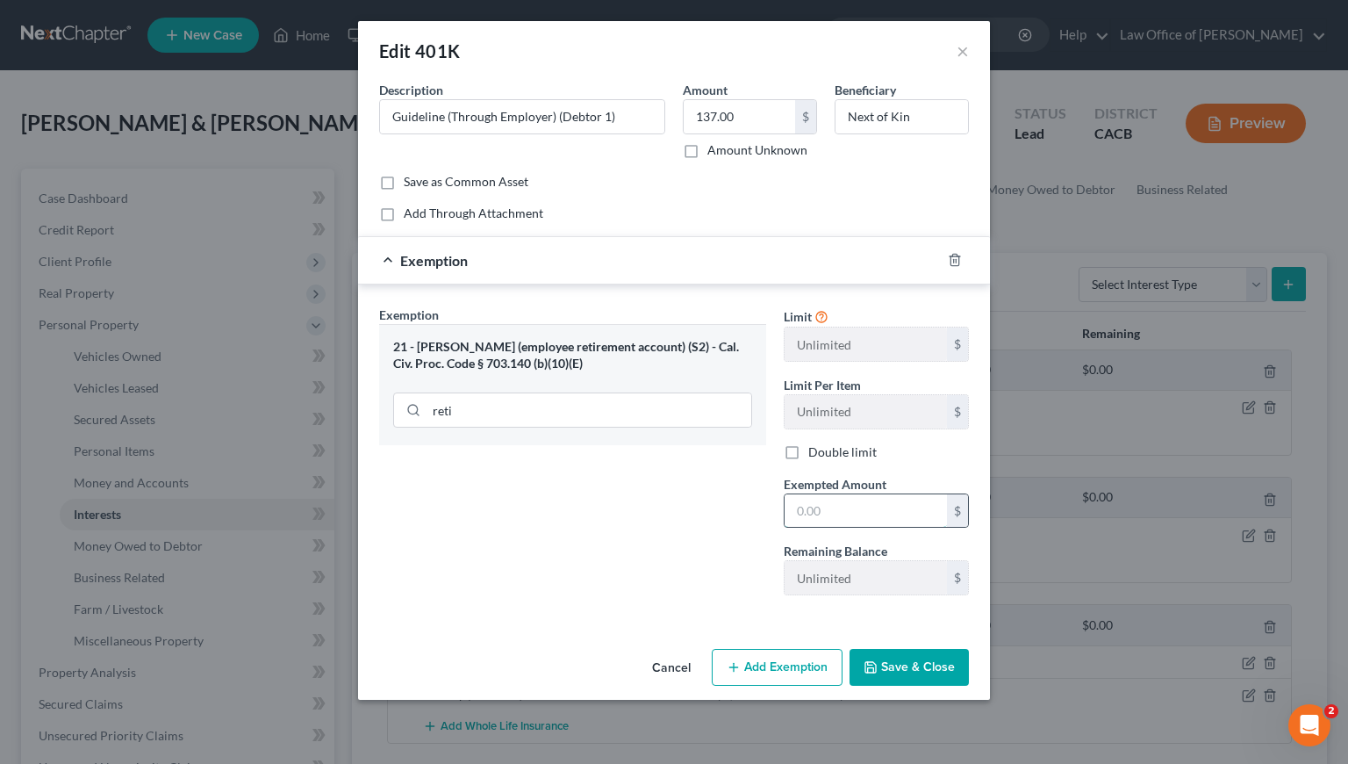
click at [821, 518] on input "text" at bounding box center [866, 510] width 162 height 33
type input "137"
click at [904, 660] on button "Save & Close" at bounding box center [909, 667] width 119 height 37
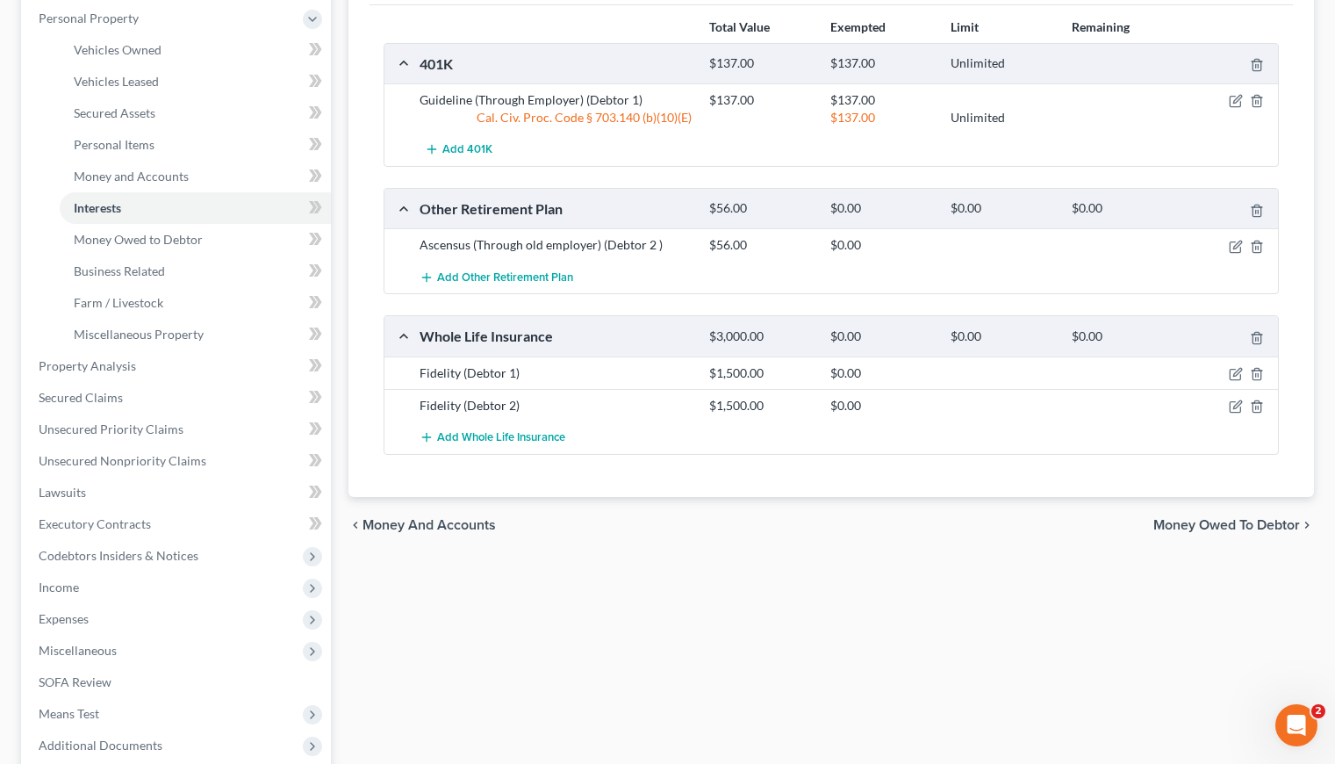
scroll to position [415, 0]
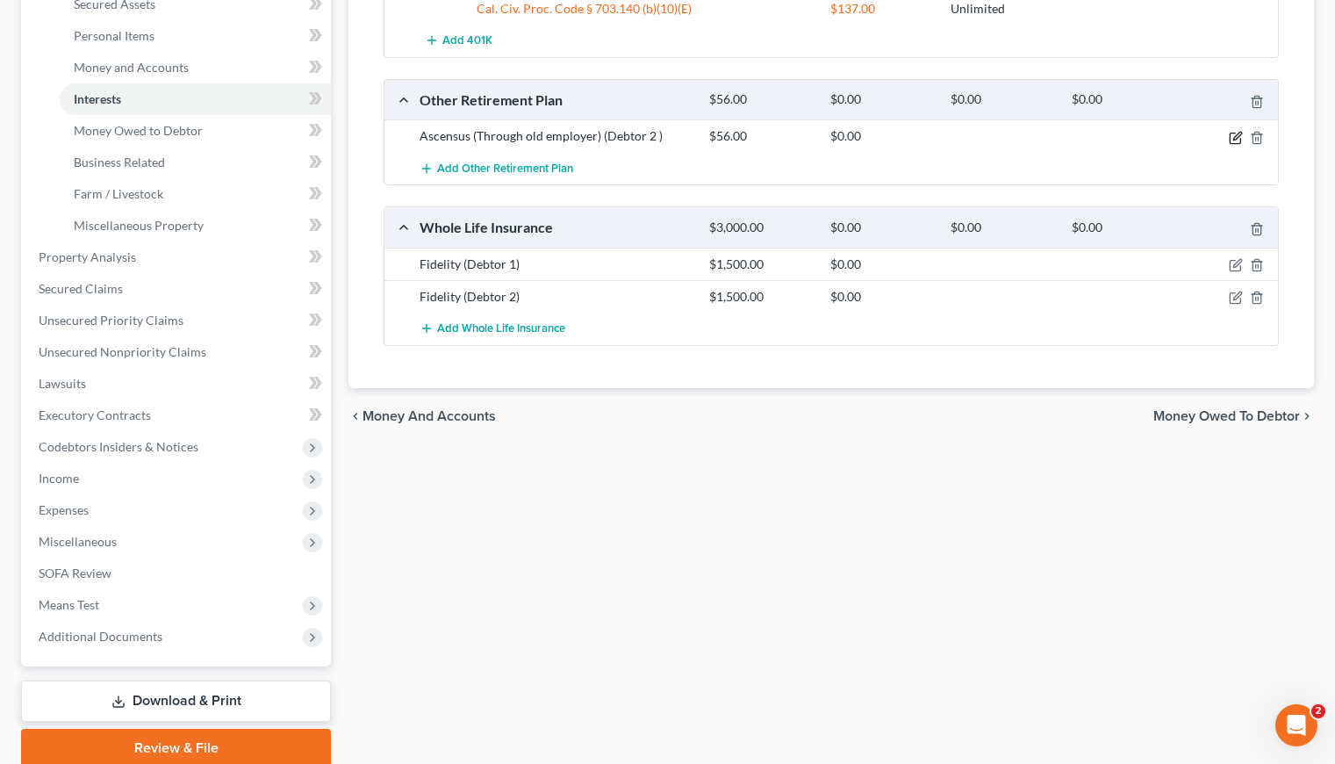
click at [1238, 135] on icon "button" at bounding box center [1237, 136] width 8 height 8
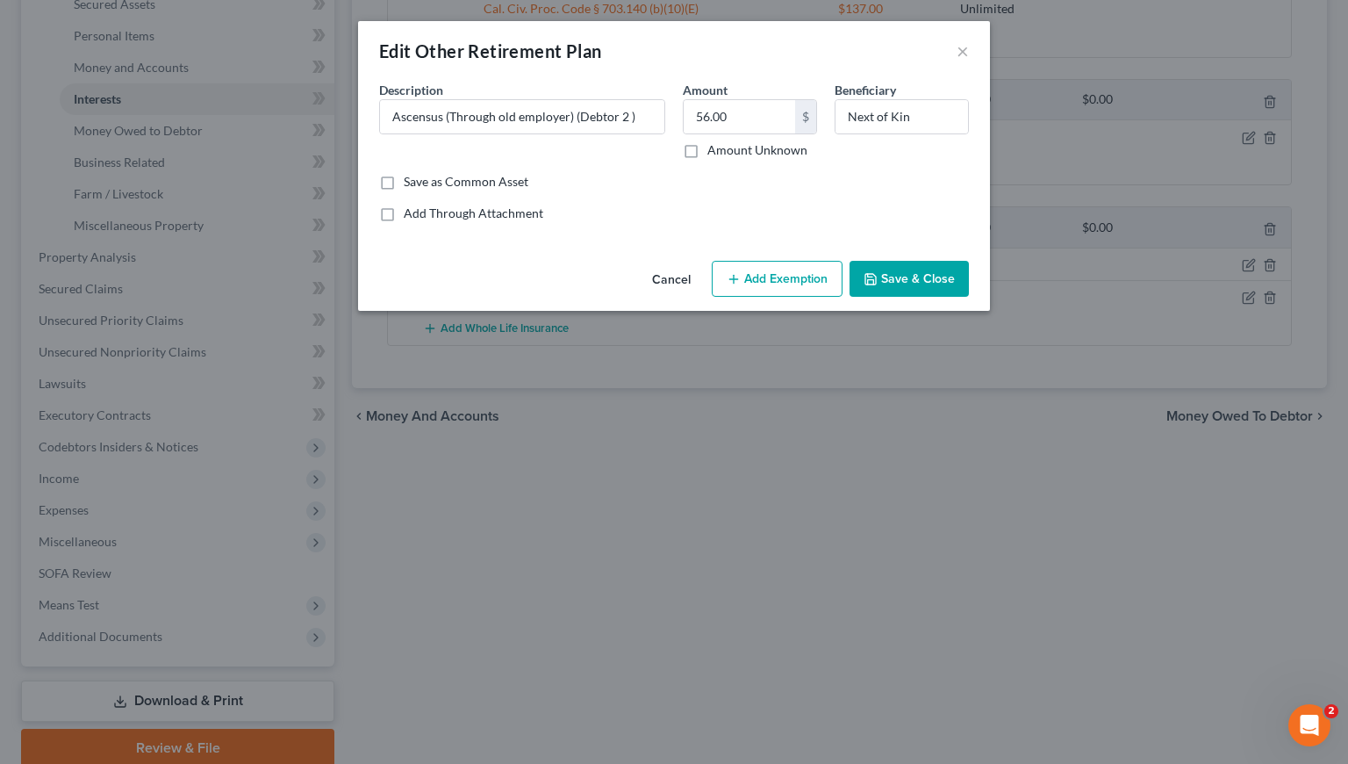
click at [800, 277] on button "Add Exemption" at bounding box center [777, 279] width 131 height 37
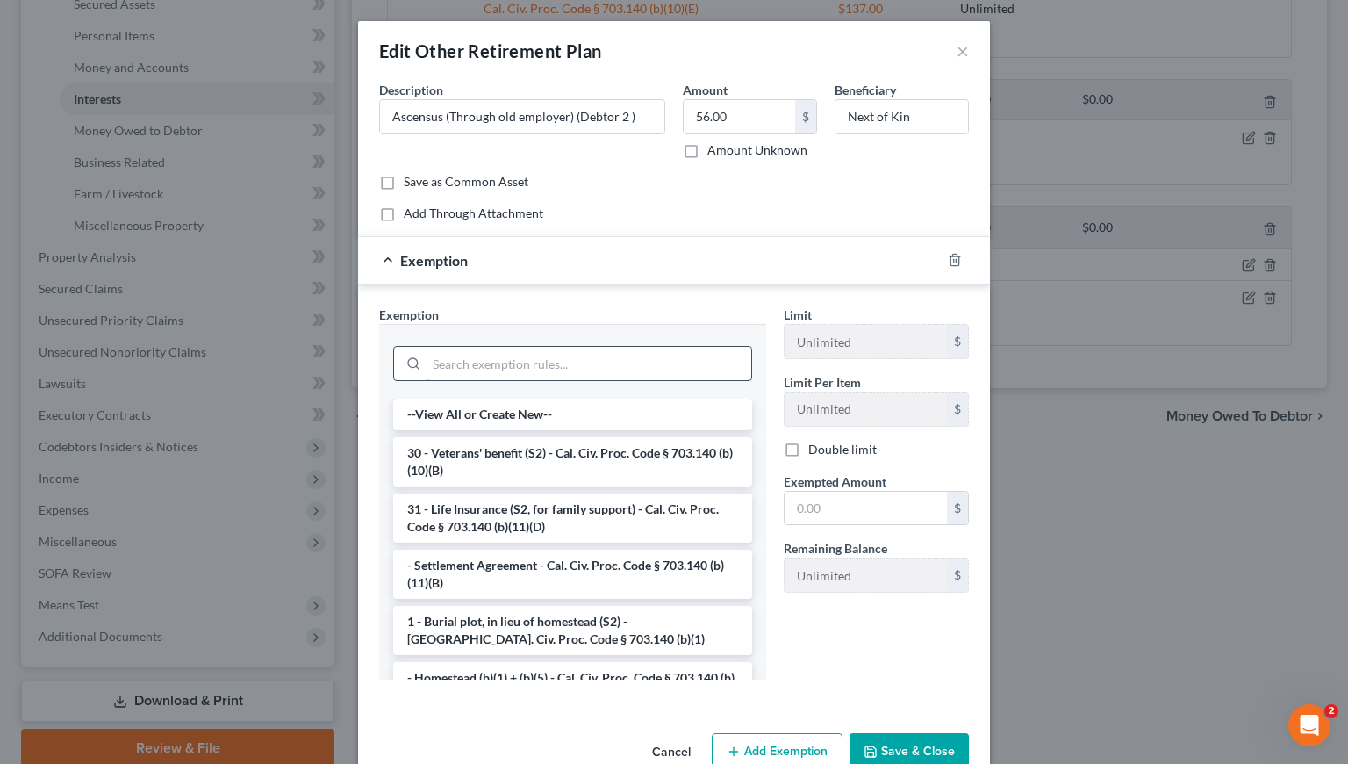
click at [513, 364] on input "search" at bounding box center [589, 363] width 325 height 33
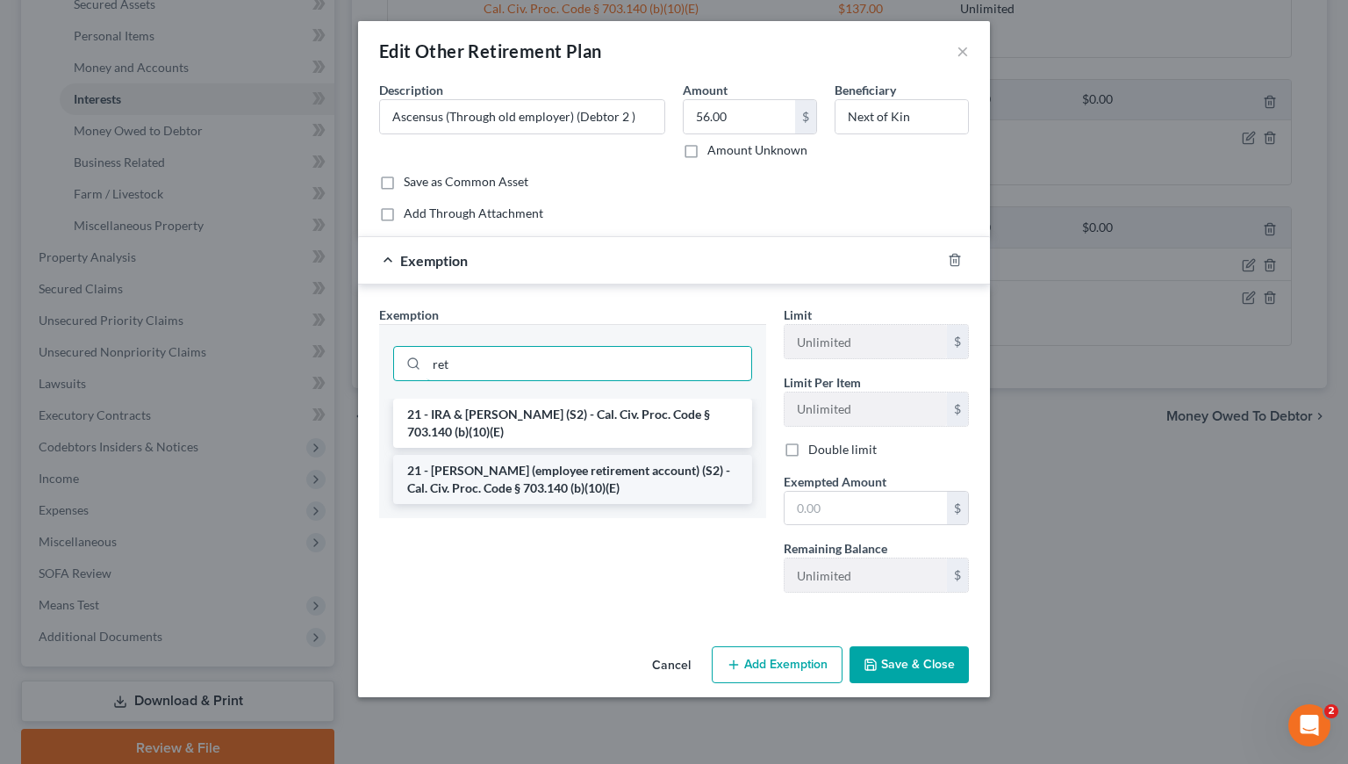
type input "ret"
click at [500, 474] on li "21 - ERISA (employee retirement account) (S2) - Cal. Civ. Proc. Code § 703.140 …" at bounding box center [572, 479] width 359 height 49
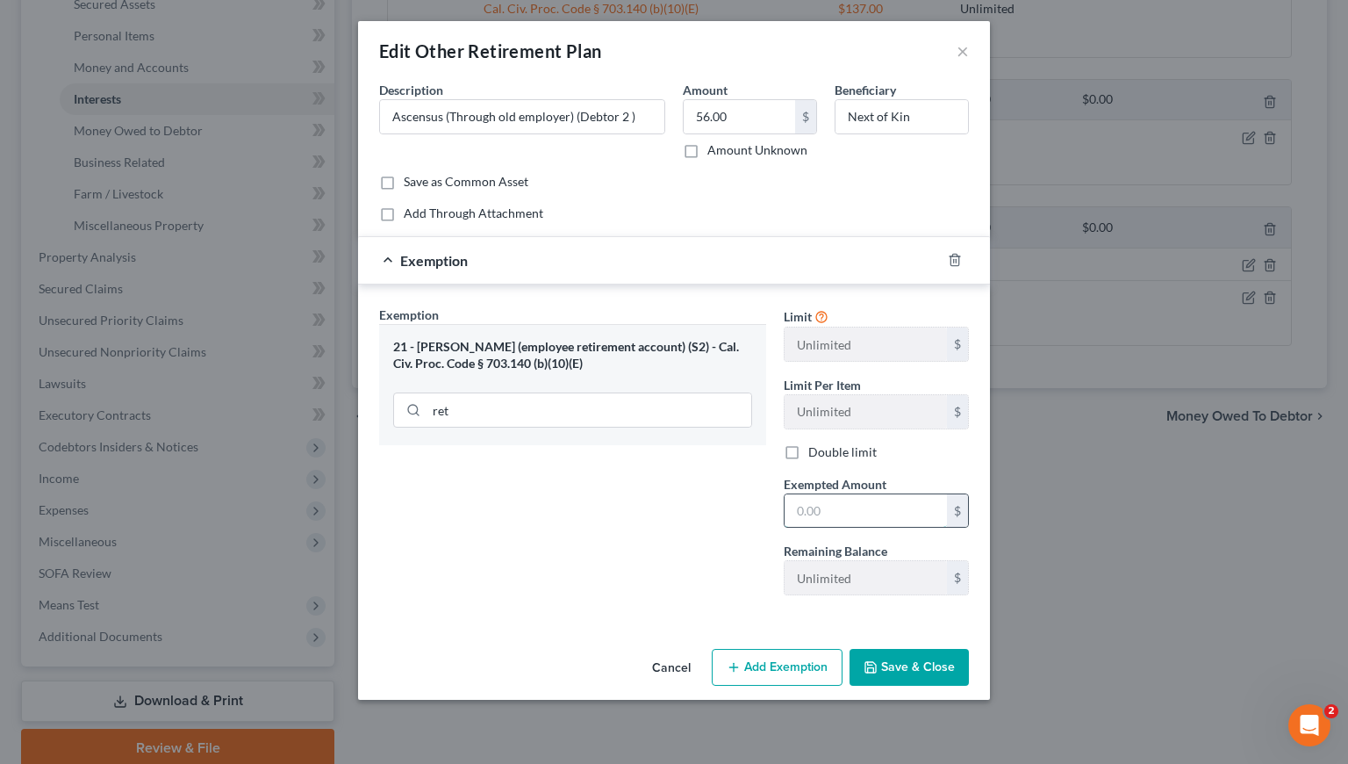
click at [862, 508] on input "text" at bounding box center [866, 510] width 162 height 33
type input "56"
click at [898, 672] on button "Save & Close" at bounding box center [909, 667] width 119 height 37
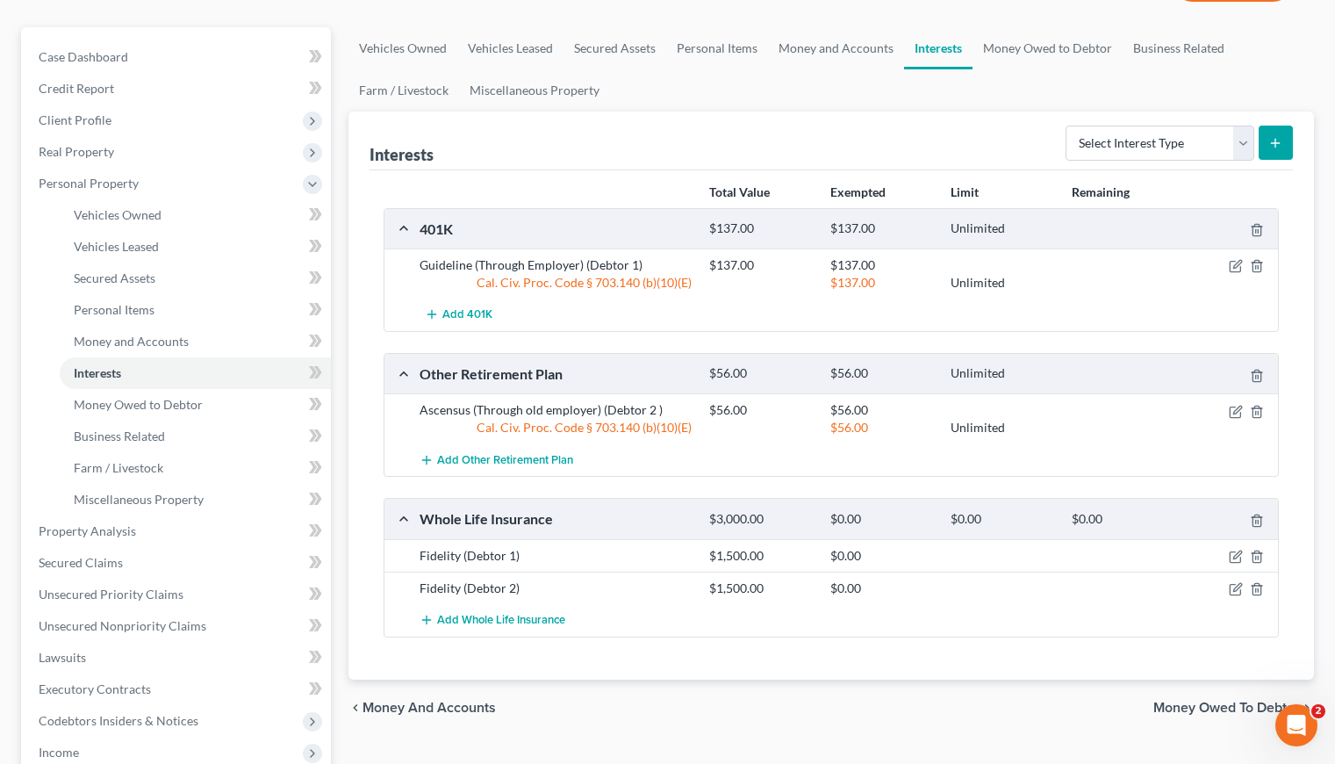
scroll to position [201, 0]
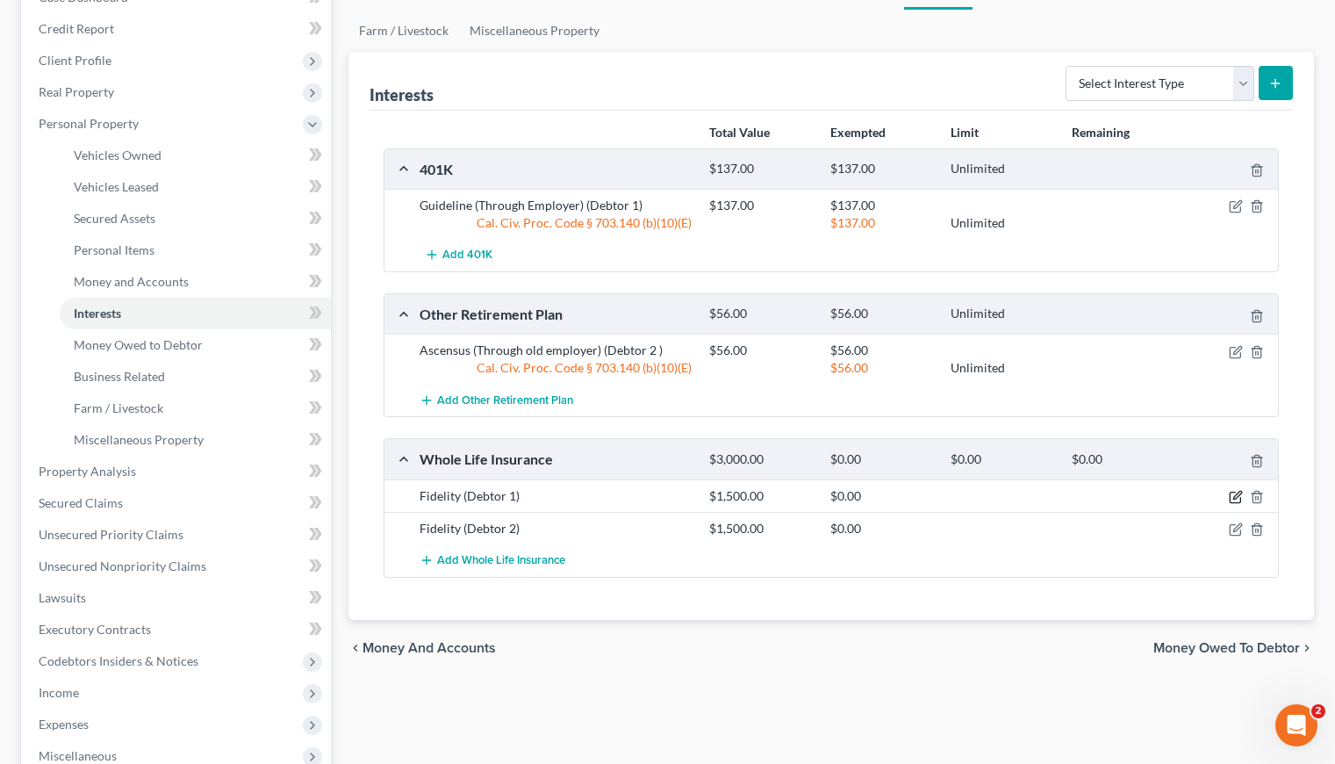
click at [1231, 493] on icon "button" at bounding box center [1236, 497] width 14 height 14
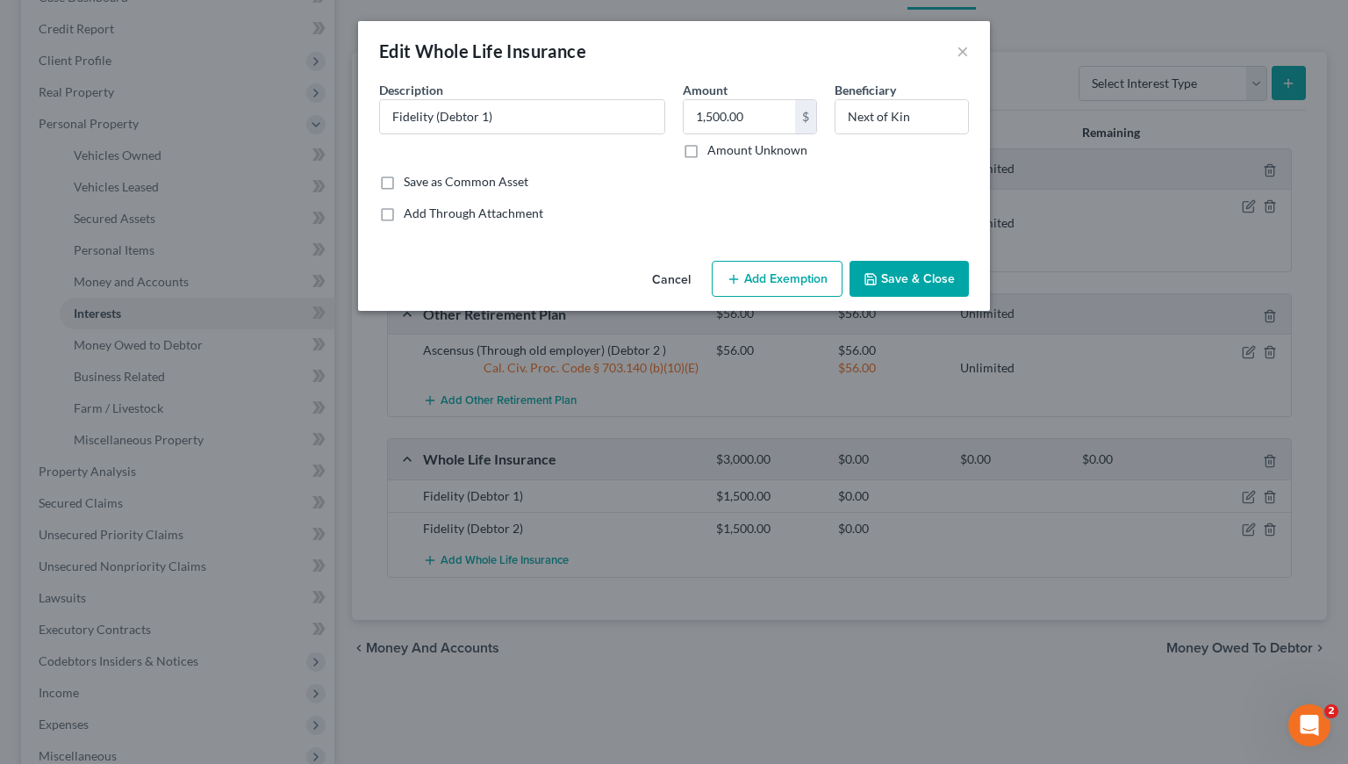
click at [784, 271] on button "Add Exemption" at bounding box center [777, 279] width 131 height 37
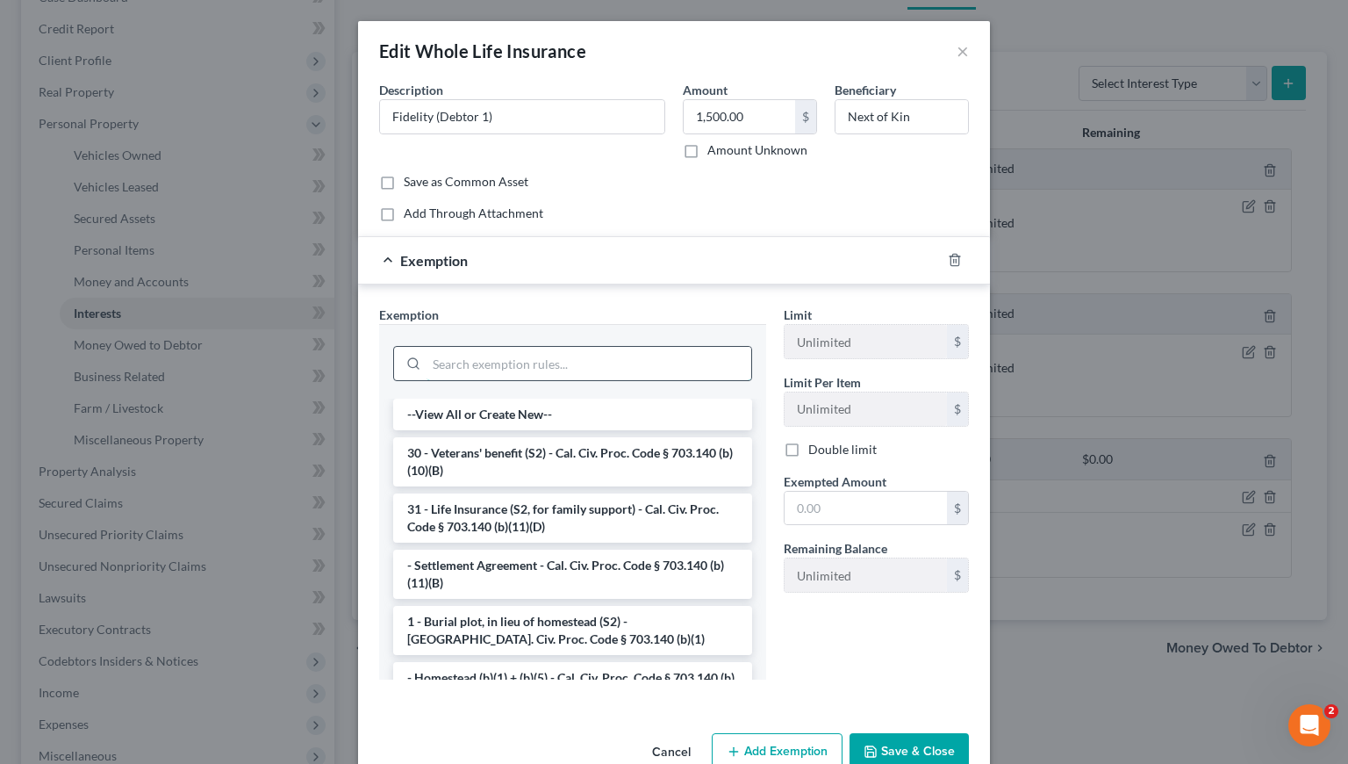
click at [516, 357] on input "search" at bounding box center [589, 363] width 325 height 33
click at [525, 521] on li "31 - Life Insurance (S2, for family support) - Cal. Civ. Proc. Code § 703.140 (…" at bounding box center [572, 517] width 359 height 49
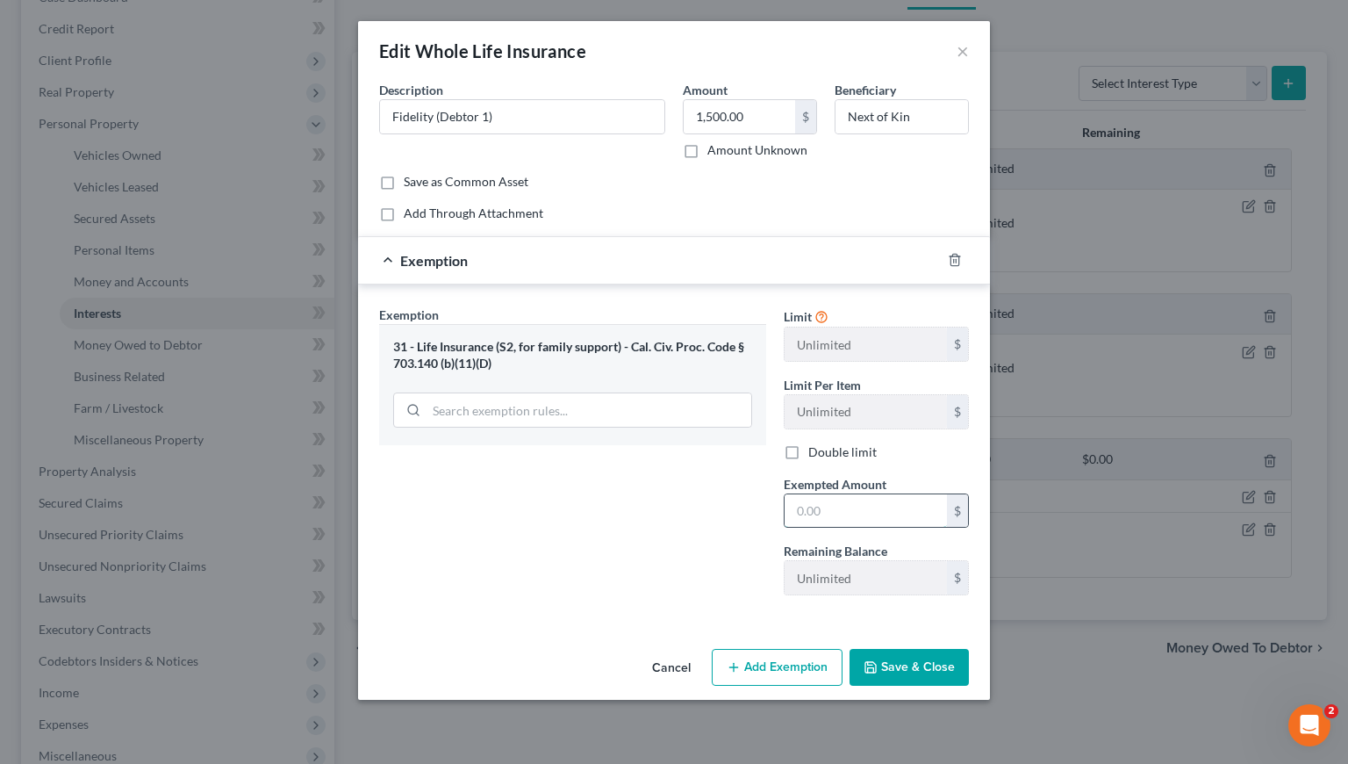
click at [915, 511] on input "text" at bounding box center [866, 510] width 162 height 33
type input "1,500"
click at [923, 664] on button "Save & Close" at bounding box center [909, 667] width 119 height 37
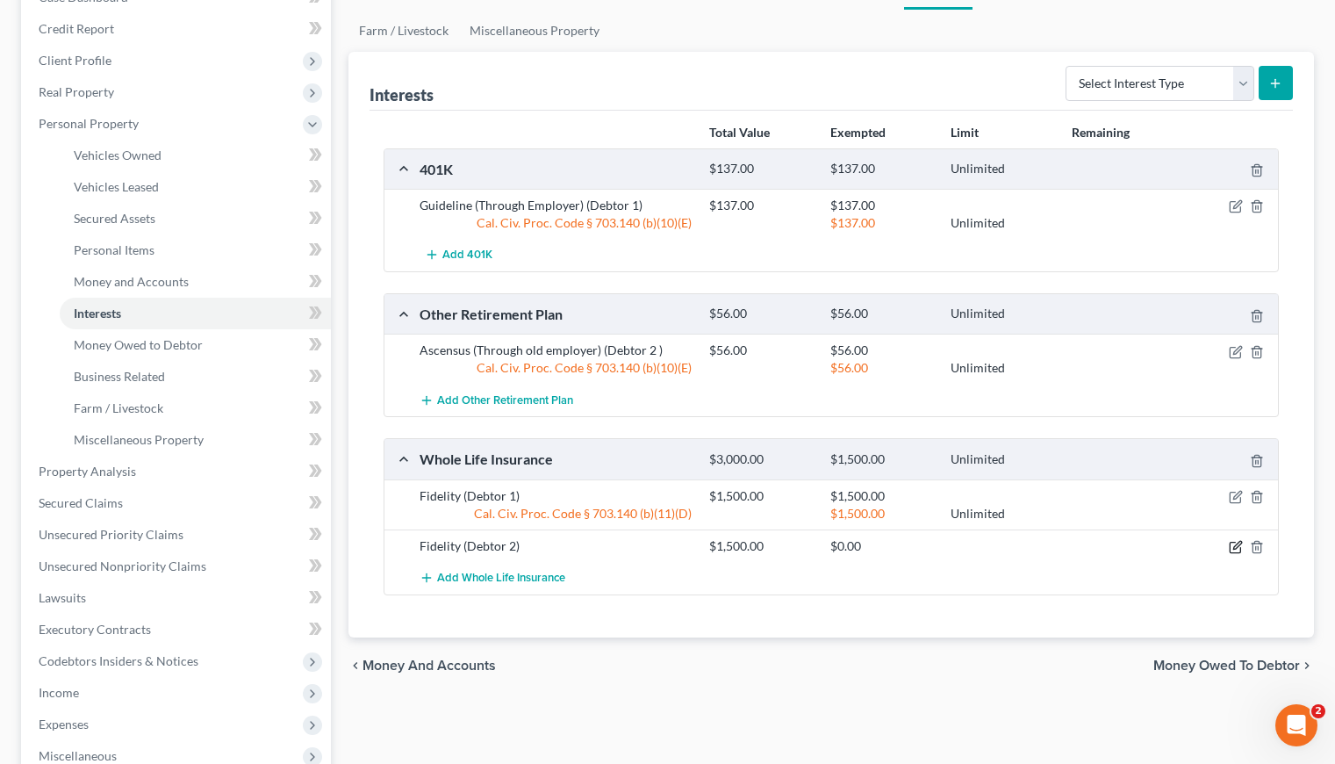
click at [1237, 546] on icon "button" at bounding box center [1237, 545] width 8 height 8
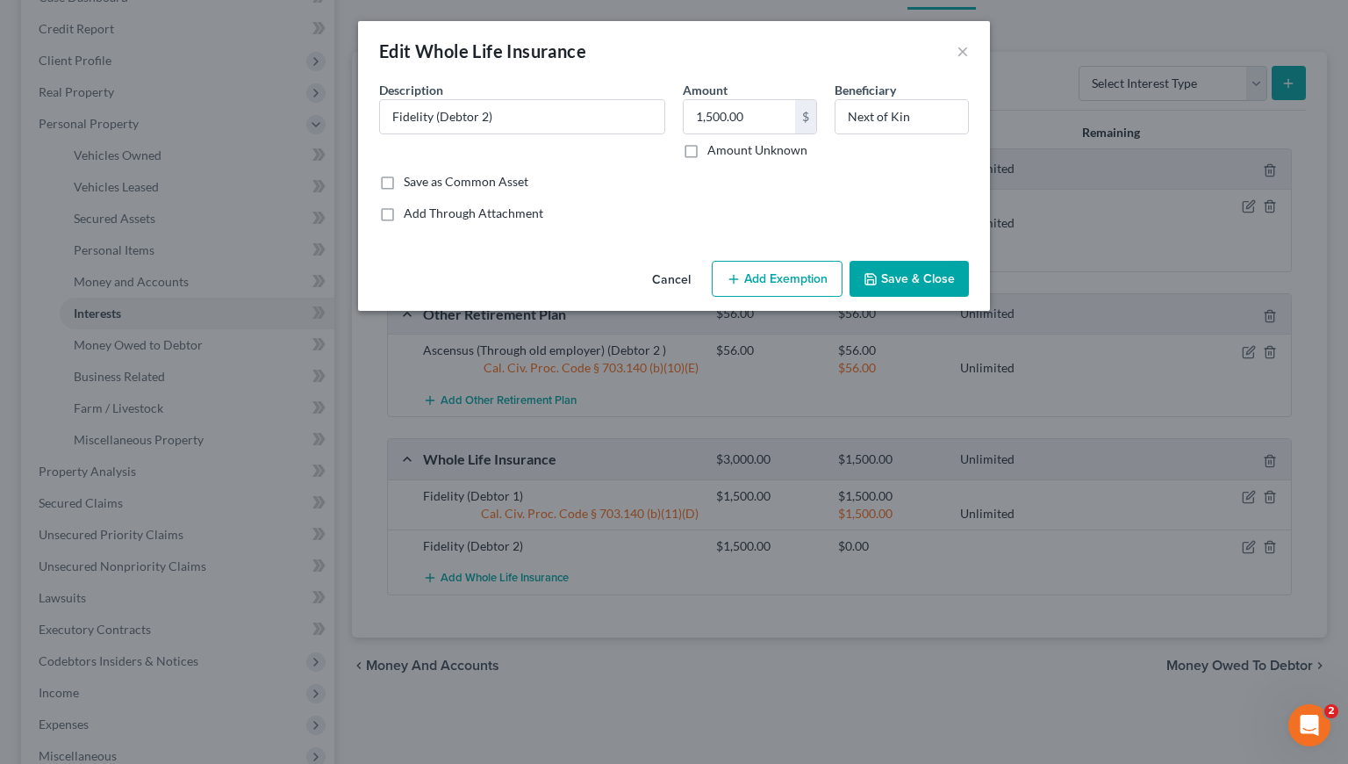
click at [775, 274] on button "Add Exemption" at bounding box center [777, 279] width 131 height 37
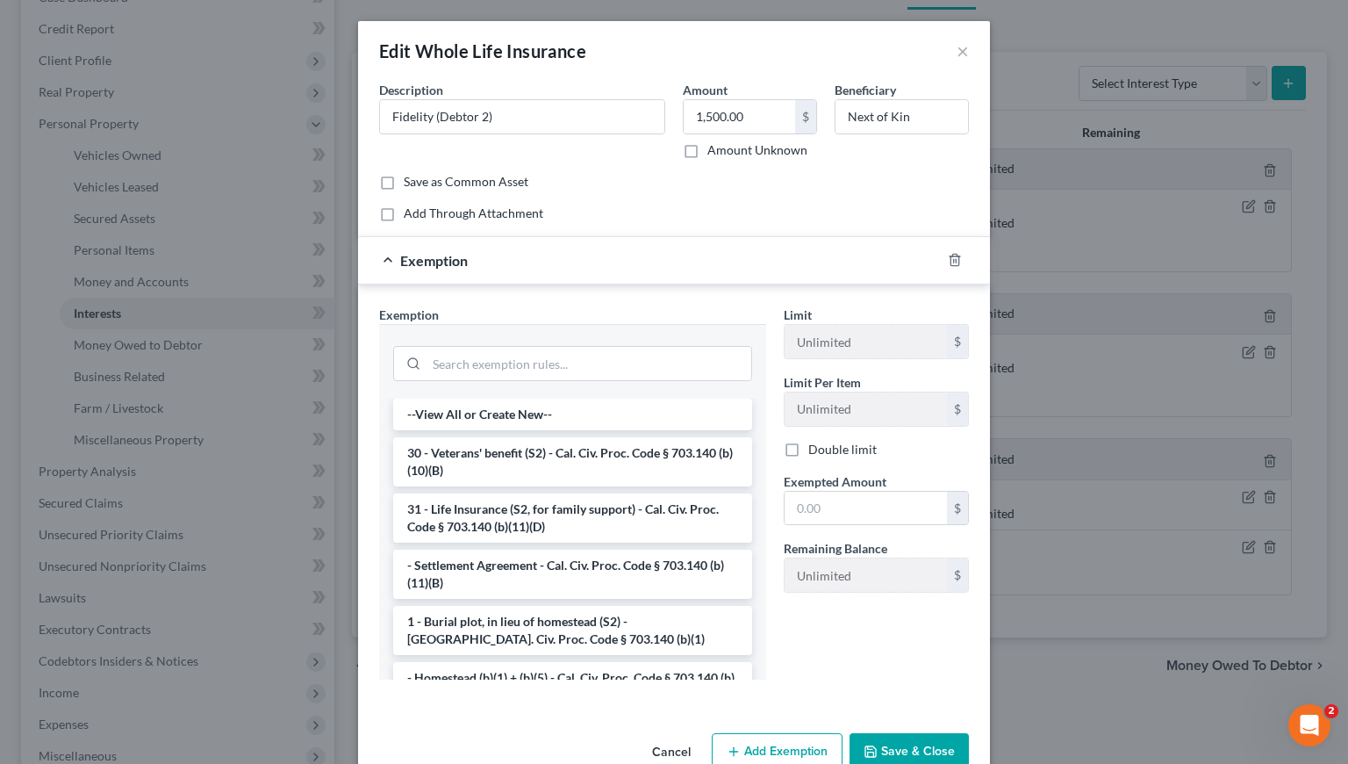
click at [607, 524] on li "31 - Life Insurance (S2, for family support) - Cal. Civ. Proc. Code § 703.140 (…" at bounding box center [572, 517] width 359 height 49
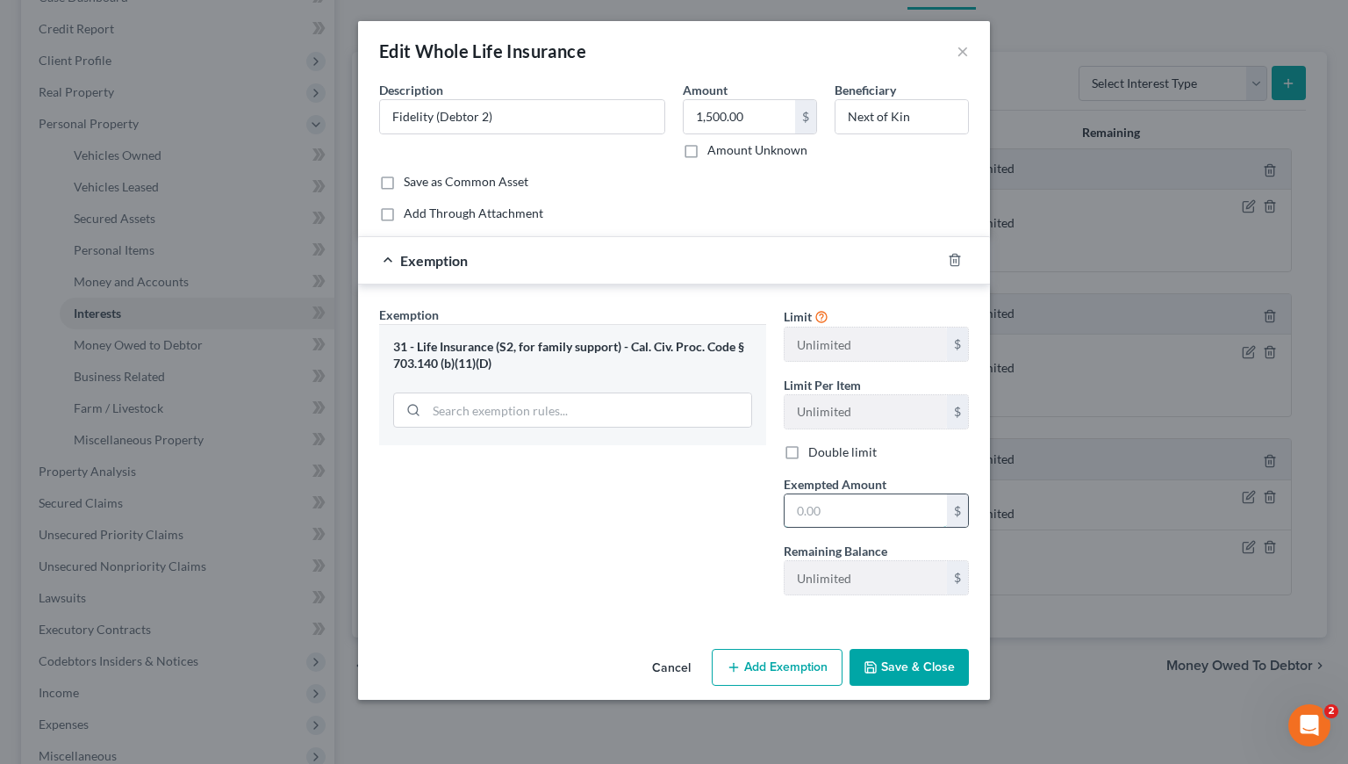
click at [867, 514] on input "text" at bounding box center [866, 510] width 162 height 33
type input "1,500"
click at [908, 671] on button "Save & Close" at bounding box center [909, 667] width 119 height 37
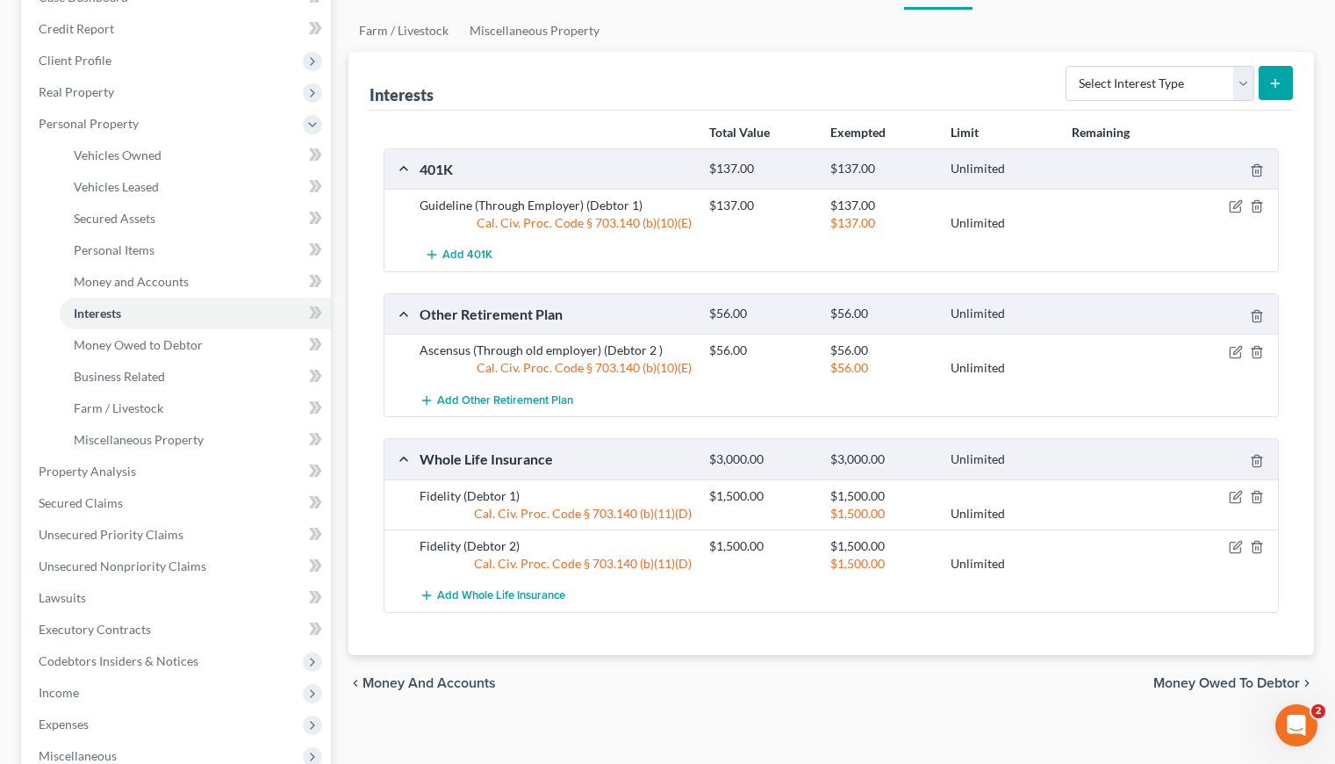
click at [903, 697] on div "chevron_left Money and Accounts Money Owed to Debtor chevron_right" at bounding box center [830, 683] width 965 height 56
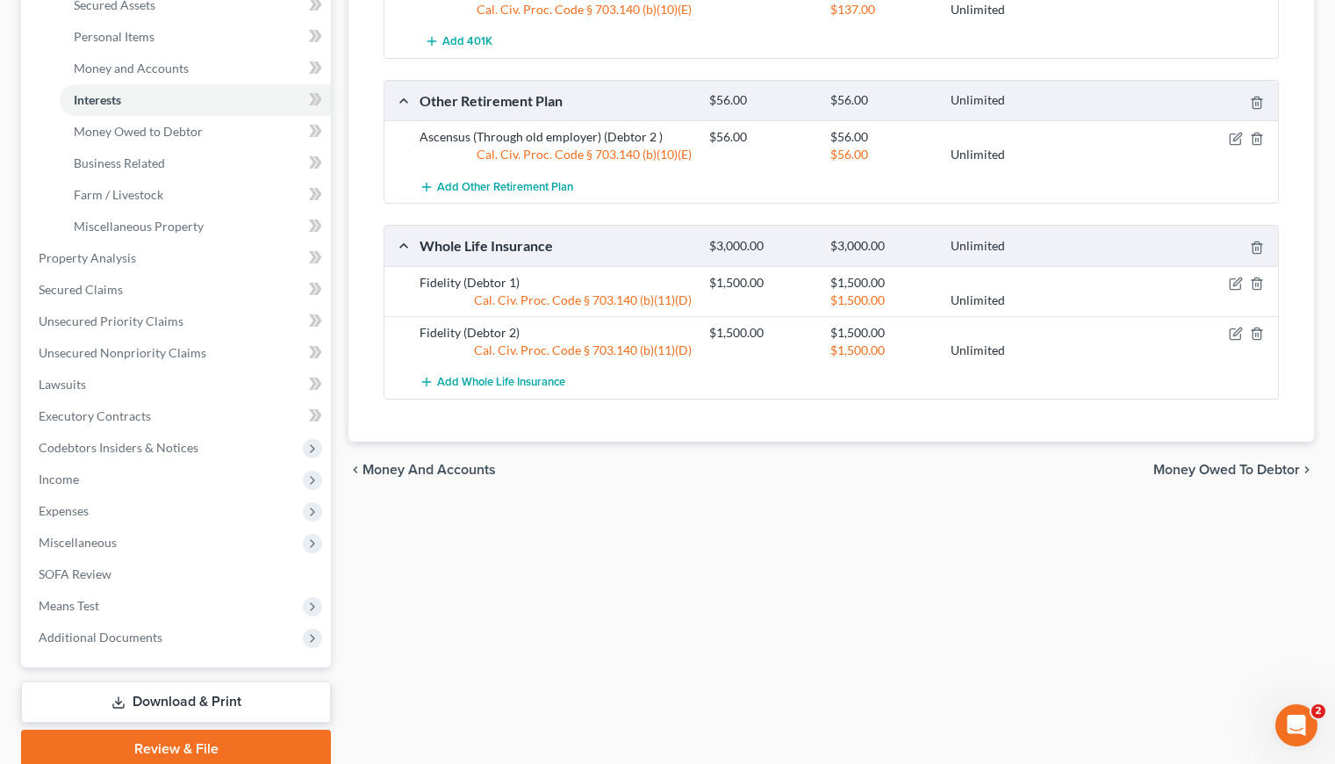
scroll to position [484, 0]
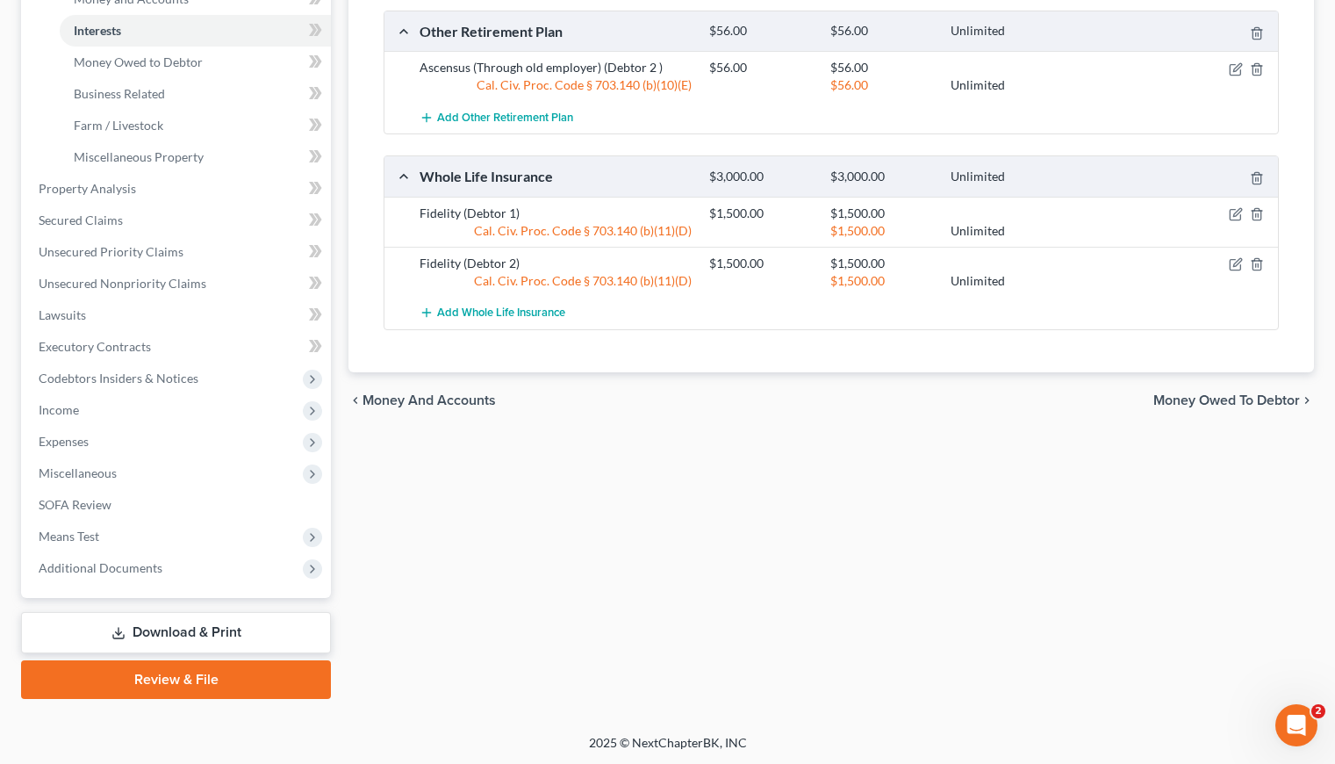
click at [838, 579] on div "Vehicles Owned Vehicles Leased Secured Assets Personal Items Money and Accounts…" at bounding box center [831, 192] width 983 height 1014
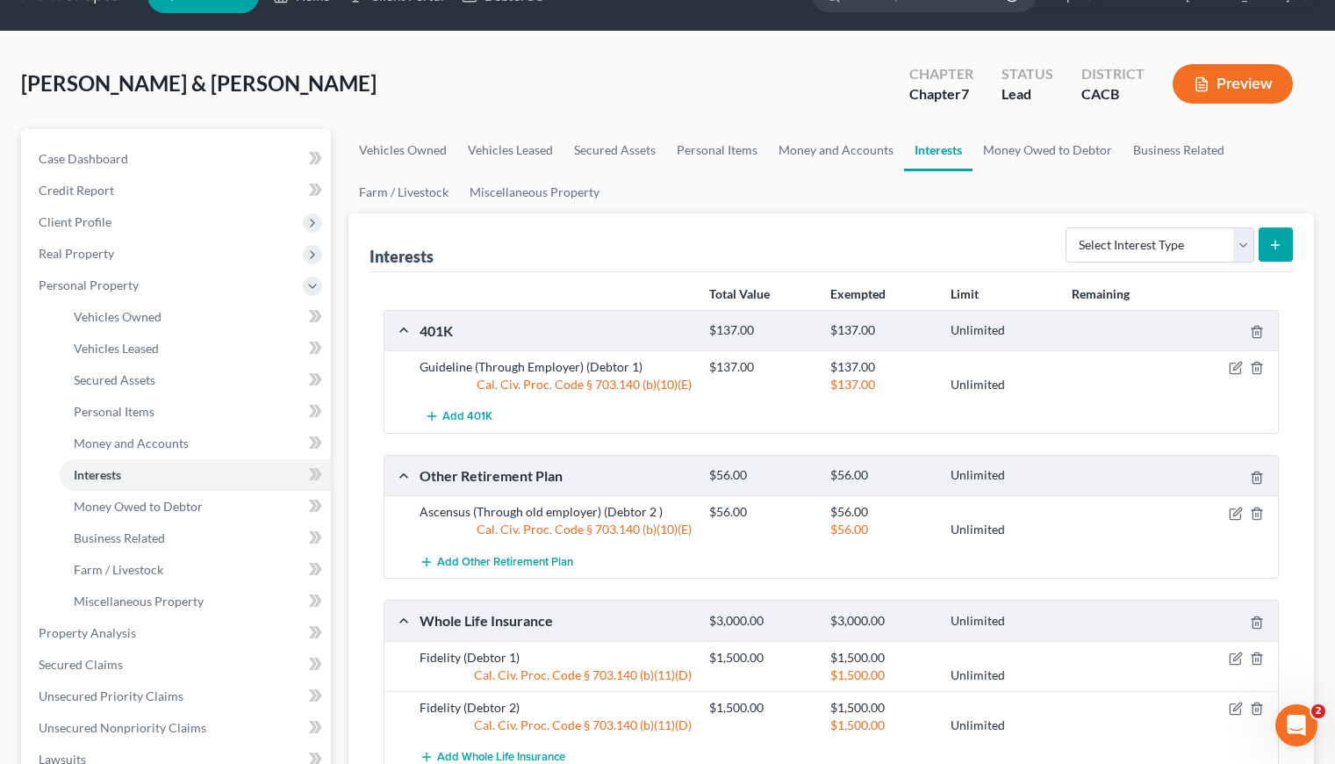
scroll to position [0, 0]
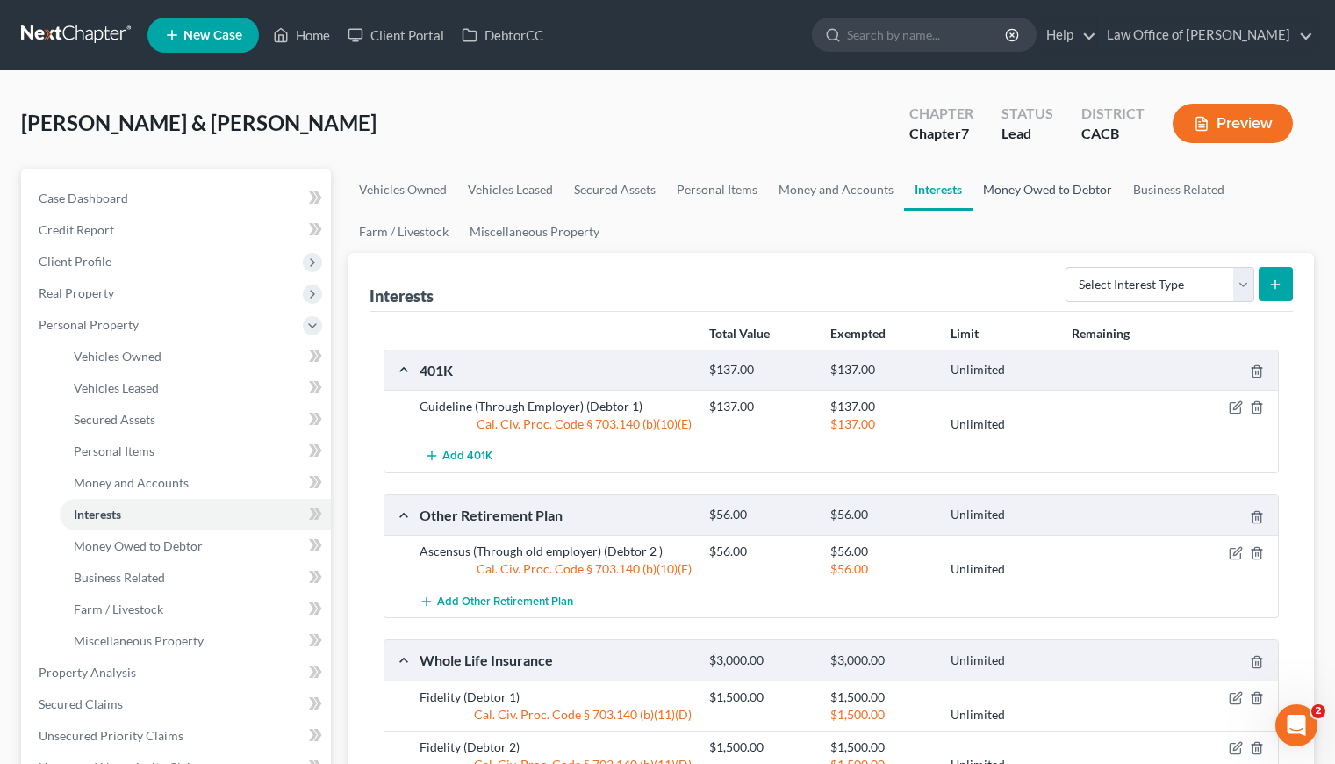
click at [1026, 179] on link "Money Owed to Debtor" at bounding box center [1047, 190] width 150 height 42
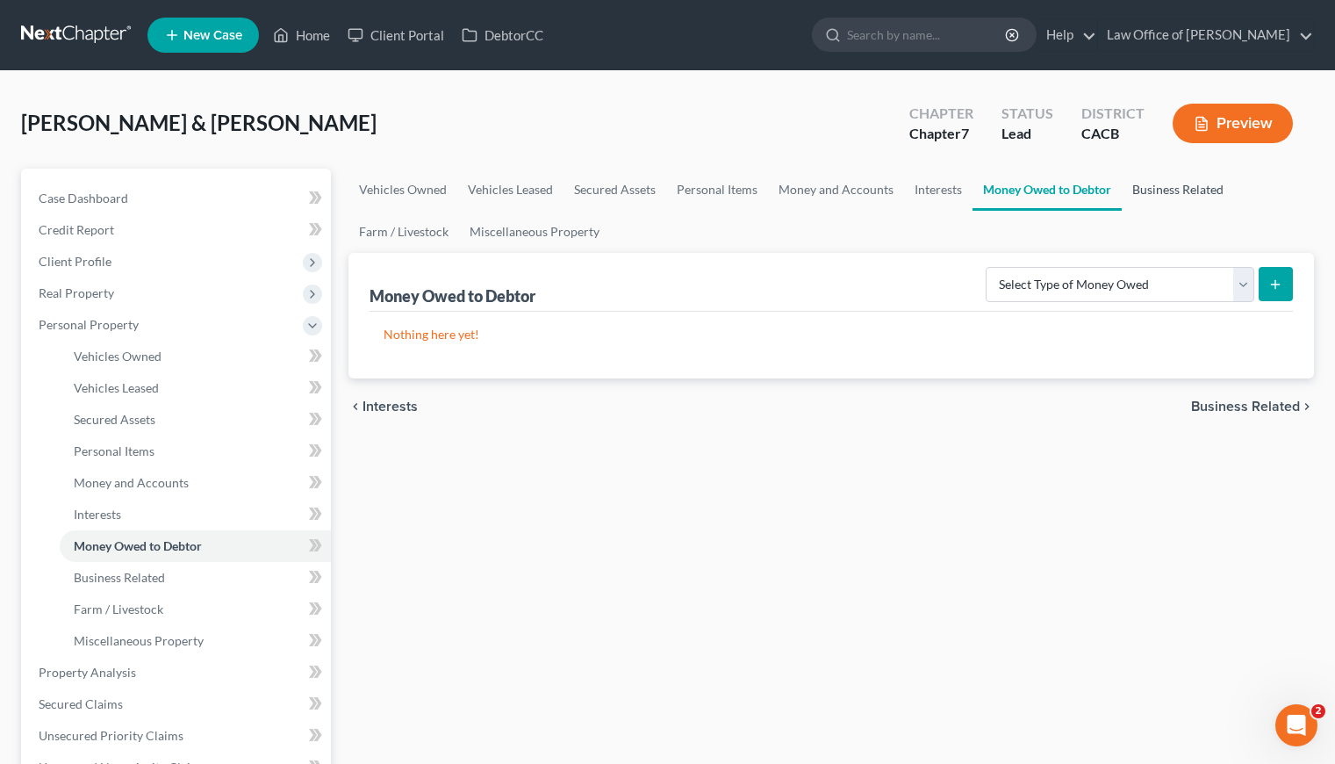
click at [1154, 187] on link "Business Related" at bounding box center [1178, 190] width 112 height 42
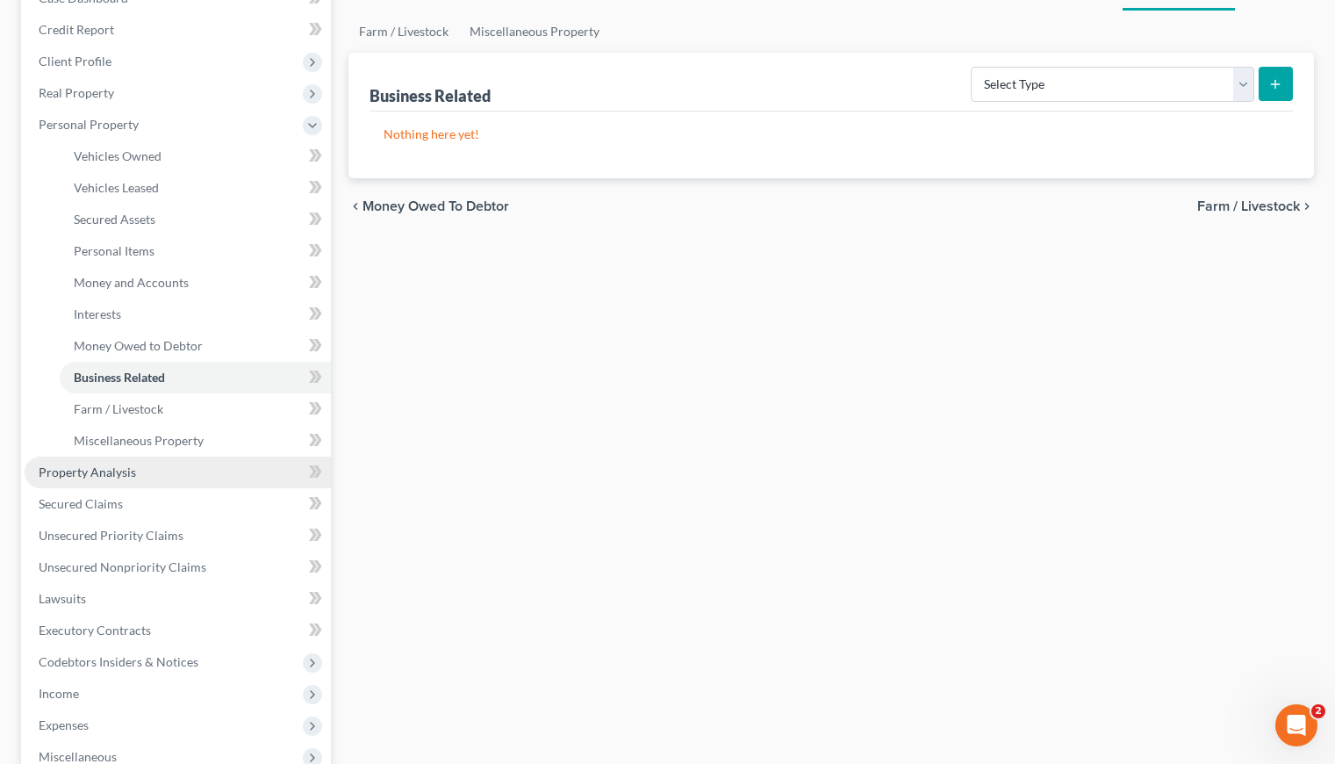
click at [82, 471] on span "Property Analysis" at bounding box center [87, 471] width 97 height 15
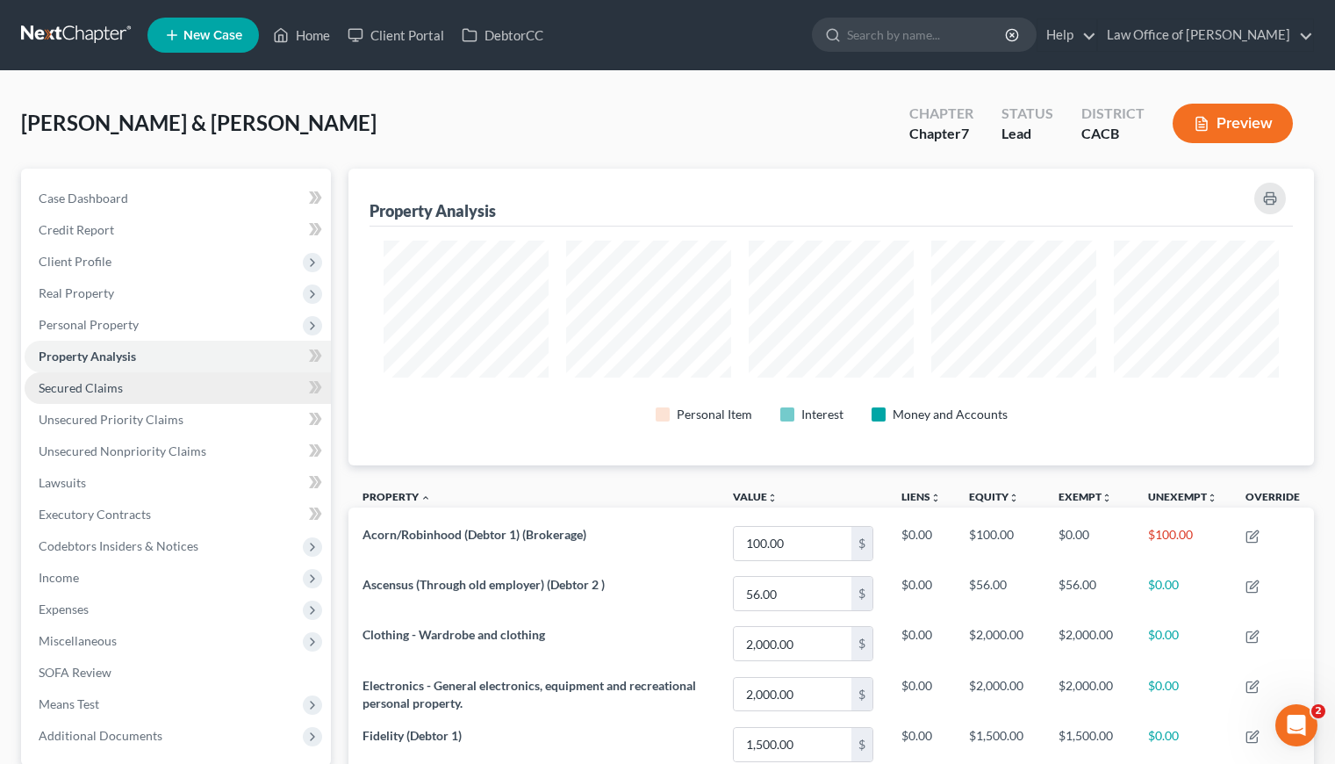
click at [95, 387] on span "Secured Claims" at bounding box center [81, 387] width 84 height 15
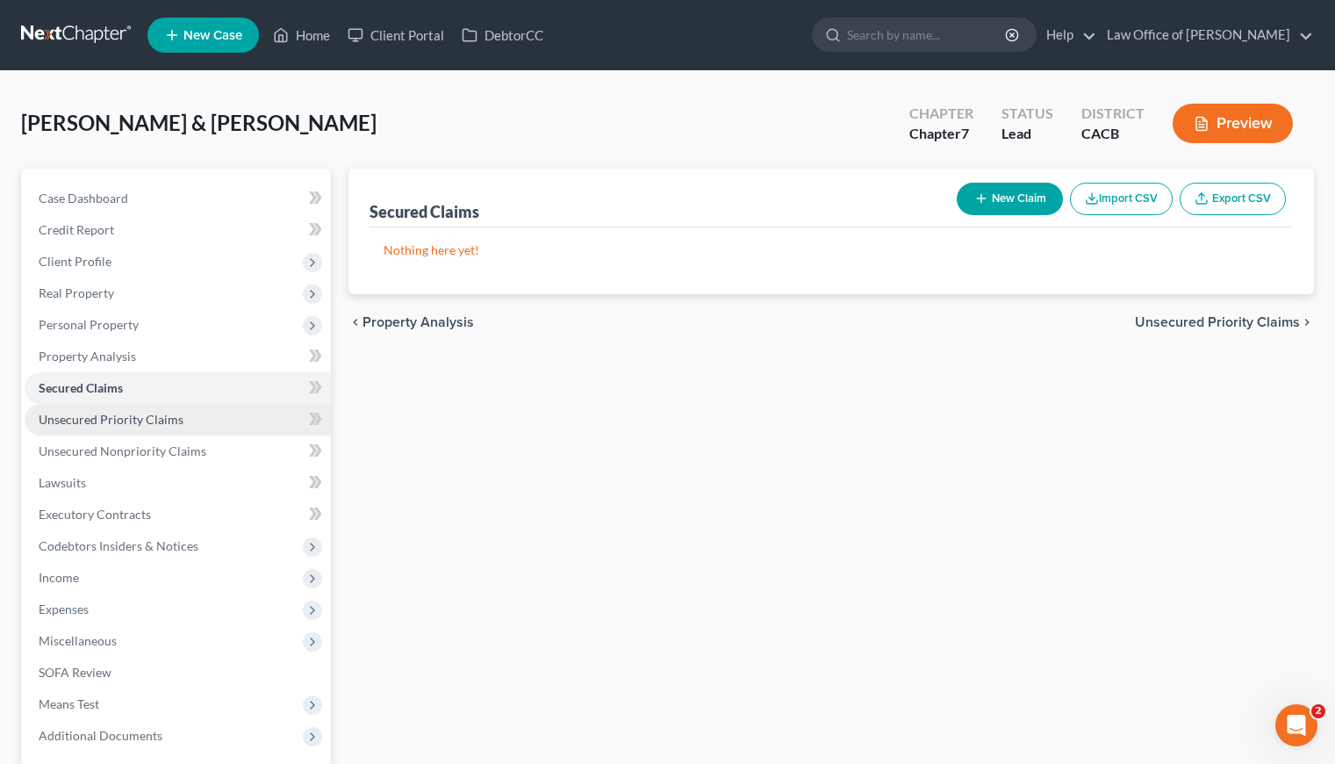
click at [82, 418] on span "Unsecured Priority Claims" at bounding box center [111, 419] width 145 height 15
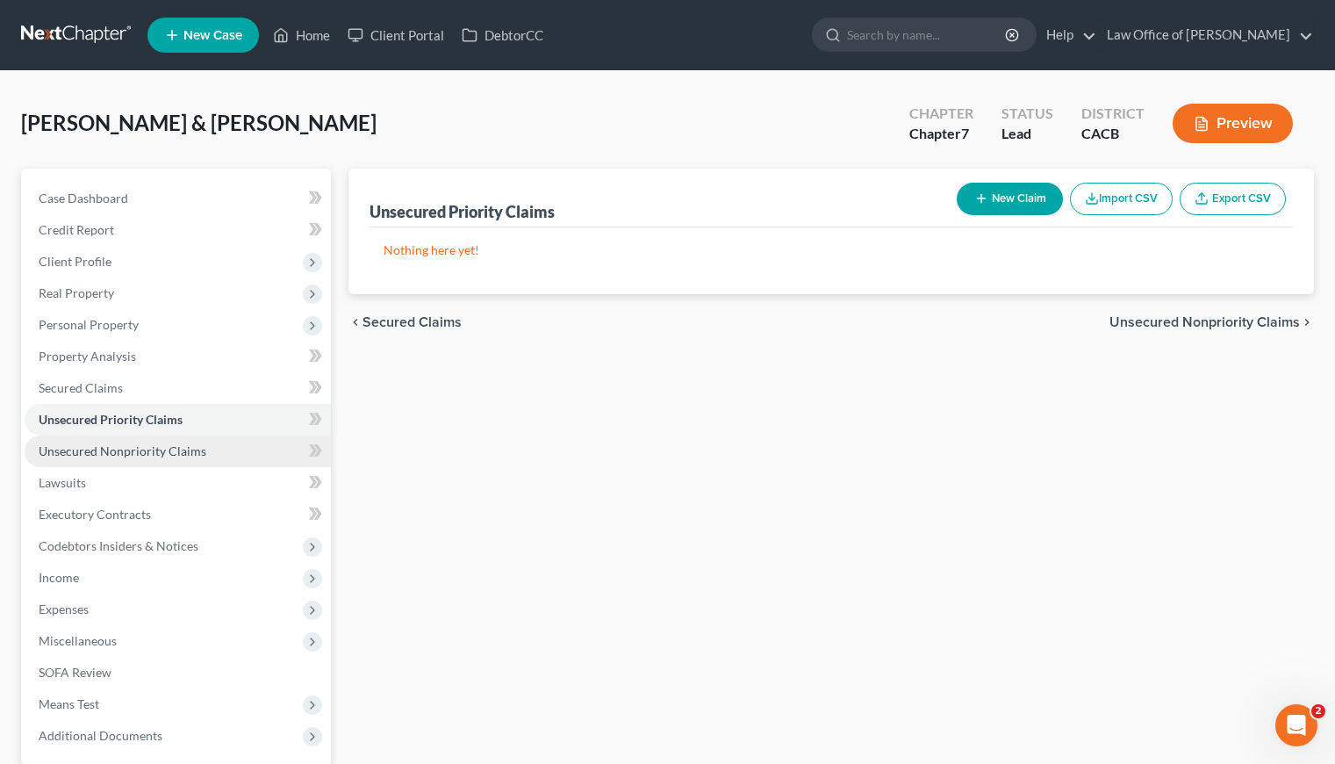
click at [98, 449] on span "Unsecured Nonpriority Claims" at bounding box center [123, 450] width 168 height 15
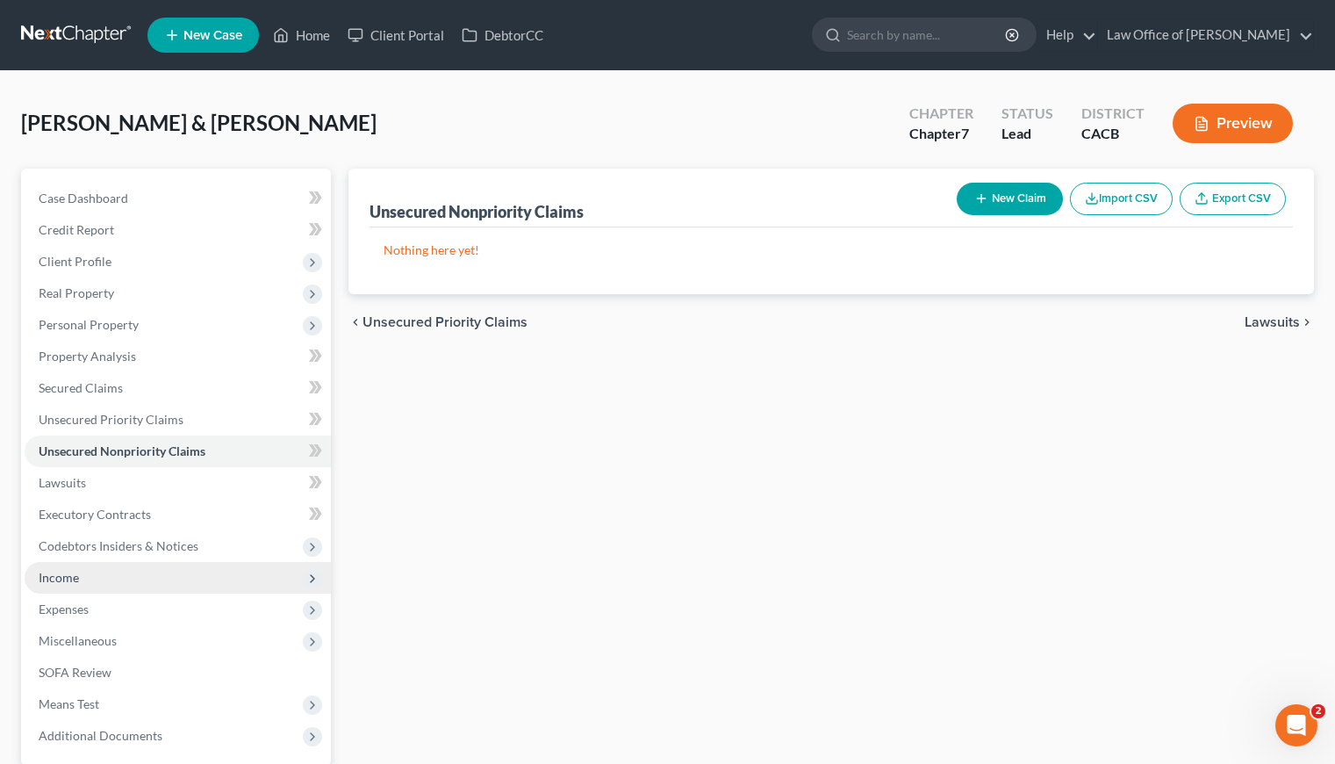
click at [76, 576] on span "Income" at bounding box center [59, 577] width 40 height 15
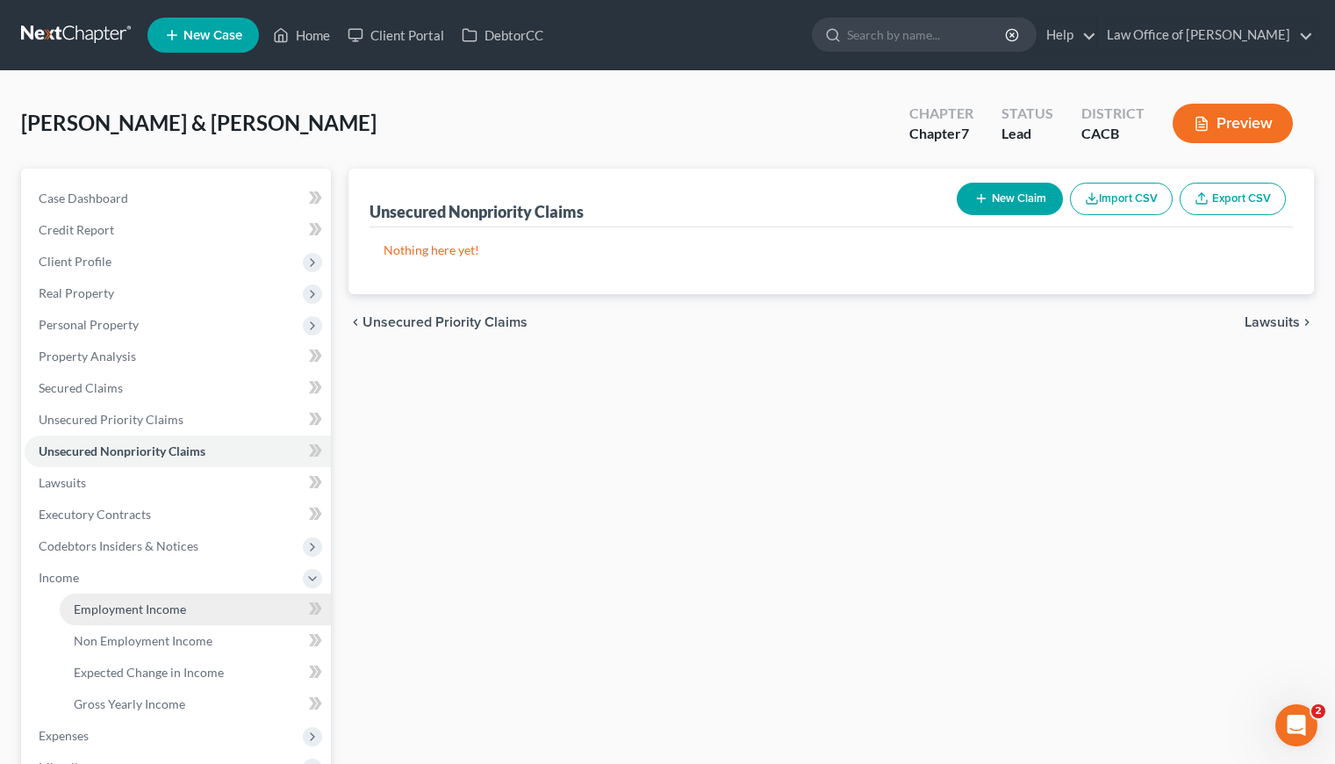
click at [122, 605] on span "Employment Income" at bounding box center [130, 608] width 112 height 15
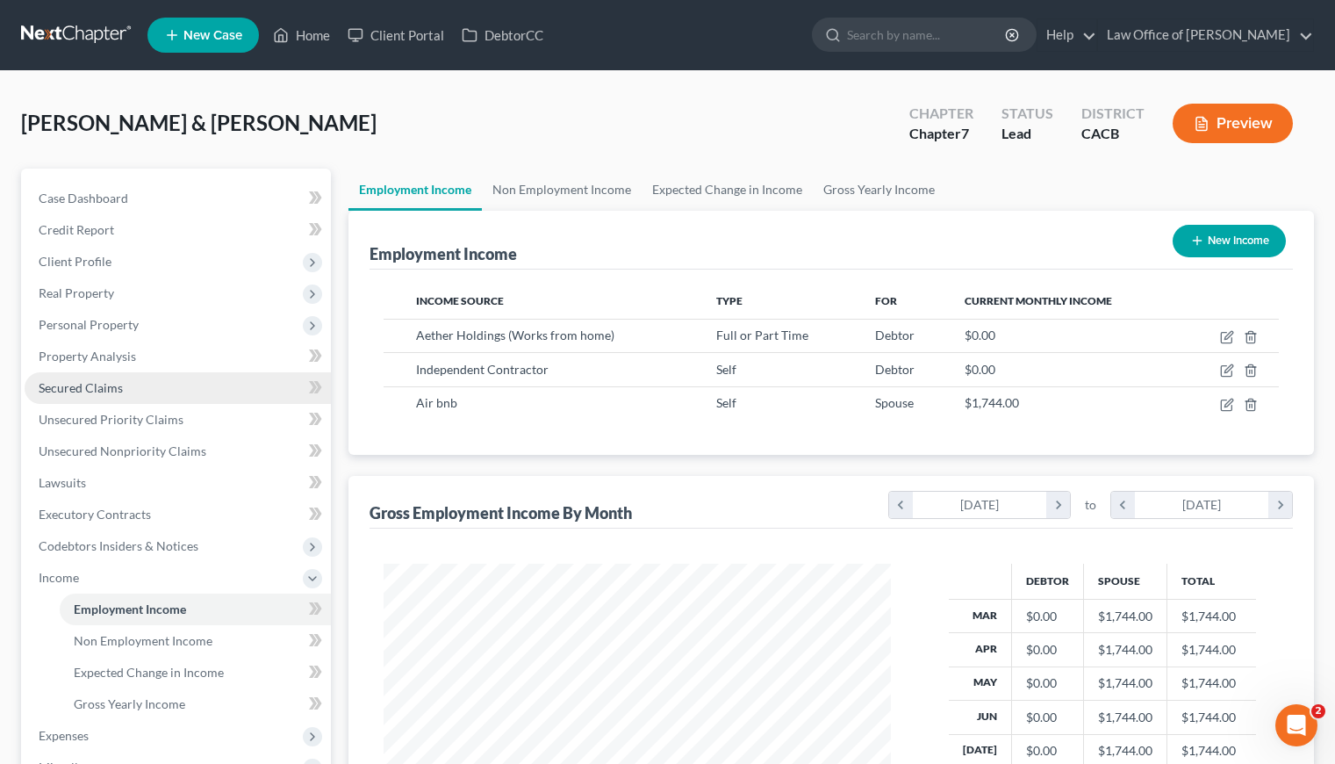
click at [85, 383] on span "Secured Claims" at bounding box center [81, 387] width 84 height 15
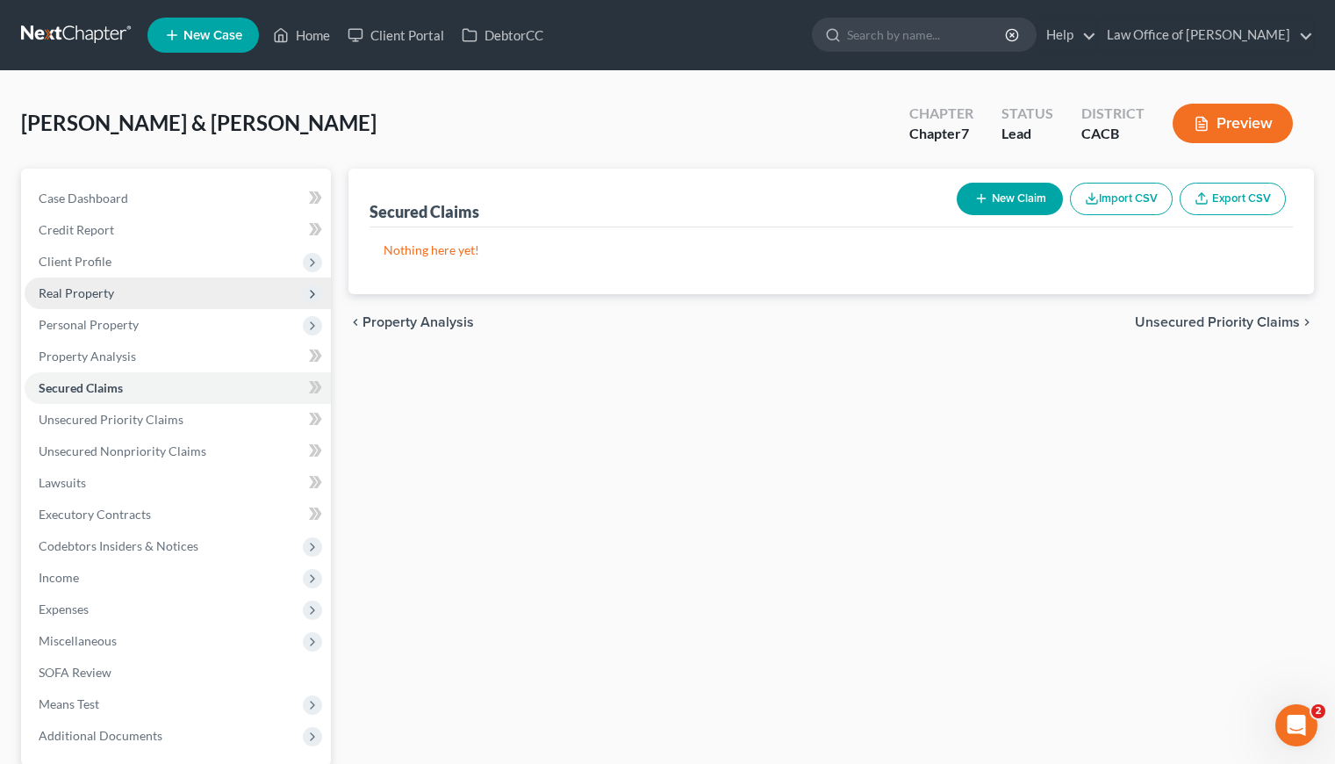
click at [83, 289] on span "Real Property" at bounding box center [76, 292] width 75 height 15
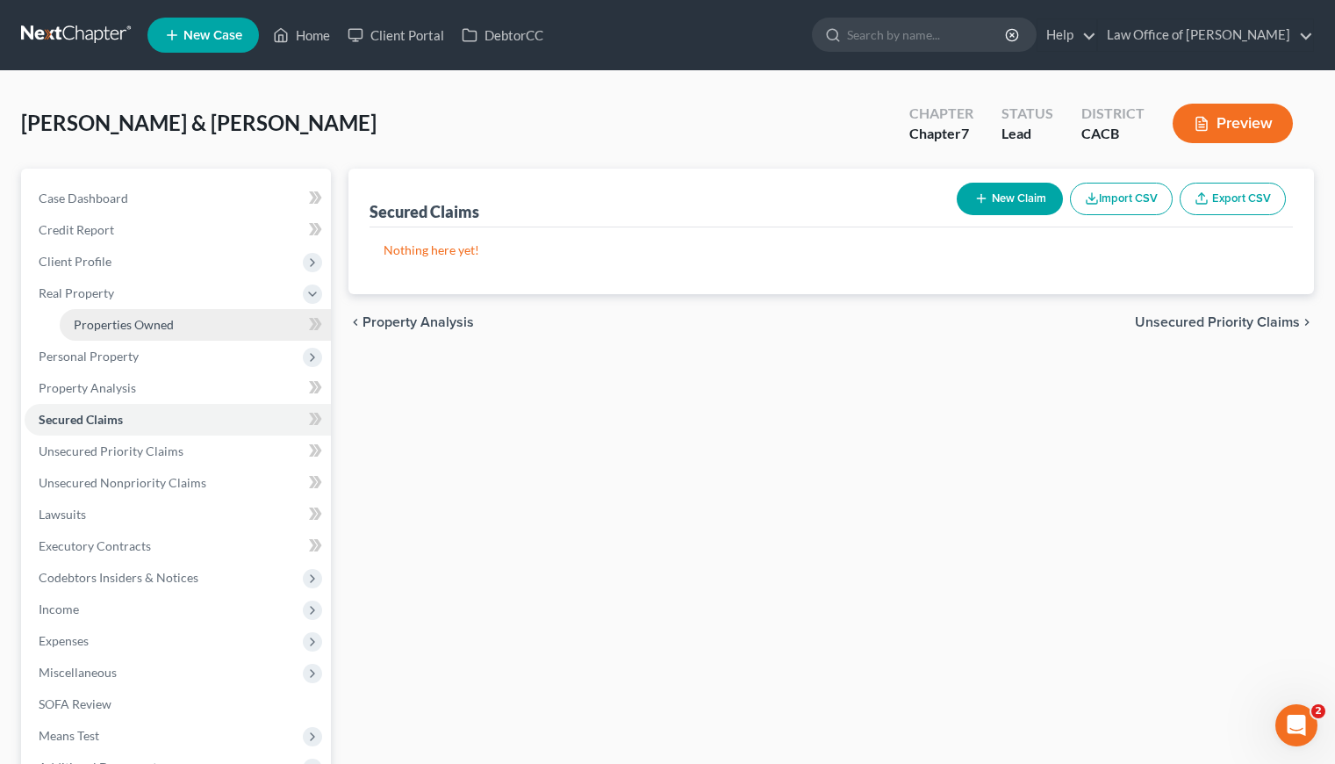
click at [114, 327] on span "Properties Owned" at bounding box center [124, 324] width 100 height 15
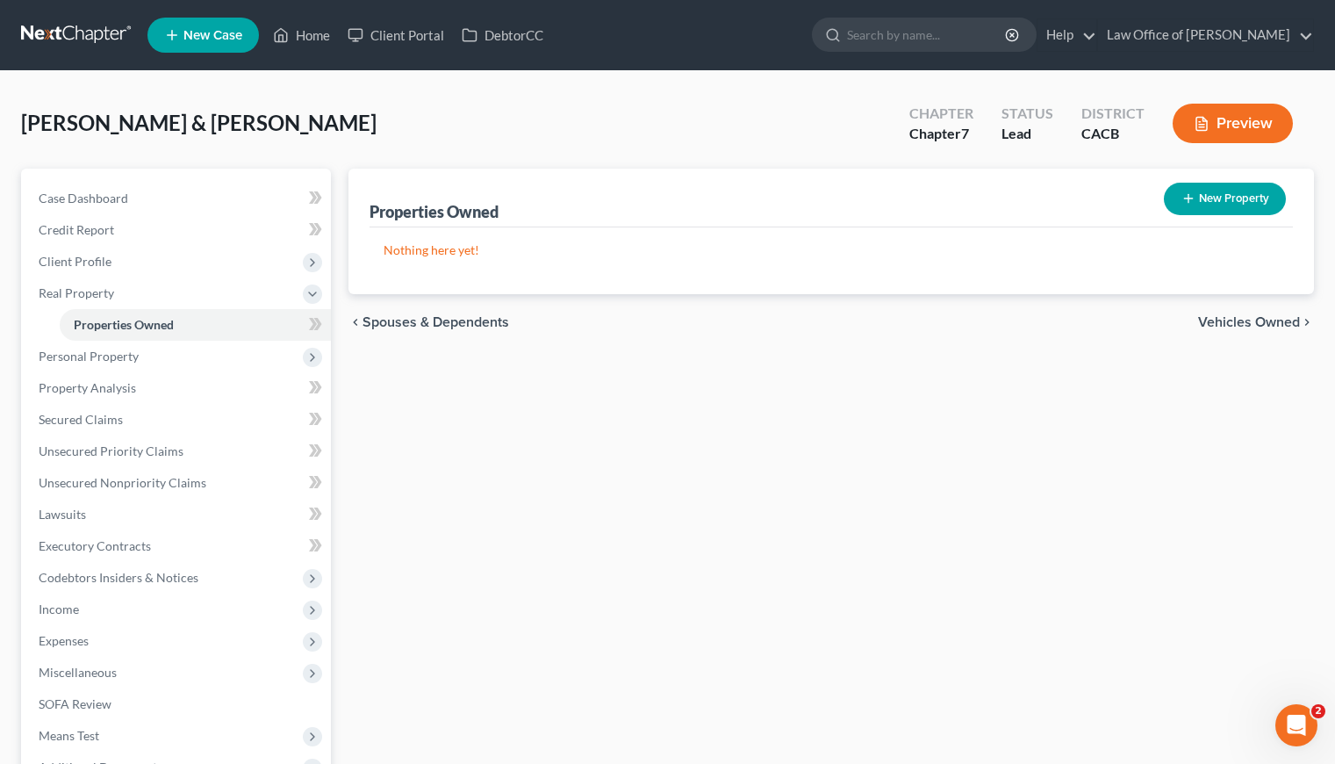
click at [1224, 189] on button "New Property" at bounding box center [1225, 199] width 122 height 32
select select "4"
select select "18"
select select "2"
select select "0"
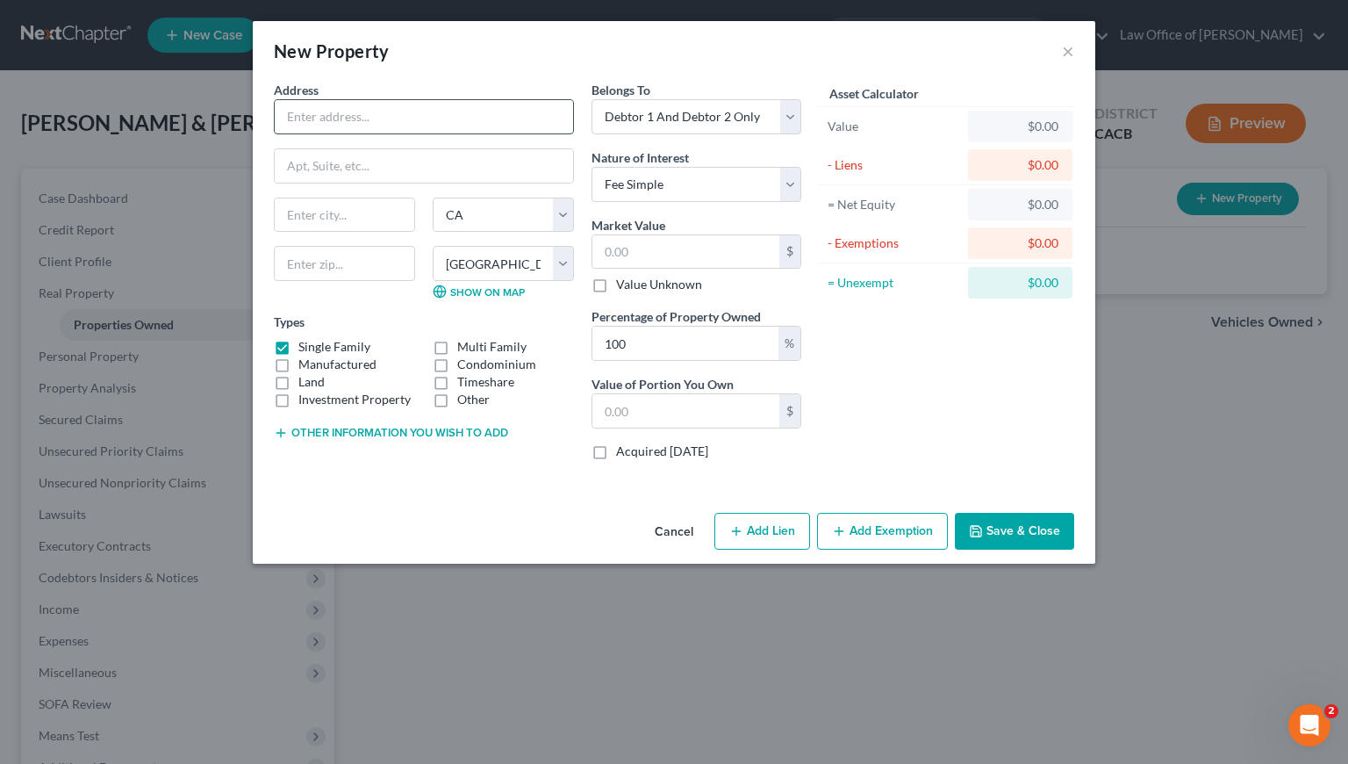
drag, startPoint x: 423, startPoint y: 133, endPoint x: 415, endPoint y: 118, distance: 16.1
click at [422, 133] on input "text" at bounding box center [424, 116] width 298 height 33
type input "15-1638 Akeakamai Loop"
click at [386, 262] on input "text" at bounding box center [344, 263] width 141 height 35
type input "96778"
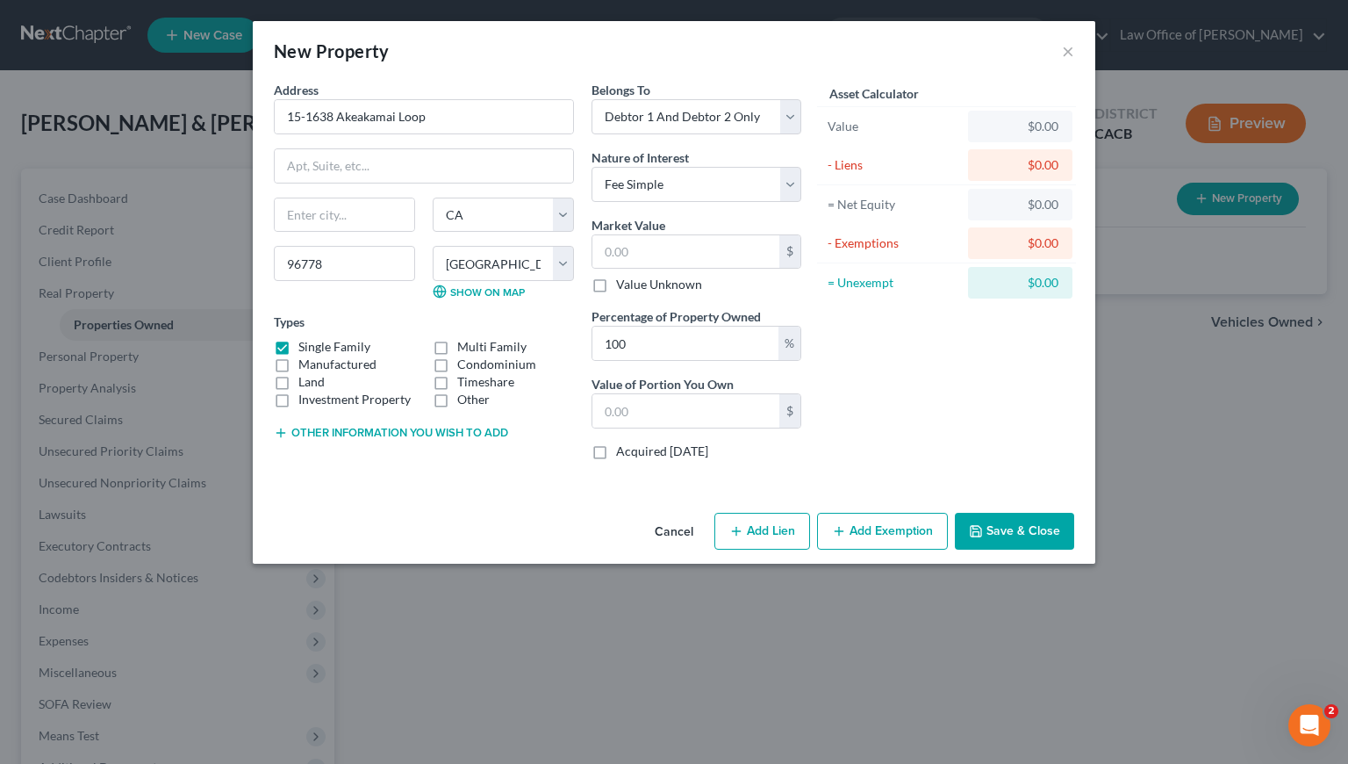
click at [417, 551] on div "Cancel Add Lien Add Lease Add Exemption Save & Close" at bounding box center [674, 535] width 843 height 58
type input "Pahoa"
select select "12"
select select "4"
select select
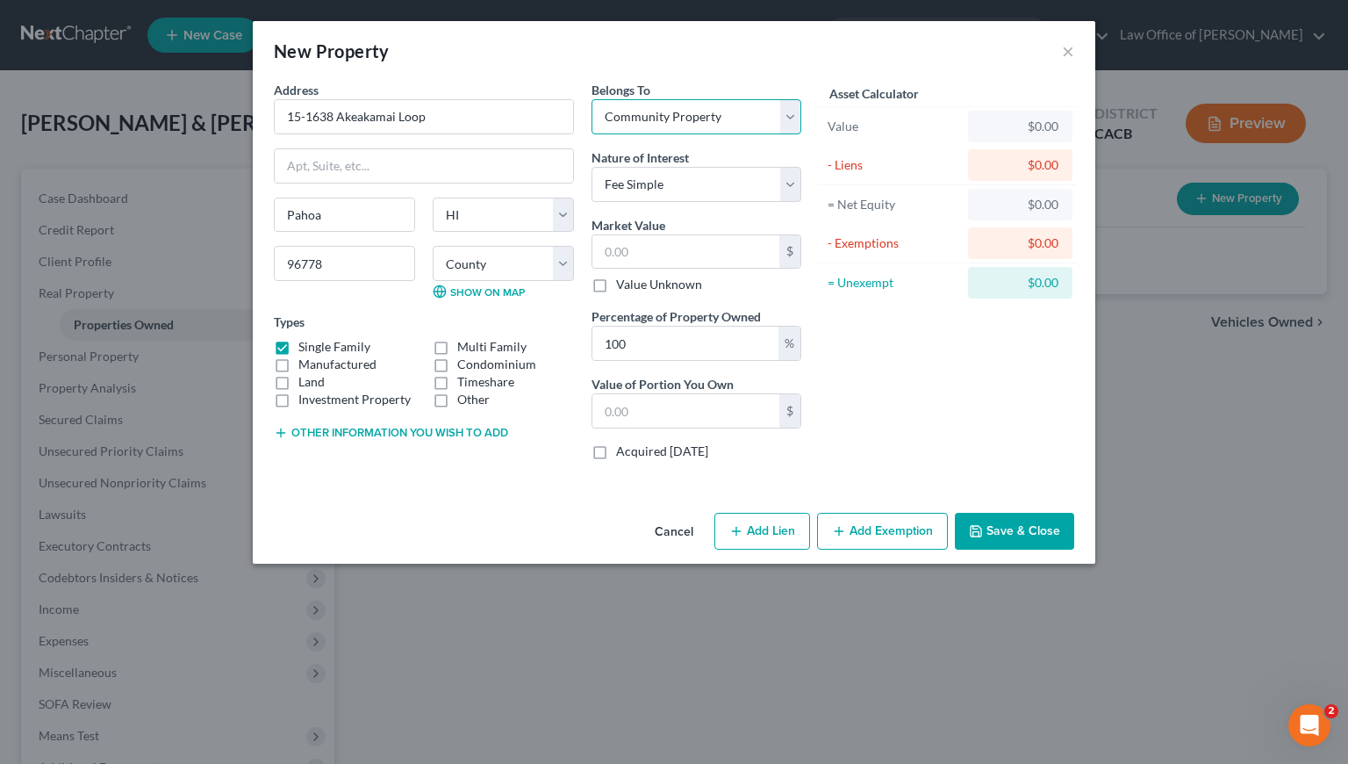
click at [714, 120] on select "Select Debtor 1 Only Debtor 2 Only Debtor 1 And Debtor 2 Only At Least One Of T…" at bounding box center [697, 116] width 210 height 35
click at [592, 99] on select "Select Debtor 1 Only Debtor 2 Only Debtor 1 And Debtor 2 Only At Least One Of T…" at bounding box center [697, 116] width 210 height 35
click at [706, 183] on select "Select Fee Simple Joint Tenant Life Estate Equitable Interest Future Interest T…" at bounding box center [697, 184] width 210 height 35
click at [592, 167] on select "Select Fee Simple Joint Tenant Life Estate Equitable Interest Future Interest T…" at bounding box center [697, 184] width 210 height 35
click at [457, 484] on div "Address * 15-1638 Akeakamai Loop Pahoa State AL AK AR AZ CA CO CT DE DC FL GA G…" at bounding box center [674, 293] width 843 height 425
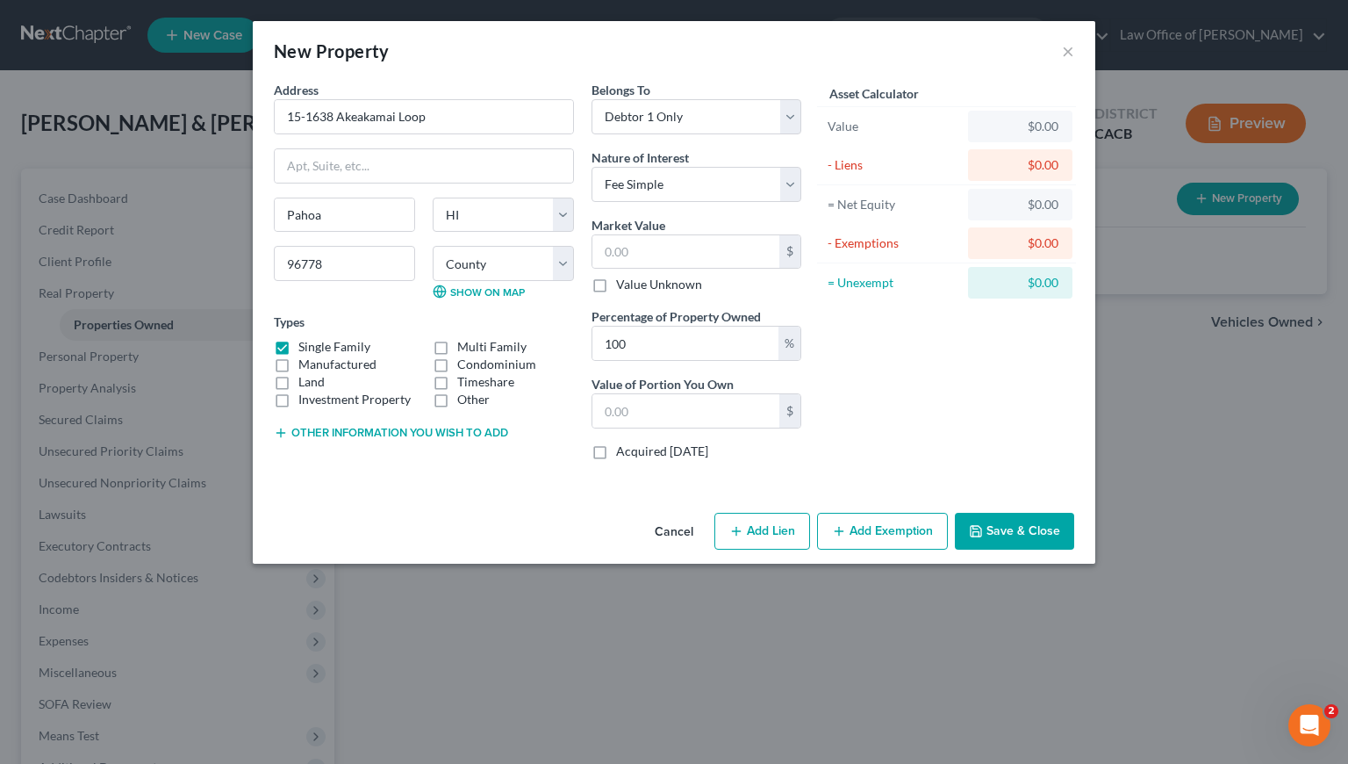
click at [446, 438] on button "Other information you wish to add" at bounding box center [391, 433] width 234 height 14
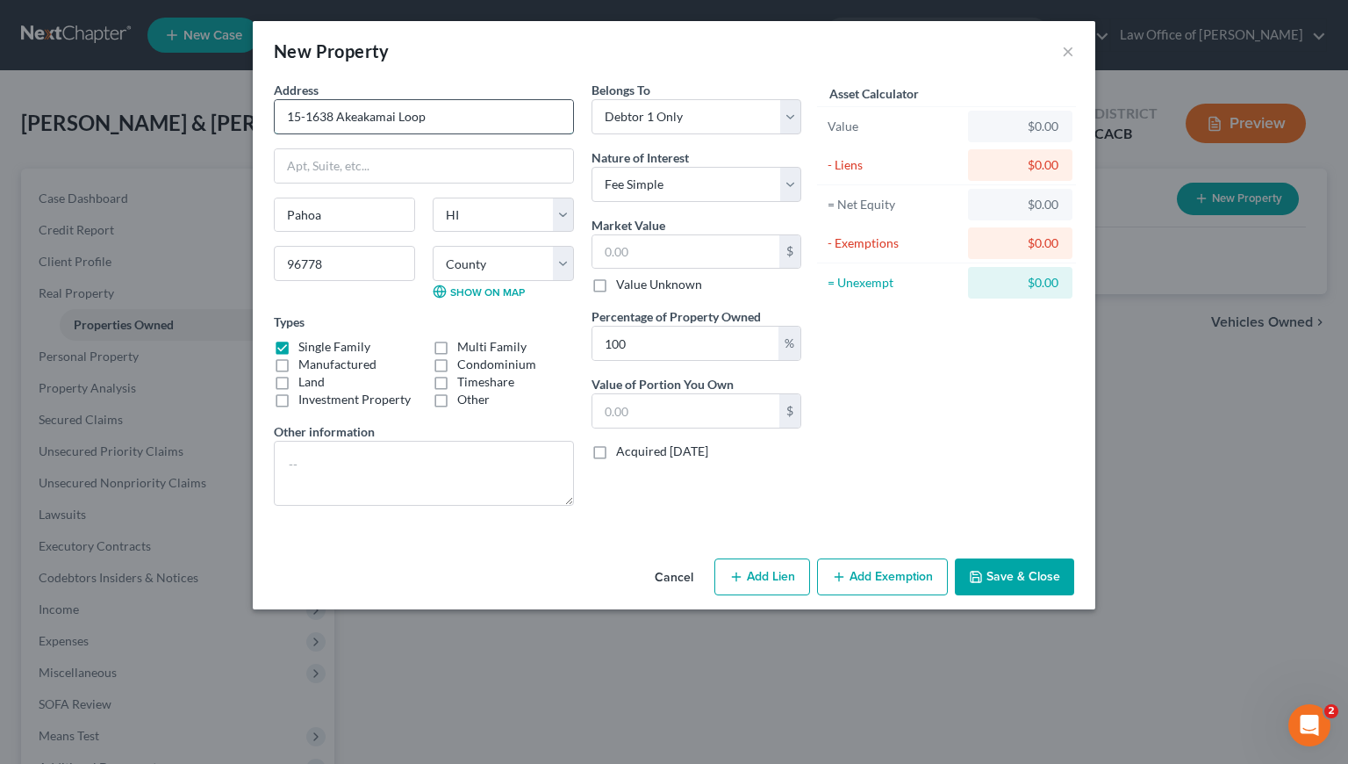
drag, startPoint x: 462, startPoint y: 121, endPoint x: 281, endPoint y: 119, distance: 180.8
click at [281, 119] on input "15-1638 Akeakamai Loop" at bounding box center [424, 116] width 298 height 33
click at [688, 243] on input "text" at bounding box center [685, 251] width 187 height 33
paste input "360,685"
click at [456, 446] on textarea at bounding box center [424, 473] width 300 height 65
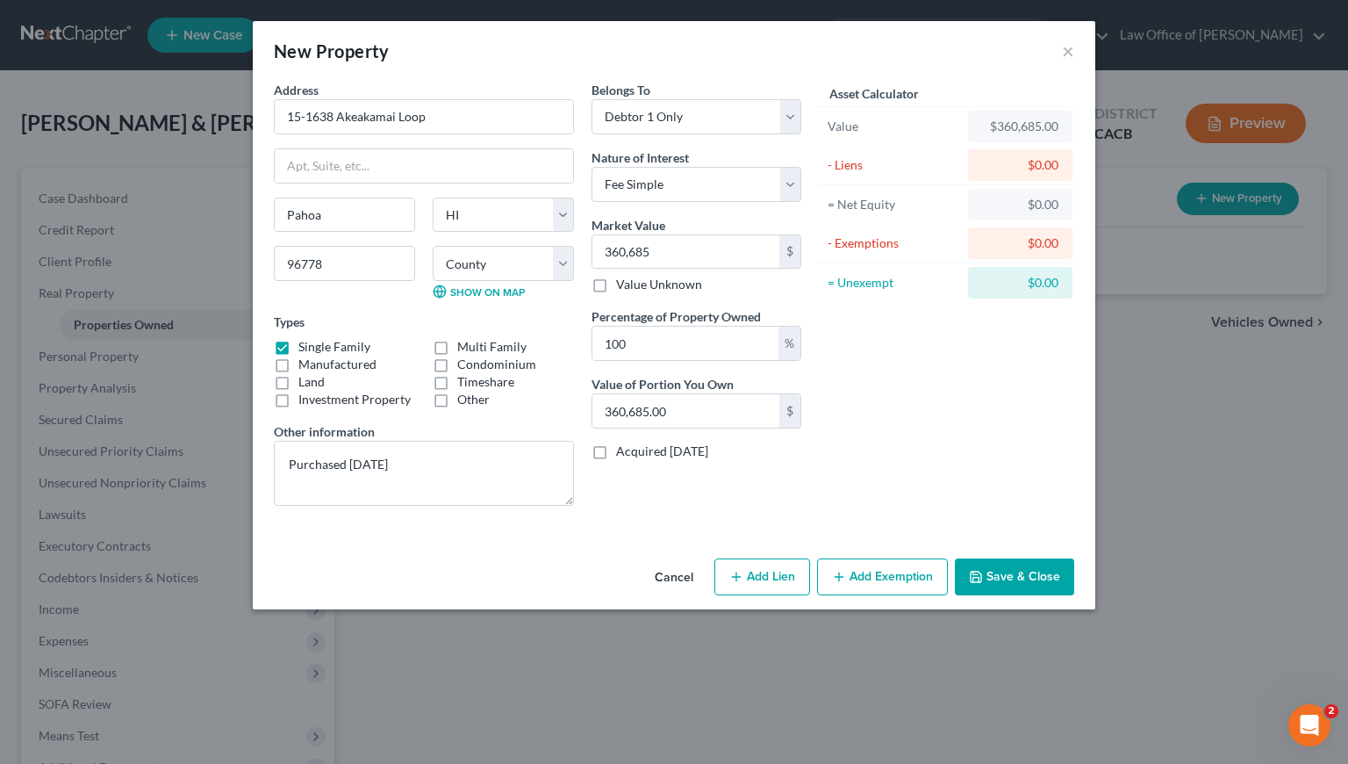
click at [965, 459] on div "Asset Calculator Value $360,685.00 - Liens $0.00 = Net Equity $0.00 - Exemption…" at bounding box center [946, 300] width 273 height 439
click at [761, 586] on button "Add Lien" at bounding box center [762, 576] width 96 height 37
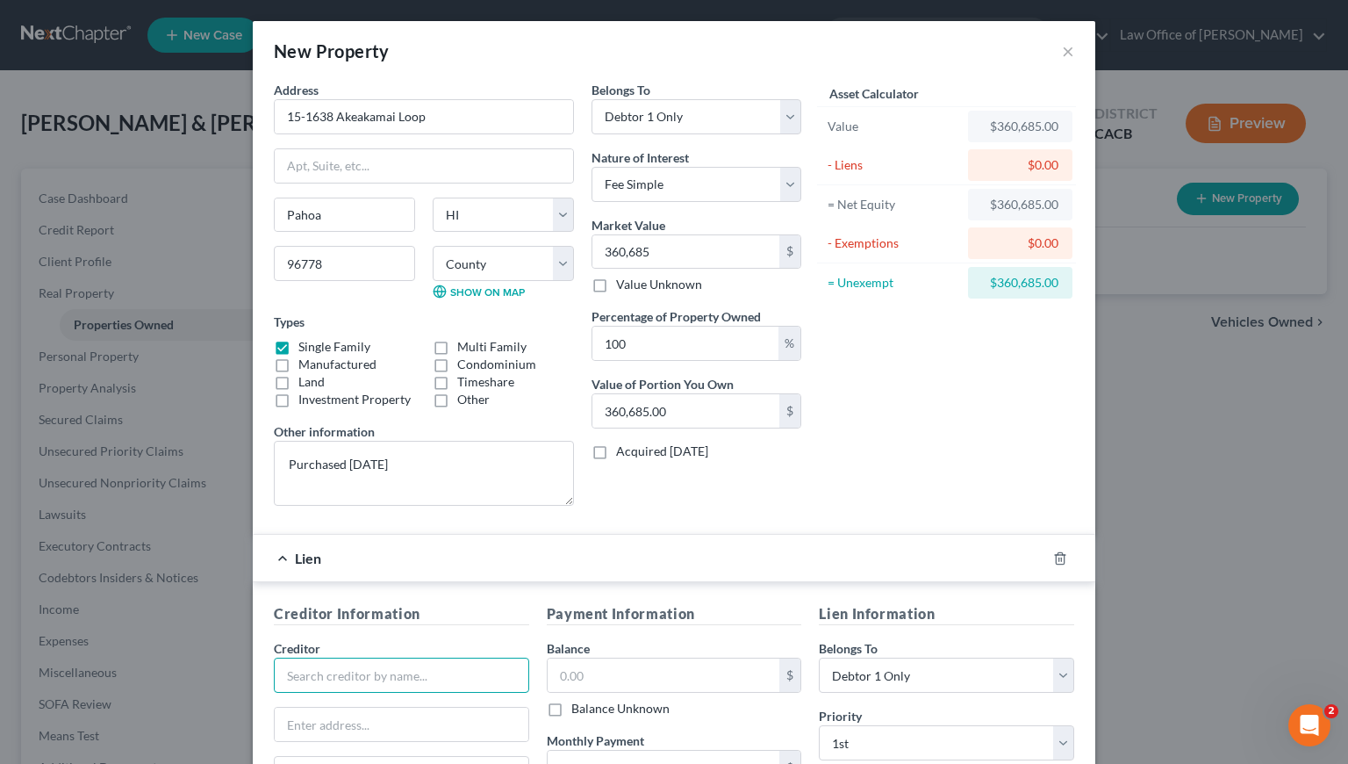
click at [352, 669] on input "text" at bounding box center [401, 674] width 255 height 35
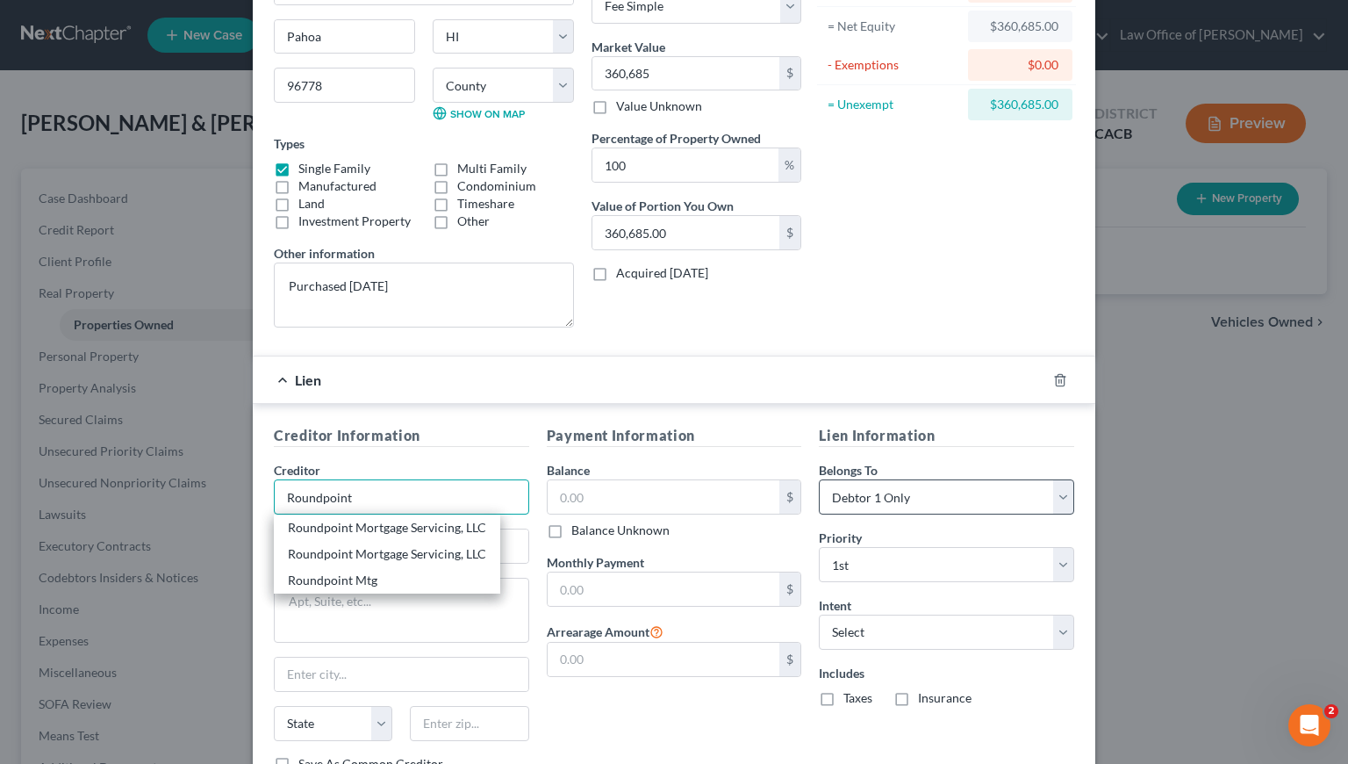
scroll to position [218, 0]
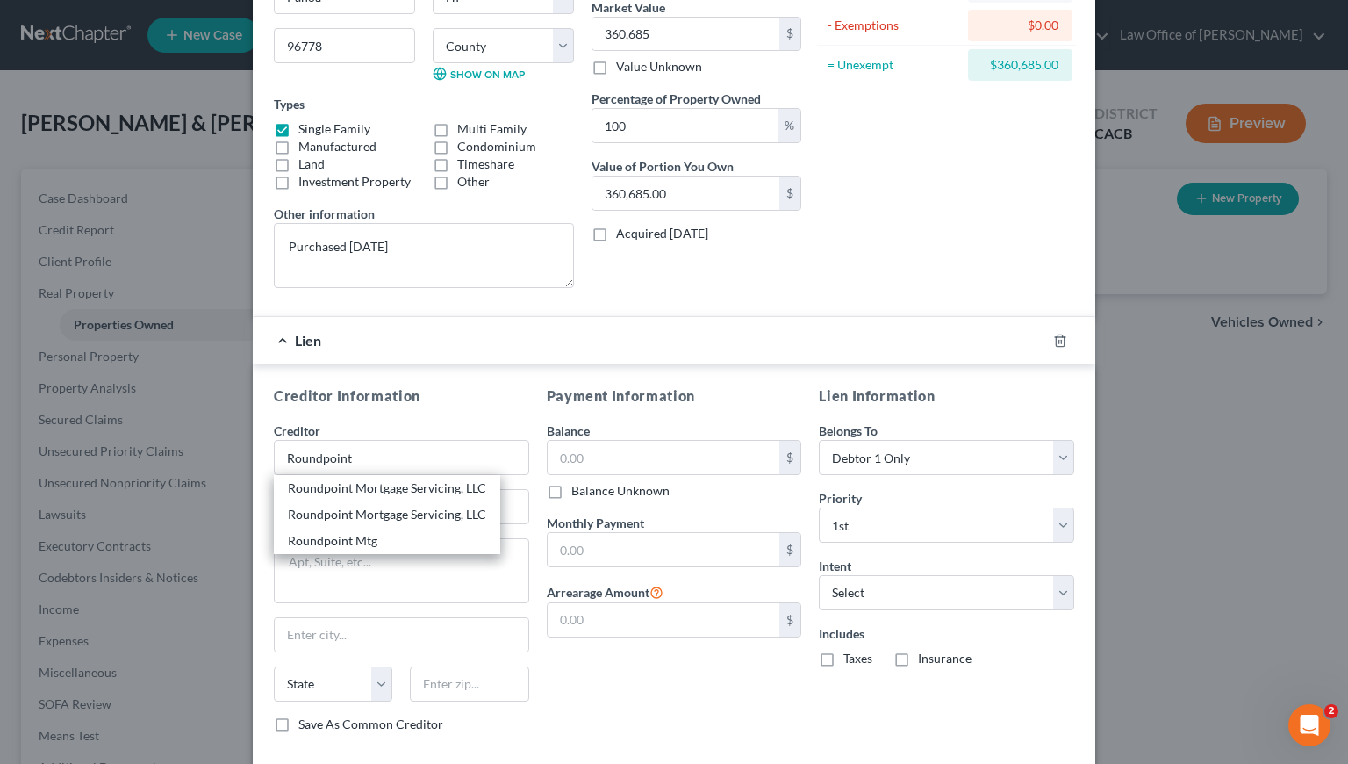
drag, startPoint x: 588, startPoint y: 706, endPoint x: 546, endPoint y: 644, distance: 74.5
click at [590, 705] on div "Payment Information Balance $ Balance Unknown Balance Undetermined $ Balance Un…" at bounding box center [674, 565] width 273 height 361
click at [369, 497] on input "text" at bounding box center [402, 506] width 254 height 33
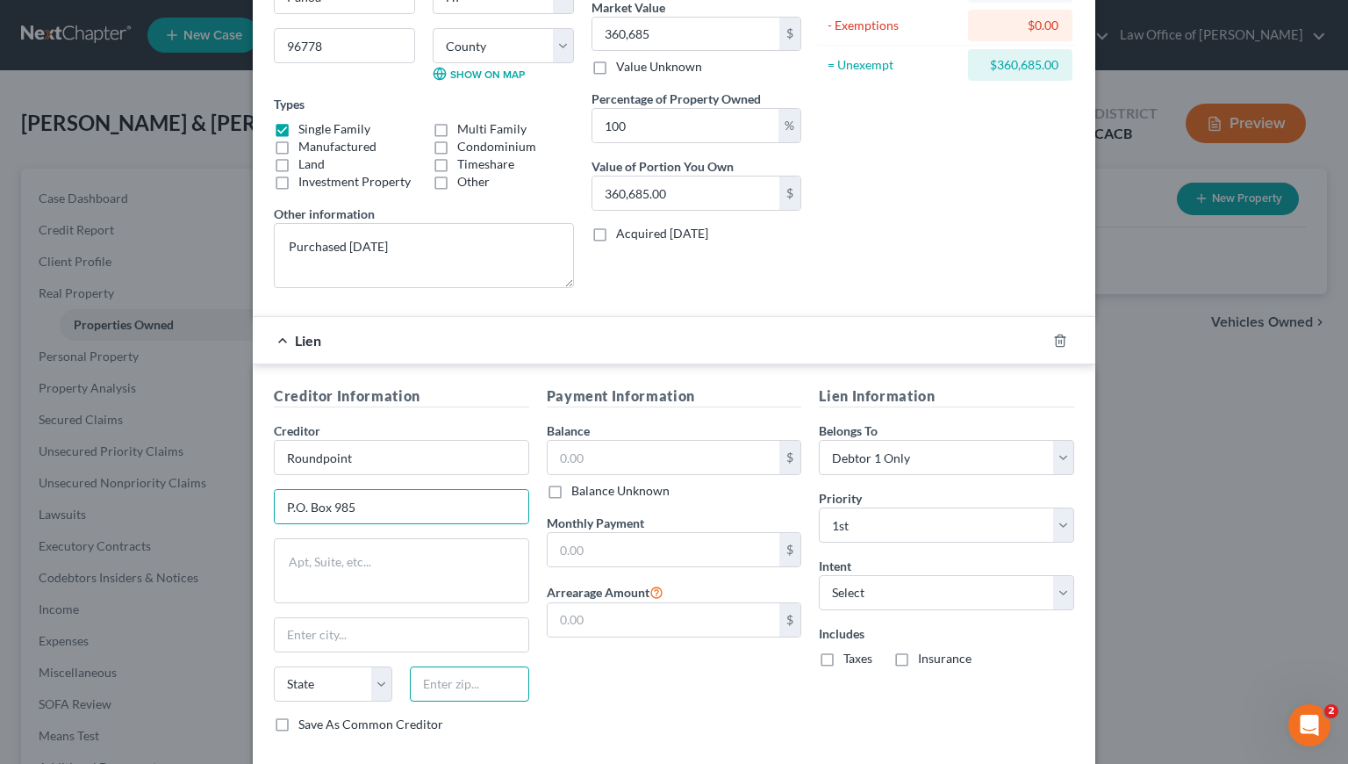
click at [491, 671] on input "text" at bounding box center [469, 683] width 118 height 35
click at [647, 683] on div "Payment Information Balance $ Balance Unknown Balance Undetermined $ Balance Un…" at bounding box center [674, 565] width 273 height 361
click at [374, 456] on input "Roundpoint" at bounding box center [401, 457] width 255 height 35
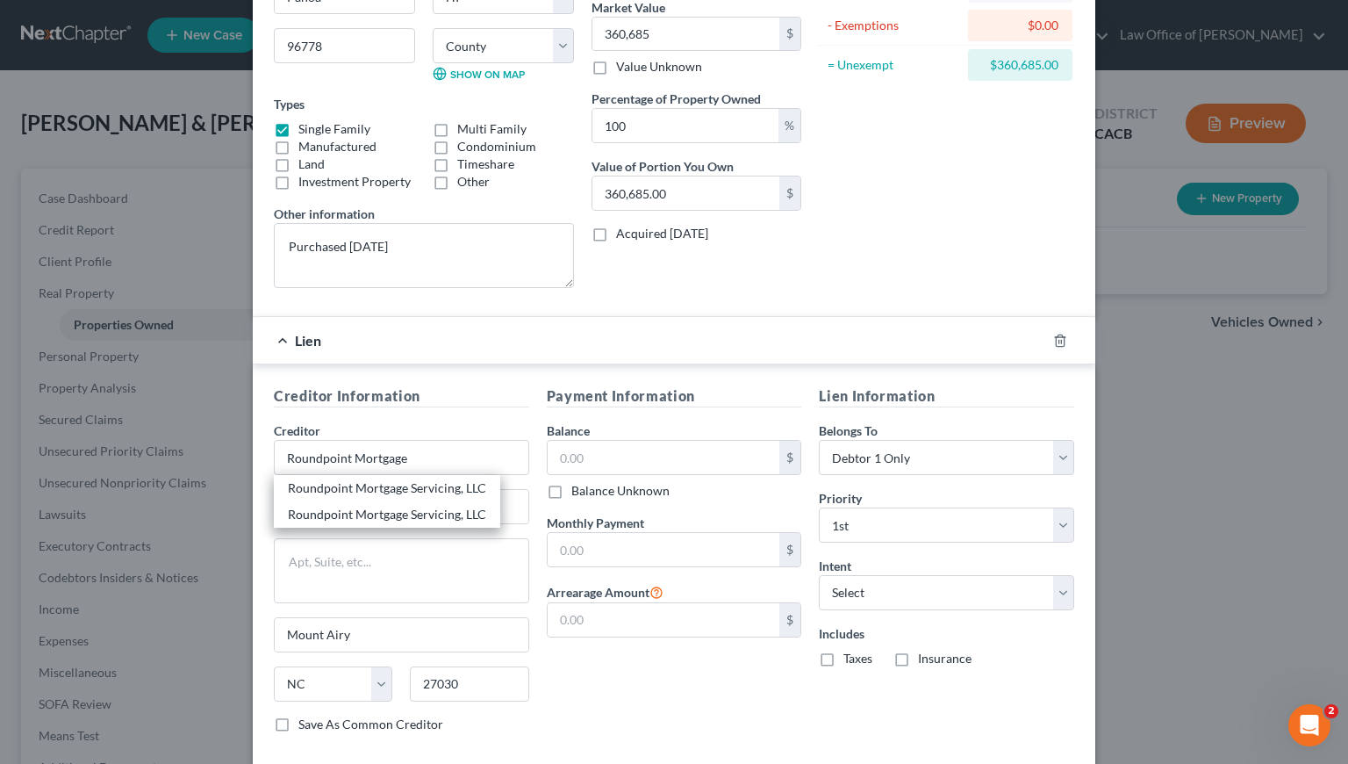
click at [726, 685] on div "Payment Information Balance $ Balance Unknown Balance Undetermined $ Balance Un…" at bounding box center [674, 565] width 273 height 361
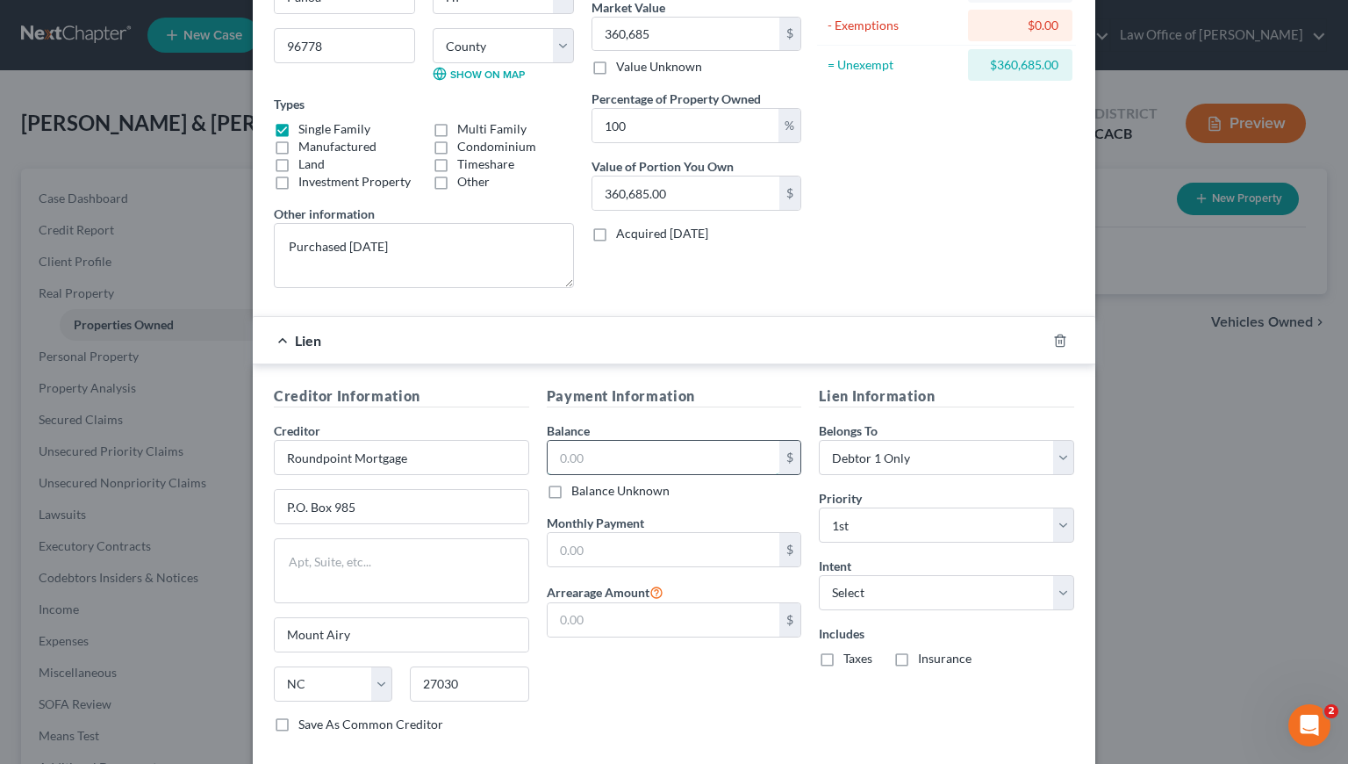
click at [625, 455] on input "text" at bounding box center [664, 457] width 233 height 33
drag, startPoint x: 645, startPoint y: 694, endPoint x: 644, endPoint y: 682, distance: 12.3
click at [645, 693] on div "Payment Information Balance 283,783.82 $ Balance Unknown Balance Undetermined 2…" at bounding box center [674, 565] width 273 height 361
click at [621, 546] on input "text" at bounding box center [664, 549] width 233 height 33
click at [627, 659] on div "Payment Information Balance 283,783.82 $ Balance Unknown Balance Undetermined 2…" at bounding box center [674, 565] width 273 height 361
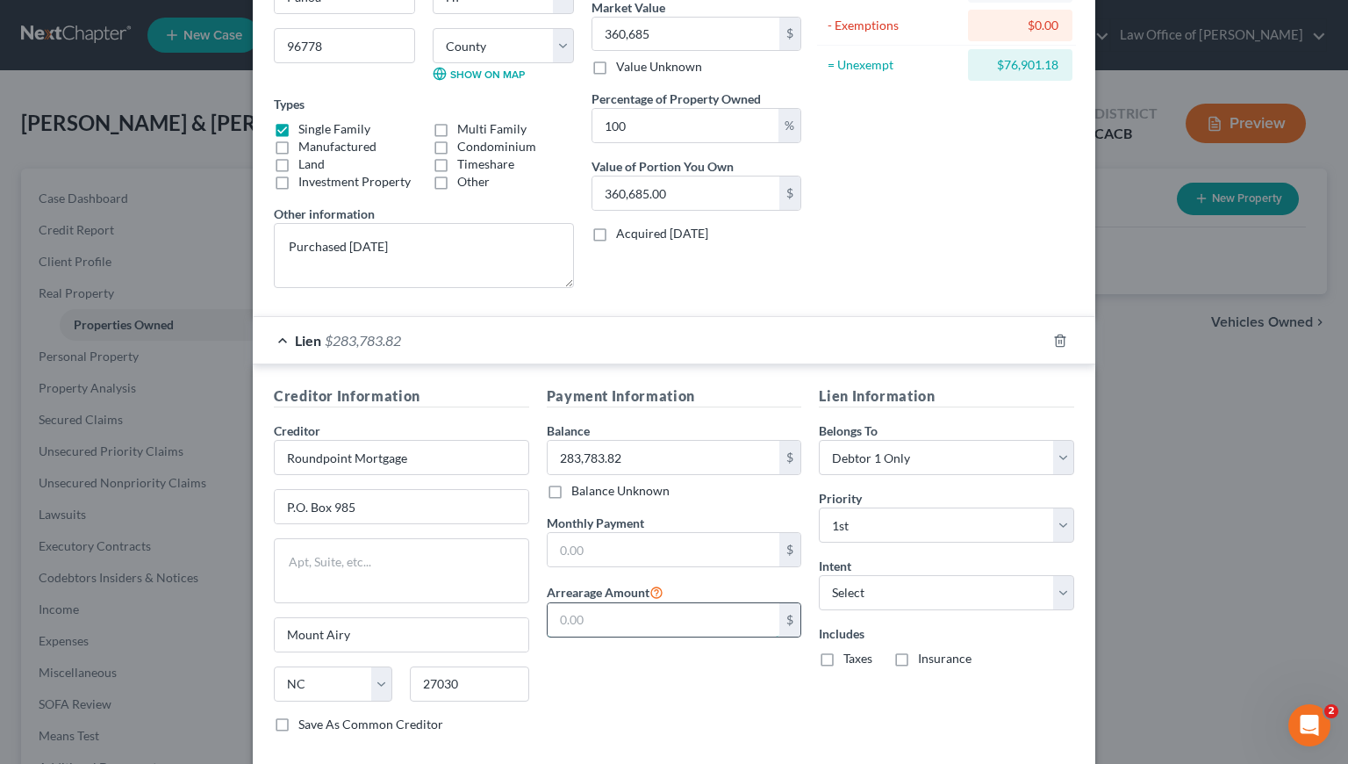
click at [642, 622] on input "text" at bounding box center [664, 619] width 233 height 33
click at [624, 557] on input "text" at bounding box center [664, 549] width 233 height 33
click at [649, 684] on div "Payment Information Balance 283,783.82 $ Balance Unknown Balance Undetermined 2…" at bounding box center [674, 565] width 273 height 361
click at [612, 545] on input "2,097" at bounding box center [664, 549] width 233 height 33
click at [614, 707] on div "Payment Information Balance 283,783.82 $ Balance Unknown Balance Undetermined 2…" at bounding box center [674, 565] width 273 height 361
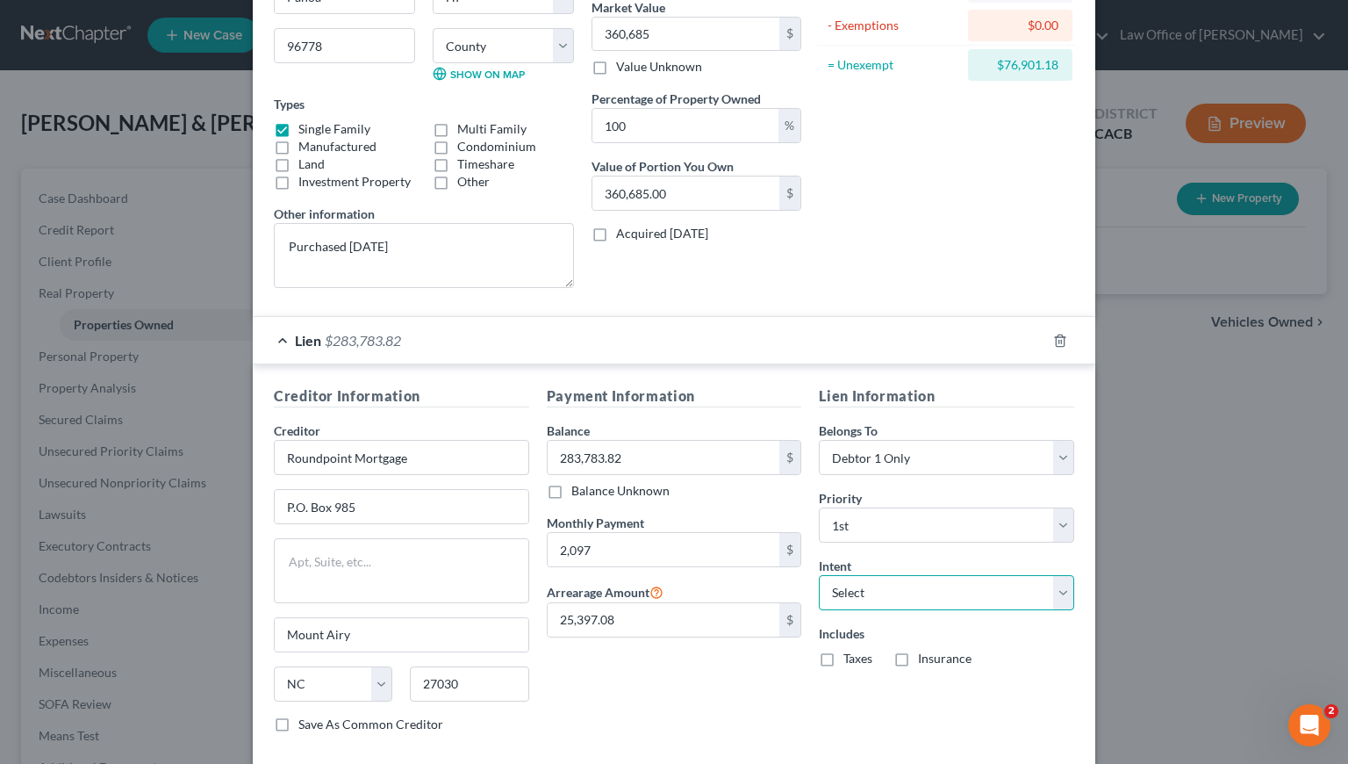
click at [922, 594] on select "Select Surrender Redeem Reaffirm Avoid Other" at bounding box center [946, 592] width 255 height 35
click at [819, 575] on select "Select Surrender Redeem Reaffirm Avoid Other" at bounding box center [946, 592] width 255 height 35
drag, startPoint x: 820, startPoint y: 657, endPoint x: 889, endPoint y: 668, distance: 70.3
click at [843, 657] on label "Taxes" at bounding box center [857, 658] width 29 height 18
click at [850, 657] on input "Taxes" at bounding box center [855, 654] width 11 height 11
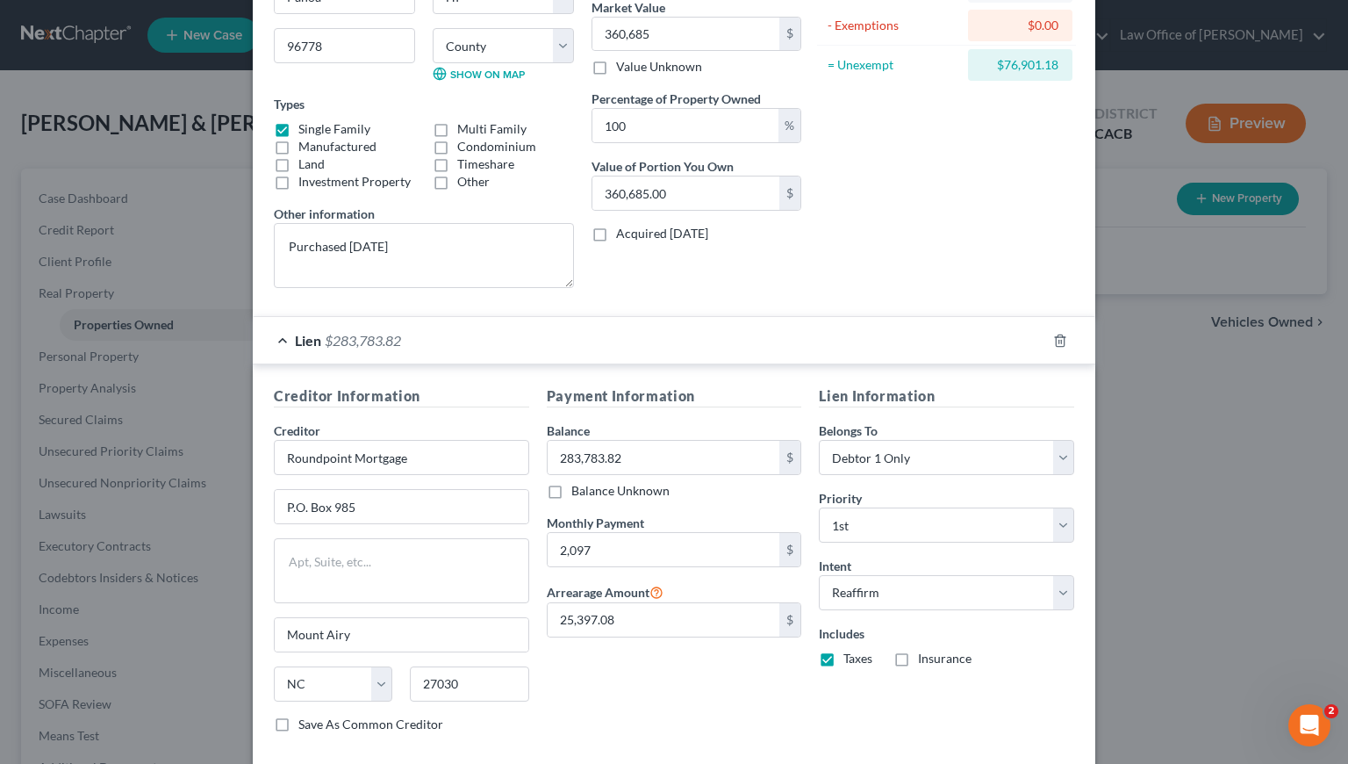
click at [918, 659] on label "Insurance" at bounding box center [945, 658] width 54 height 18
click at [925, 659] on input "Insurance" at bounding box center [930, 654] width 11 height 11
click at [666, 669] on div "Payment Information Balance 283,783.82 $ Balance Unknown Balance Undetermined 2…" at bounding box center [674, 565] width 273 height 361
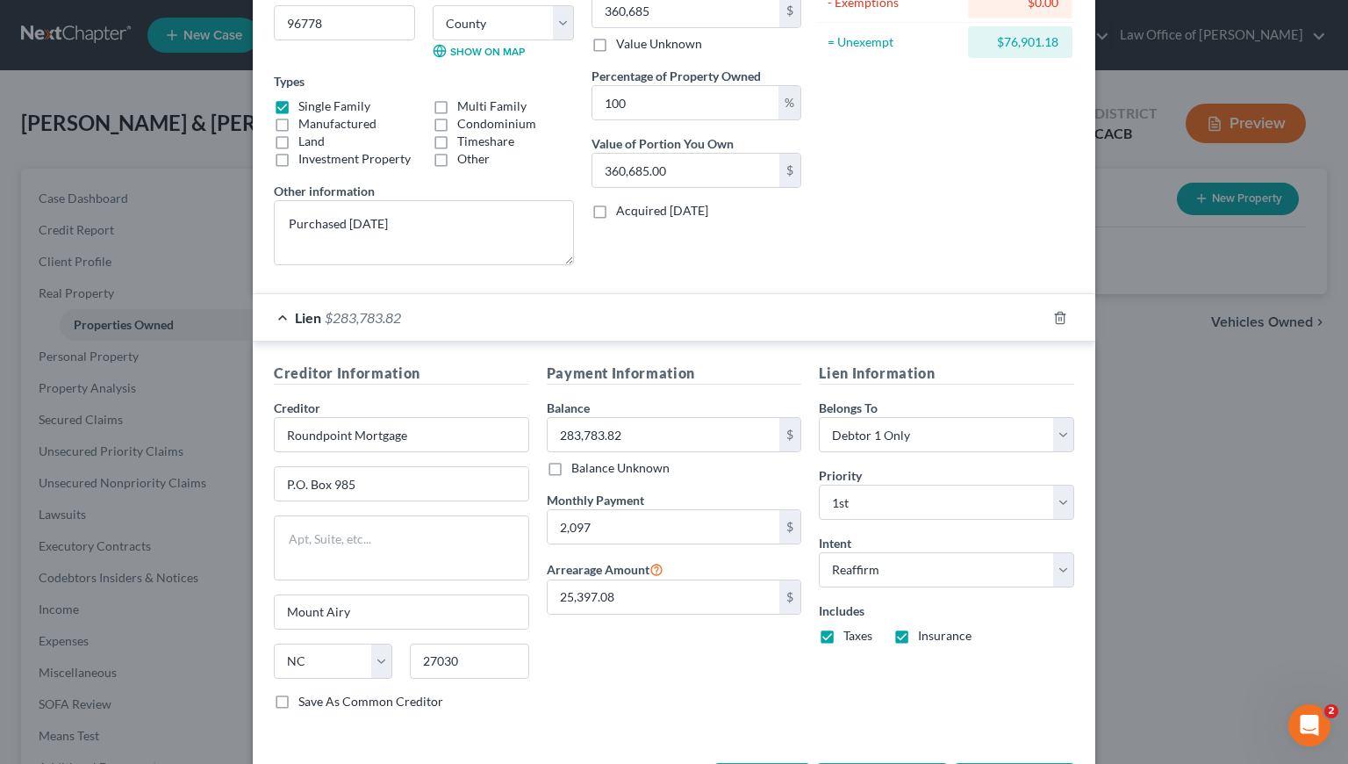
scroll to position [311, 0]
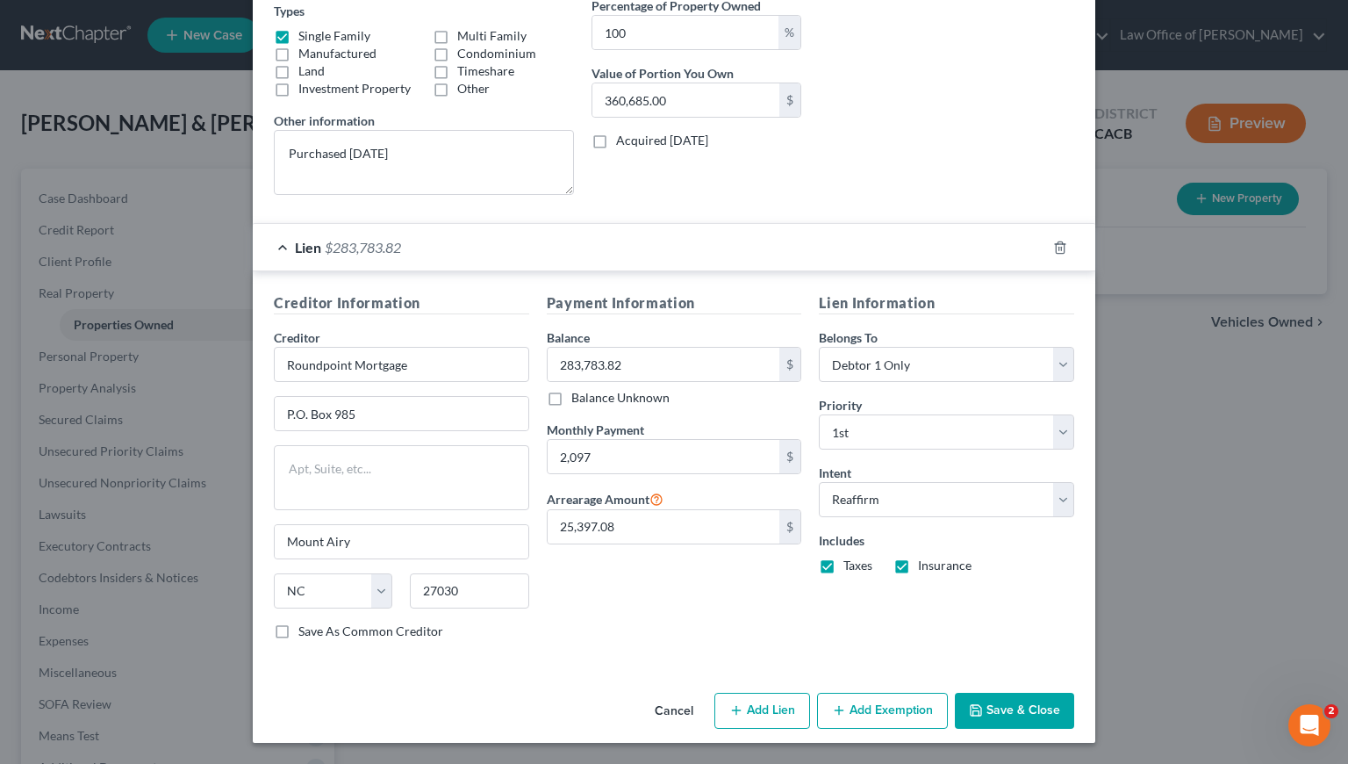
click at [874, 711] on button "Add Exemption" at bounding box center [882, 711] width 131 height 37
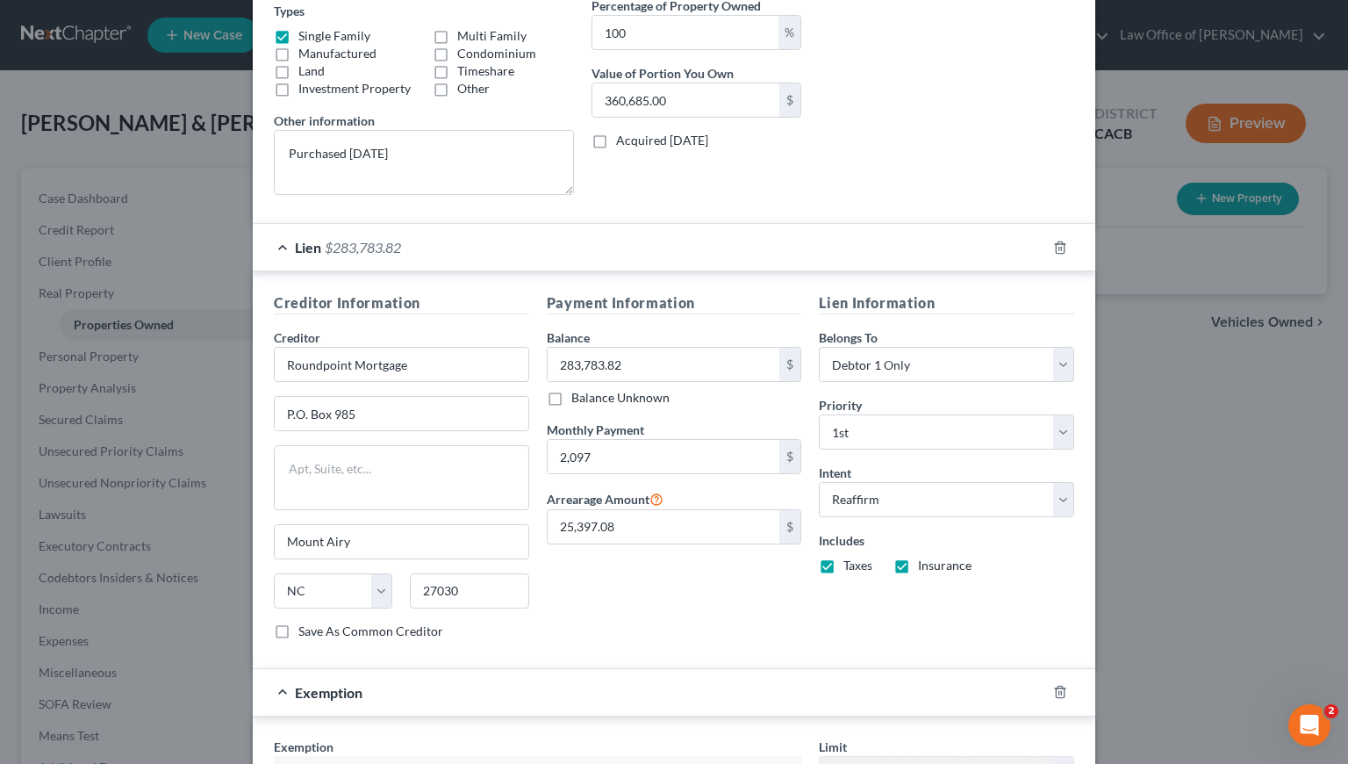
scroll to position [782, 0]
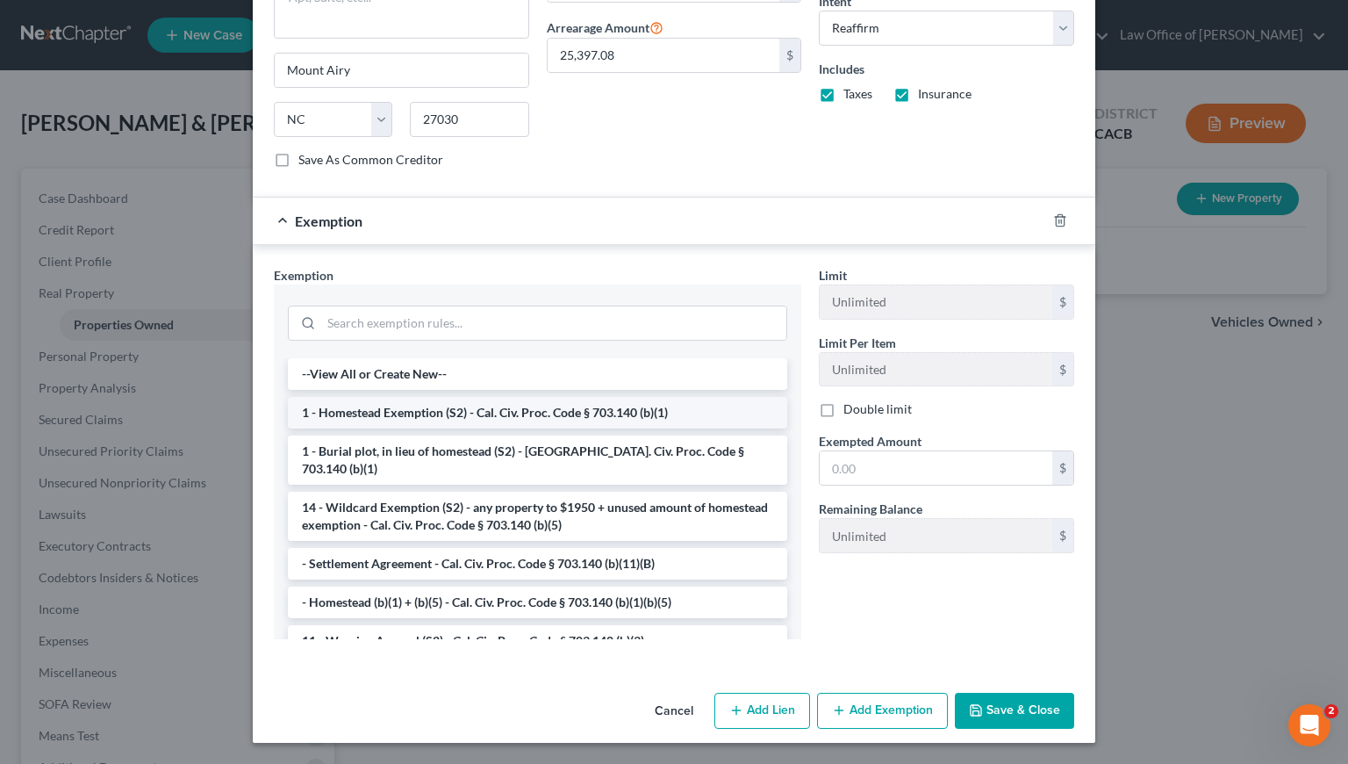
click at [426, 418] on li "1 - Homestead Exemption (S2) - Cal. Civ. Proc. Code § 703.140 (b)(1)" at bounding box center [537, 413] width 499 height 32
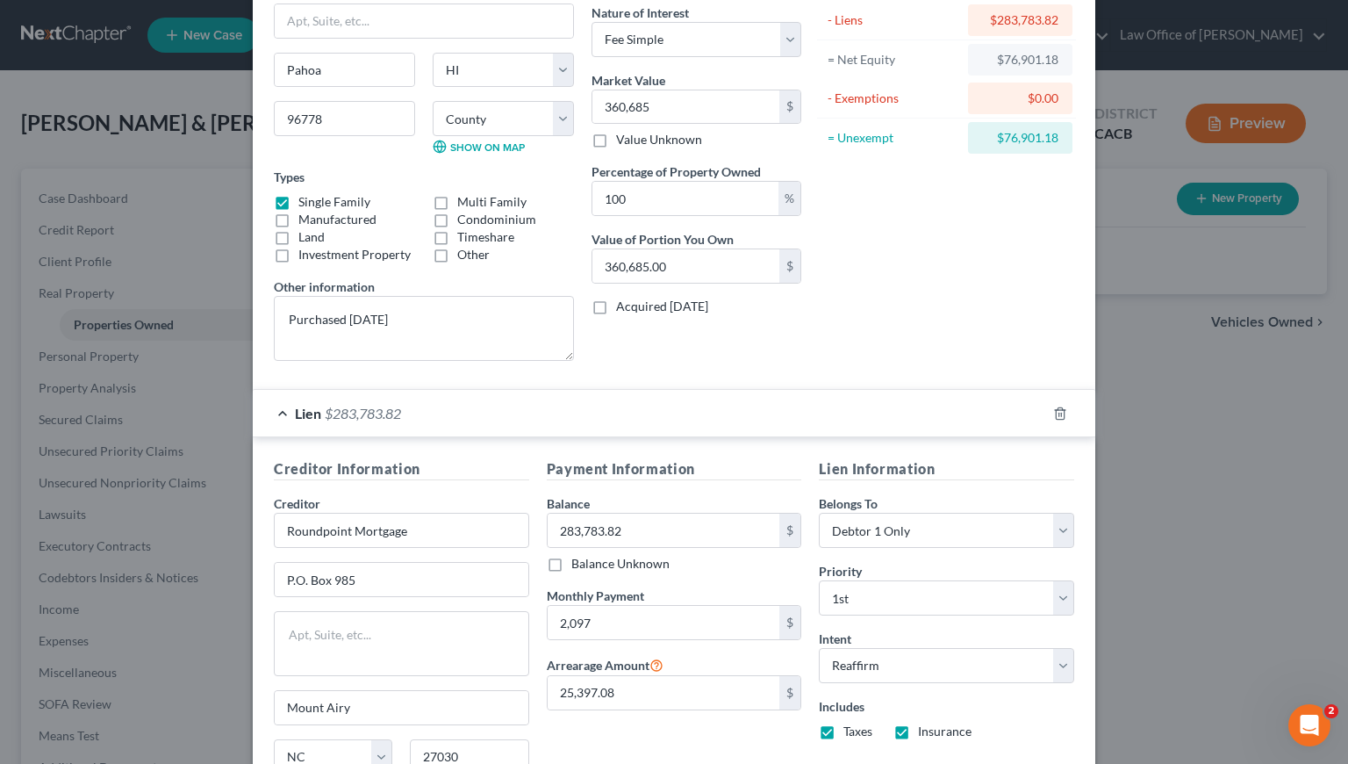
scroll to position [586, 0]
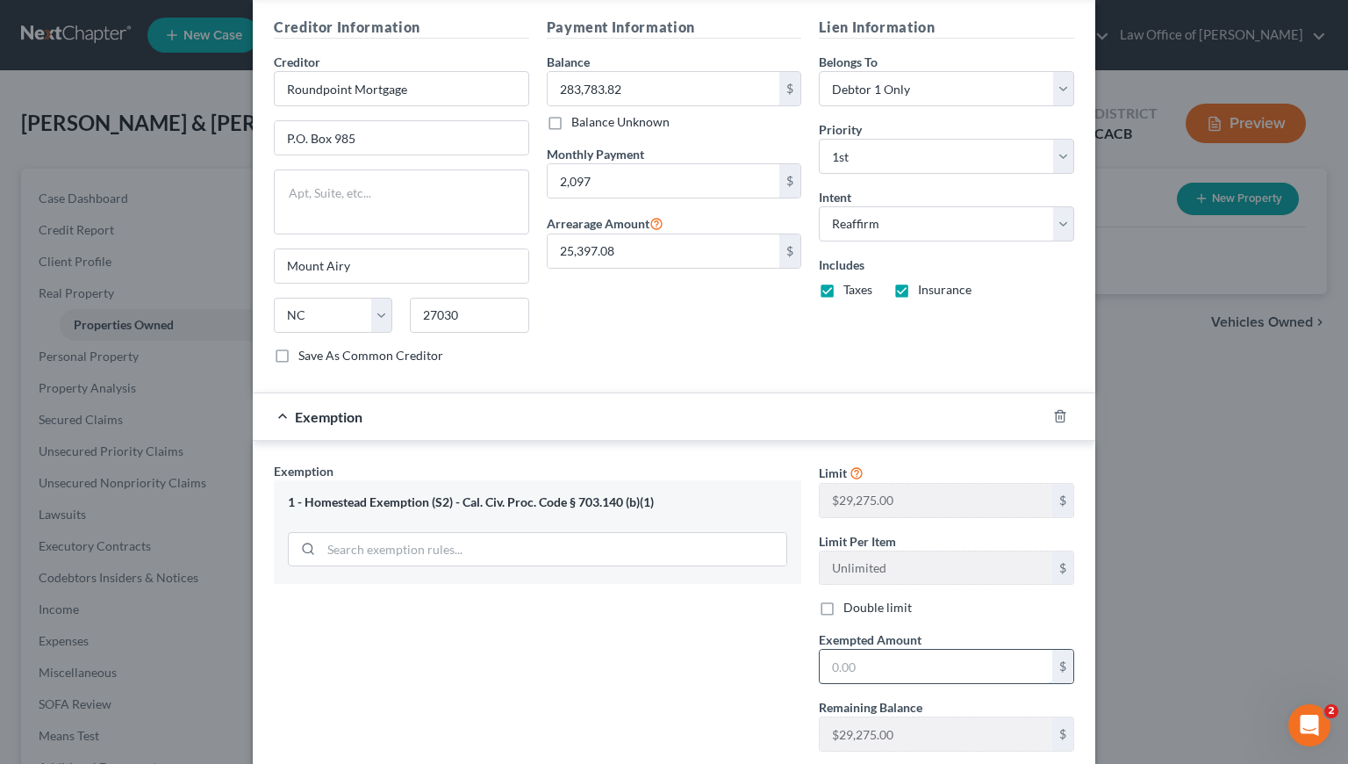
click at [953, 671] on input "text" at bounding box center [936, 665] width 233 height 33
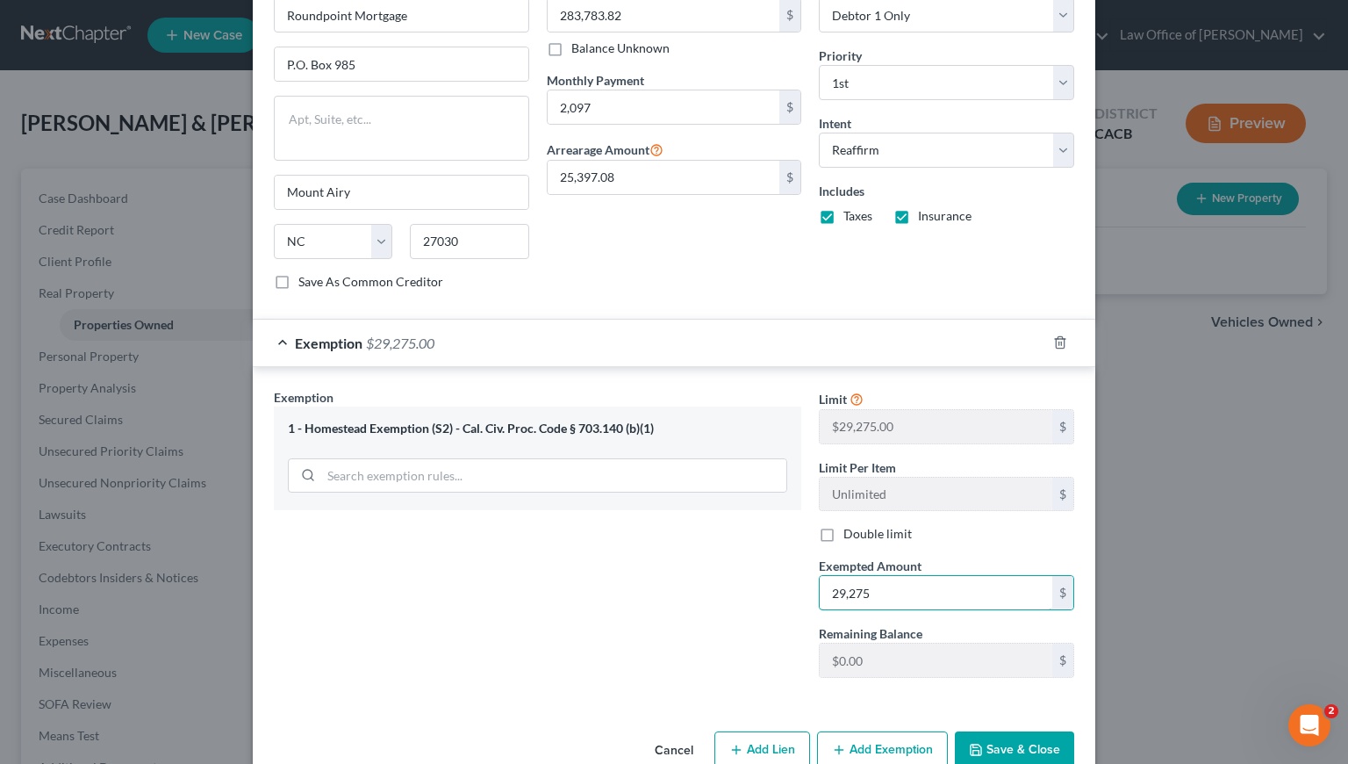
scroll to position [700, 0]
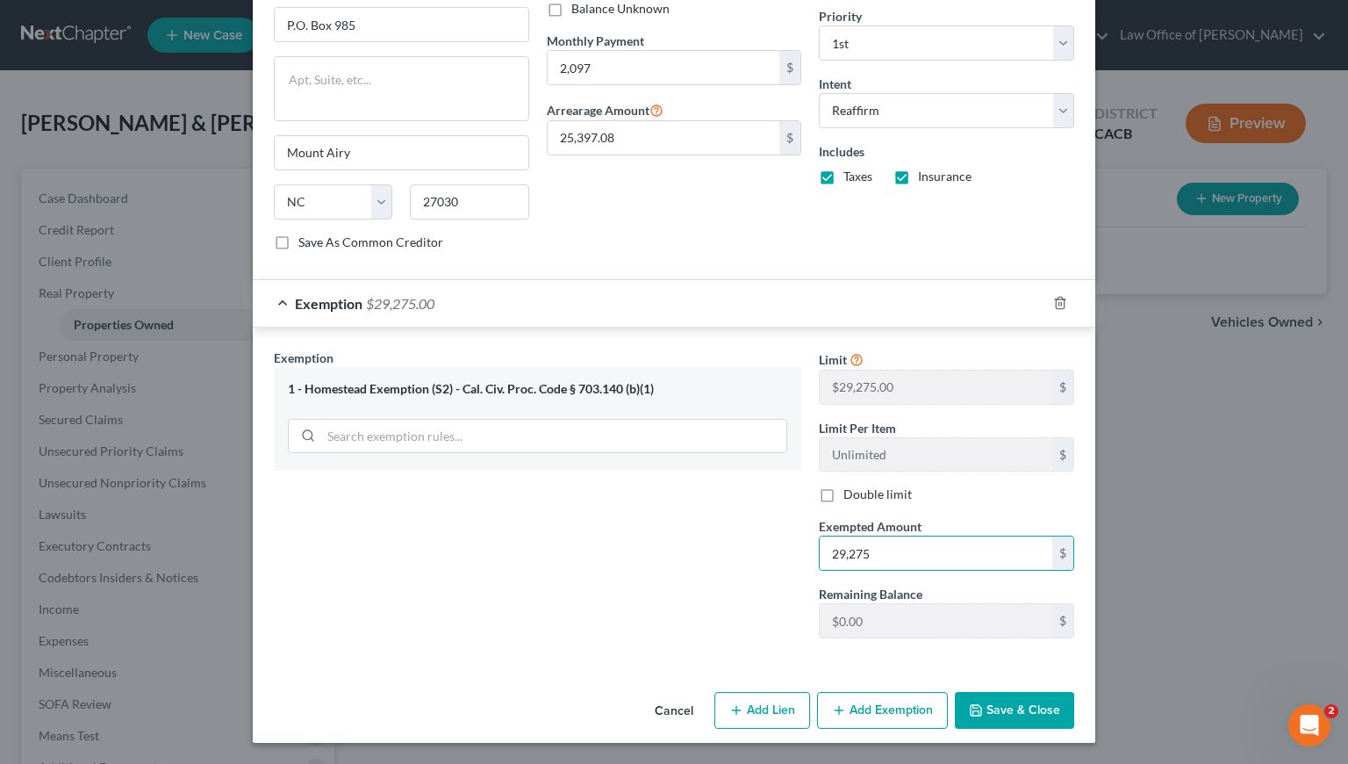
click at [1008, 711] on button "Save & Close" at bounding box center [1014, 710] width 119 height 37
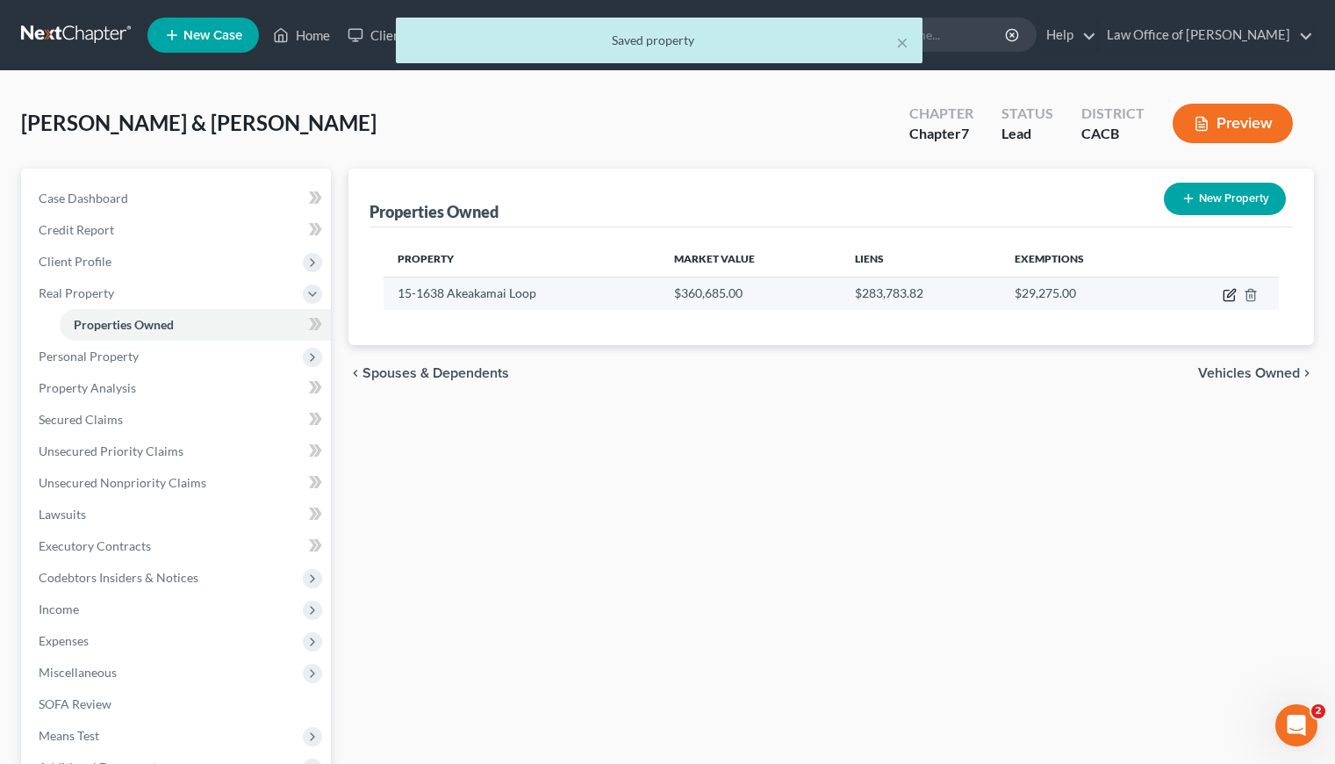
click at [1231, 294] on icon "button" at bounding box center [1230, 295] width 14 height 14
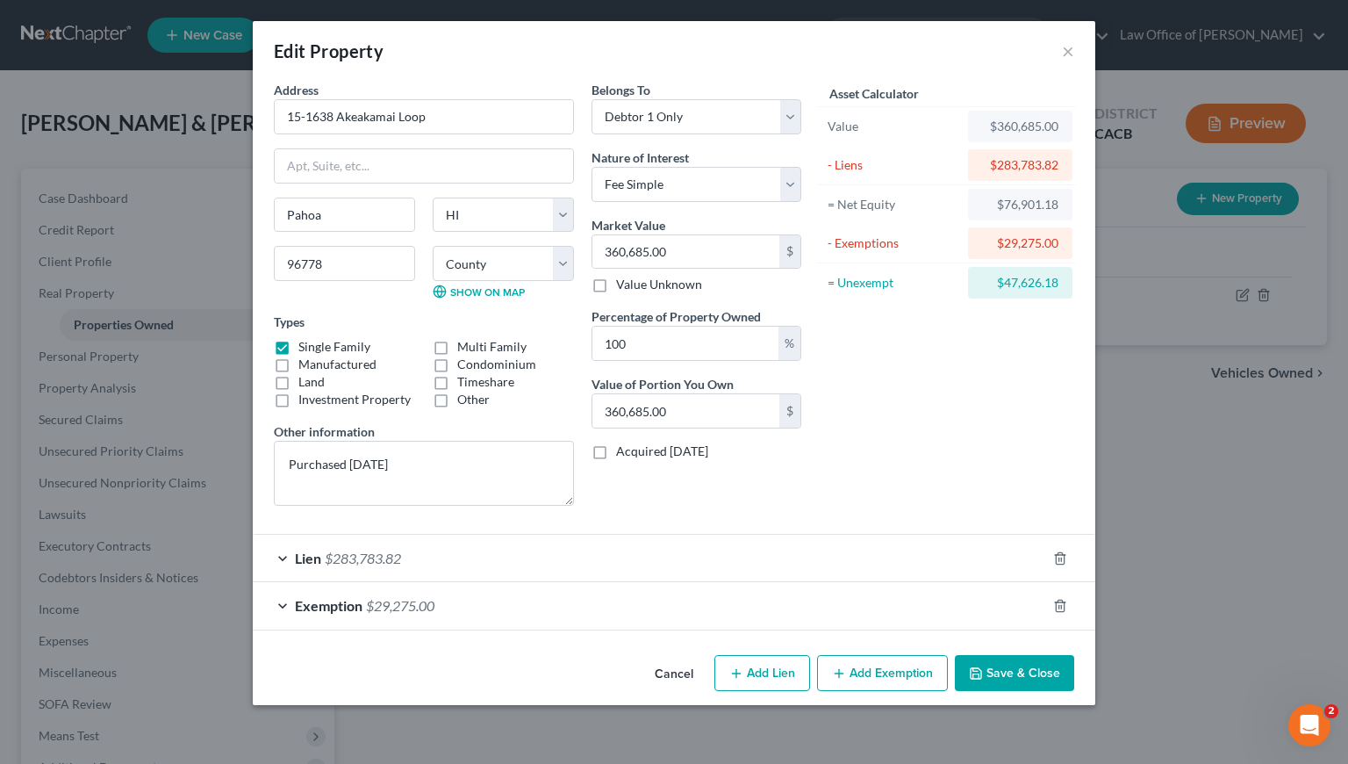
click at [878, 675] on button "Add Exemption" at bounding box center [882, 673] width 131 height 37
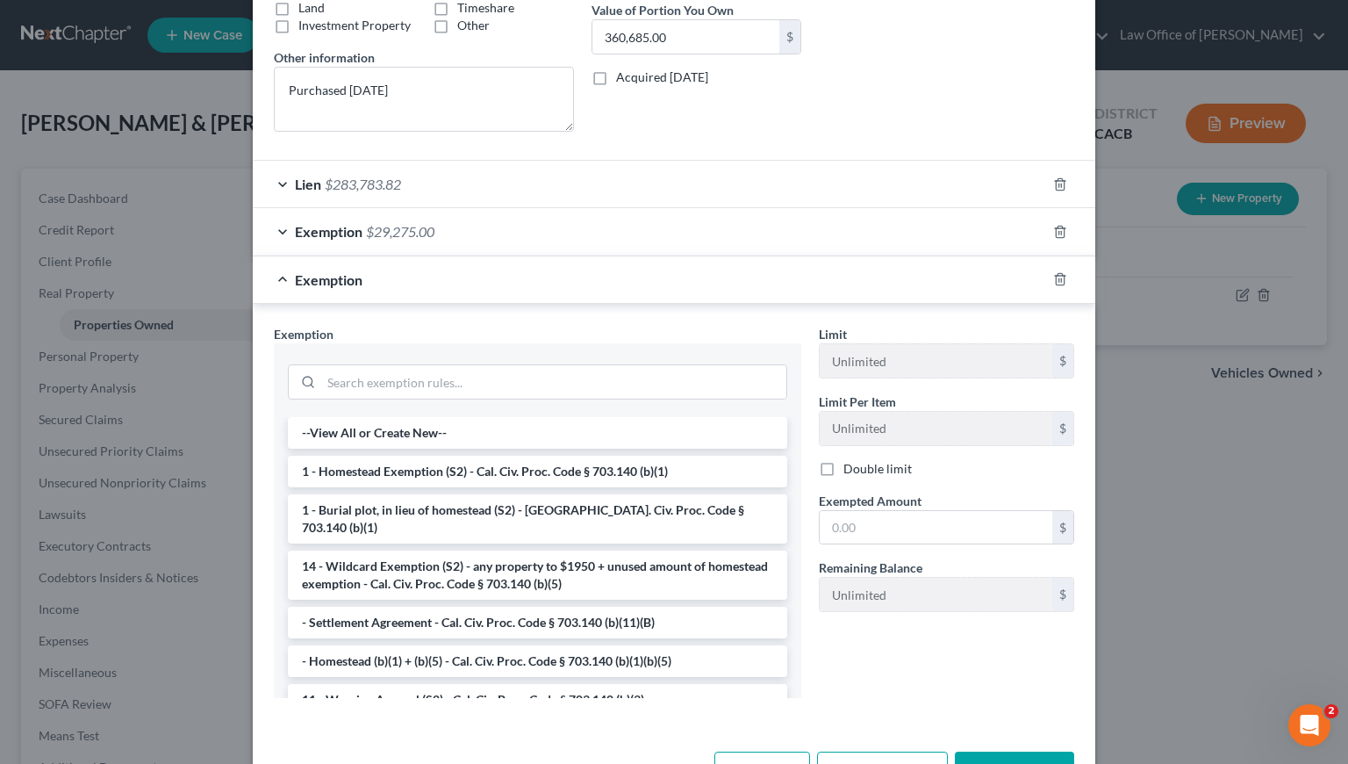
scroll to position [398, 0]
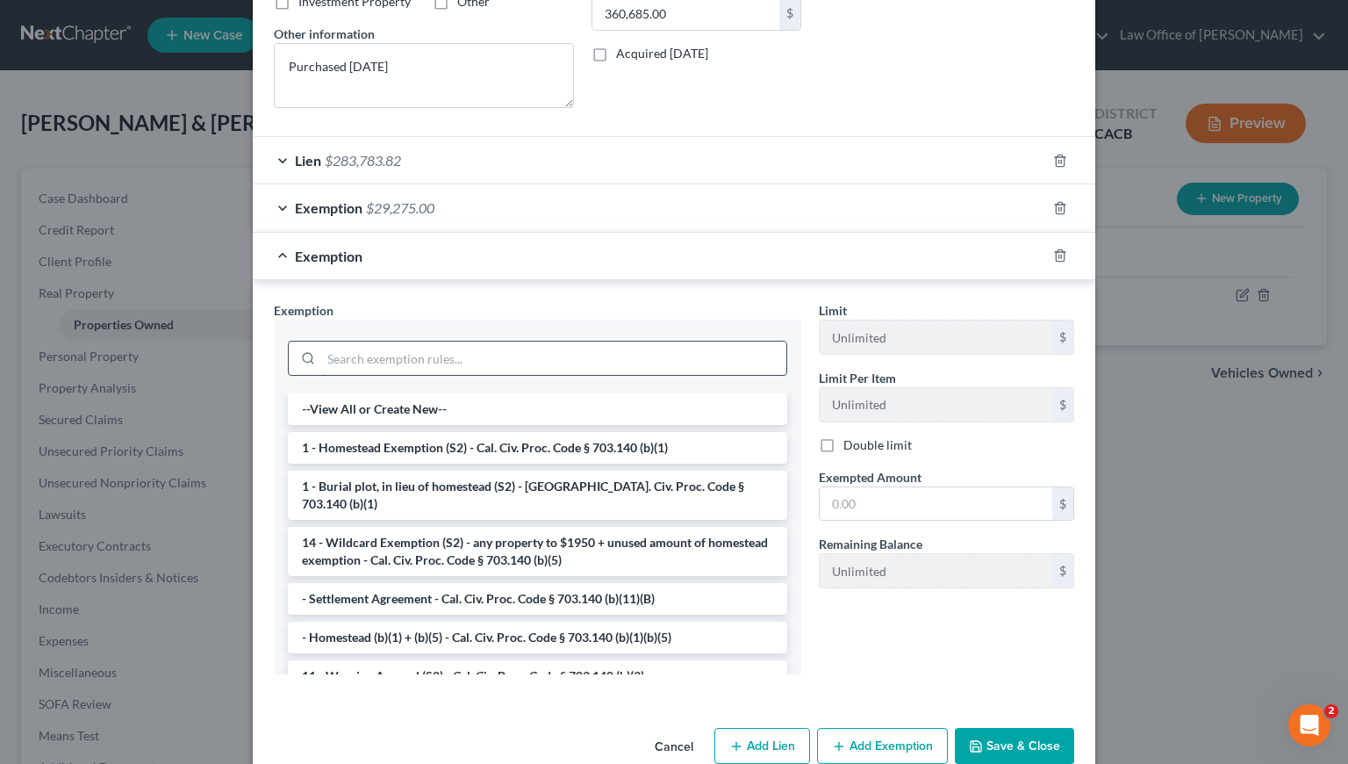
click at [422, 345] on input "search" at bounding box center [553, 357] width 465 height 33
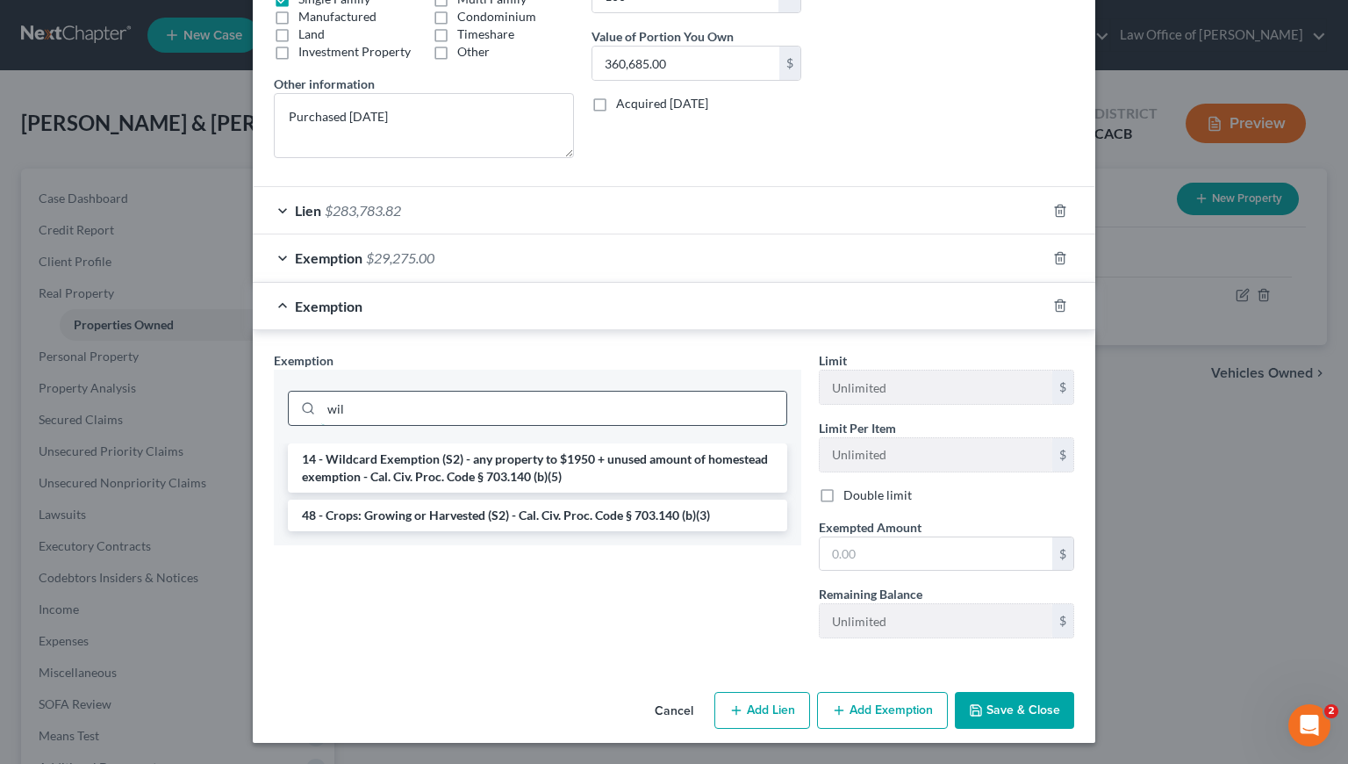
scroll to position [348, 0]
click at [361, 459] on li "14 - Wildcard Exemption (S2) - any property to $1950 + unused amount of homeste…" at bounding box center [537, 467] width 499 height 49
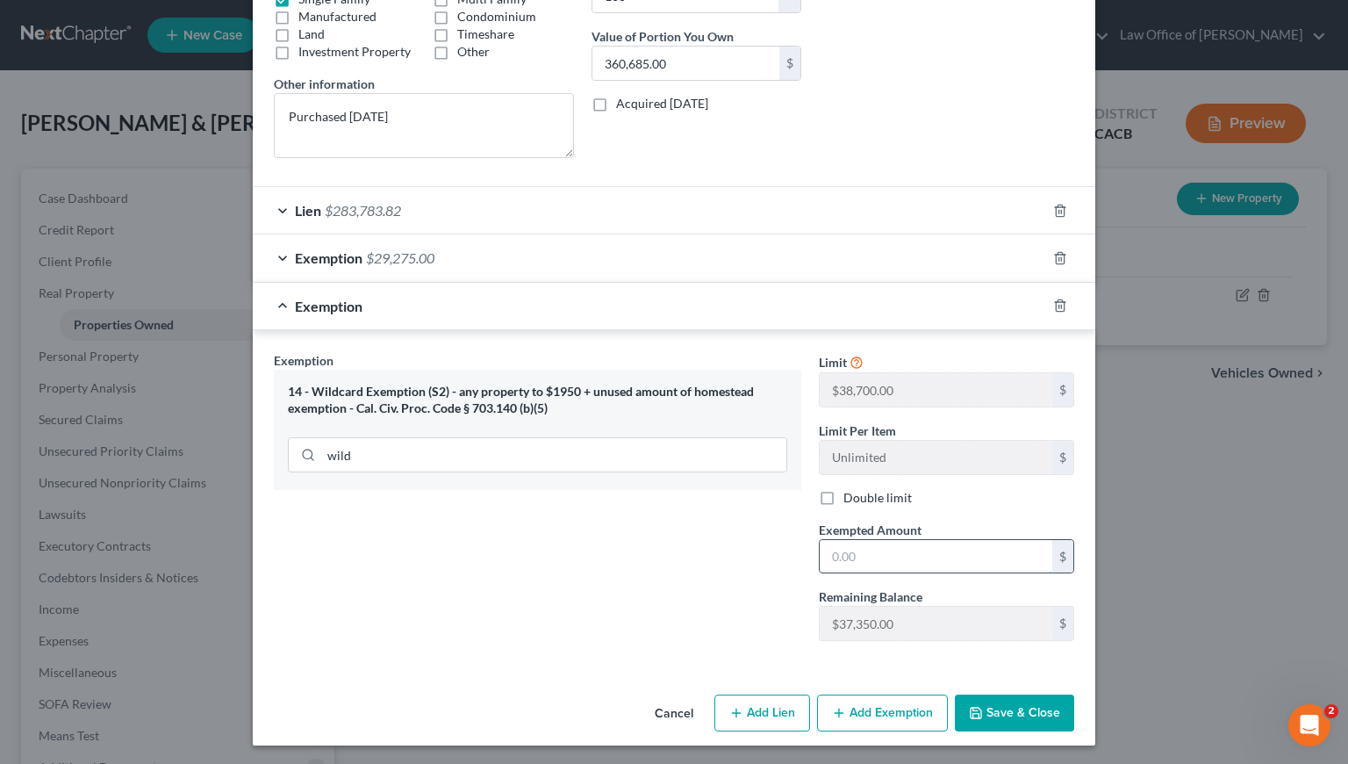
click at [886, 556] on input "text" at bounding box center [936, 556] width 233 height 33
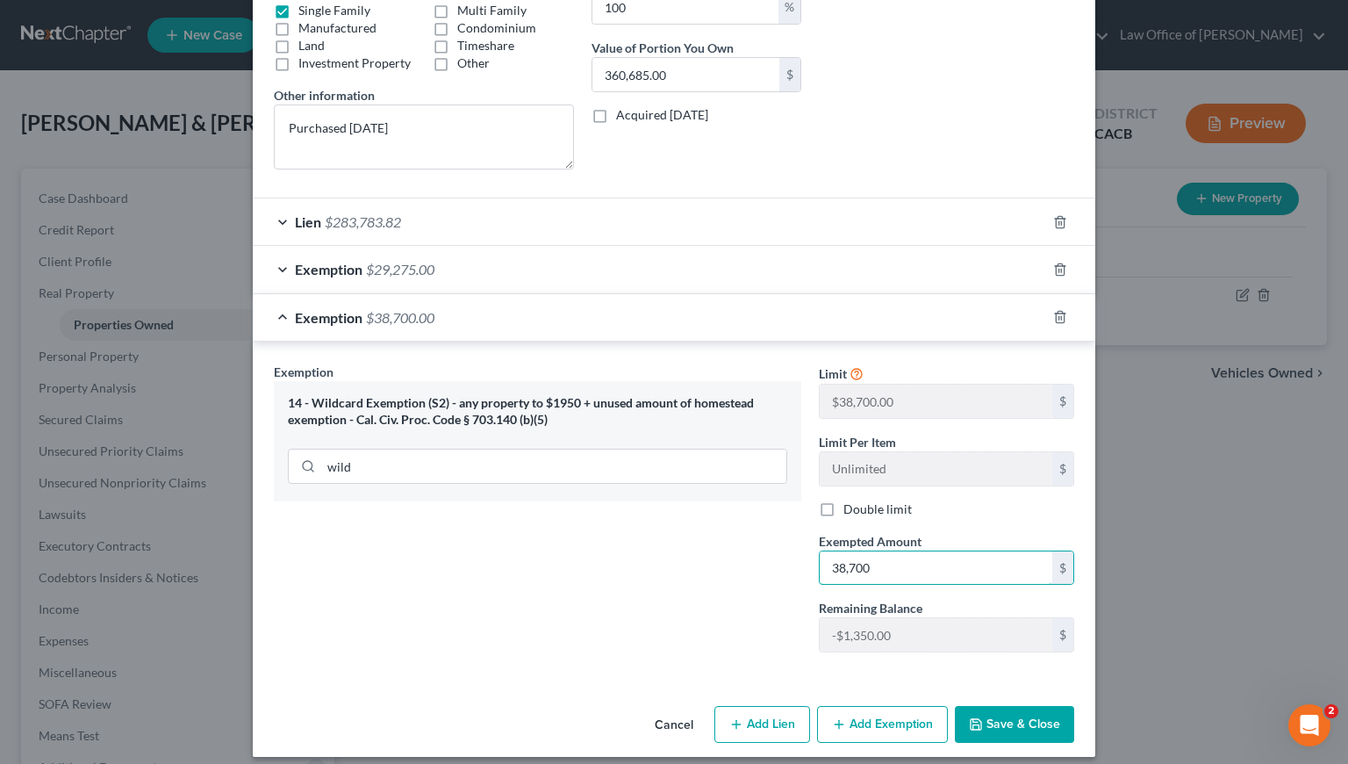
scroll to position [350, 0]
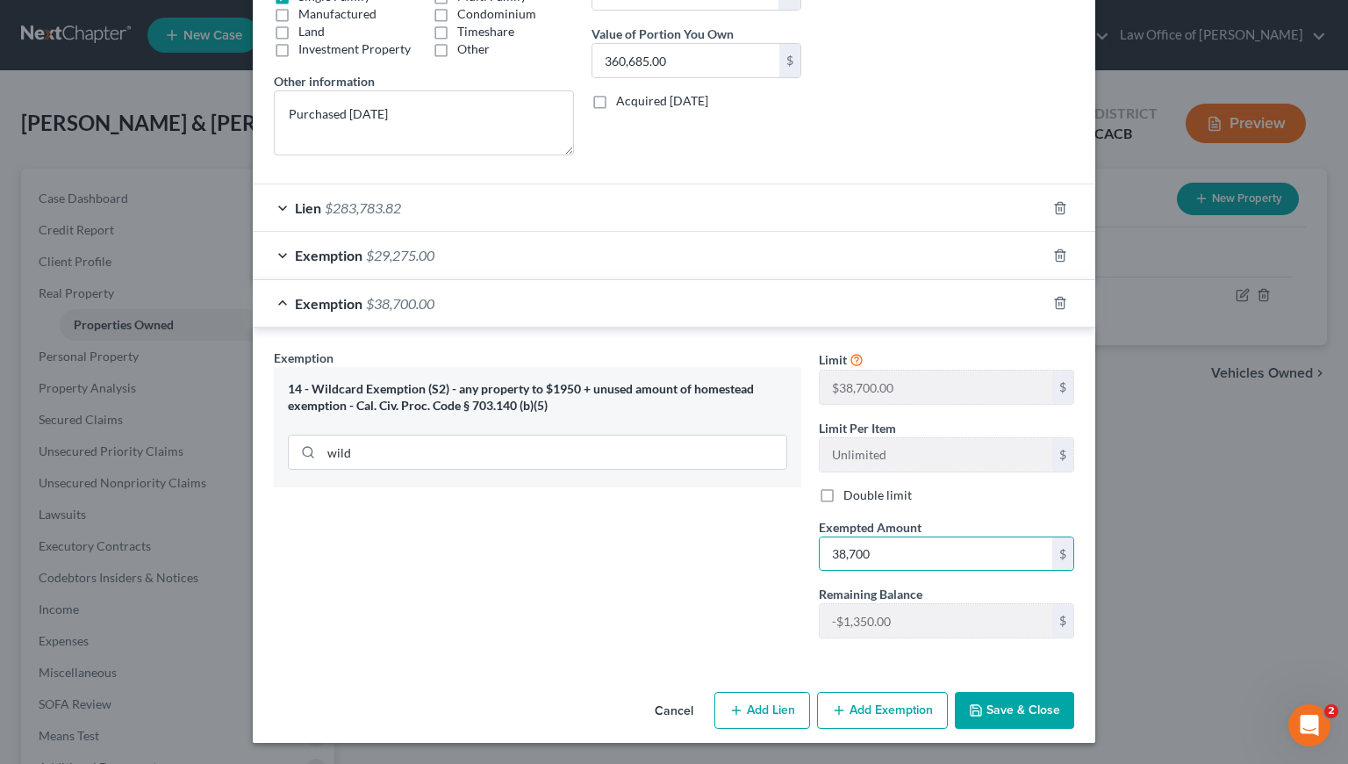
click at [1016, 708] on button "Save & Close" at bounding box center [1014, 710] width 119 height 37
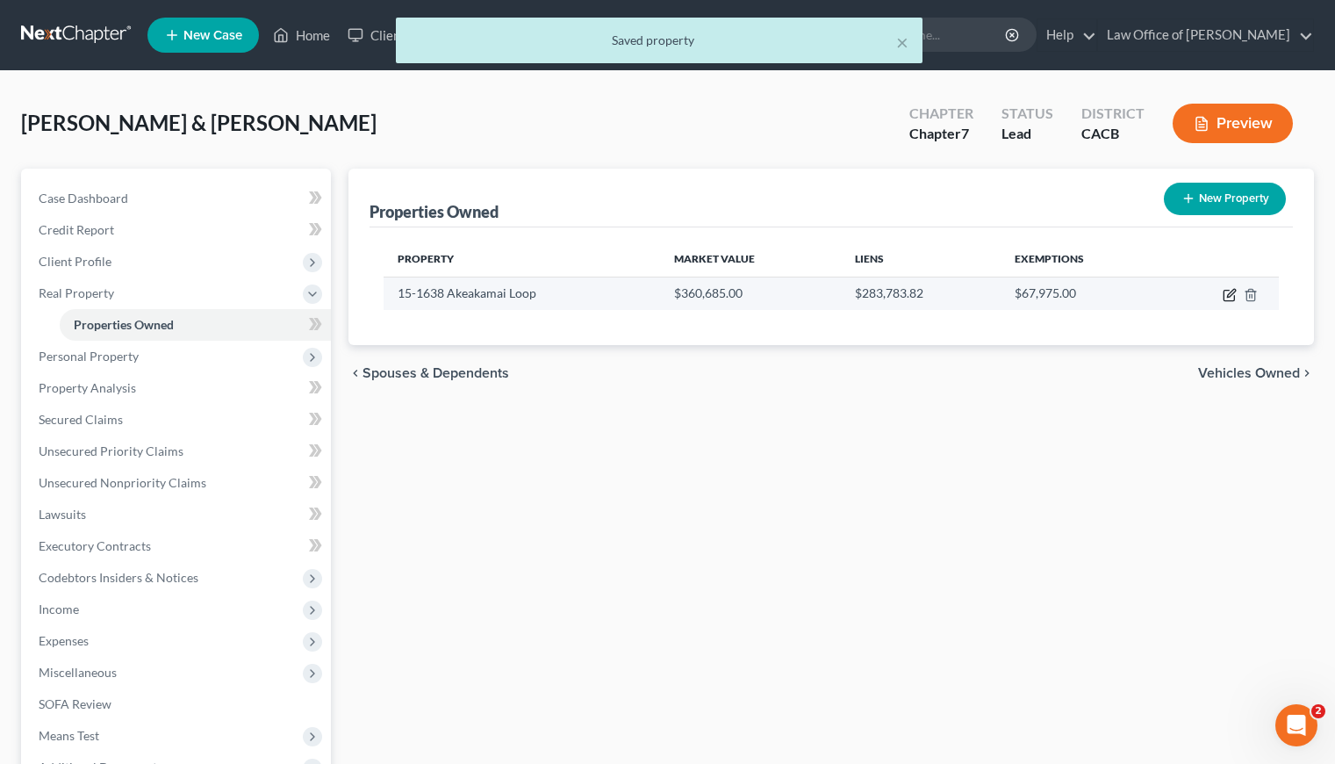
click at [1230, 294] on icon "button" at bounding box center [1230, 295] width 14 height 14
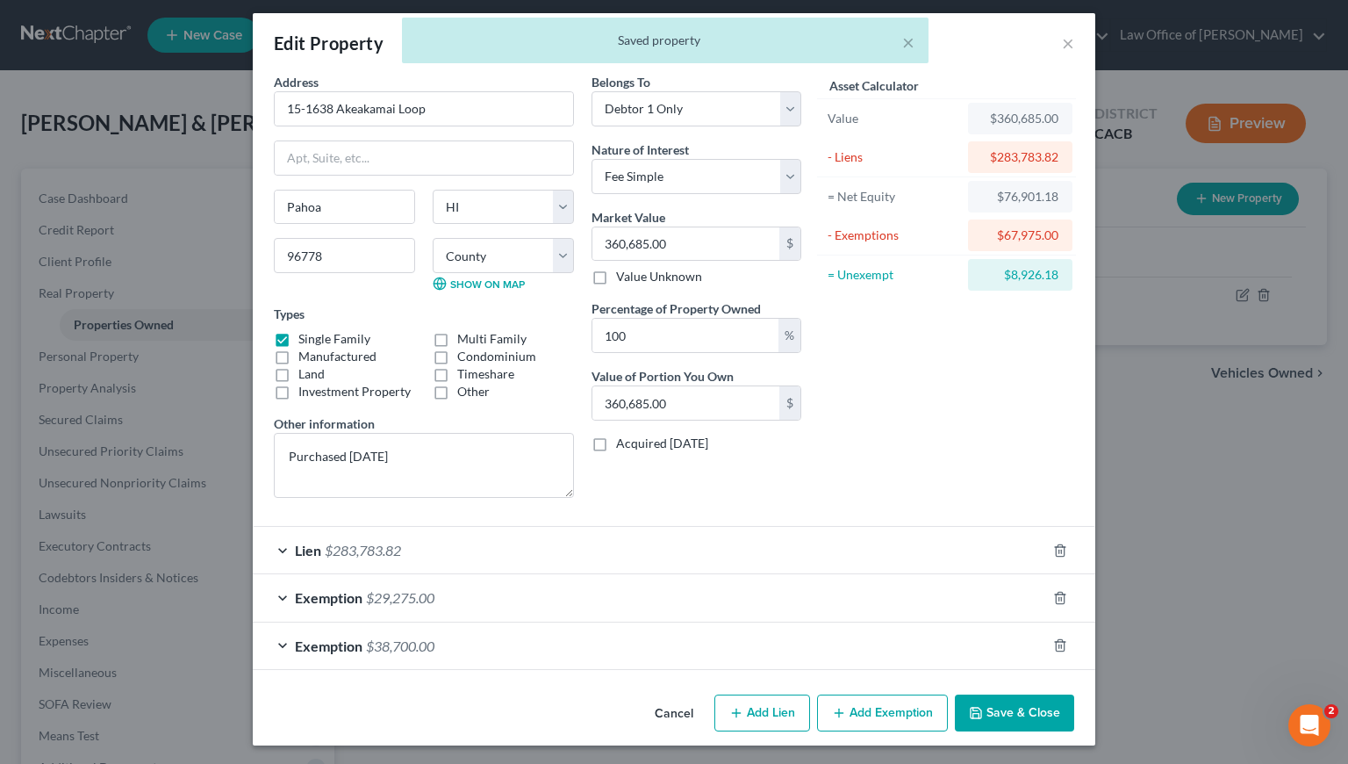
scroll to position [11, 0]
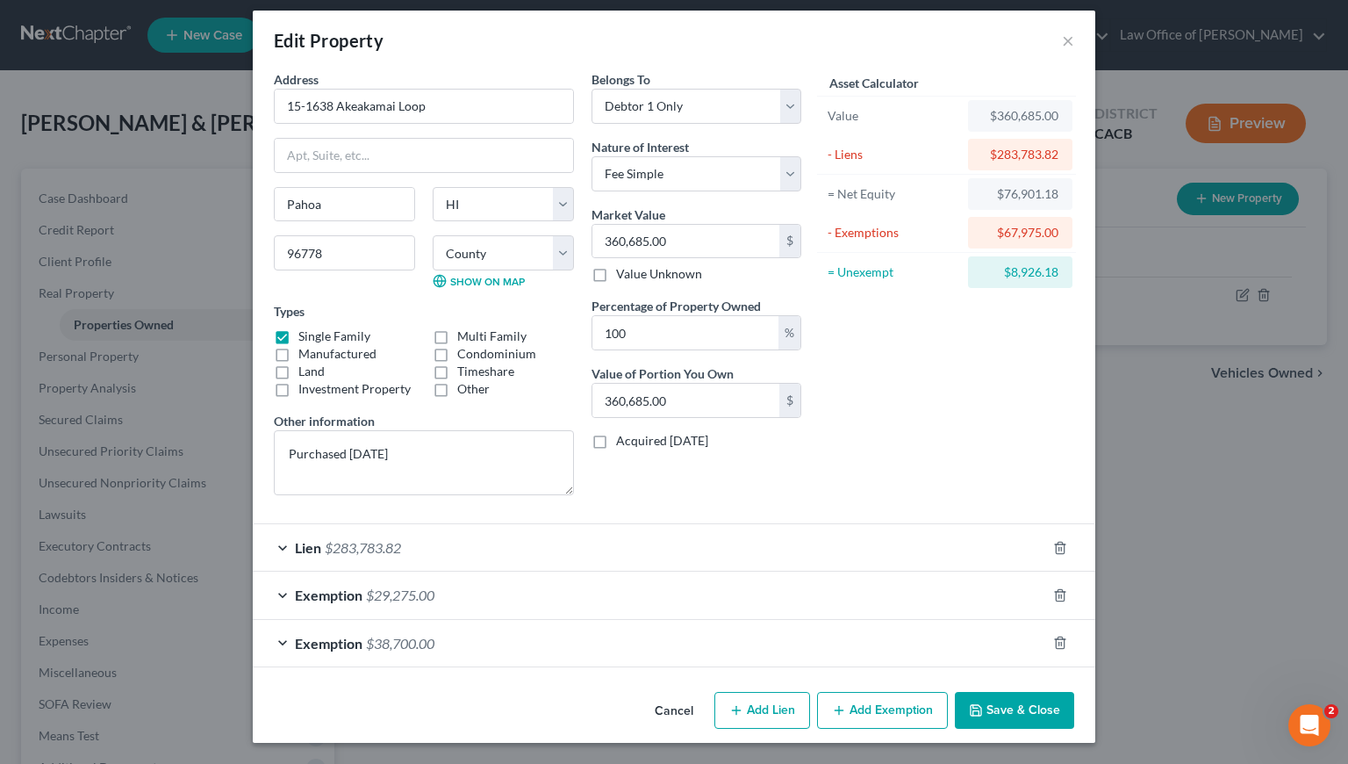
click at [542, 643] on div "Exemption $38,700.00" at bounding box center [649, 643] width 793 height 47
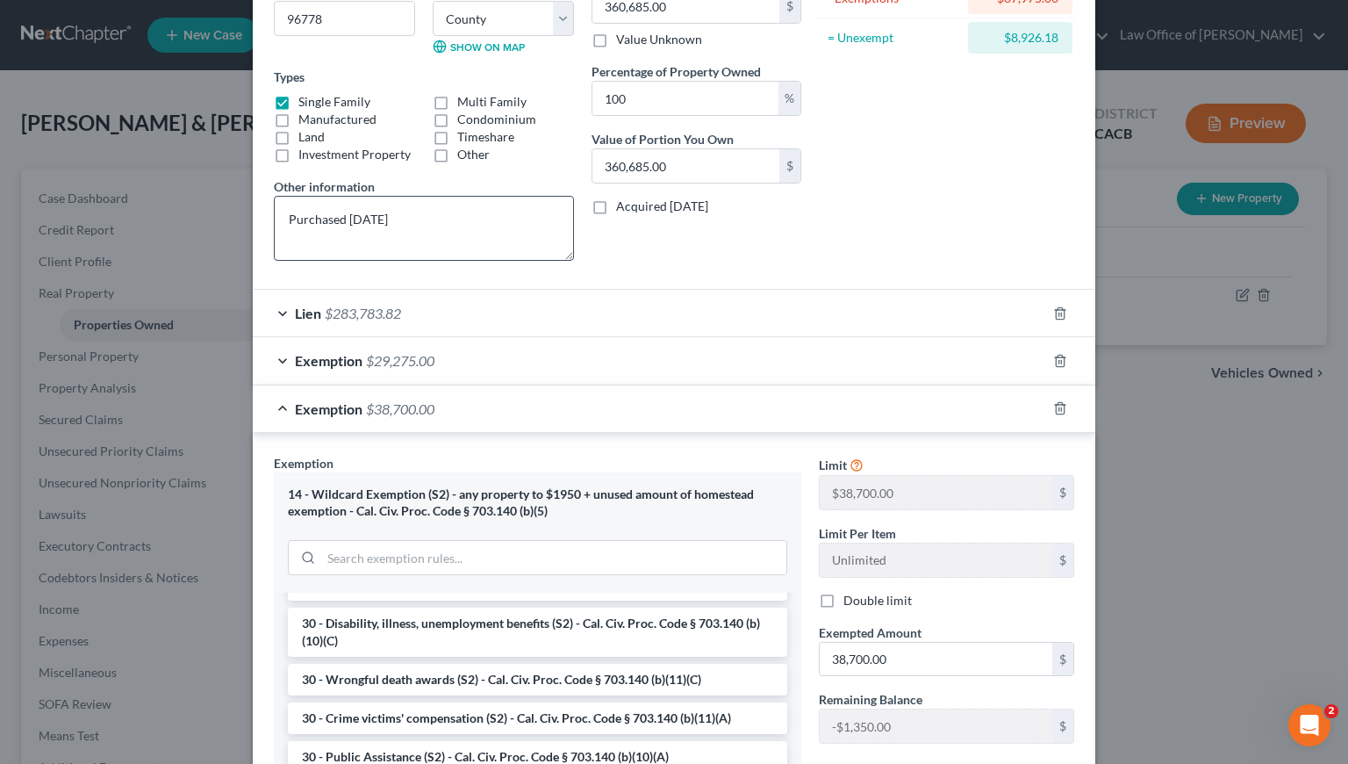
scroll to position [72, 0]
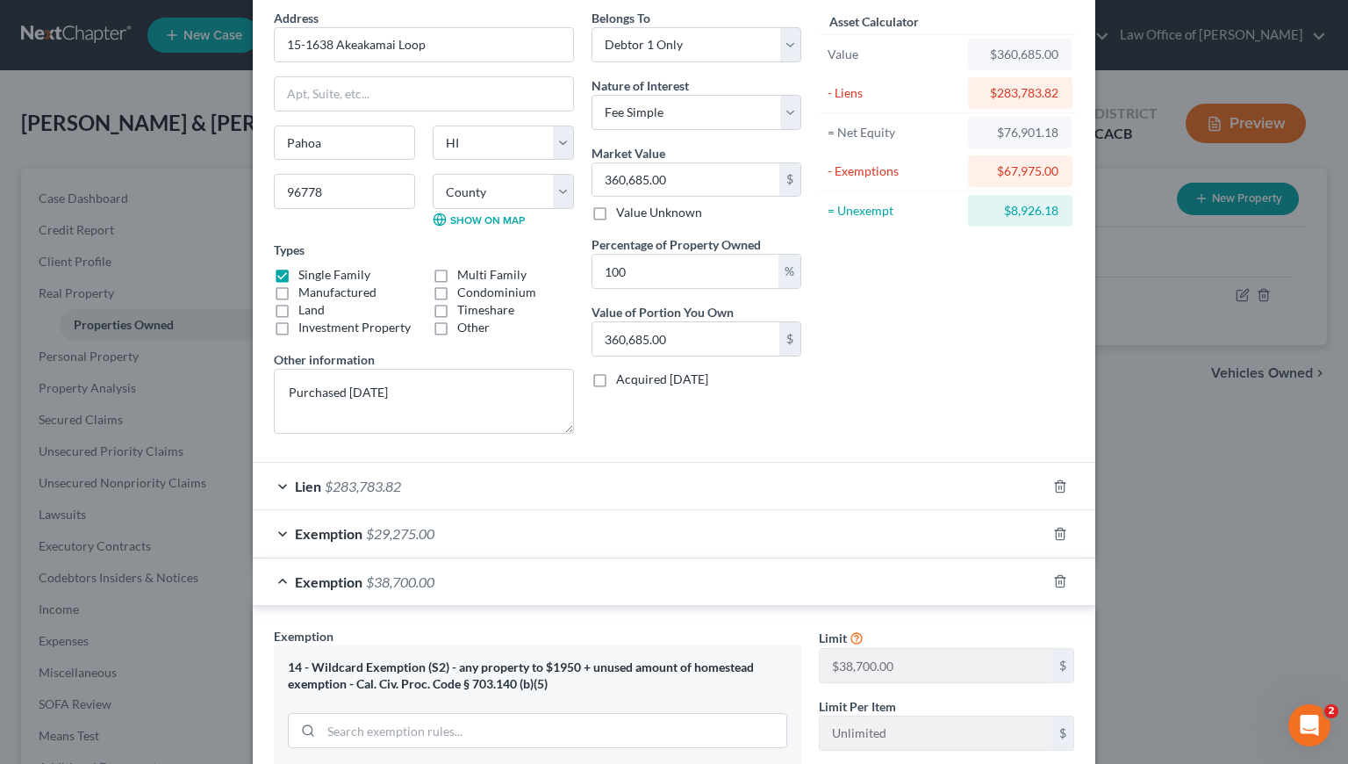
click at [503, 538] on div "Exemption $29,275.00" at bounding box center [649, 533] width 793 height 47
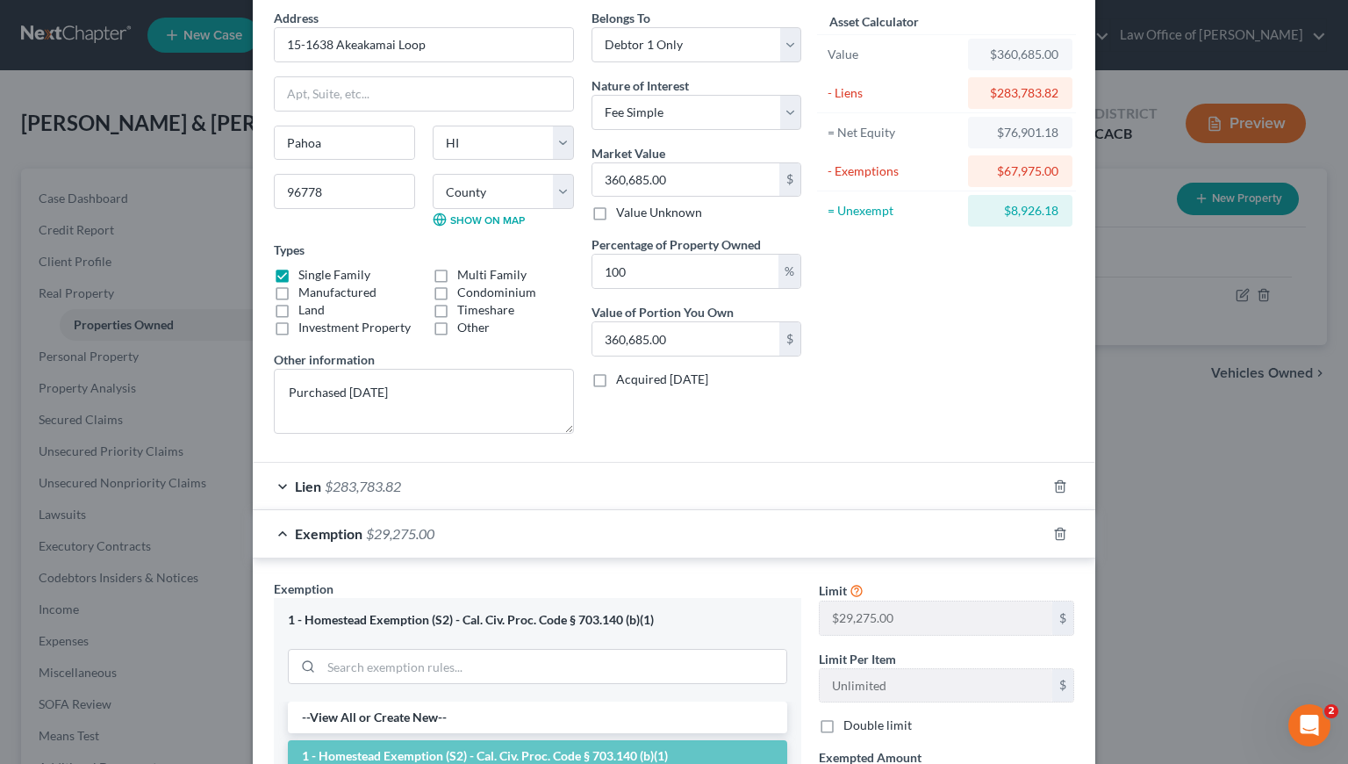
scroll to position [251, 0]
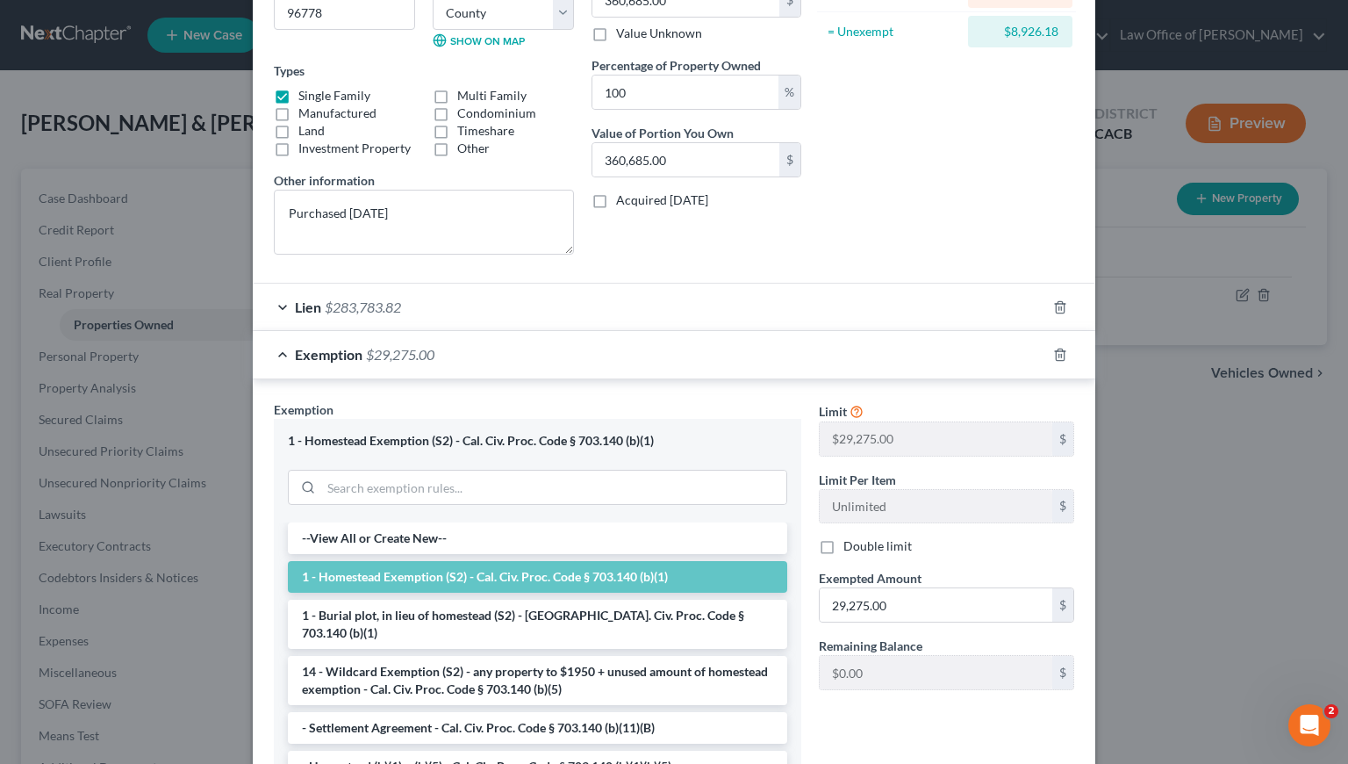
click at [890, 170] on div "Asset Calculator Value $360,685.00 - Liens $283,783.82 = Net Equity $76,901.18 …" at bounding box center [946, 49] width 273 height 439
click at [885, 176] on div "Asset Calculator Value $360,685.00 - Liens $283,783.82 = Net Equity $76,901.18 …" at bounding box center [946, 49] width 273 height 439
click at [605, 343] on div "Exemption $29,275.00" at bounding box center [649, 354] width 793 height 47
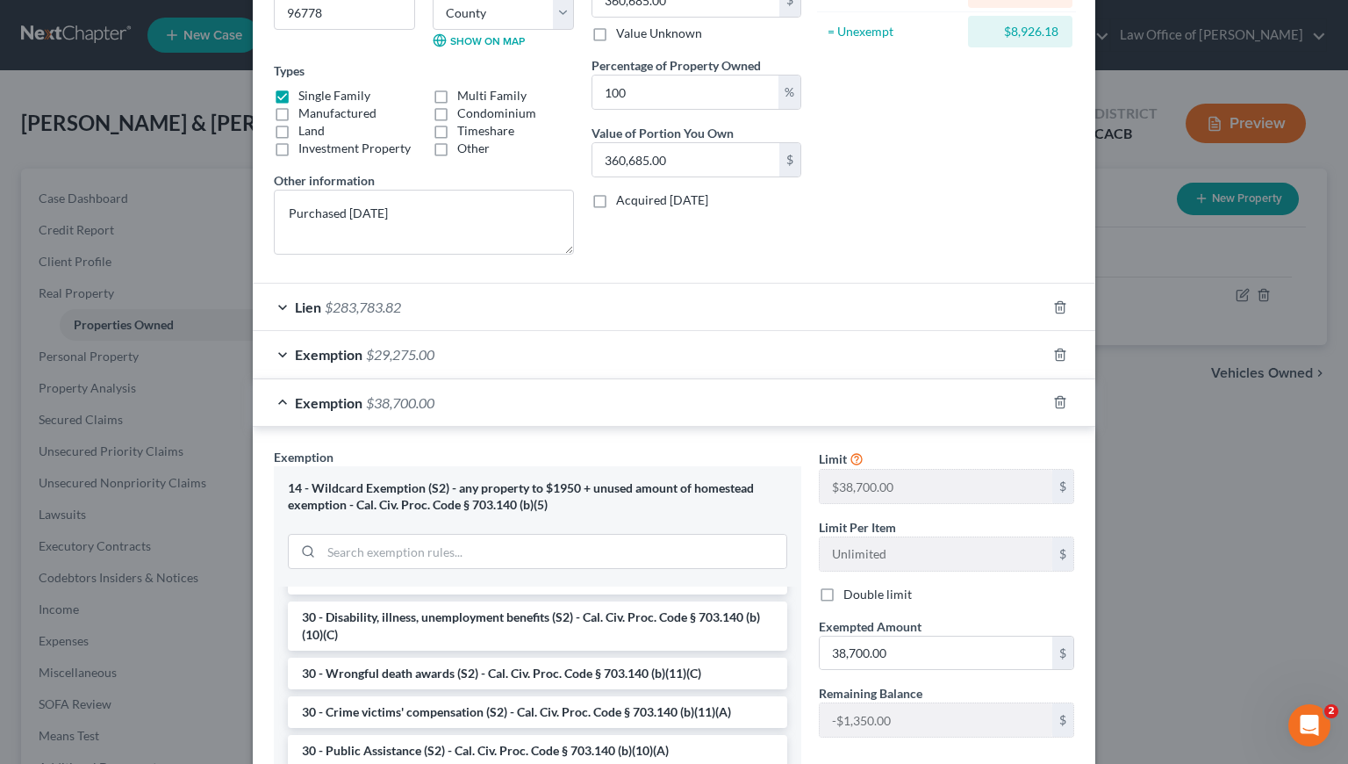
click at [542, 407] on div "Exemption $38,700.00" at bounding box center [649, 402] width 793 height 47
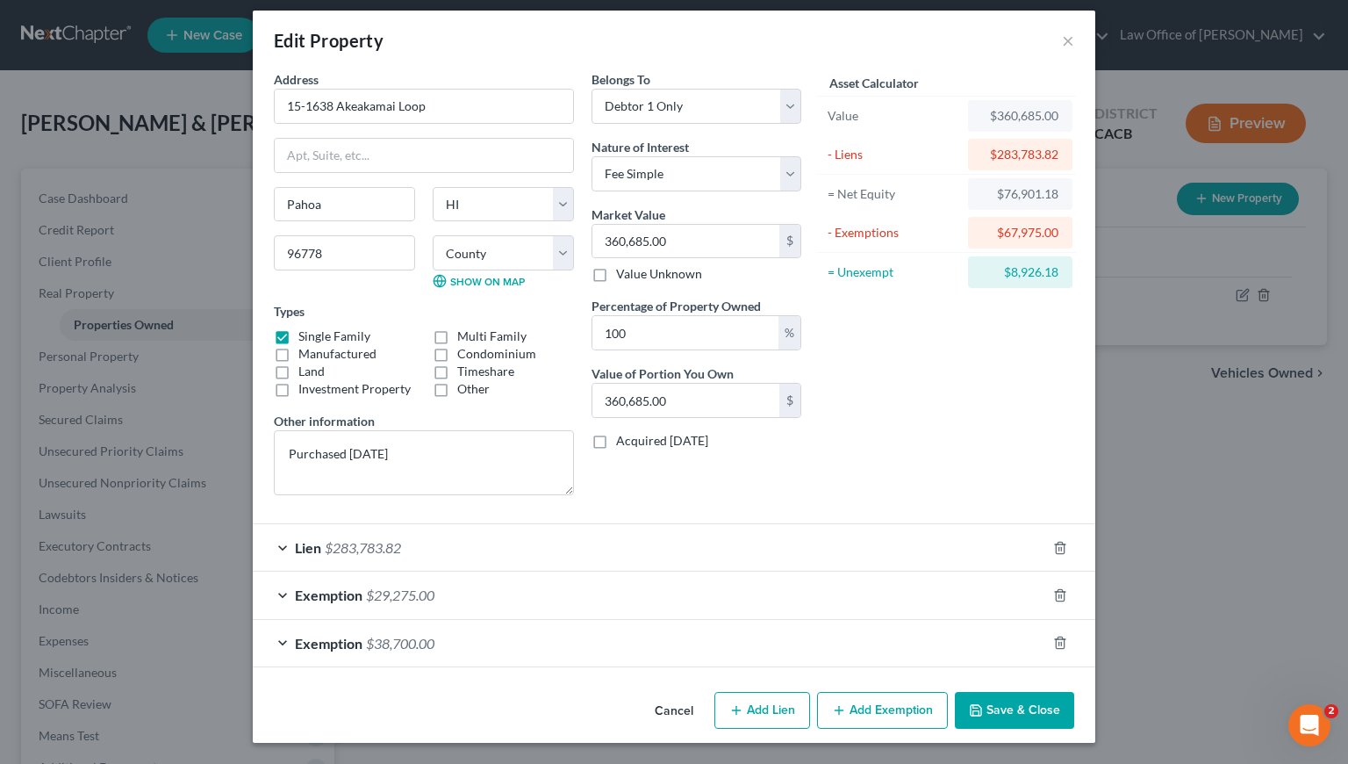
scroll to position [11, 0]
click at [911, 405] on div "Asset Calculator Value $360,685.00 - Liens $283,783.82 = Net Equity $76,901.18 …" at bounding box center [946, 289] width 273 height 439
drag, startPoint x: 1053, startPoint y: 276, endPoint x: 998, endPoint y: 275, distance: 55.3
click at [998, 275] on div "$8,926.18" at bounding box center [1020, 272] width 104 height 32
copy div "$8,926.18"
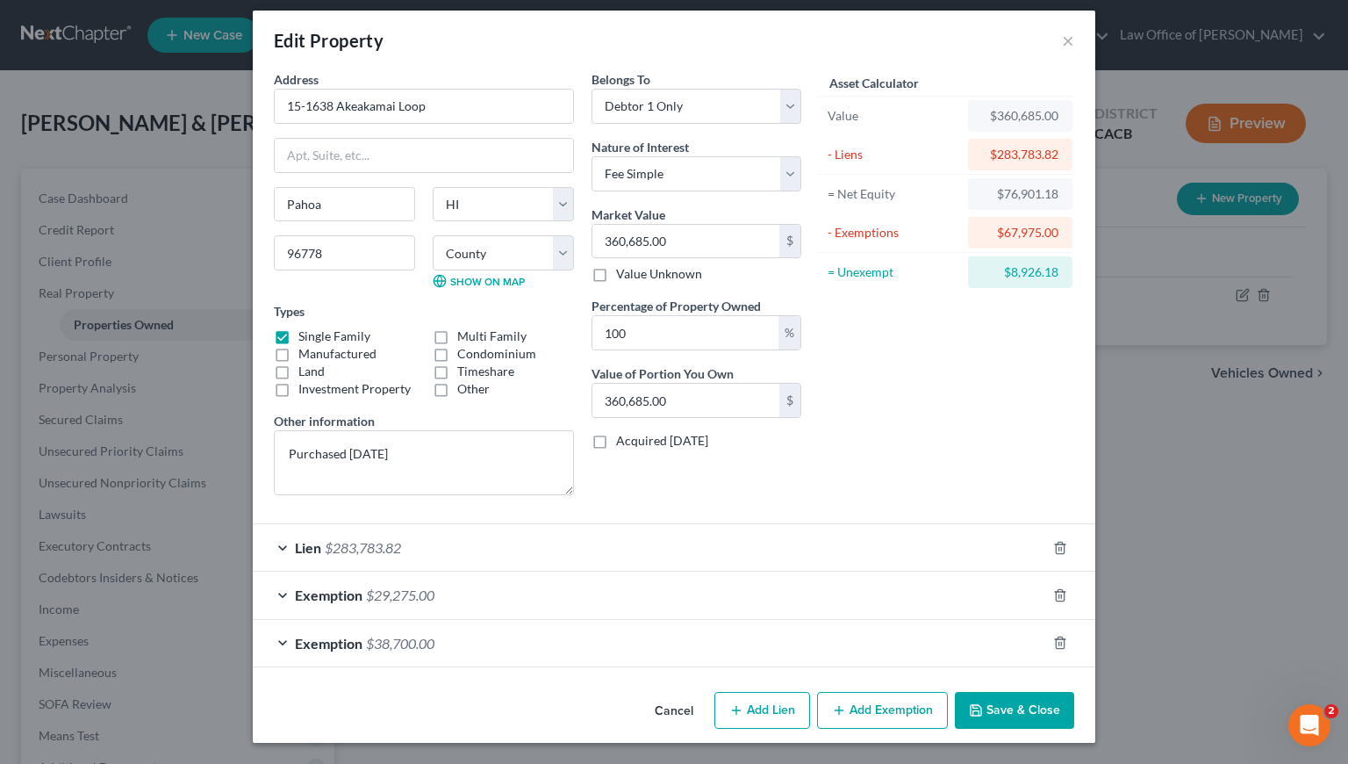
click at [944, 380] on div "Asset Calculator Value $360,685.00 - Liens $283,783.82 = Net Equity $76,901.18 …" at bounding box center [946, 289] width 273 height 439
click at [1035, 715] on button "Save & Close" at bounding box center [1014, 710] width 119 height 37
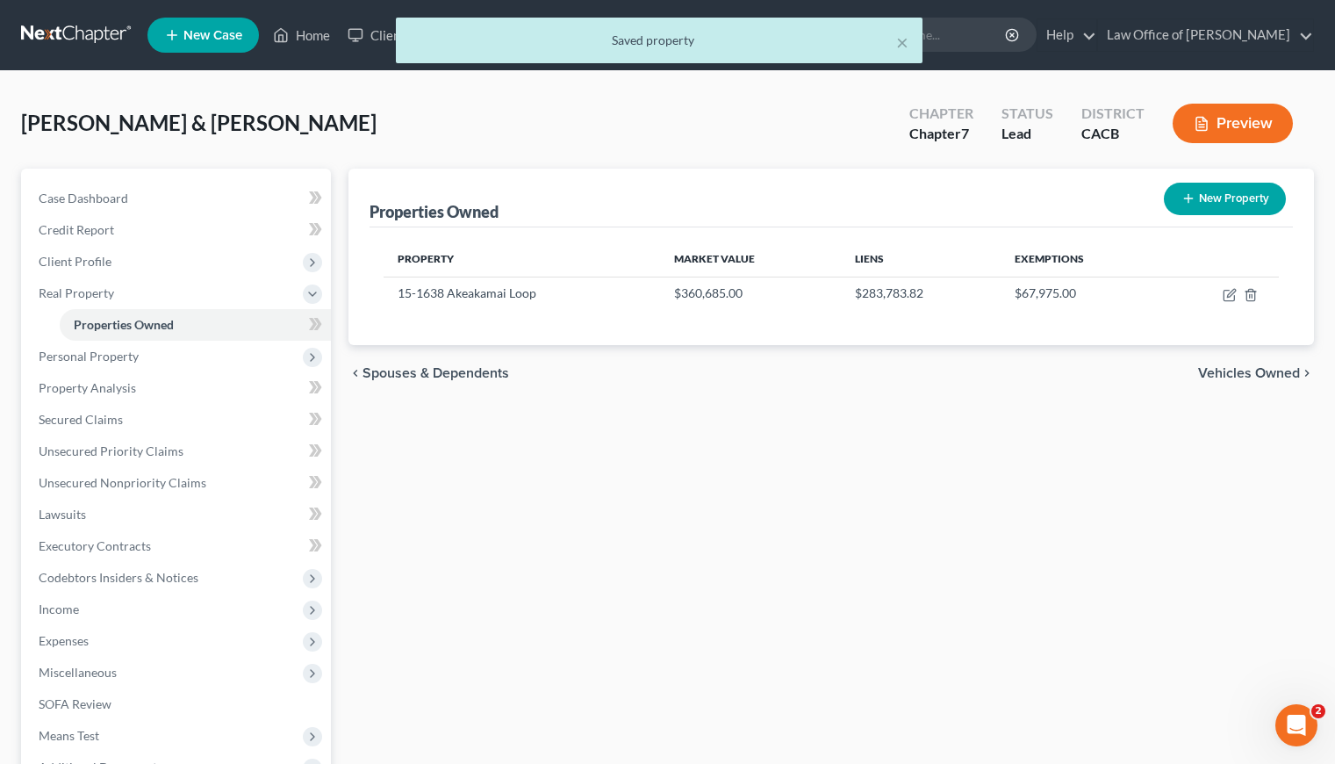
drag, startPoint x: 668, startPoint y: 463, endPoint x: 636, endPoint y: 396, distance: 73.8
click at [668, 463] on div "Properties Owned New Property Property Market Value Liens Exemptions 15-1638 Ak…" at bounding box center [831, 533] width 983 height 729
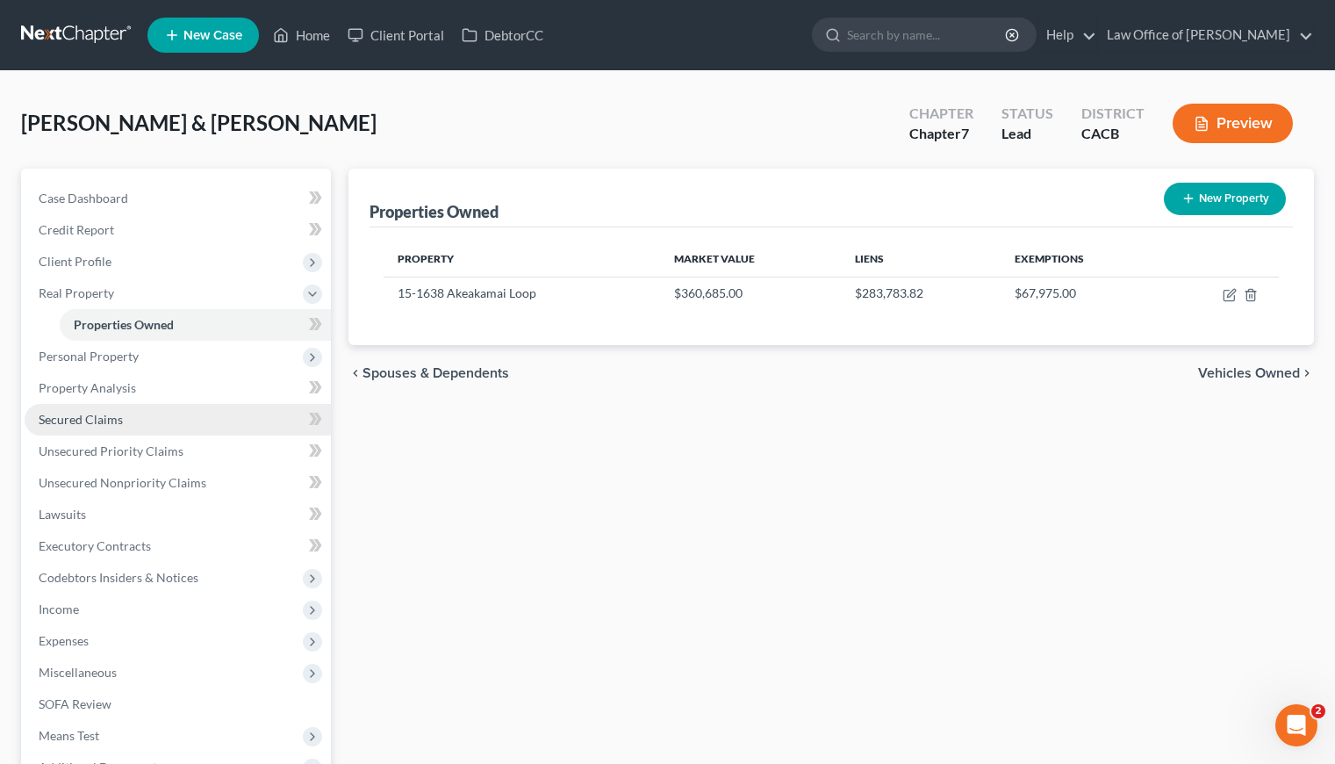
click at [90, 412] on span "Secured Claims" at bounding box center [81, 419] width 84 height 15
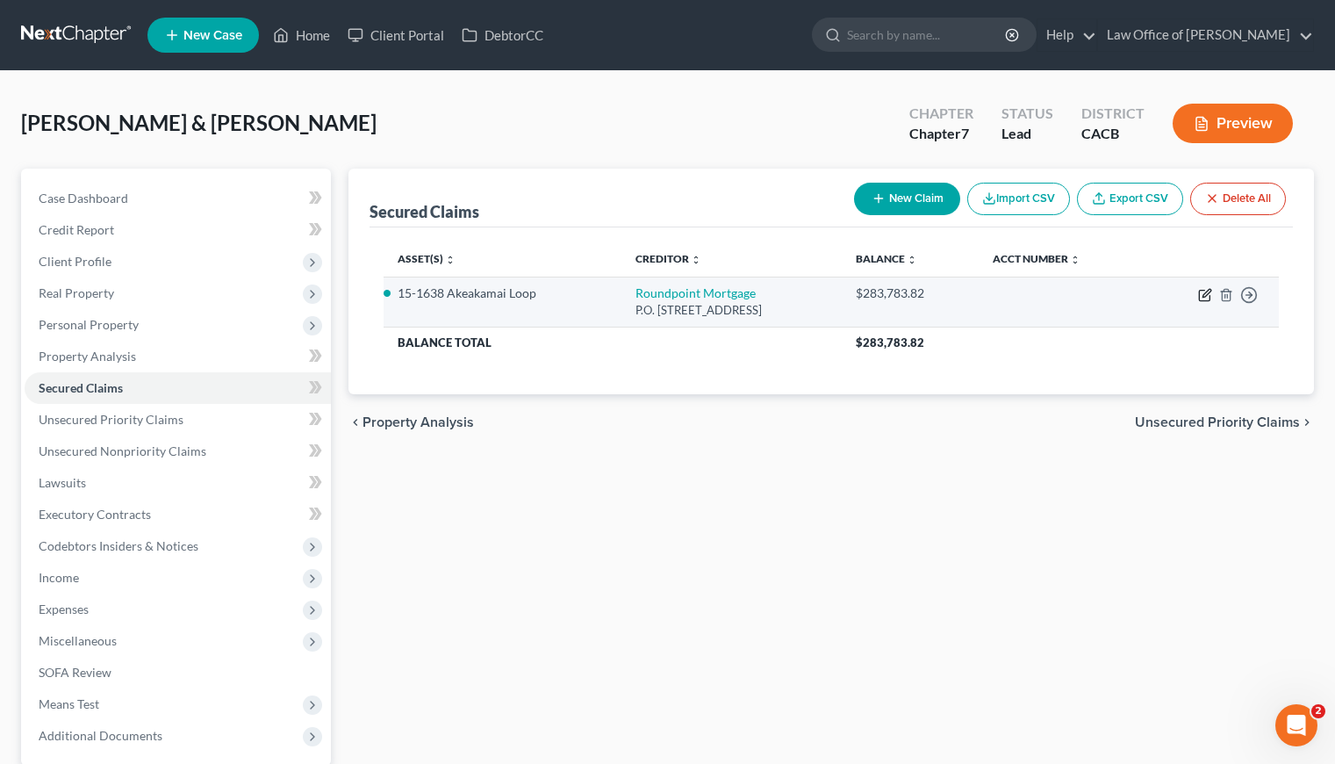
click at [1208, 296] on icon "button" at bounding box center [1205, 295] width 14 height 14
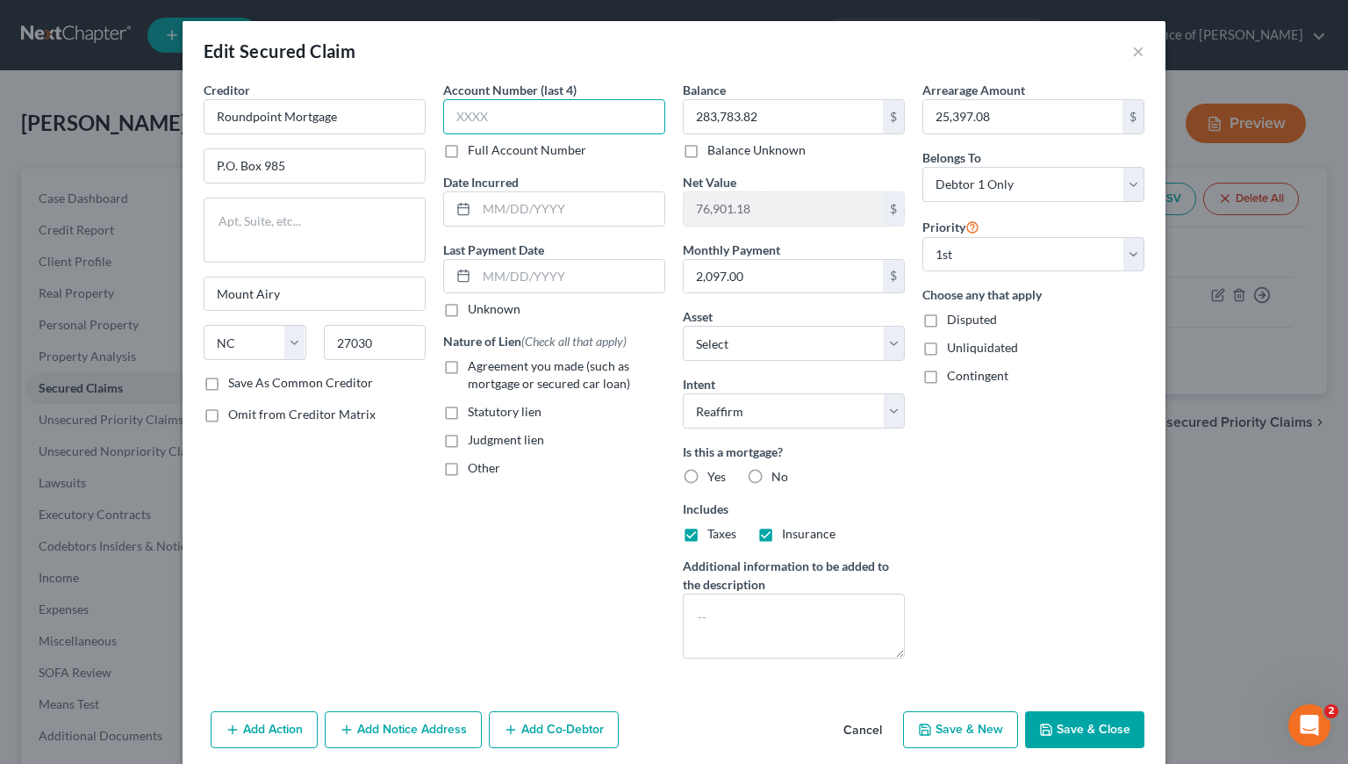
click at [491, 113] on input "text" at bounding box center [554, 116] width 222 height 35
click at [468, 150] on label "Full Account Number" at bounding box center [527, 150] width 118 height 18
click at [475, 150] on input "Full Account Number" at bounding box center [480, 146] width 11 height 11
click at [470, 113] on input "text" at bounding box center [554, 116] width 222 height 35
click at [525, 208] on input "text" at bounding box center [571, 208] width 188 height 33
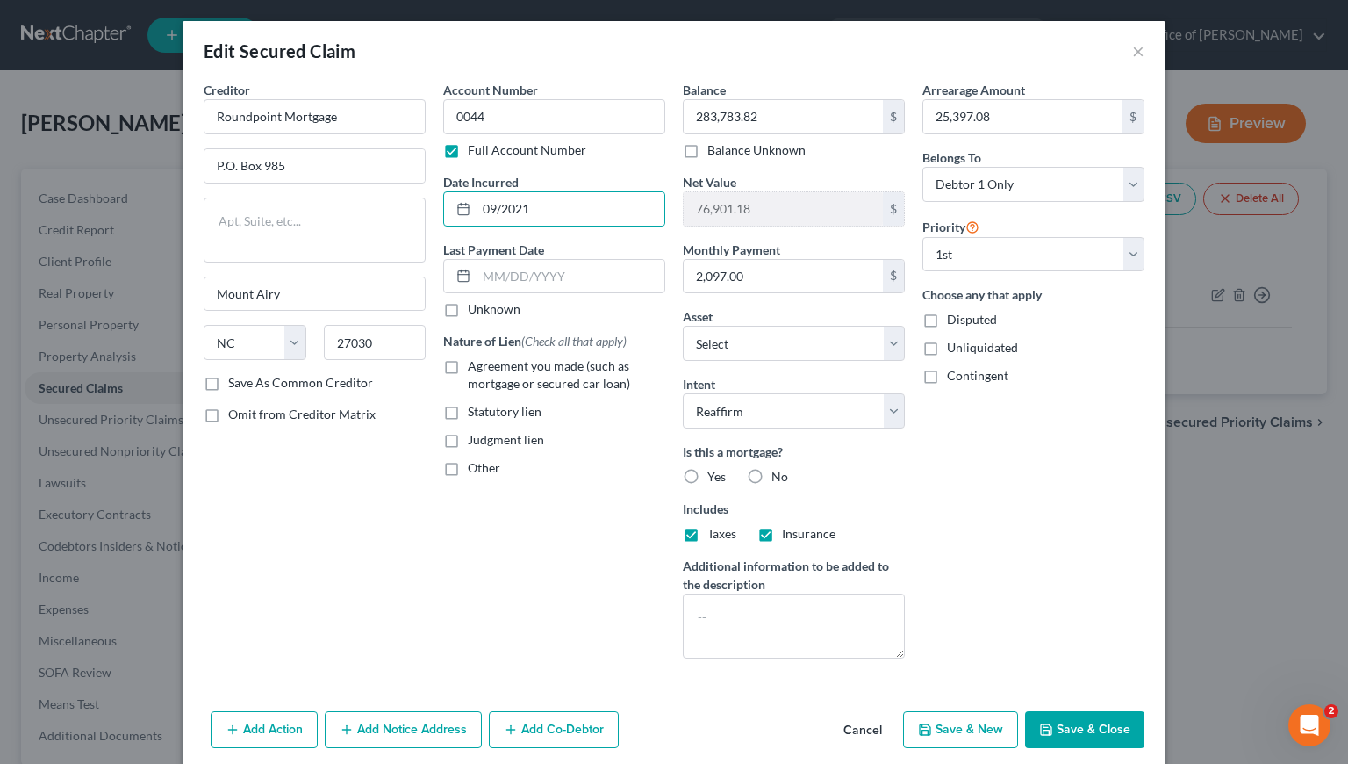
click at [468, 366] on label "Agreement you made (such as mortgage or secured car loan)" at bounding box center [566, 374] width 197 height 35
click at [475, 366] on input "Agreement you made (such as mortgage or secured car loan)" at bounding box center [480, 362] width 11 height 11
click at [707, 476] on label "Yes" at bounding box center [716, 477] width 18 height 18
click at [714, 476] on input "Yes" at bounding box center [719, 473] width 11 height 11
click at [378, 732] on button "Add Notice Address" at bounding box center [403, 729] width 157 height 37
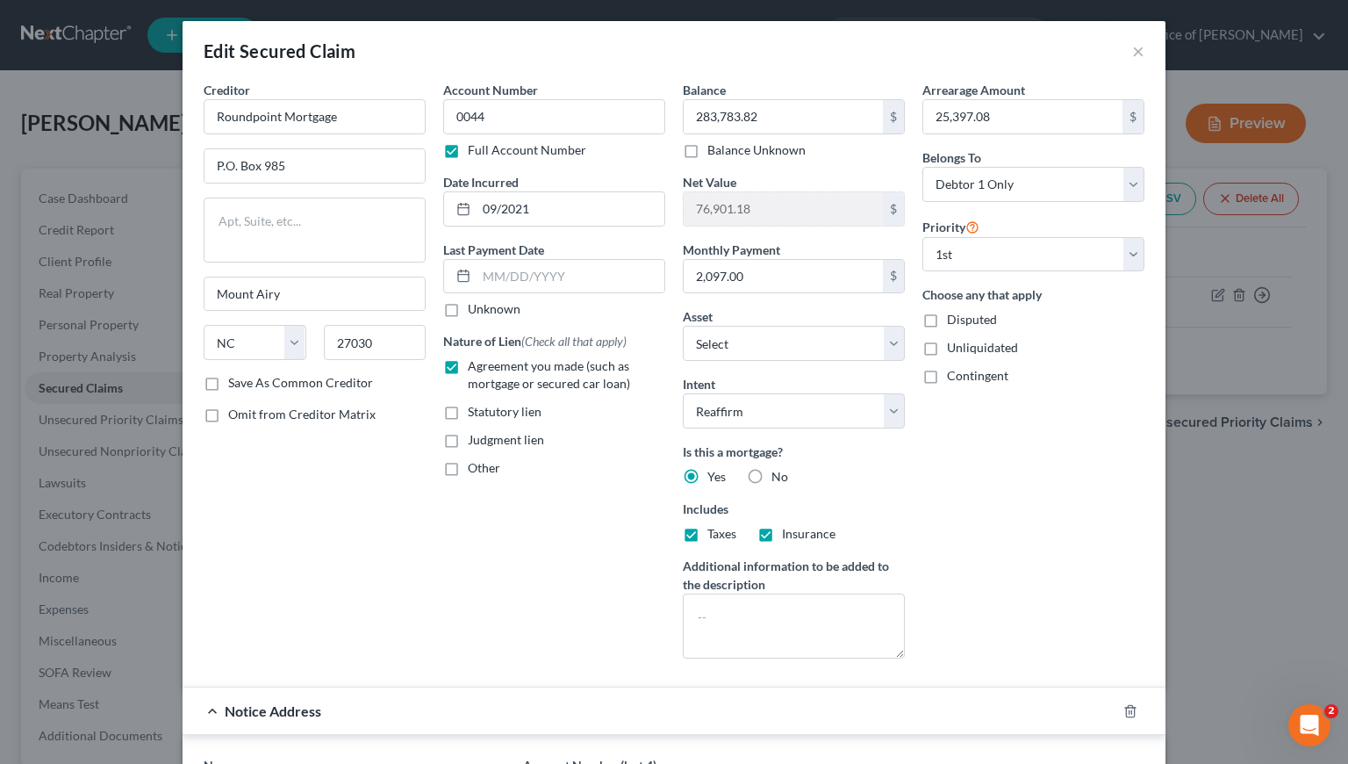
scroll to position [412, 0]
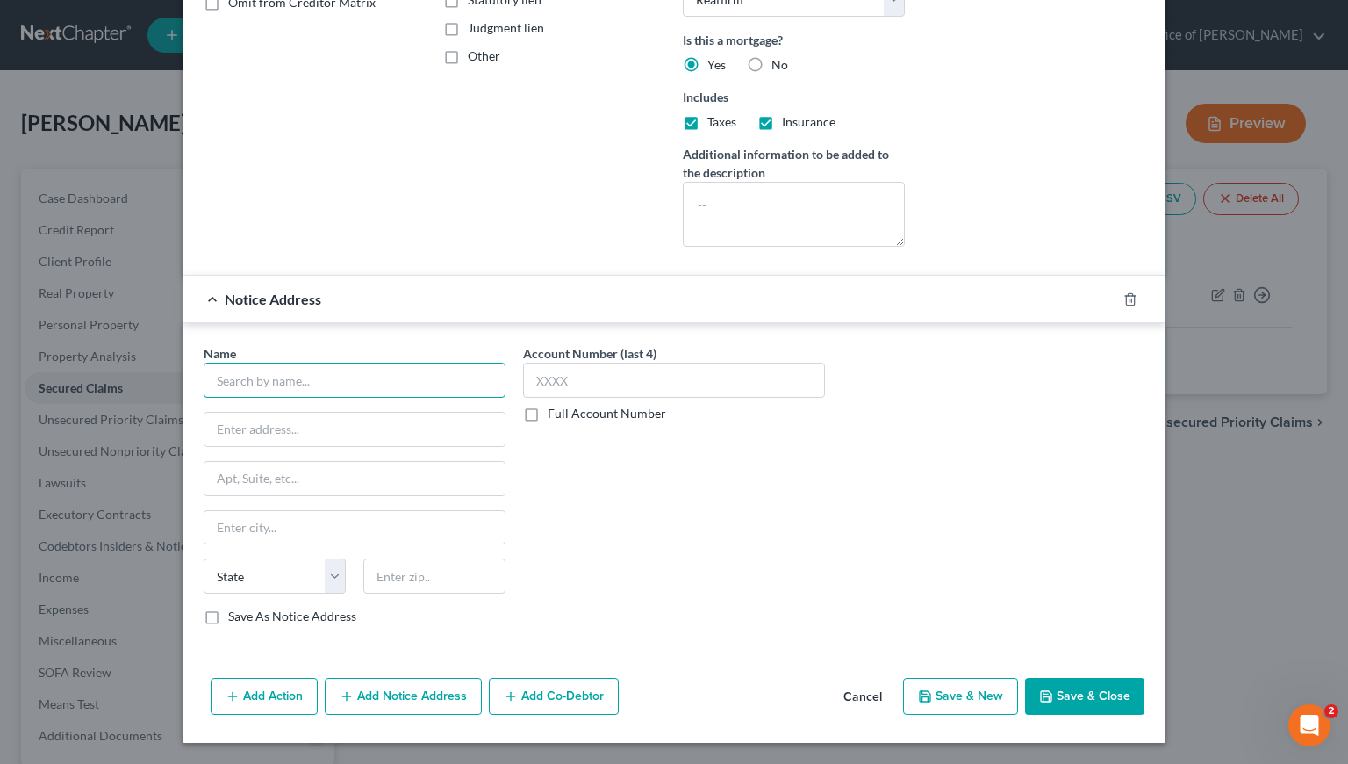
click at [331, 373] on input "text" at bounding box center [355, 379] width 302 height 35
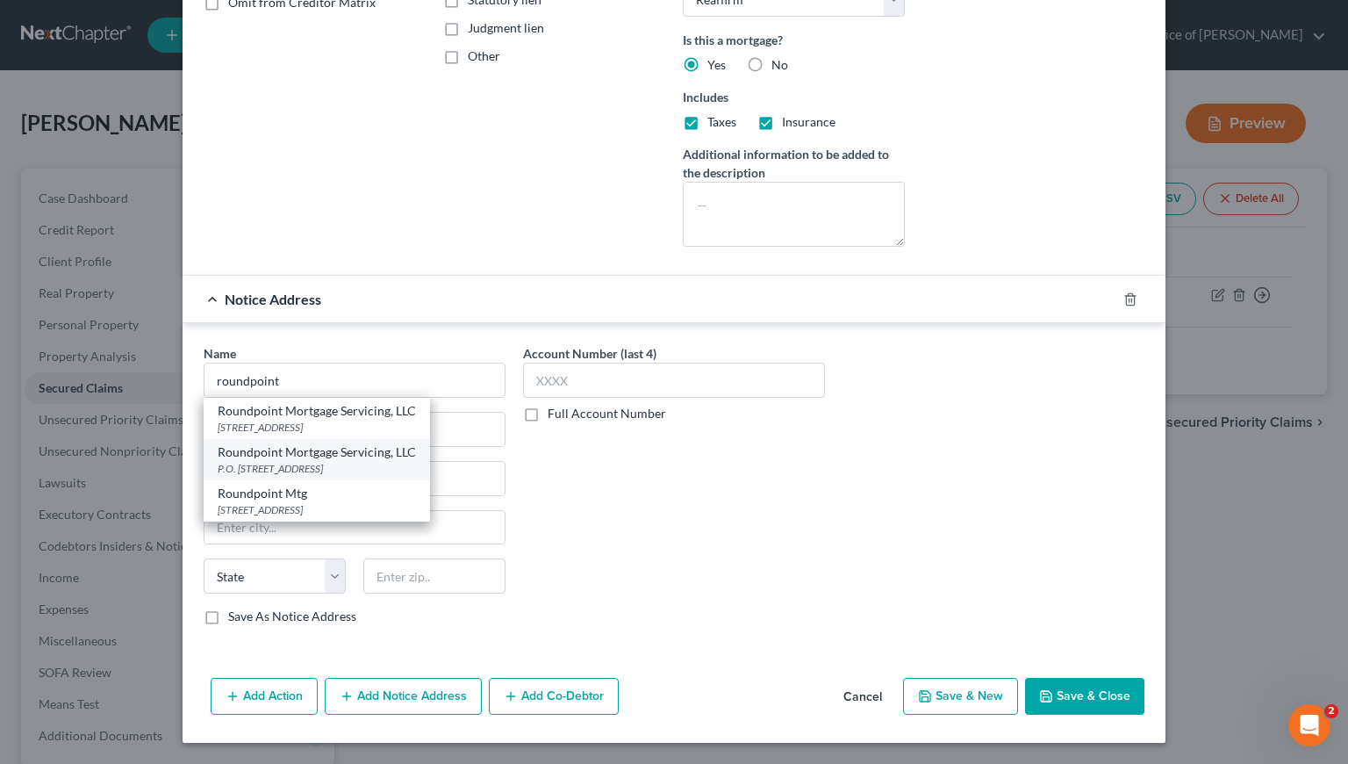
click at [321, 468] on div "P.O. Box 19409, Charlotte, NC 28219" at bounding box center [317, 468] width 198 height 15
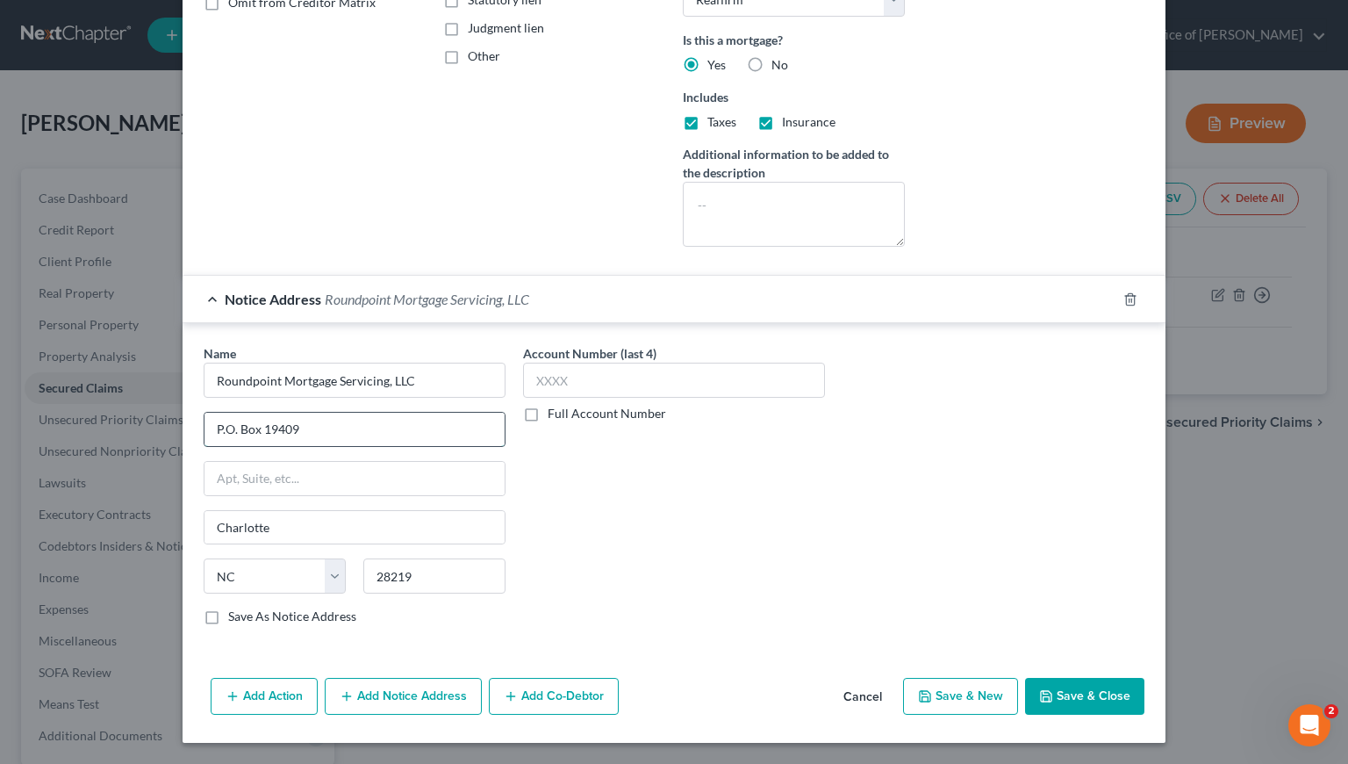
drag, startPoint x: 209, startPoint y: 428, endPoint x: 310, endPoint y: 422, distance: 101.1
click at [310, 422] on input "P.O. Box 19409" at bounding box center [355, 429] width 300 height 33
click at [239, 480] on input "text" at bounding box center [355, 478] width 300 height 33
paste input "P.O. Box 19409"
drag, startPoint x: 309, startPoint y: 423, endPoint x: 162, endPoint y: 427, distance: 146.6
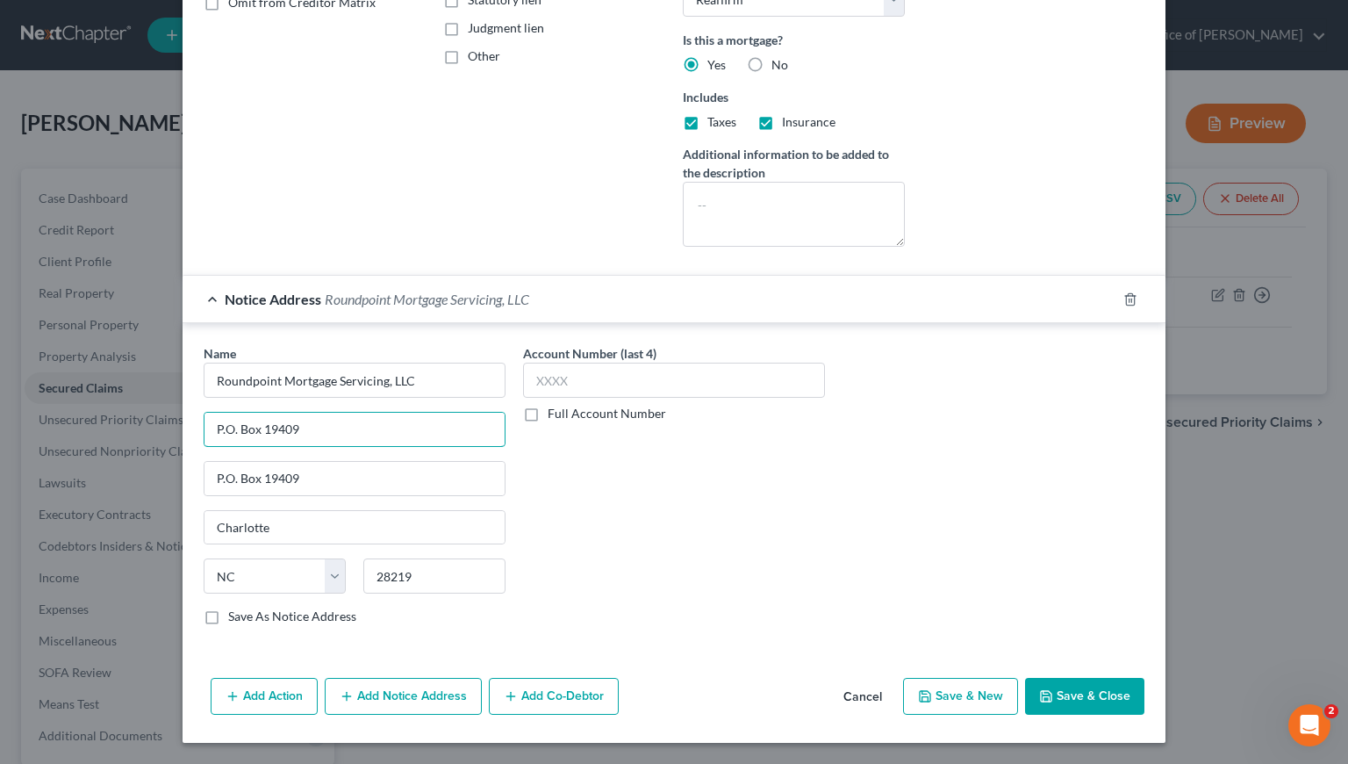
click at [168, 423] on div "Edit Secured Claim × Creditor * Roundpoint Mortgage P.O. Box 985 Mount Airy Sta…" at bounding box center [674, 382] width 1348 height 764
click at [548, 405] on label "Full Account Number" at bounding box center [607, 414] width 118 height 18
click at [555, 405] on input "Full Account Number" at bounding box center [560, 410] width 11 height 11
click at [548, 413] on label "Full Account Number" at bounding box center [607, 414] width 118 height 18
click at [555, 413] on input "Full Account Number" at bounding box center [560, 410] width 11 height 11
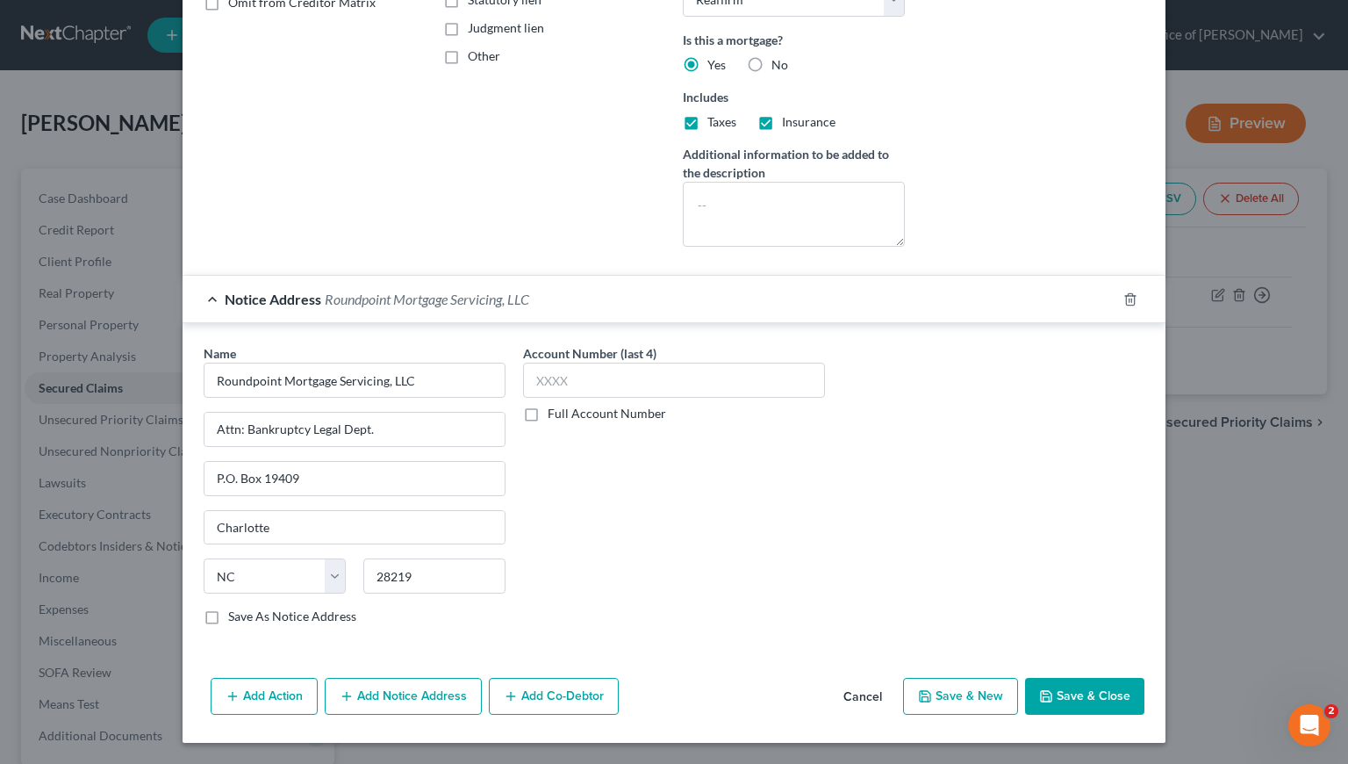
click at [548, 415] on label "Full Account Number" at bounding box center [607, 414] width 118 height 18
click at [555, 415] on input "Full Account Number" at bounding box center [560, 410] width 11 height 11
click at [556, 385] on input "text" at bounding box center [674, 379] width 302 height 35
click at [1059, 703] on button "Save & Close" at bounding box center [1084, 696] width 119 height 37
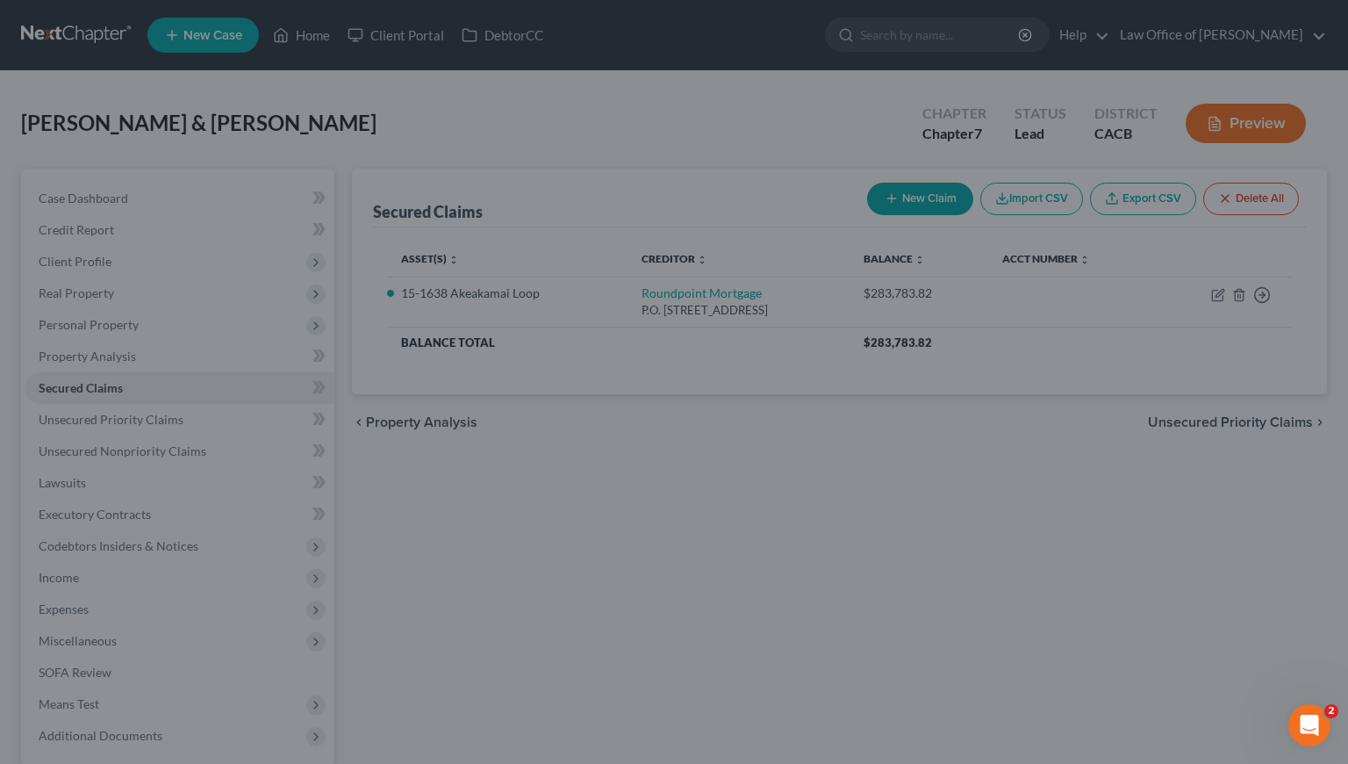
scroll to position [0, 0]
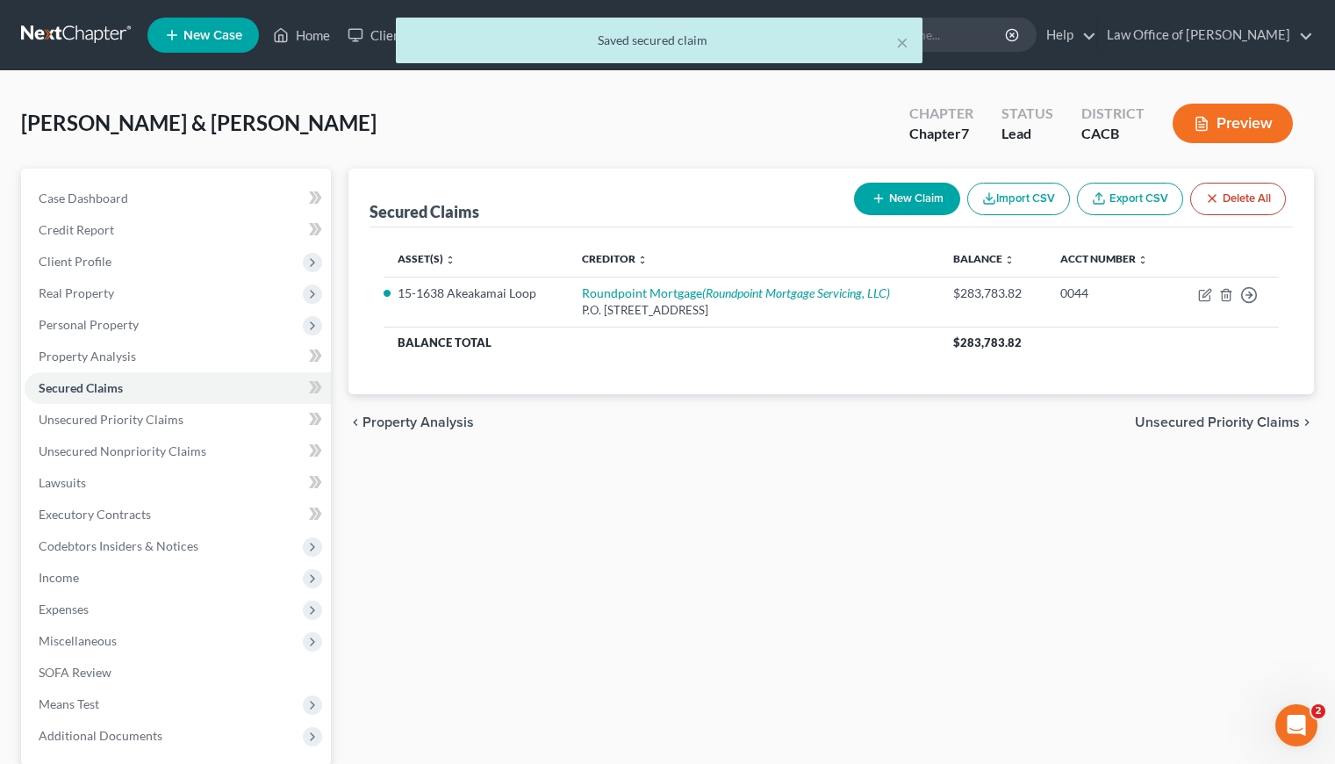
click at [754, 496] on div "Secured Claims New Claim Import CSV Export CSV Delete All Asset(s) expand_more …" at bounding box center [831, 518] width 983 height 698
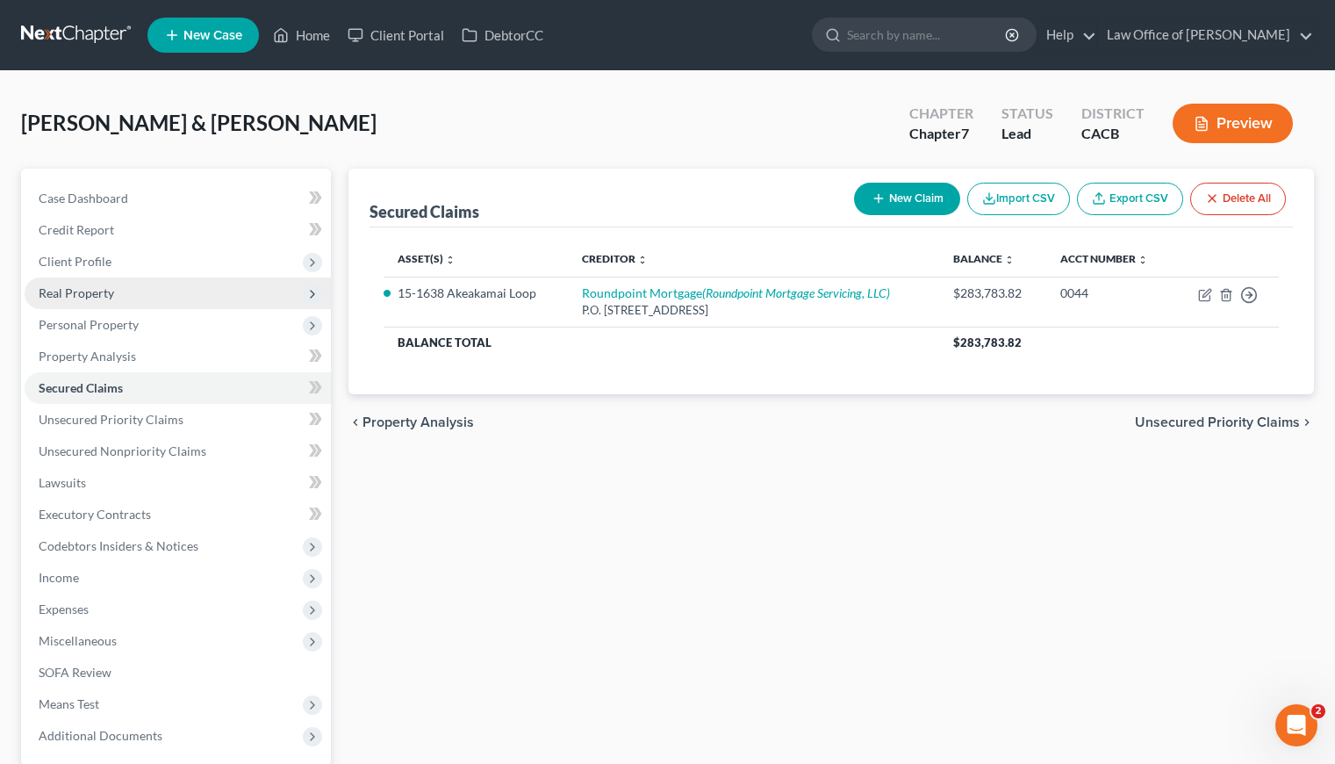
click at [84, 291] on span "Real Property" at bounding box center [76, 292] width 75 height 15
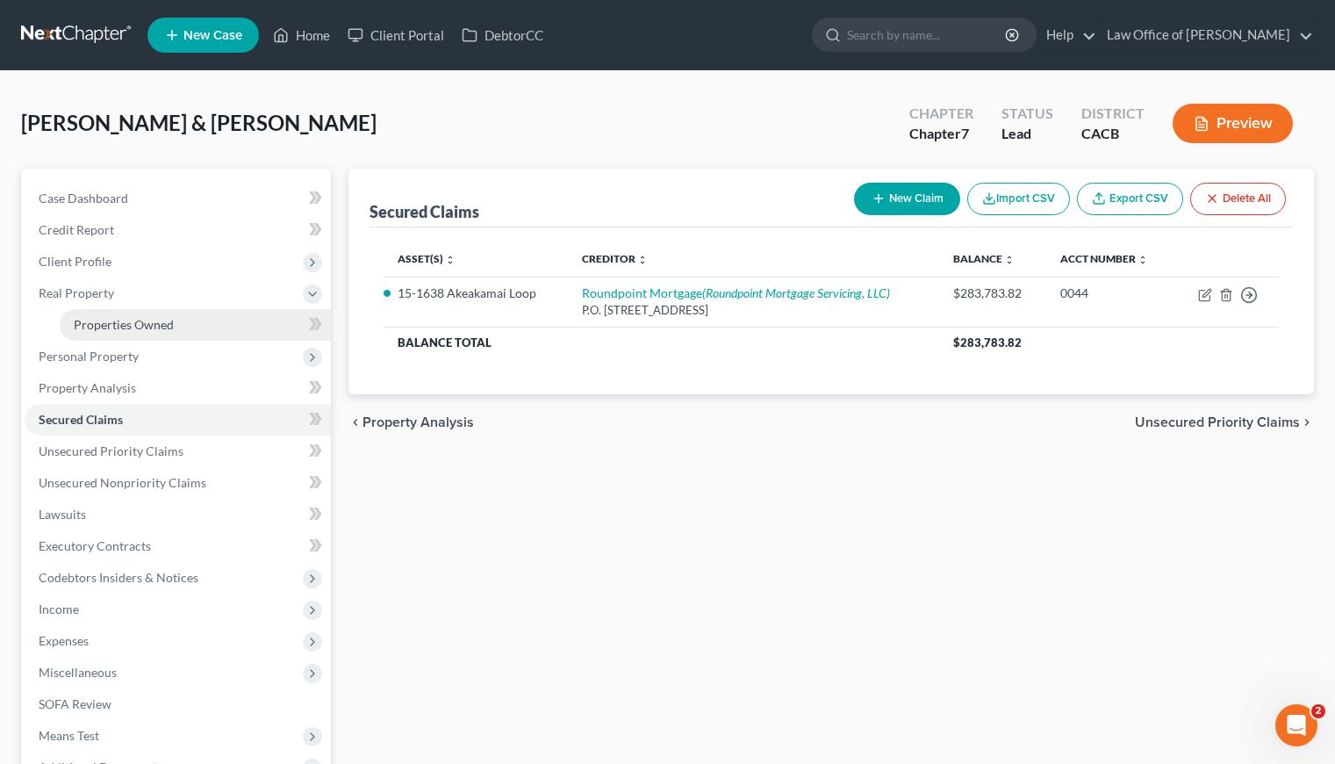
click at [118, 321] on span "Properties Owned" at bounding box center [124, 324] width 100 height 15
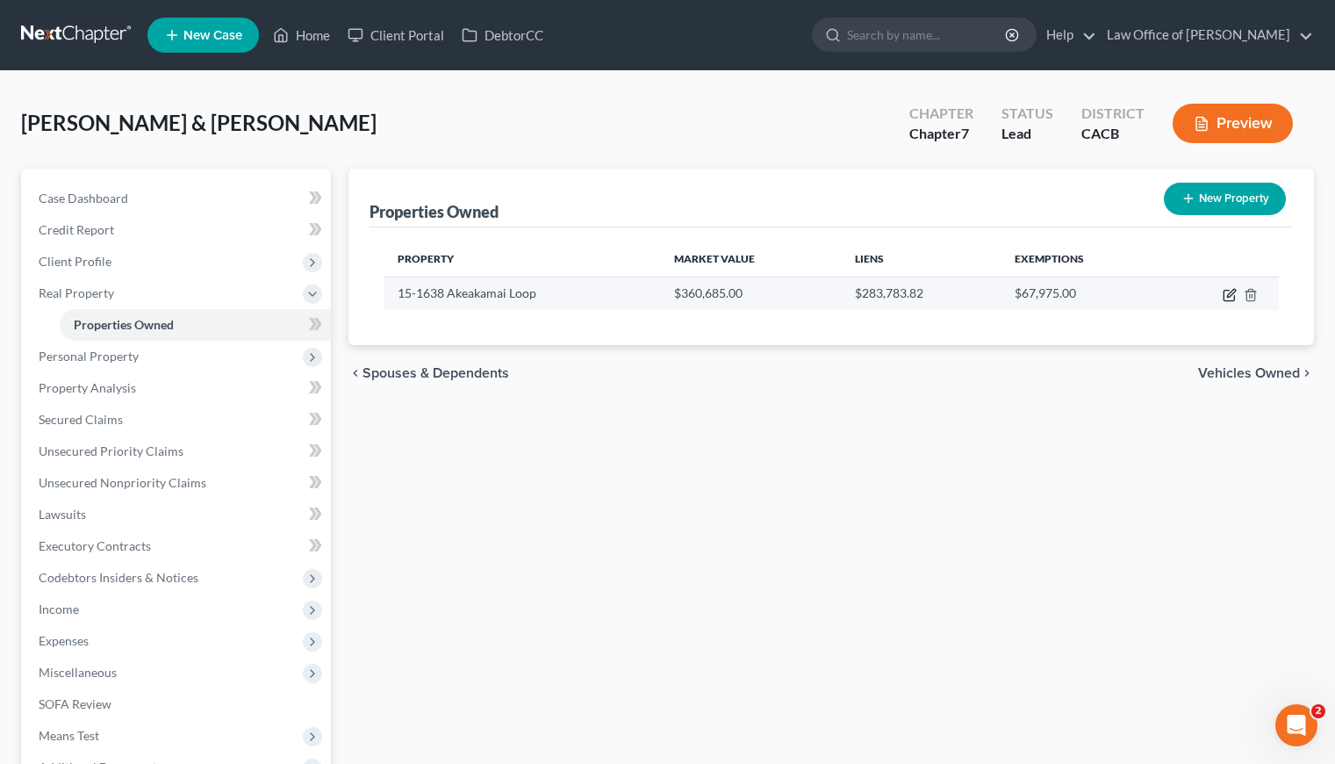
click at [1225, 294] on icon "button" at bounding box center [1230, 295] width 14 height 14
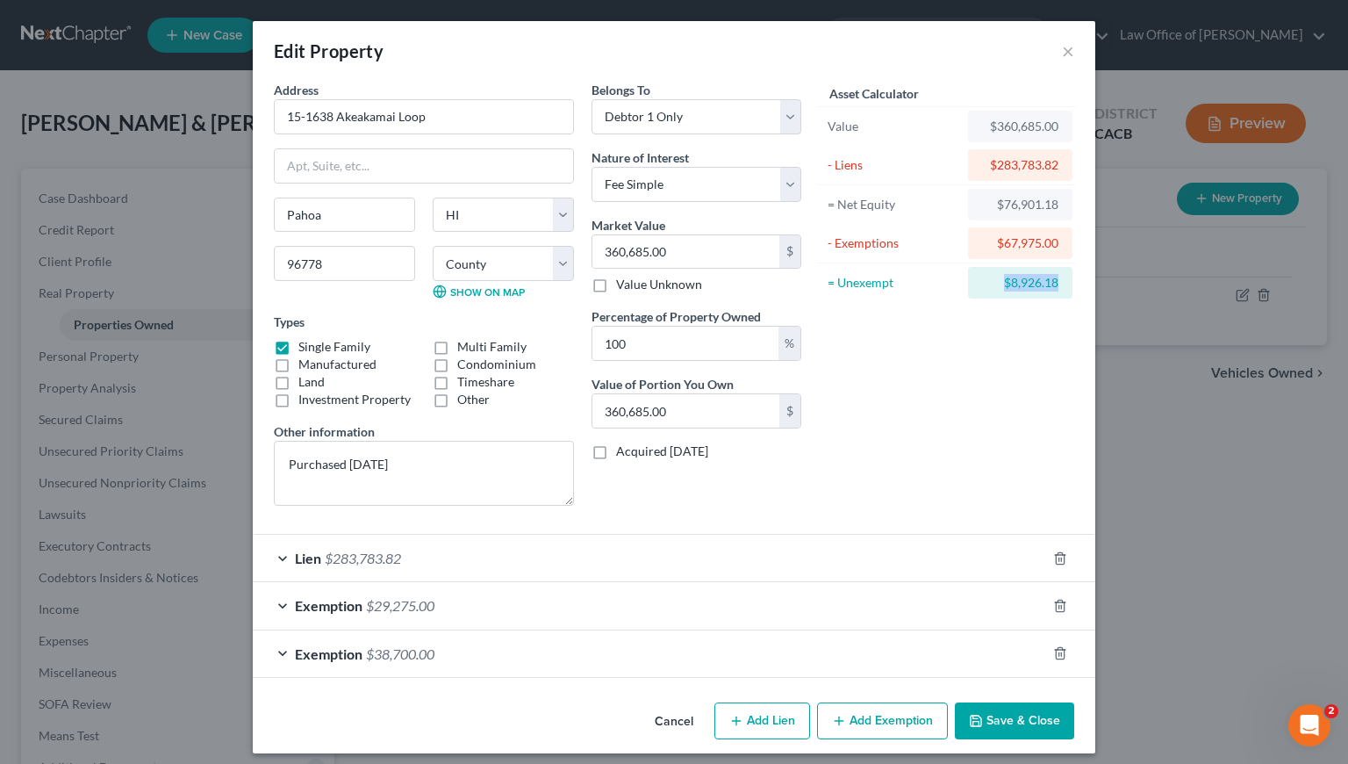
drag, startPoint x: 1058, startPoint y: 285, endPoint x: 993, endPoint y: 285, distance: 64.9
click at [994, 284] on div "$8,926.18" at bounding box center [1020, 283] width 104 height 32
copy div "$8,926.18"
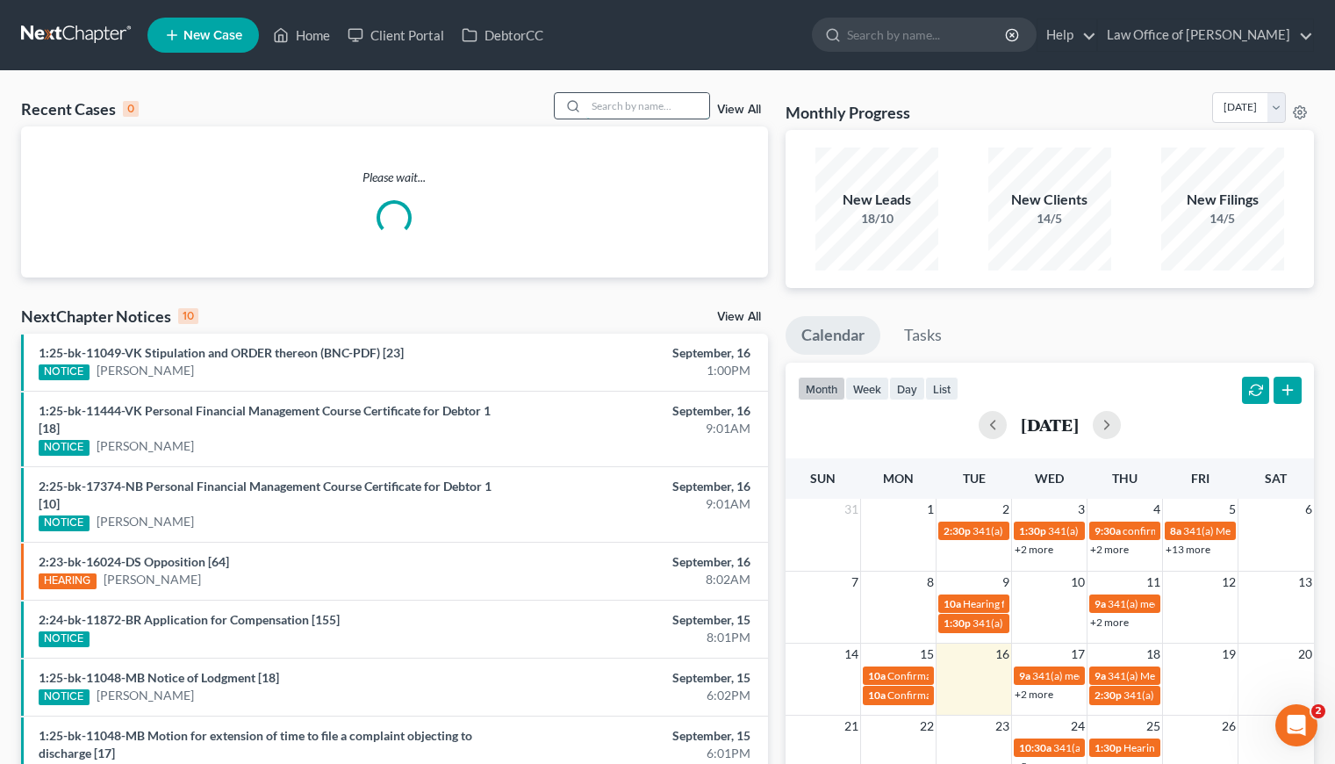
click at [656, 99] on input "search" at bounding box center [647, 105] width 123 height 25
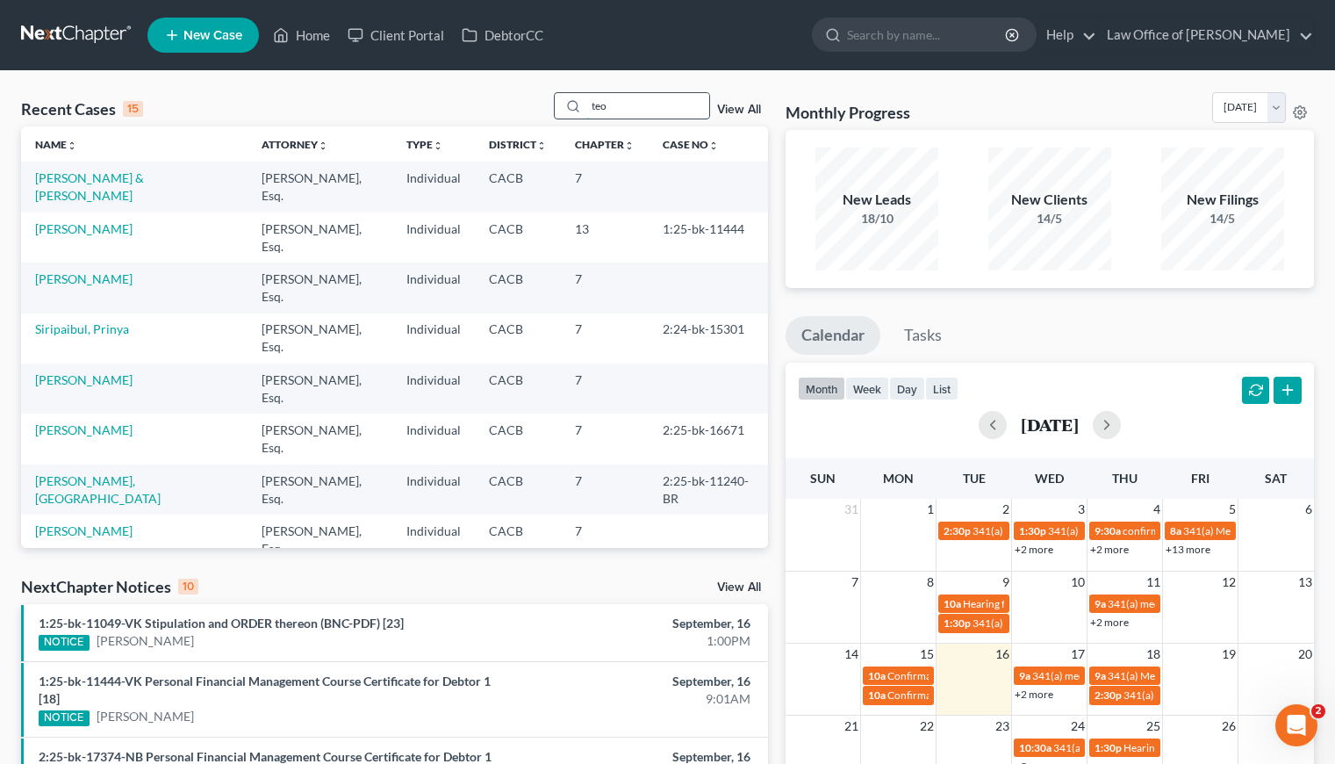
type input "teo"
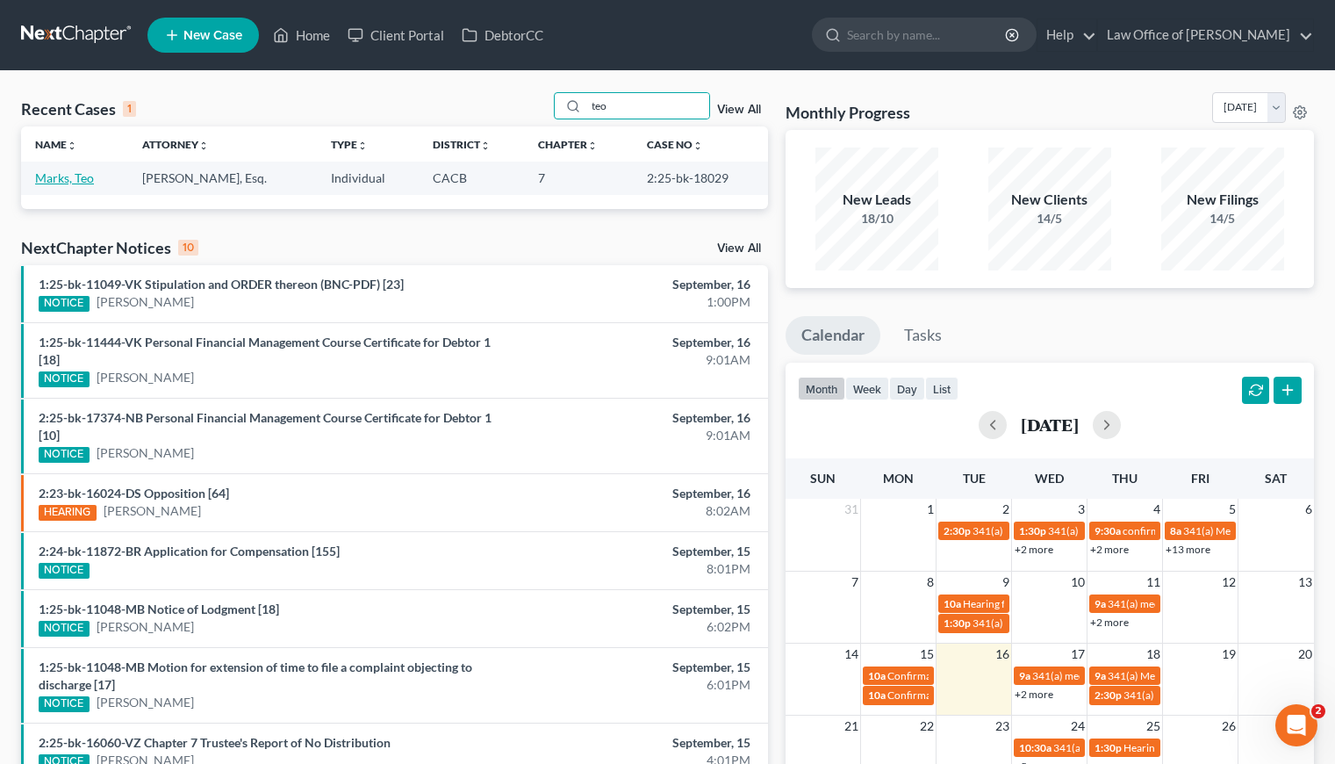
click at [61, 176] on link "Marks, Teo" at bounding box center [64, 177] width 59 height 15
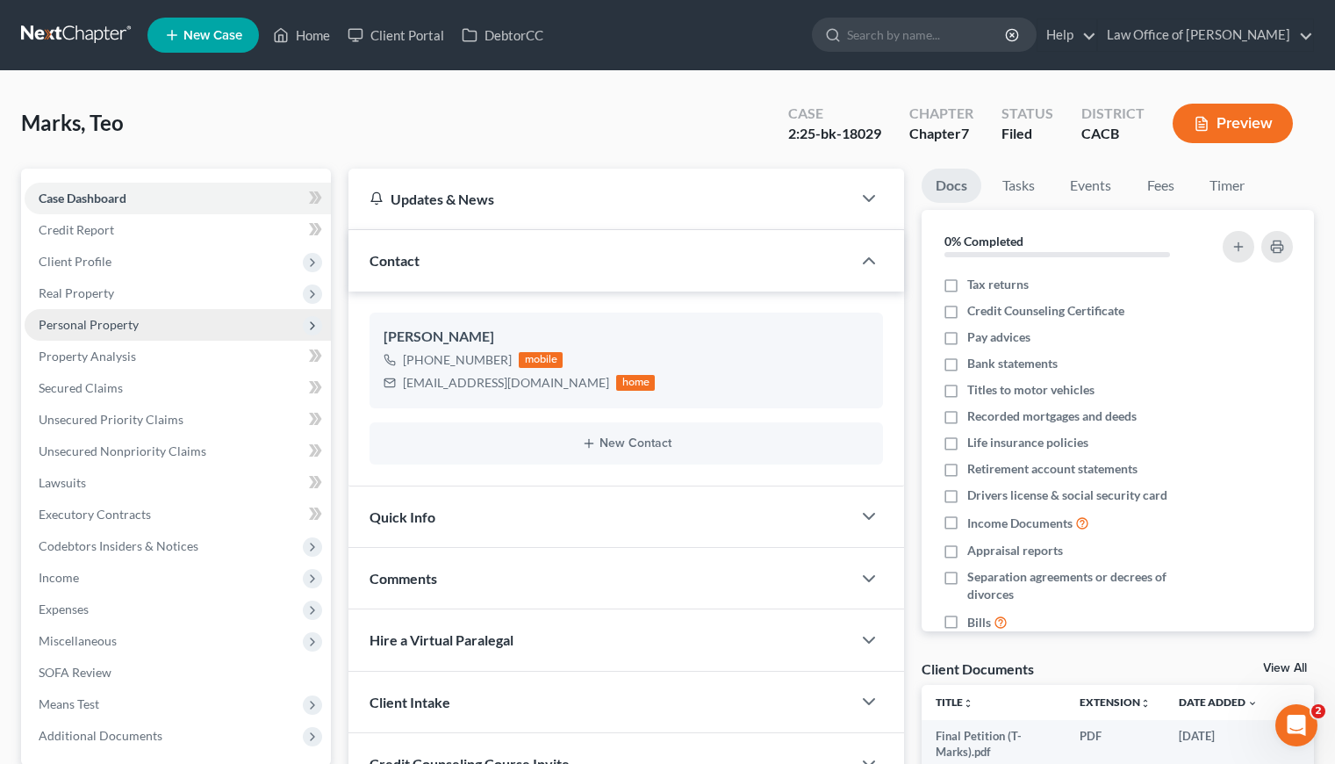
click at [102, 319] on span "Personal Property" at bounding box center [89, 324] width 100 height 15
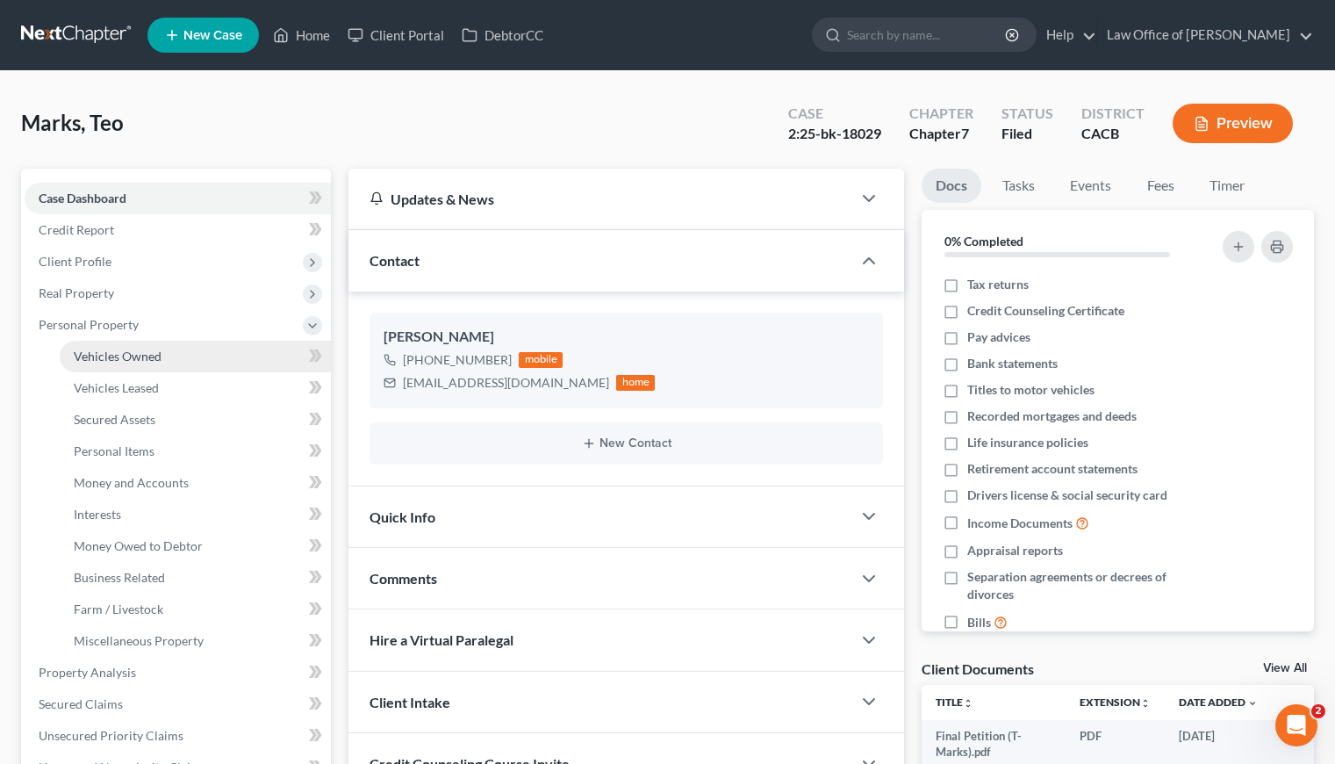
click at [122, 352] on span "Vehicles Owned" at bounding box center [118, 355] width 88 height 15
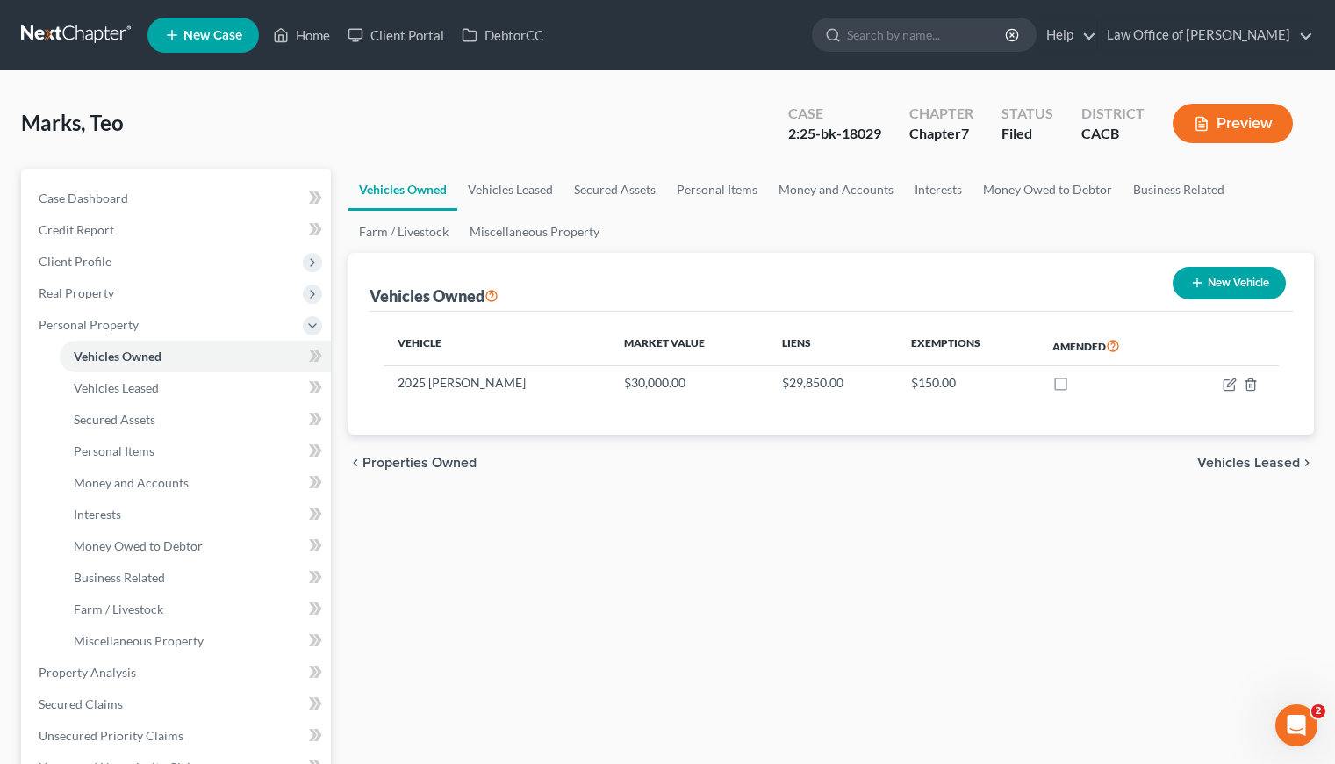
click at [510, 422] on div "Vehicle Market Value Liens Exemptions Amended 2025 Kia Niro $30,000.00 $29,850.…" at bounding box center [831, 373] width 923 height 123
click at [554, 149] on div "Marks, Teo Upgraded Case 2:25-bk-18029 Chapter Chapter 7 Status Filed District …" at bounding box center [667, 130] width 1293 height 76
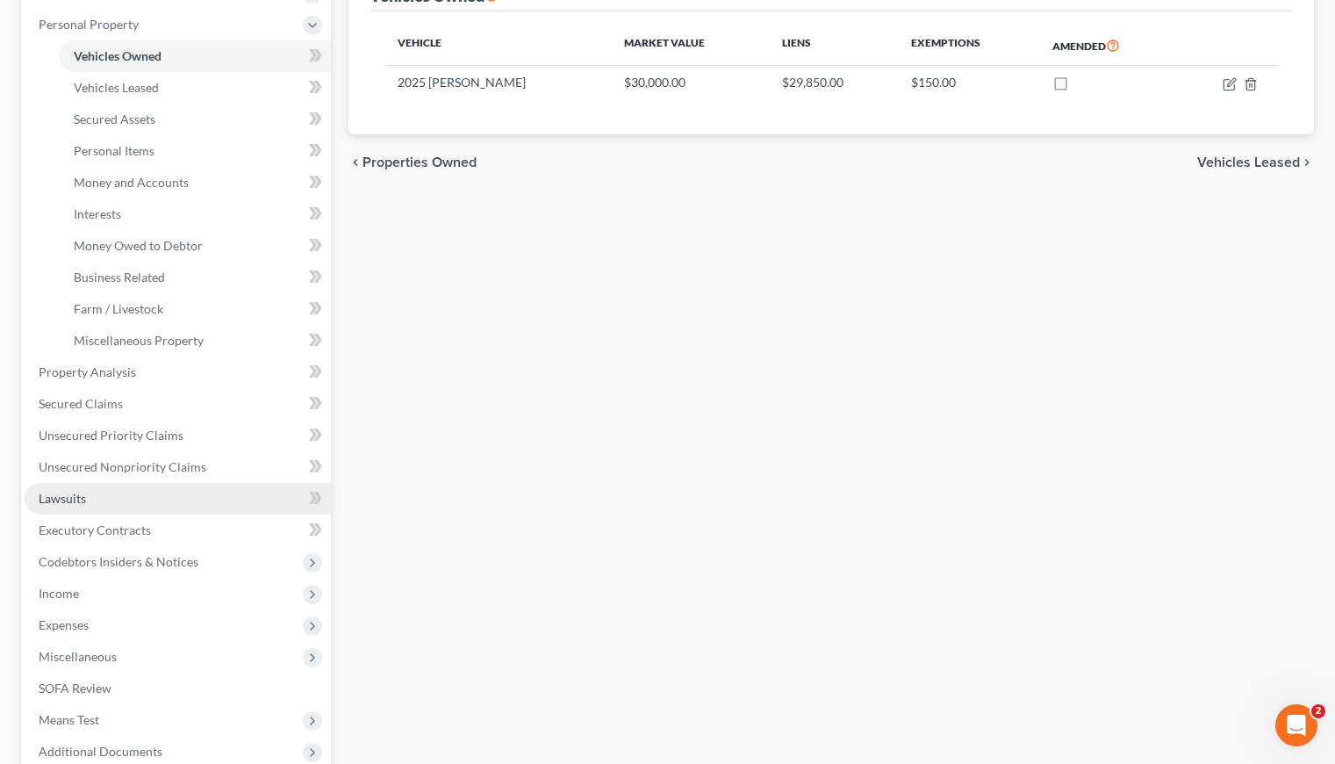
scroll to position [377, 0]
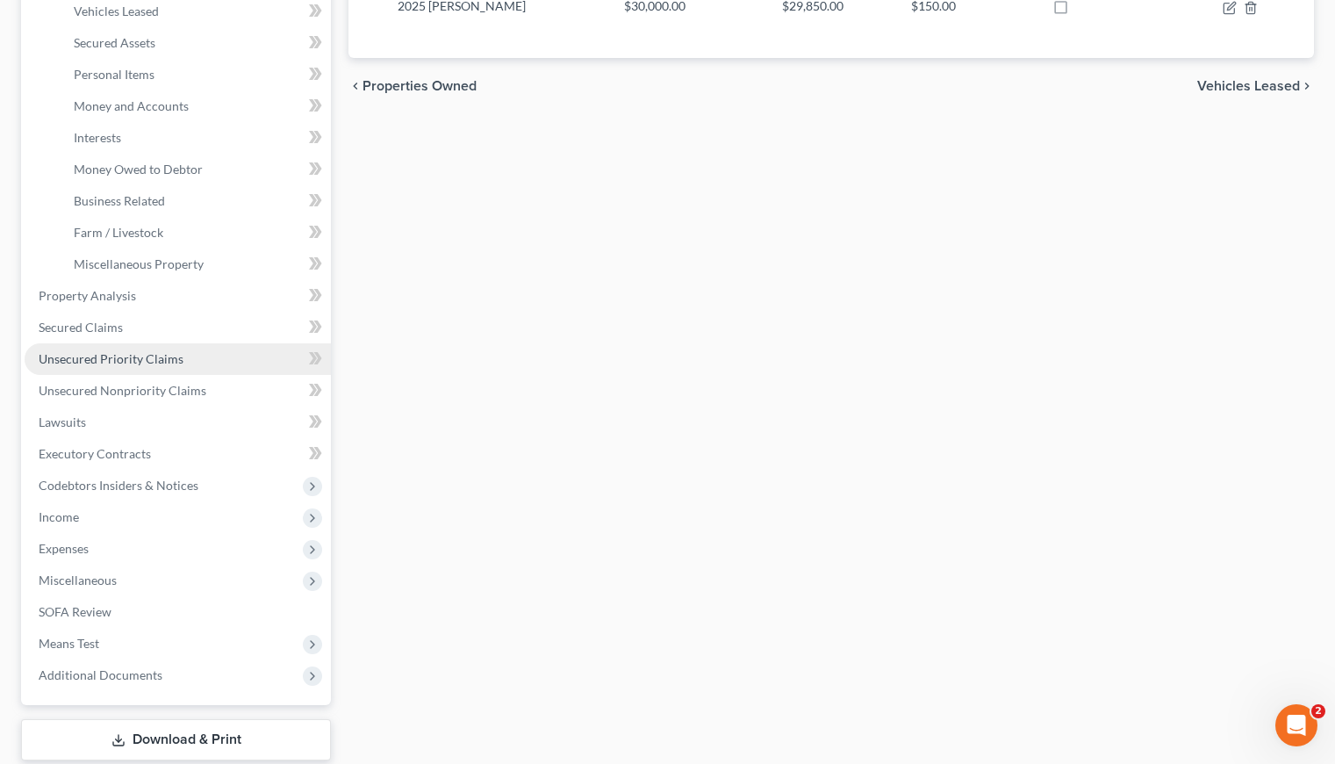
click at [96, 357] on span "Unsecured Priority Claims" at bounding box center [111, 358] width 145 height 15
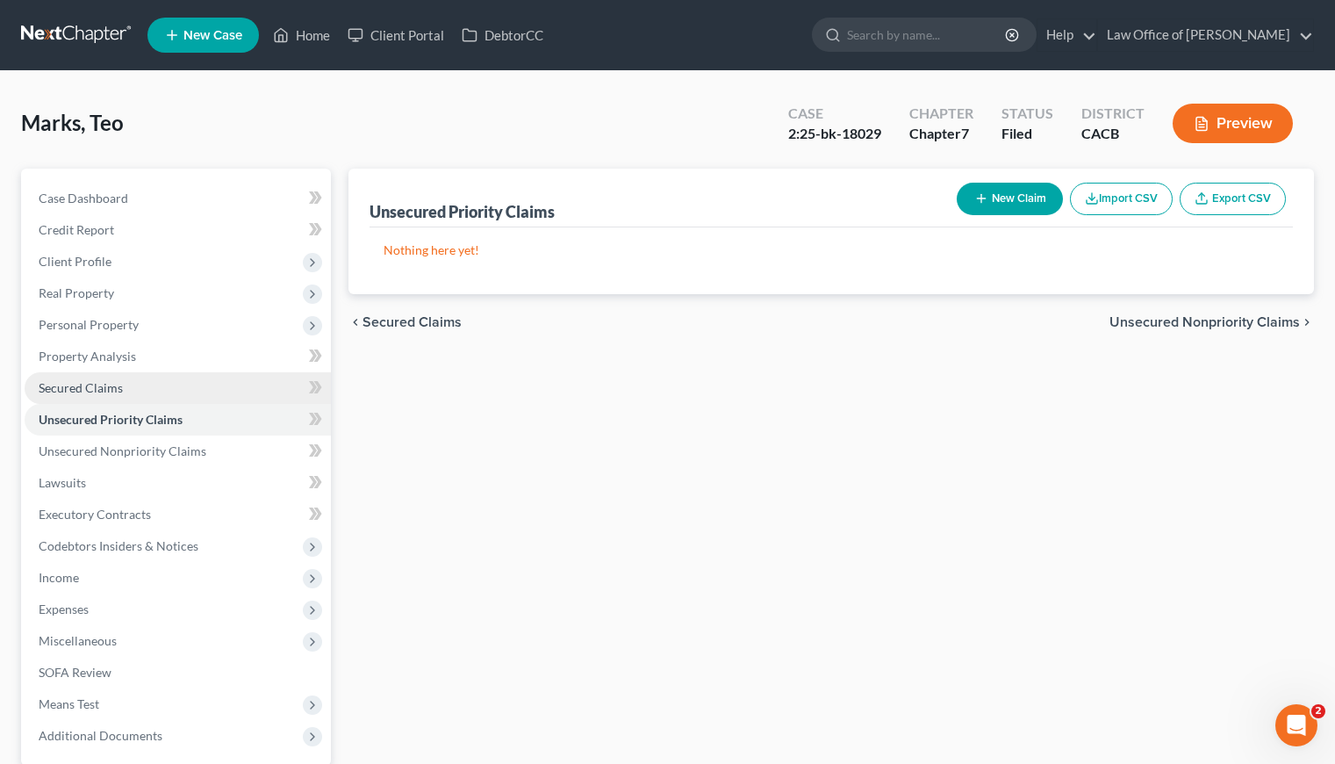
click at [68, 385] on span "Secured Claims" at bounding box center [81, 387] width 84 height 15
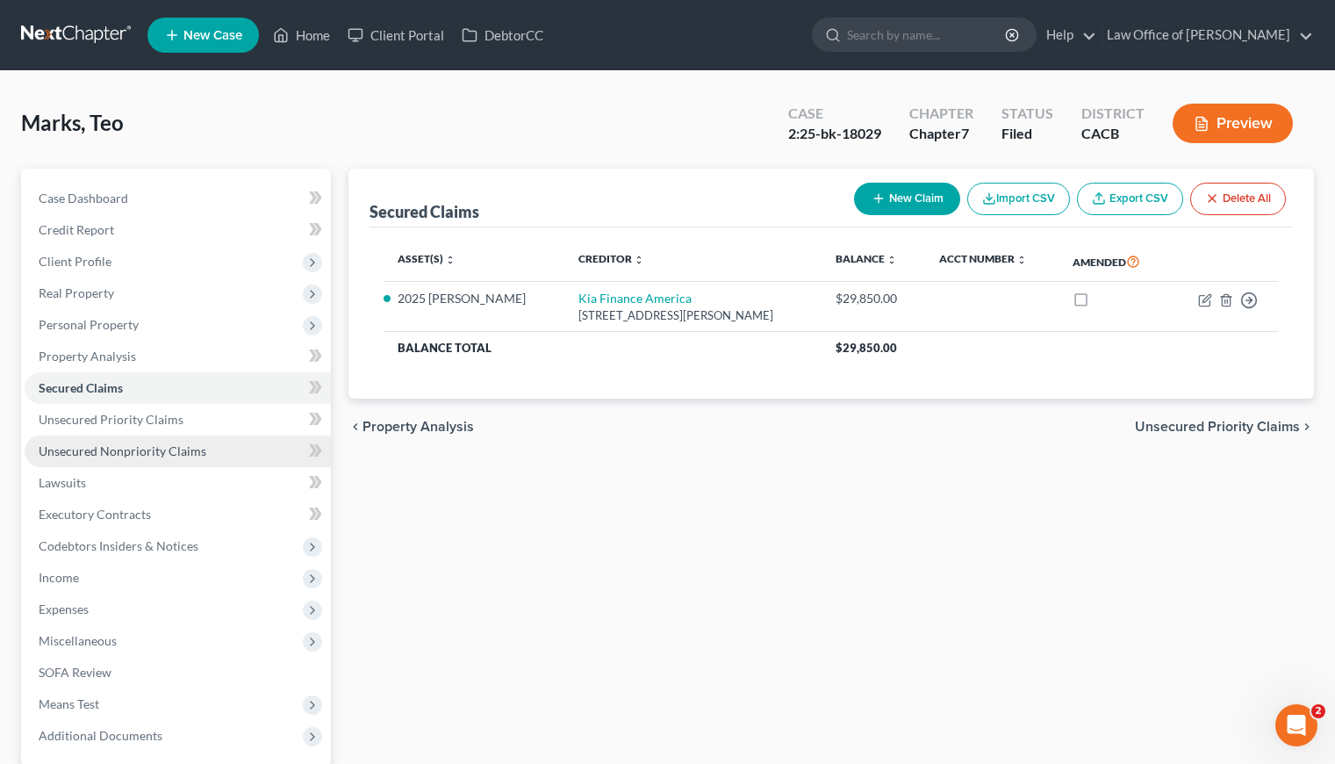
click at [101, 441] on link "Unsecured Nonpriority Claims" at bounding box center [178, 451] width 306 height 32
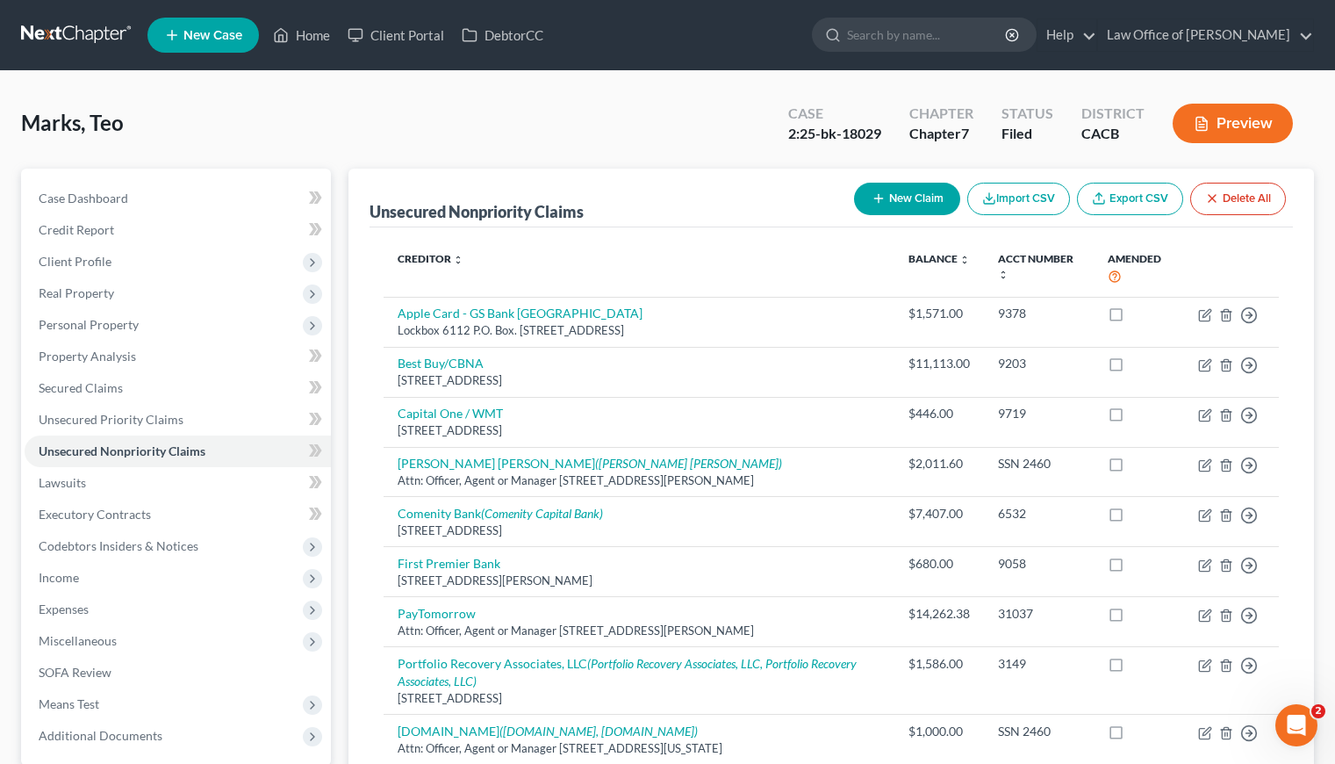
click at [312, 115] on div "Marks, Teo Upgraded Case 2:25-bk-18029 Chapter Chapter 7 Status Filed District …" at bounding box center [667, 130] width 1293 height 76
click at [334, 103] on div "Marks, Teo Upgraded Case 2:25-bk-18029 Chapter Chapter 7 Status Filed District …" at bounding box center [667, 130] width 1293 height 76
click at [65, 197] on span "Case Dashboard" at bounding box center [84, 197] width 90 height 15
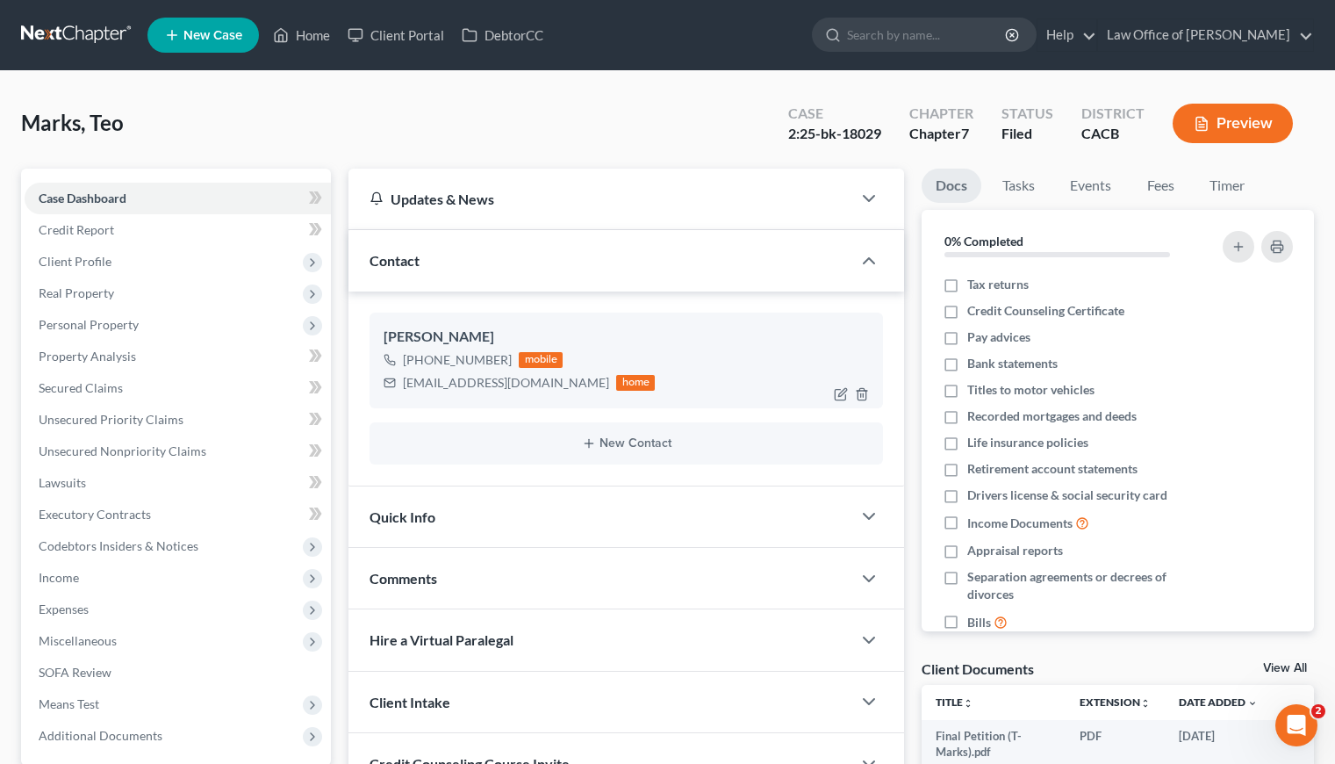
drag, startPoint x: 506, startPoint y: 362, endPoint x: 420, endPoint y: 360, distance: 86.9
click at [420, 360] on div "[PHONE_NUMBER] mobile" at bounding box center [519, 359] width 271 height 23
copy div "[PHONE_NUMBER]"
click at [463, 126] on div "Marks, Teo Upgraded Case 2:25-bk-18029 Chapter Chapter 7 Status Filed District …" at bounding box center [667, 130] width 1293 height 76
click at [459, 144] on div "Marks, Teo Upgraded Case 2:25-bk-18029 Chapter Chapter 7 Status Filed District …" at bounding box center [667, 130] width 1293 height 76
